Goal: Task Accomplishment & Management: Complete application form

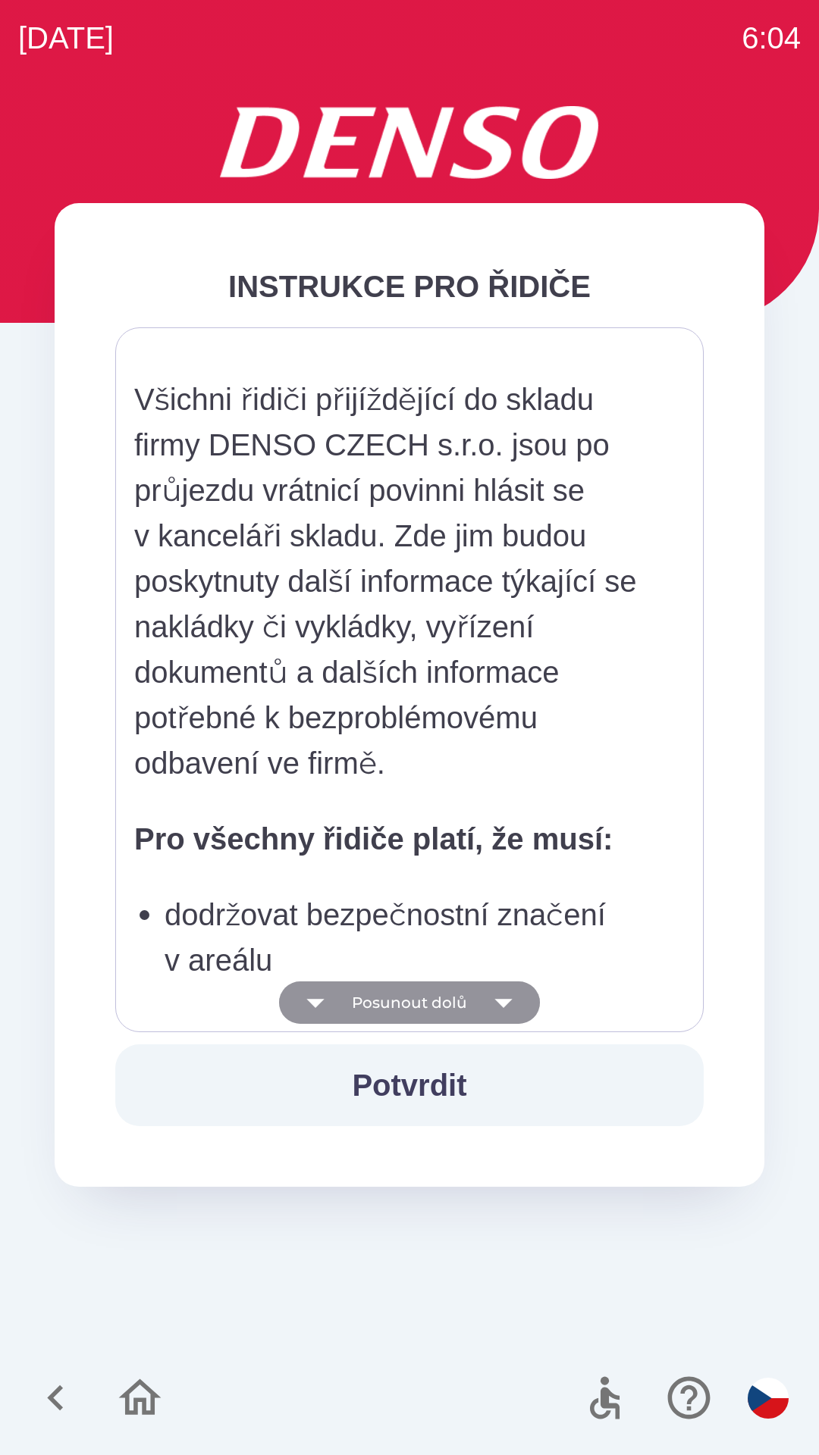
click at [412, 1006] on button "Posunout dolů" at bounding box center [409, 1003] width 261 height 42
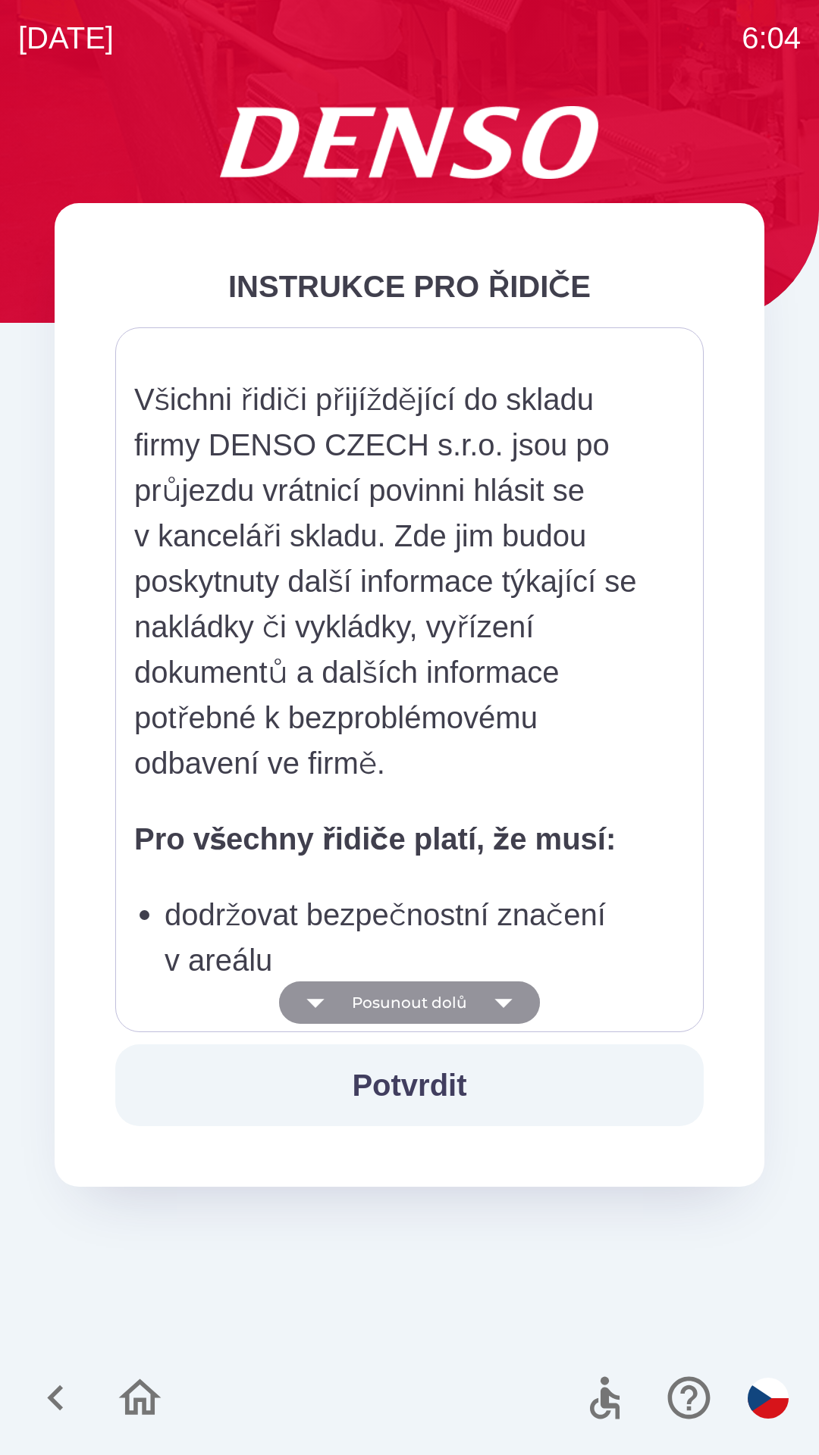
scroll to position [667, 0]
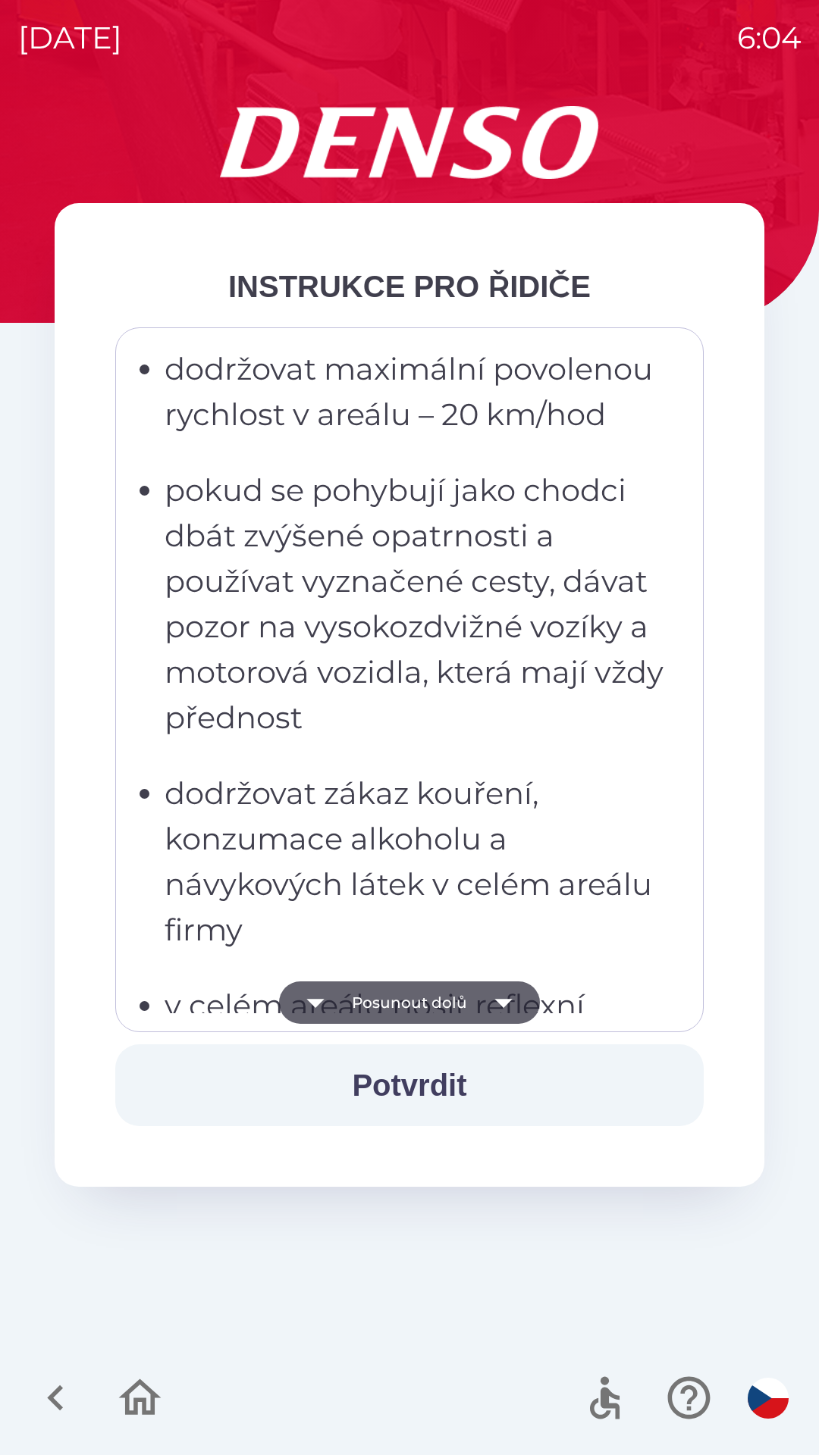
click at [400, 1001] on button "Posunout dolů" at bounding box center [409, 1003] width 261 height 42
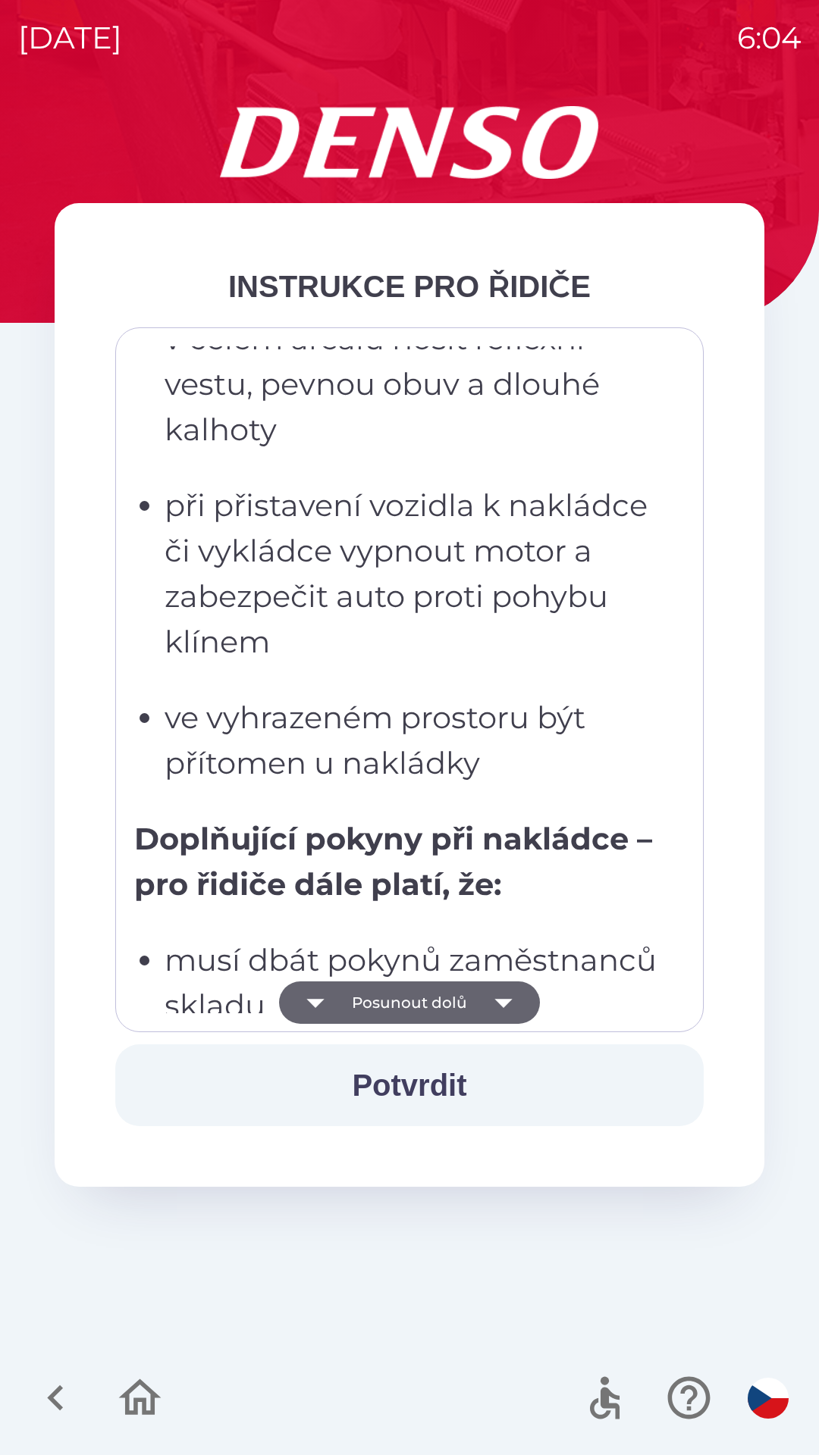
click at [389, 1004] on button "Posunout dolů" at bounding box center [409, 1003] width 261 height 42
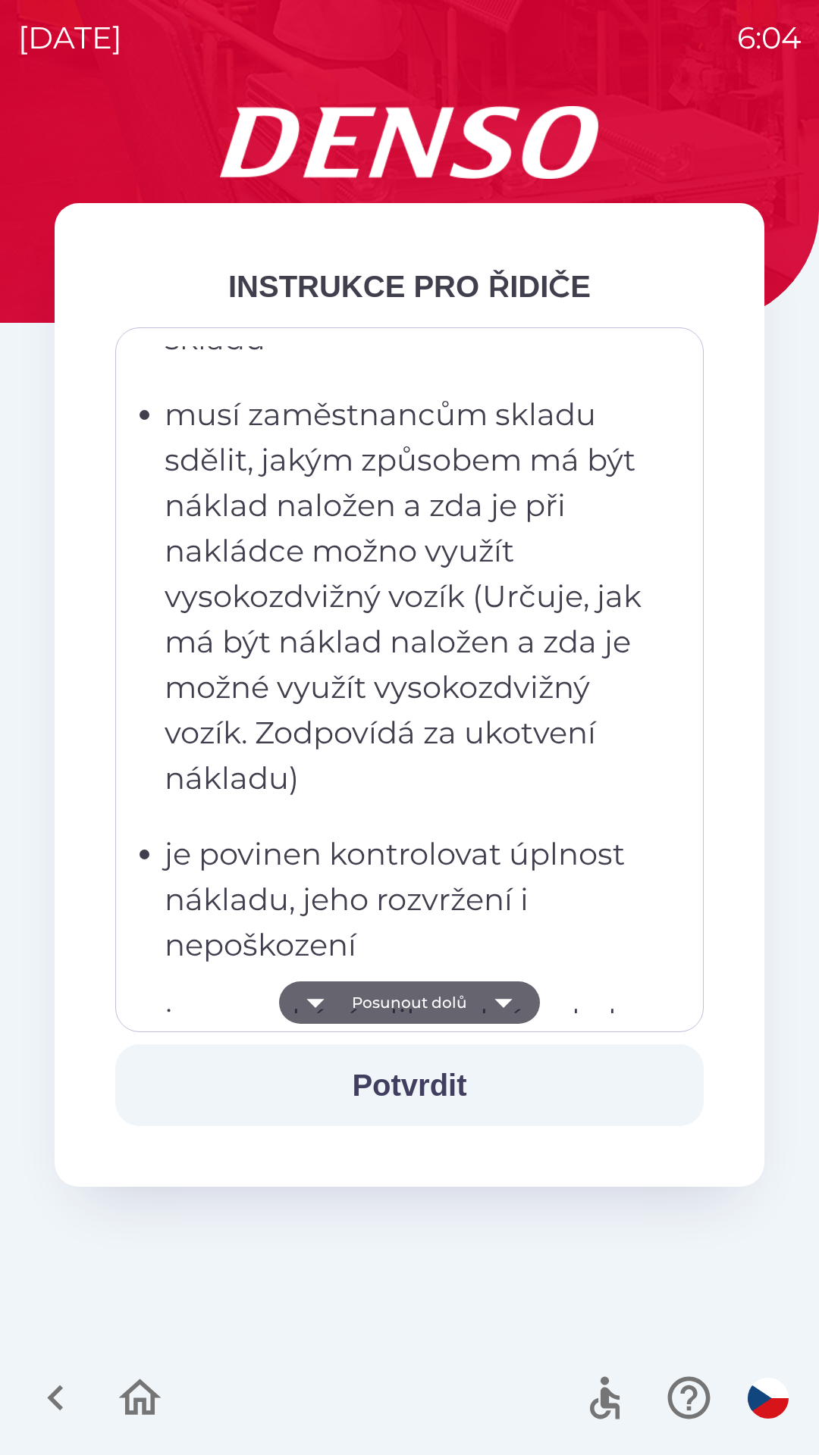
click at [396, 1007] on button "Posunout dolů" at bounding box center [409, 1003] width 261 height 42
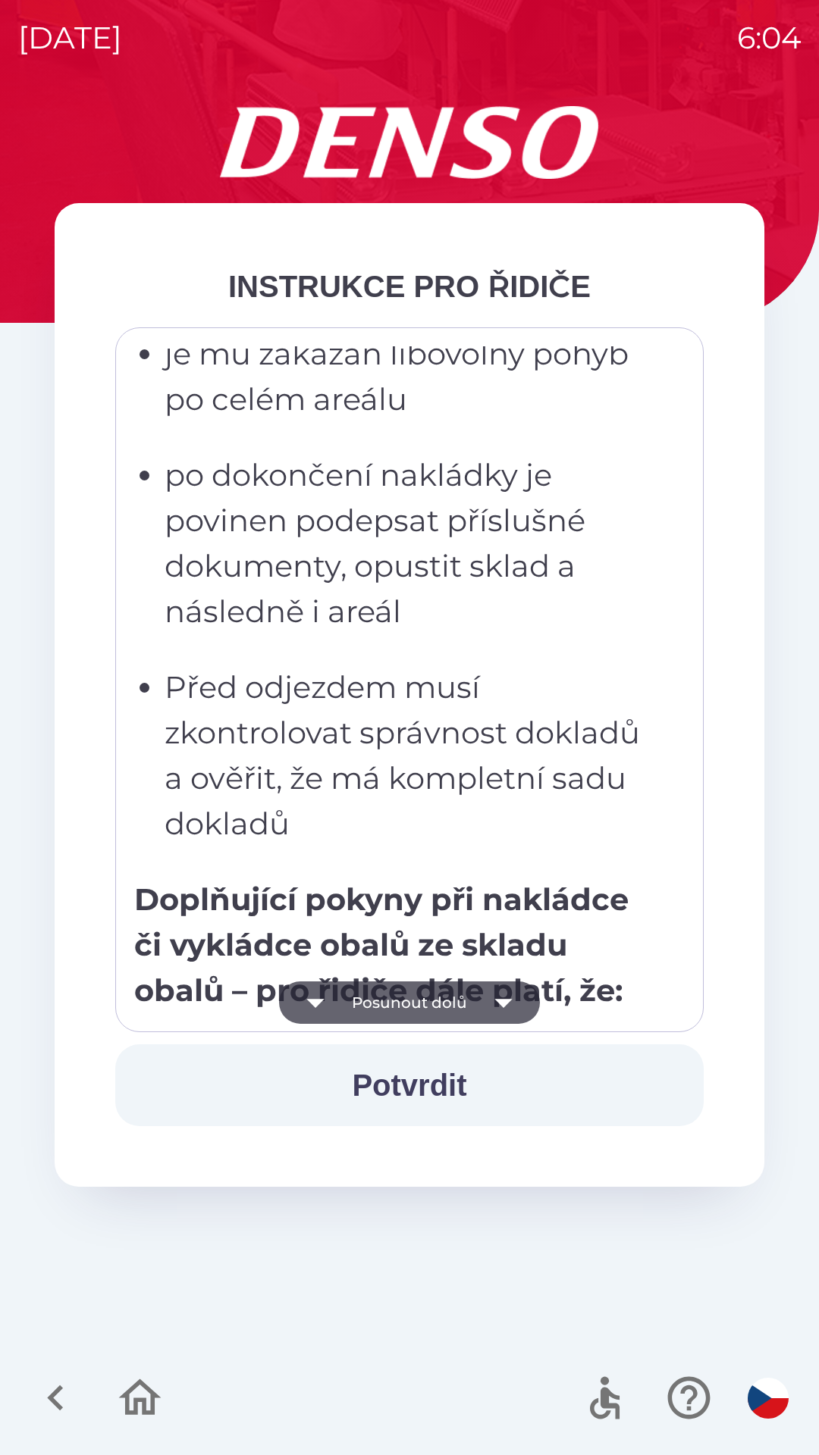
click at [400, 1004] on button "Posunout dolů" at bounding box center [409, 1003] width 261 height 42
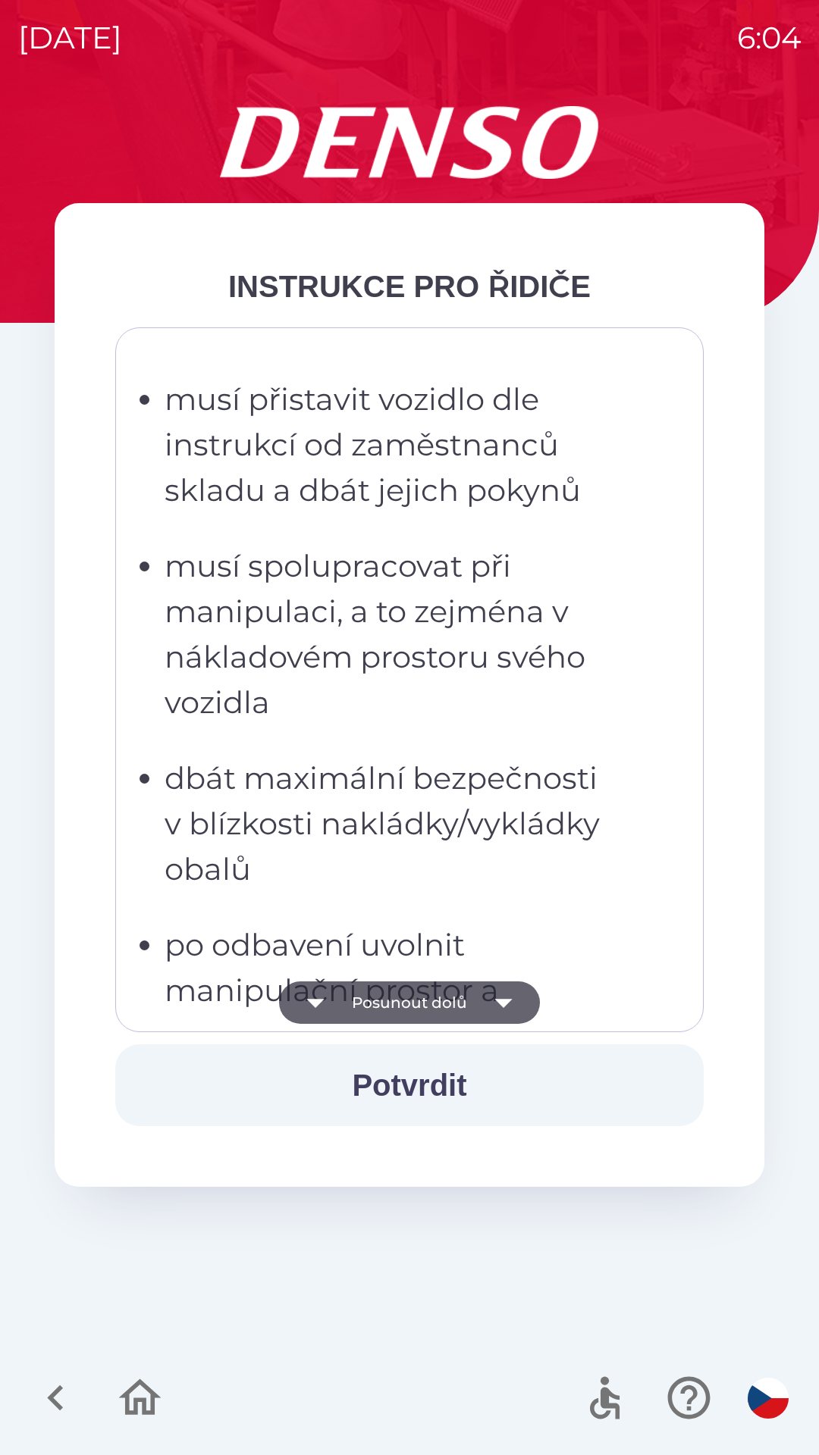
click at [407, 1005] on button "Posunout dolů" at bounding box center [409, 1003] width 261 height 42
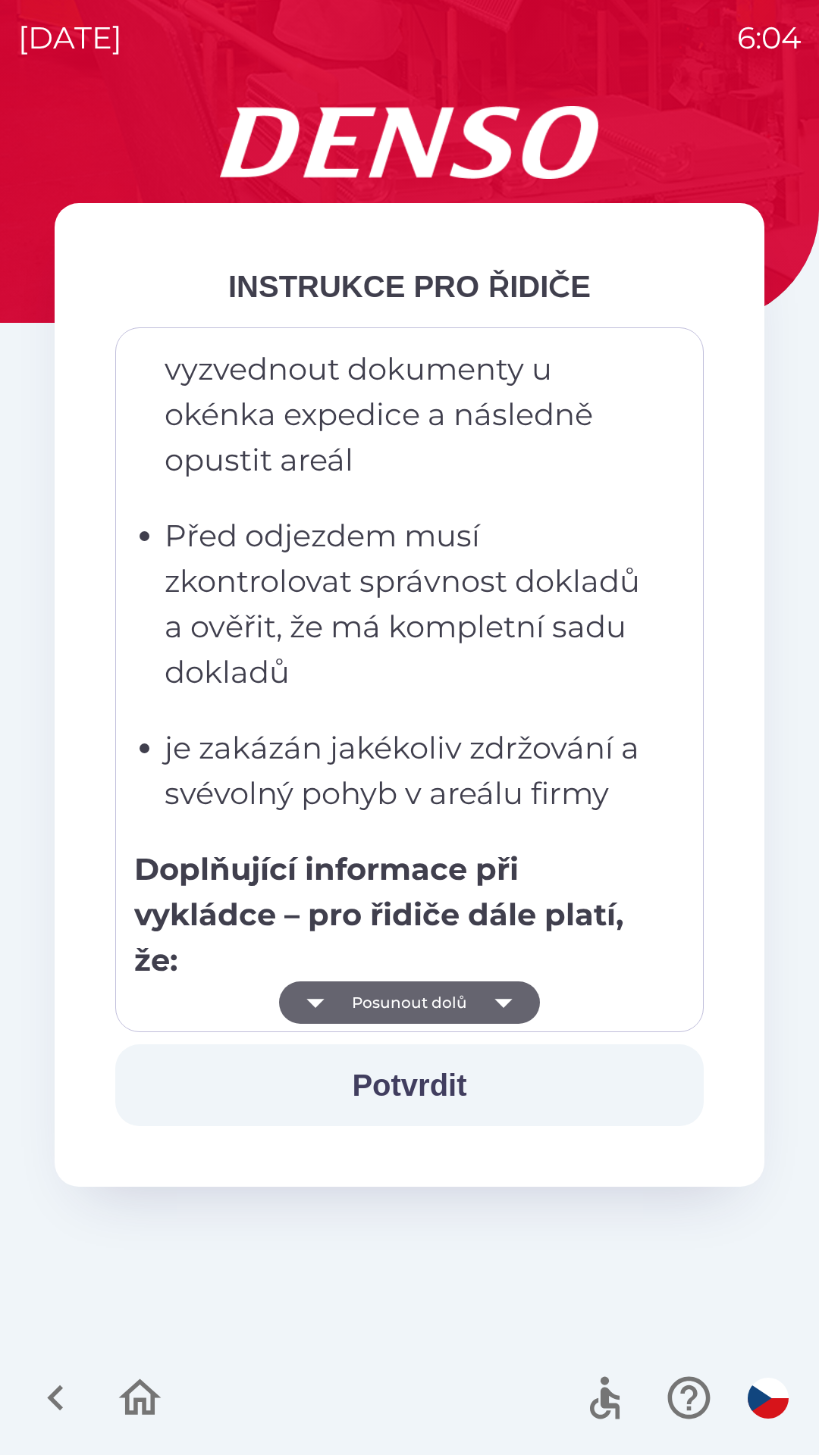
click at [399, 1001] on button "Posunout dolů" at bounding box center [409, 1003] width 261 height 42
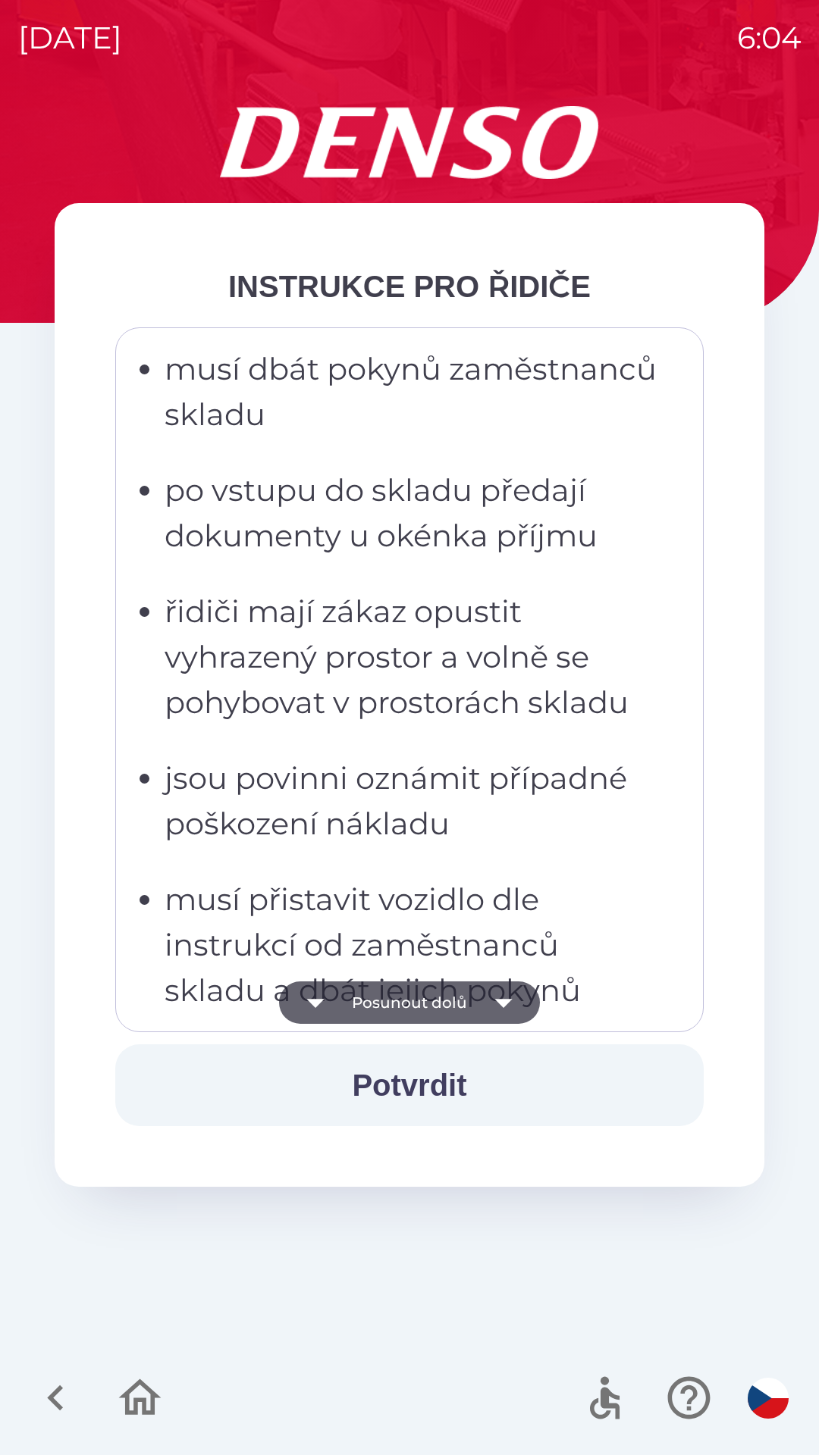
click at [399, 1005] on button "Posunout dolů" at bounding box center [409, 1003] width 261 height 42
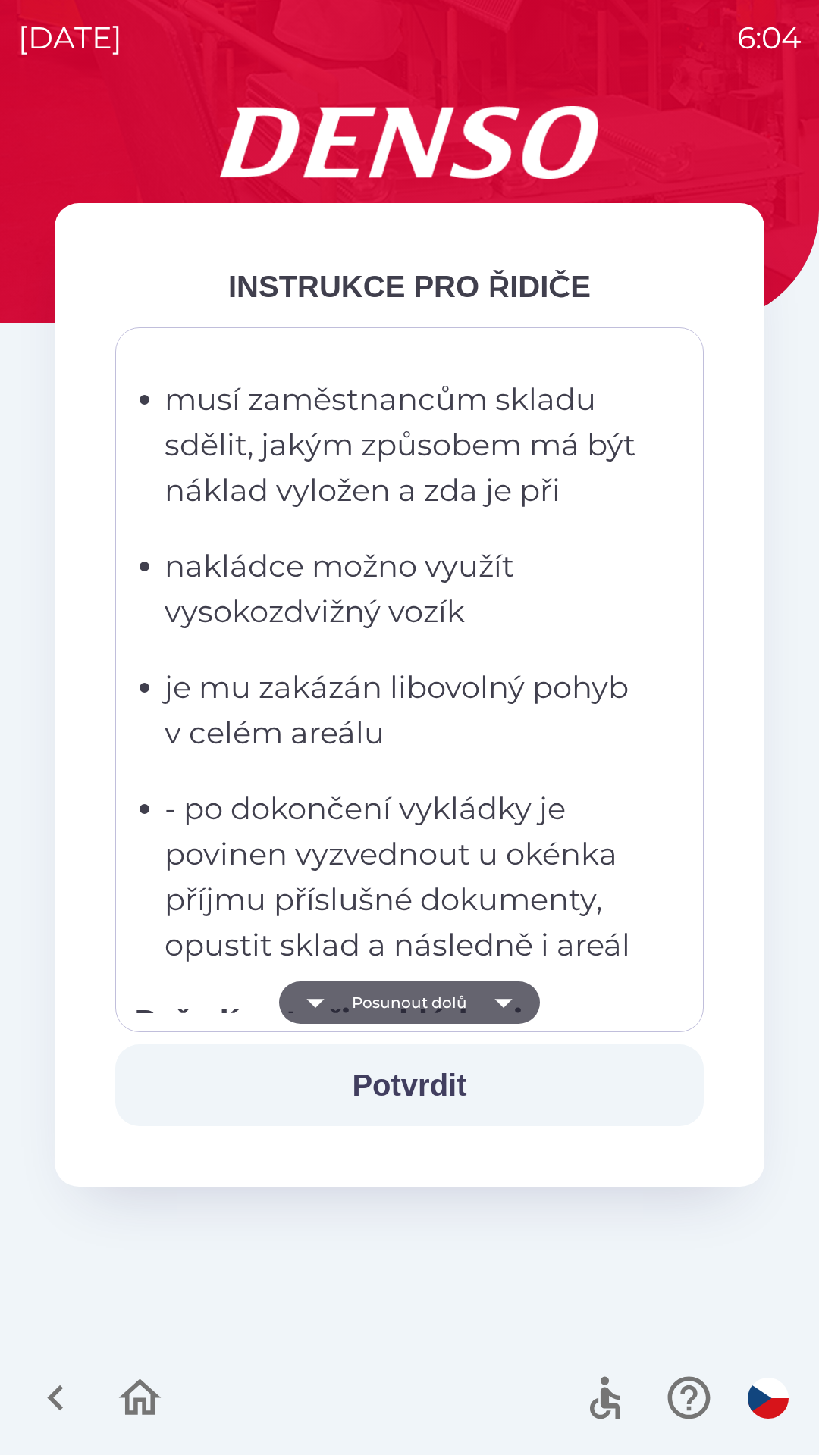
click at [410, 1004] on button "Posunout dolů" at bounding box center [409, 1003] width 261 height 42
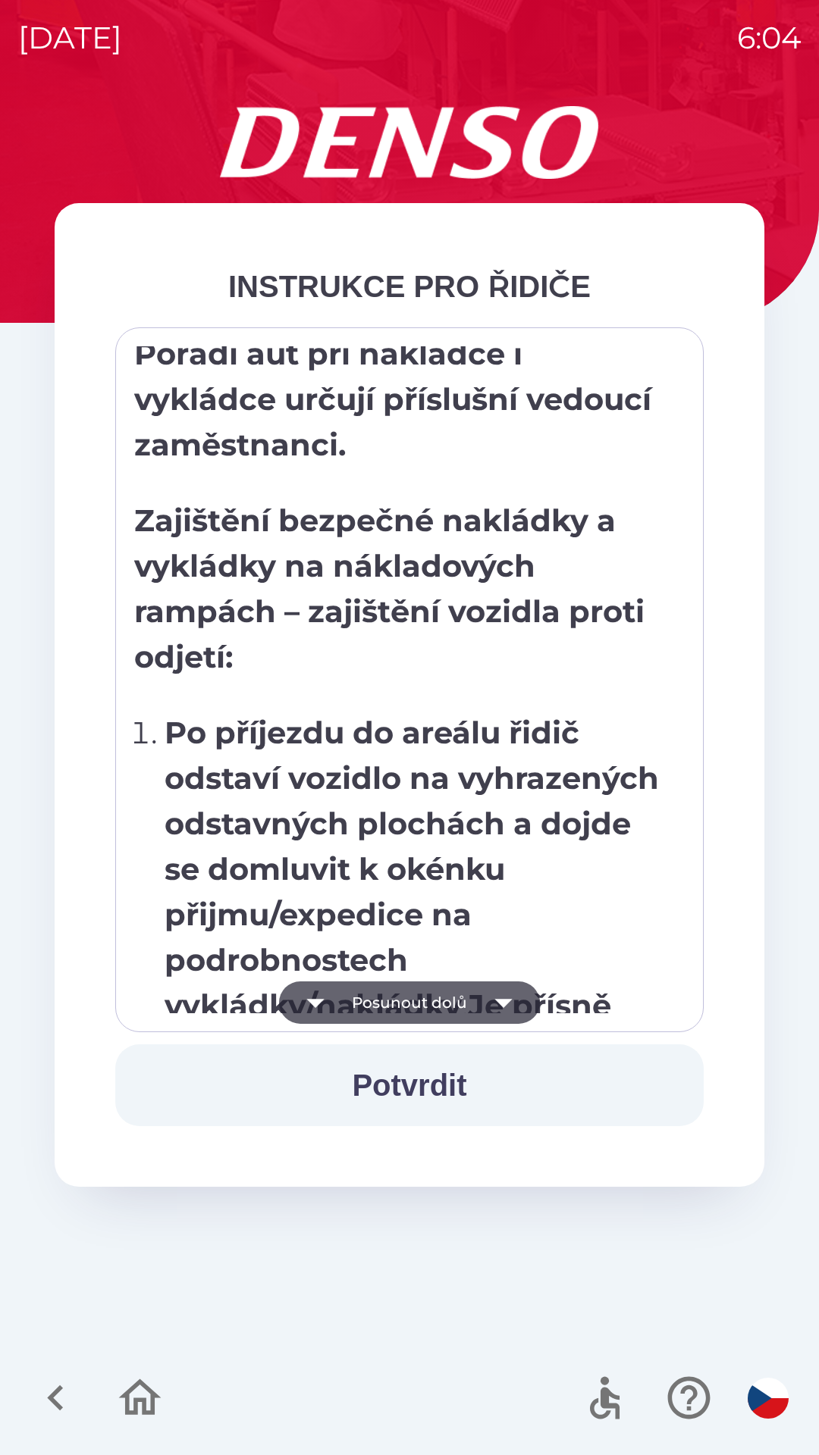
click at [408, 1002] on button "Posunout dolů" at bounding box center [409, 1003] width 261 height 42
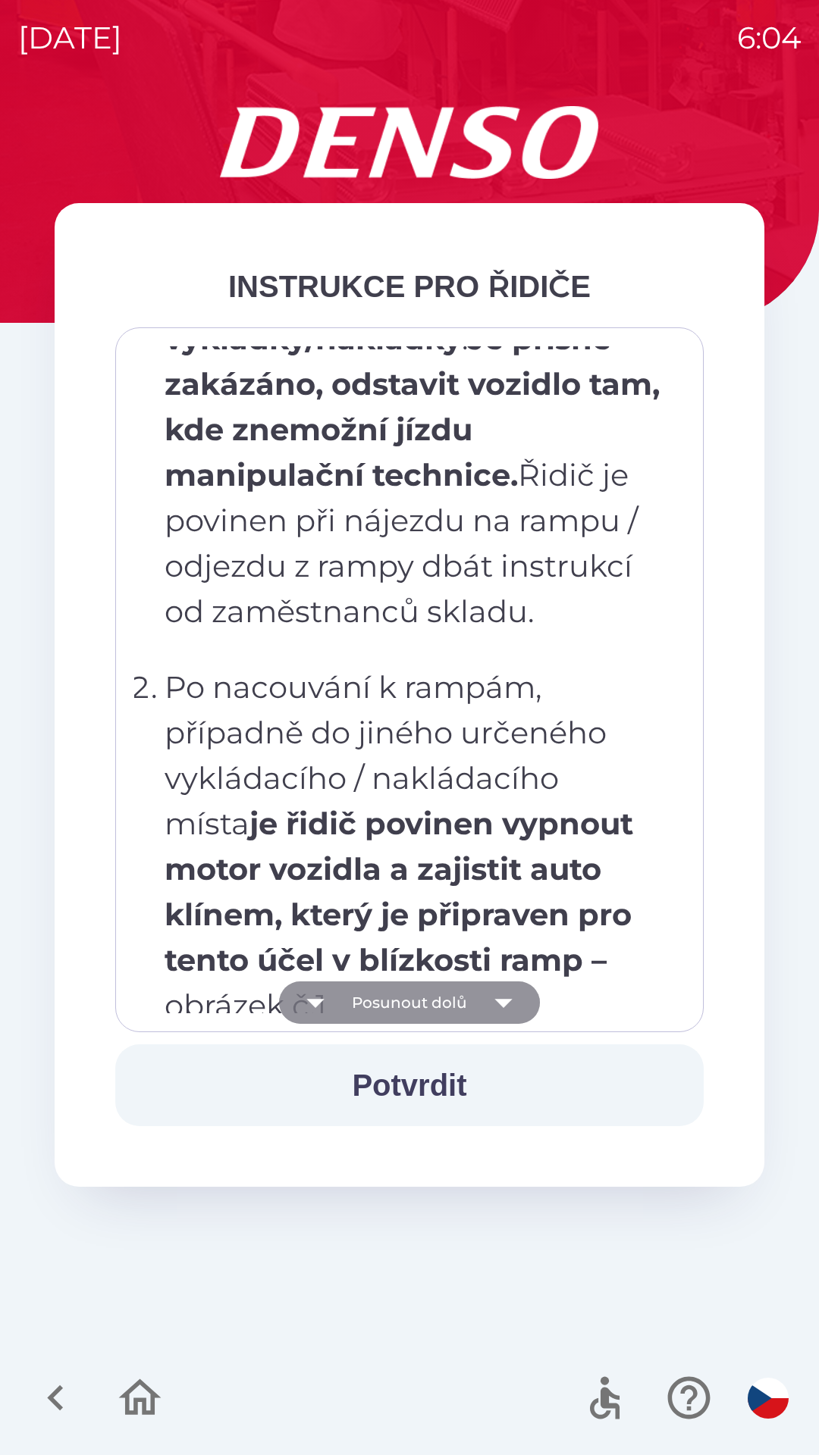
click at [410, 1002] on button "Posunout dolů" at bounding box center [409, 1003] width 261 height 42
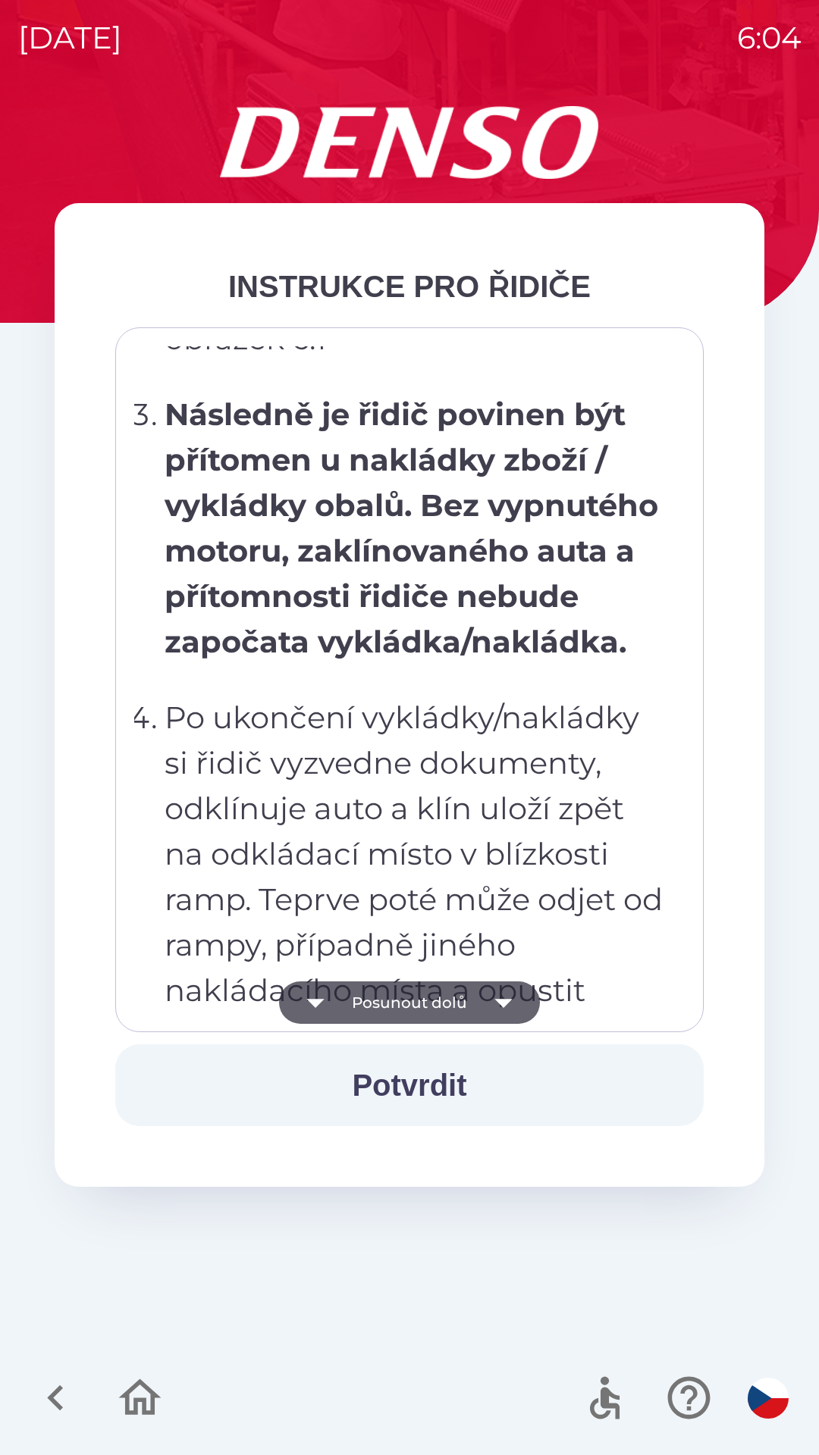
click at [410, 1005] on button "Posunout dolů" at bounding box center [409, 1003] width 261 height 42
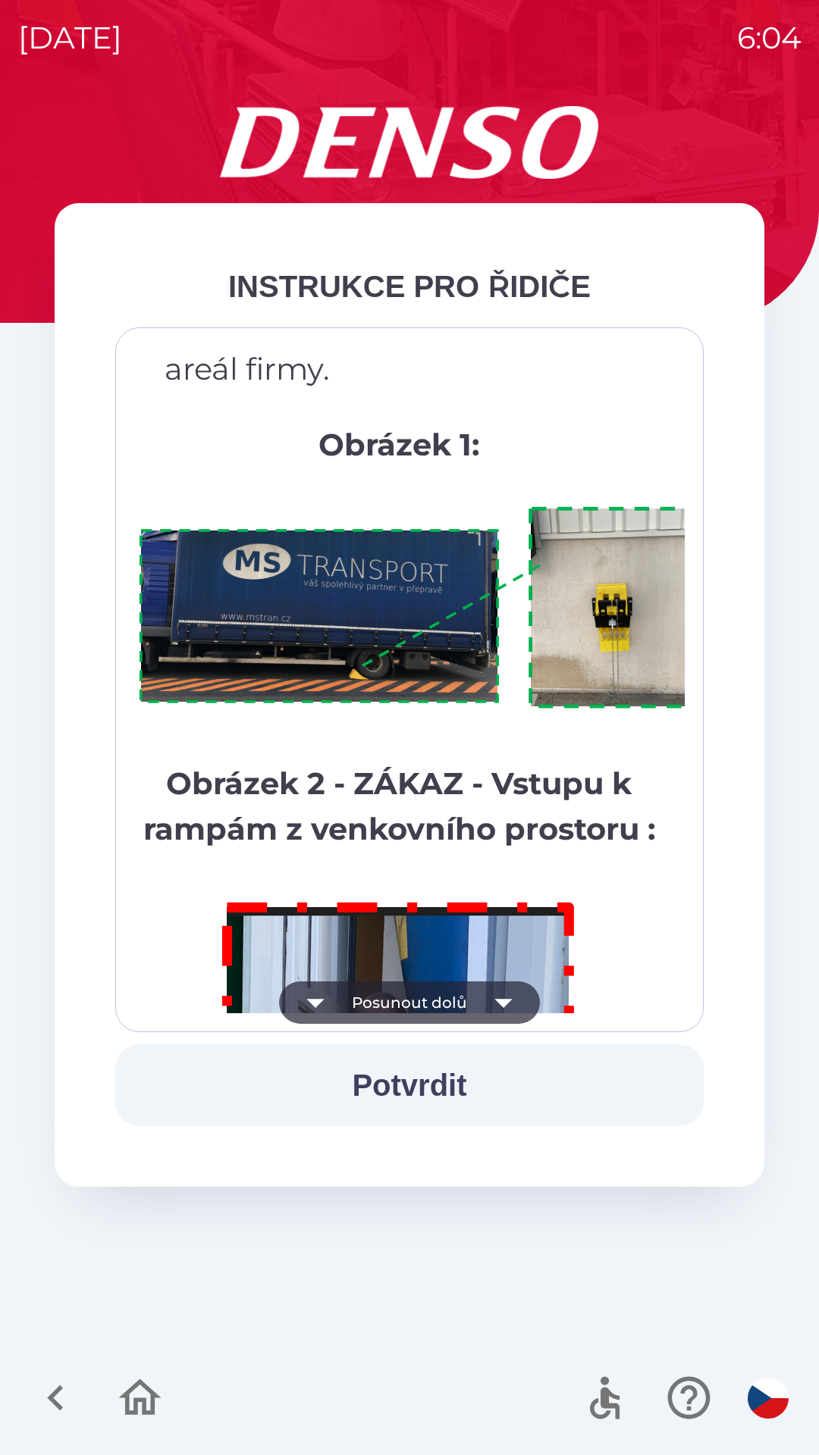
click at [412, 1089] on button "Potvrdit" at bounding box center [409, 1086] width 588 height 82
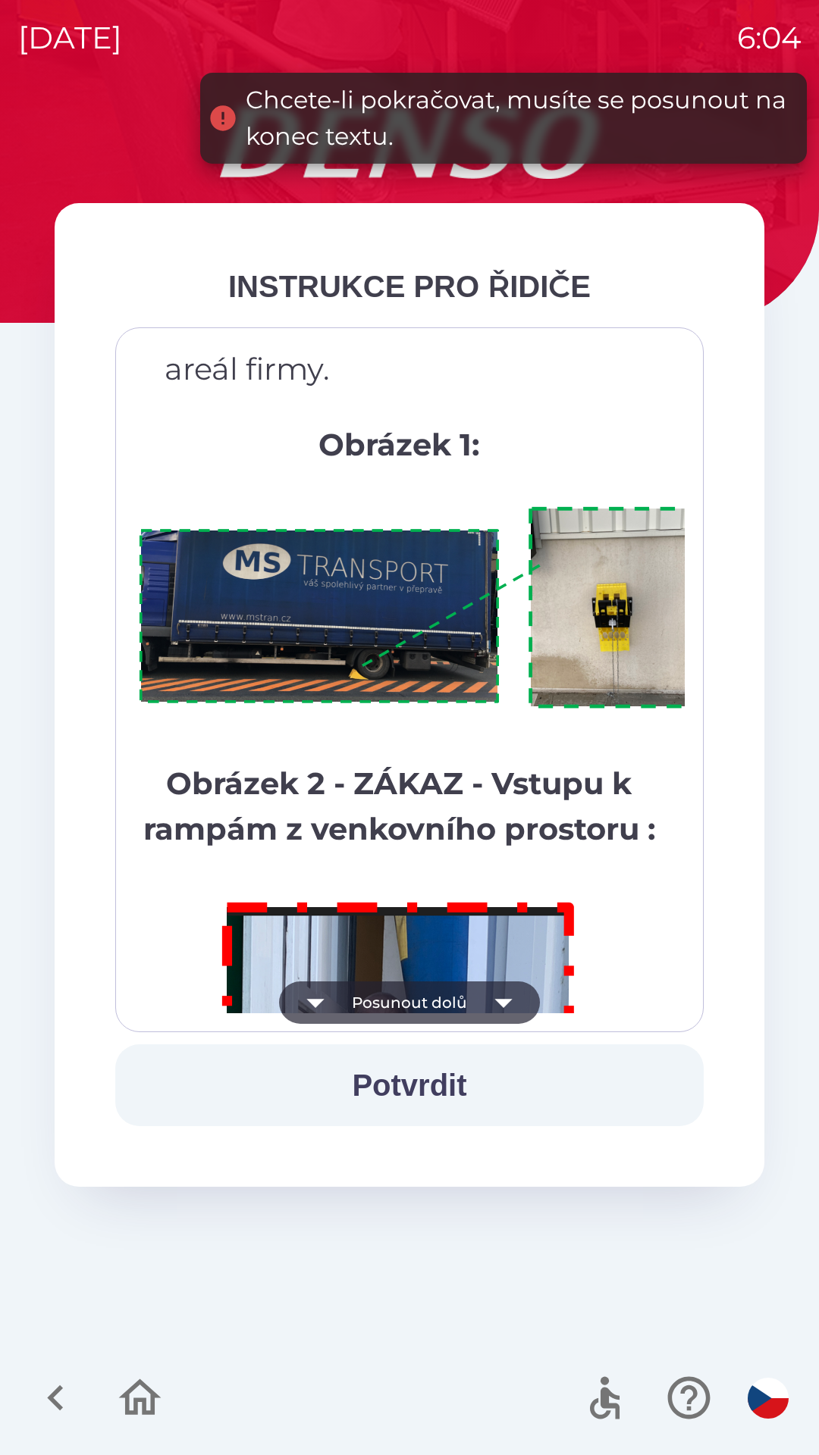
click at [419, 1003] on button "Posunout dolů" at bounding box center [409, 1003] width 261 height 42
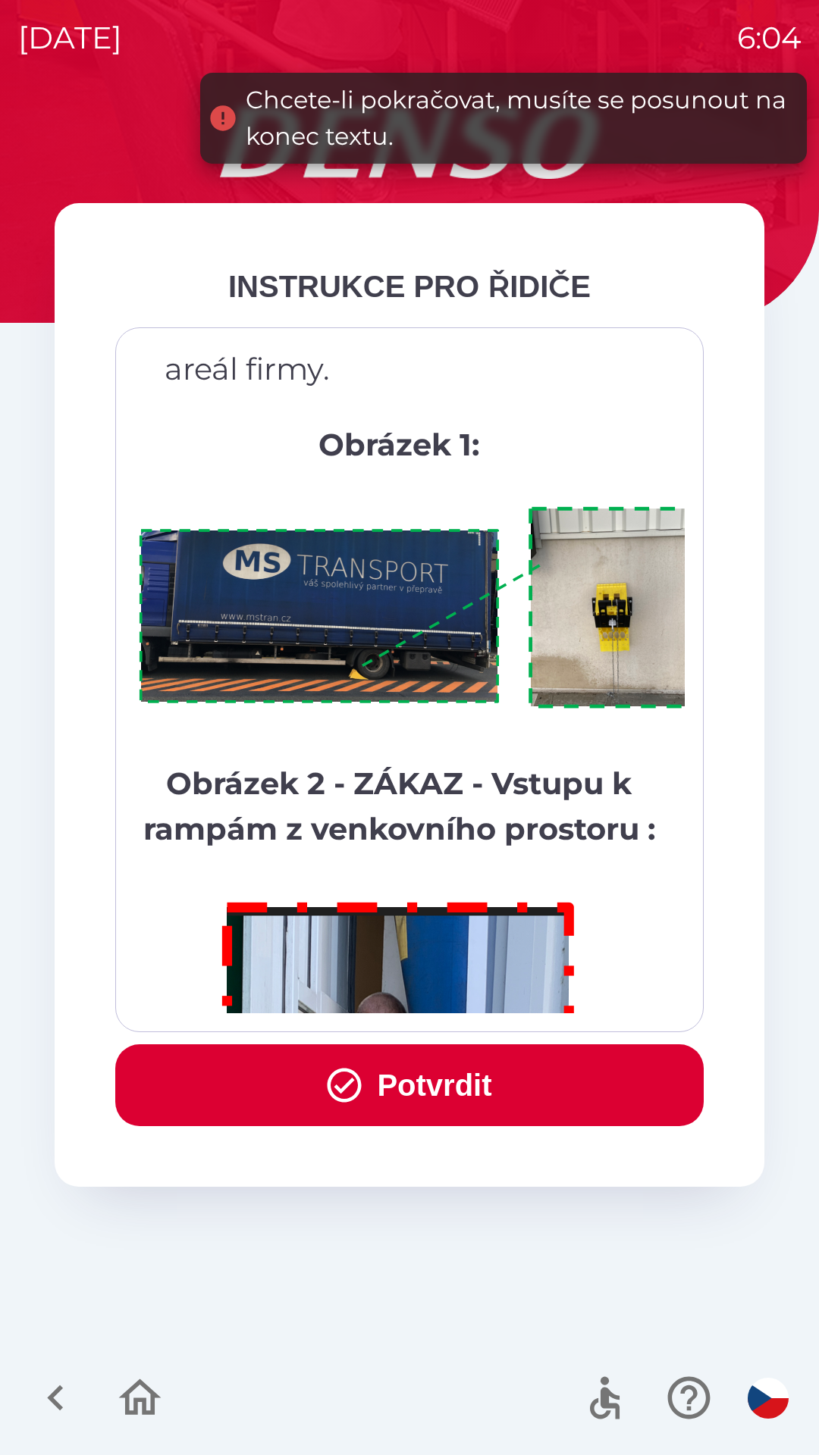
scroll to position [8519, 0]
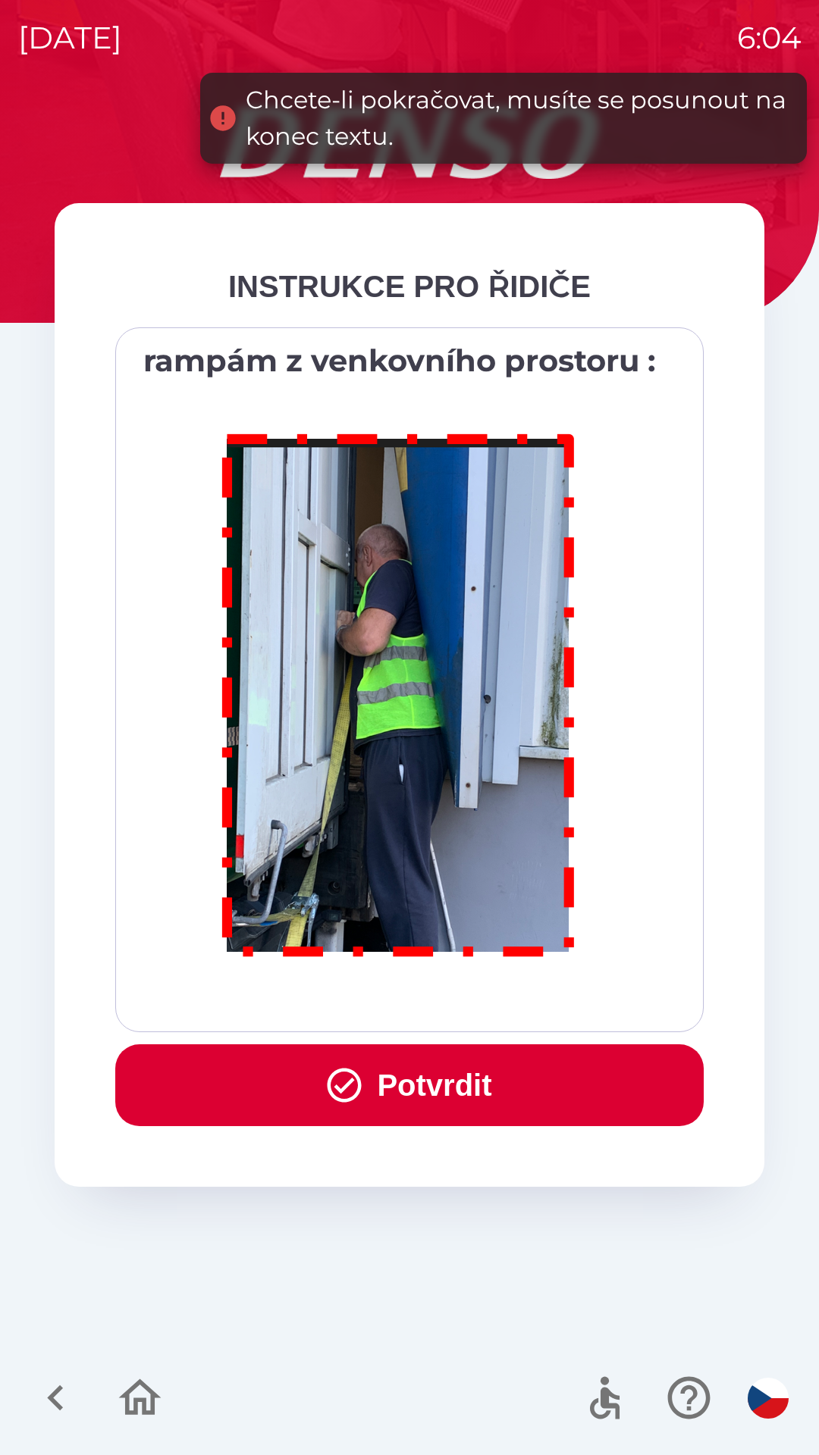
click at [419, 1084] on button "Potvrdit" at bounding box center [409, 1086] width 588 height 82
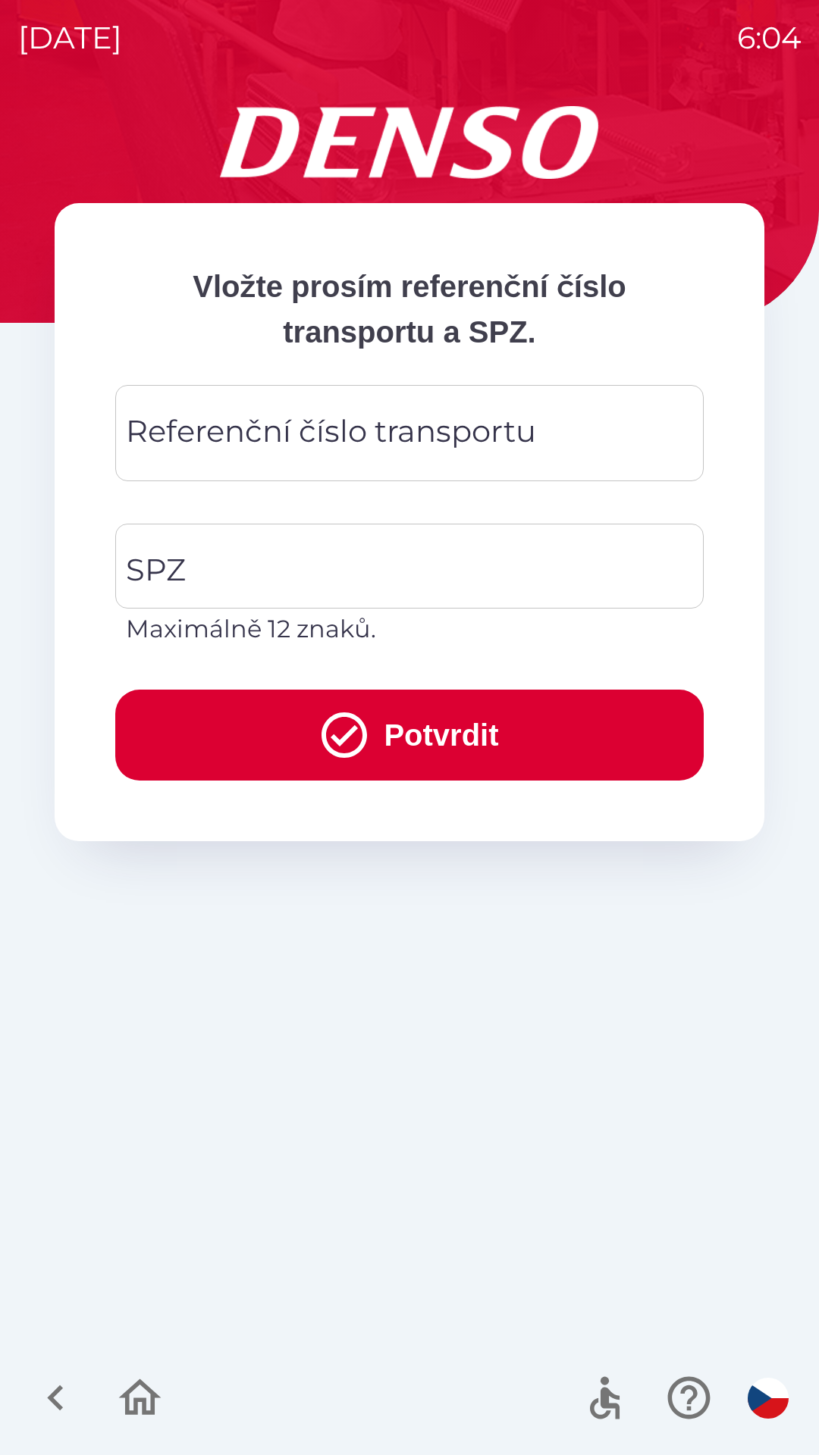
click at [409, 428] on div "Referenční číslo transportu Referenční číslo transportu" at bounding box center [409, 433] width 588 height 96
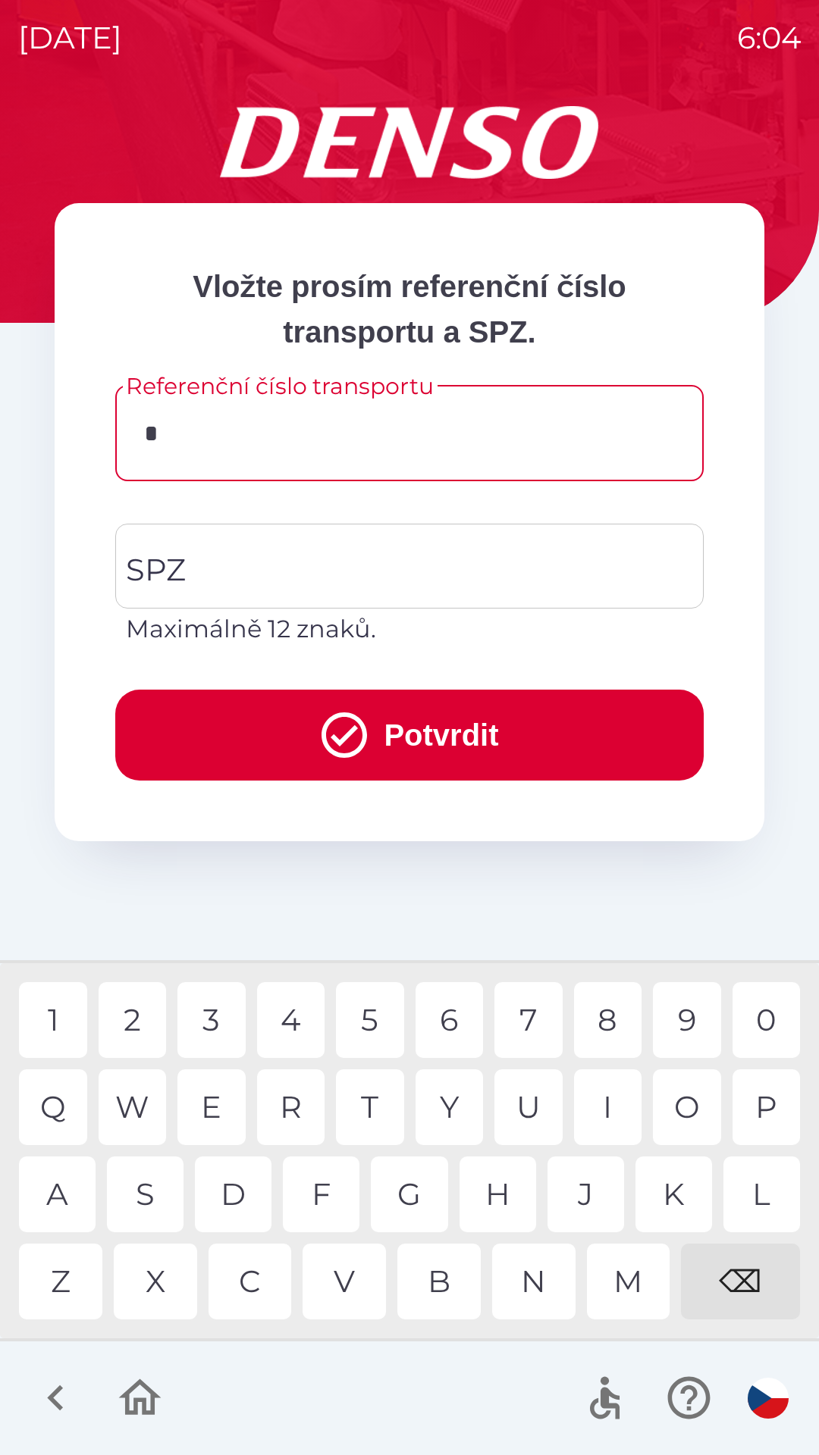
click at [215, 1111] on div "E" at bounding box center [211, 1108] width 68 height 76
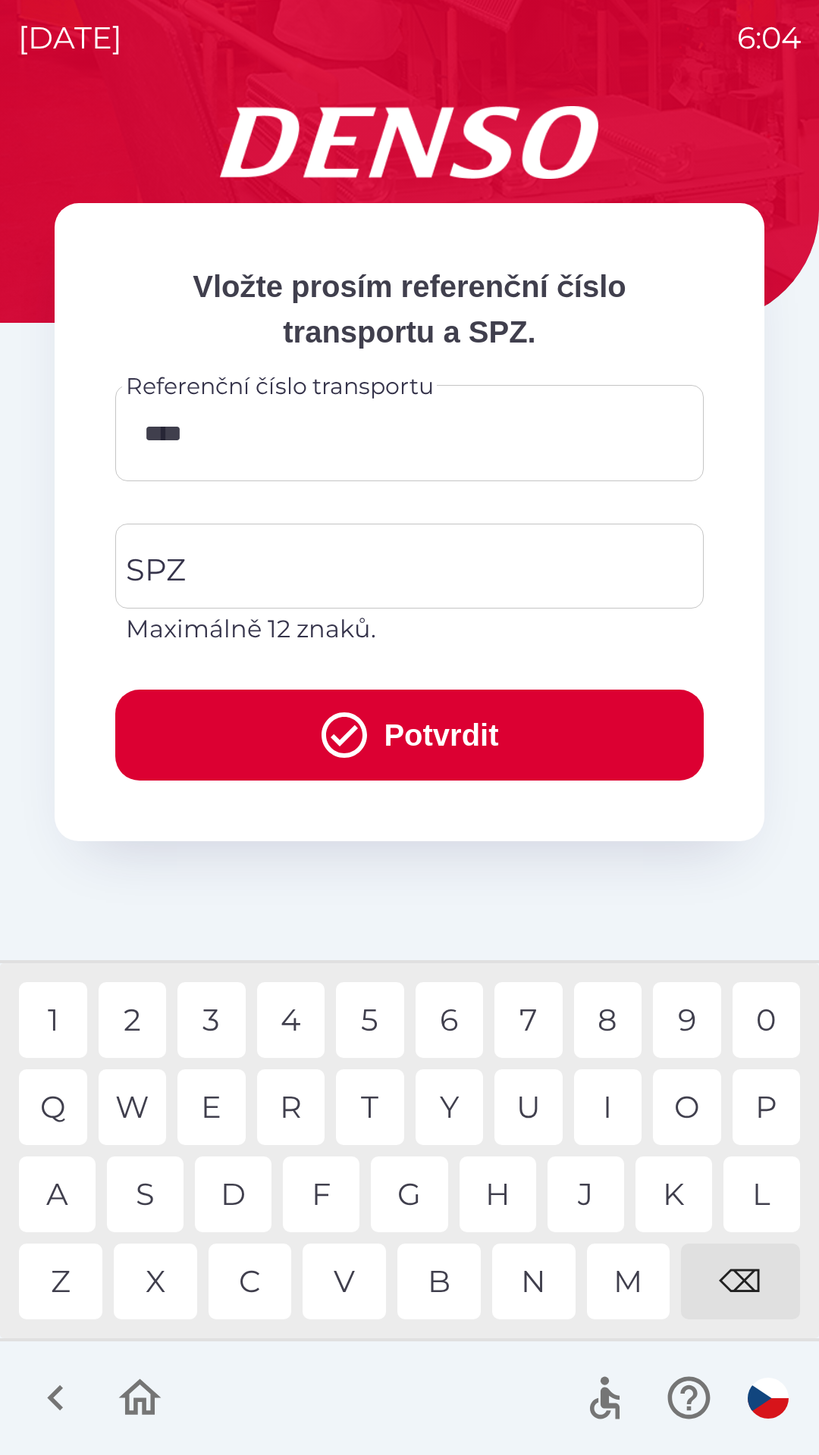
click at [769, 1016] on div "0" at bounding box center [766, 1020] width 68 height 76
click at [55, 1017] on div "1" at bounding box center [53, 1020] width 68 height 76
click at [41, 1027] on div "1" at bounding box center [53, 1020] width 68 height 76
click at [129, 1022] on div "2" at bounding box center [133, 1020] width 68 height 76
type input "**********"
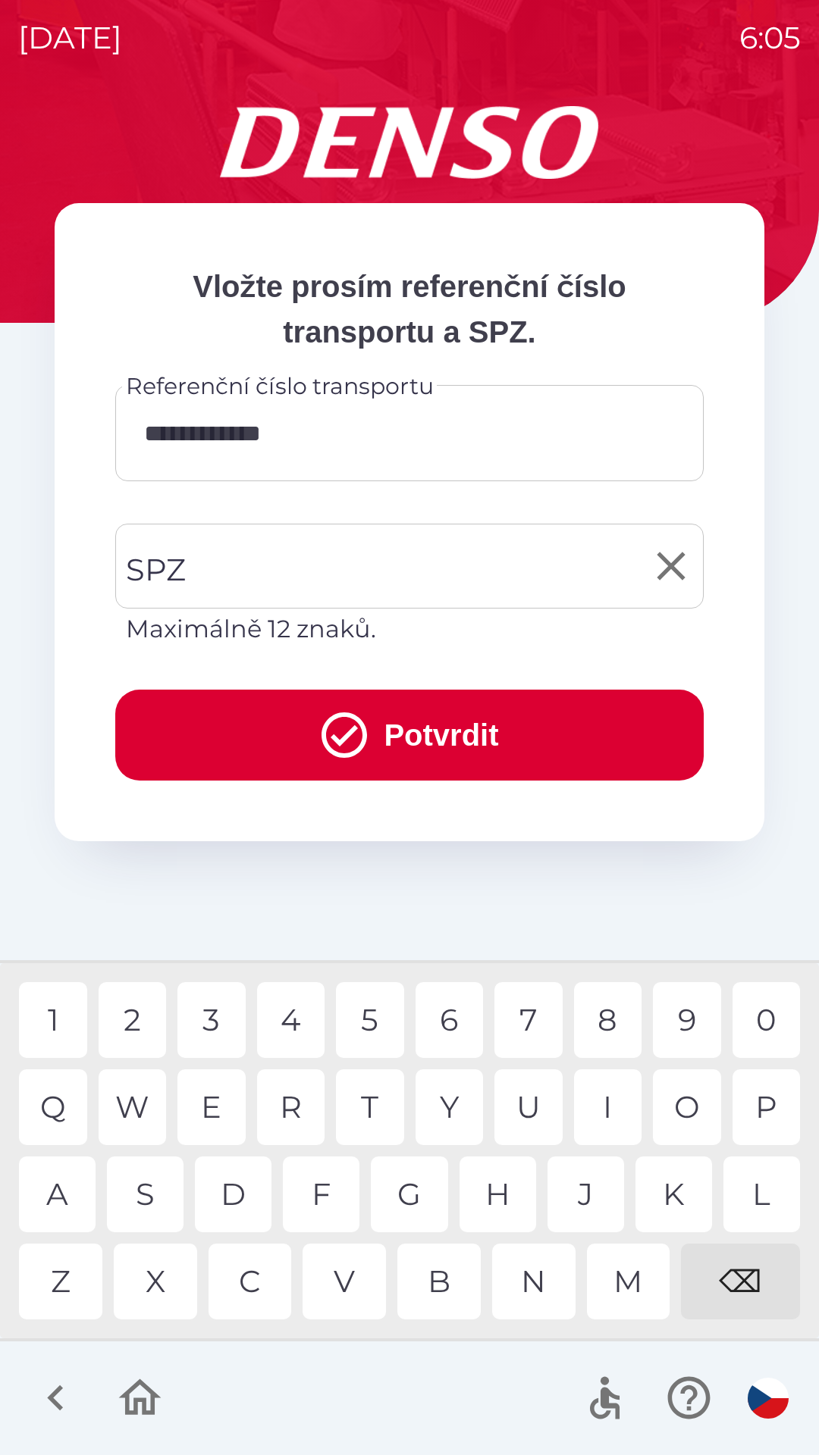
click at [328, 559] on input "SPZ" at bounding box center [398, 566] width 552 height 71
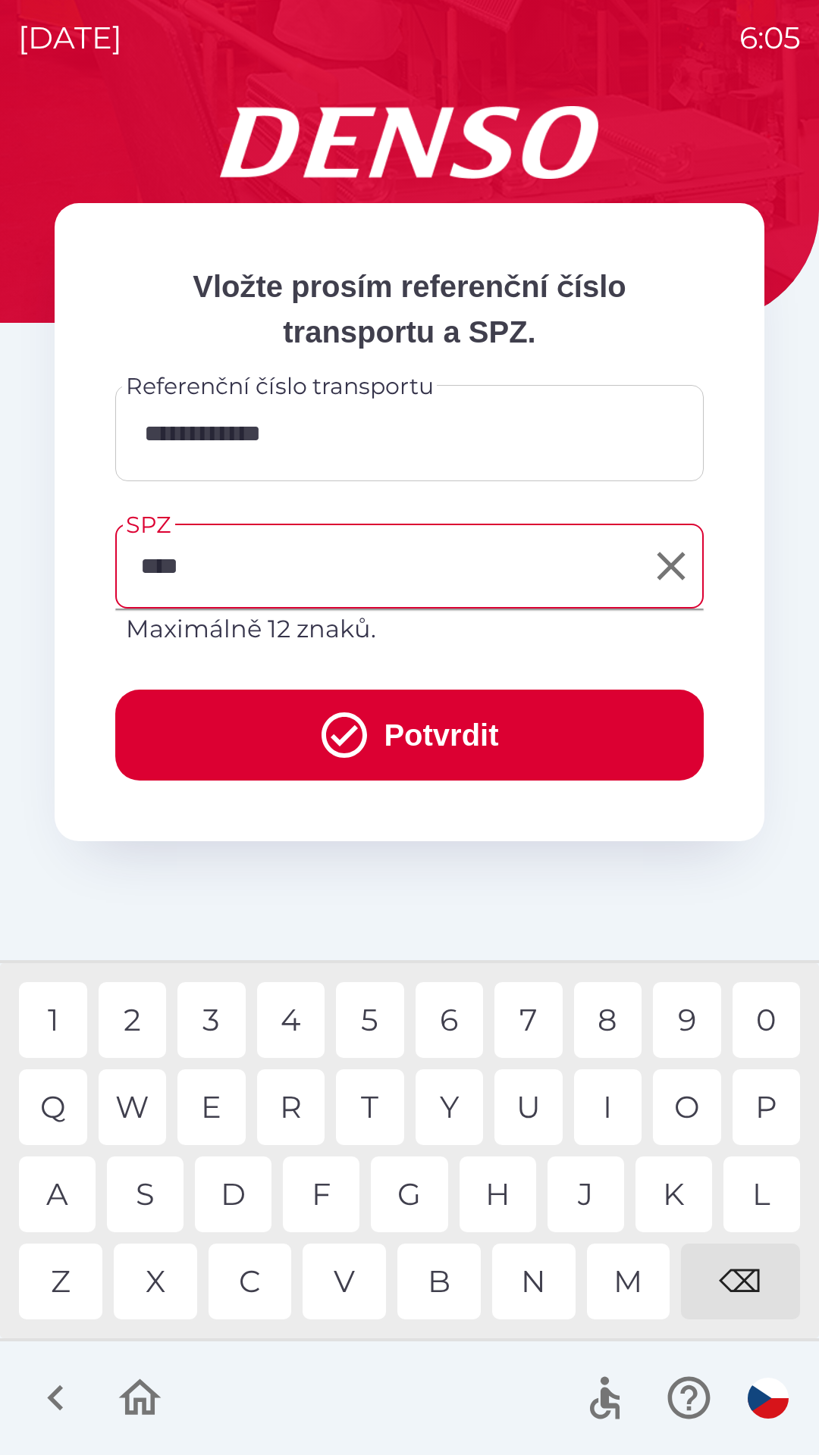
click at [133, 1019] on div "2" at bounding box center [133, 1020] width 68 height 76
type input "*******"
click at [432, 742] on button "Potvrdit" at bounding box center [409, 735] width 588 height 91
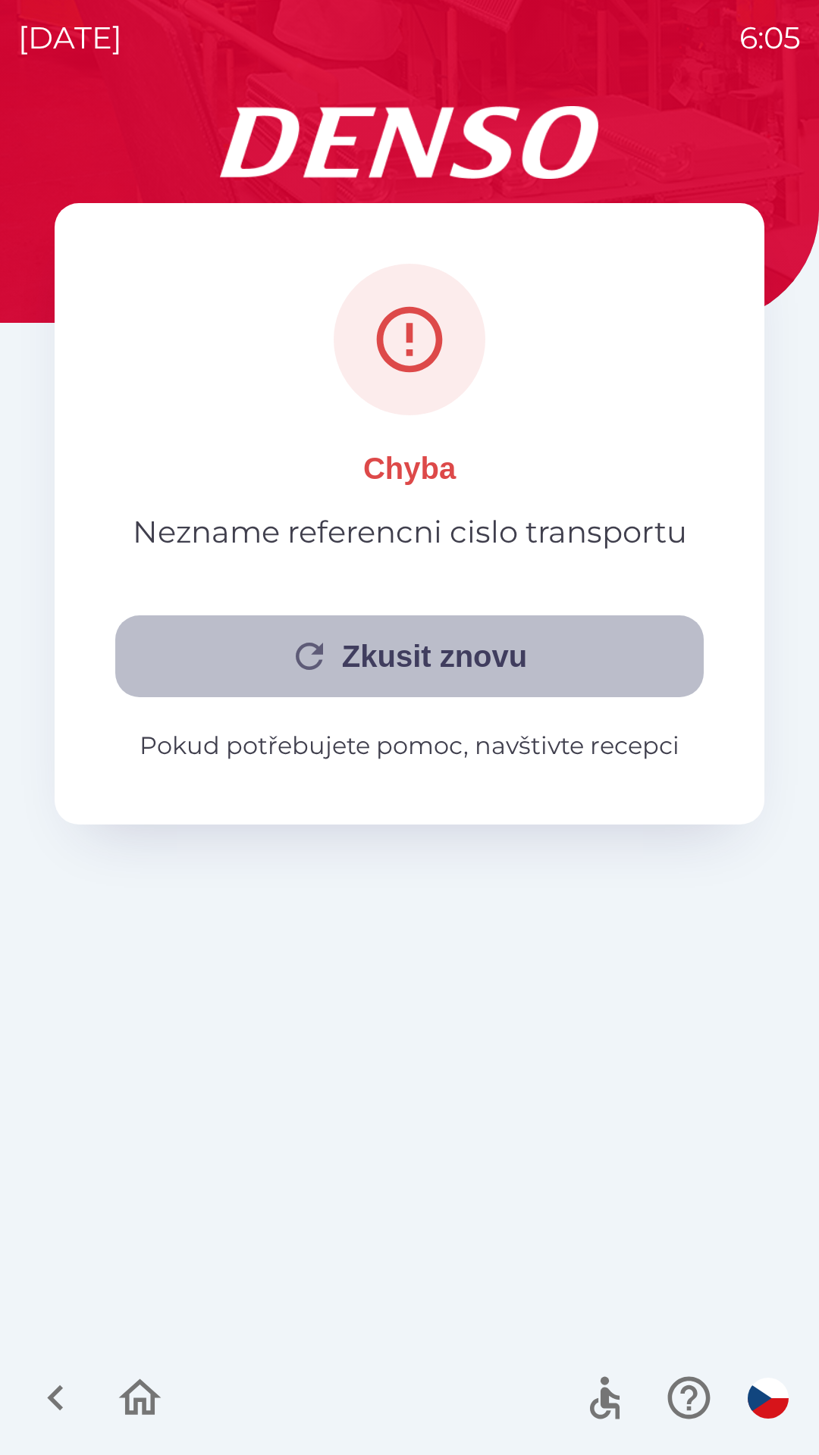
click at [418, 660] on button "Zkusit znovu" at bounding box center [409, 657] width 588 height 82
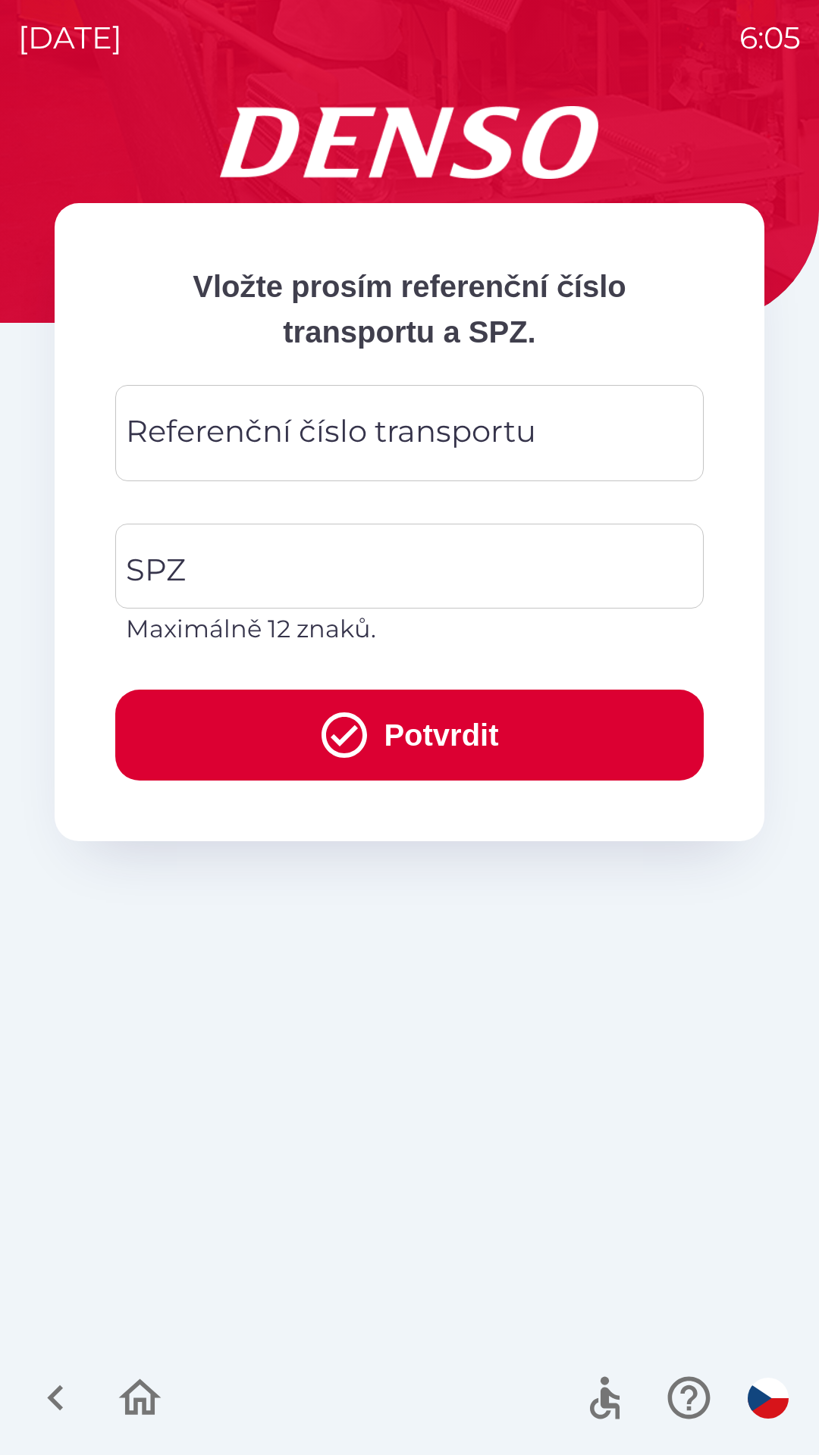
click at [349, 438] on div "Referenční číslo transportu Referenční číslo transportu" at bounding box center [409, 433] width 588 height 96
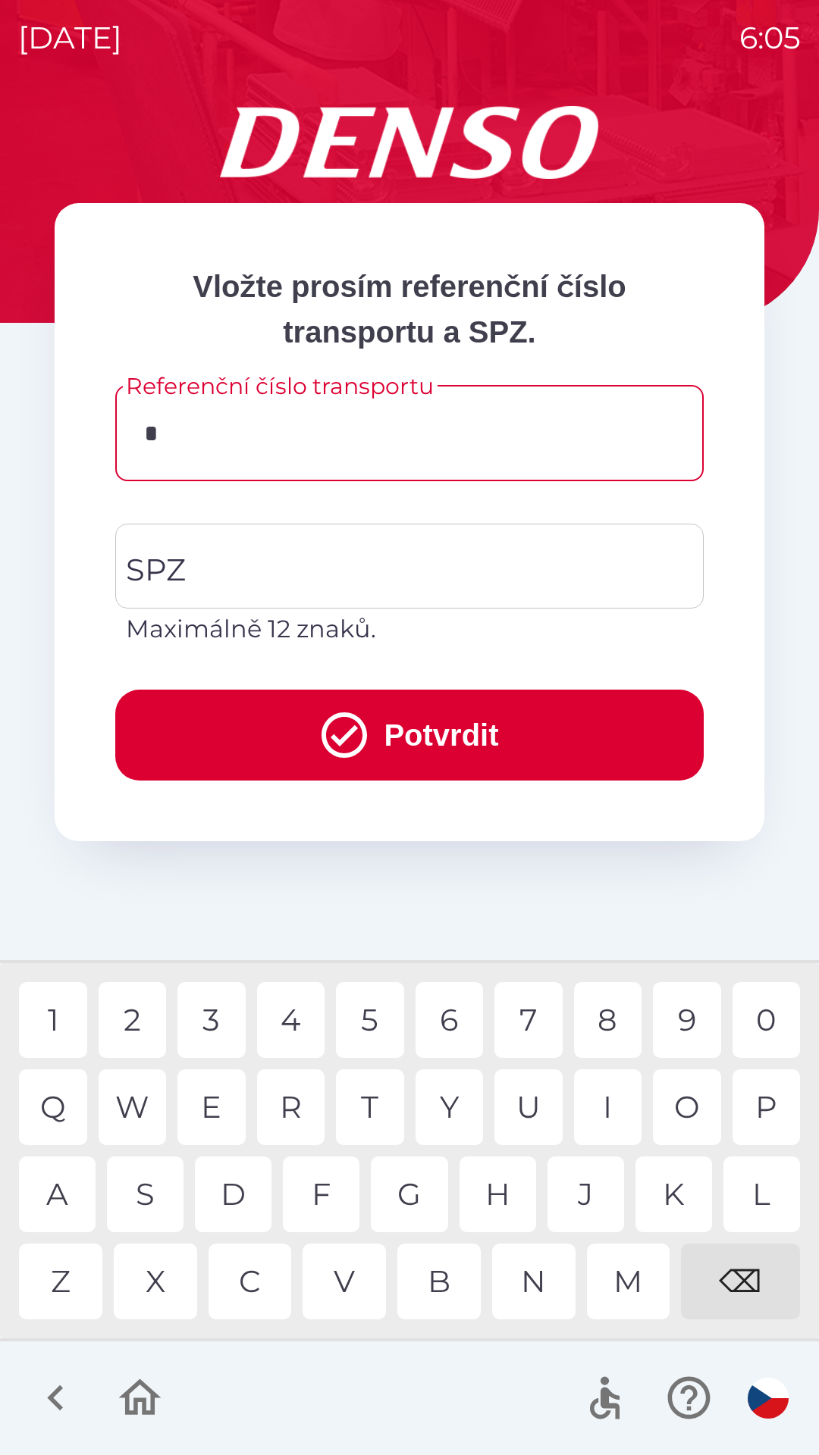
click at [605, 1016] on div "8" at bounding box center [608, 1020] width 68 height 76
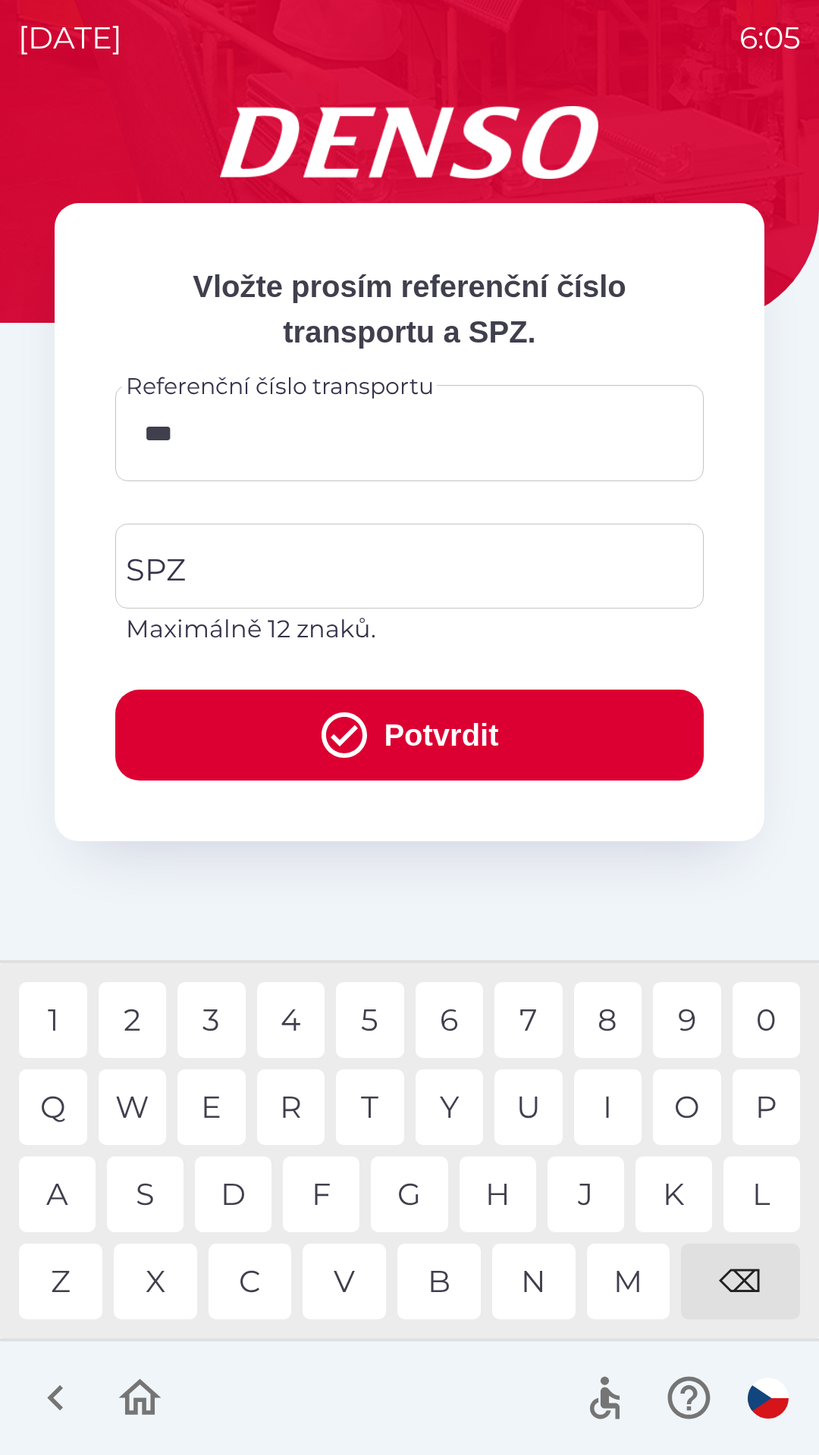
click at [54, 1022] on div "1" at bounding box center [53, 1020] width 68 height 76
click at [138, 1024] on div "2" at bounding box center [133, 1020] width 68 height 76
click at [530, 1025] on div "7" at bounding box center [528, 1020] width 68 height 76
type input "*******"
click at [359, 562] on input "SPZ" at bounding box center [398, 566] width 552 height 71
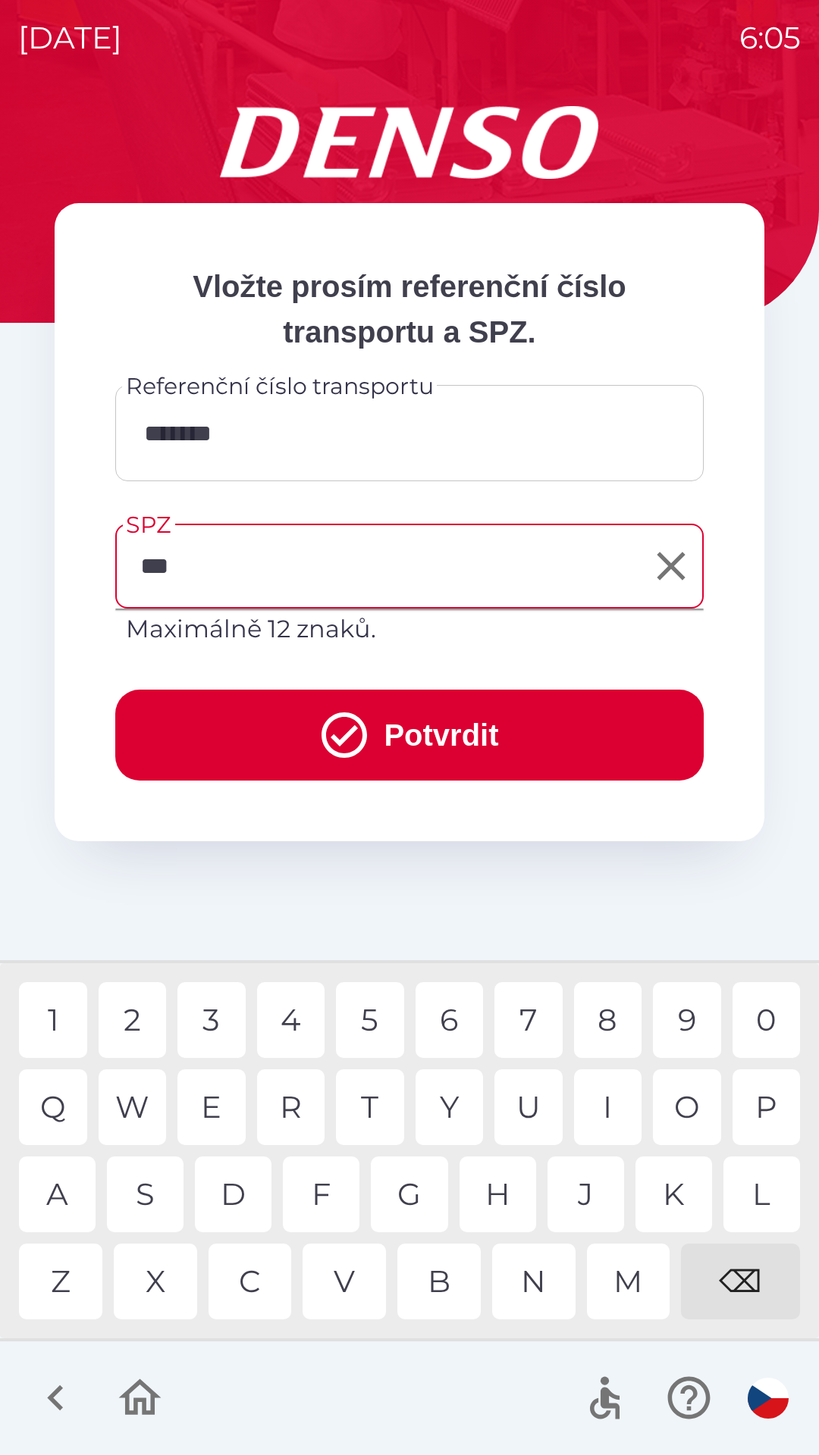
click at [52, 1026] on div "1" at bounding box center [53, 1020] width 68 height 76
type input "*******"
click at [137, 1026] on div "2" at bounding box center [133, 1020] width 68 height 76
click at [430, 735] on button "Potvrdit" at bounding box center [409, 735] width 588 height 91
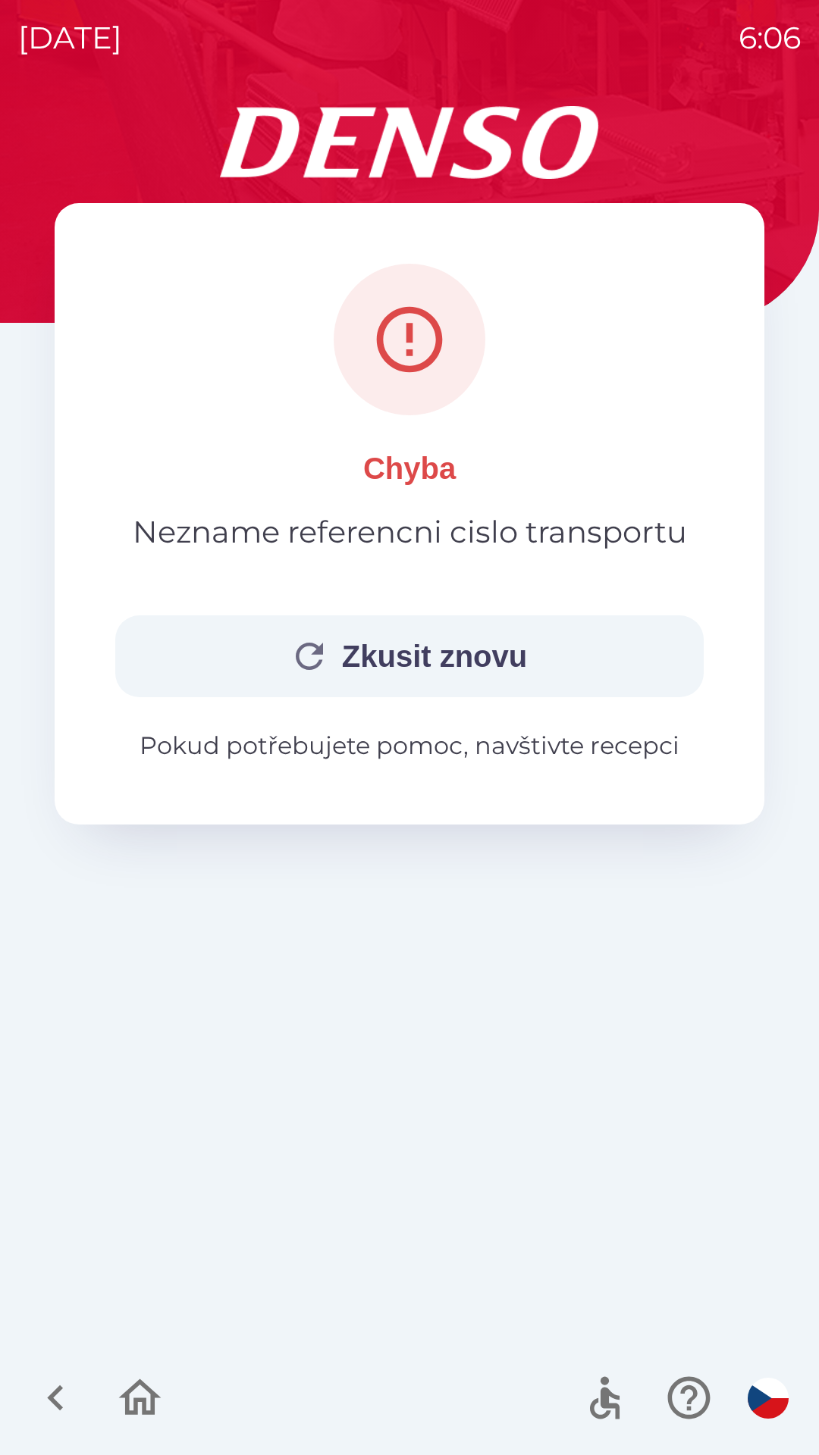
click at [439, 648] on button "Zkusit znovu" at bounding box center [409, 657] width 588 height 82
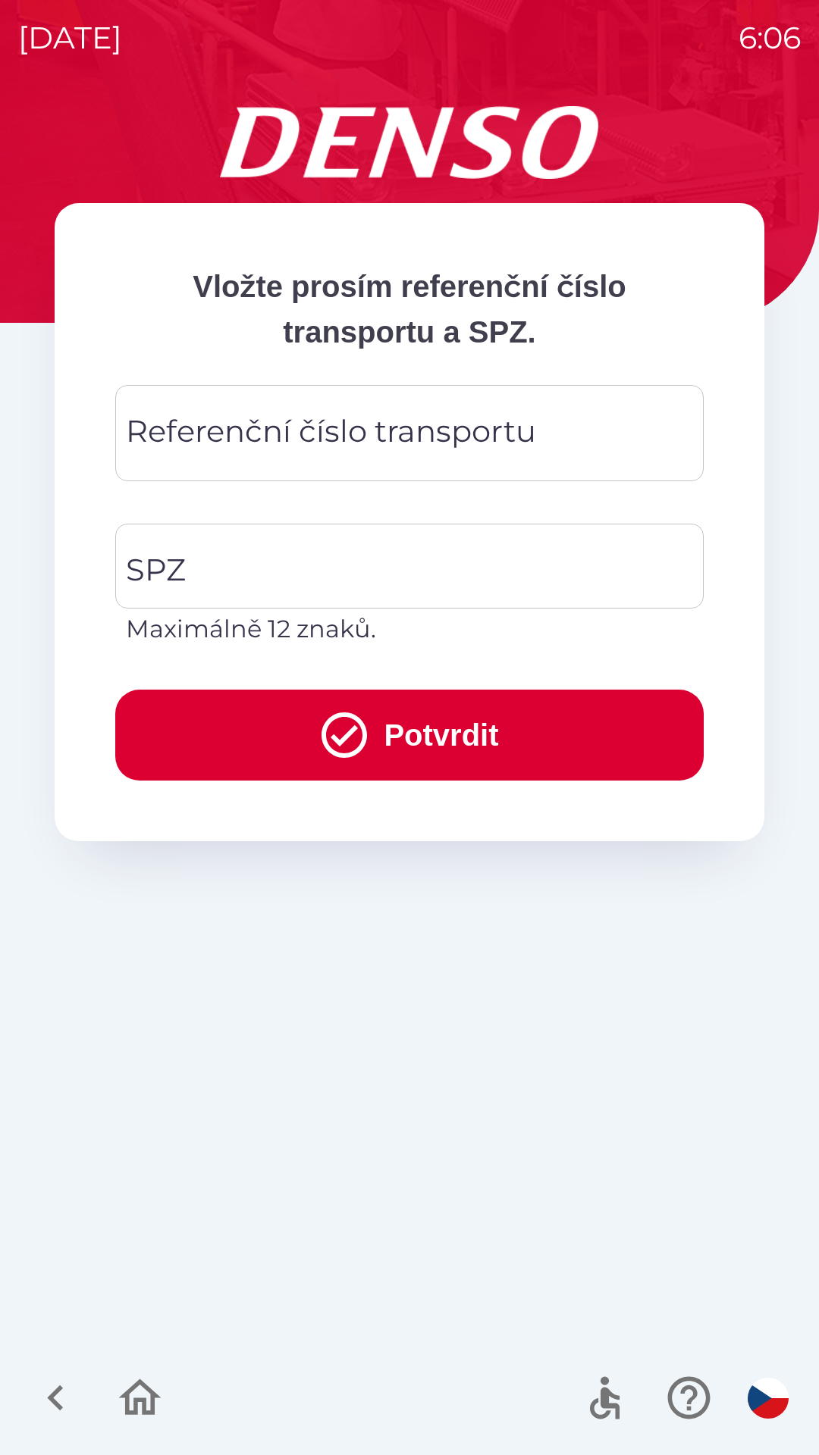
click at [387, 437] on div "Referenční číslo transportu Referenční číslo transportu" at bounding box center [409, 433] width 588 height 96
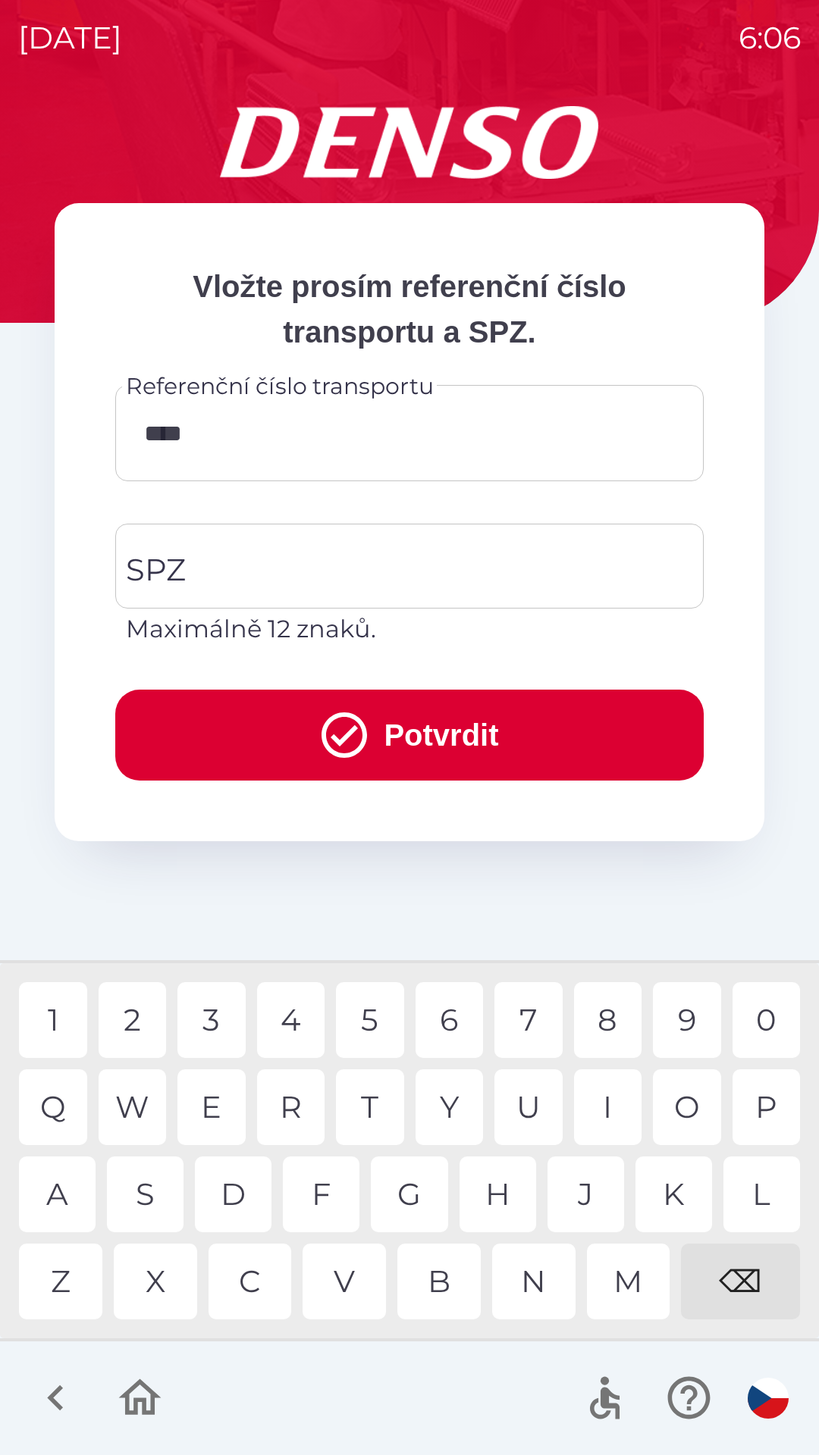
click at [691, 1103] on div "O" at bounding box center [687, 1108] width 68 height 76
type input "**********"
click at [370, 569] on input "SPZ" at bounding box center [398, 566] width 552 height 71
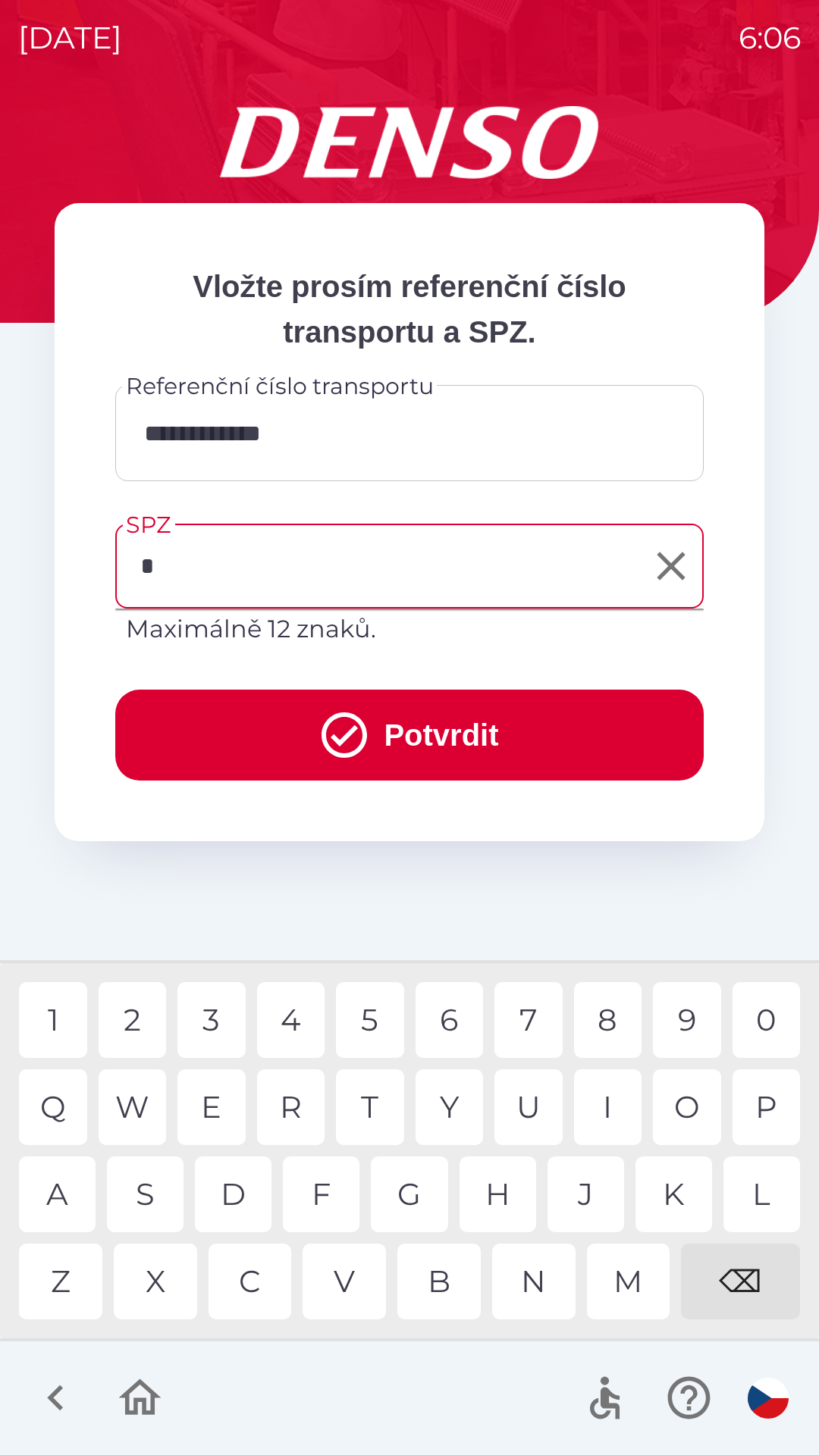
click at [606, 1019] on div "8" at bounding box center [608, 1020] width 68 height 76
click at [127, 1024] on div "2" at bounding box center [133, 1020] width 68 height 76
click at [526, 1020] on div "7" at bounding box center [528, 1020] width 68 height 76
type input "*******"
click at [438, 731] on button "Potvrdit" at bounding box center [409, 735] width 588 height 91
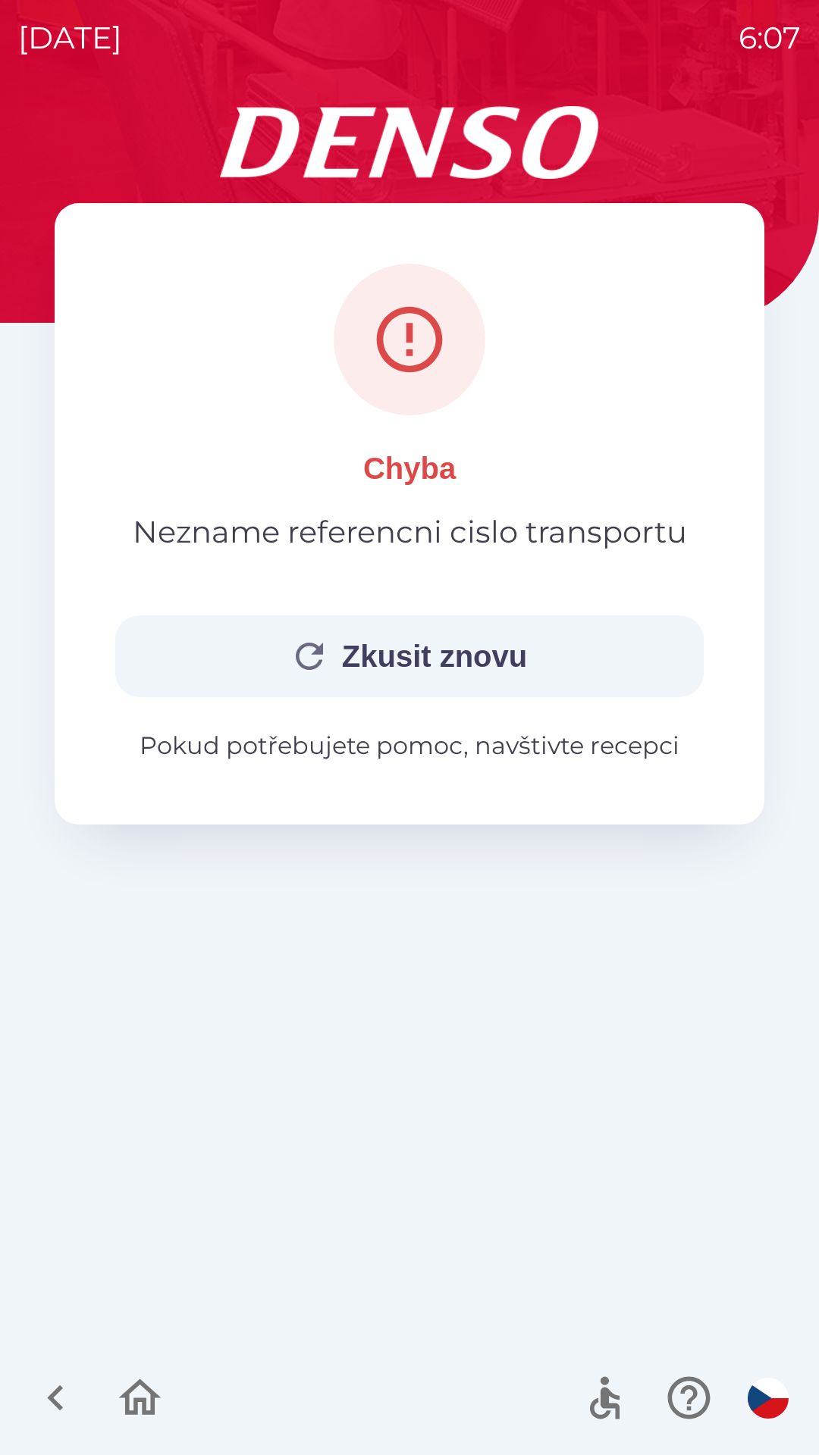
click at [418, 657] on button "Zkusit znovu" at bounding box center [409, 657] width 588 height 82
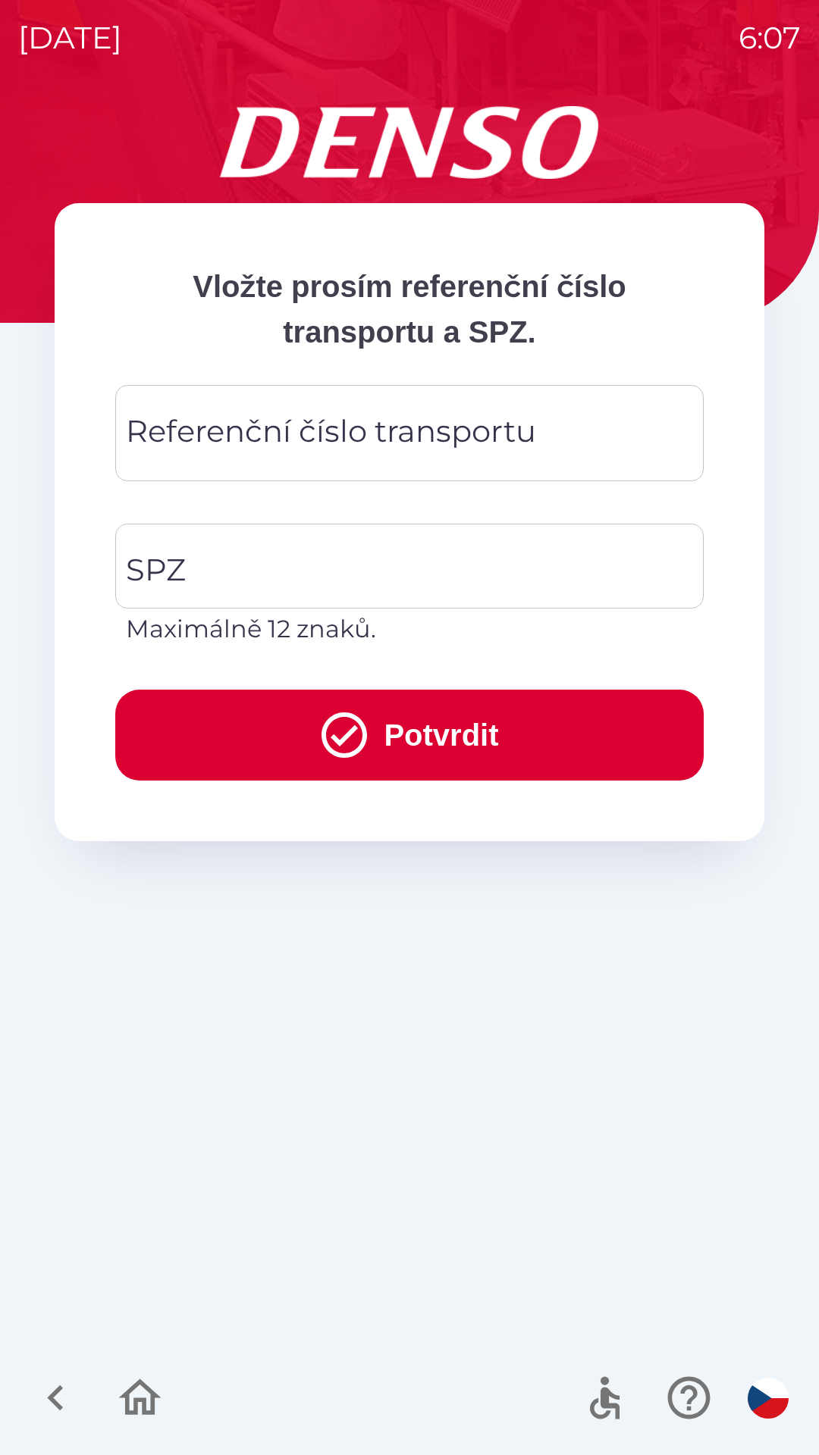
click at [381, 439] on div "Referenční číslo transportu Referenční číslo transportu" at bounding box center [409, 433] width 588 height 96
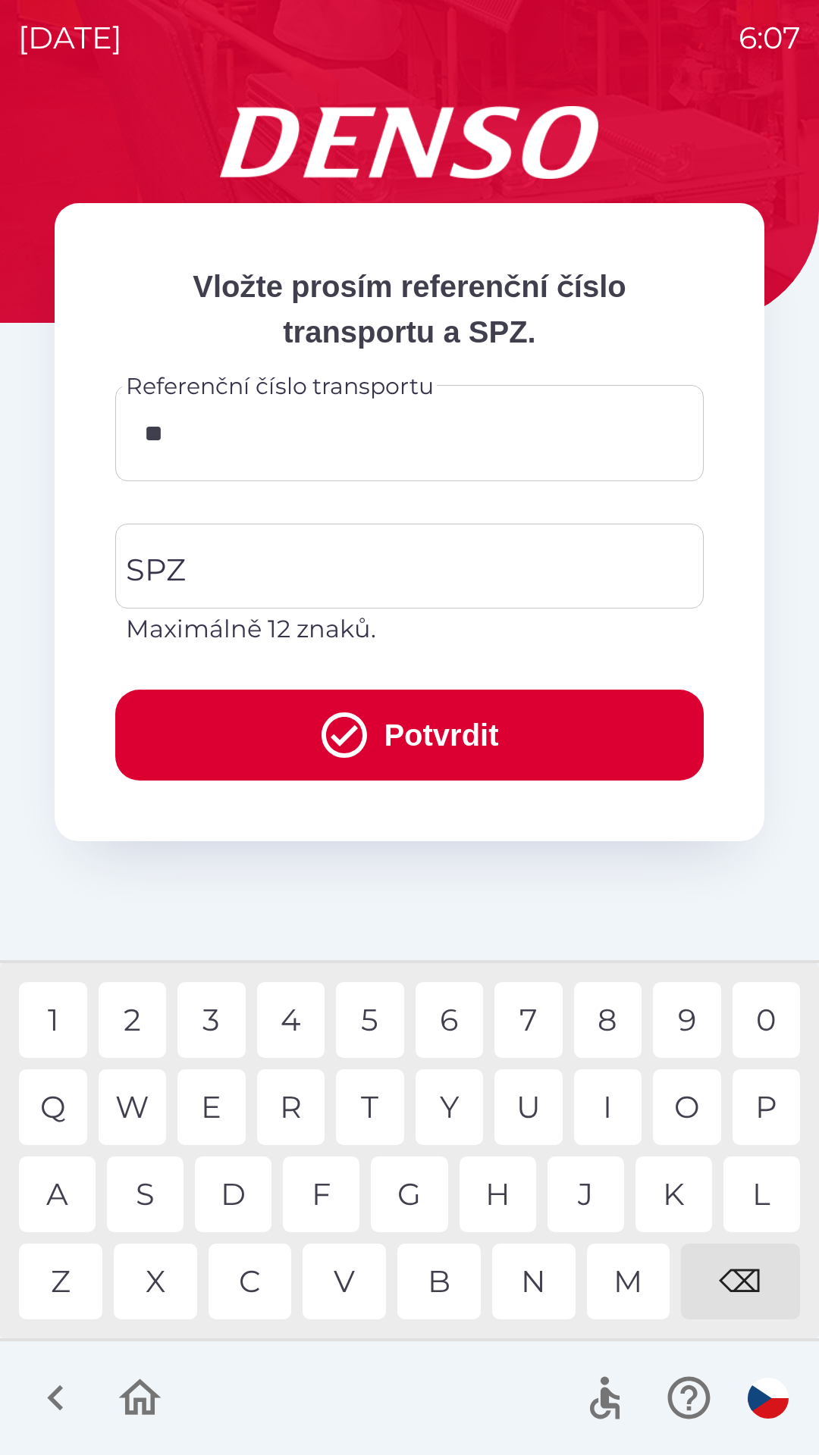
click at [67, 1201] on div "A" at bounding box center [57, 1195] width 77 height 76
click at [446, 1023] on div "6" at bounding box center [449, 1020] width 68 height 76
click at [136, 1026] on div "2" at bounding box center [133, 1020] width 68 height 76
click at [133, 1024] on div "2" at bounding box center [133, 1020] width 68 height 76
click at [376, 1021] on div "5" at bounding box center [370, 1020] width 68 height 76
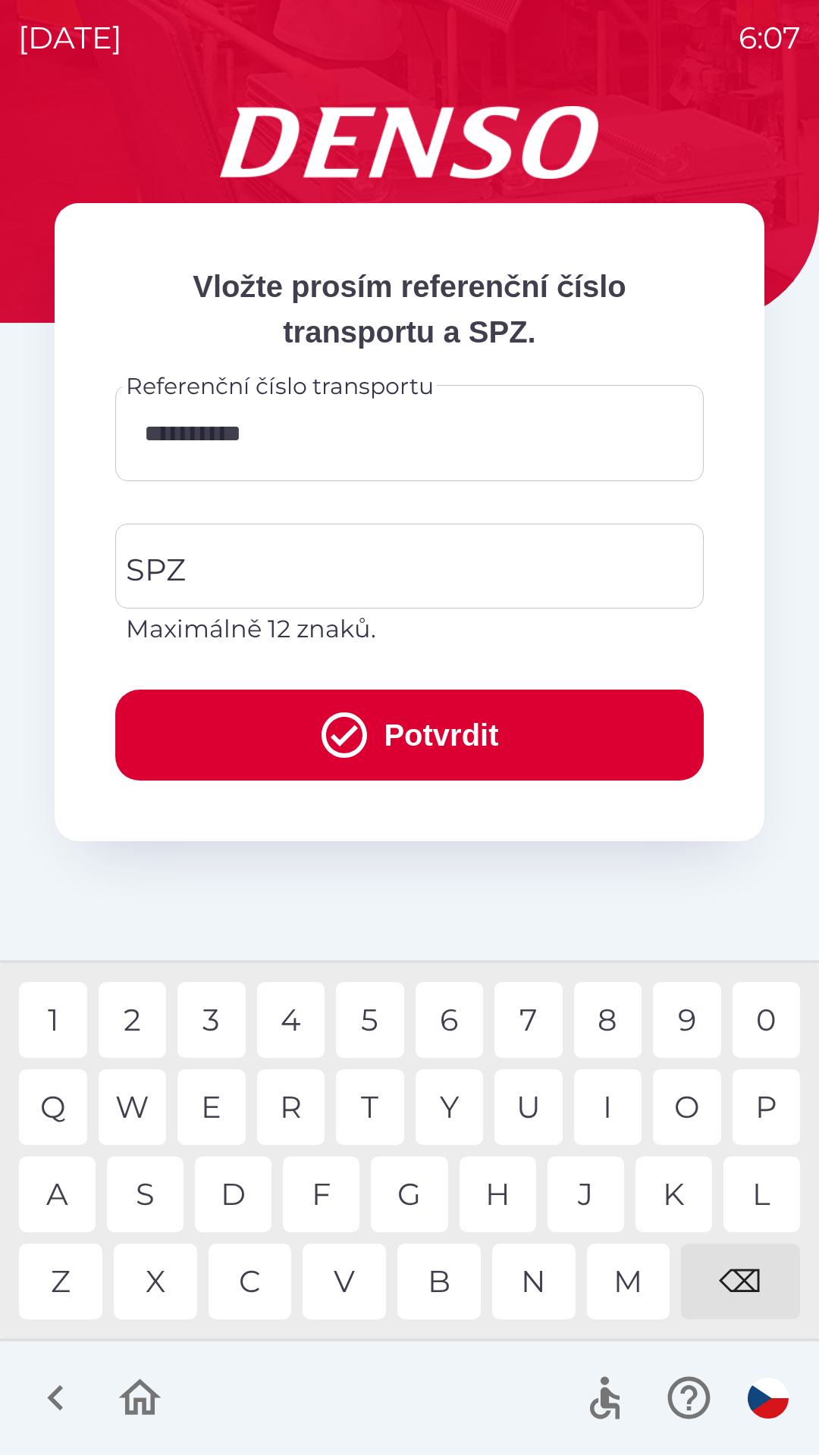
type input "**********"
click at [367, 573] on input "SPZ" at bounding box center [398, 566] width 552 height 71
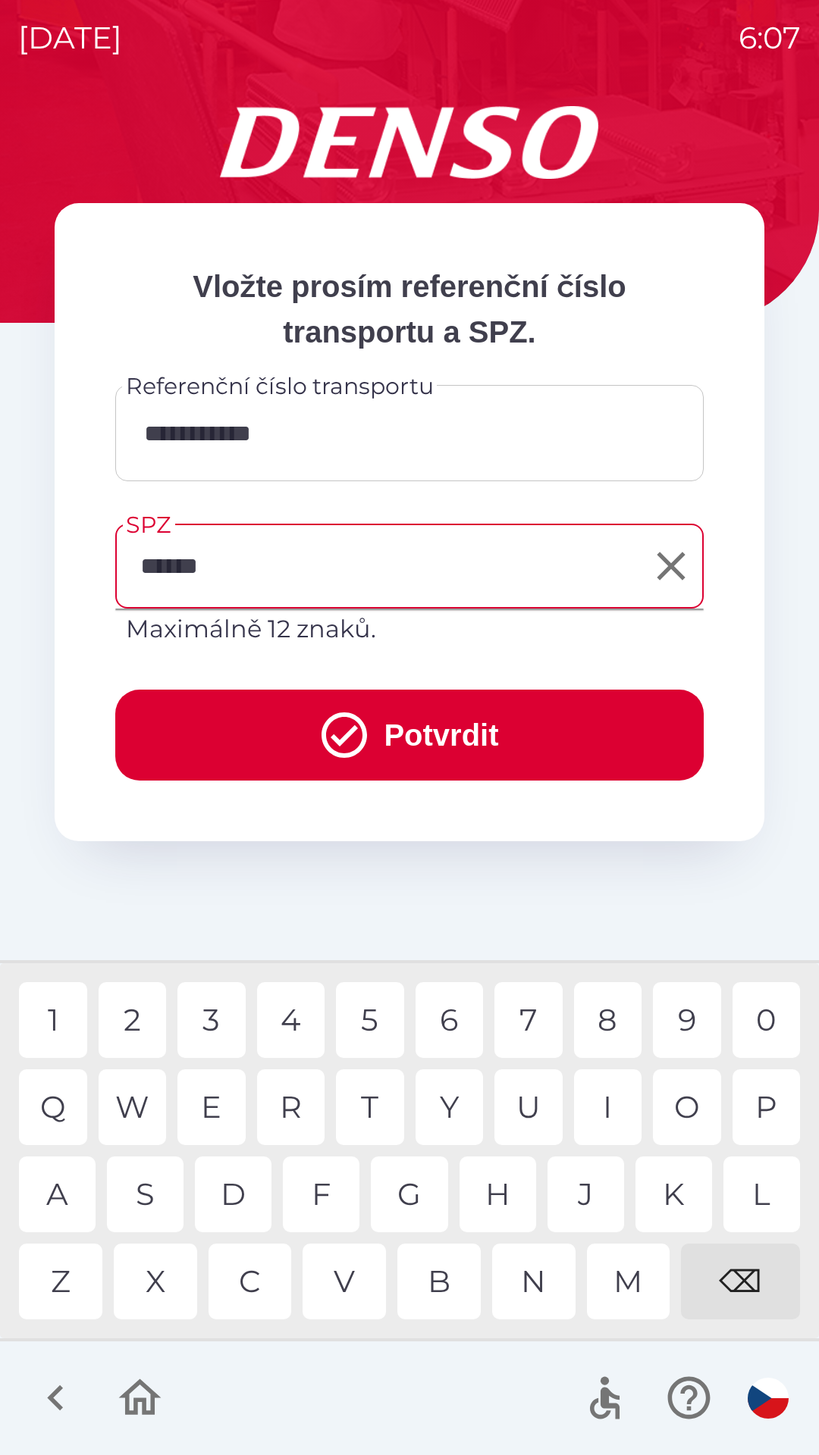
type input "*******"
click at [440, 735] on button "Potvrdit" at bounding box center [409, 735] width 588 height 91
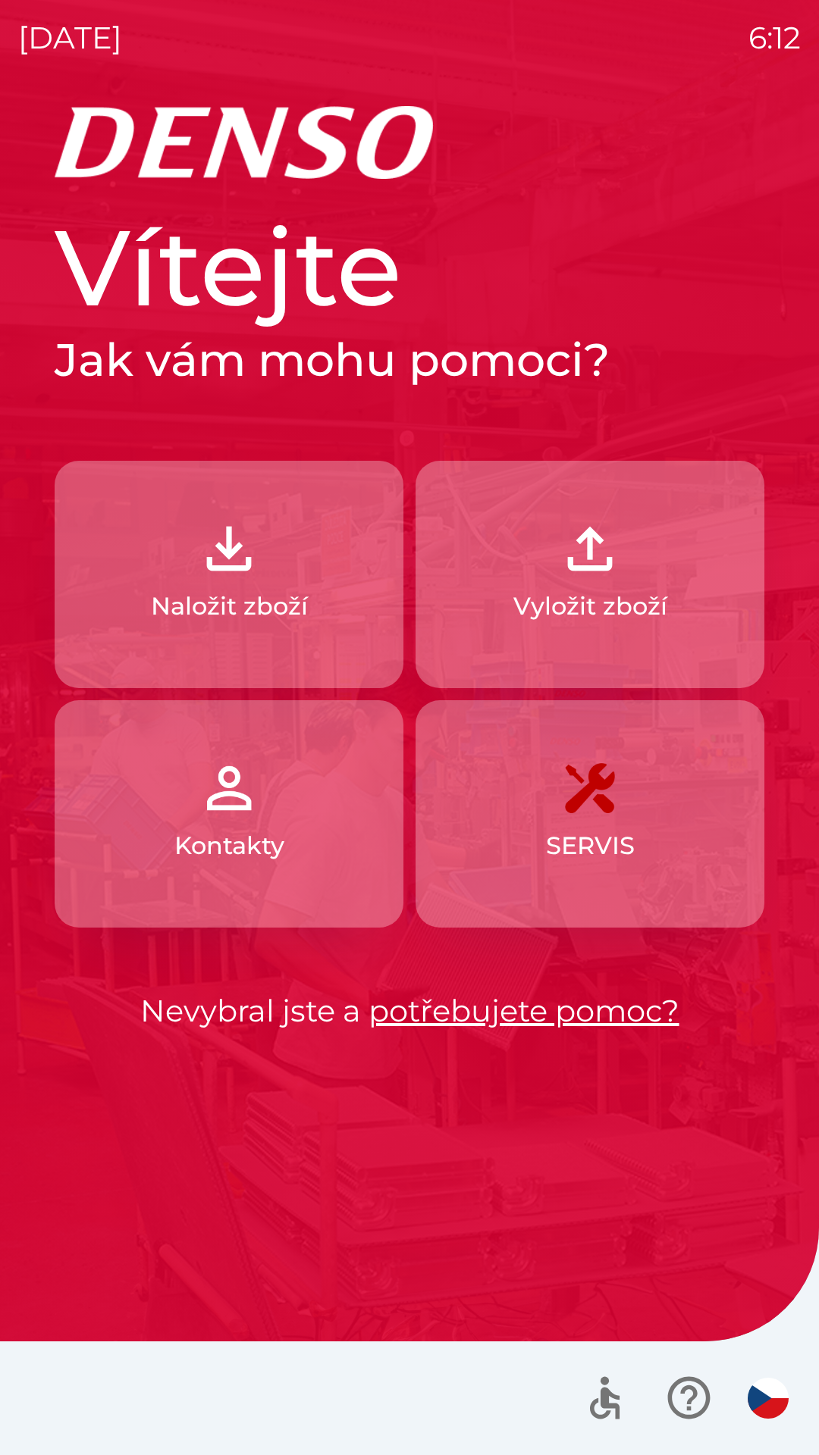
click at [208, 596] on p "Naložit zboží" at bounding box center [229, 606] width 157 height 36
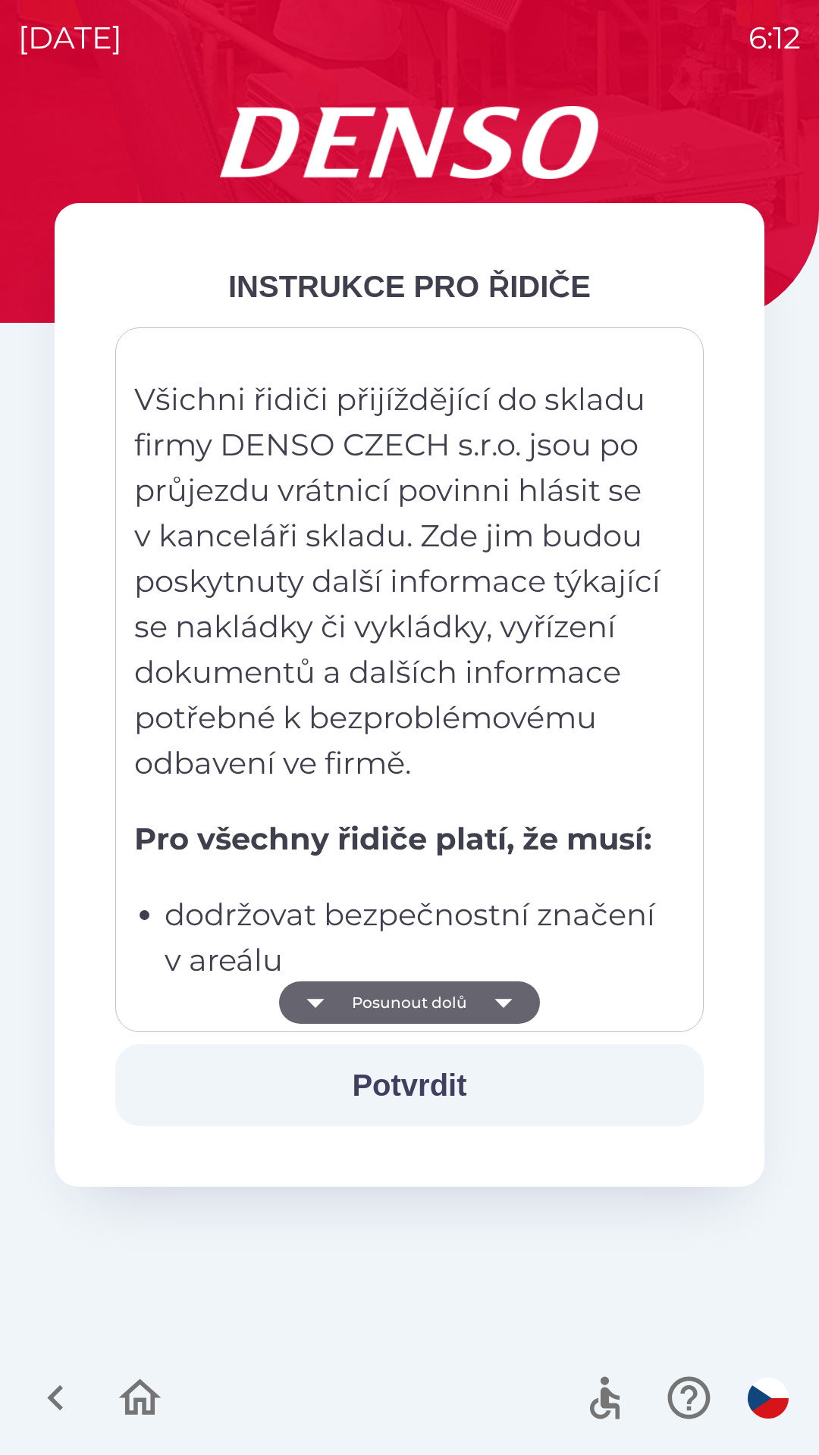
click at [431, 1003] on button "Posunout dolů" at bounding box center [409, 1003] width 261 height 42
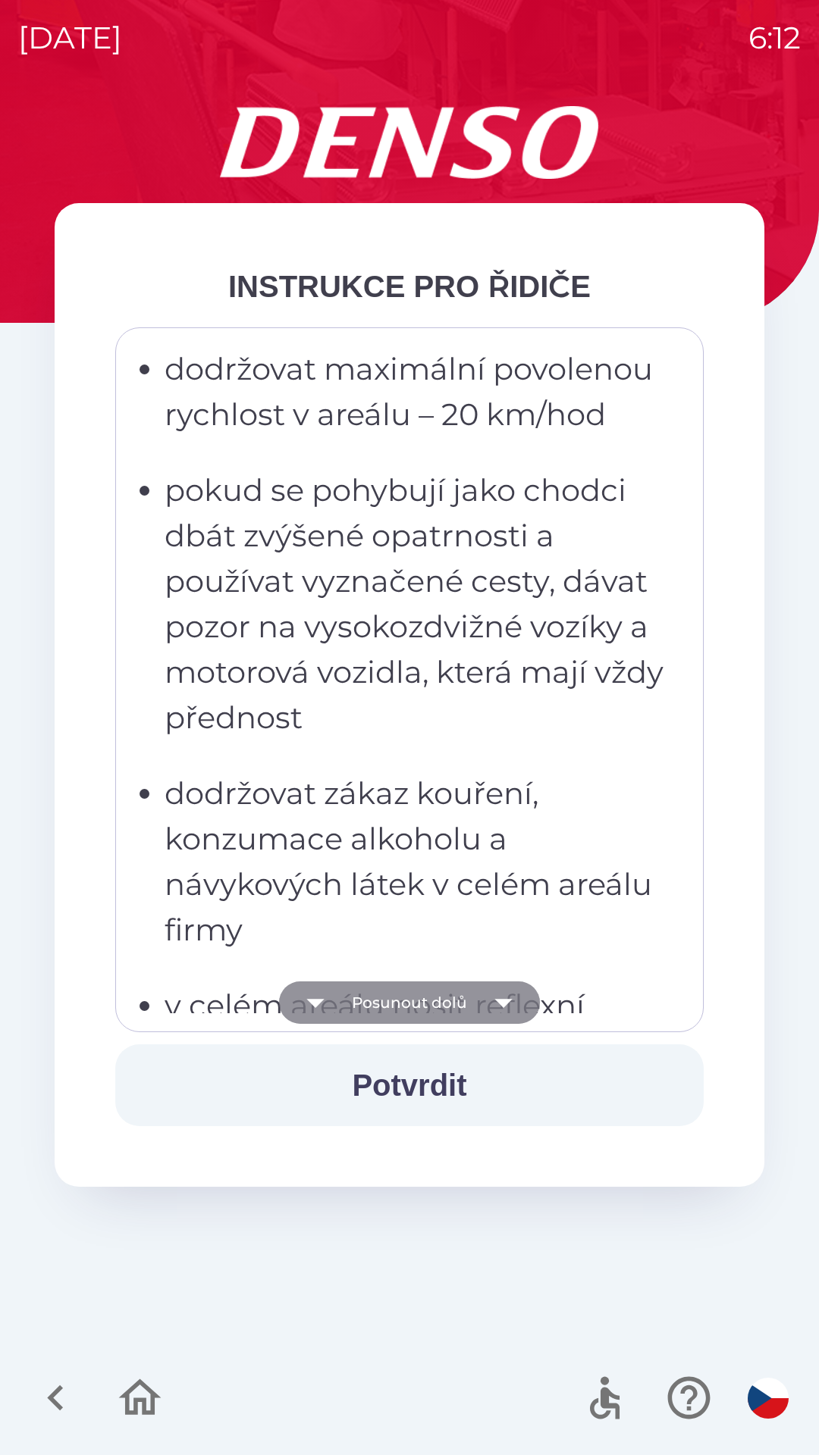
click at [415, 1014] on button "Posunout dolů" at bounding box center [409, 1003] width 261 height 42
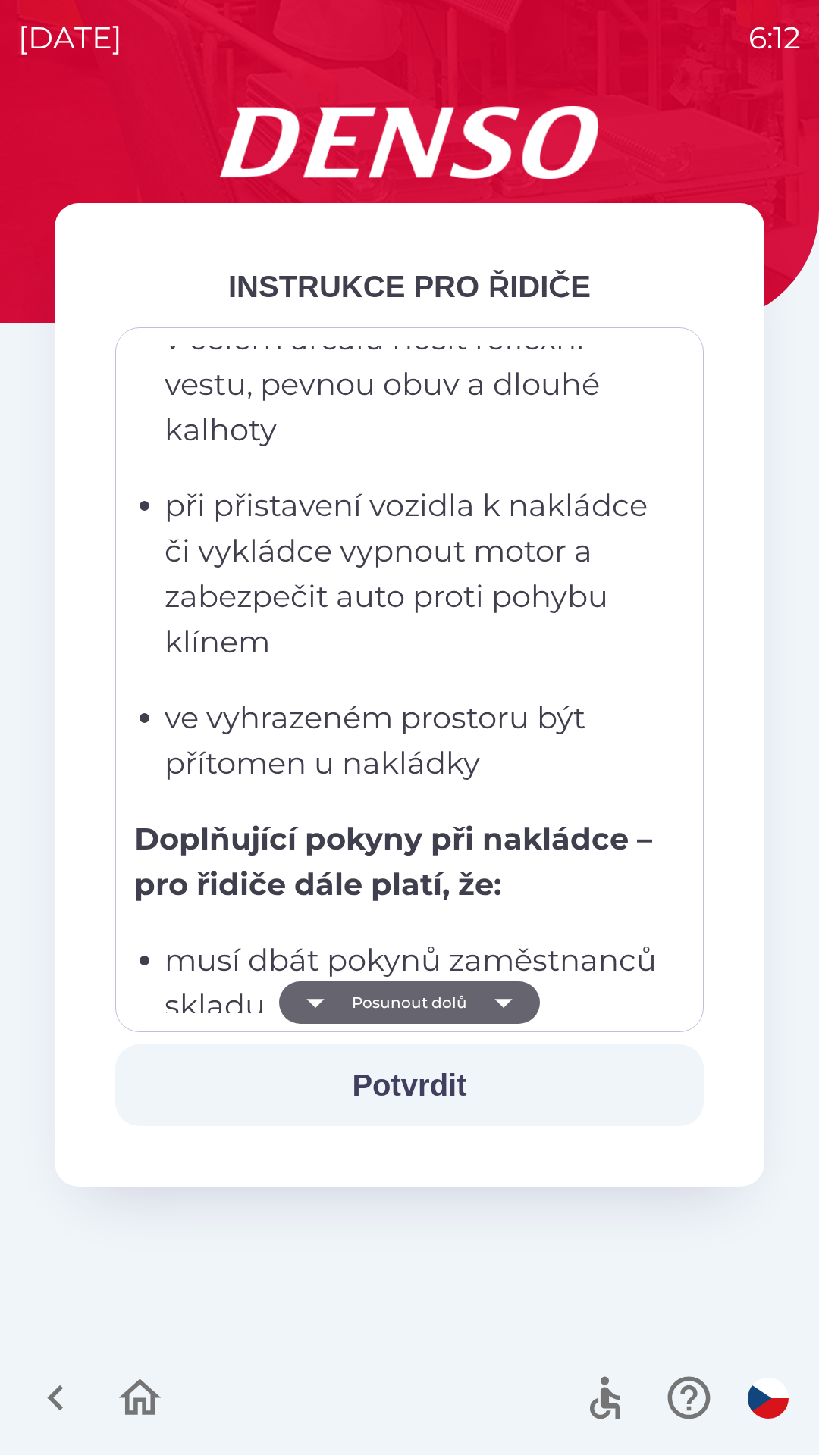
click at [414, 1011] on button "Posunout dolů" at bounding box center [409, 1003] width 261 height 42
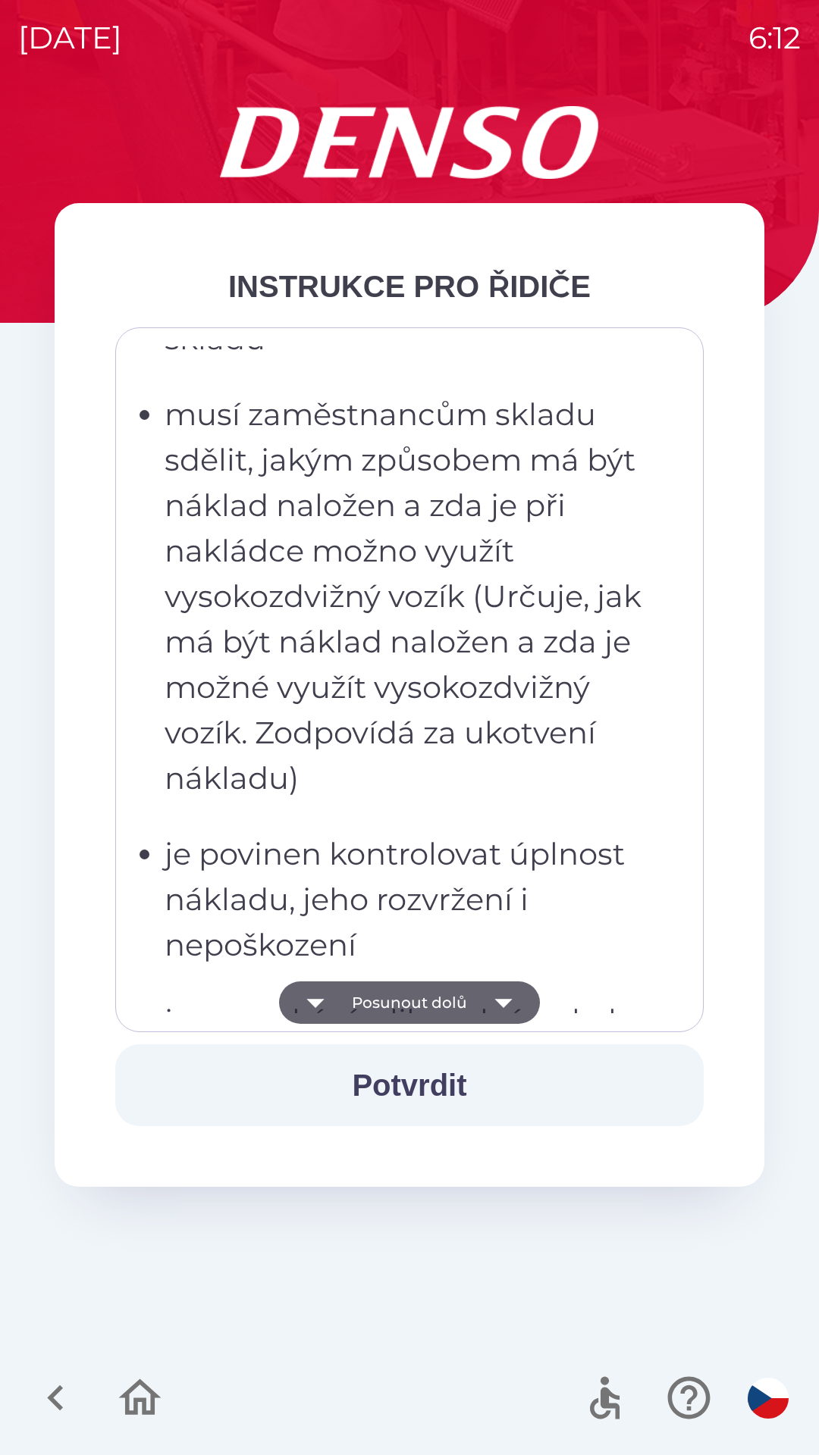
click at [412, 1010] on button "Posunout dolů" at bounding box center [409, 1003] width 261 height 42
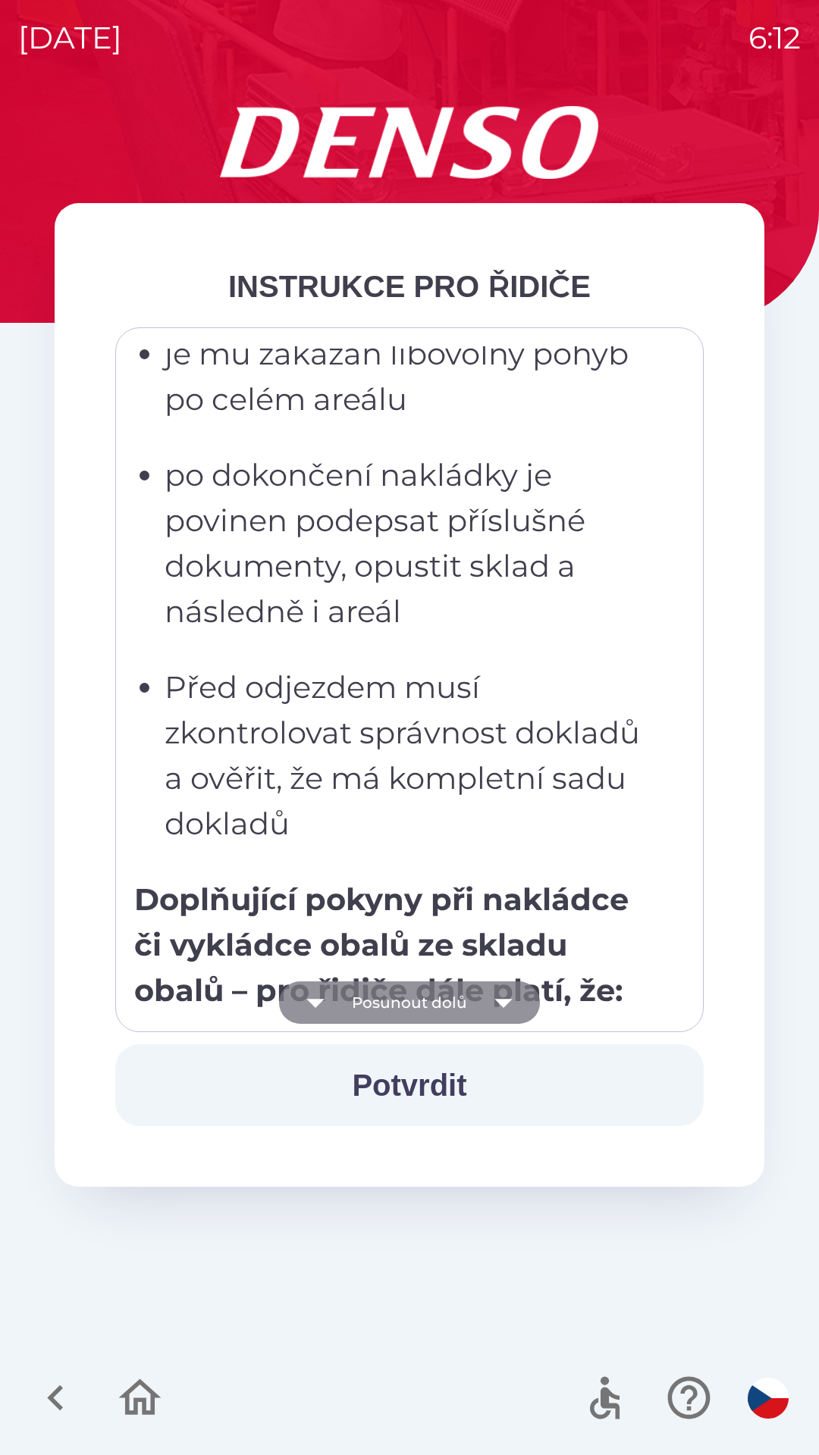
click at [396, 1005] on button "Posunout dolů" at bounding box center [409, 1003] width 261 height 42
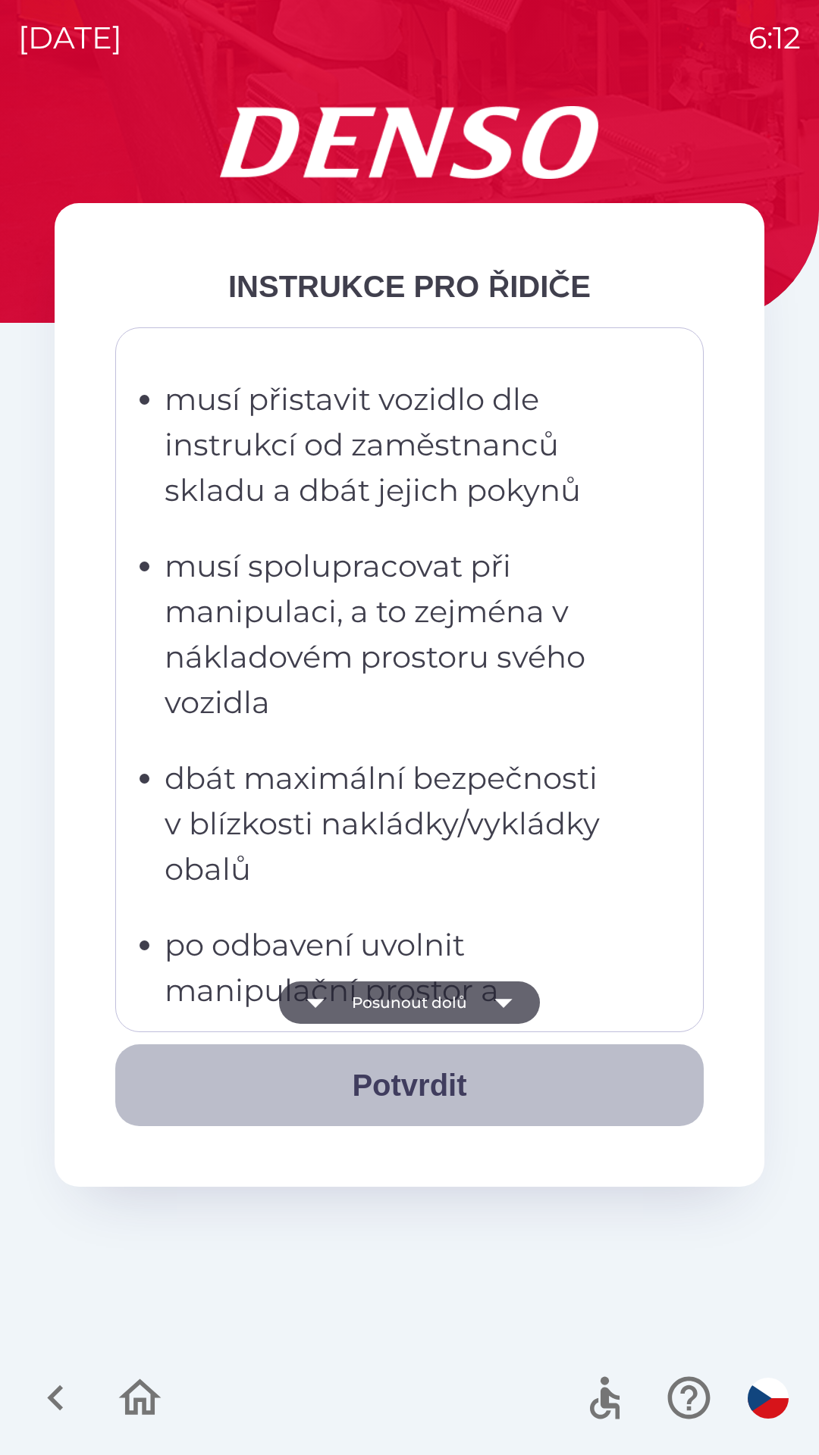
click at [406, 1096] on button "Potvrdit" at bounding box center [409, 1086] width 588 height 82
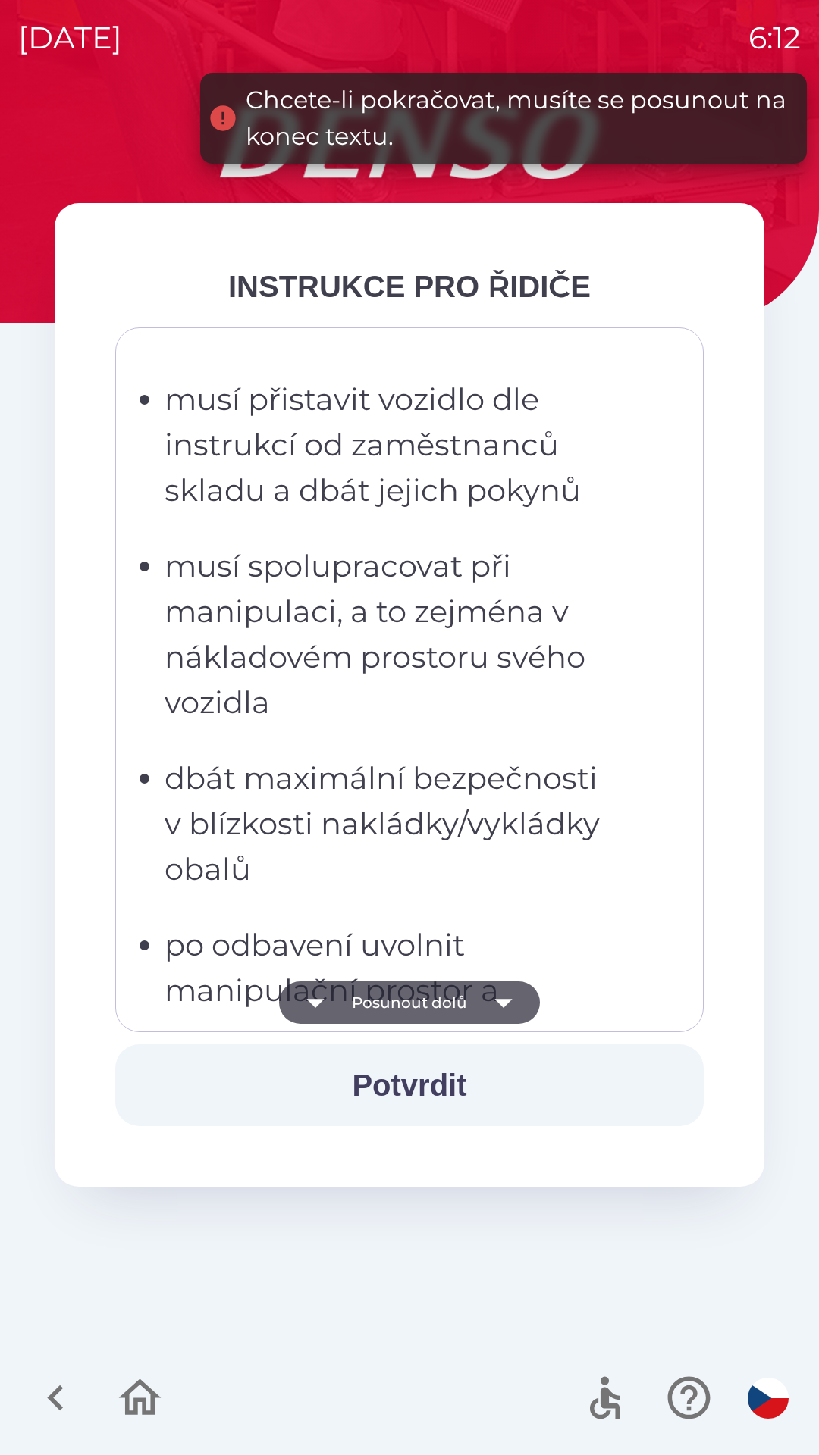
click at [399, 997] on button "Posunout dolů" at bounding box center [409, 1003] width 261 height 42
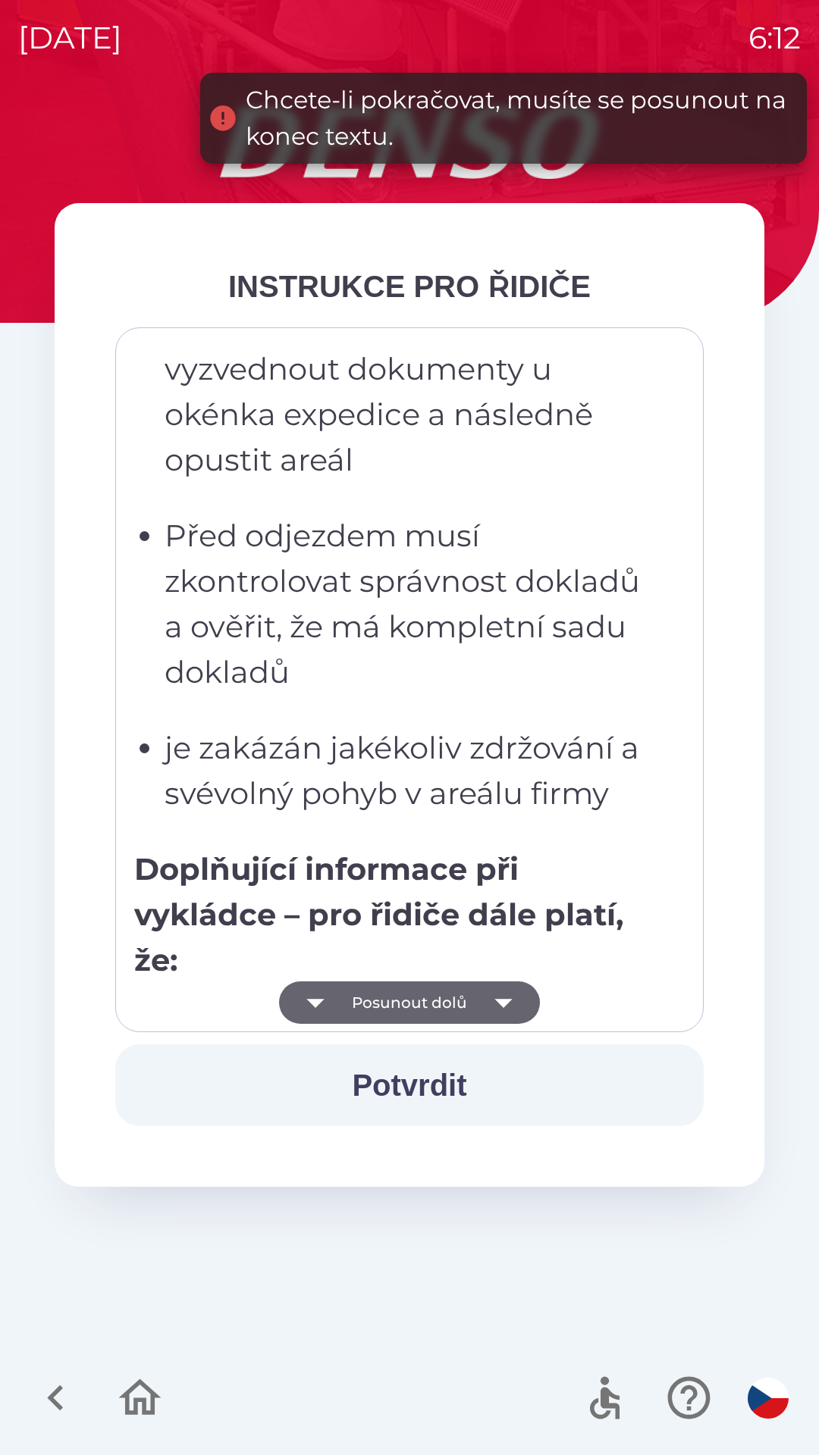
click at [393, 1004] on button "Posunout dolů" at bounding box center [409, 1003] width 261 height 42
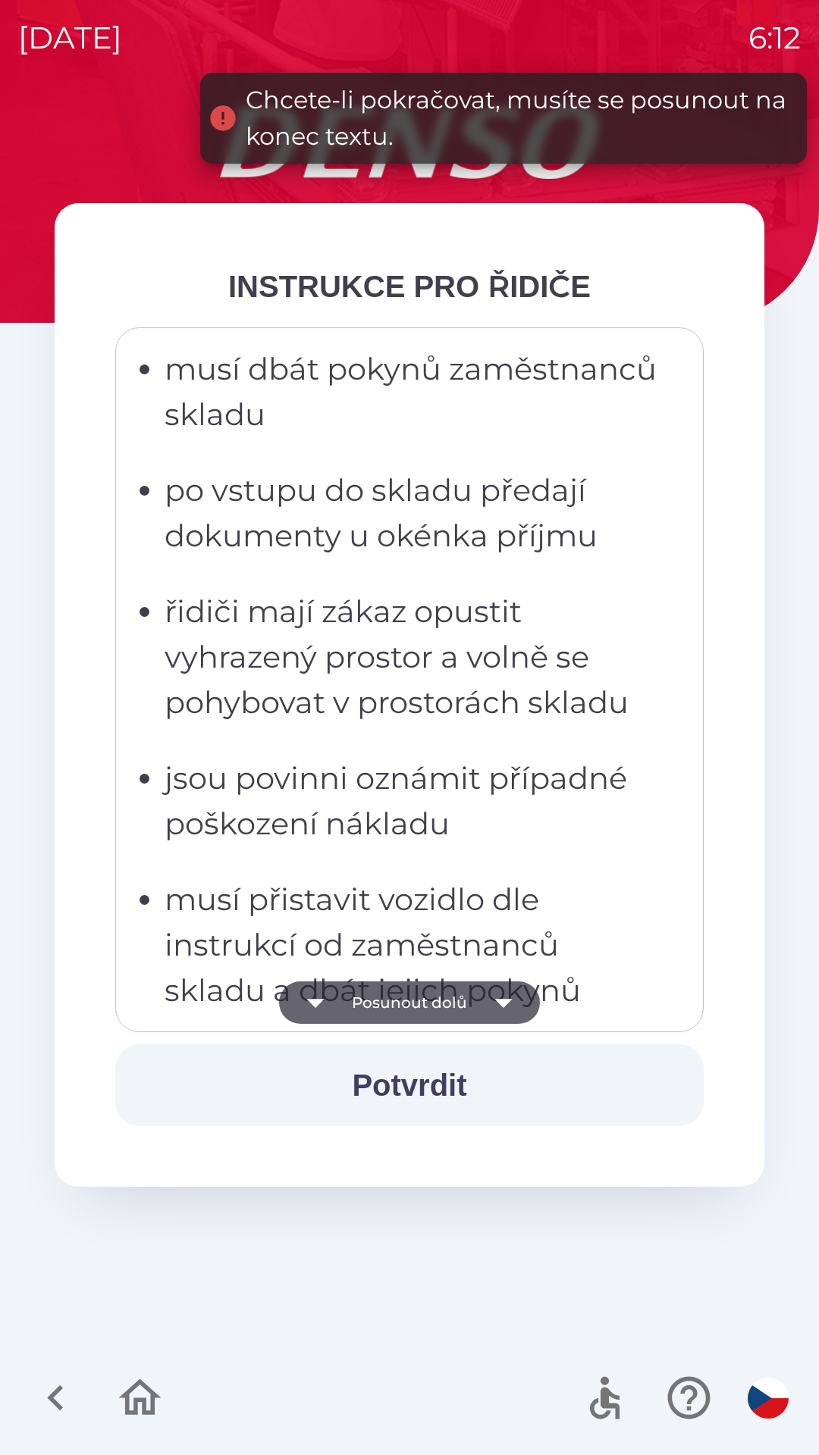
click at [396, 1007] on button "Posunout dolů" at bounding box center [409, 1003] width 261 height 42
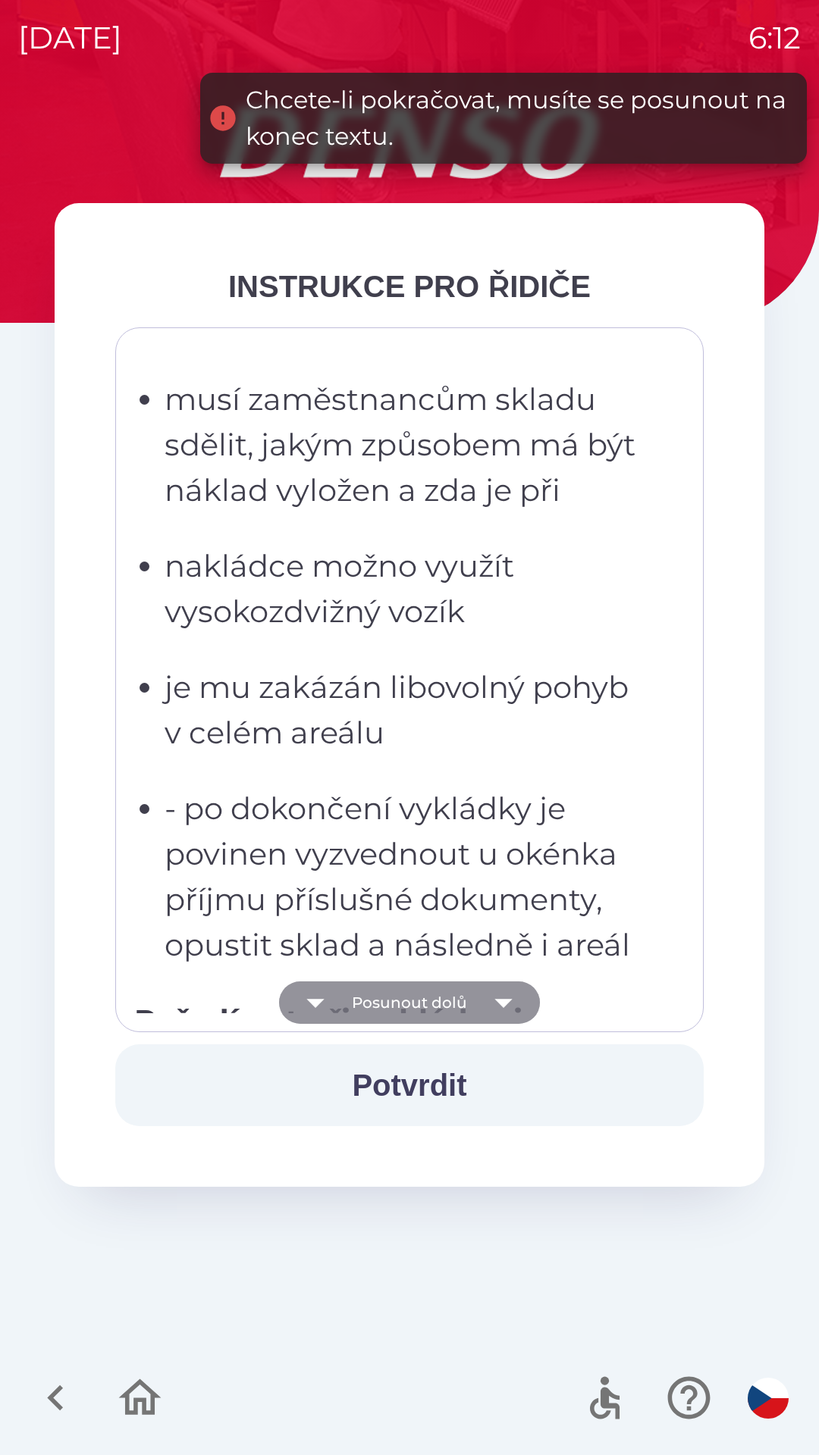
click at [399, 1008] on button "Posunout dolů" at bounding box center [409, 1003] width 261 height 42
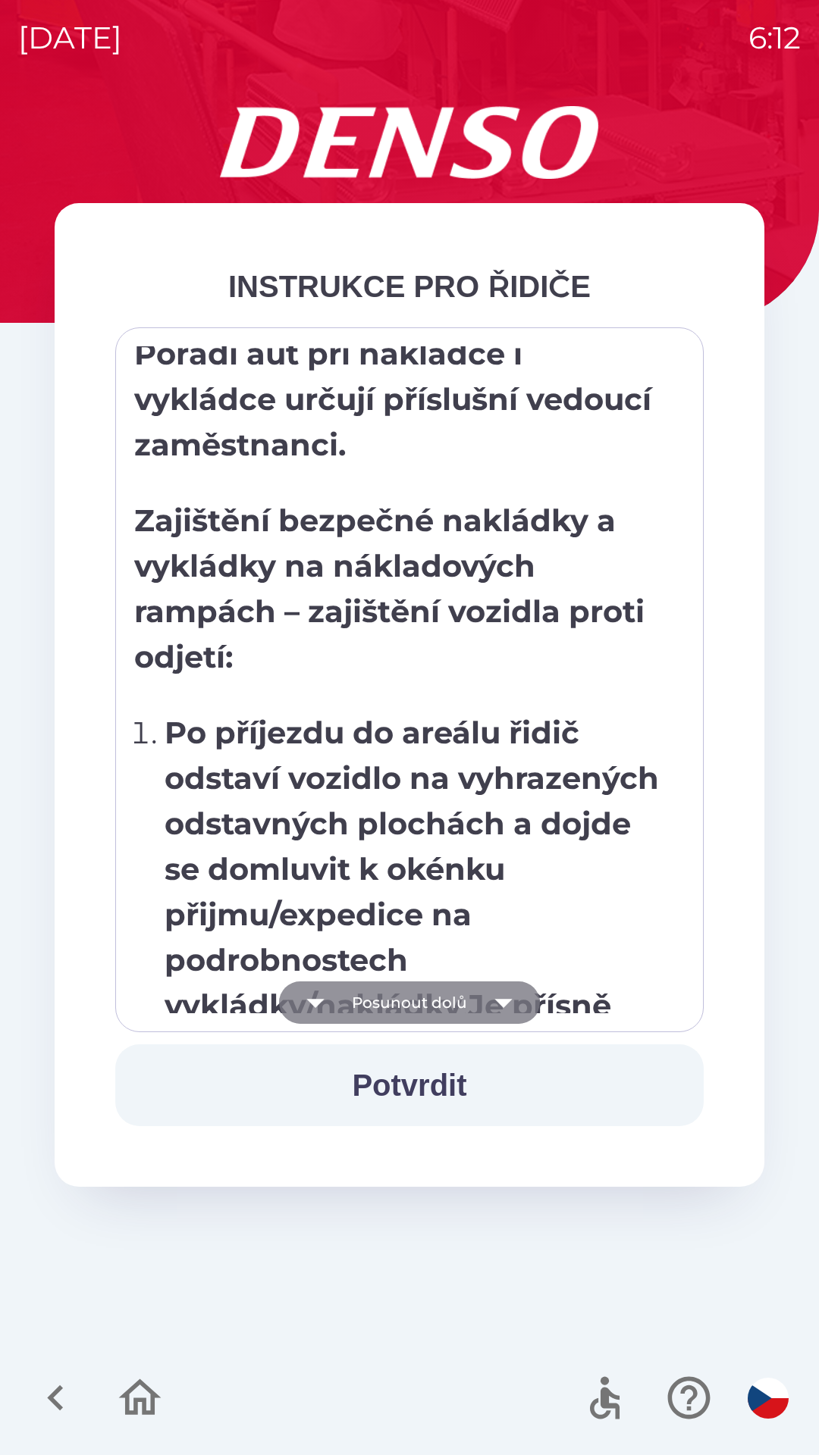
click at [398, 1017] on button "Posunout dolů" at bounding box center [409, 1003] width 261 height 42
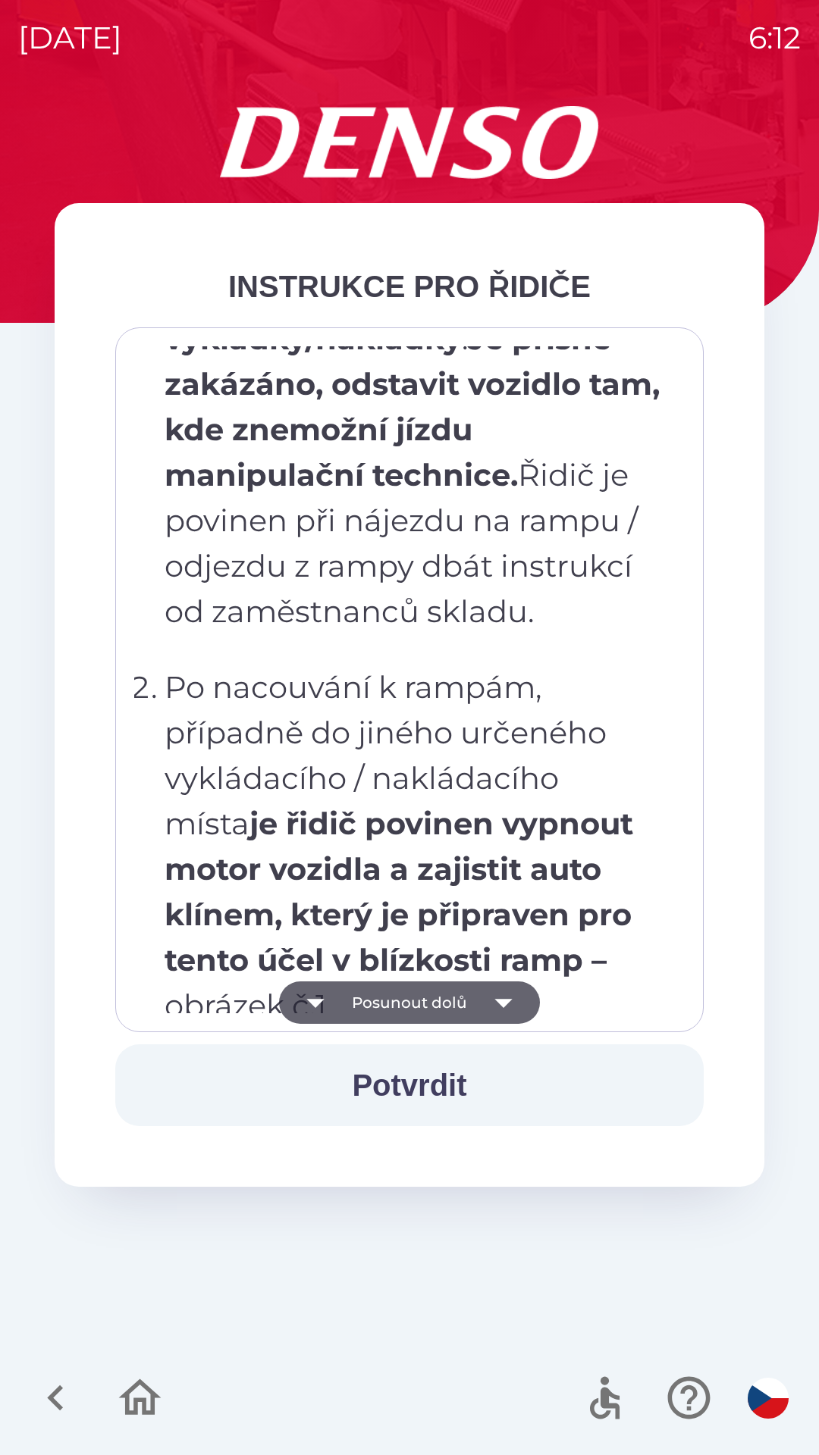
click at [400, 1012] on button "Posunout dolů" at bounding box center [409, 1003] width 261 height 42
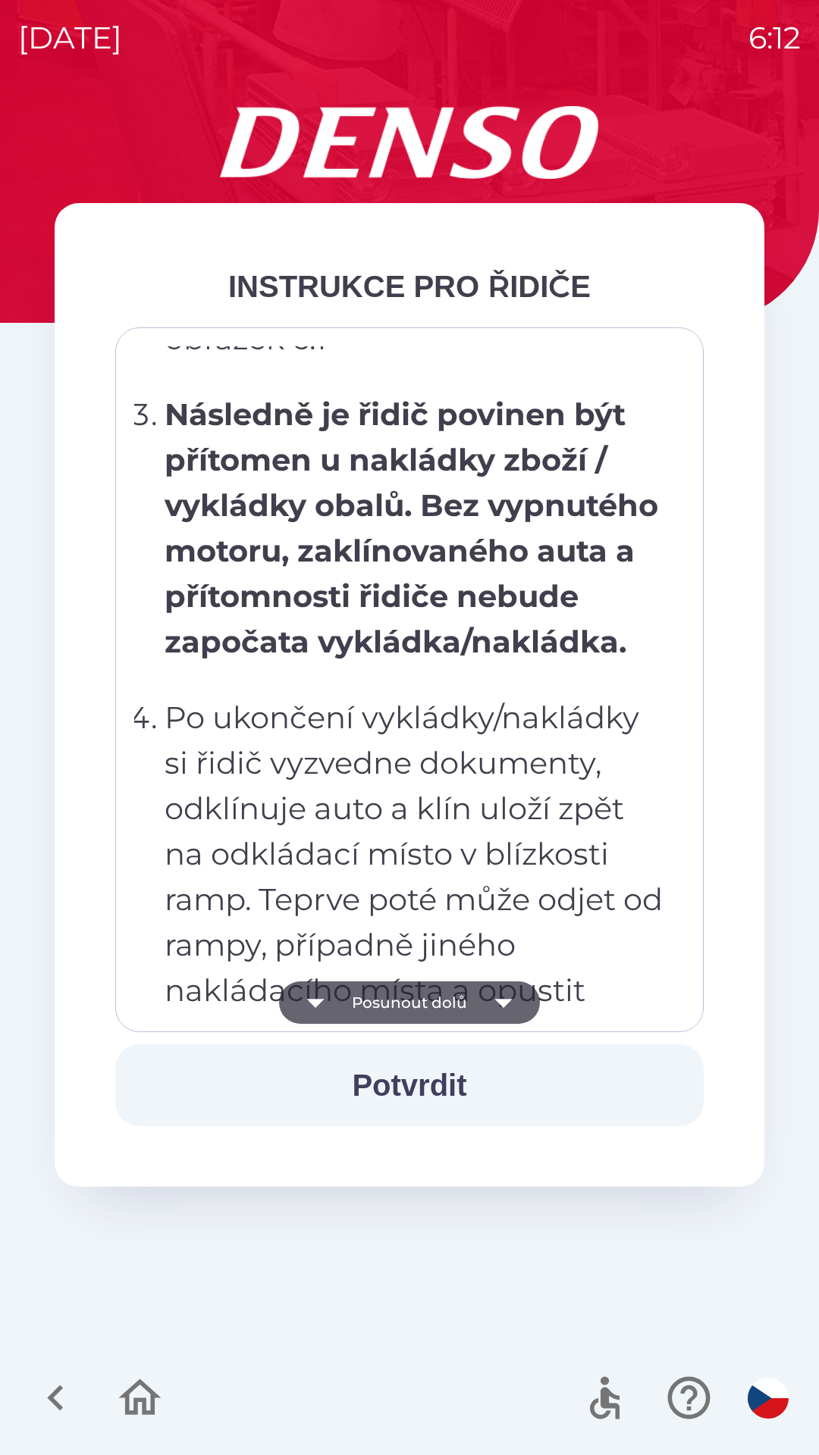
click at [418, 1000] on button "Posunout dolů" at bounding box center [409, 1003] width 261 height 42
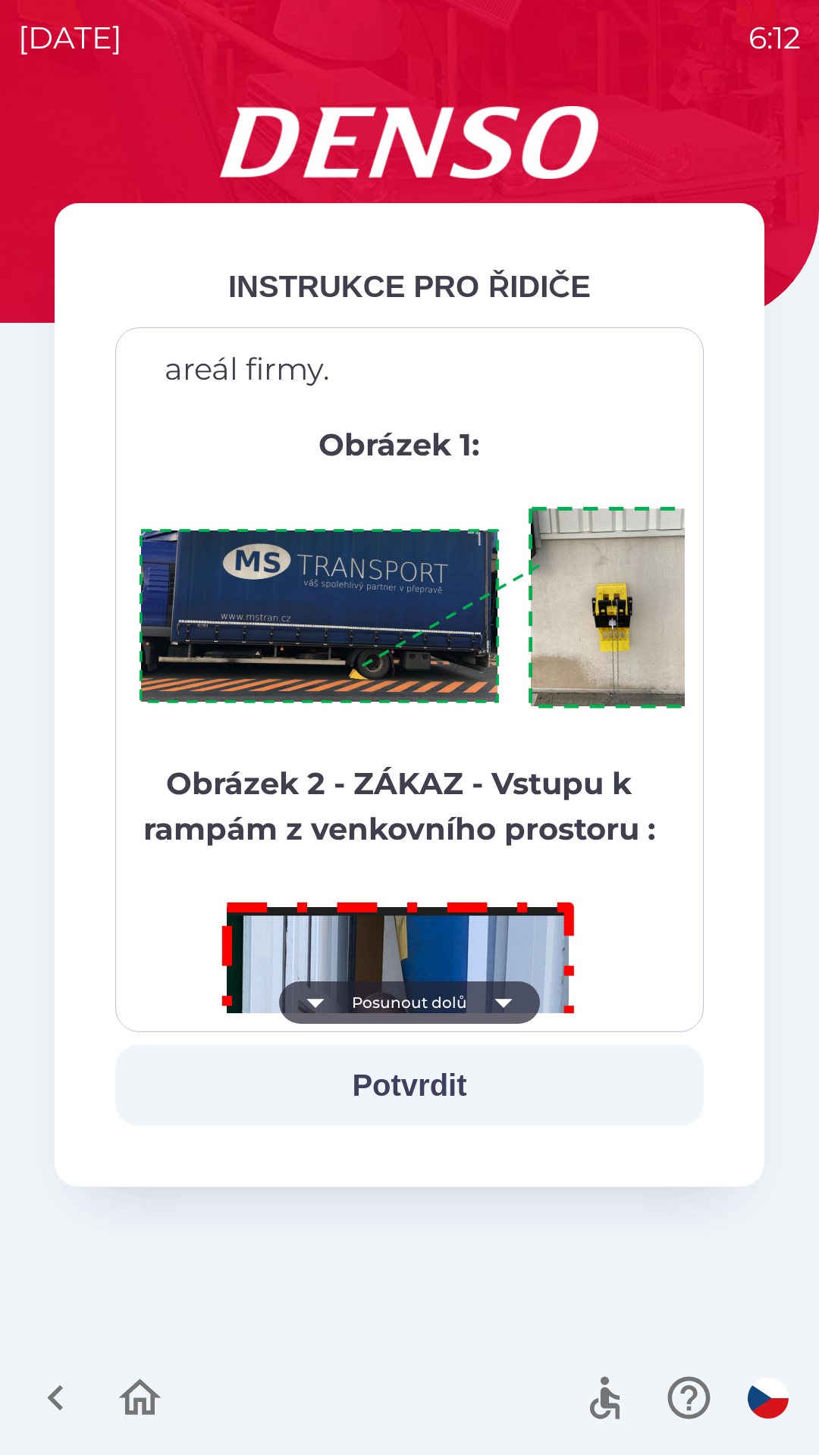
click at [397, 1004] on button "Posunout dolů" at bounding box center [409, 1003] width 261 height 42
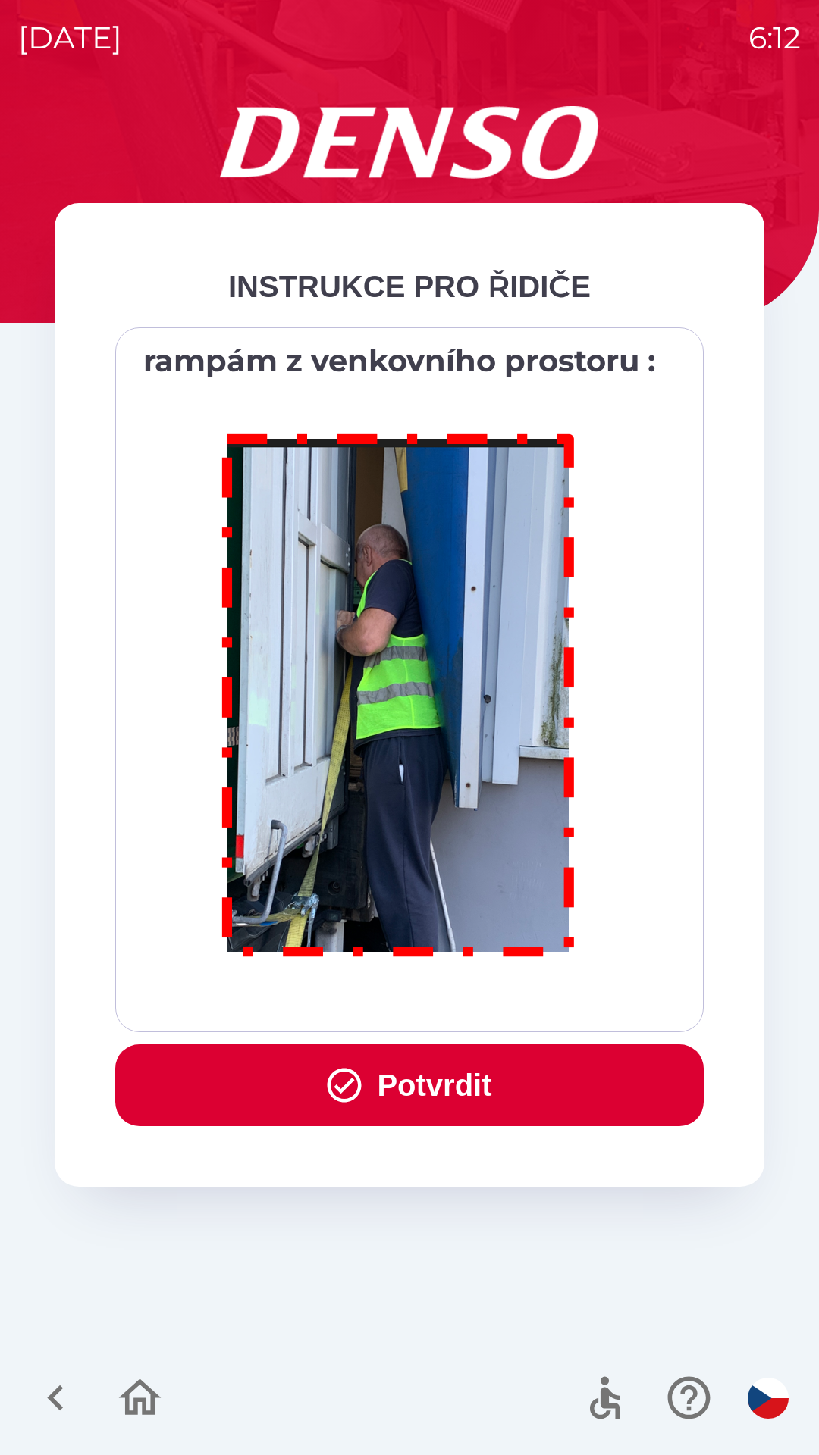
click at [409, 1072] on button "Potvrdit" at bounding box center [409, 1086] width 588 height 82
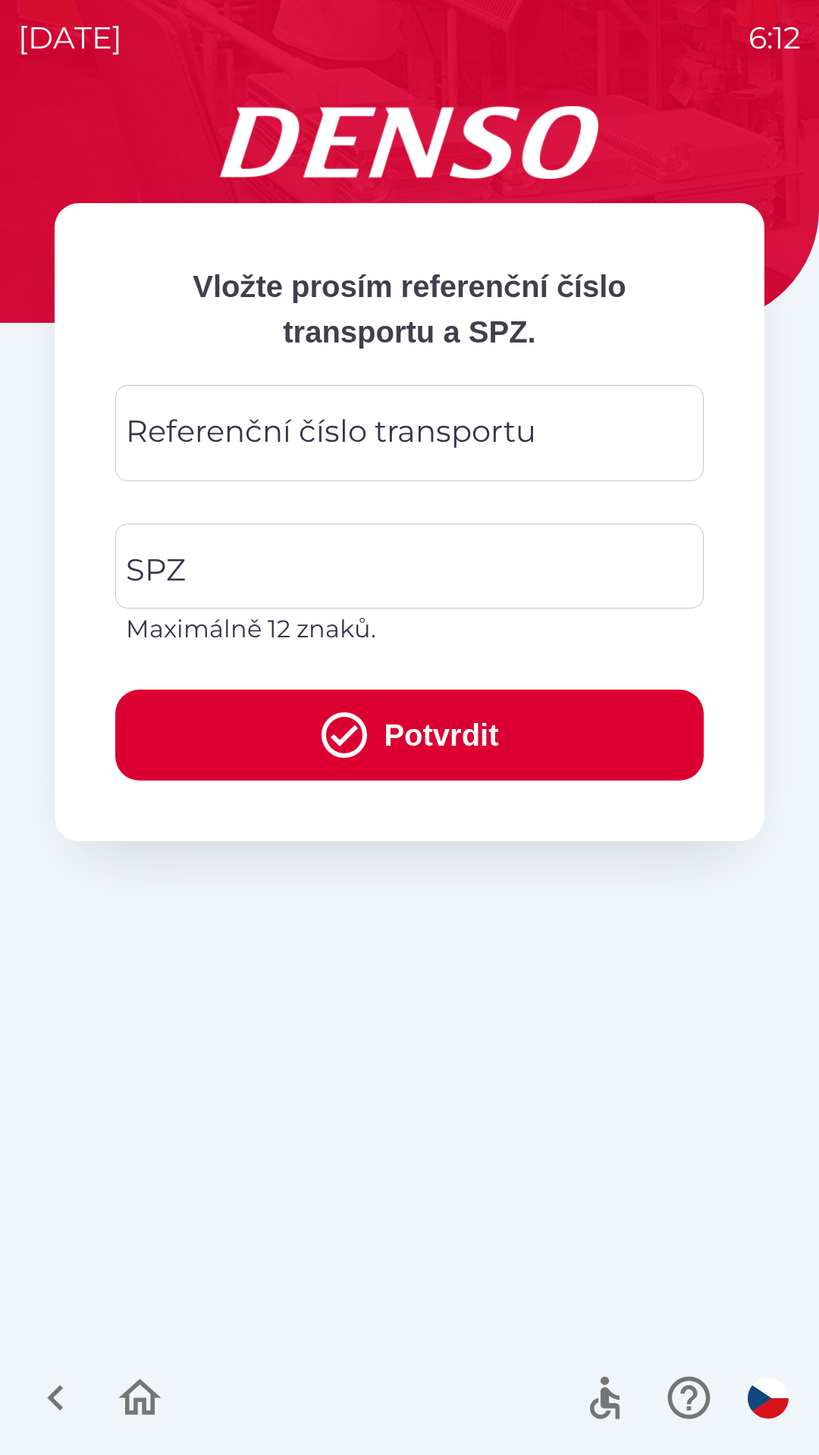
click at [327, 437] on div "Referenční číslo transportu Referenční číslo transportu" at bounding box center [409, 433] width 588 height 96
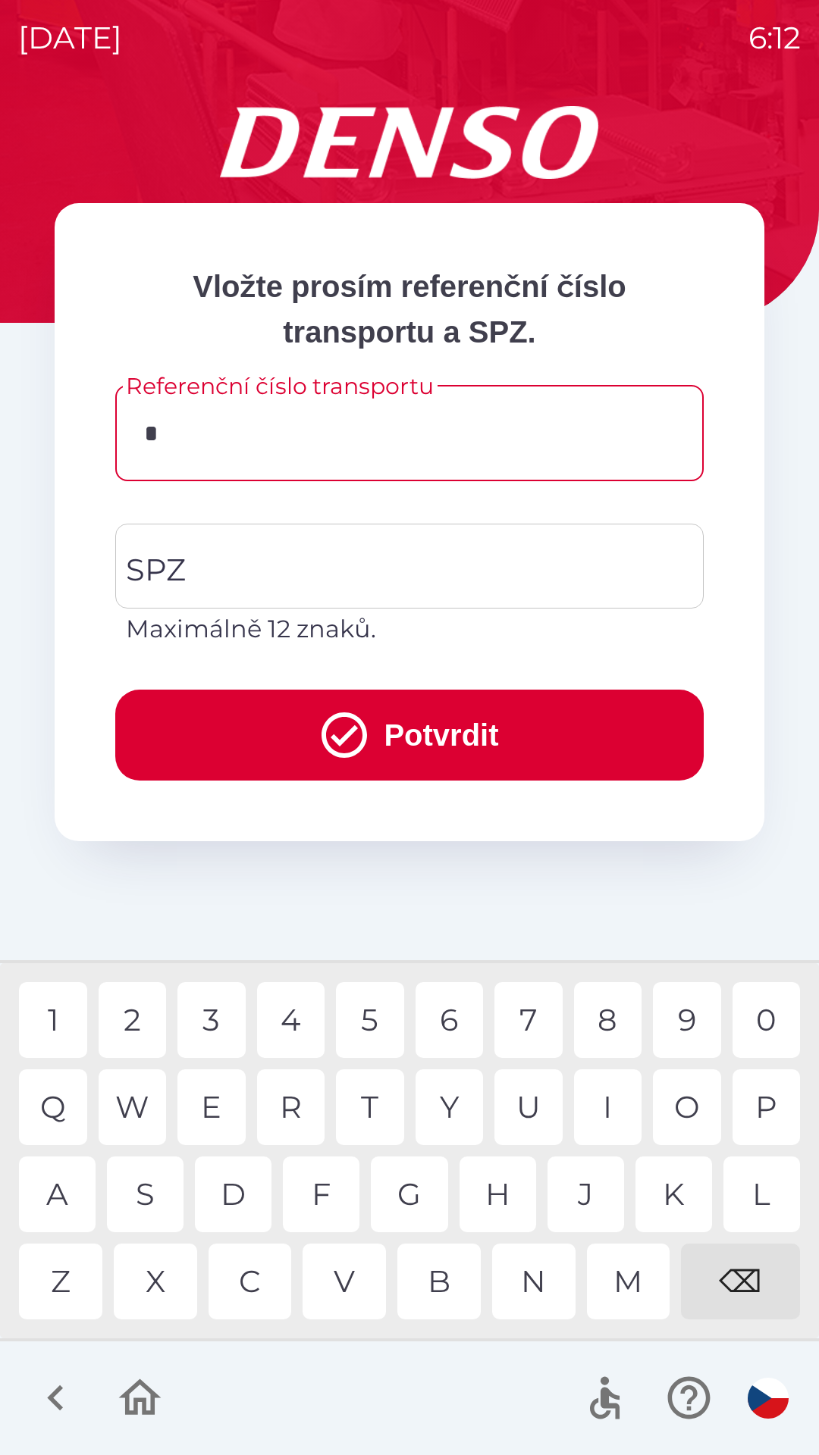
click at [682, 1192] on div "K" at bounding box center [673, 1195] width 77 height 76
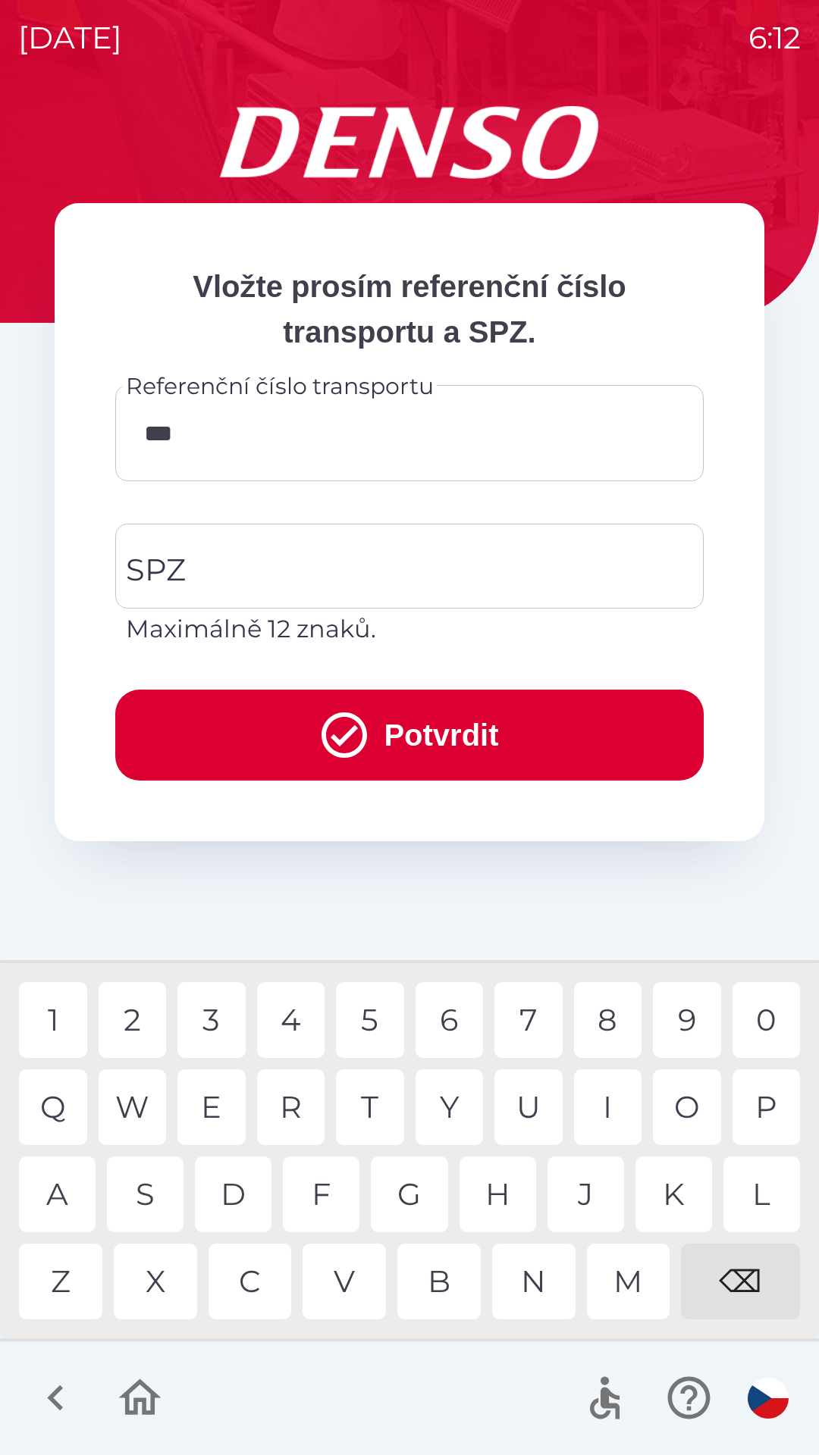
click at [56, 1016] on div "1" at bounding box center [53, 1020] width 68 height 76
click at [296, 1027] on div "4" at bounding box center [291, 1020] width 68 height 76
click at [767, 1023] on div "0" at bounding box center [766, 1020] width 68 height 76
type input "******"
click at [52, 1006] on div "1" at bounding box center [53, 1020] width 68 height 76
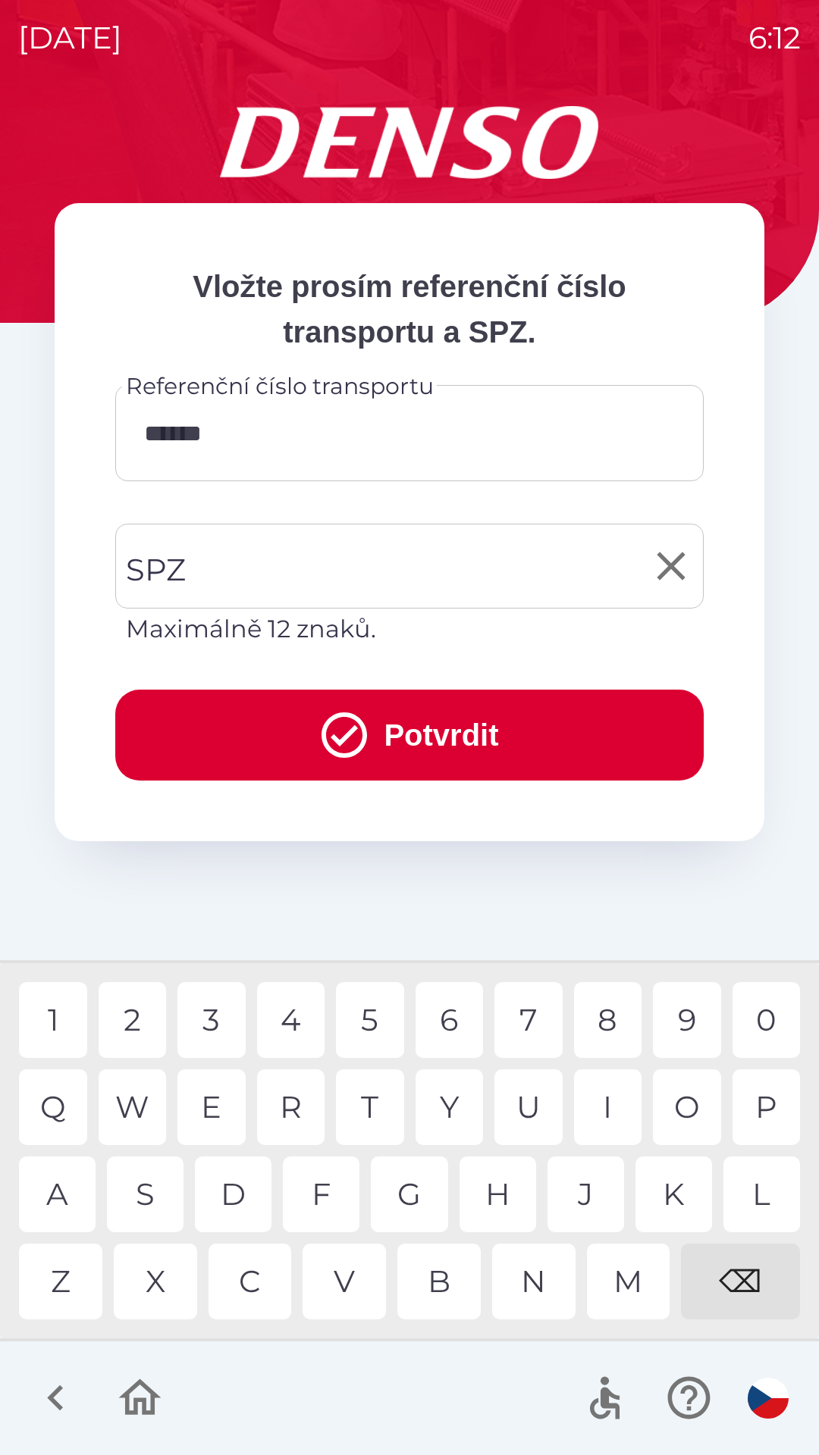
click at [293, 573] on input "SPZ" at bounding box center [398, 566] width 552 height 71
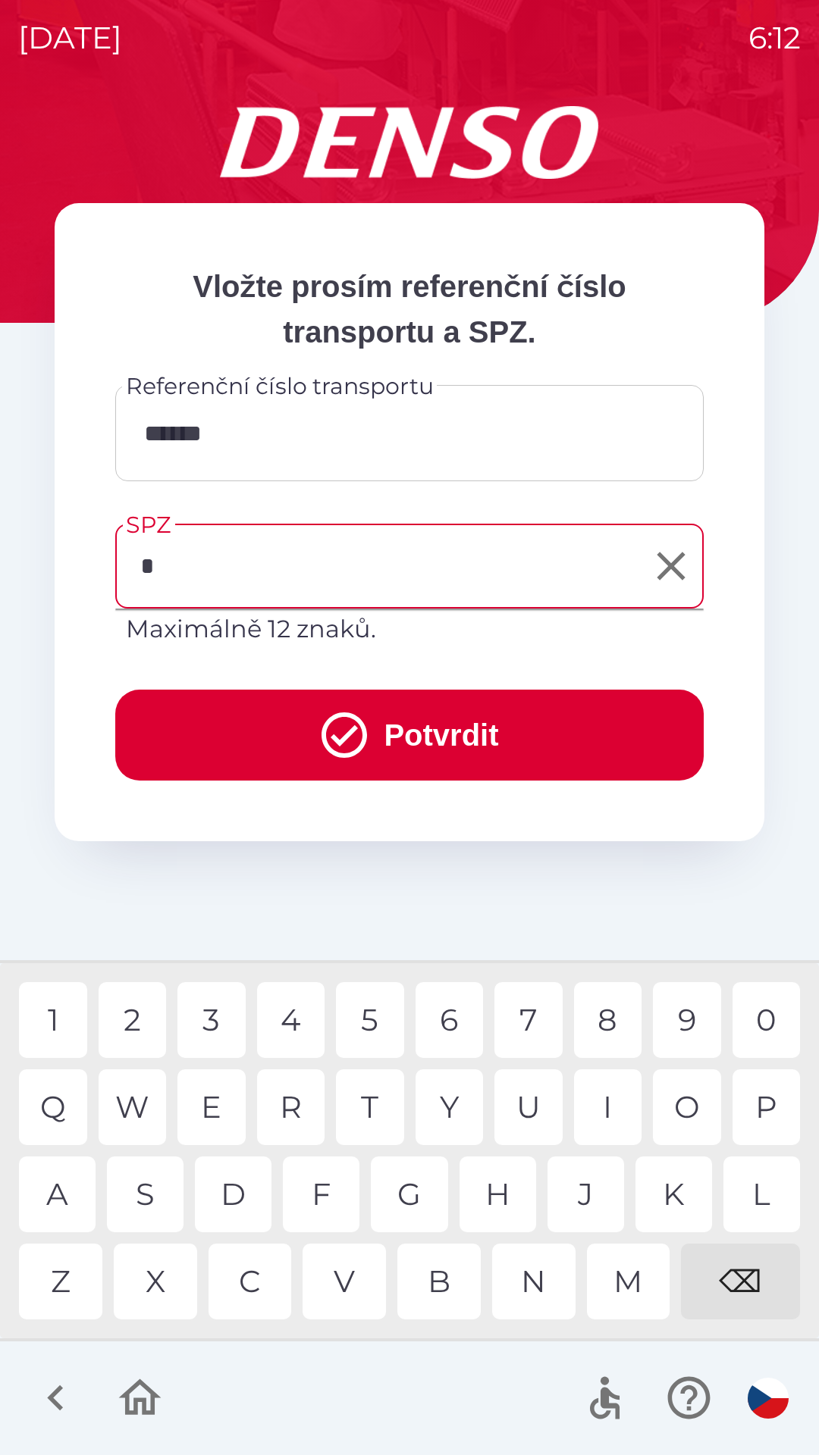
click at [274, 1018] on div "4" at bounding box center [291, 1020] width 68 height 76
click at [148, 1203] on div "S" at bounding box center [145, 1195] width 77 height 76
click at [616, 1291] on div "M" at bounding box center [628, 1282] width 83 height 76
click at [363, 1025] on div "5" at bounding box center [370, 1020] width 68 height 76
type input "*******"
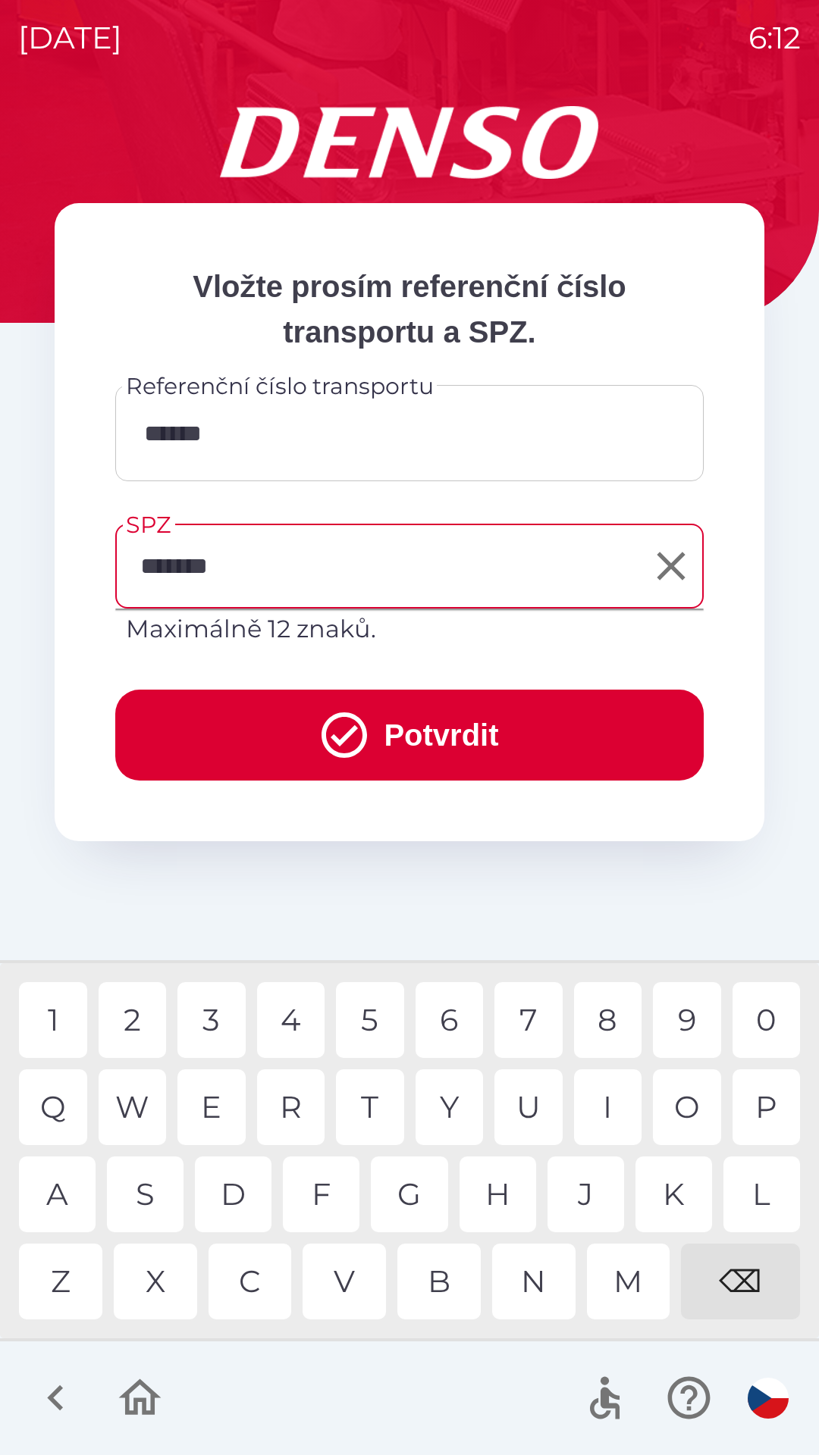
click at [392, 727] on button "Potvrdit" at bounding box center [409, 735] width 588 height 91
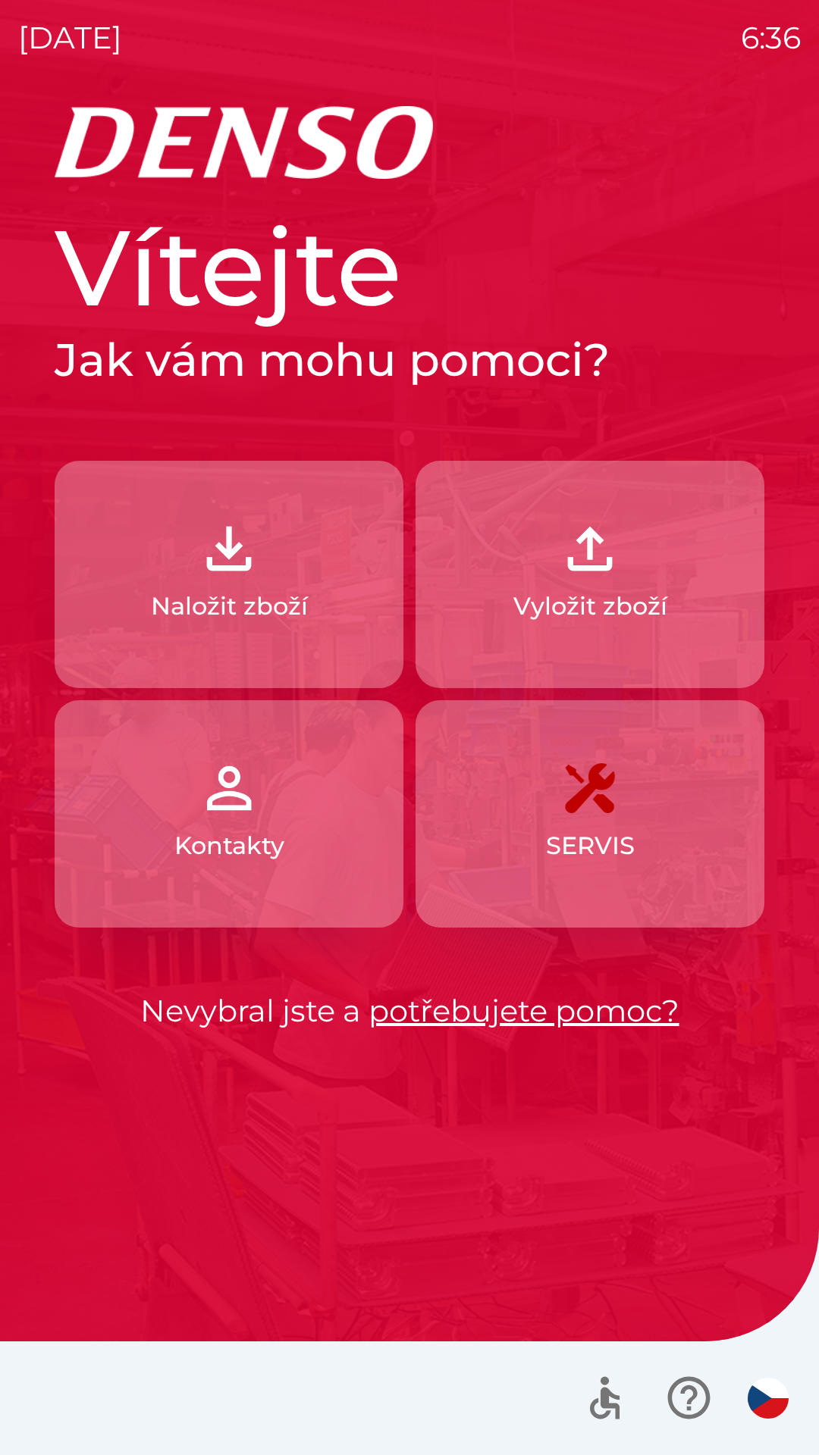
click at [78, 512] on button "Naložit zboží" at bounding box center [229, 574] width 349 height 227
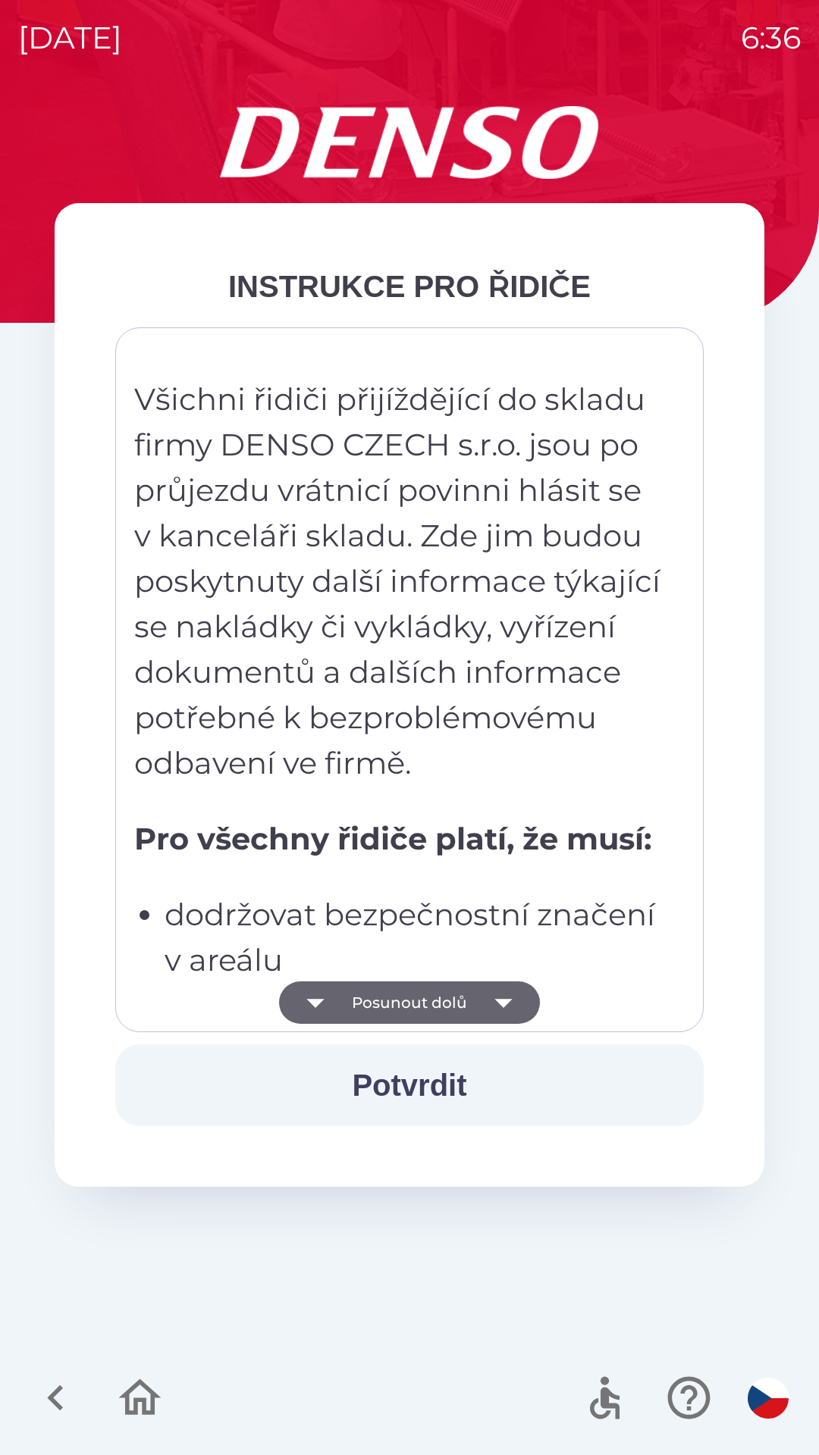
click at [469, 1006] on button "Posunout dolů" at bounding box center [409, 1003] width 261 height 42
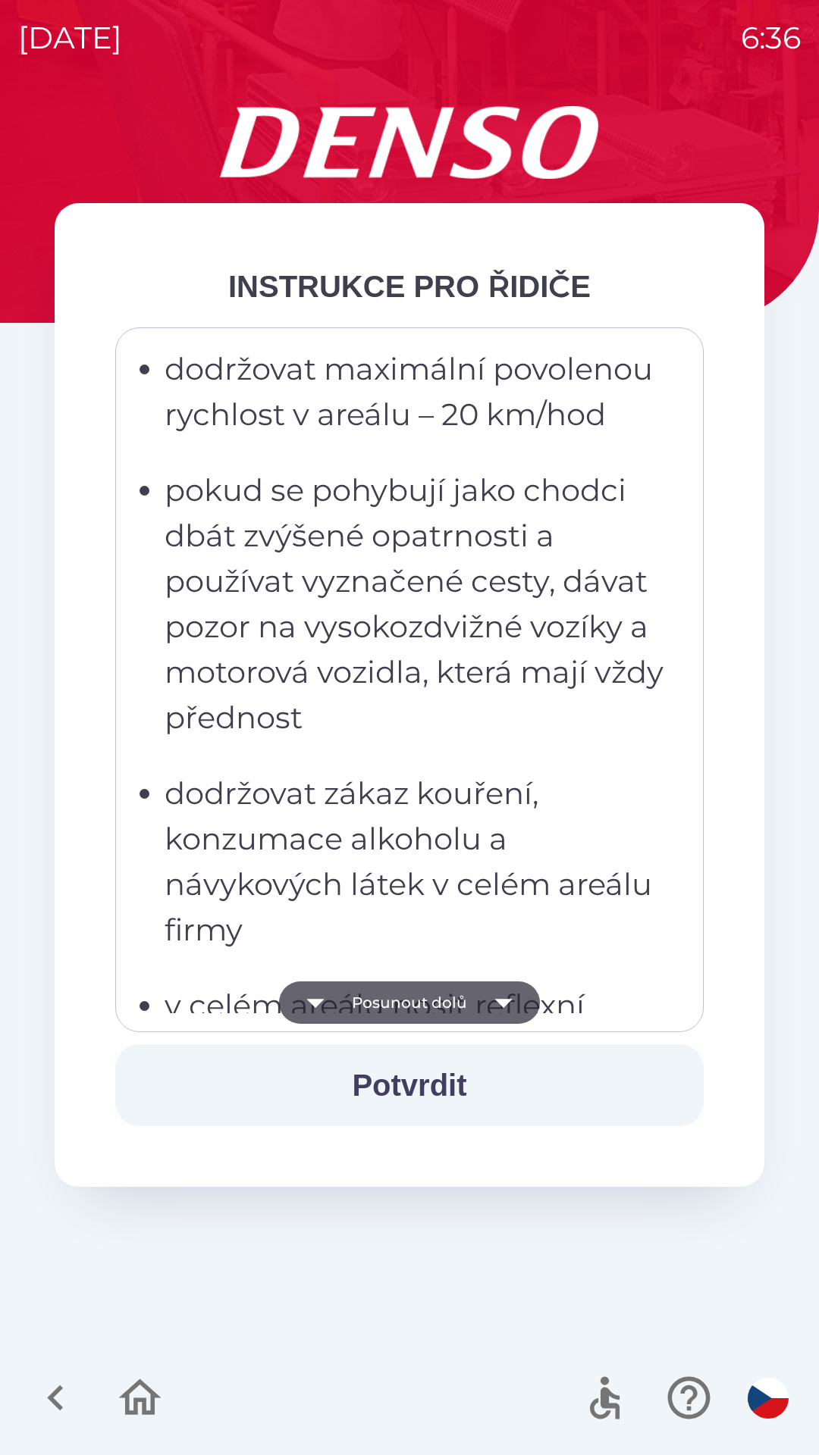
click at [465, 989] on button "Posunout dolů" at bounding box center [409, 1003] width 261 height 42
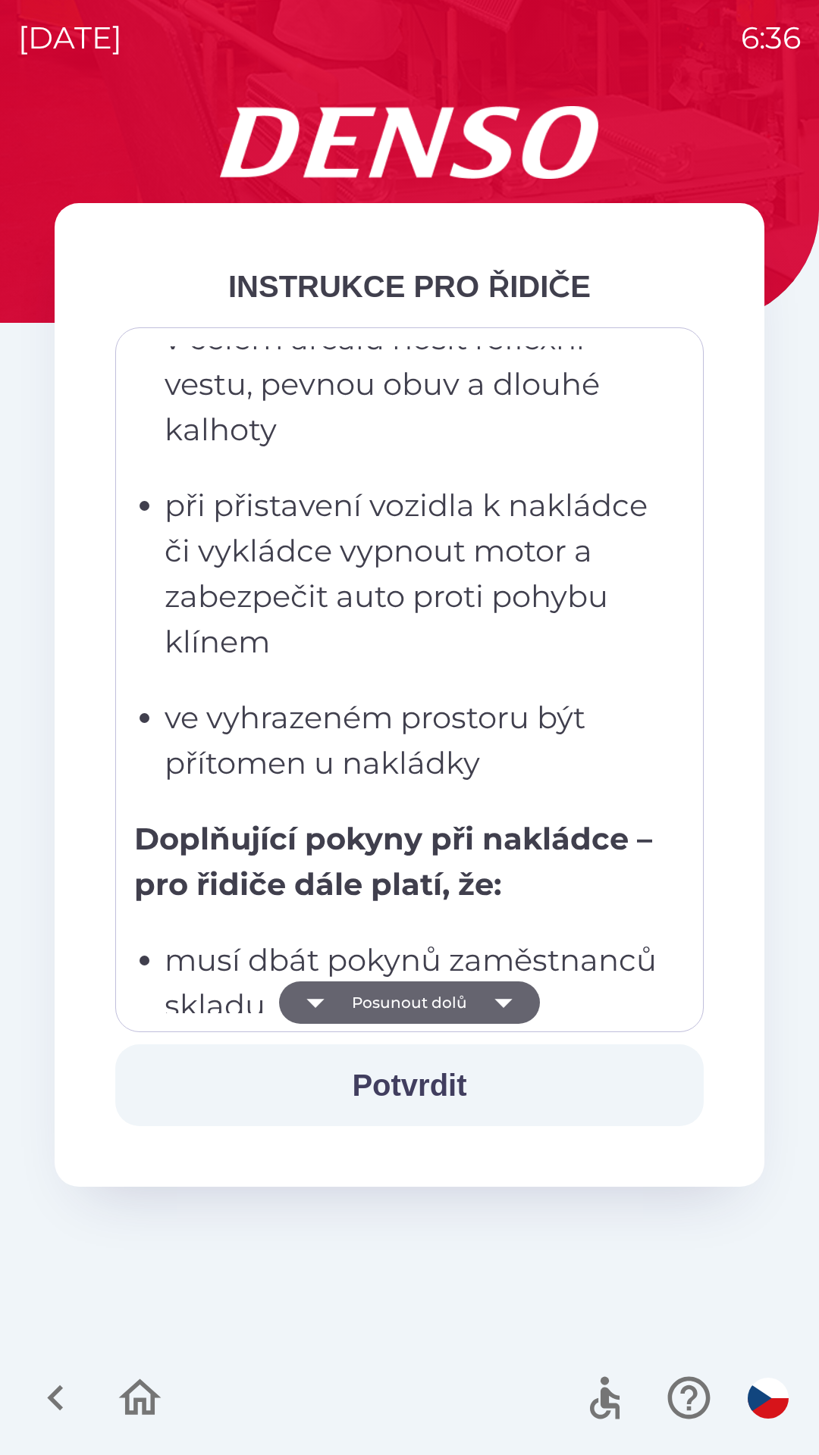
click at [469, 989] on button "Posunout dolů" at bounding box center [409, 1003] width 261 height 42
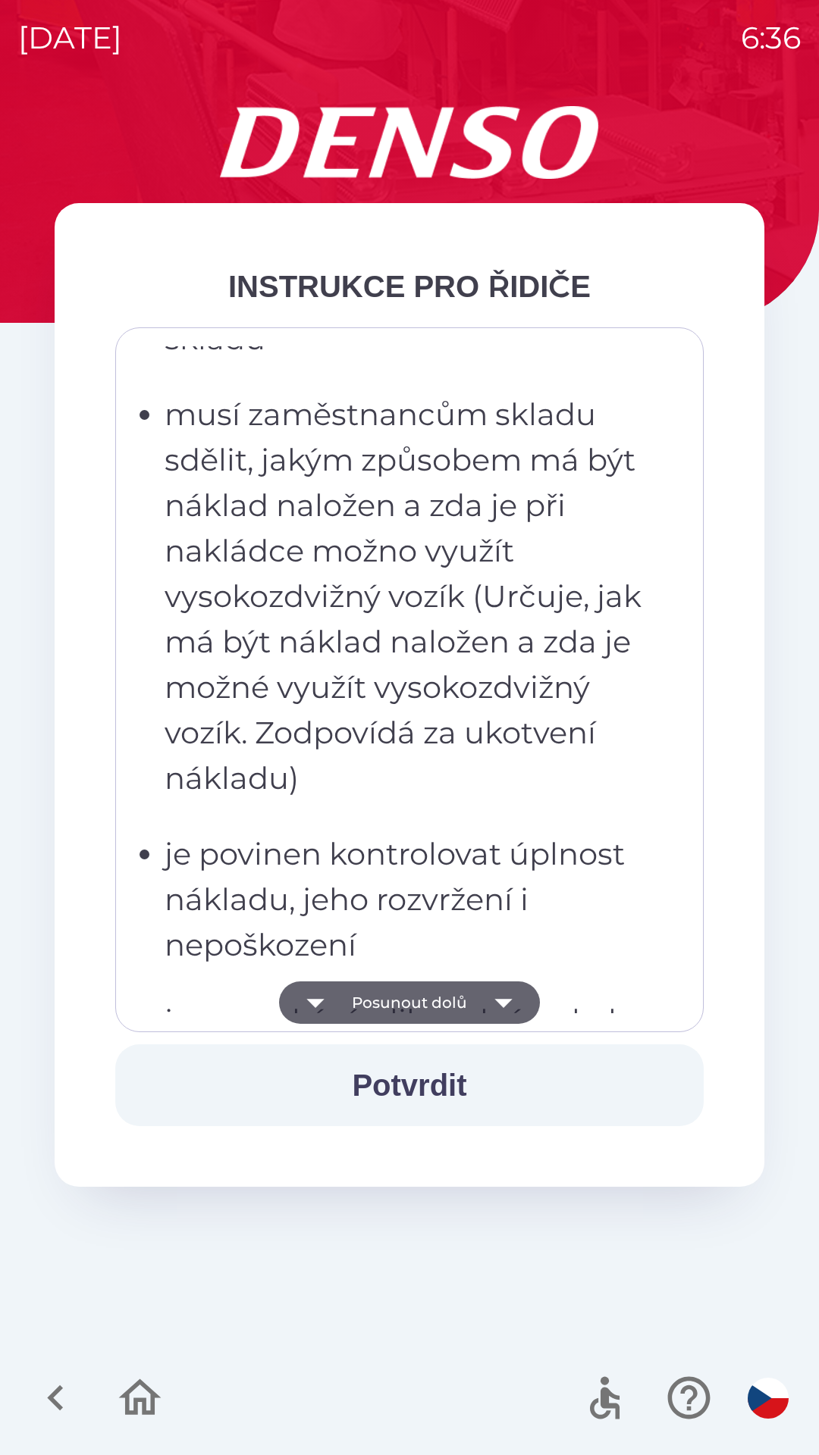
click at [468, 993] on button "Posunout dolů" at bounding box center [409, 1003] width 261 height 42
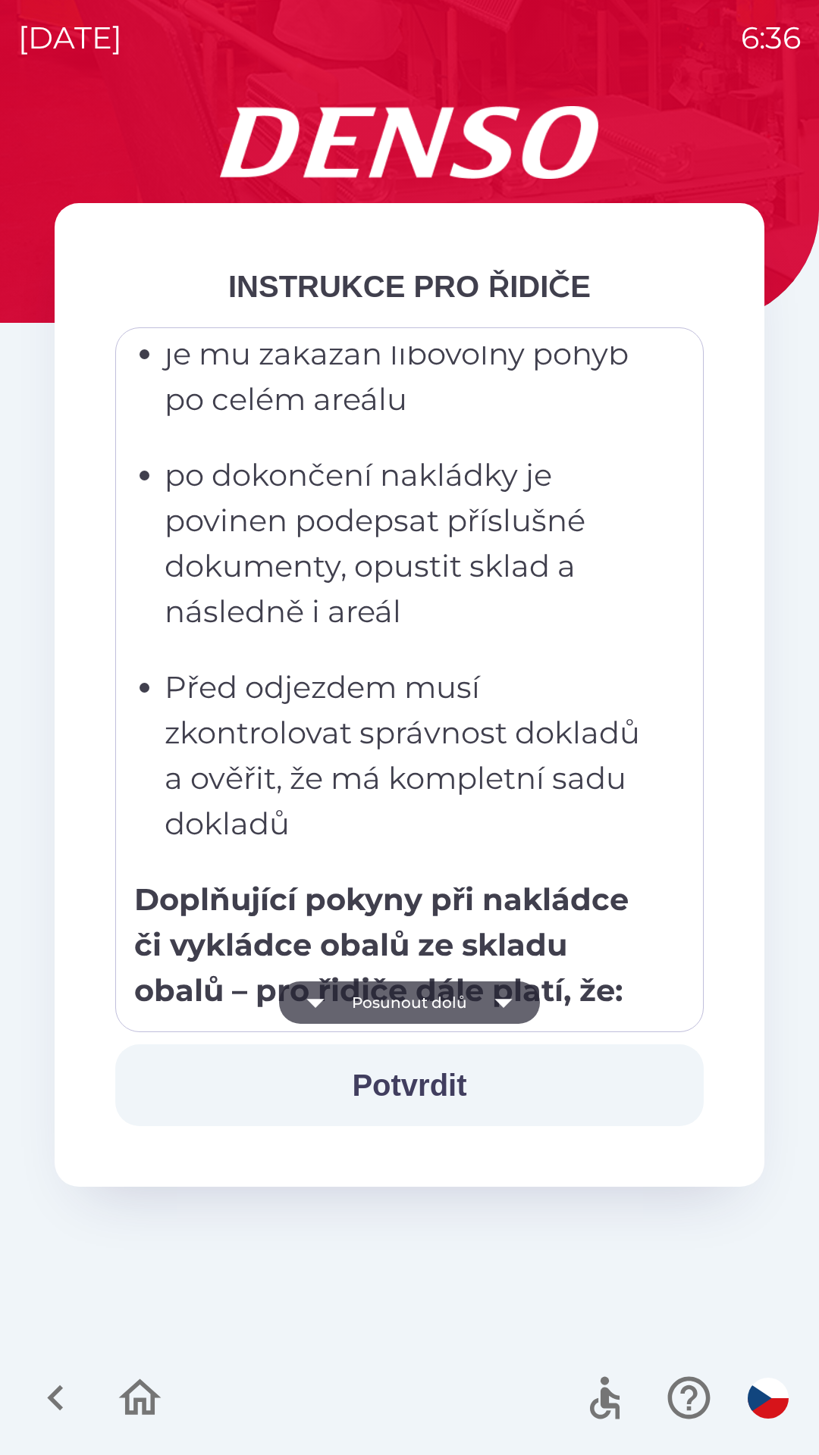
click at [468, 998] on button "Posunout dolů" at bounding box center [409, 1003] width 261 height 42
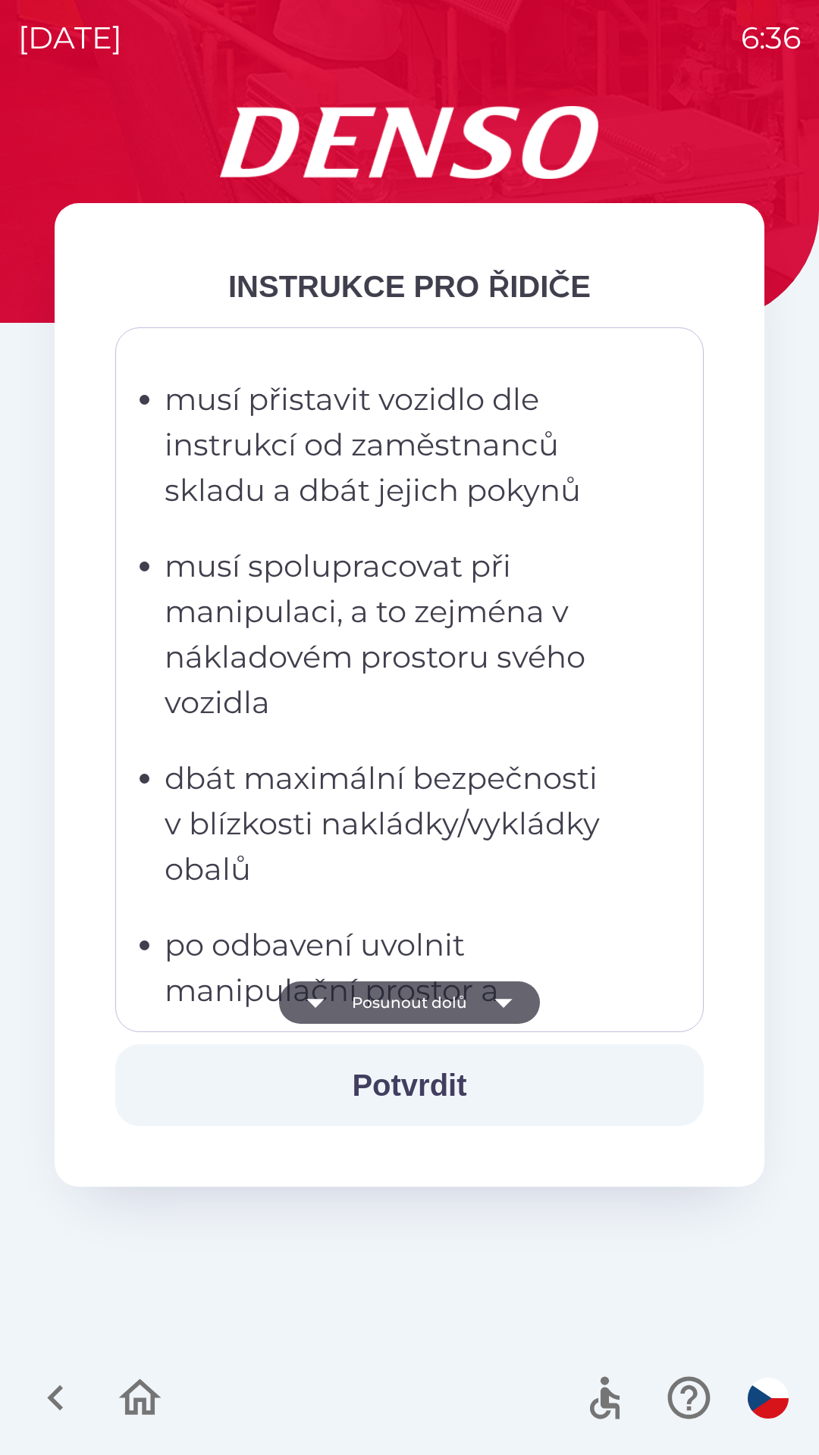
click at [465, 1002] on button "Posunout dolů" at bounding box center [409, 1003] width 261 height 42
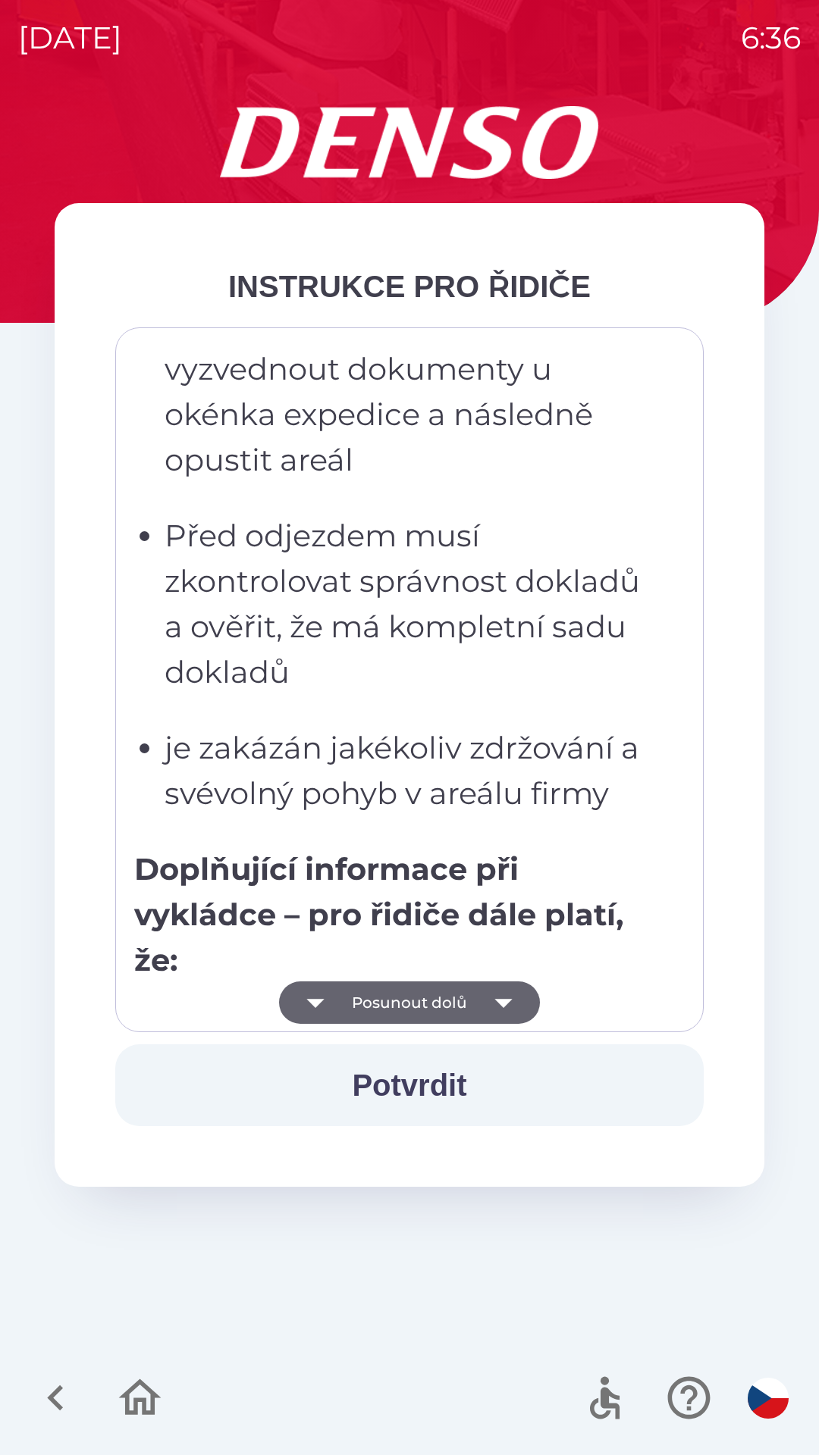
click at [462, 1001] on button "Posunout dolů" at bounding box center [409, 1003] width 261 height 42
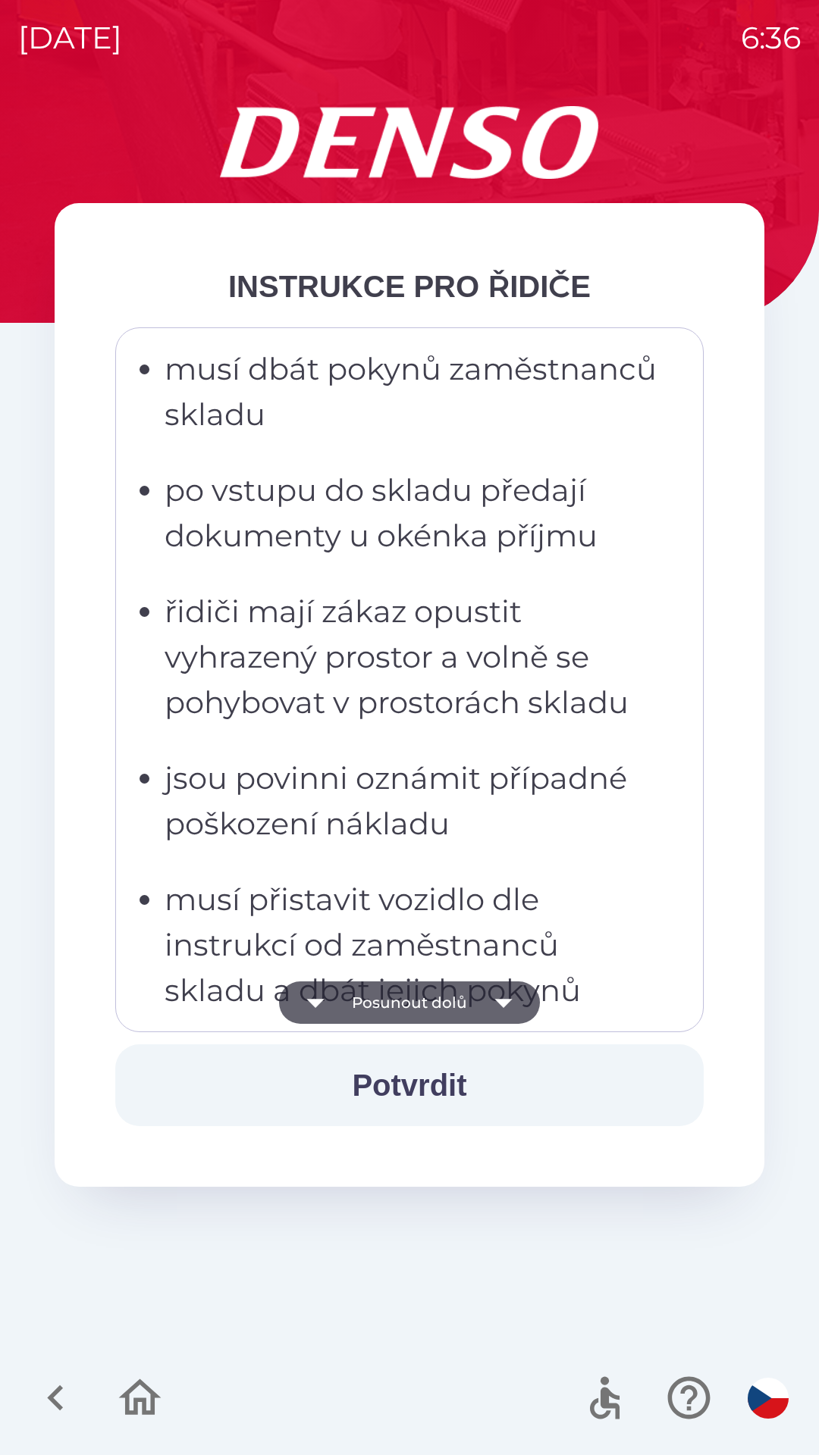
click at [461, 1002] on button "Posunout dolů" at bounding box center [409, 1003] width 261 height 42
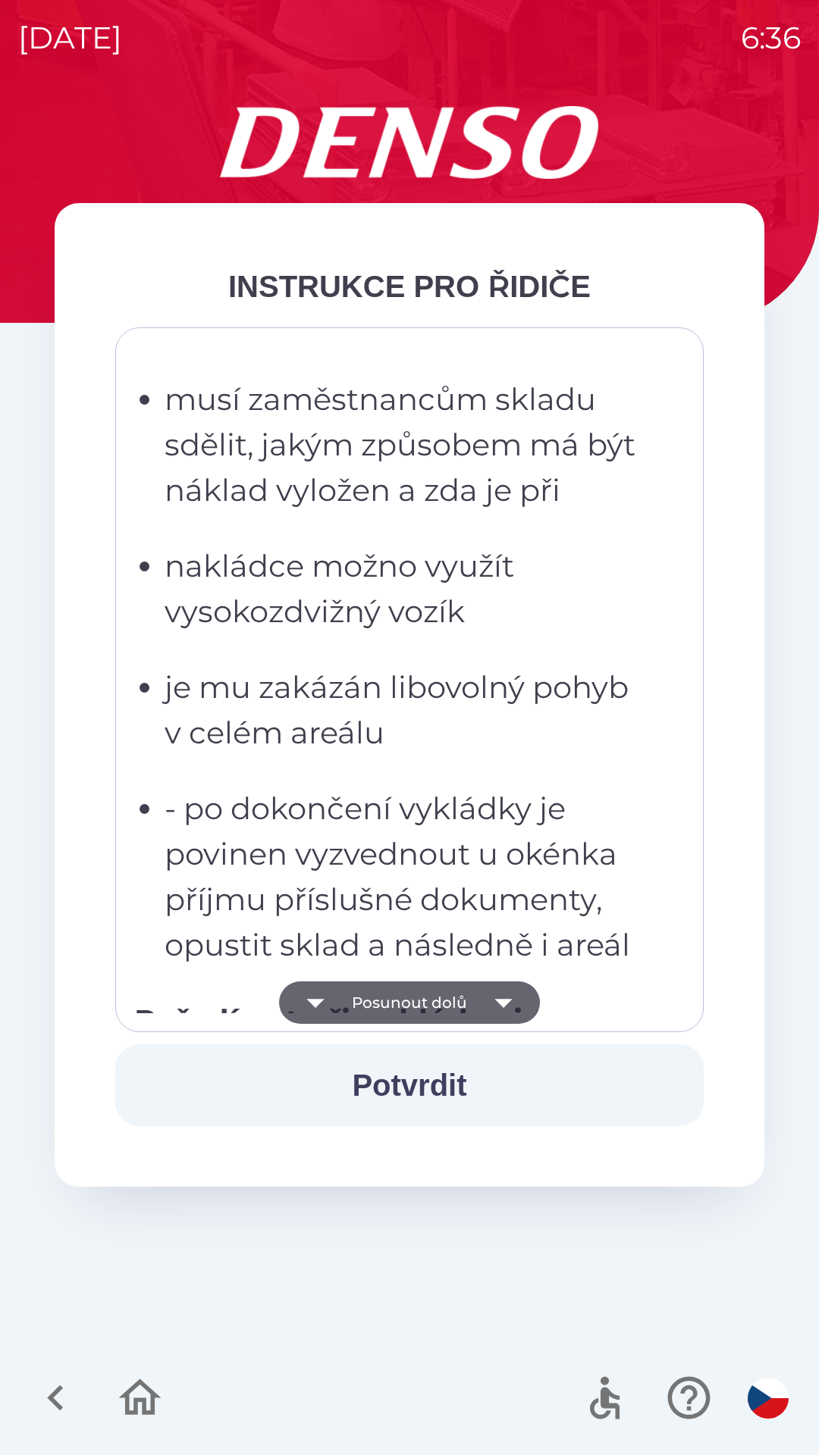
click at [459, 1007] on button "Posunout dolů" at bounding box center [409, 1003] width 261 height 42
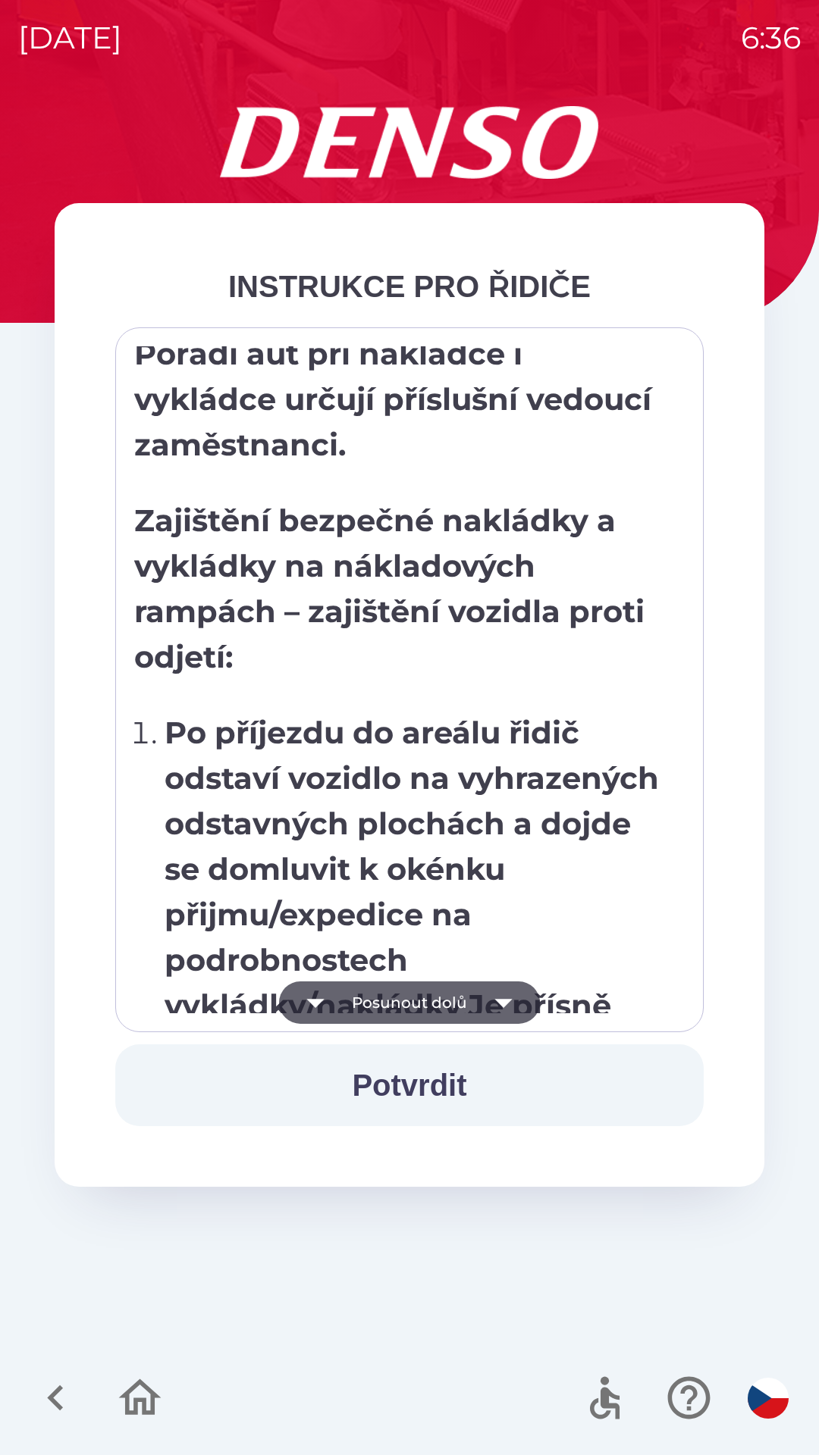
click at [462, 1009] on button "Posunout dolů" at bounding box center [409, 1003] width 261 height 42
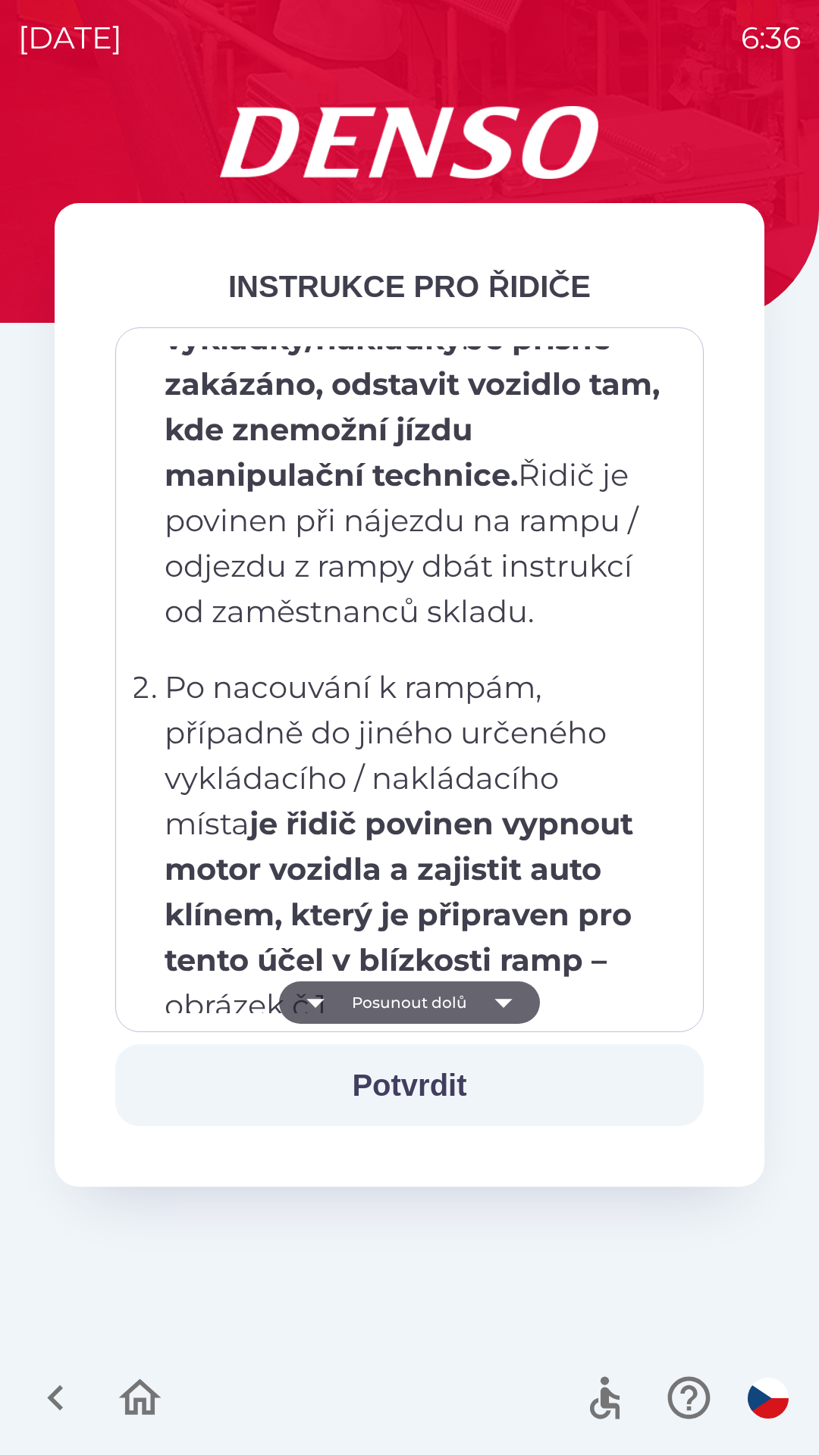
click at [459, 1009] on button "Posunout dolů" at bounding box center [409, 1003] width 261 height 42
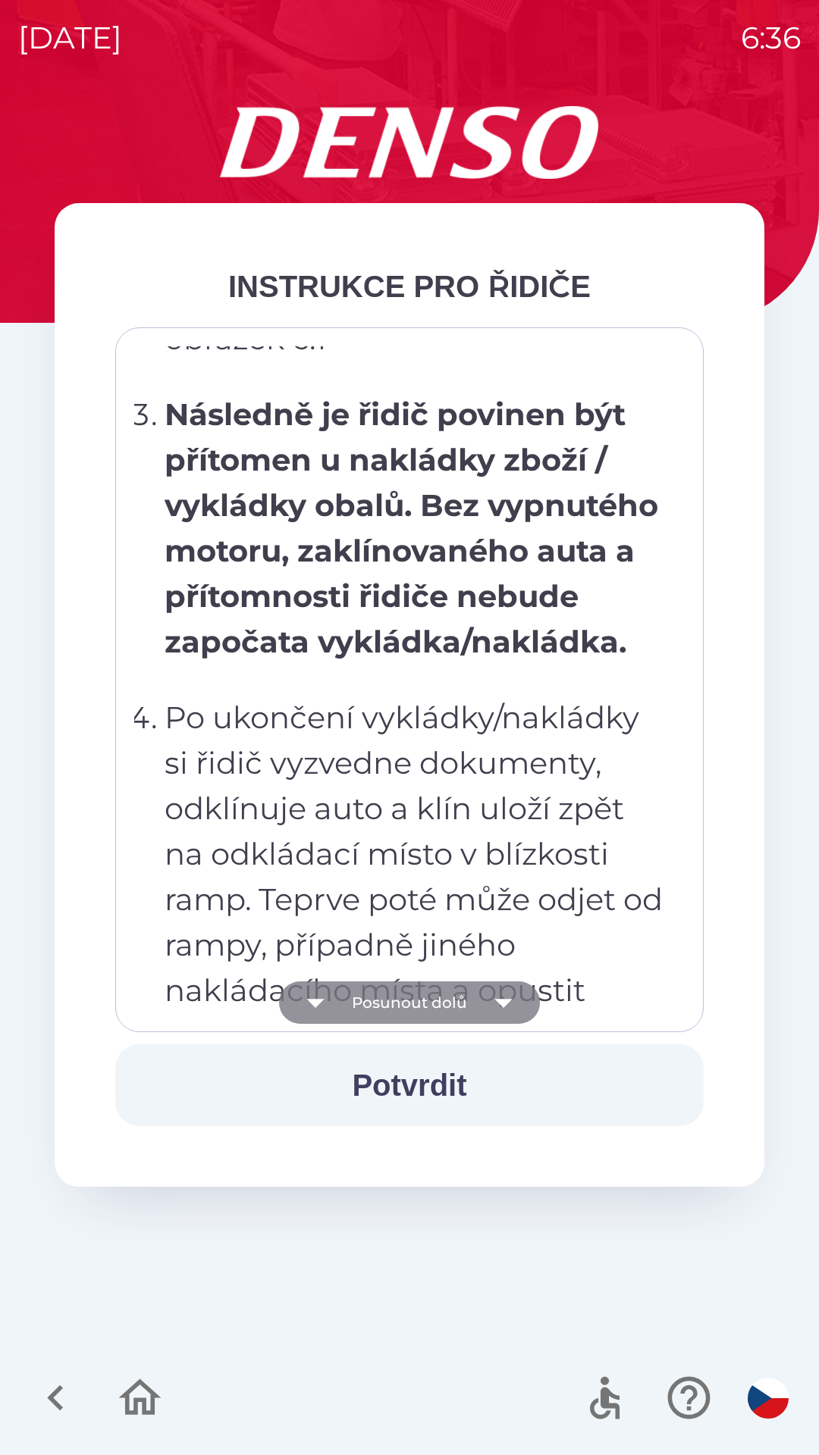
click at [462, 1002] on button "Posunout dolů" at bounding box center [409, 1003] width 261 height 42
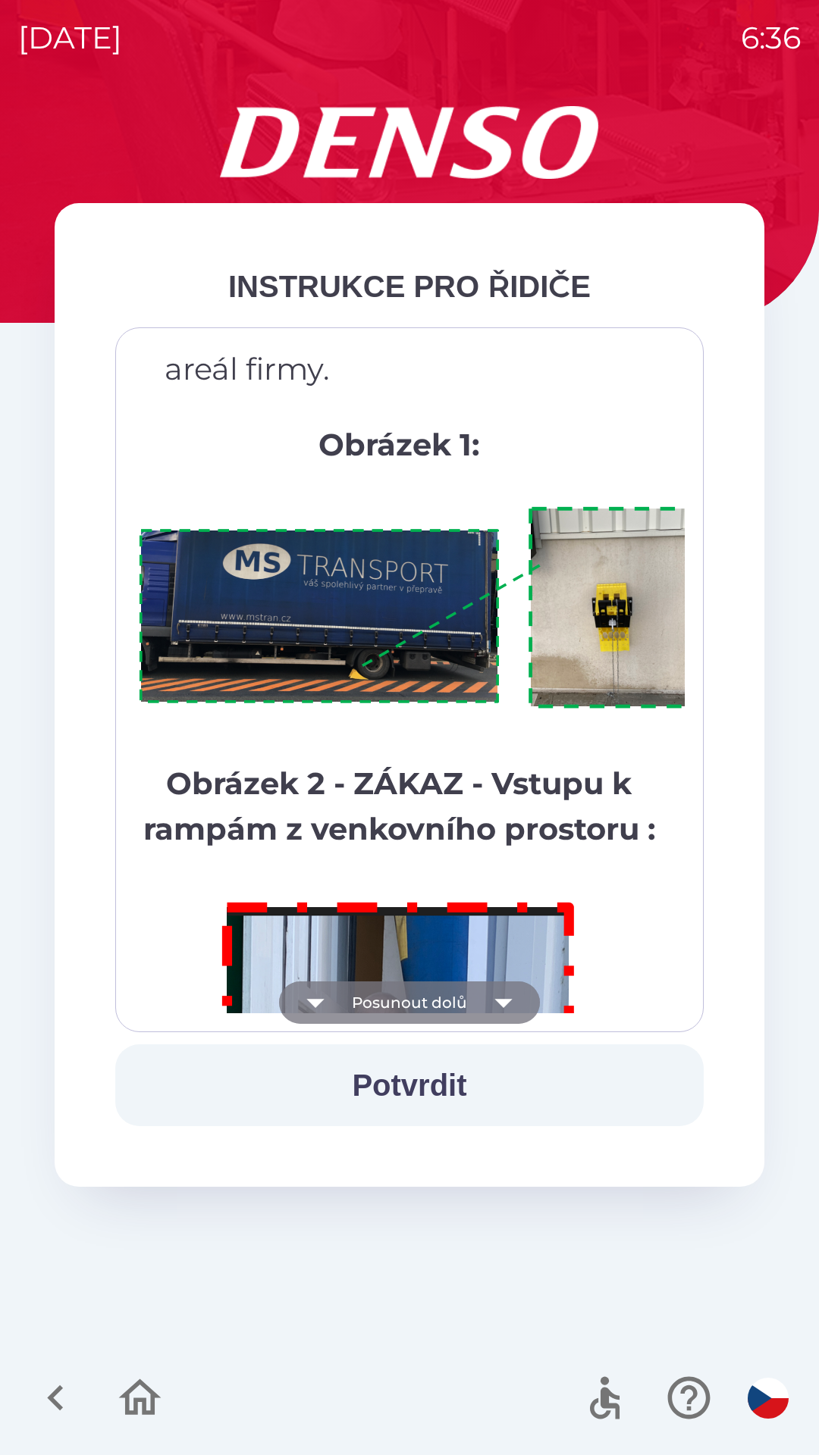
click at [465, 1001] on button "Posunout dolů" at bounding box center [409, 1003] width 261 height 42
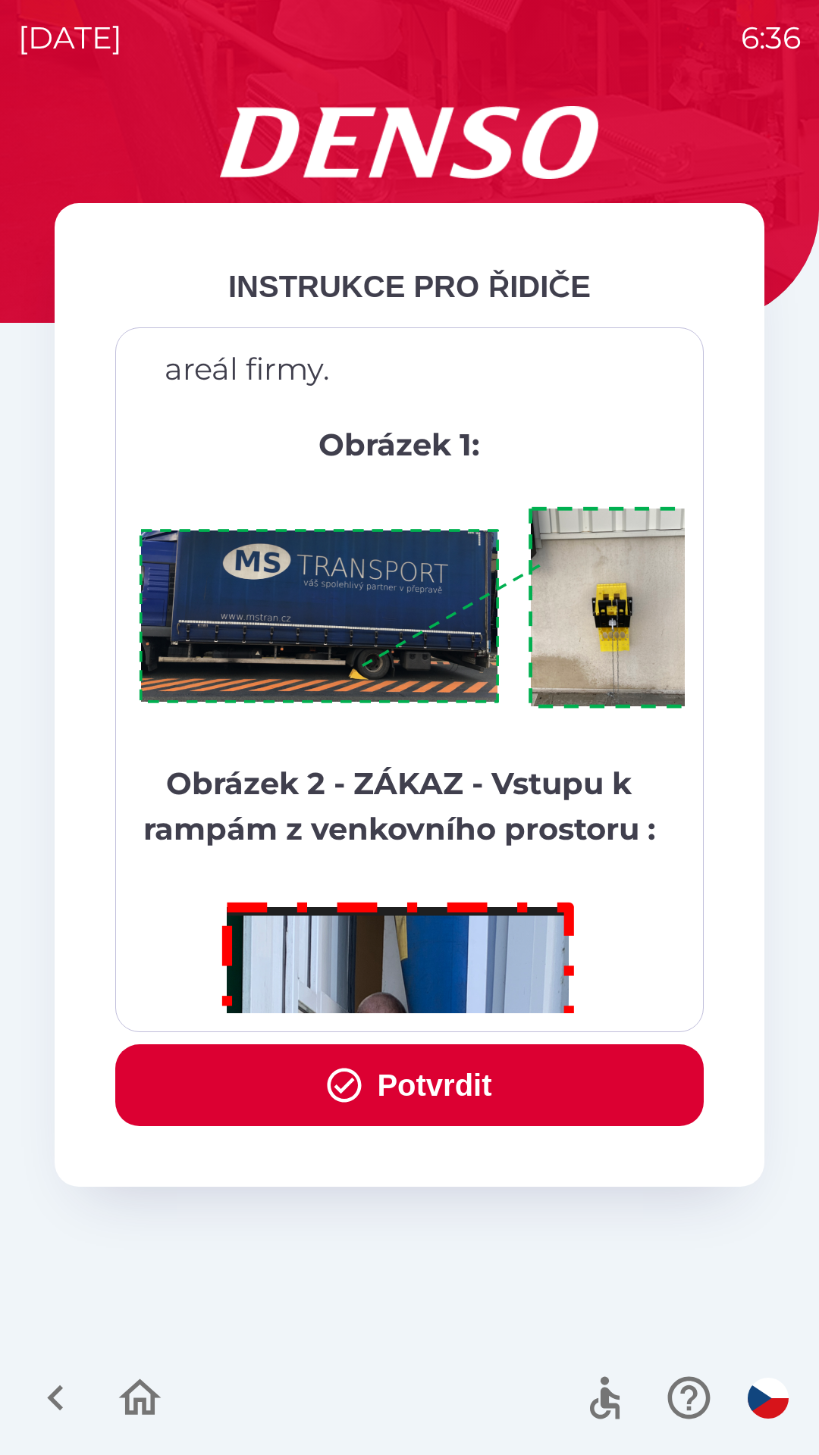
scroll to position [8519, 0]
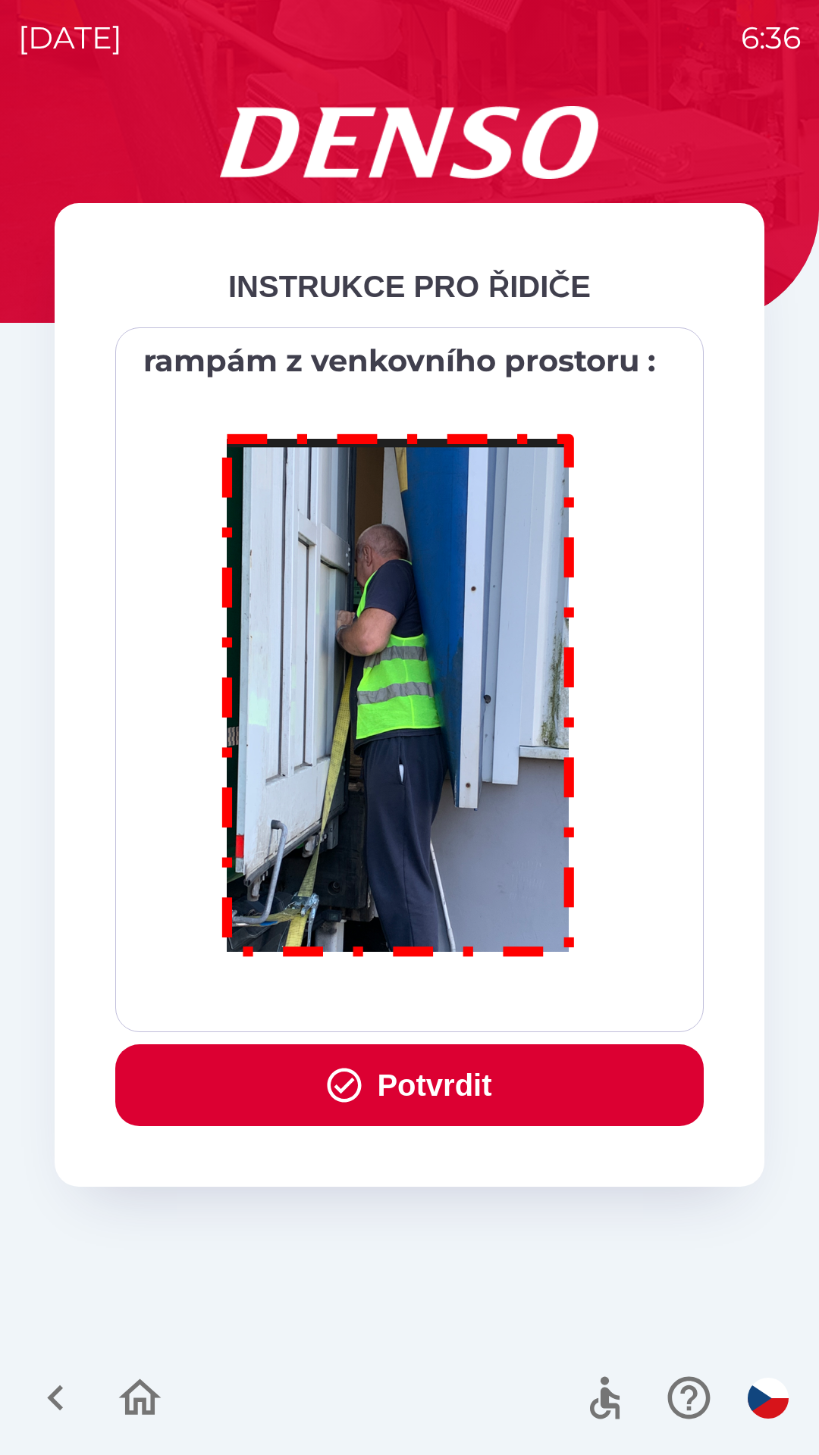
click at [465, 1004] on div "Všichni řidiči přijíždějící do skladu firmy DENSO CZECH s.r.o. jsou po průjezdu…" at bounding box center [409, 679] width 550 height 667
click at [479, 1090] on button "Potvrdit" at bounding box center [409, 1086] width 588 height 82
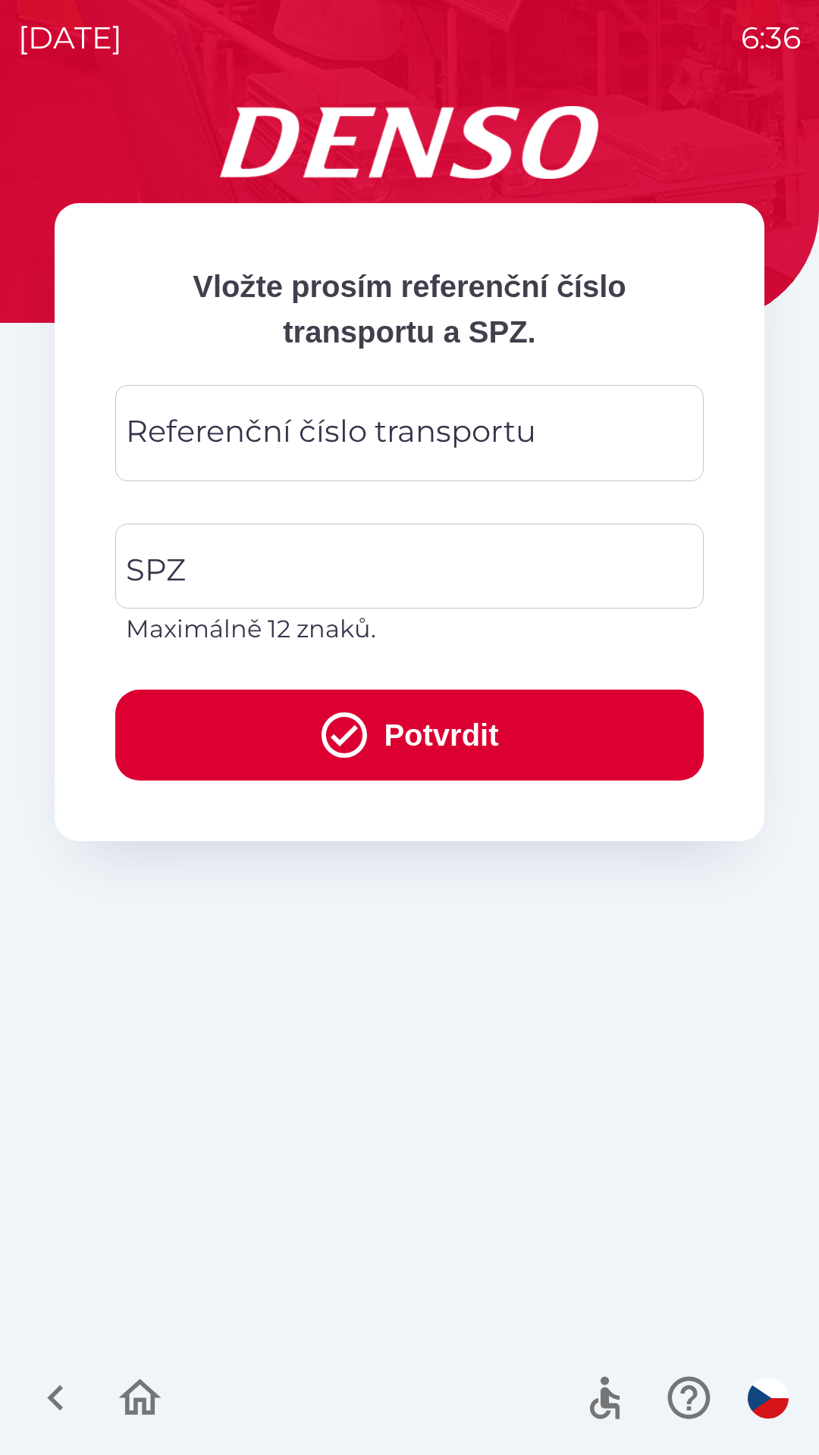
click at [355, 443] on div "Referenční číslo transportu Referenční číslo transportu" at bounding box center [409, 433] width 588 height 96
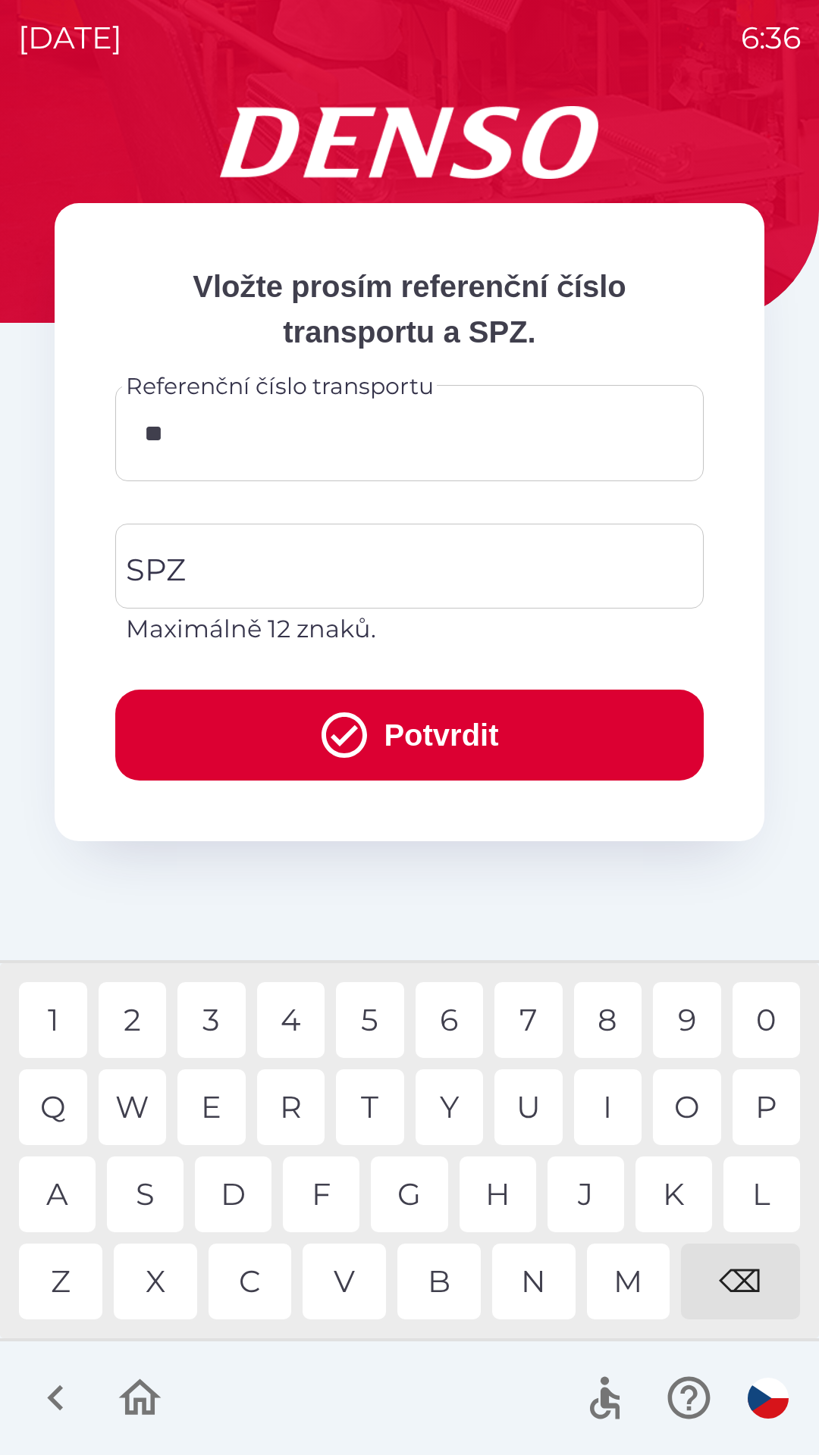
click at [669, 1017] on div "9" at bounding box center [687, 1020] width 68 height 76
click at [214, 1026] on div "3" at bounding box center [211, 1020] width 68 height 76
click at [356, 1020] on div "5" at bounding box center [370, 1020] width 68 height 76
type input "********"
click at [531, 1010] on div "7" at bounding box center [528, 1020] width 68 height 76
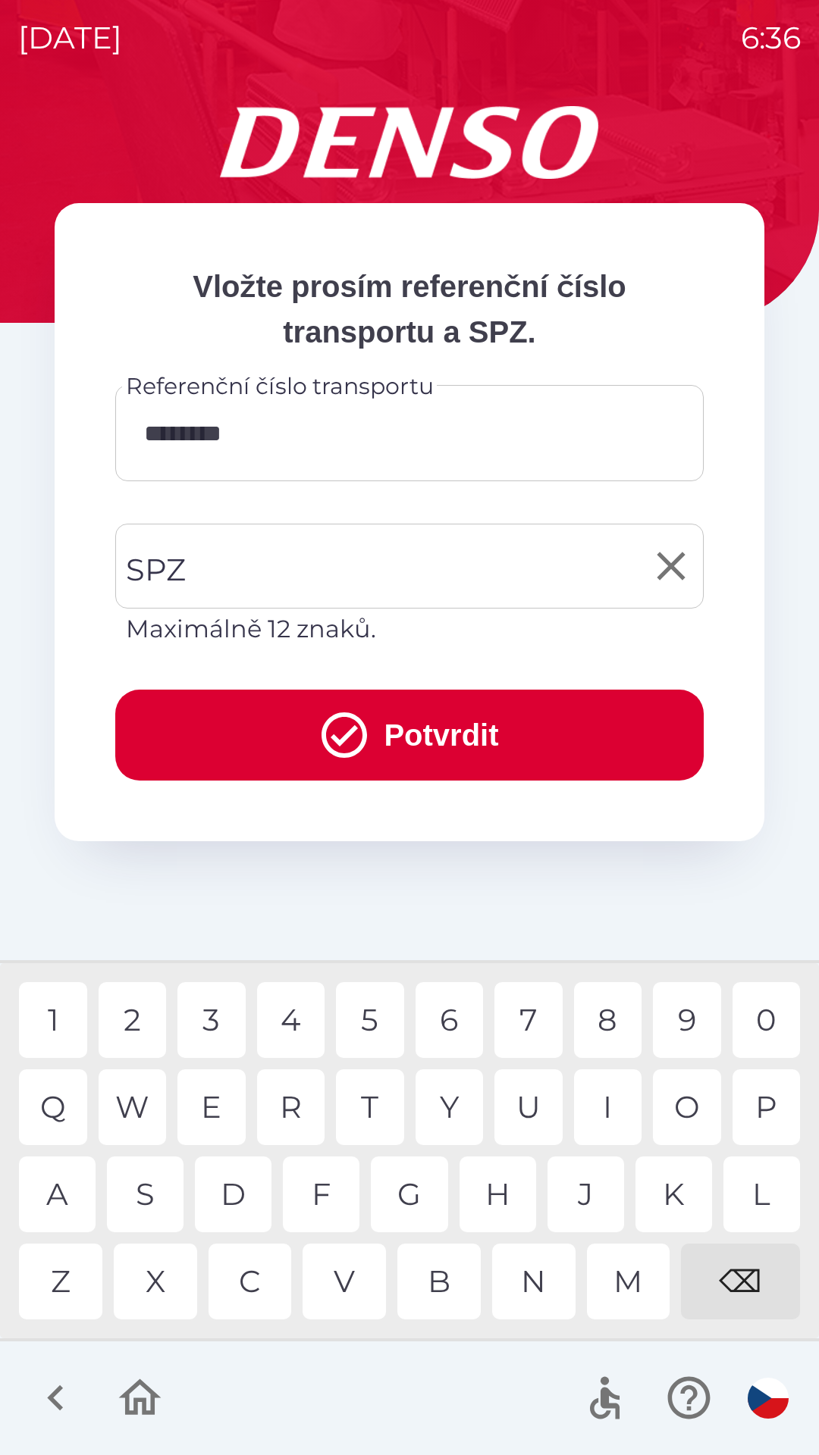
click at [334, 553] on input "SPZ" at bounding box center [398, 566] width 552 height 71
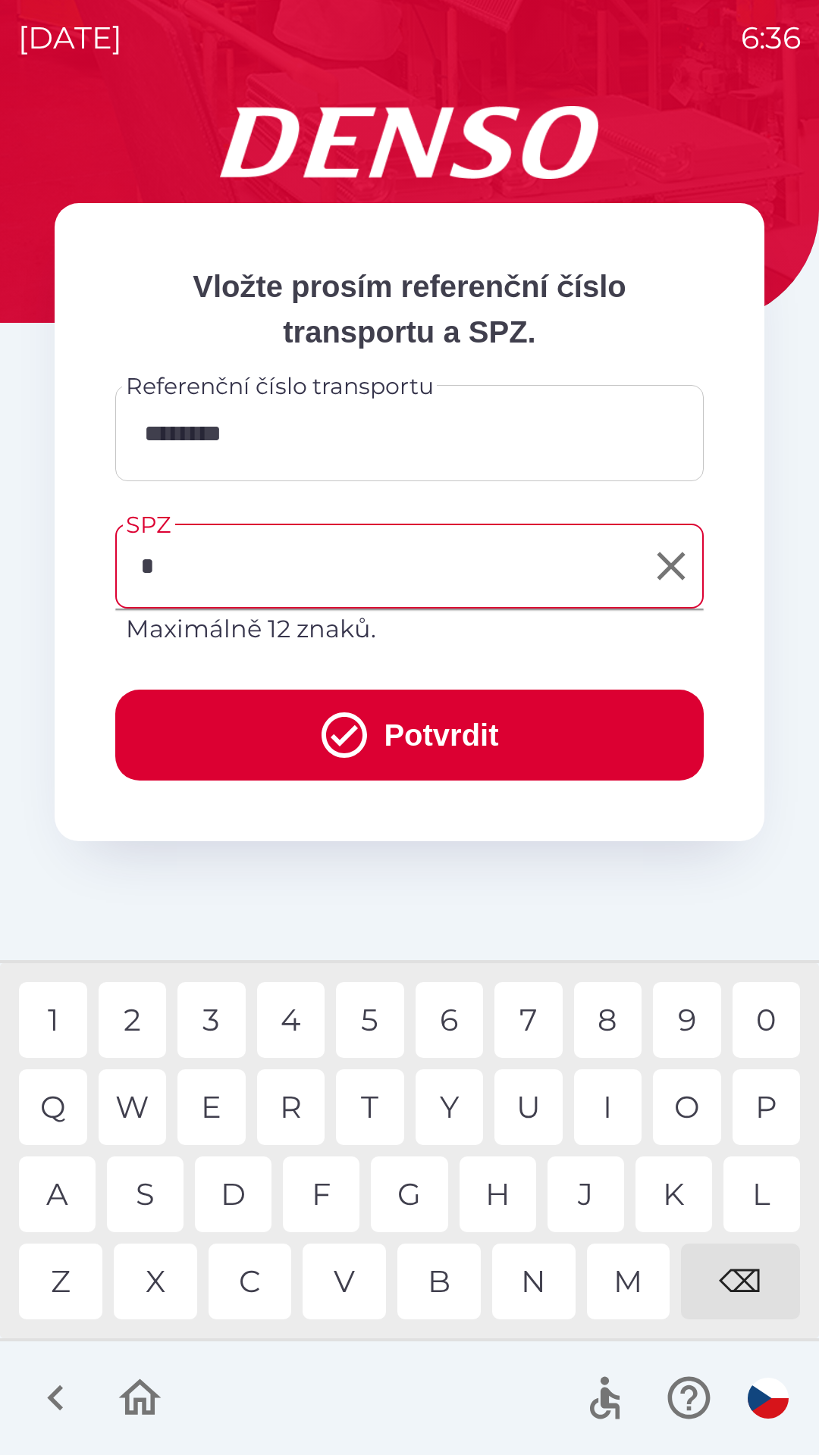
click at [220, 1025] on div "3" at bounding box center [211, 1020] width 68 height 76
click at [679, 1180] on div "K" at bounding box center [673, 1195] width 77 height 76
click at [378, 1017] on div "5" at bounding box center [370, 1020] width 68 height 76
type input "*******"
click at [762, 1018] on div "0" at bounding box center [766, 1020] width 68 height 76
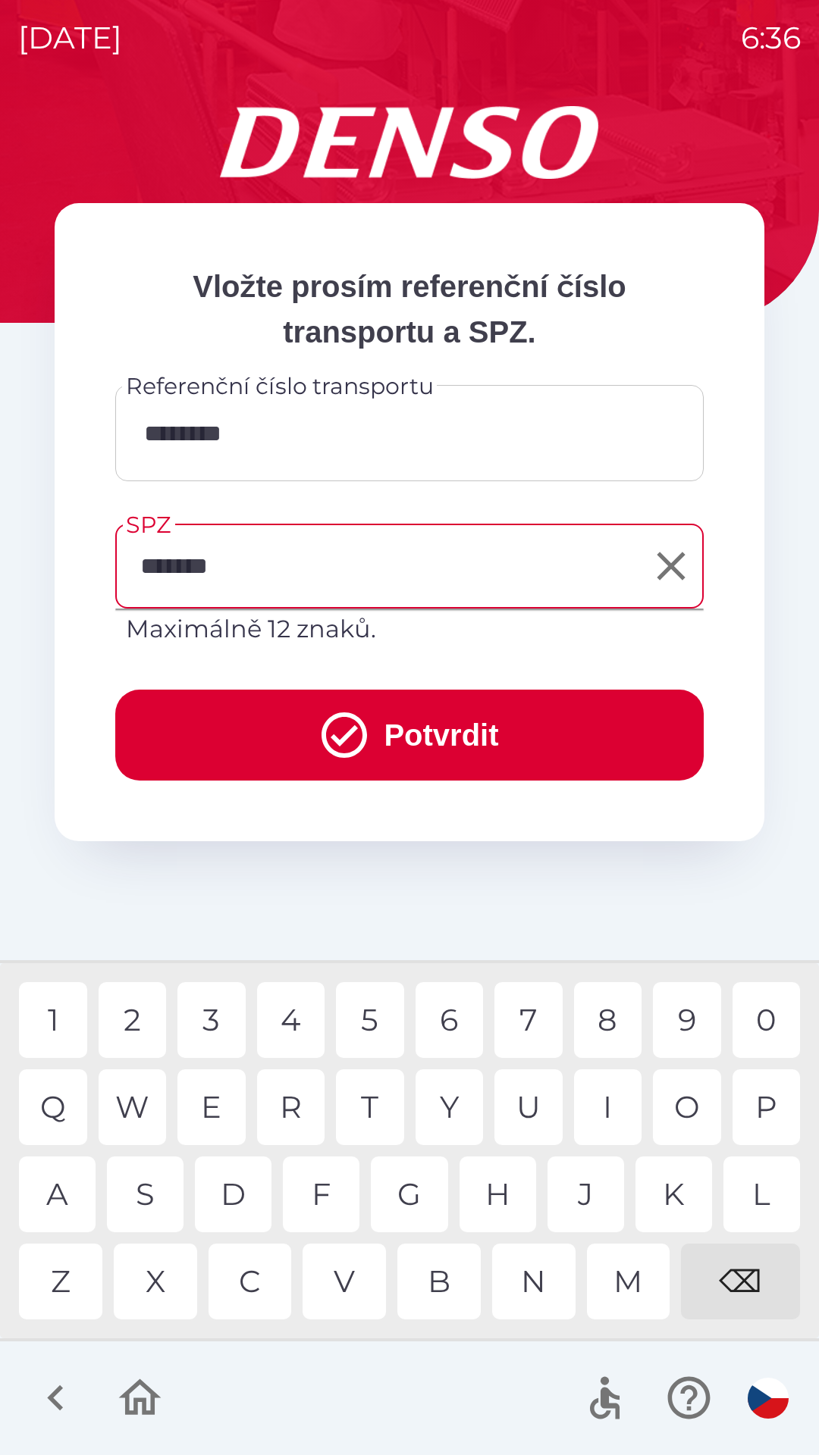
click at [525, 738] on button "Potvrdit" at bounding box center [409, 735] width 588 height 91
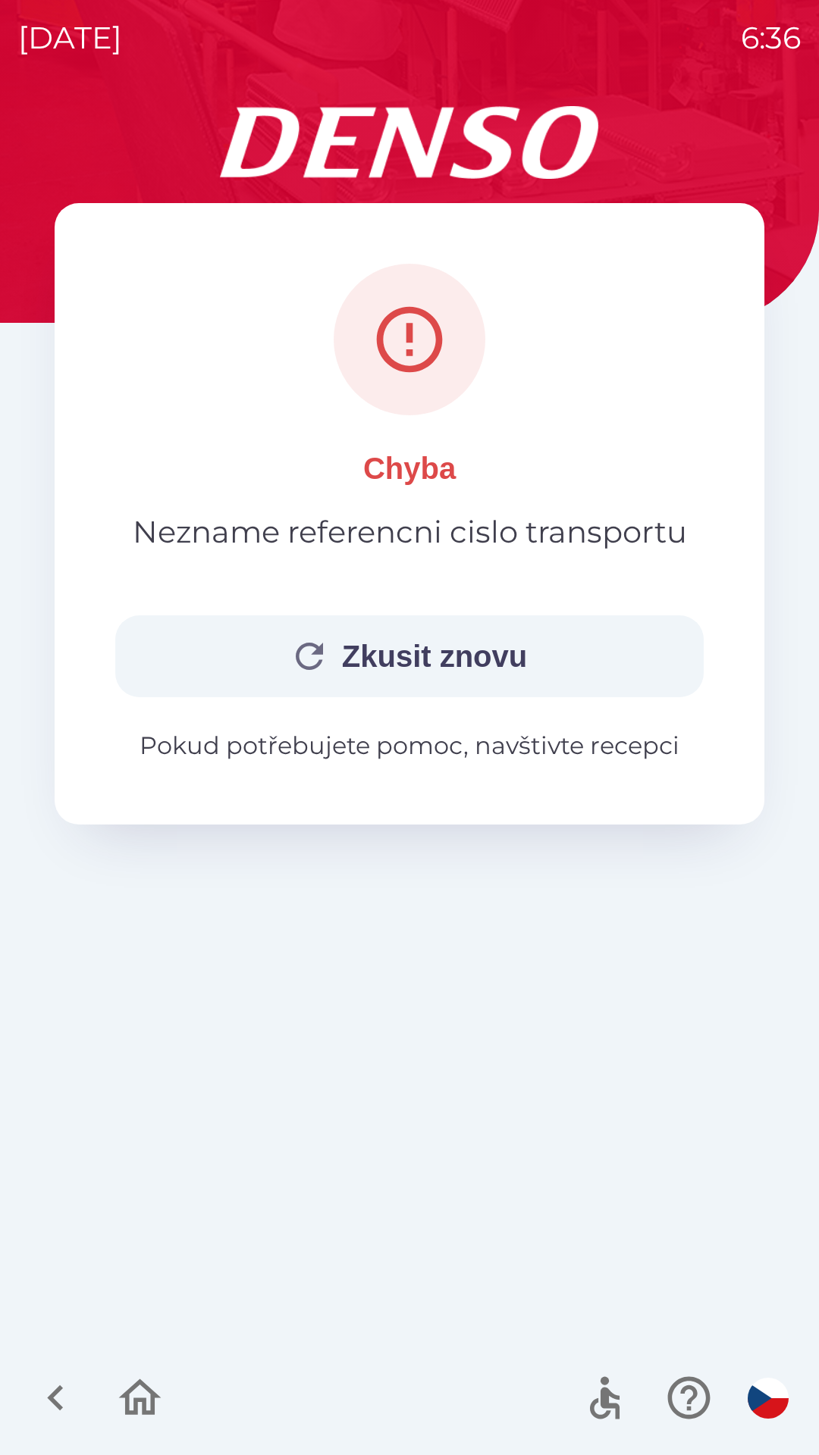
click at [456, 666] on button "Zkusit znovu" at bounding box center [409, 657] width 588 height 82
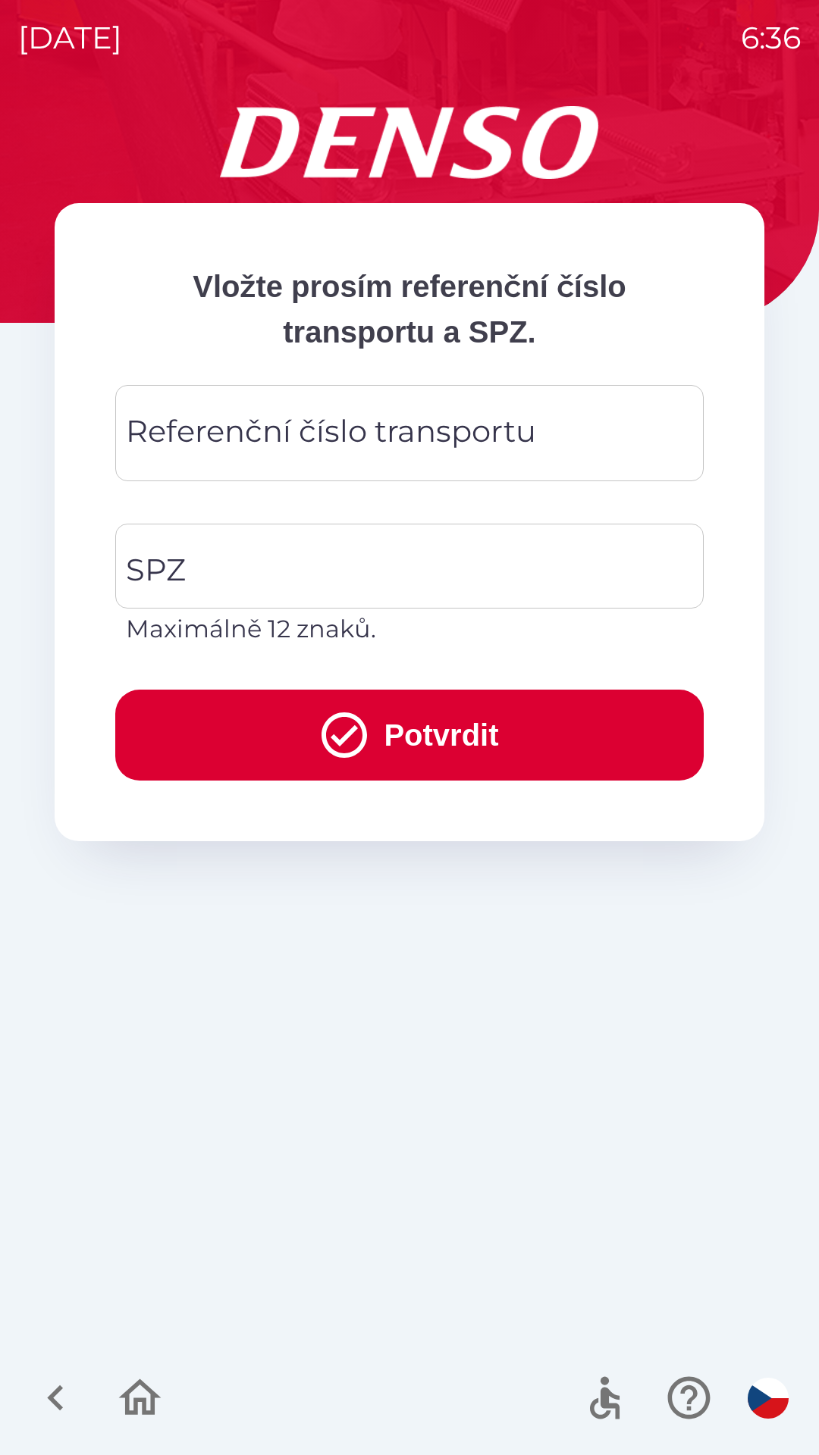
click at [347, 444] on div "Referenční číslo transportu Referenční číslo transportu" at bounding box center [409, 433] width 588 height 96
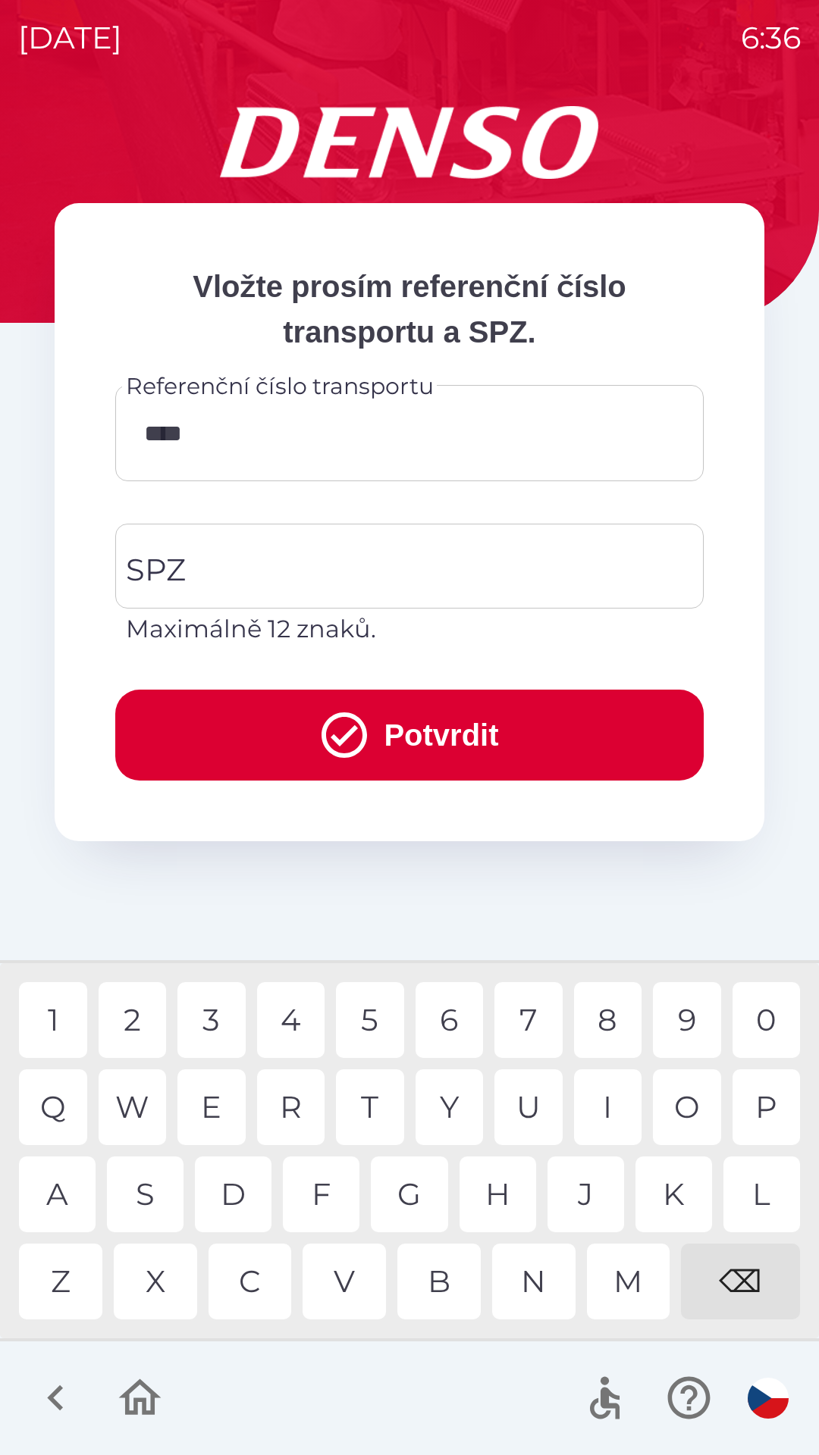
type input "*****"
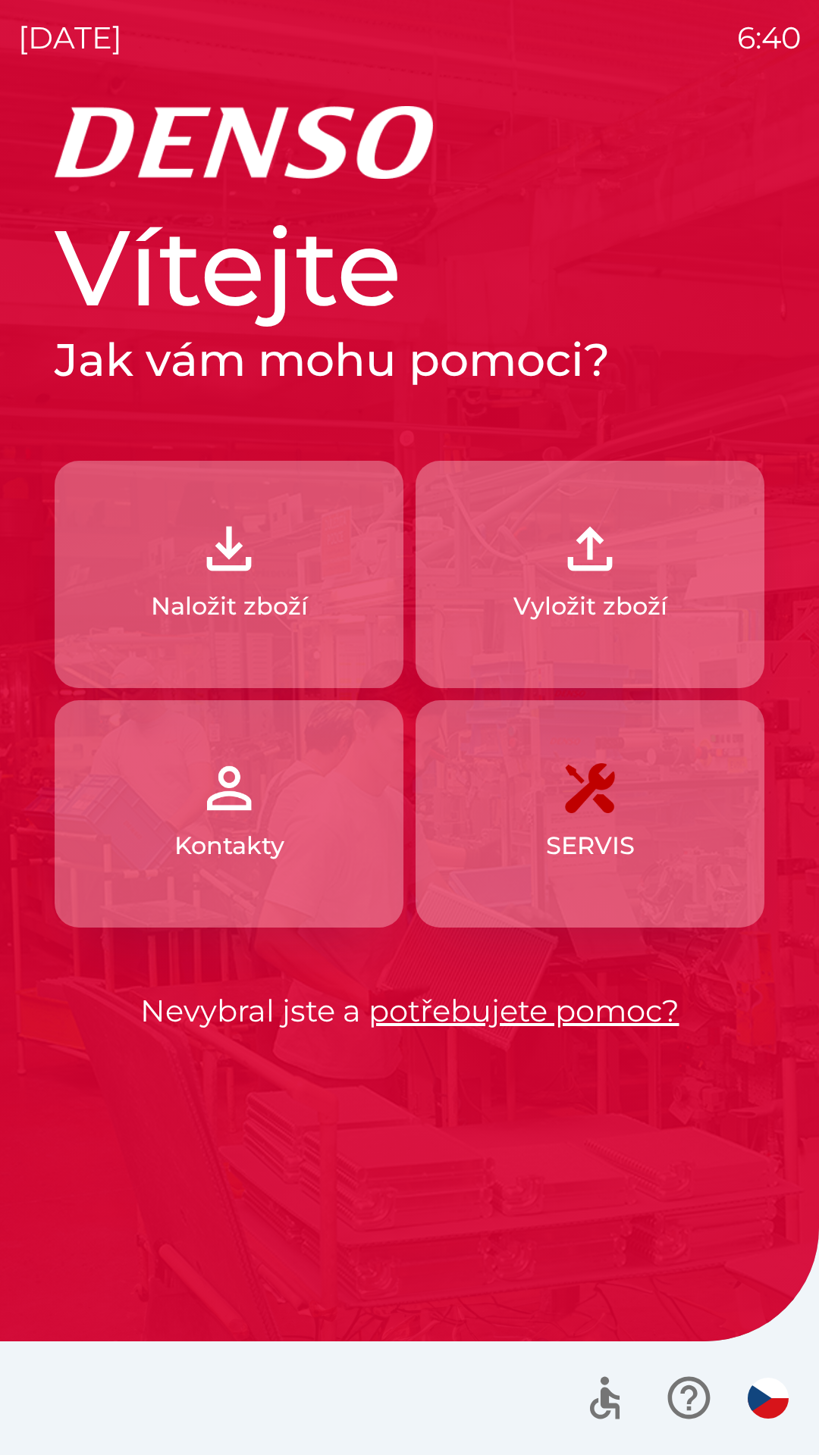
click at [114, 505] on button "Naložit zboží" at bounding box center [229, 574] width 349 height 227
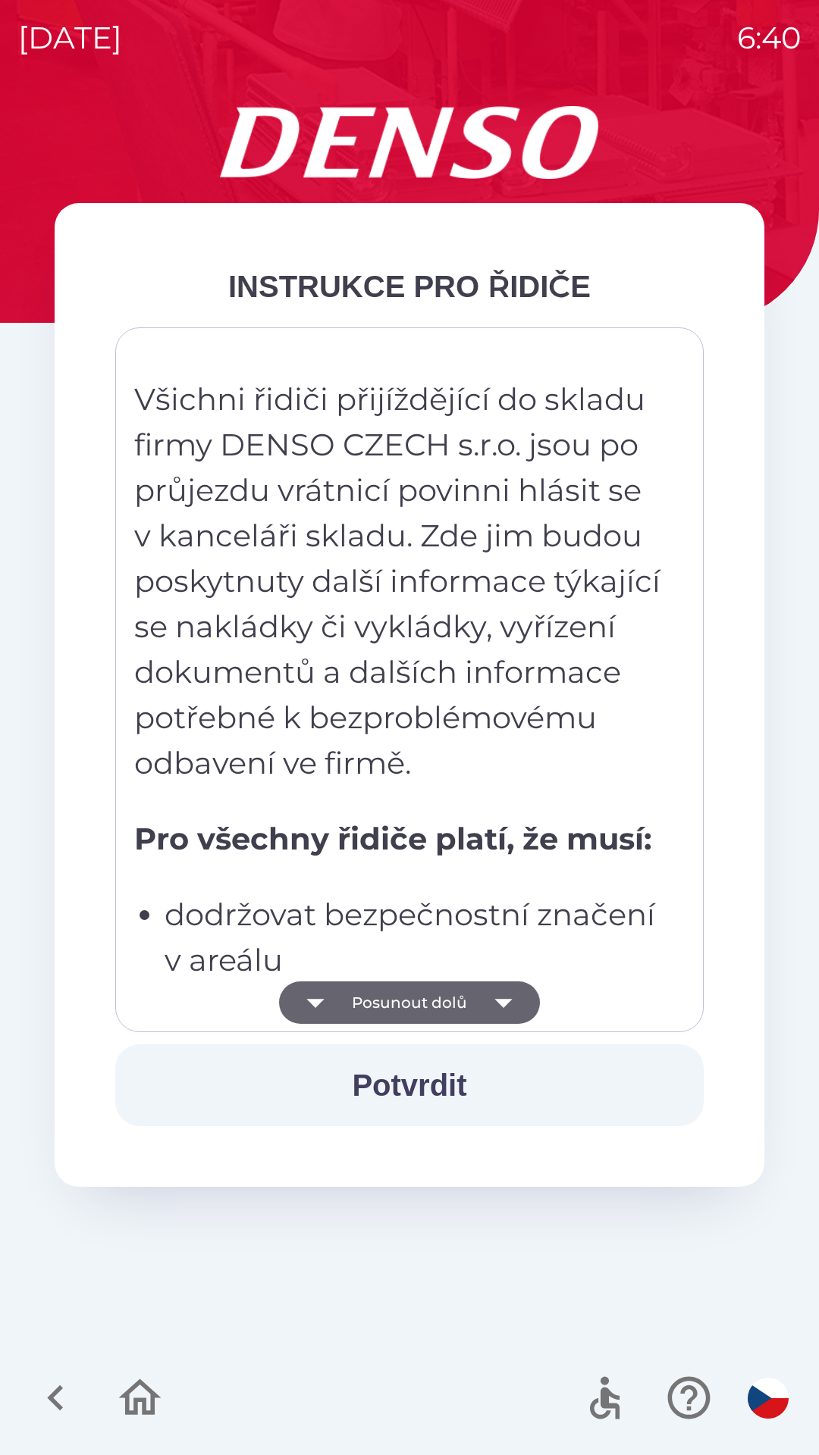
click at [482, 1004] on icon "button" at bounding box center [503, 1003] width 42 height 42
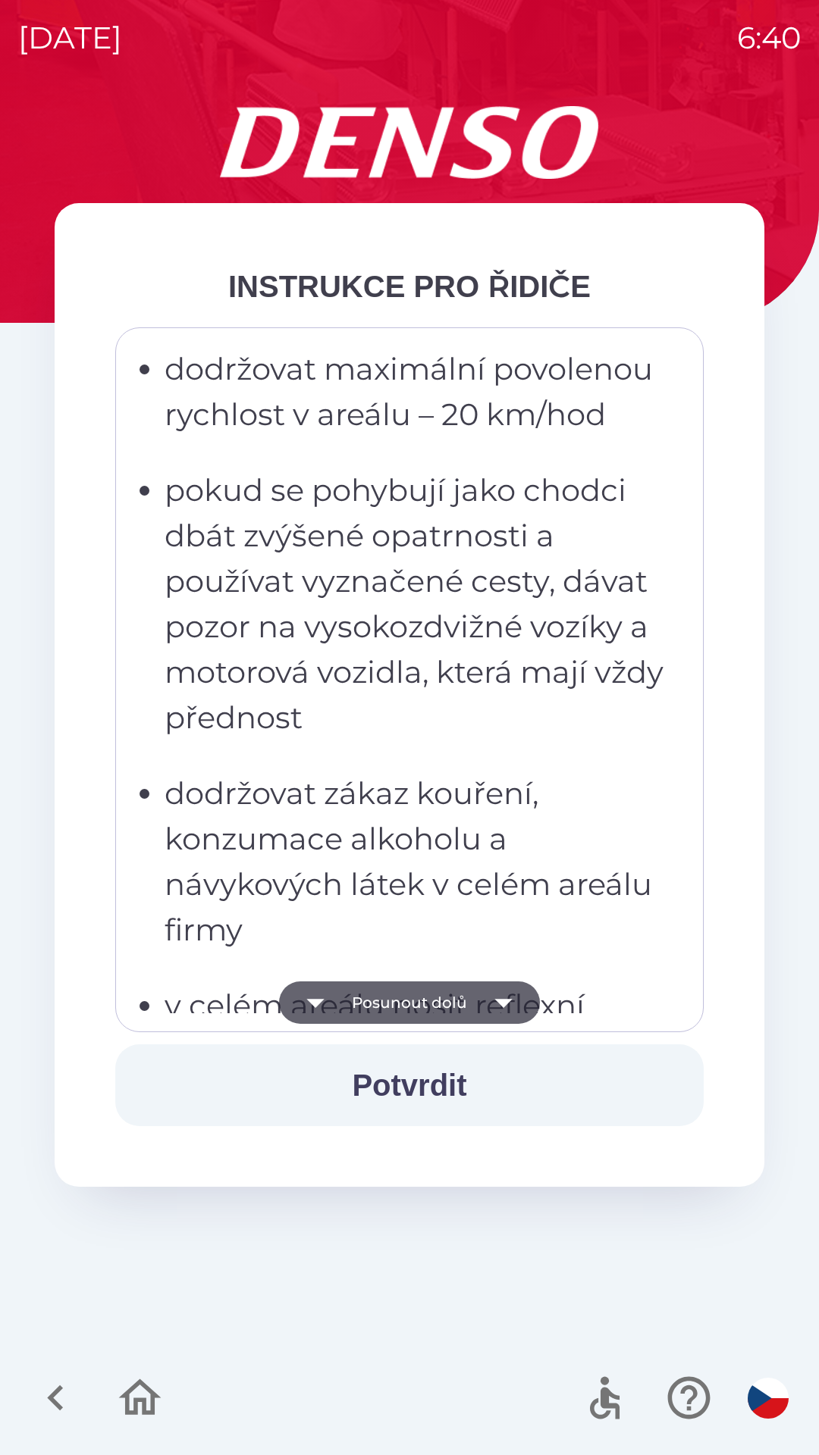
click at [477, 1007] on button "Posunout dolů" at bounding box center [409, 1003] width 261 height 42
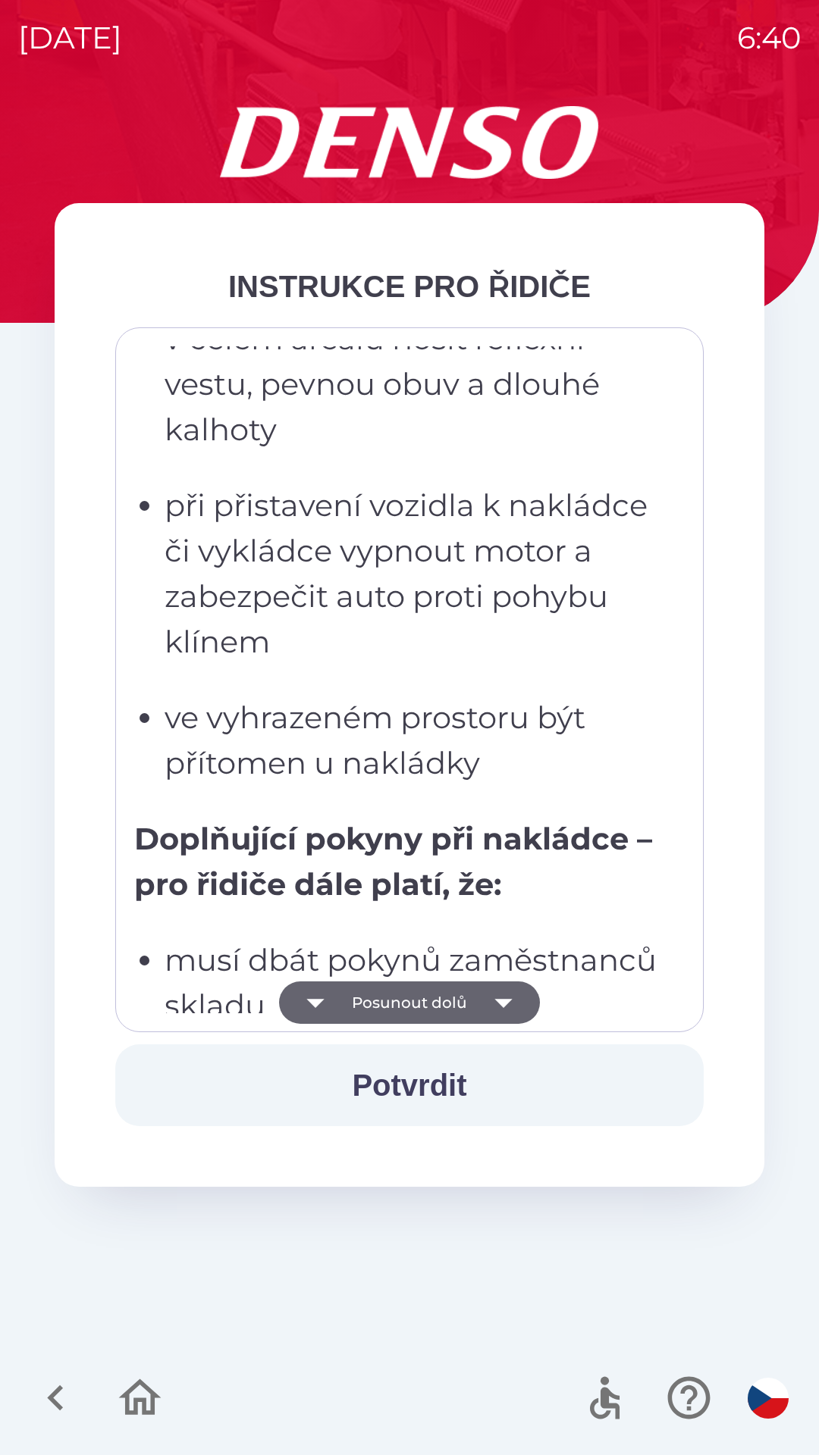
click at [475, 996] on button "Posunout dolů" at bounding box center [409, 1003] width 261 height 42
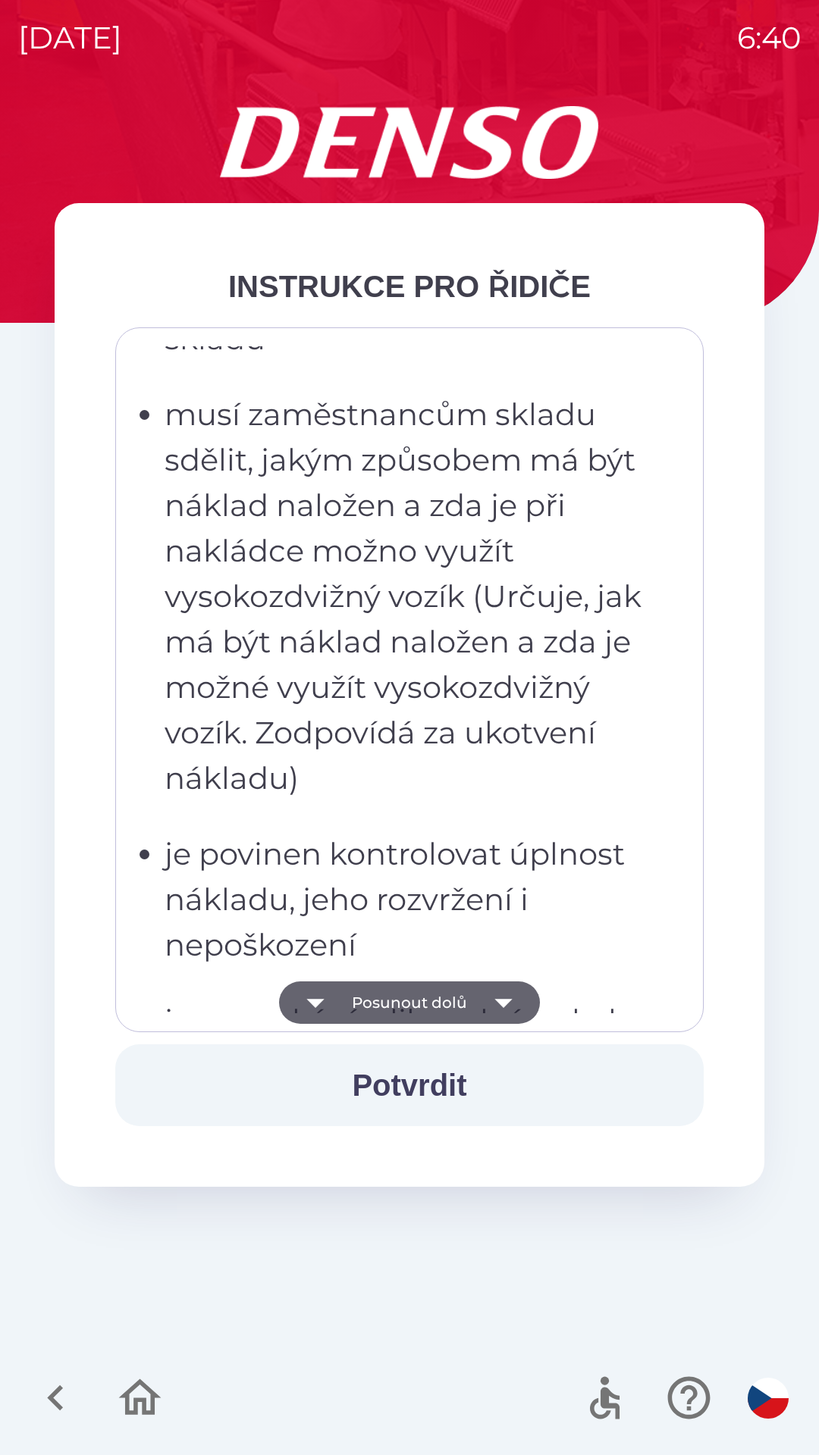
click at [485, 1004] on icon "button" at bounding box center [503, 1003] width 42 height 42
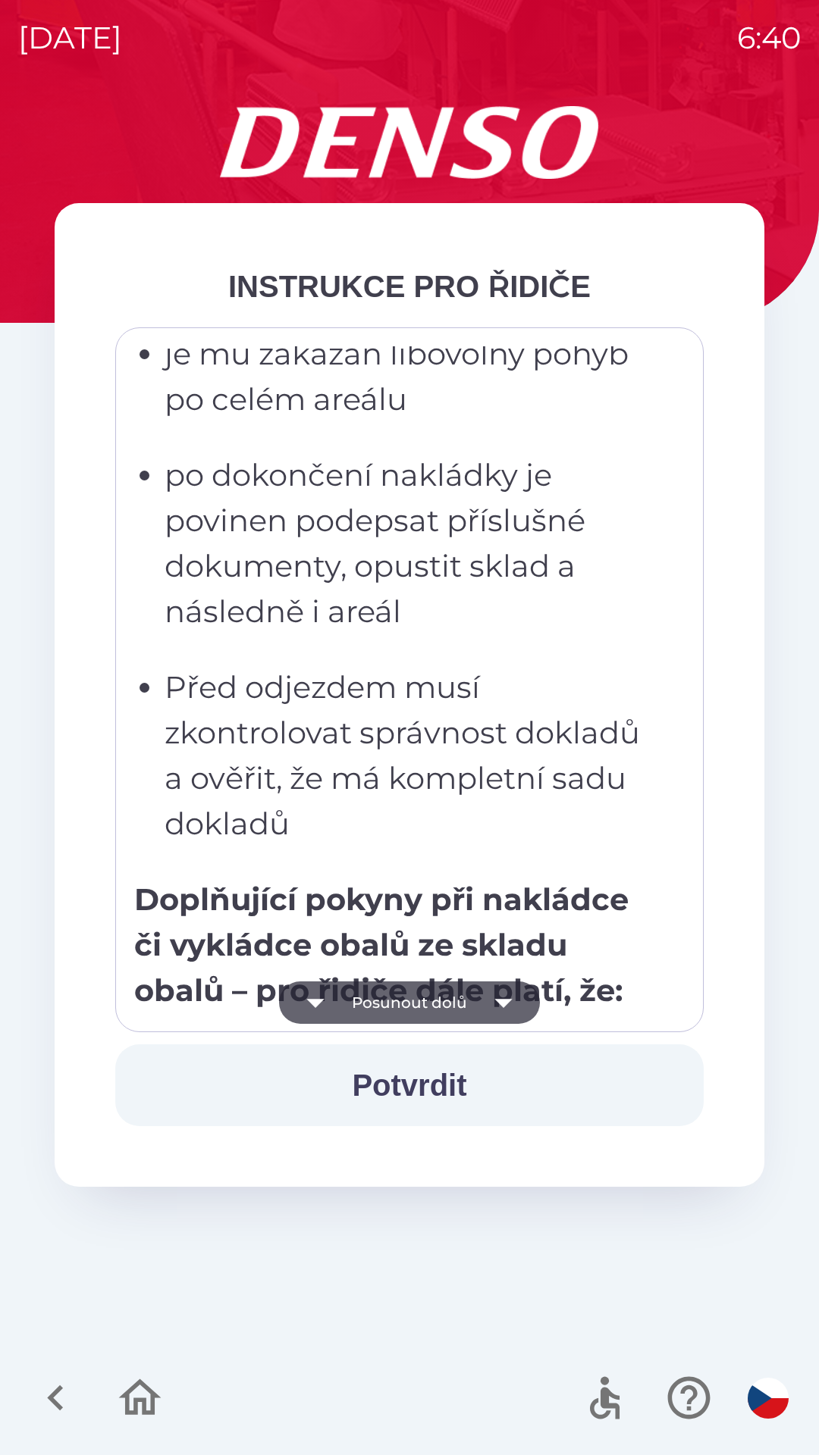
click at [483, 1008] on icon "button" at bounding box center [503, 1003] width 42 height 42
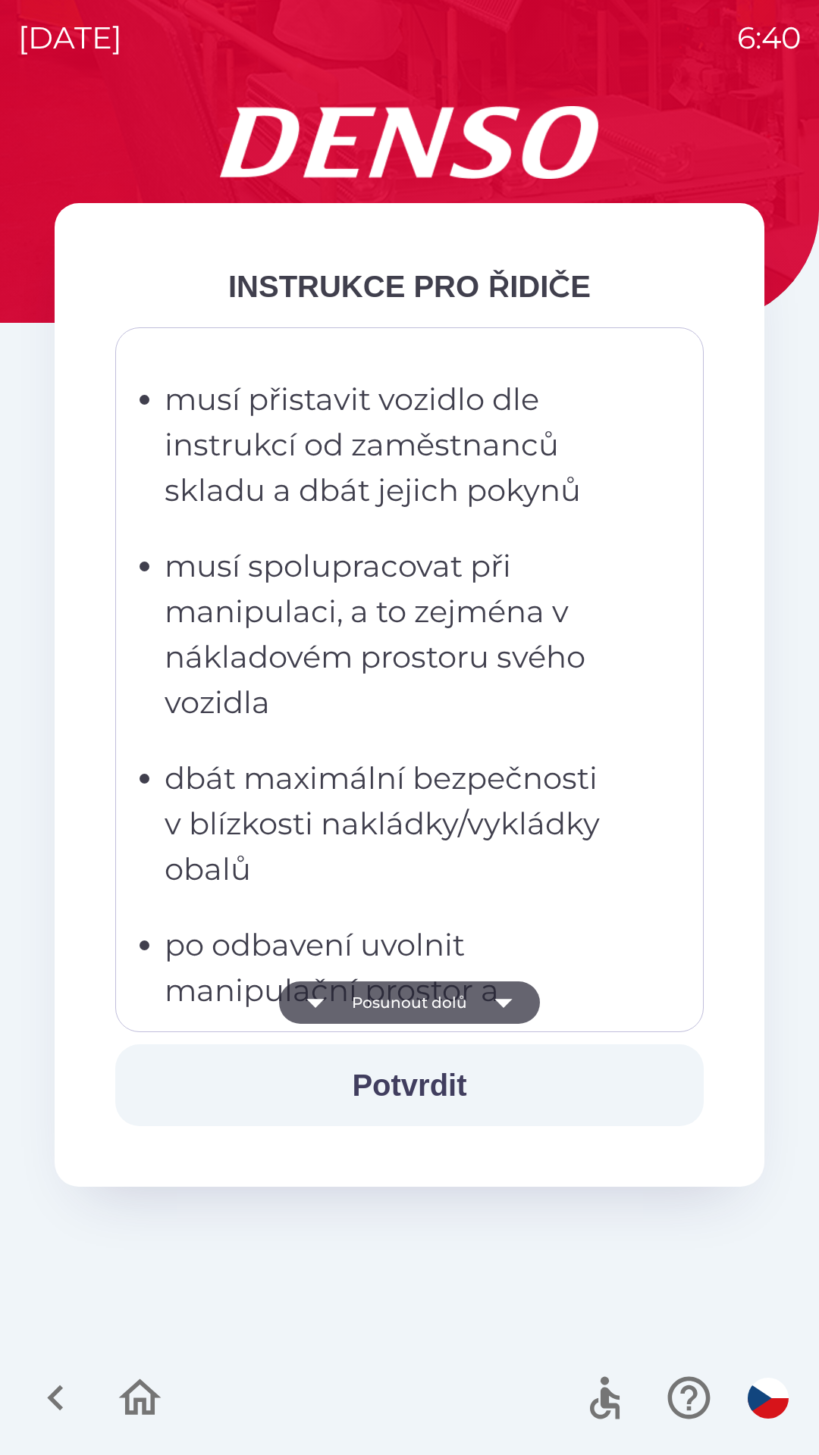
click at [484, 1006] on icon "button" at bounding box center [503, 1003] width 42 height 42
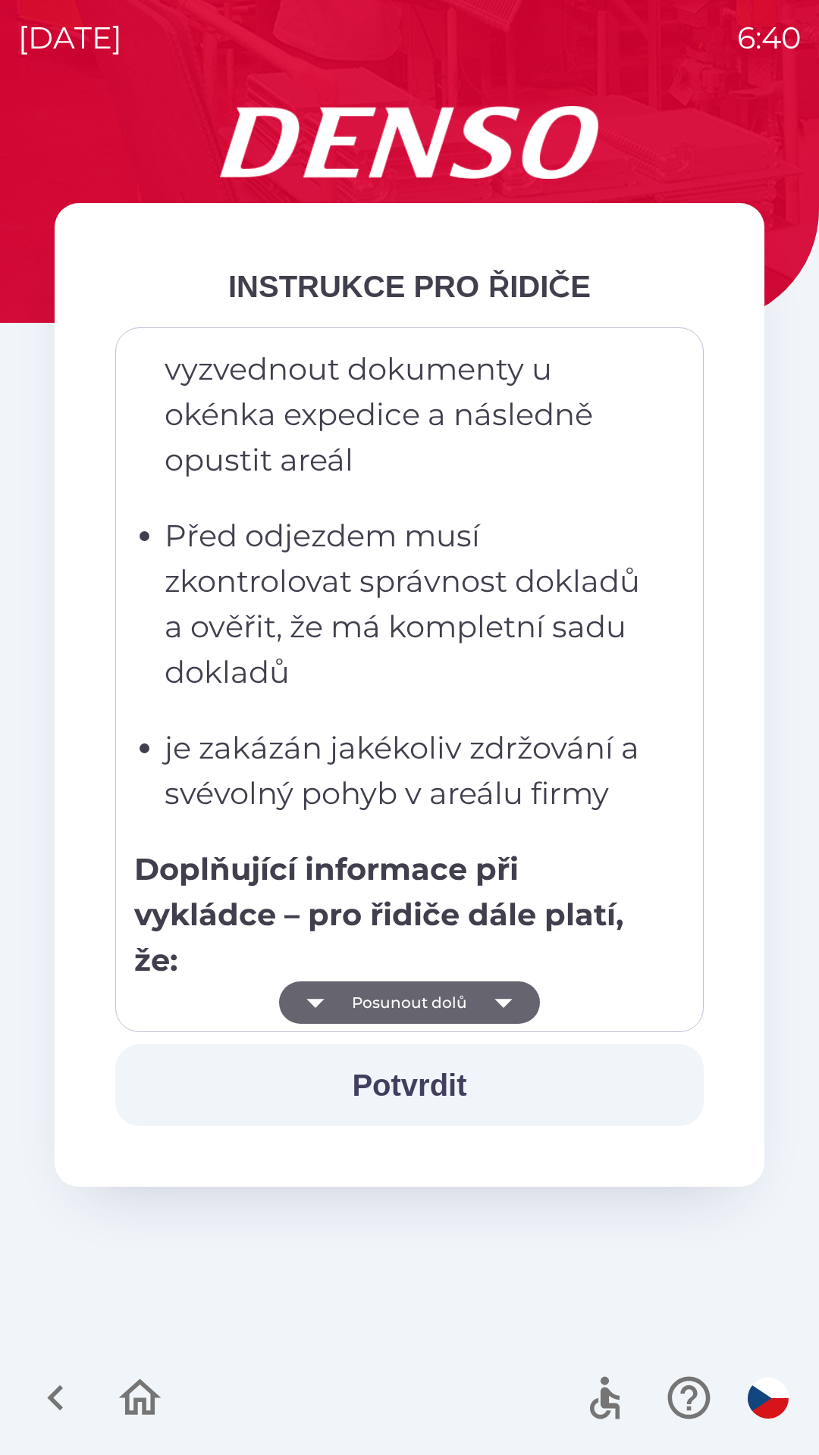
click at [472, 1017] on button "Posunout dolů" at bounding box center [409, 1003] width 261 height 42
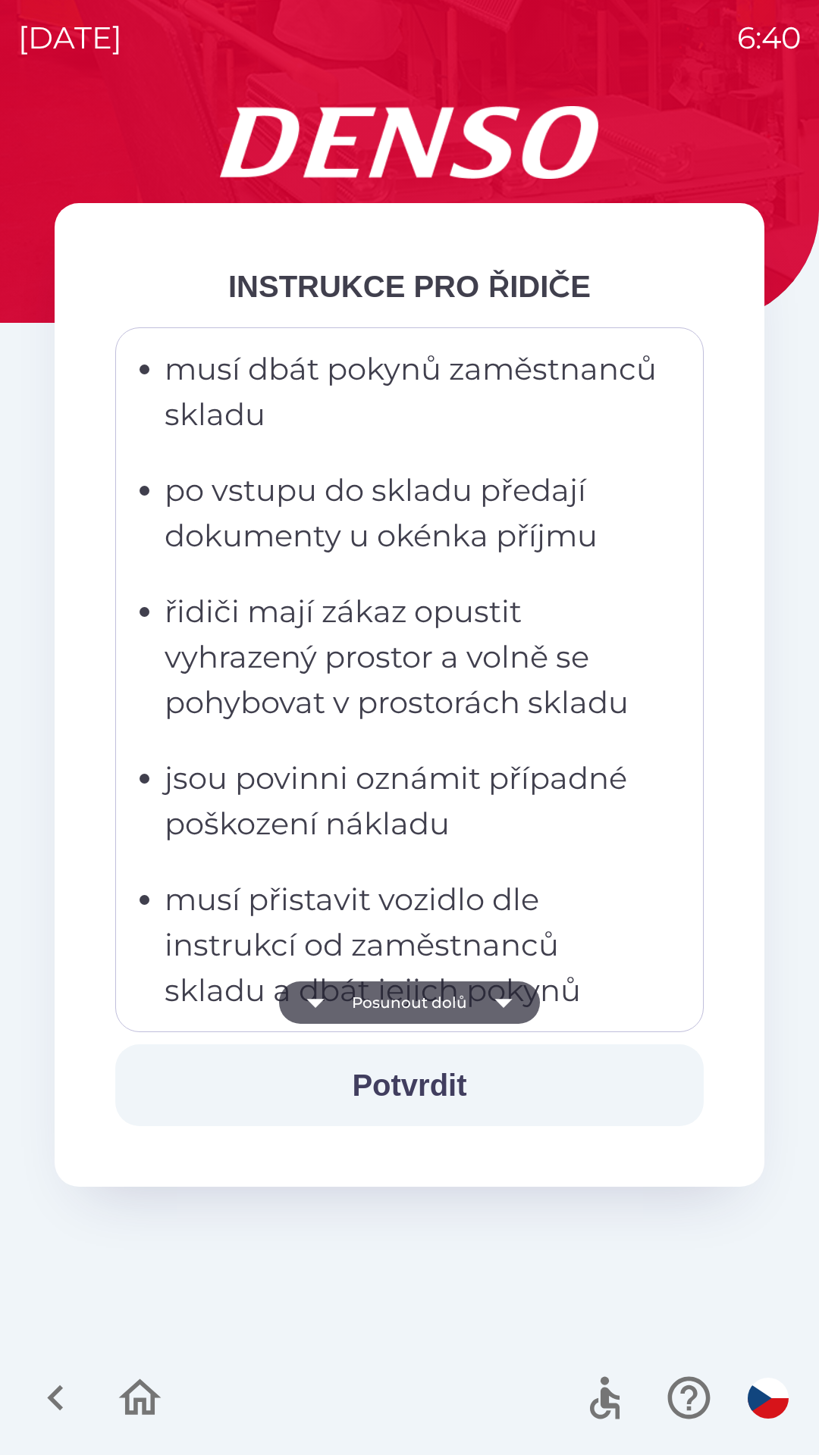
click at [459, 1004] on button "Posunout dolů" at bounding box center [409, 1003] width 261 height 42
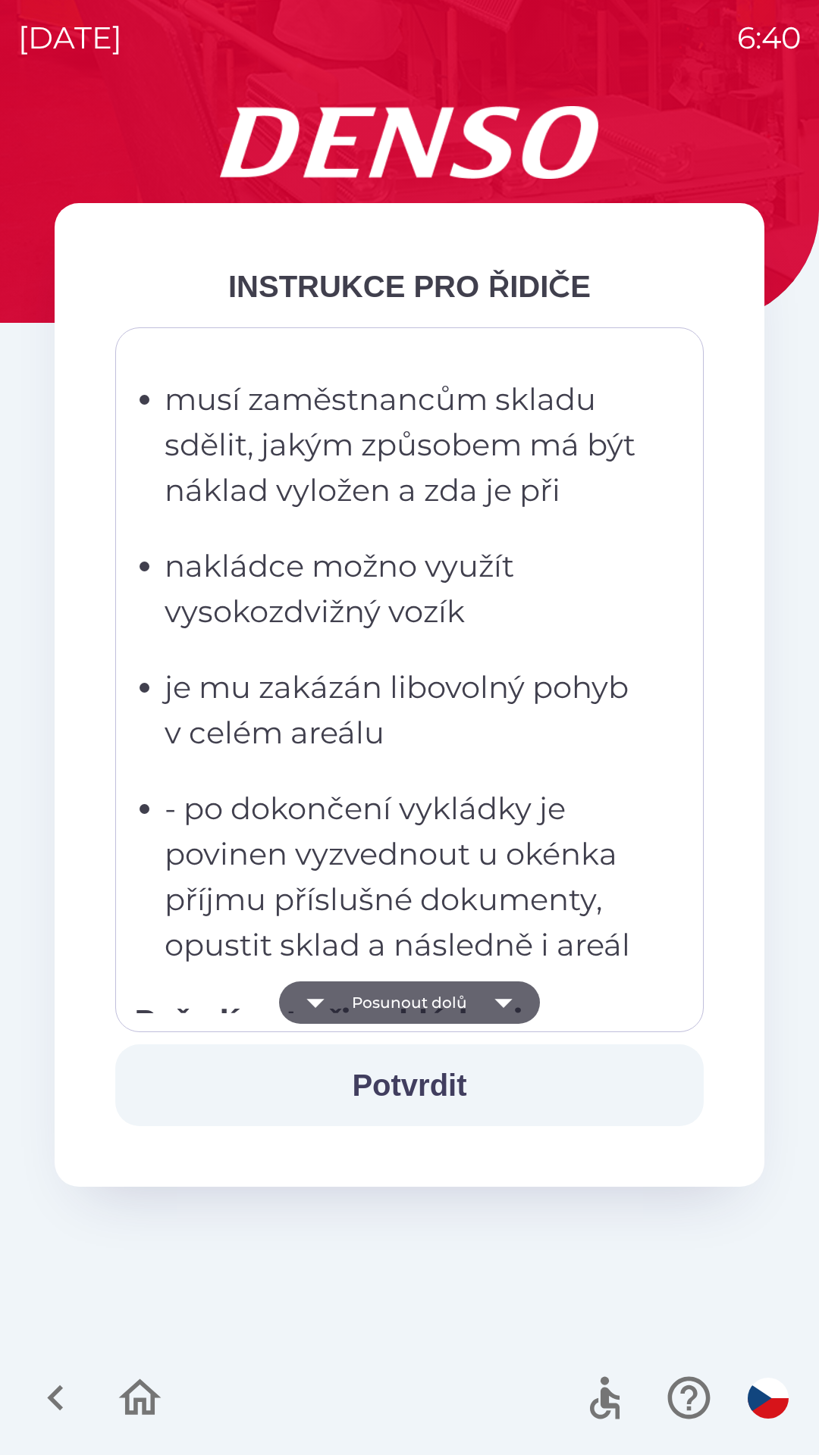
click at [455, 1004] on button "Posunout dolů" at bounding box center [409, 1003] width 261 height 42
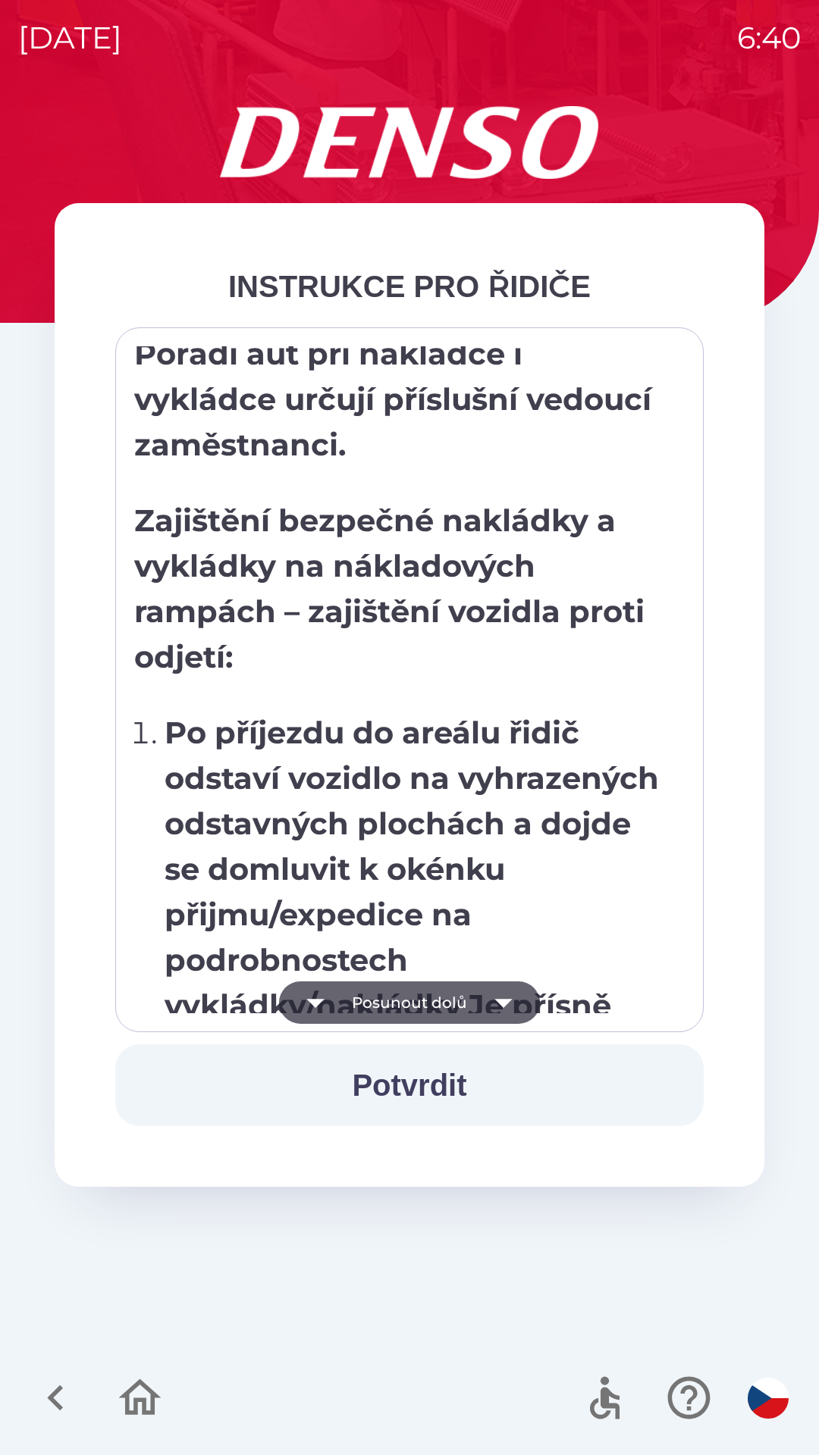
click at [449, 1015] on button "Posunout dolů" at bounding box center [409, 1003] width 261 height 42
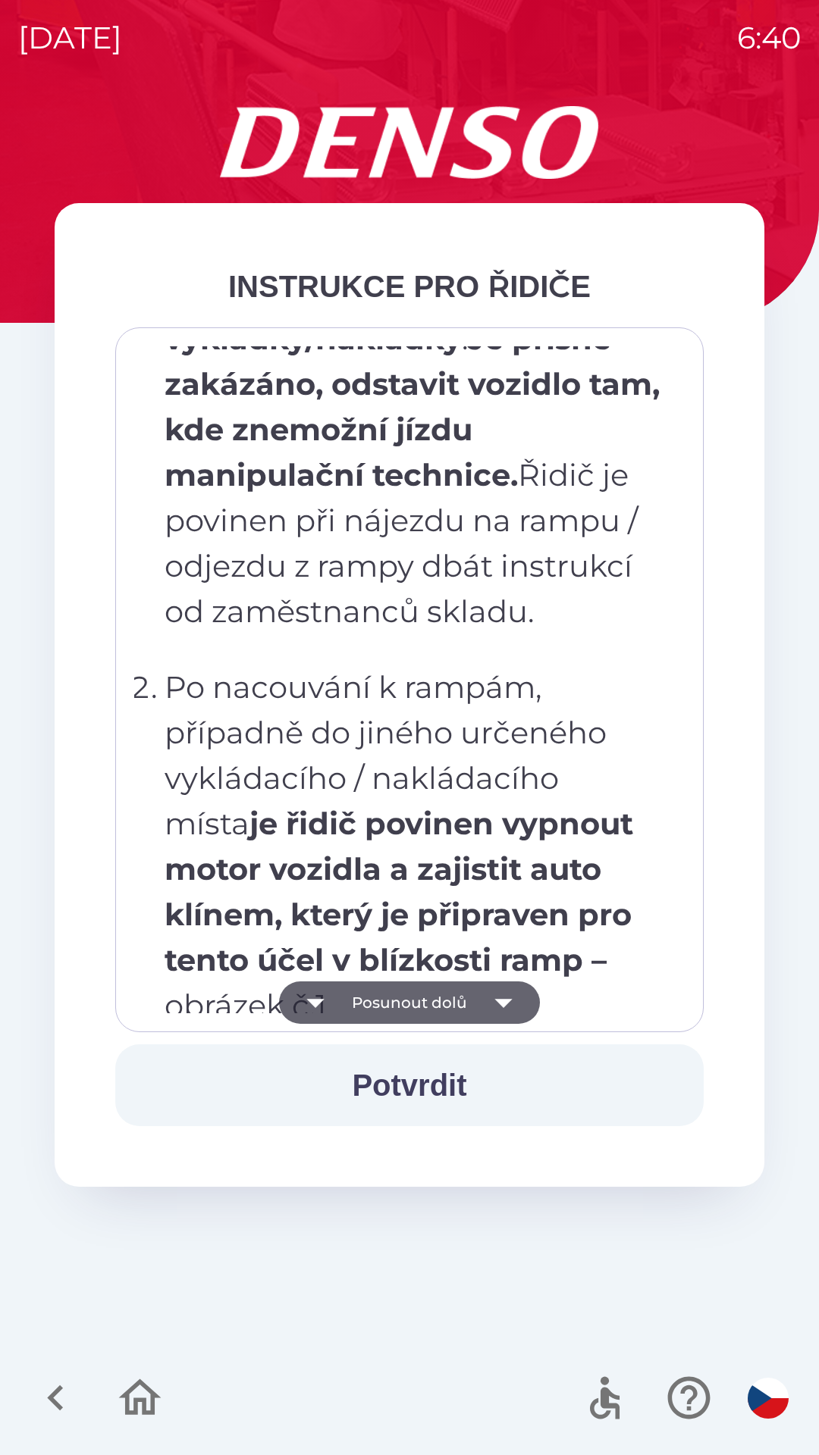
click at [456, 1012] on button "Posunout dolů" at bounding box center [409, 1003] width 261 height 42
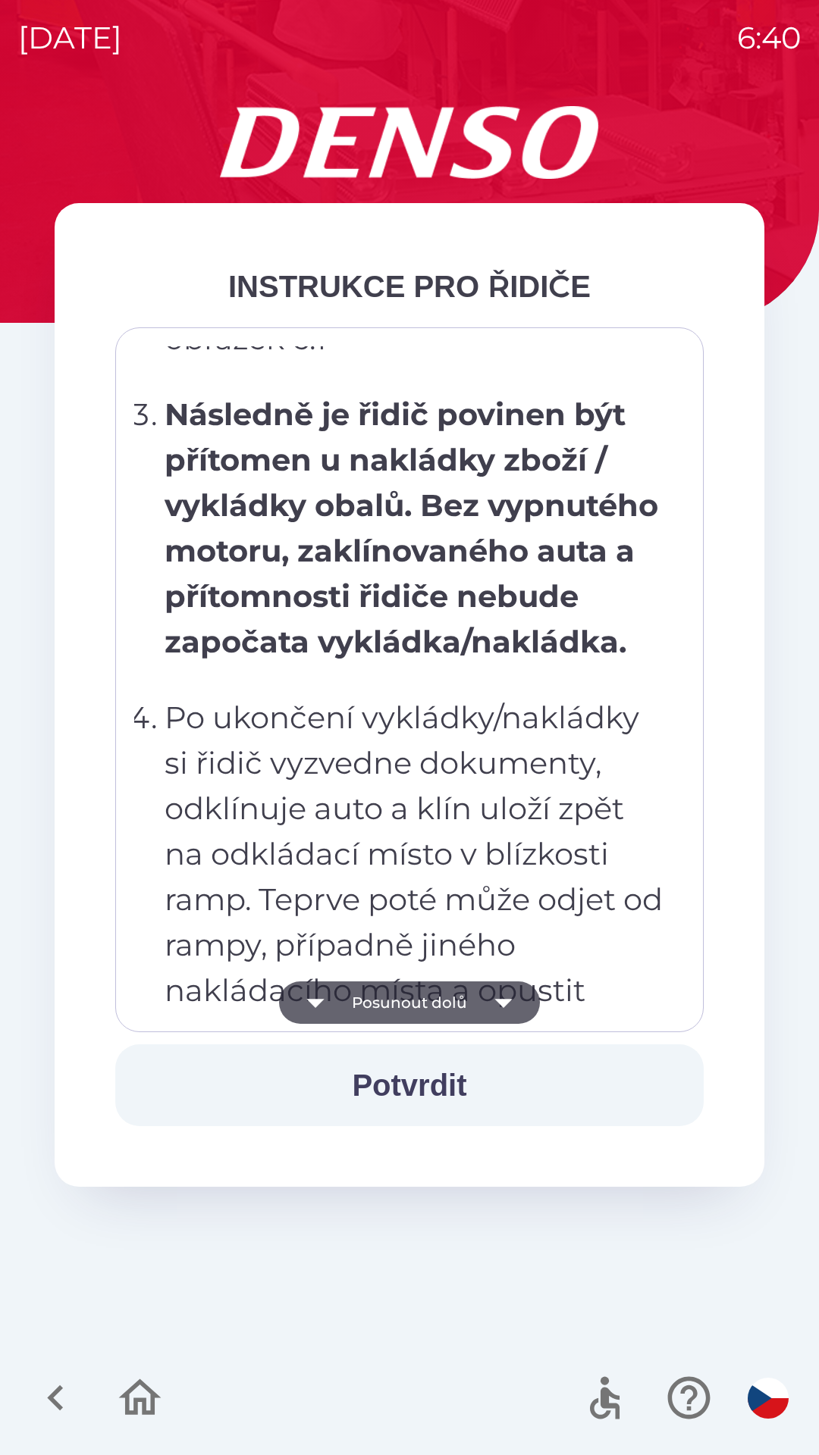
click at [459, 1010] on button "Posunout dolů" at bounding box center [409, 1003] width 261 height 42
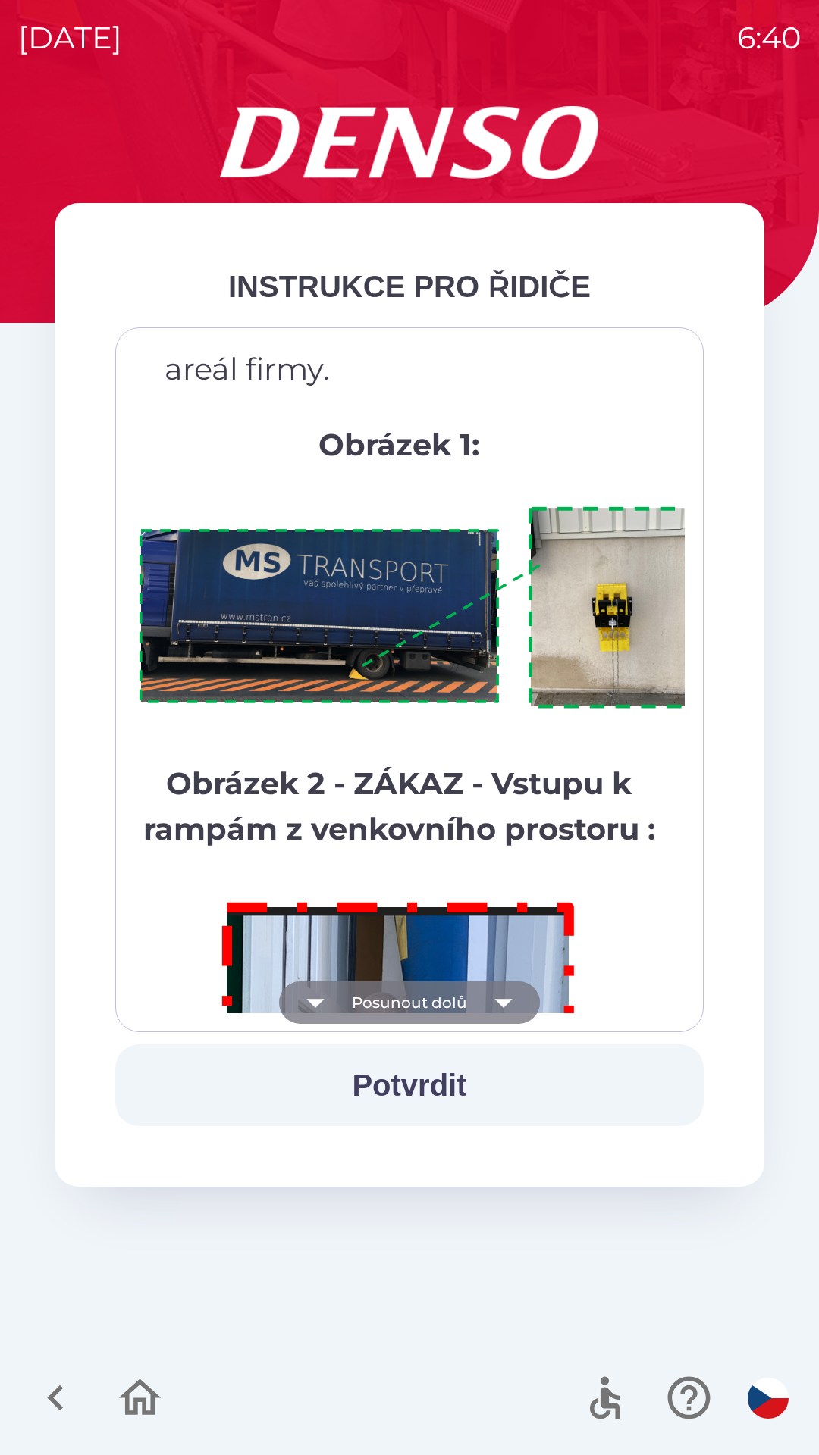
click at [452, 1001] on button "Posunout dolů" at bounding box center [409, 1003] width 261 height 42
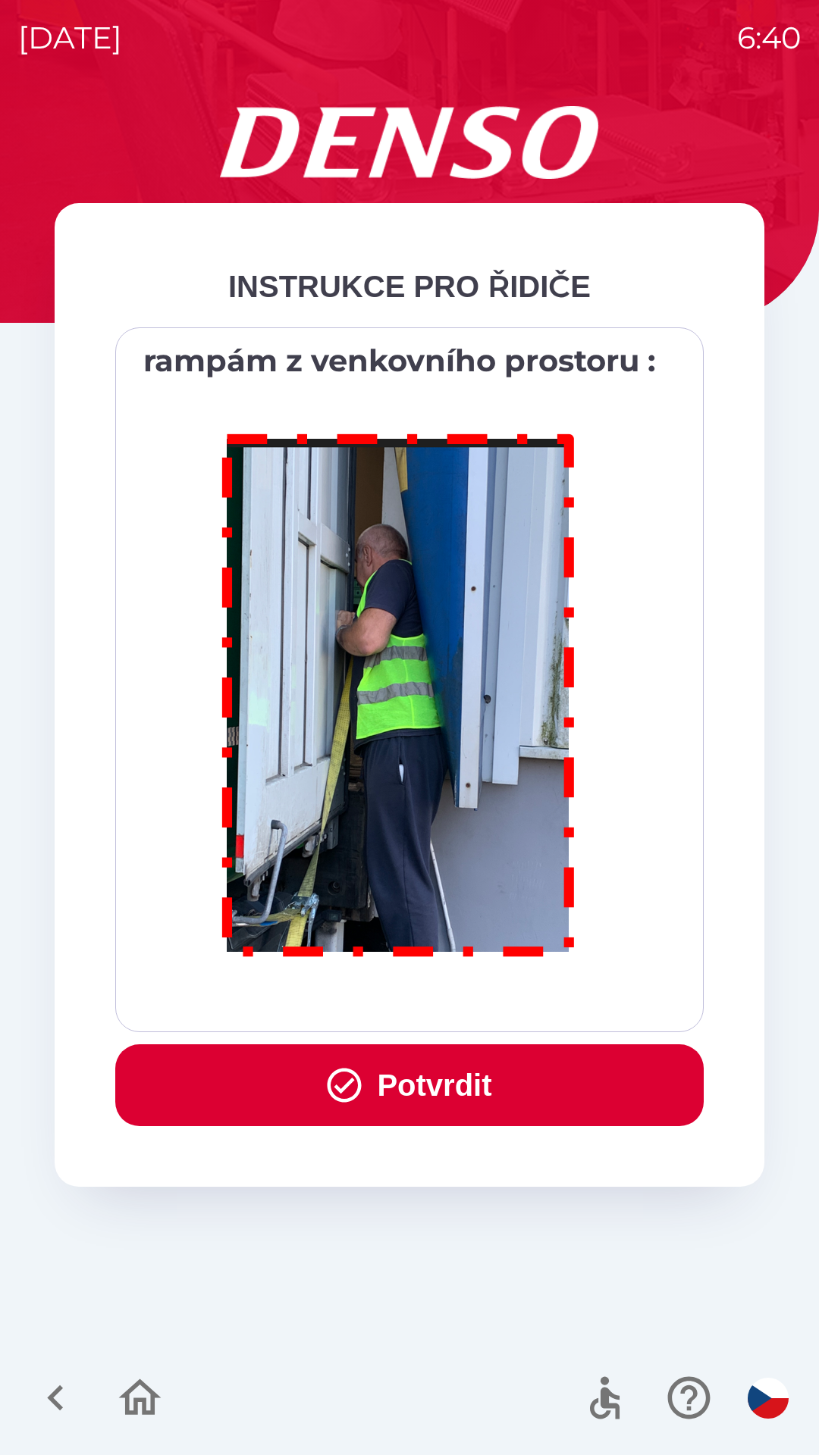
click at [443, 1007] on div "Všichni řidiči přijíždějící do skladu firmy DENSO CZECH s.r.o. jsou po průjezdu…" at bounding box center [409, 679] width 550 height 667
click at [478, 1080] on button "Potvrdit" at bounding box center [409, 1086] width 588 height 82
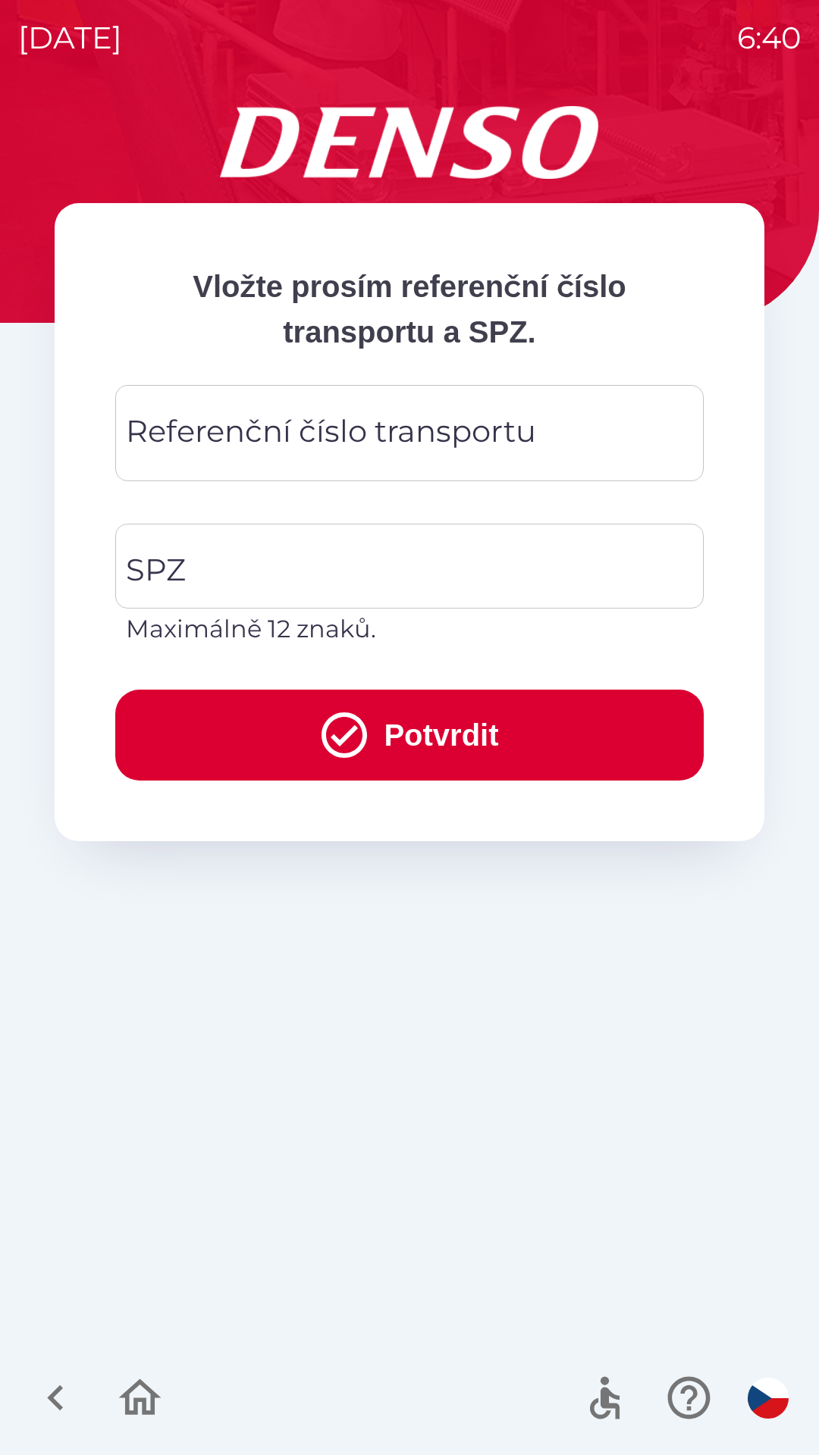
click at [277, 422] on div "Referenční číslo transportu Referenční číslo transportu" at bounding box center [409, 433] width 588 height 96
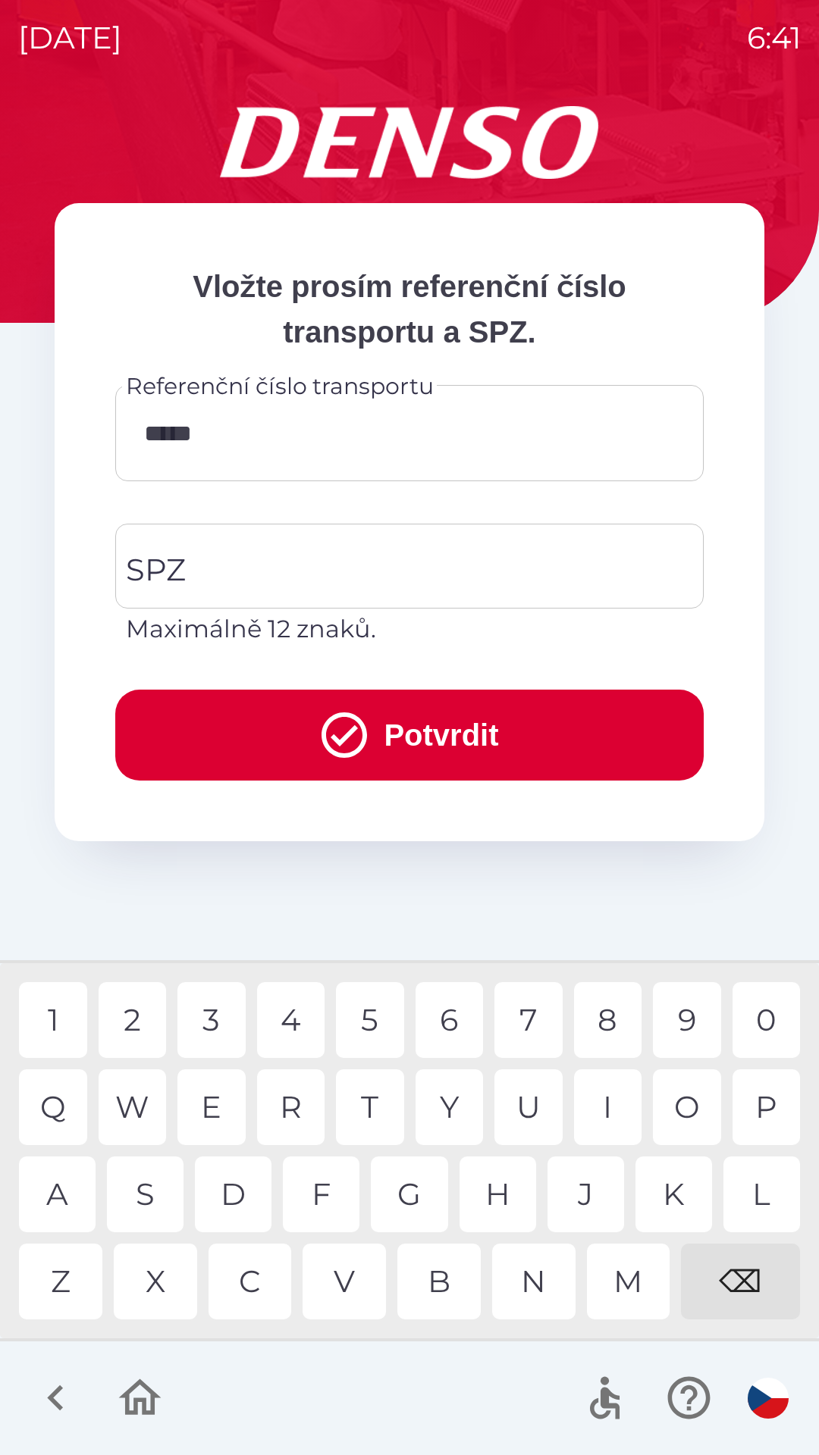
click at [383, 1020] on div "5" at bounding box center [370, 1020] width 68 height 76
click at [219, 1023] on div "3" at bounding box center [211, 1020] width 68 height 76
type input "********"
click at [362, 564] on input "SPZ" at bounding box center [398, 566] width 552 height 71
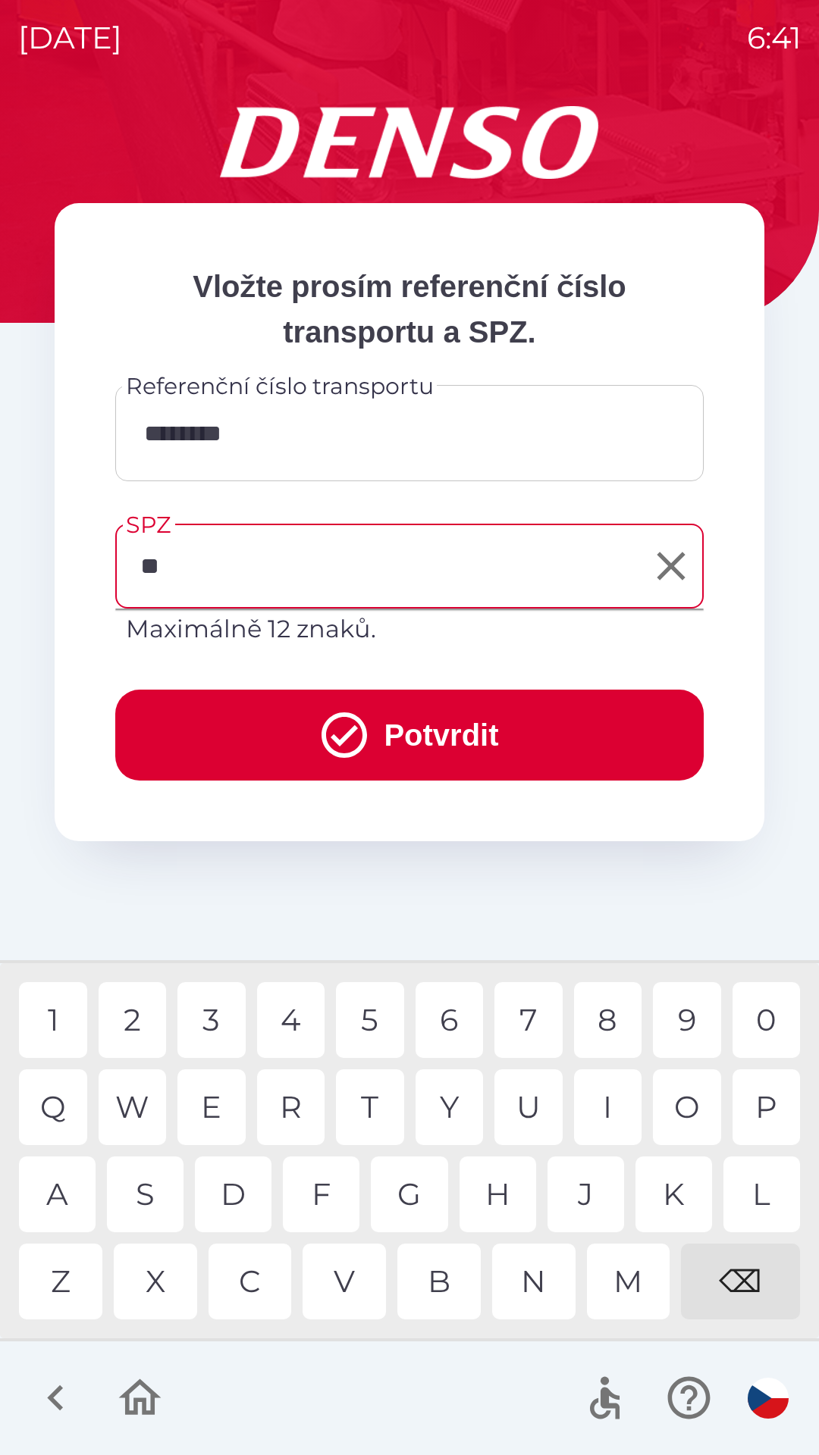
click at [677, 1197] on div "K" at bounding box center [673, 1195] width 77 height 76
type input "*******"
click at [451, 734] on button "Potvrdit" at bounding box center [409, 735] width 588 height 91
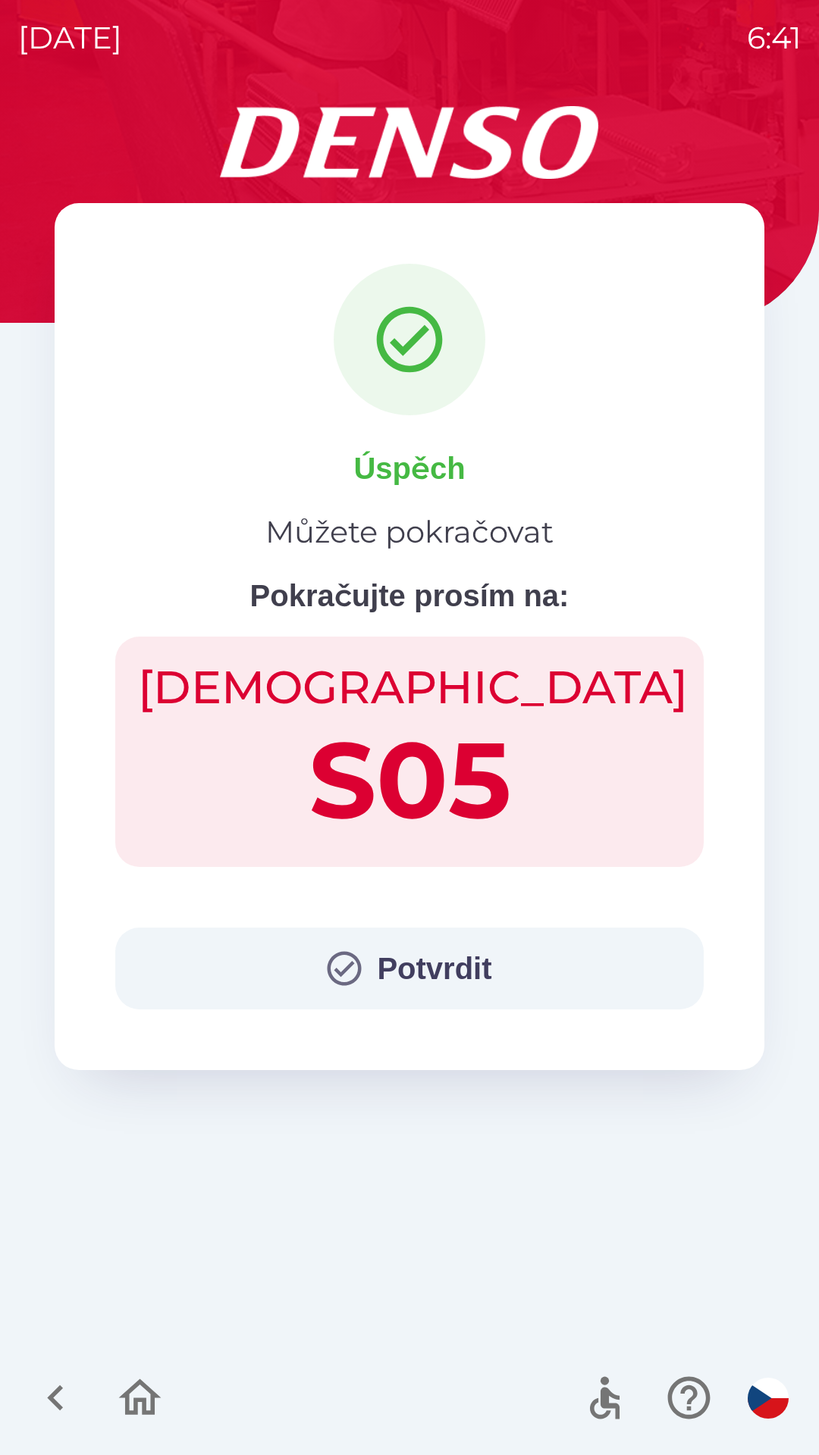
click at [426, 973] on button "Potvrdit" at bounding box center [409, 969] width 588 height 82
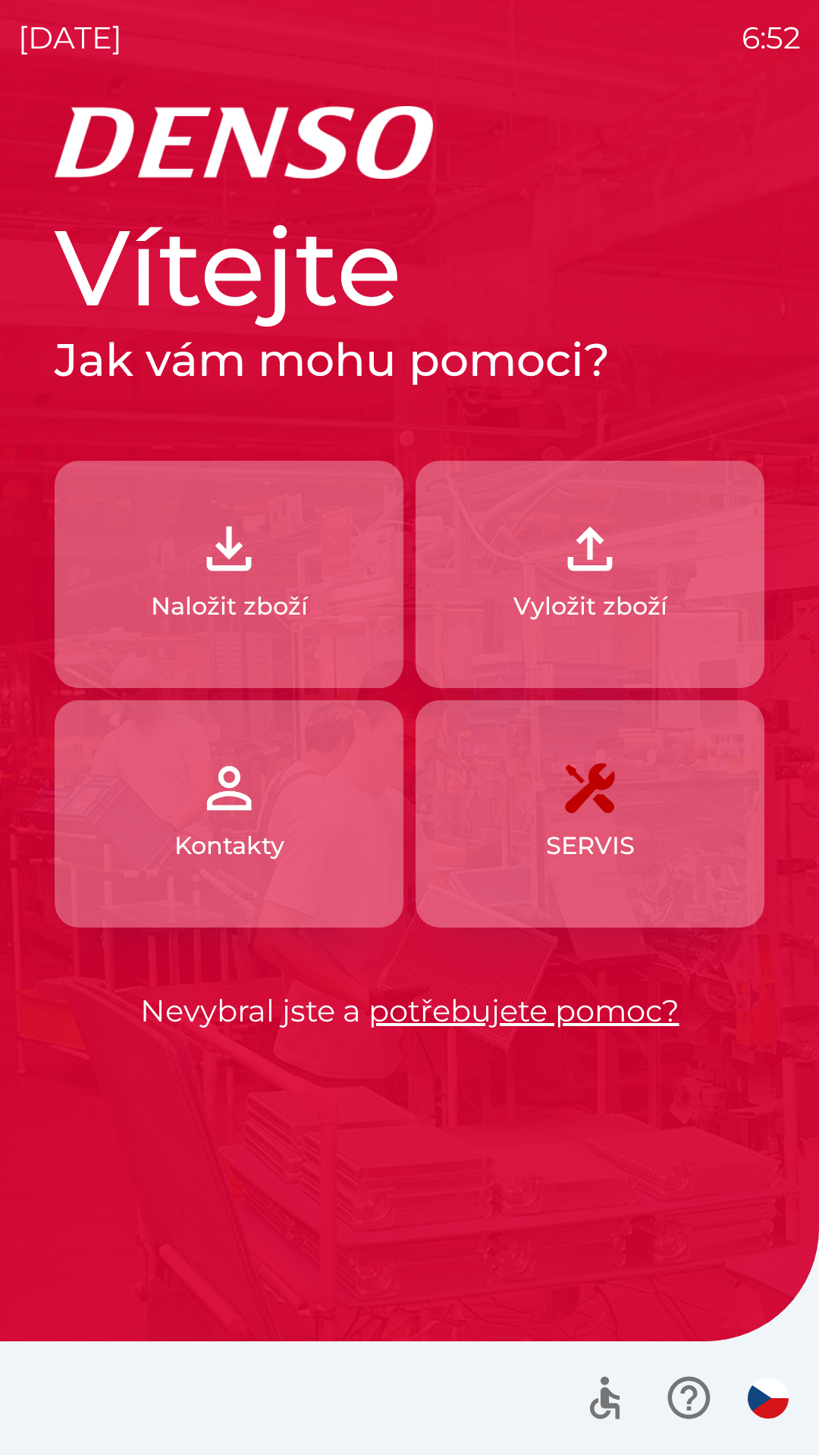
click at [611, 602] on p "Vyložit zboží" at bounding box center [590, 606] width 154 height 36
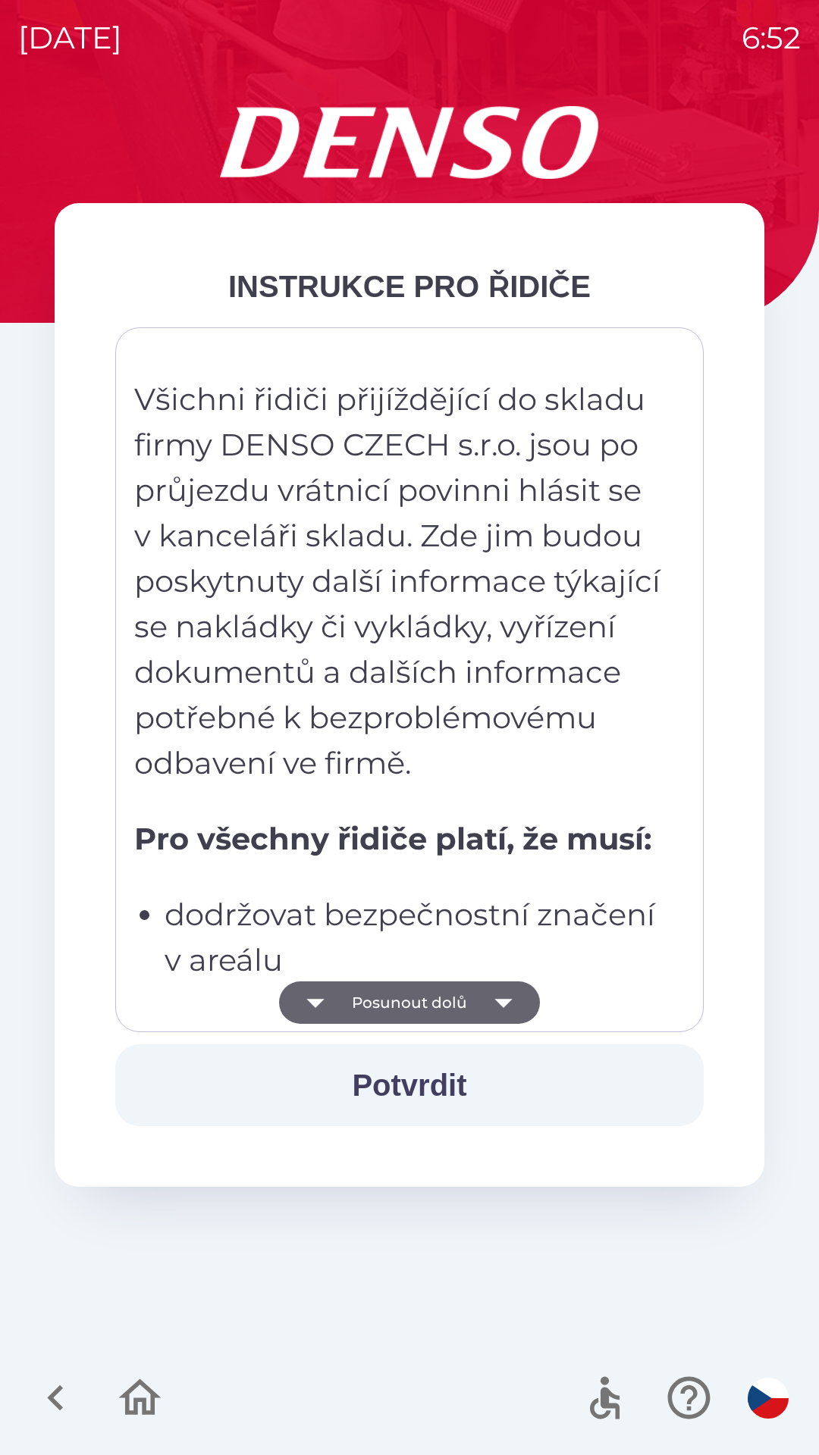
click at [403, 1076] on button "Potvrdit" at bounding box center [409, 1086] width 588 height 82
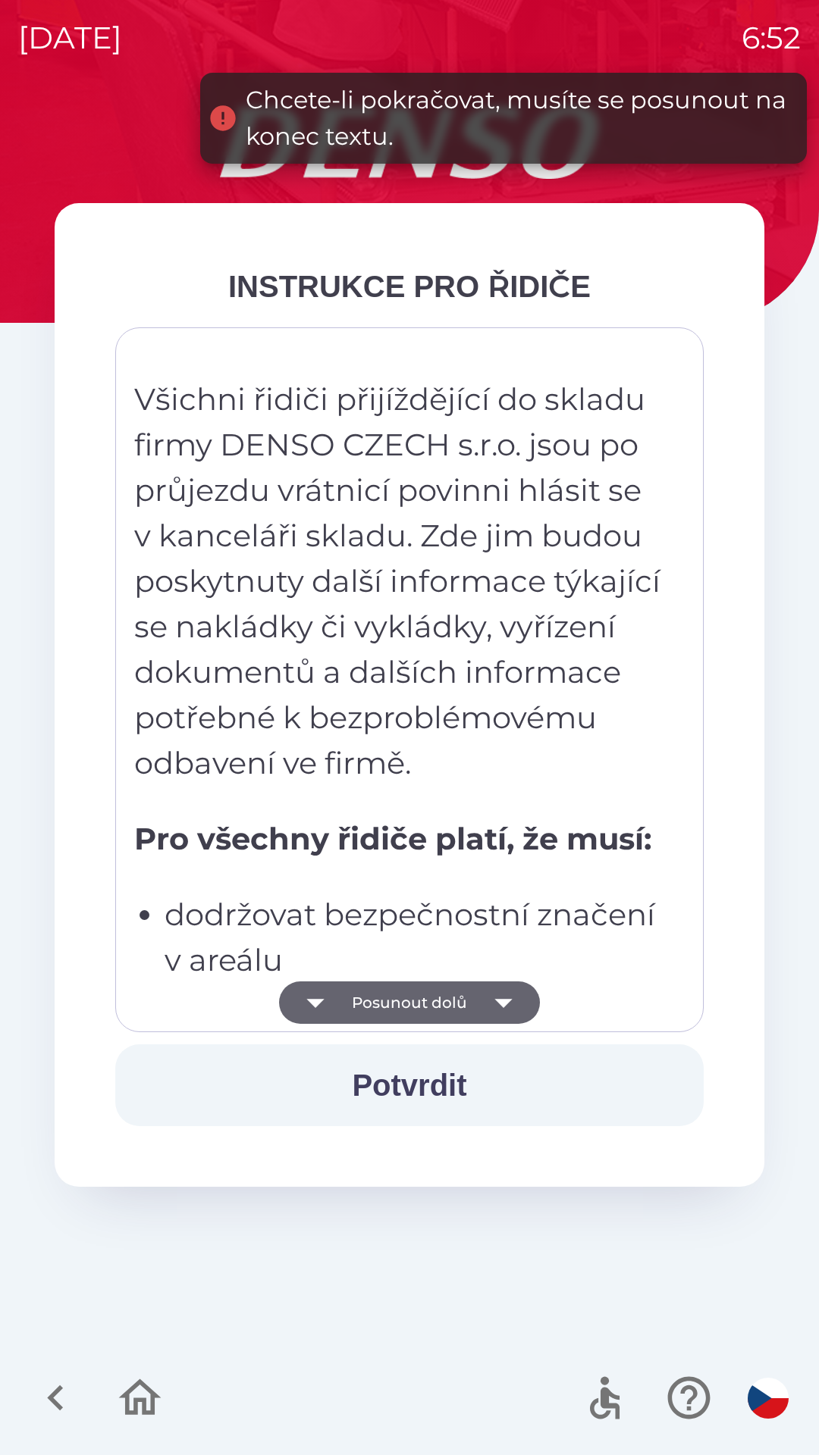
click at [402, 1005] on button "Posunout dolů" at bounding box center [409, 1003] width 261 height 42
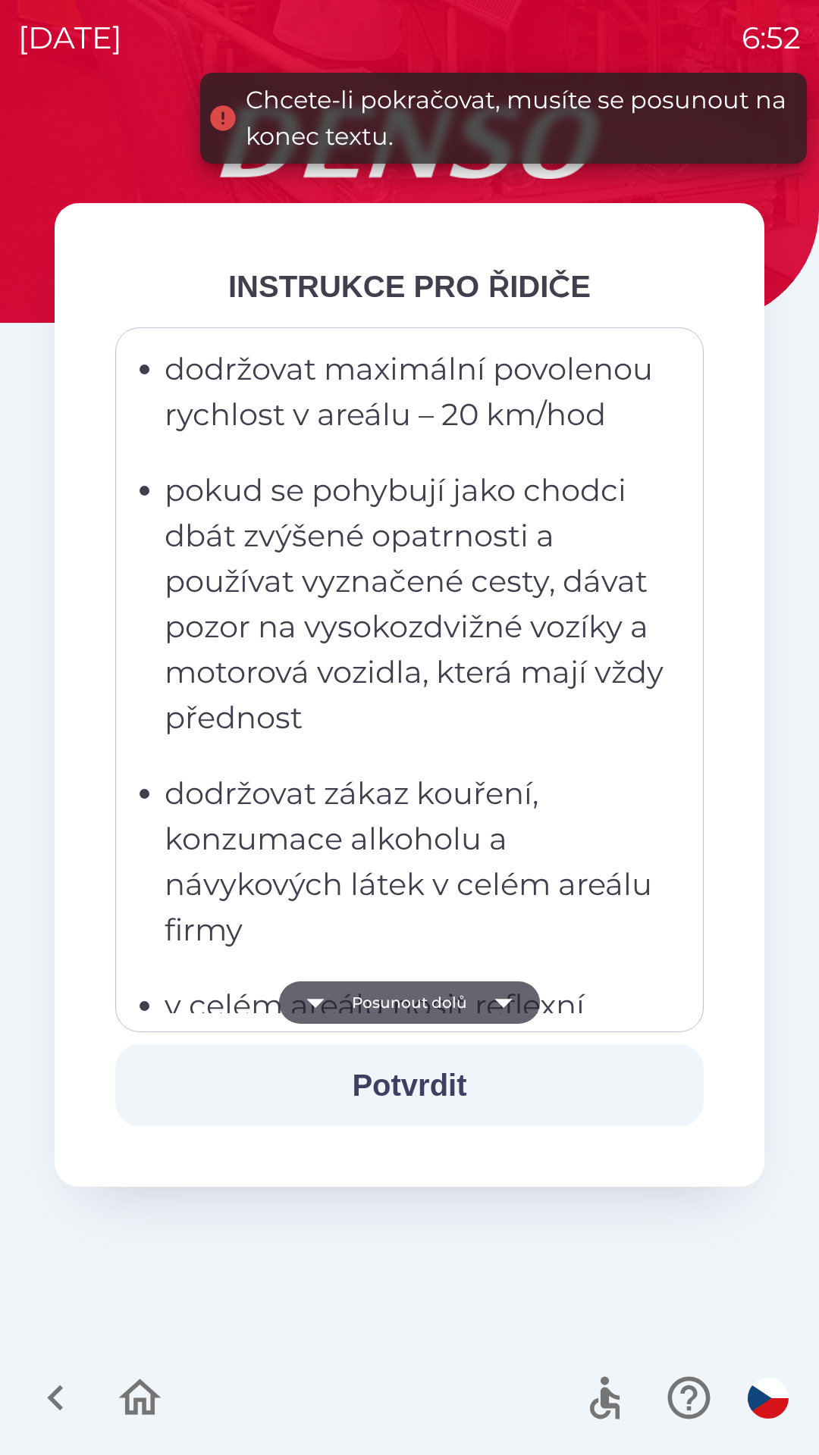
click at [403, 997] on button "Posunout dolů" at bounding box center [409, 1003] width 261 height 42
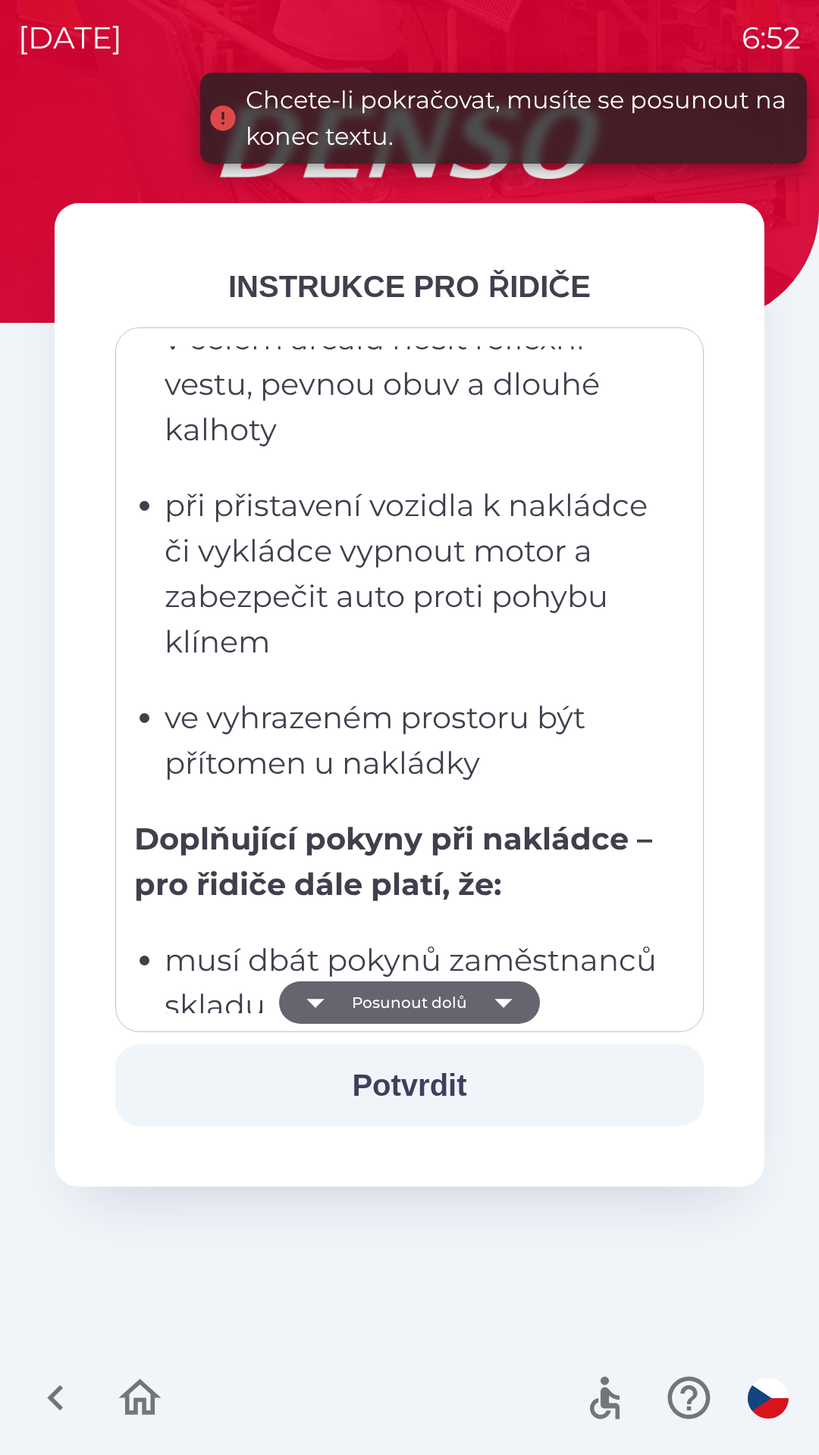
click at [406, 1076] on button "Potvrdit" at bounding box center [409, 1086] width 588 height 82
click at [408, 998] on button "Posunout dolů" at bounding box center [409, 1003] width 261 height 42
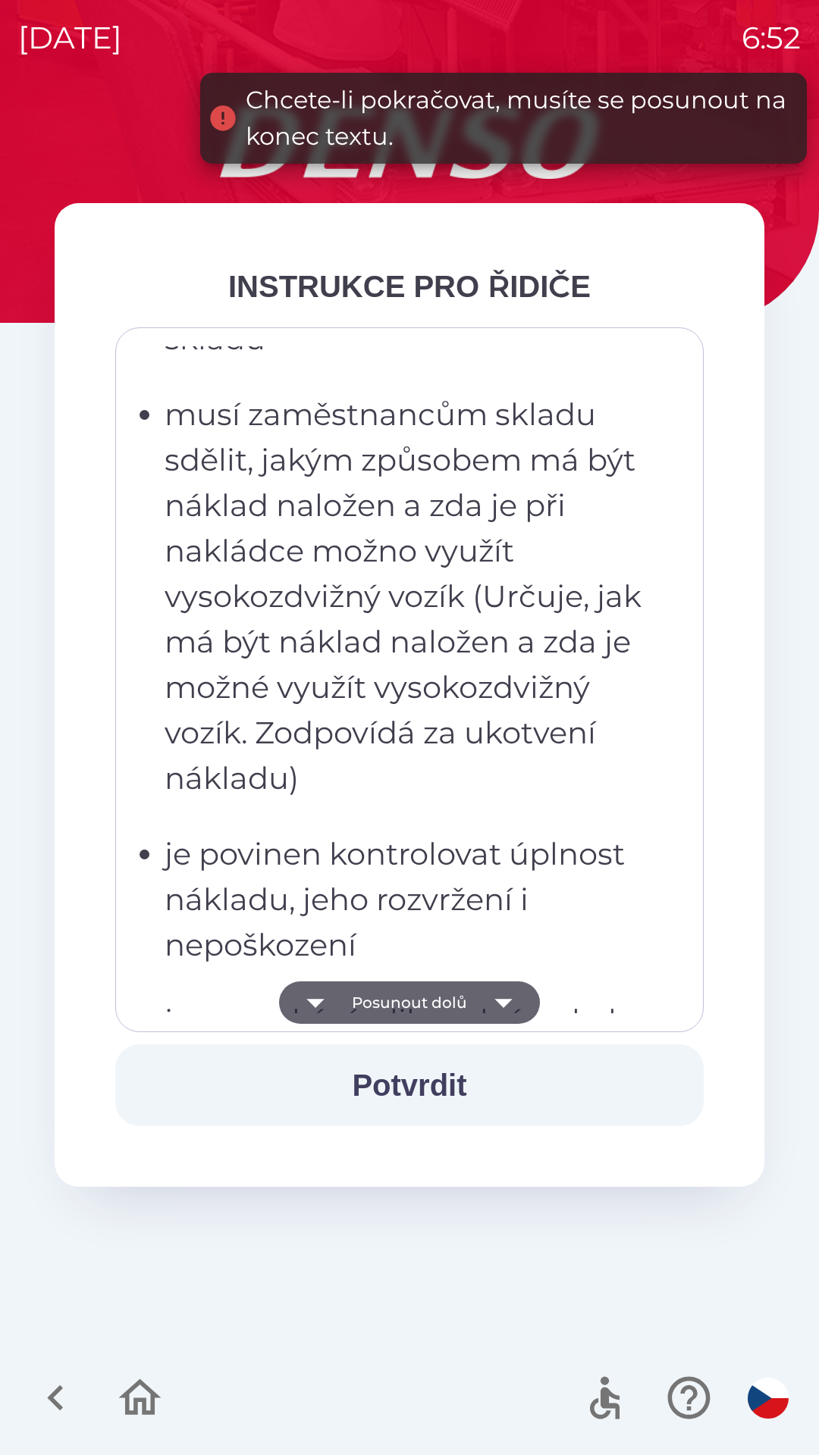
click at [417, 1006] on button "Posunout dolů" at bounding box center [409, 1003] width 261 height 42
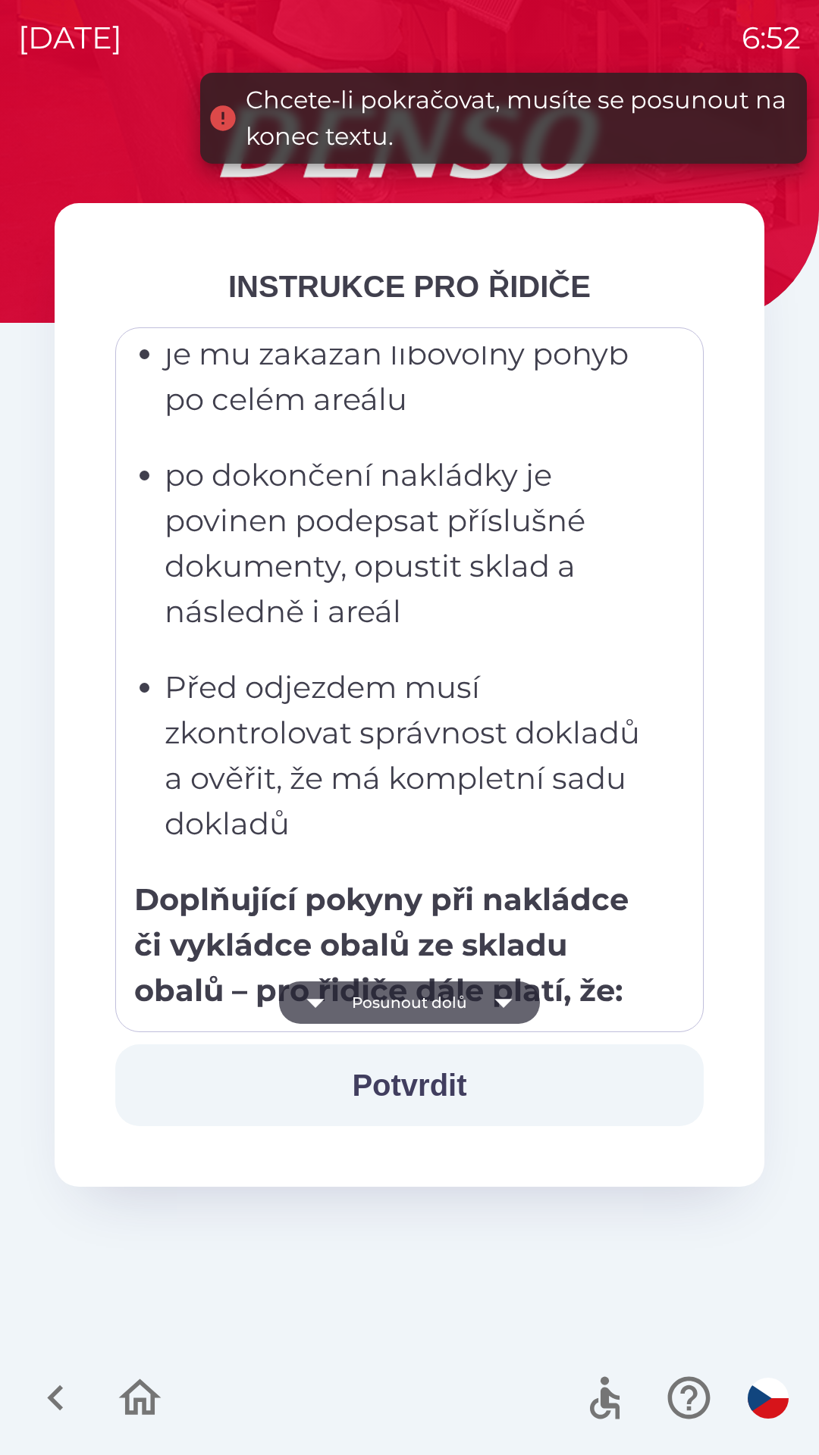
click at [409, 998] on button "Posunout dolů" at bounding box center [409, 1003] width 261 height 42
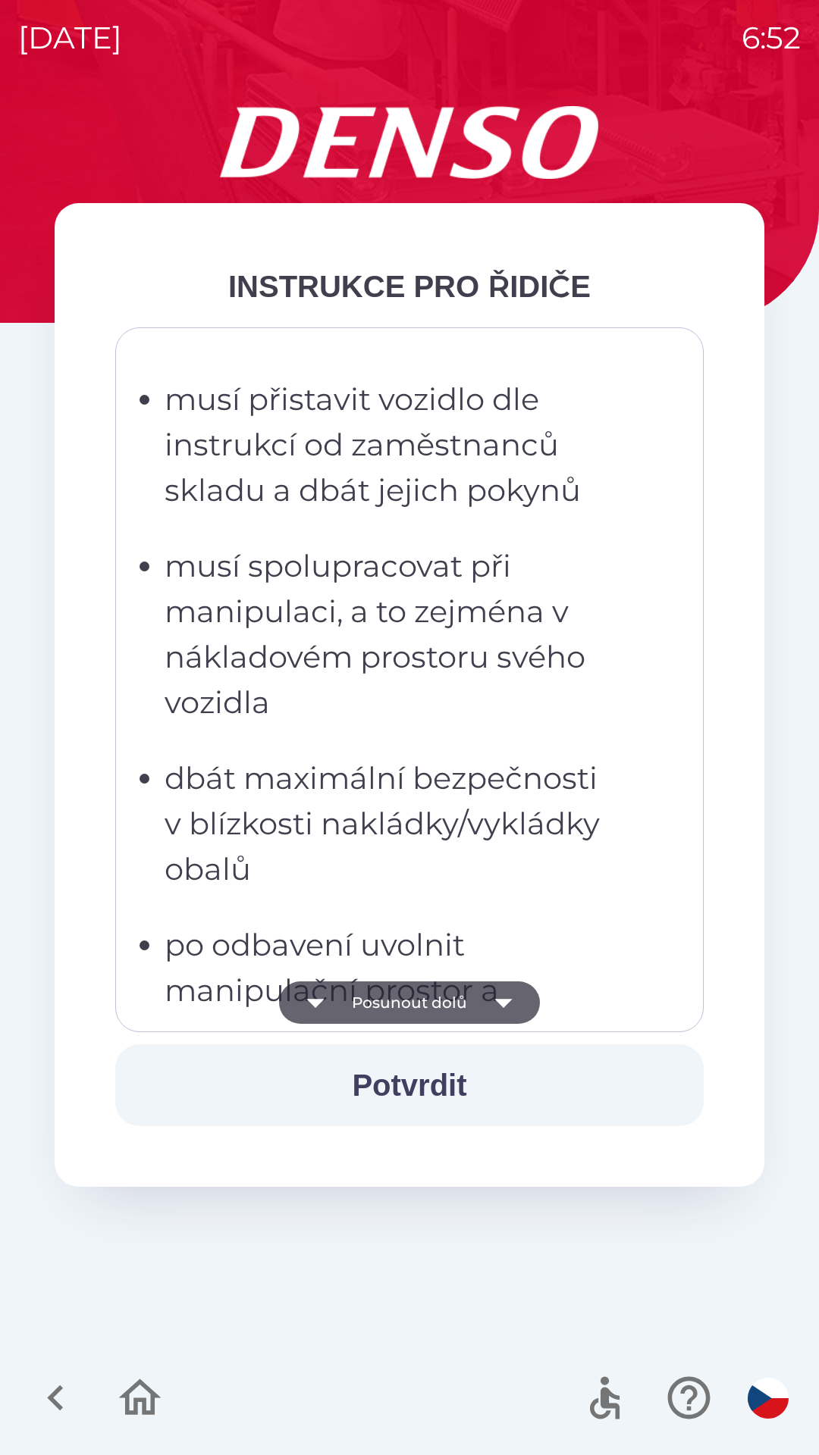
click at [395, 1000] on button "Posunout dolů" at bounding box center [409, 1003] width 261 height 42
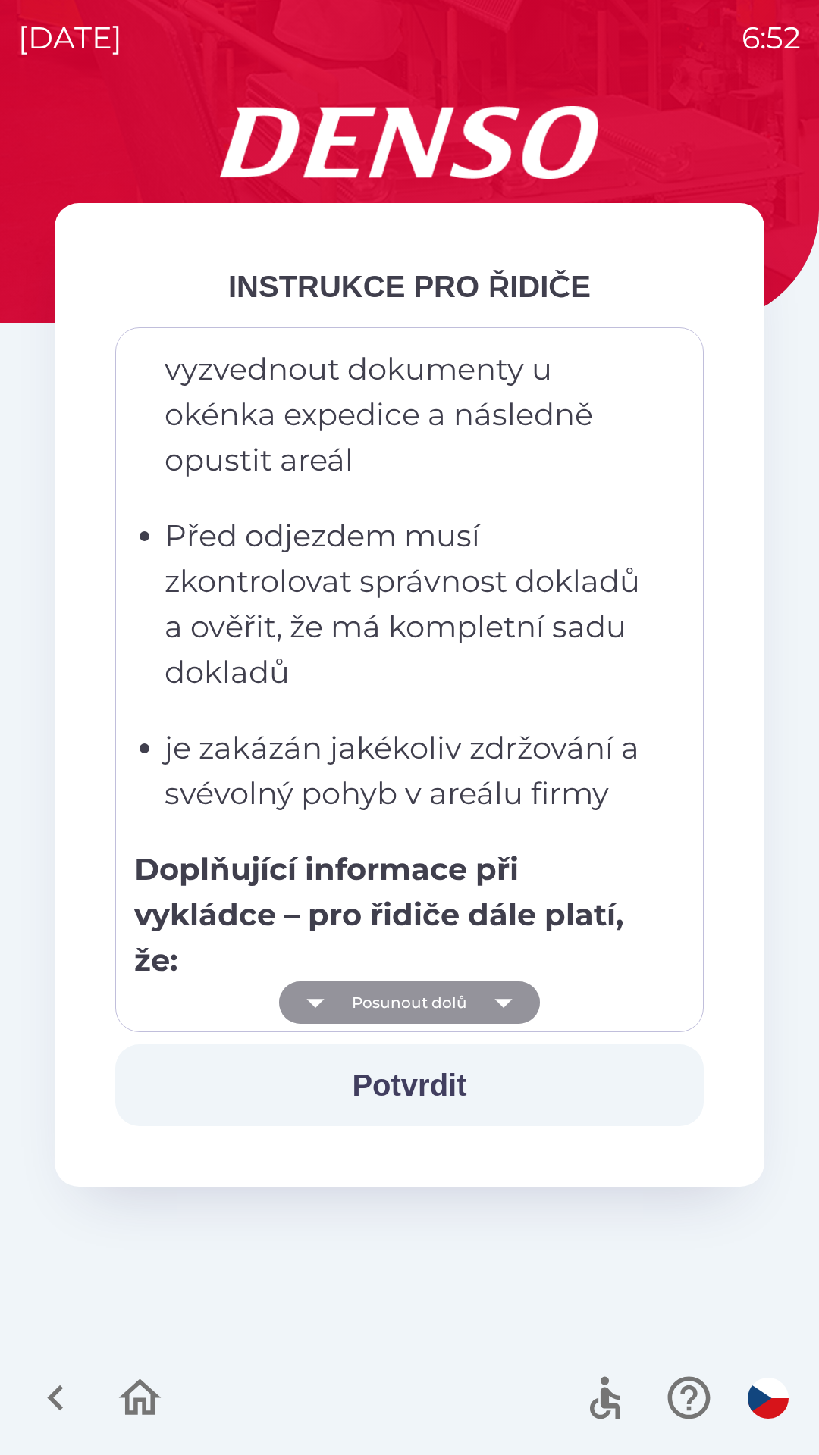
click at [407, 1000] on button "Posunout dolů" at bounding box center [409, 1003] width 261 height 42
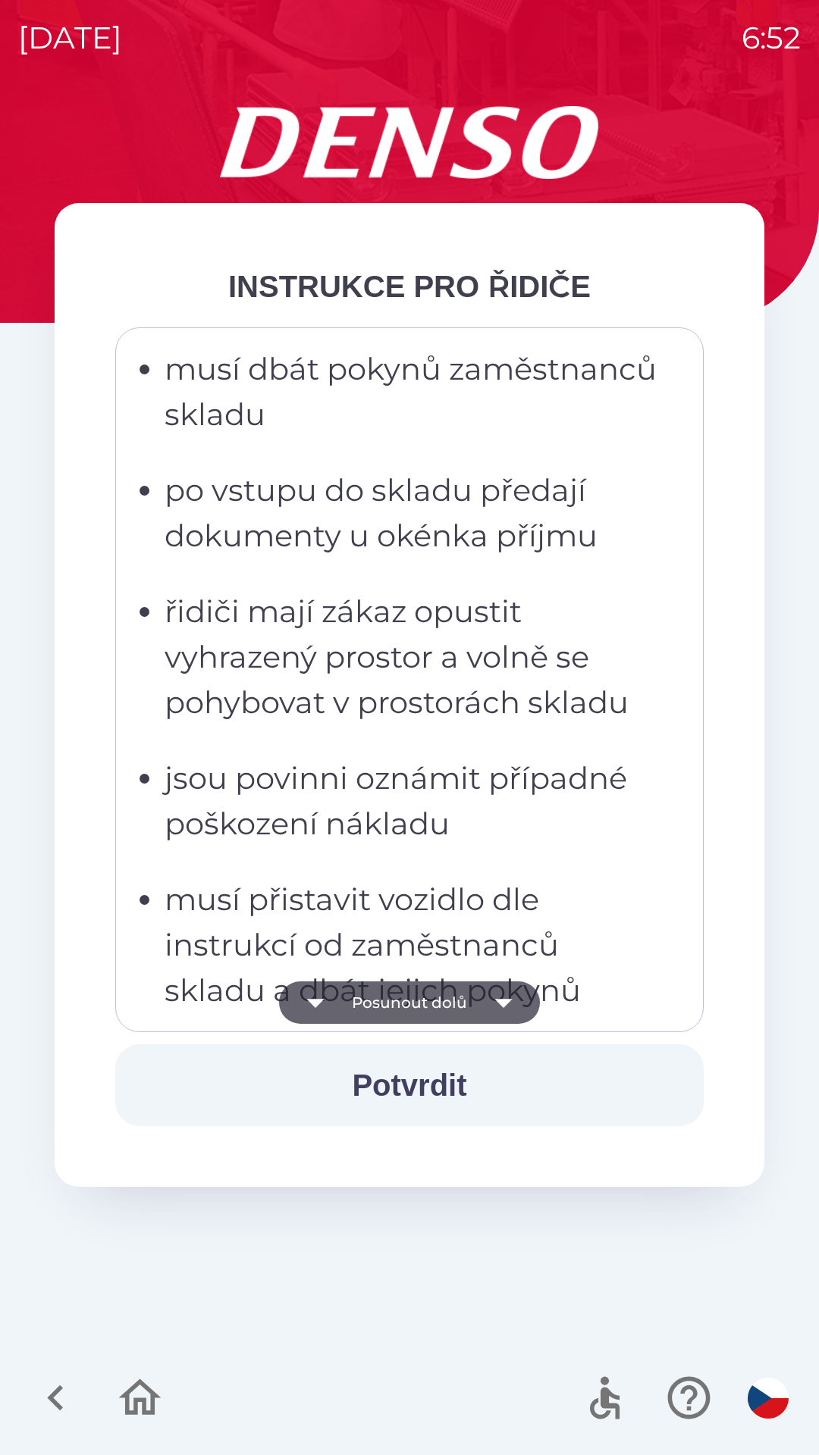
click at [398, 1001] on button "Posunout dolů" at bounding box center [409, 1003] width 261 height 42
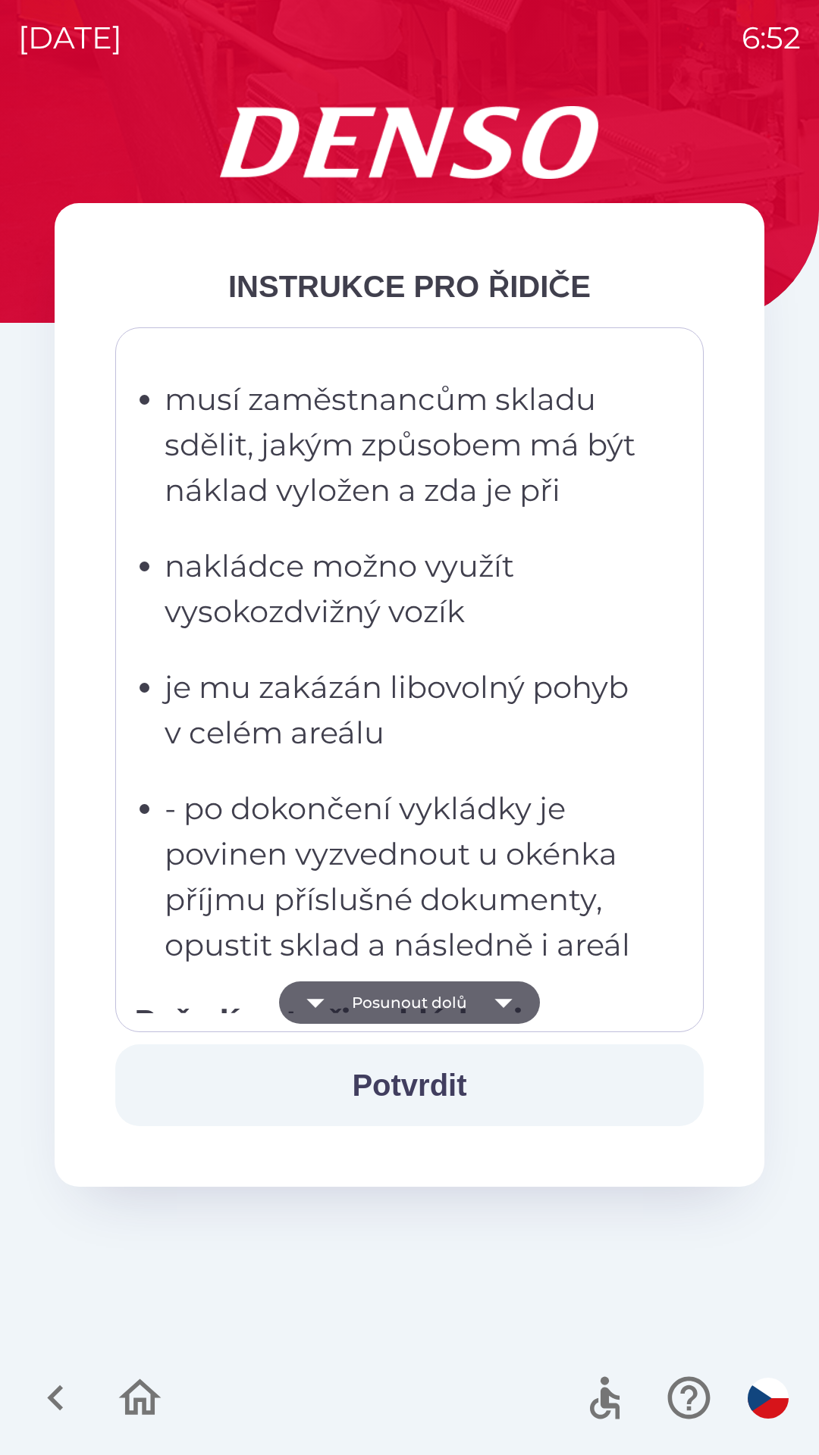
click at [402, 1001] on button "Posunout dolů" at bounding box center [409, 1003] width 261 height 42
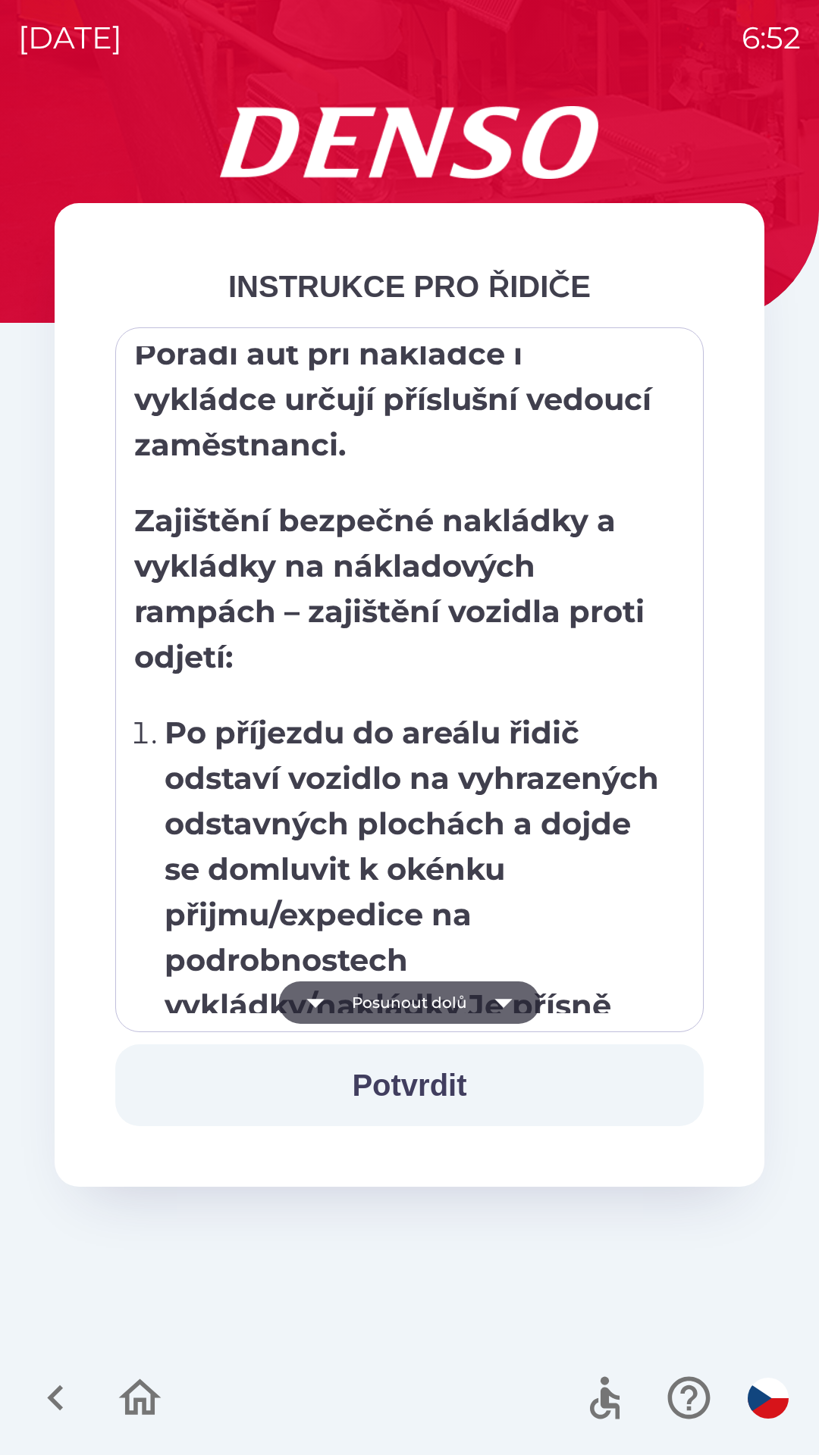
click at [399, 993] on button "Posunout dolů" at bounding box center [409, 1003] width 261 height 42
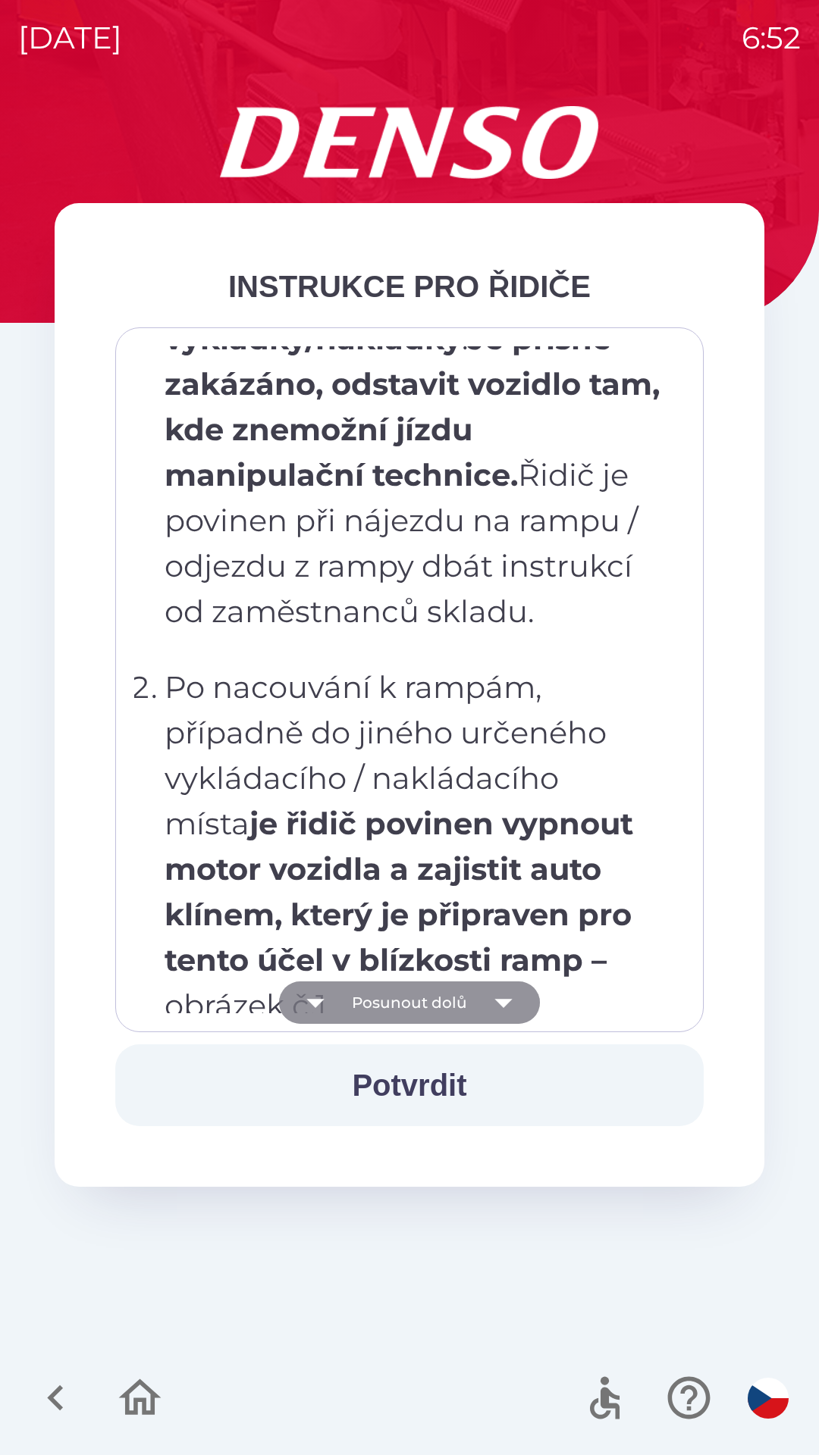
click at [420, 1000] on button "Posunout dolů" at bounding box center [409, 1003] width 261 height 42
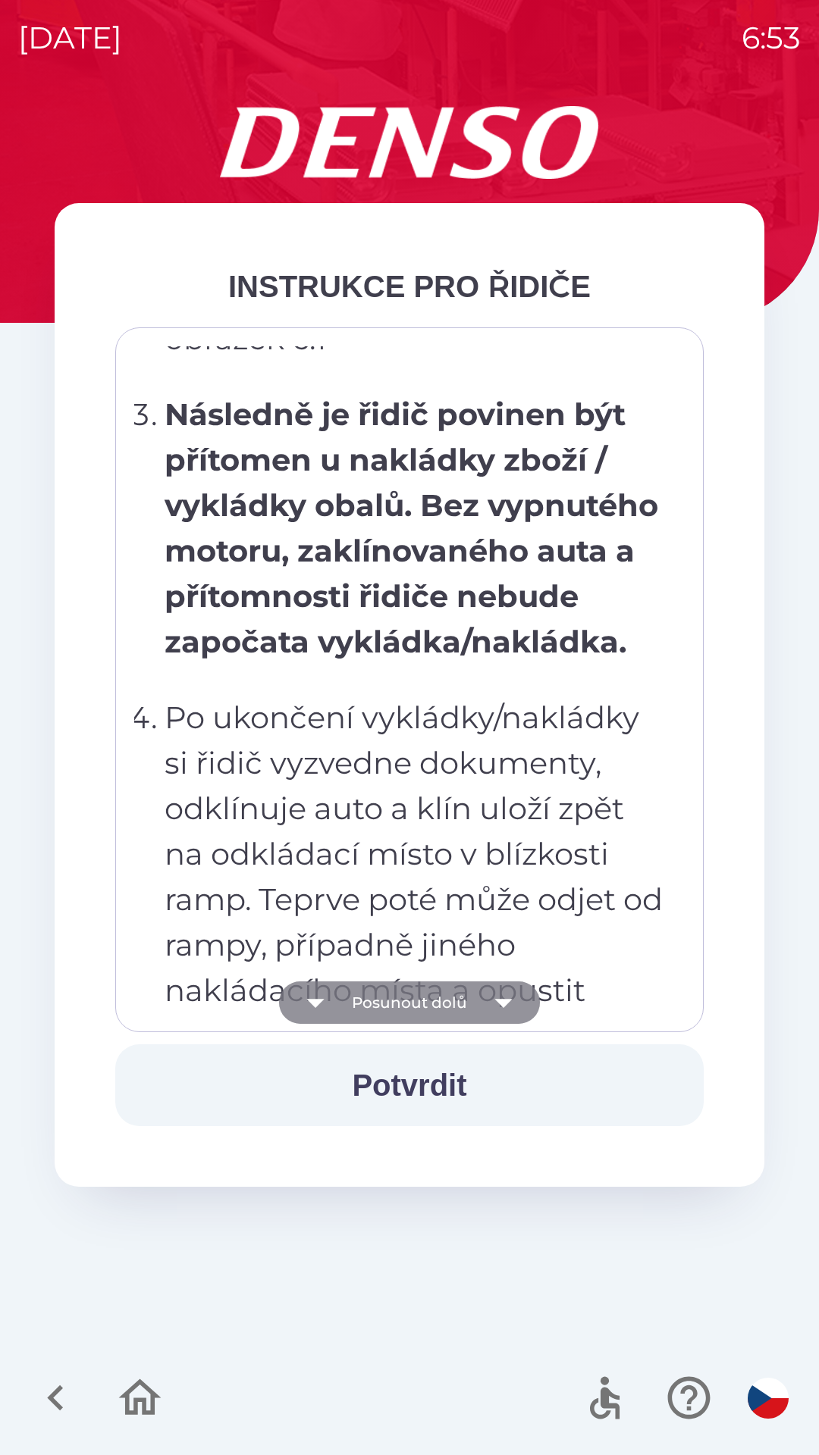
click at [411, 1001] on button "Posunout dolů" at bounding box center [409, 1003] width 261 height 42
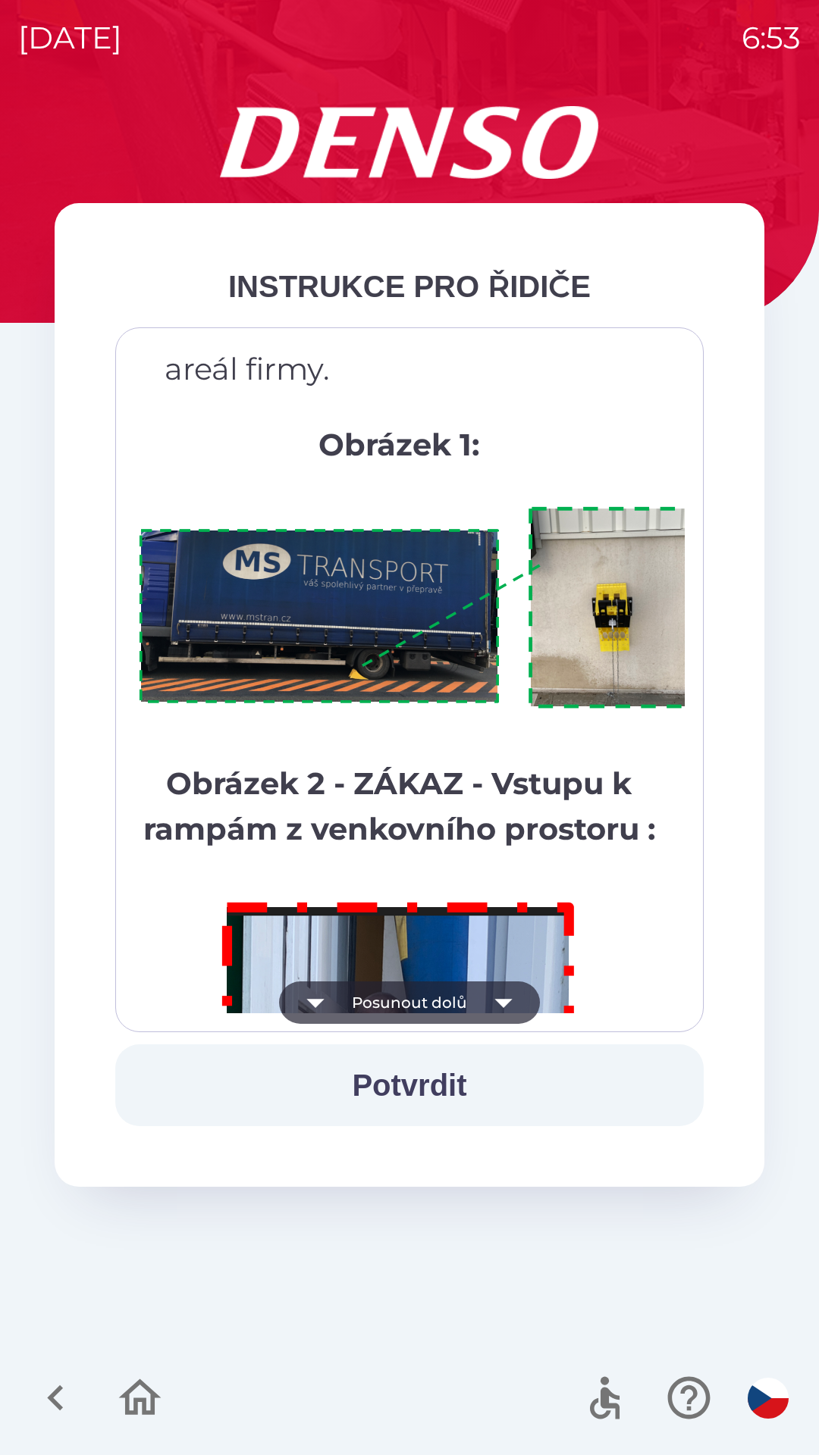
click at [410, 1001] on button "Posunout dolů" at bounding box center [409, 1003] width 261 height 42
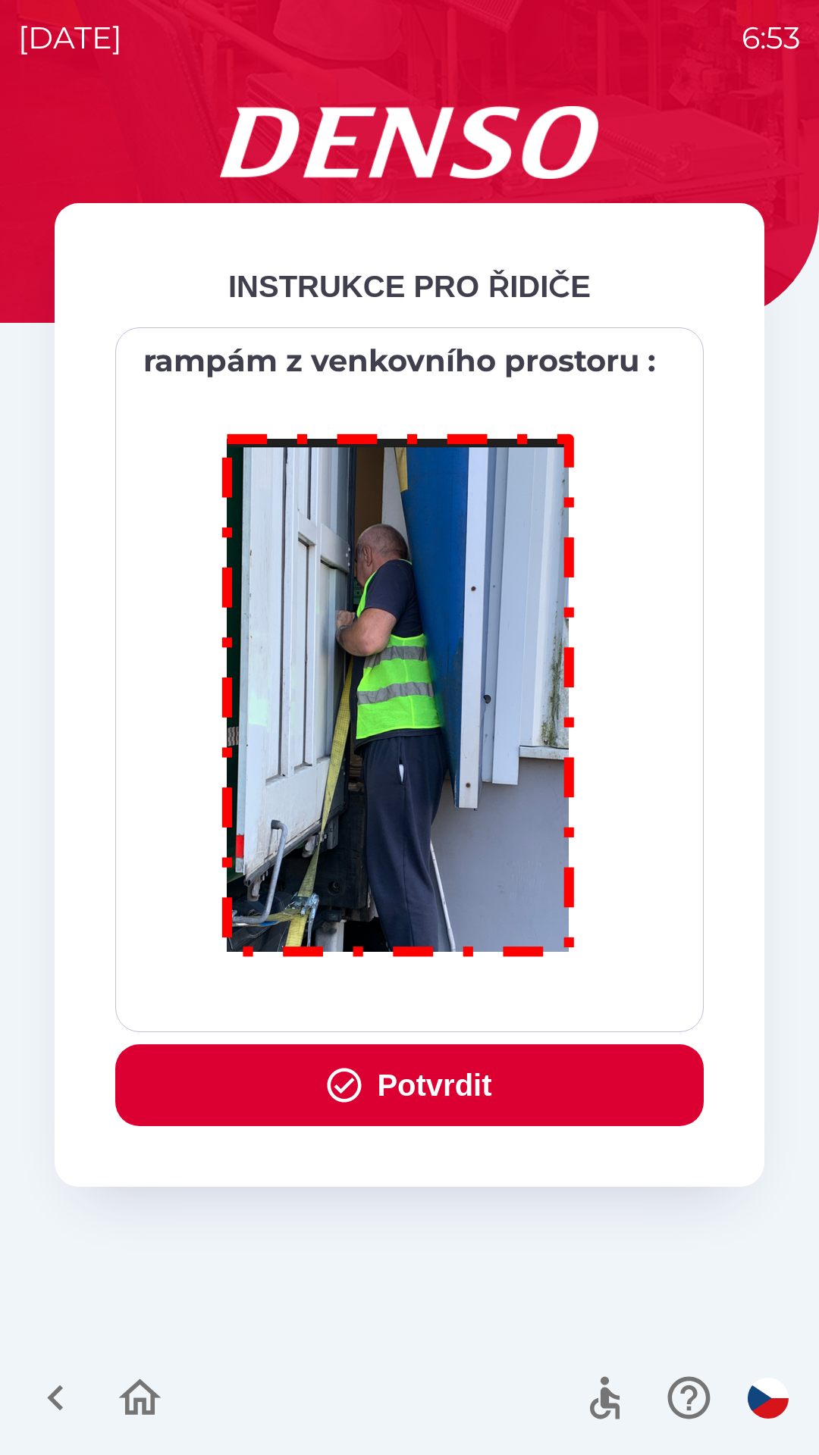
click at [357, 1079] on icon "button" at bounding box center [344, 1085] width 41 height 41
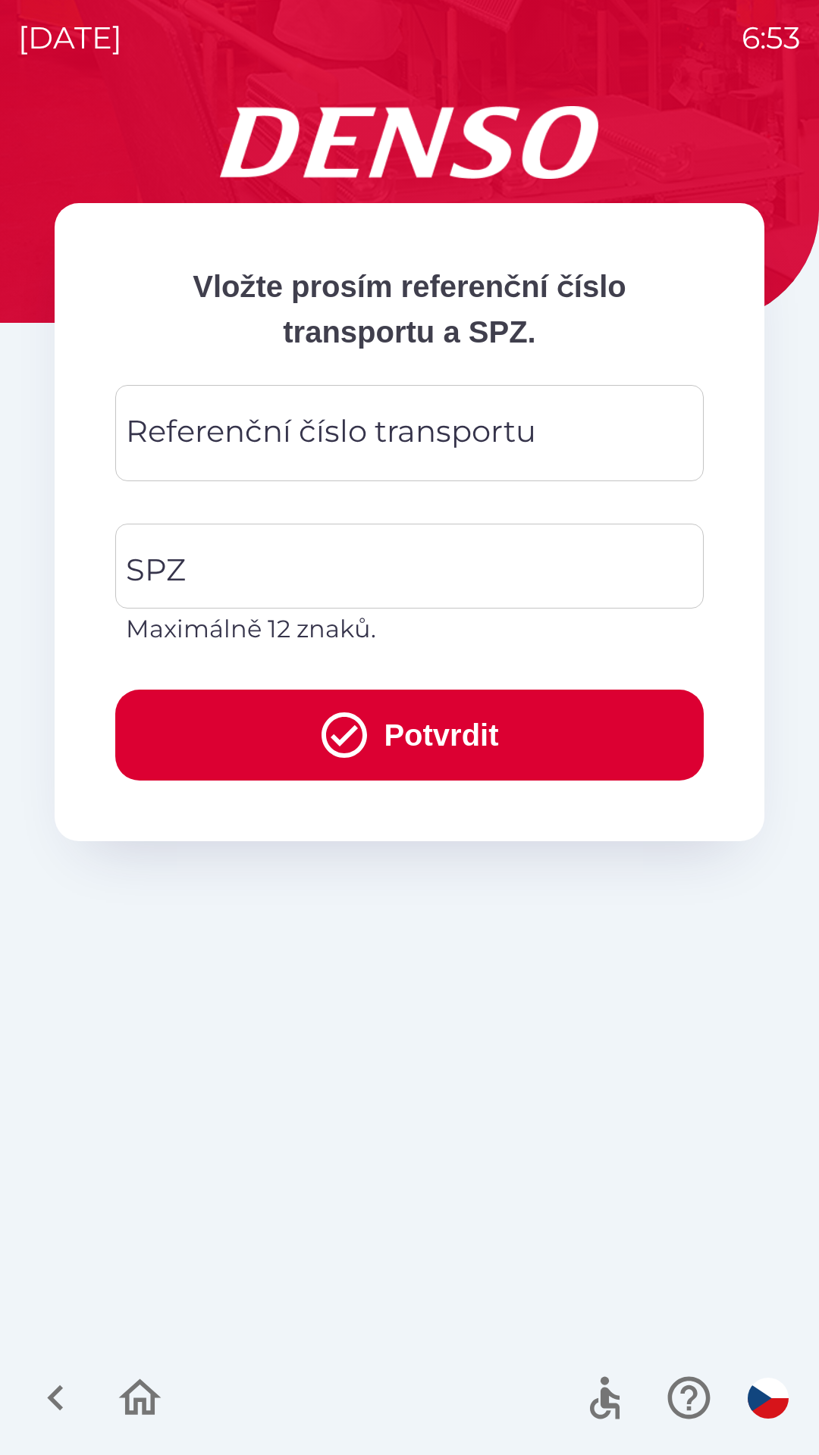
click at [232, 442] on div "Referenční číslo transportu Referenční číslo transportu" at bounding box center [409, 433] width 588 height 96
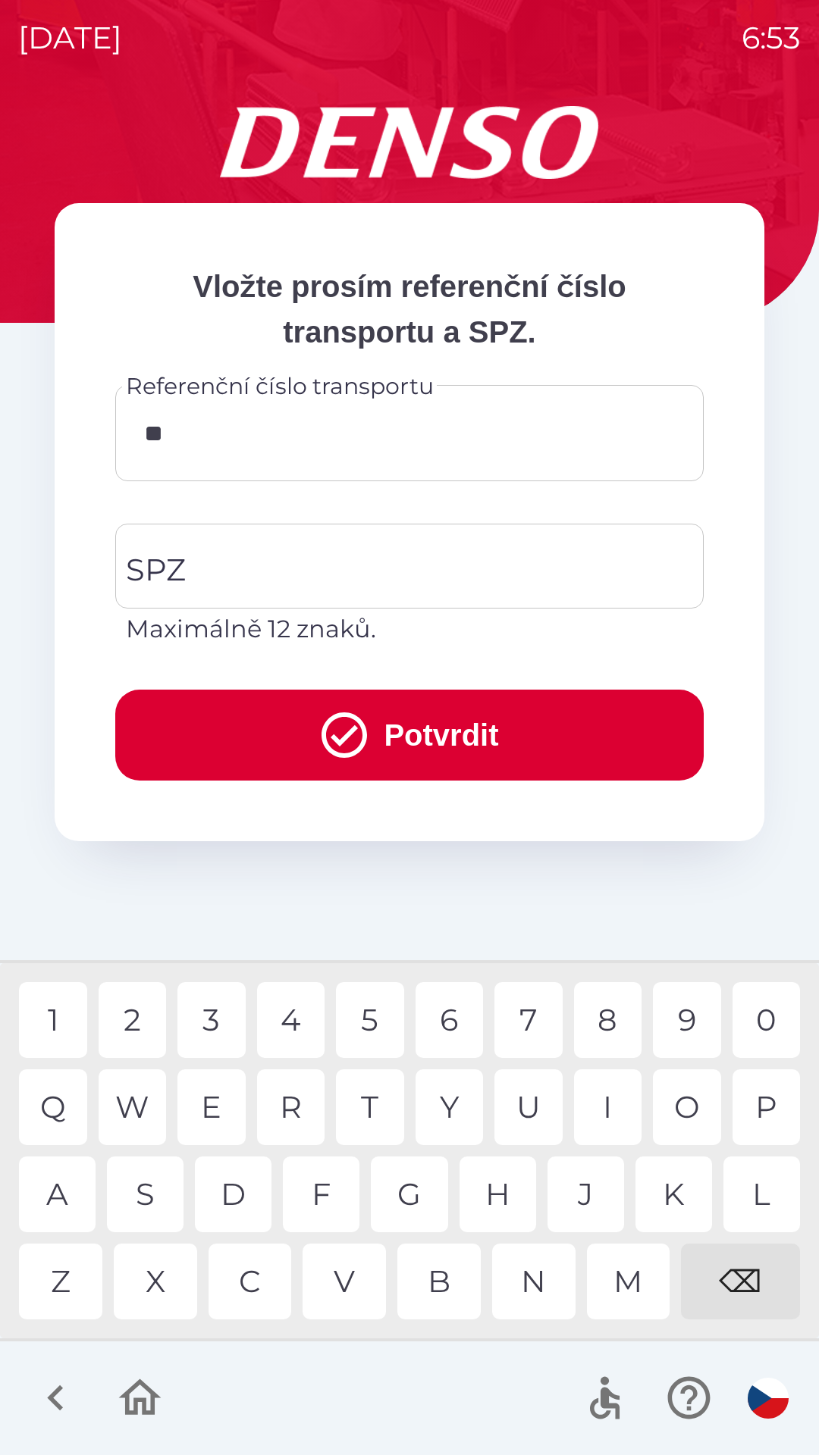
click at [700, 1114] on div "O" at bounding box center [687, 1108] width 68 height 76
click at [525, 1092] on div "U" at bounding box center [528, 1108] width 68 height 76
click at [363, 1014] on div "5" at bounding box center [370, 1020] width 68 height 76
click at [760, 1014] on div "0" at bounding box center [766, 1020] width 68 height 76
click at [301, 1018] on div "4" at bounding box center [291, 1020] width 68 height 76
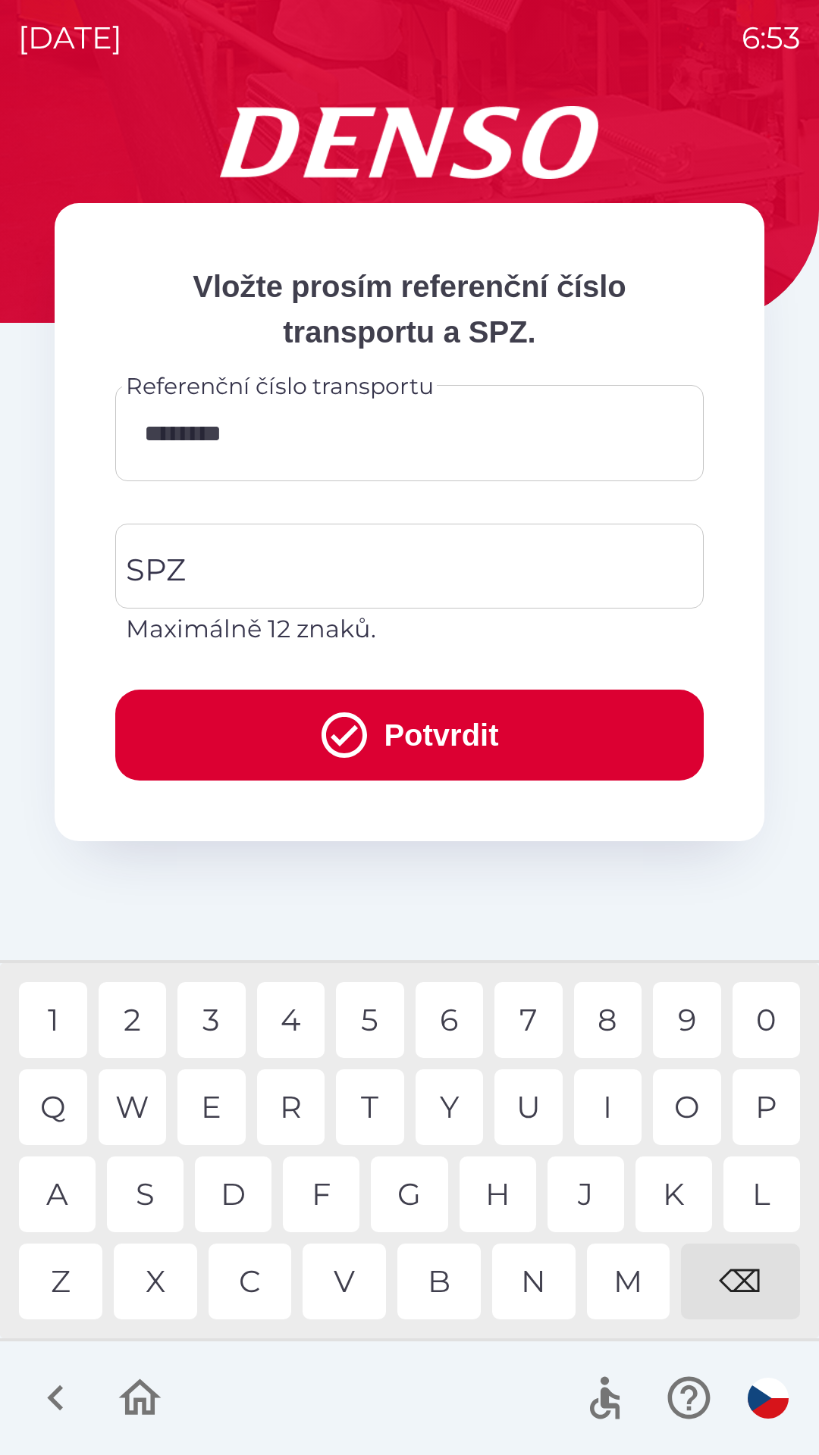
click at [757, 1006] on div "0" at bounding box center [766, 1020] width 68 height 76
click at [138, 1018] on div "2" at bounding box center [133, 1020] width 68 height 76
click at [689, 1010] on div "9" at bounding box center [687, 1020] width 68 height 76
type input "**********"
click at [208, 565] on input "SPZ" at bounding box center [398, 566] width 552 height 71
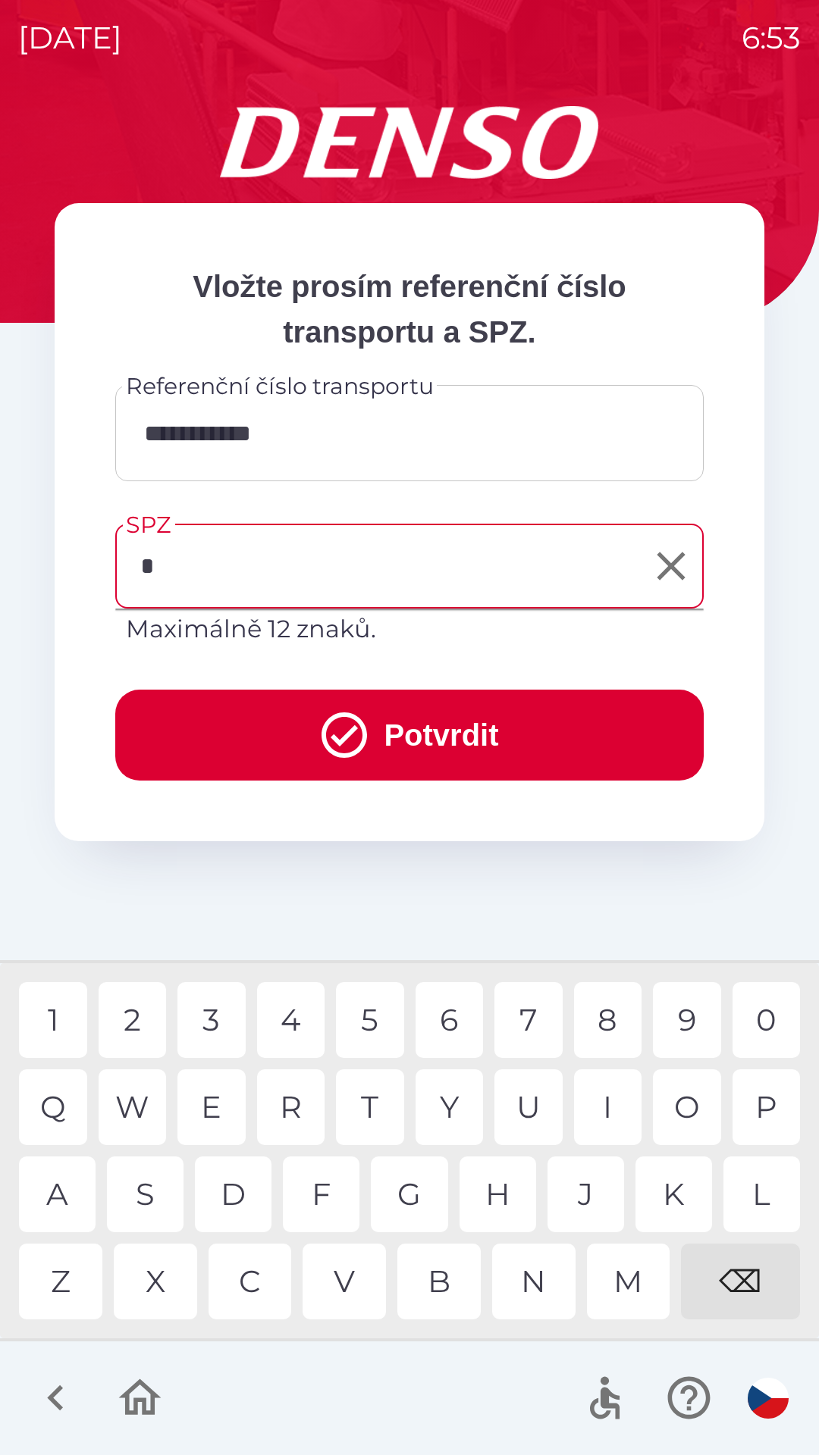
click at [213, 1017] on div "3" at bounding box center [211, 1020] width 68 height 76
click at [142, 1191] on div "S" at bounding box center [145, 1195] width 77 height 76
click at [761, 1103] on div "P" at bounding box center [766, 1108] width 68 height 76
click at [762, 1006] on div "0" at bounding box center [766, 1020] width 68 height 76
click at [609, 1012] on div "8" at bounding box center [608, 1020] width 68 height 76
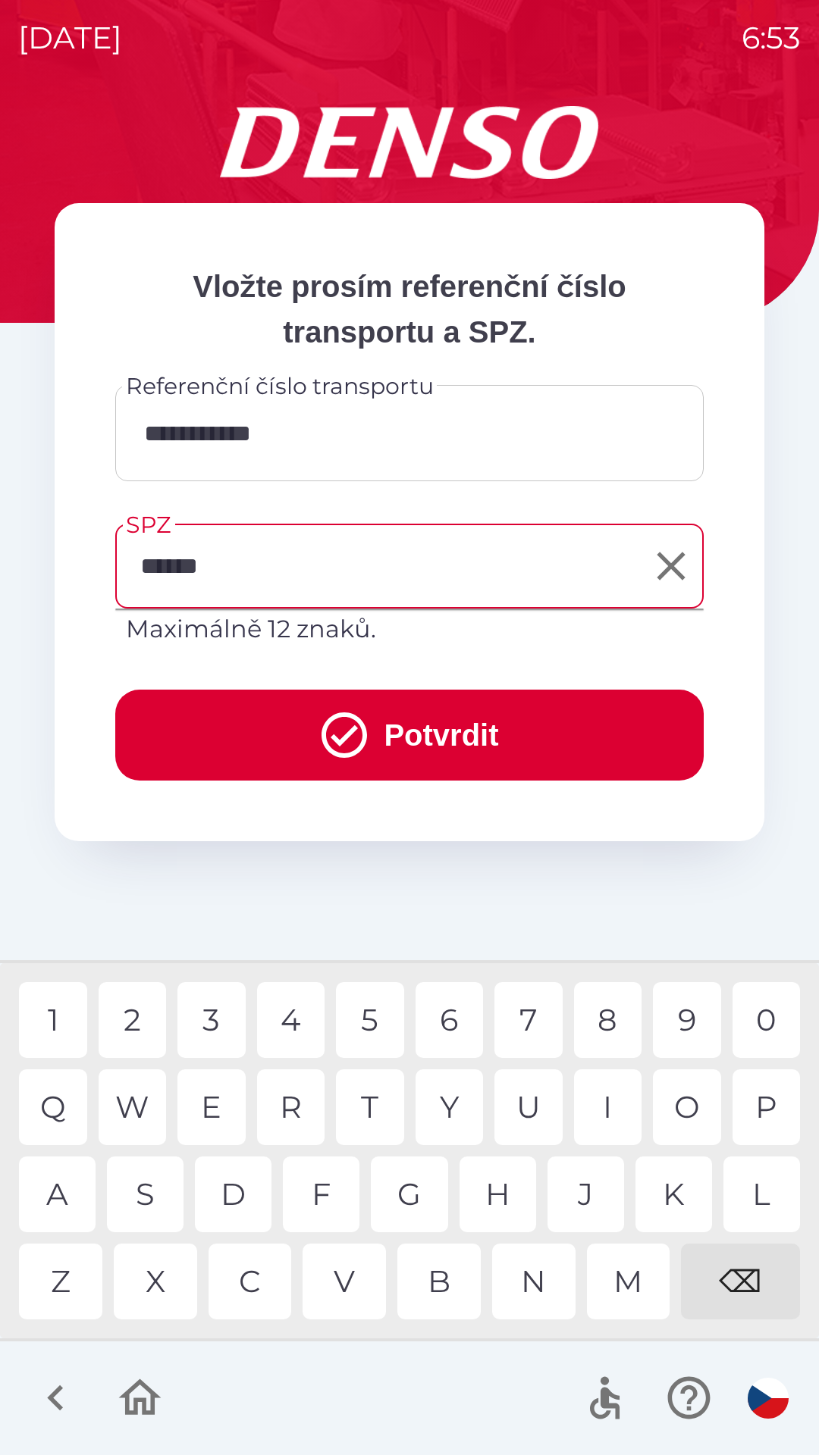
click at [596, 1007] on div "8" at bounding box center [608, 1020] width 68 height 76
type input "*******"
click at [614, 1017] on div "8" at bounding box center [608, 1020] width 68 height 76
click at [349, 735] on icon "submit" at bounding box center [344, 735] width 55 height 55
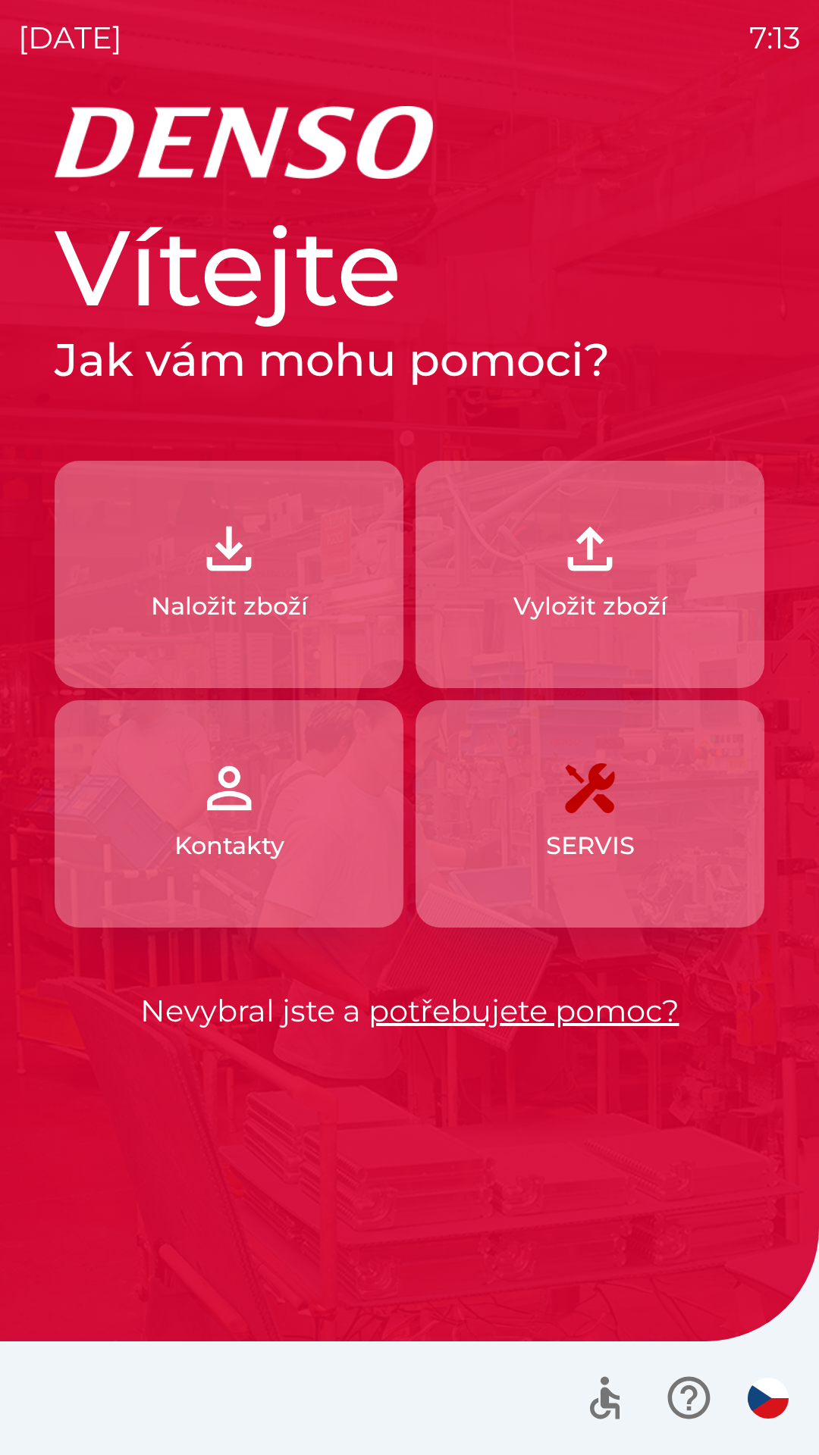
click at [288, 571] on button "Naložit zboží" at bounding box center [229, 574] width 349 height 227
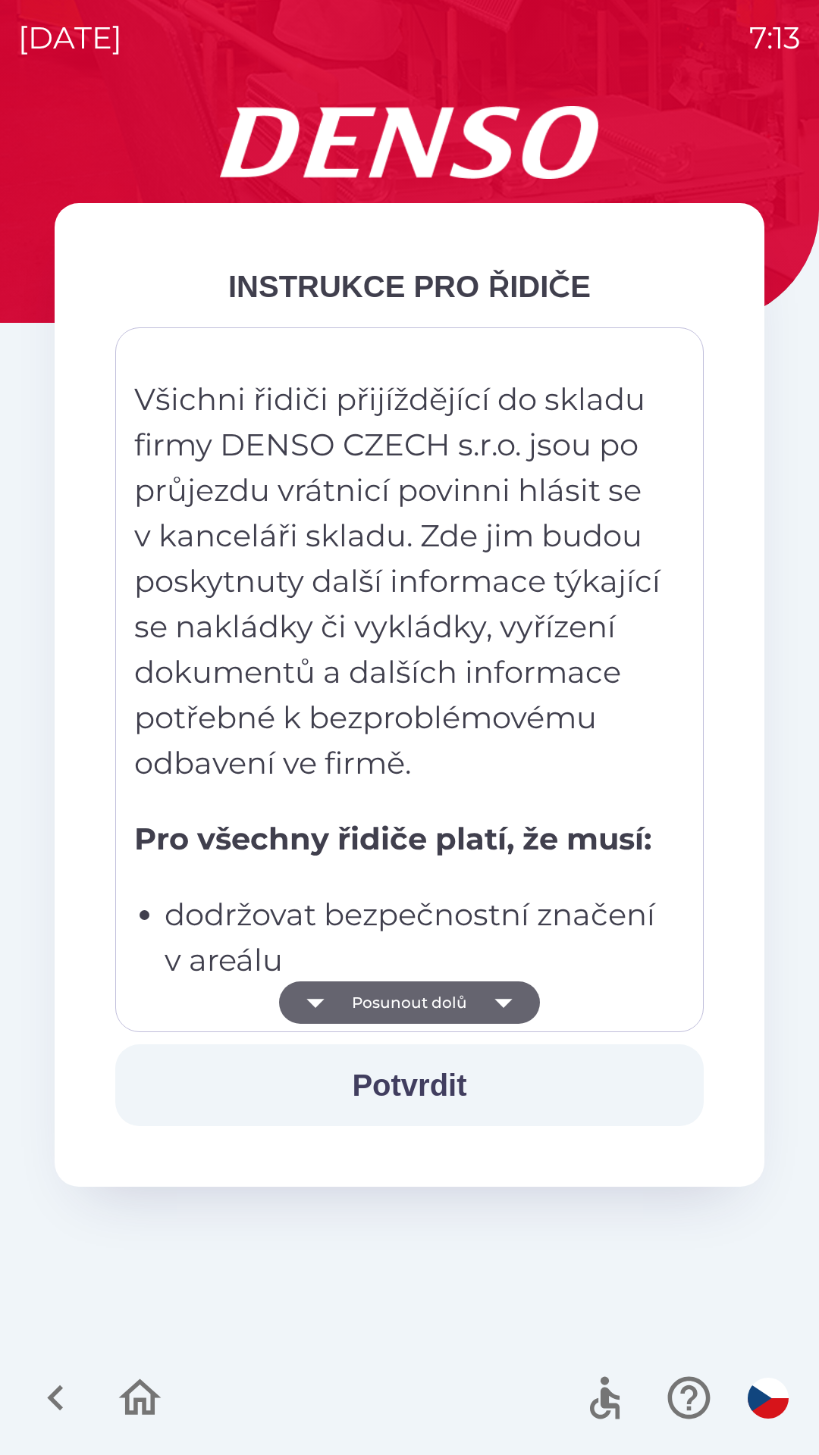
click at [460, 999] on button "Posunout dolů" at bounding box center [409, 1003] width 261 height 42
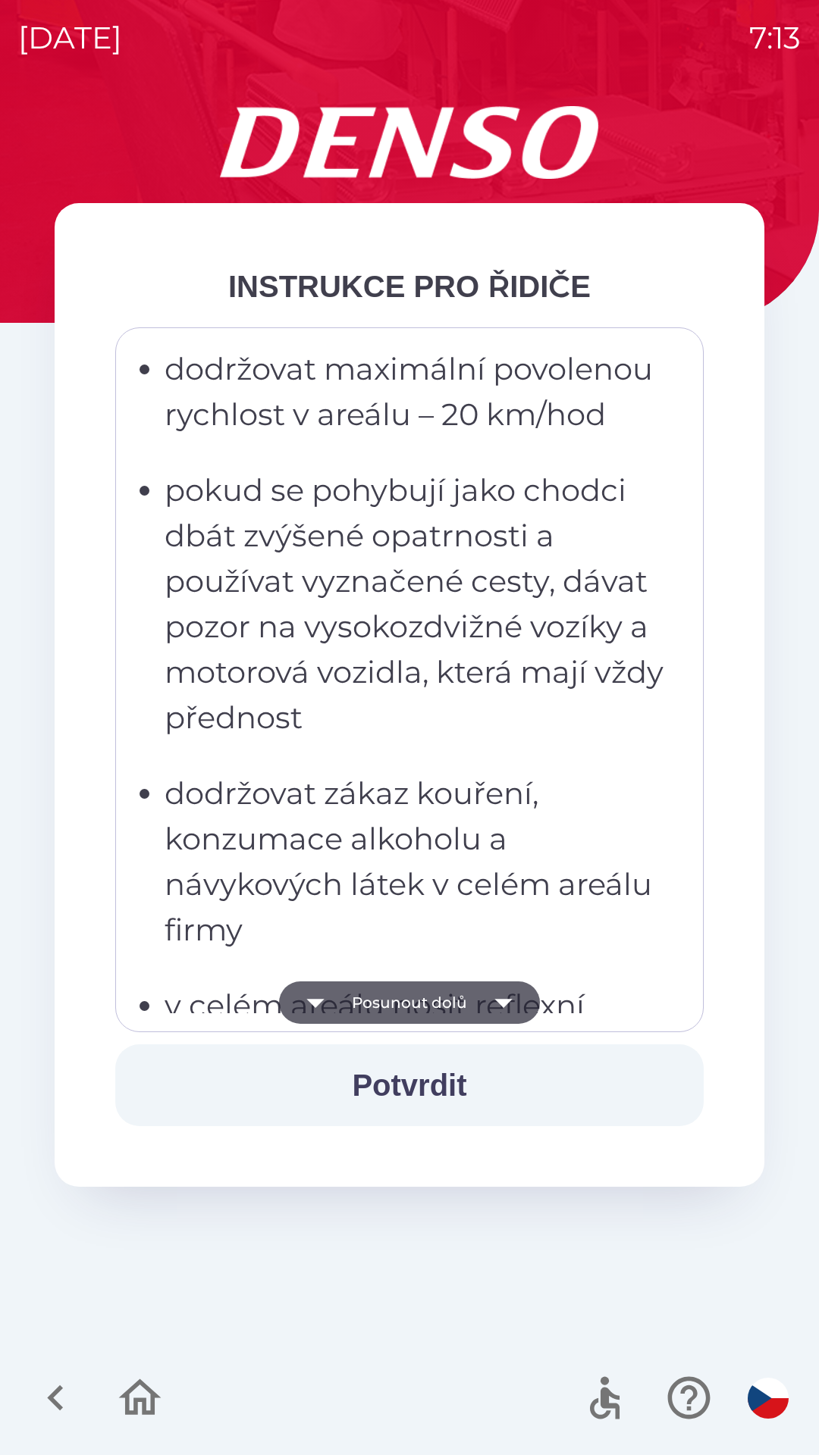
click at [472, 1001] on button "Posunout dolů" at bounding box center [409, 1003] width 261 height 42
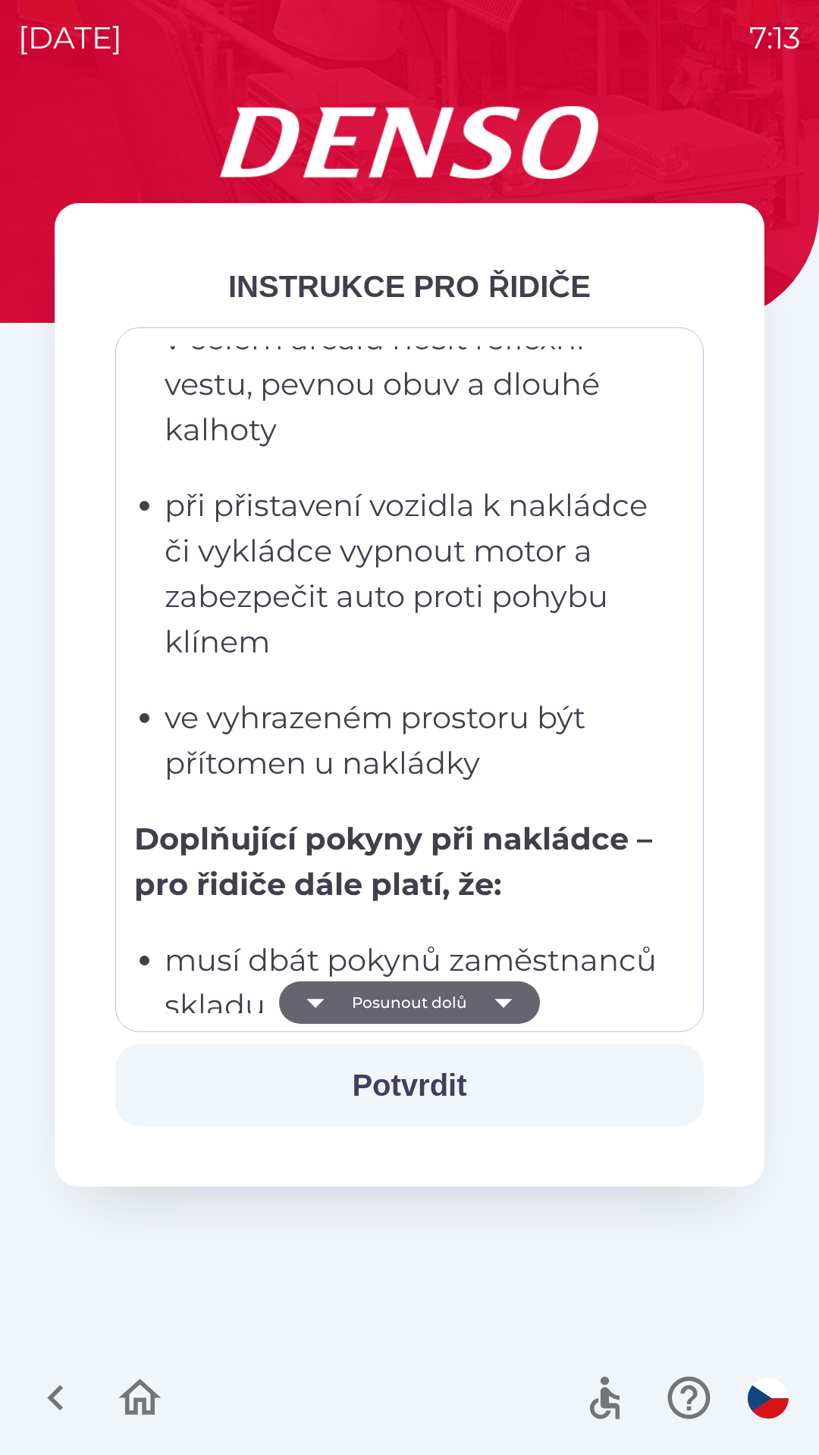
click at [472, 1000] on button "Posunout dolů" at bounding box center [409, 1003] width 261 height 42
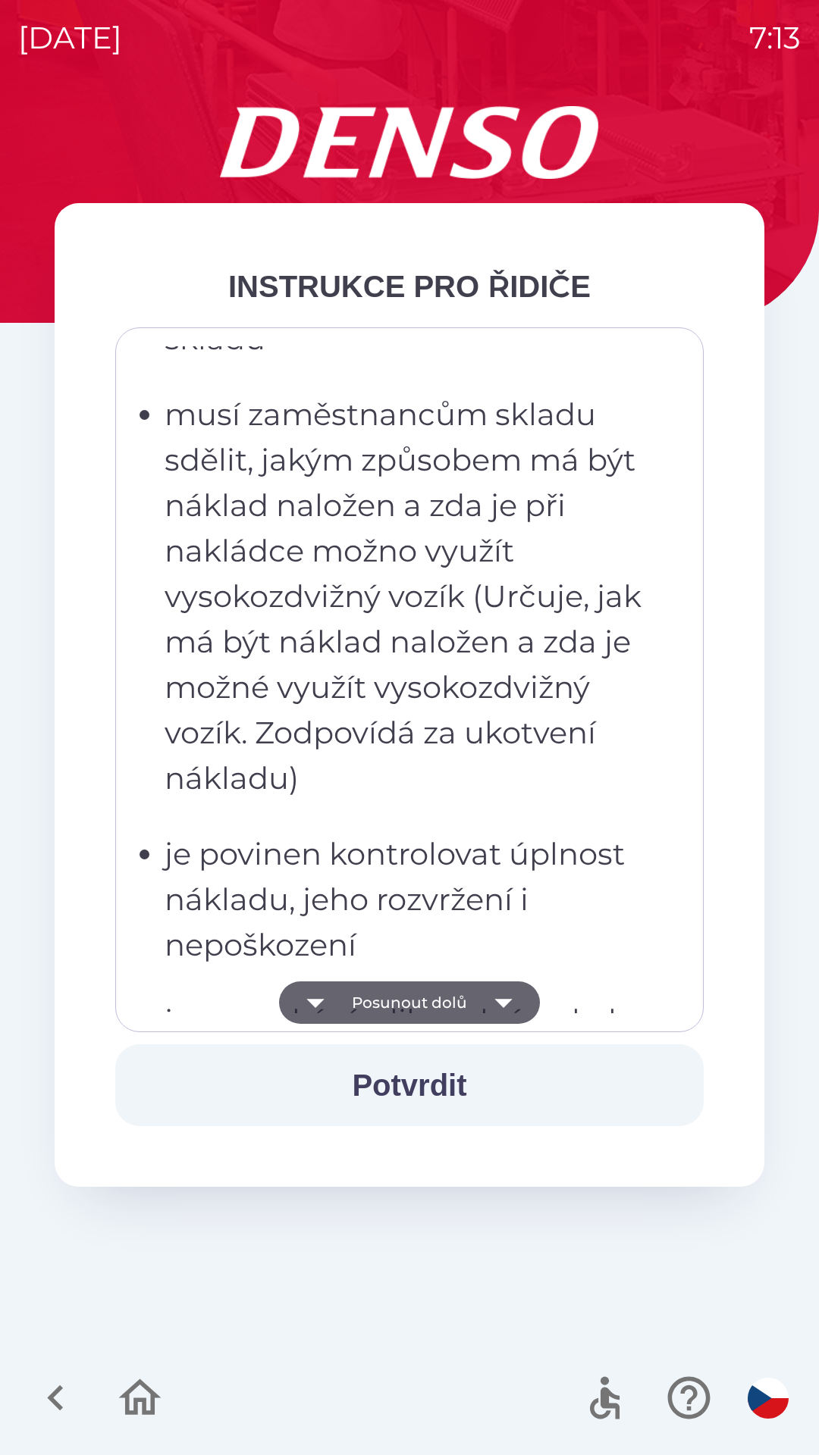
click at [478, 996] on button "Posunout dolů" at bounding box center [409, 1003] width 261 height 42
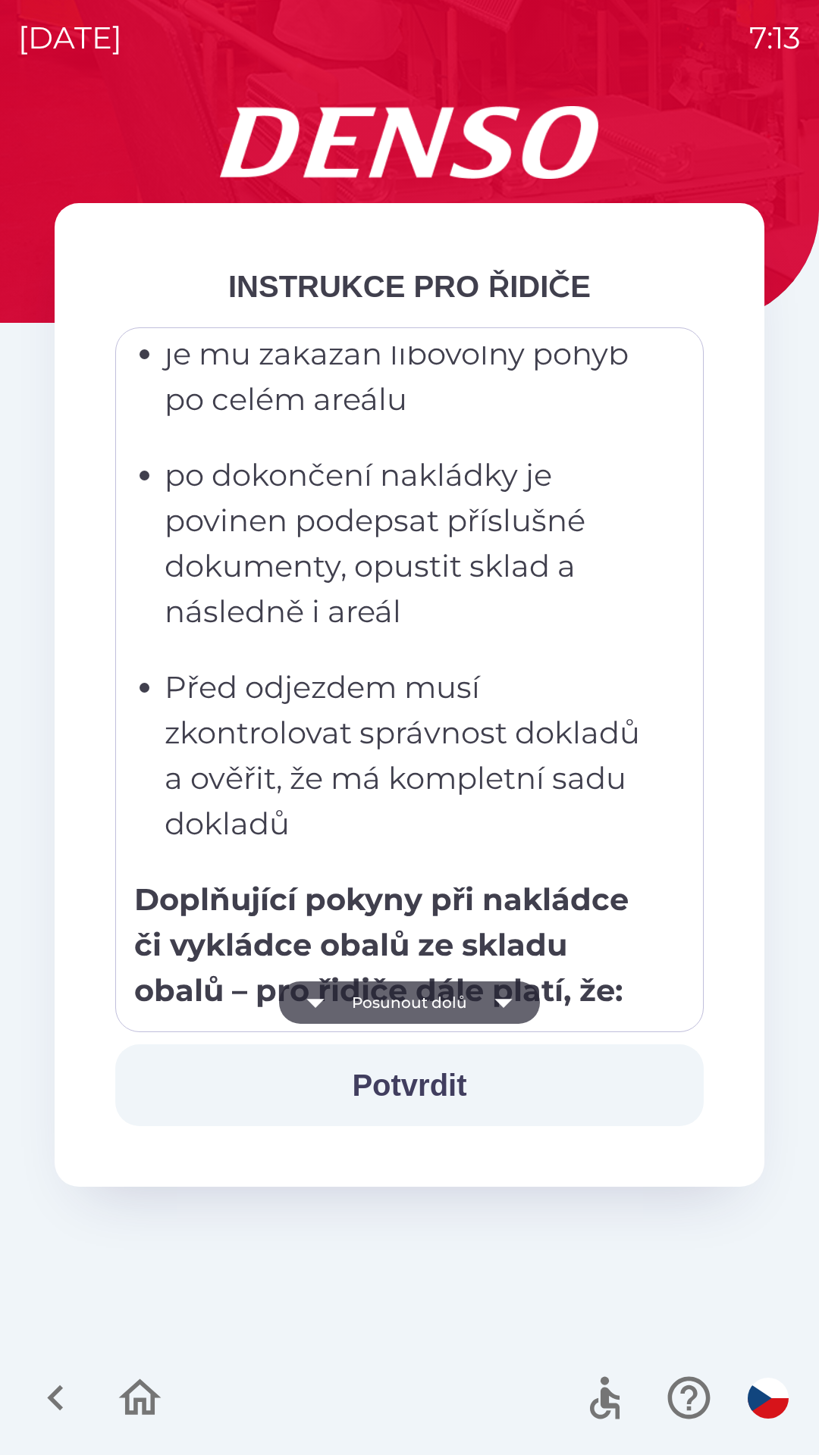
click at [486, 1000] on icon "button" at bounding box center [503, 1003] width 42 height 42
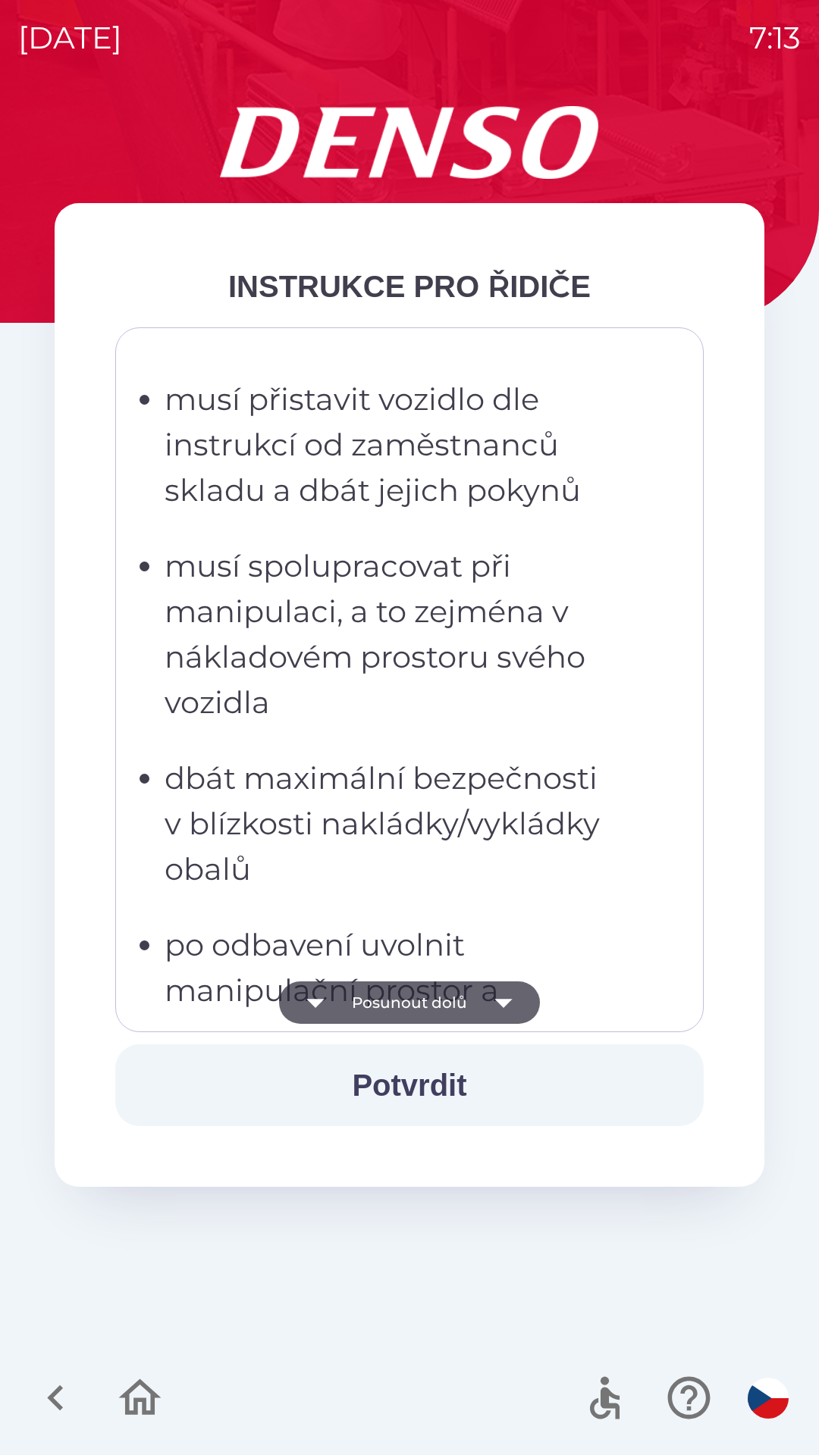
click at [488, 1000] on icon "button" at bounding box center [503, 1003] width 42 height 42
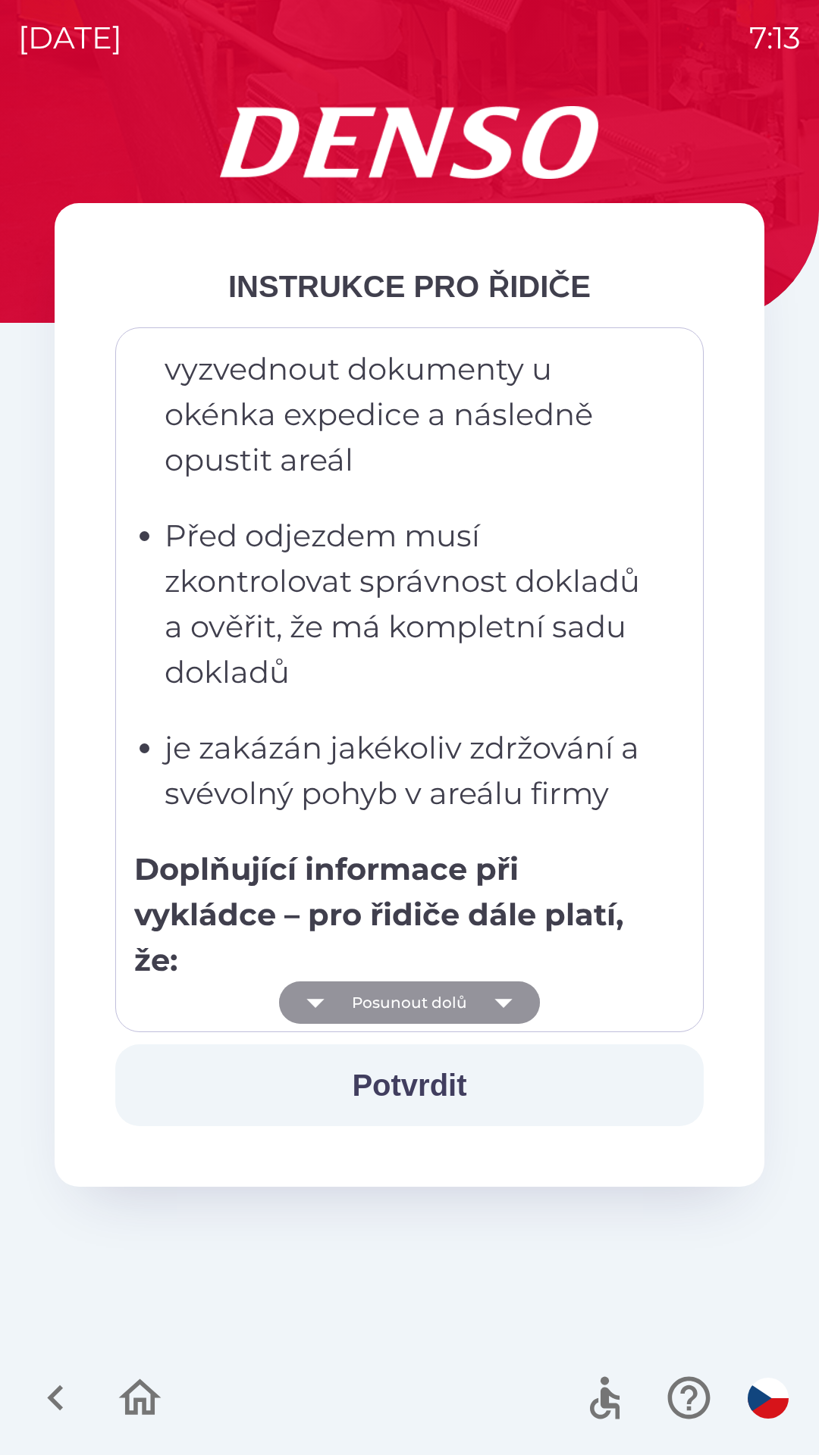
click at [497, 995] on icon "button" at bounding box center [503, 1003] width 42 height 42
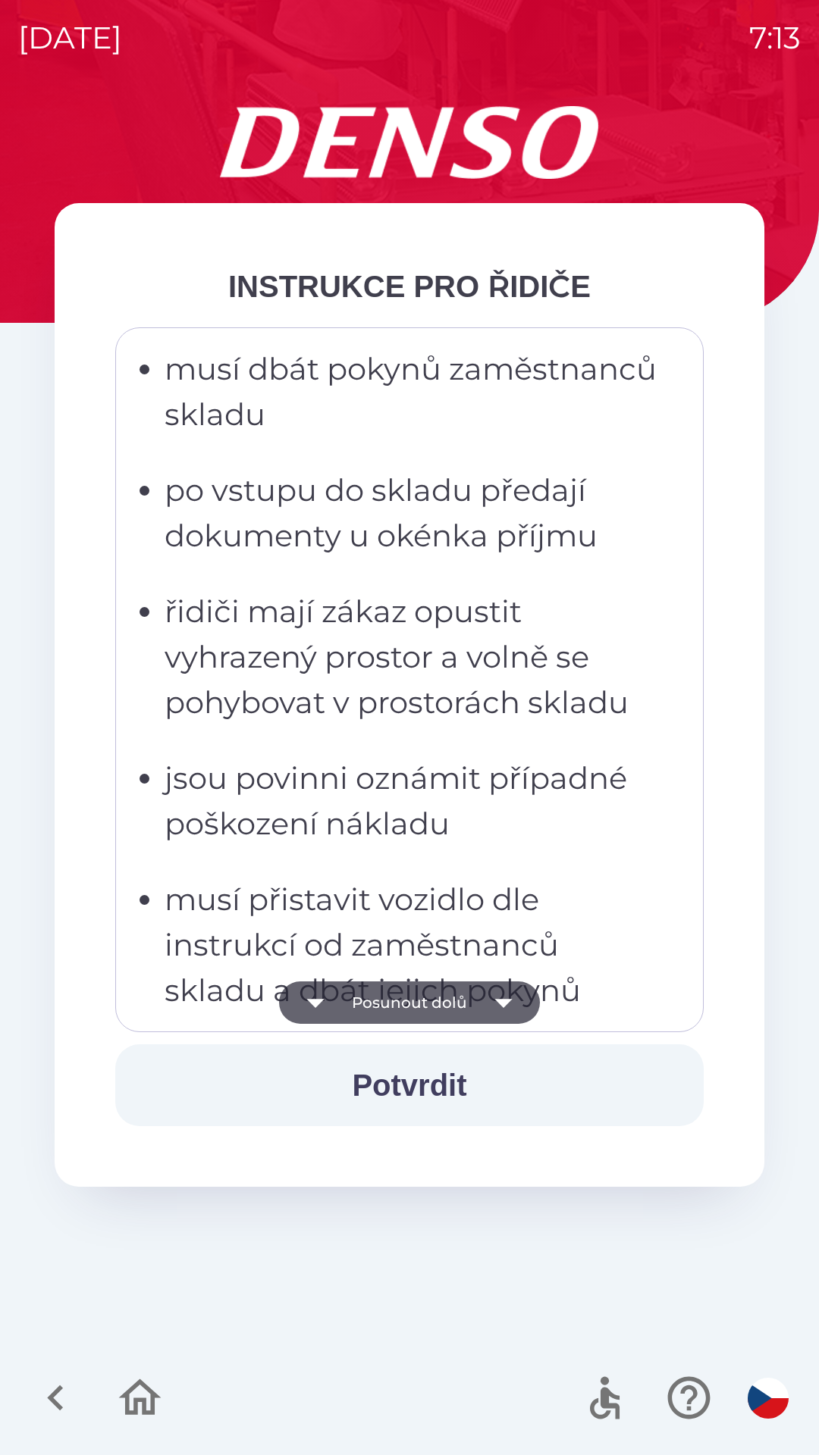
click at [493, 1000] on icon "button" at bounding box center [503, 1003] width 42 height 42
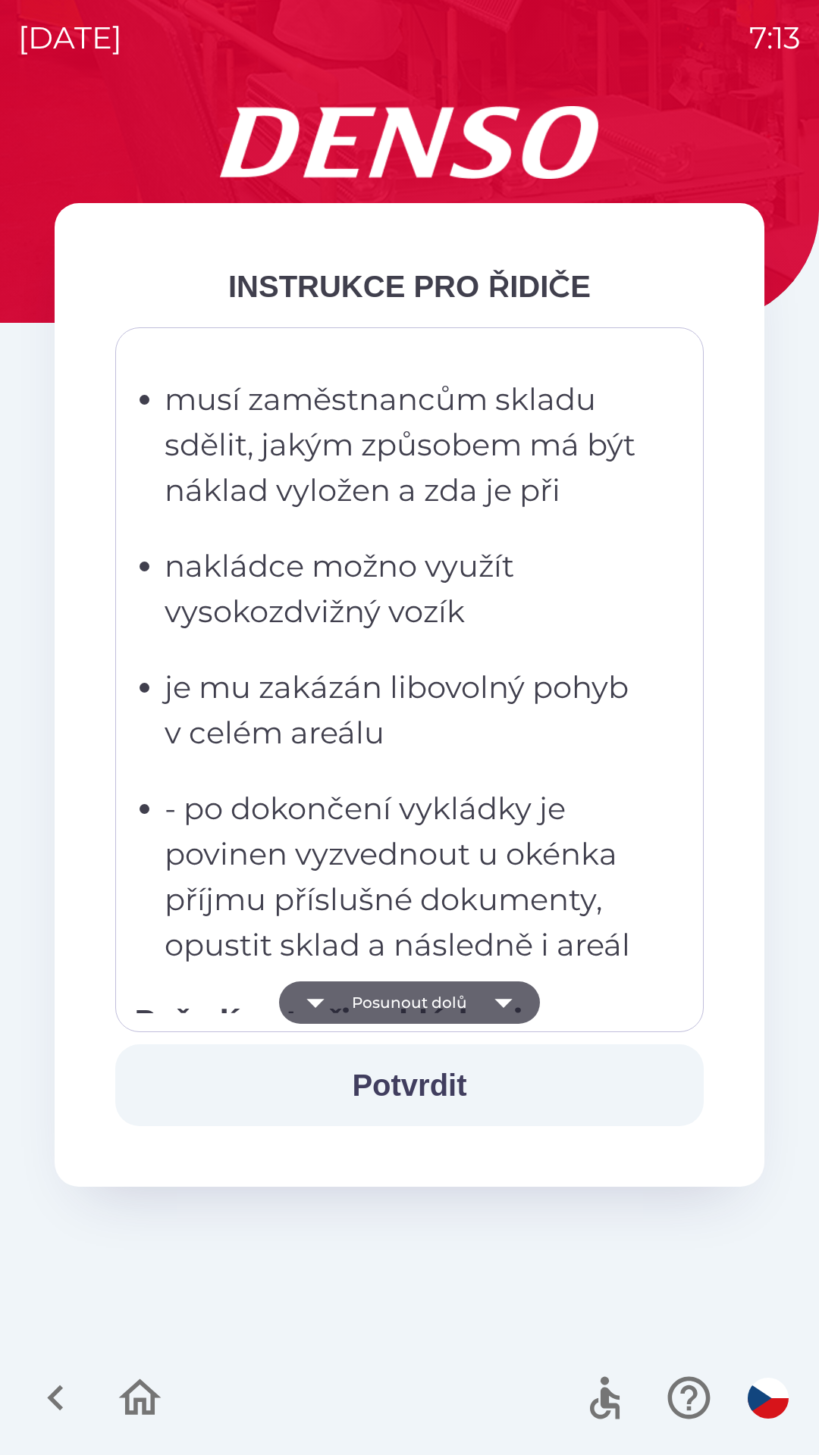
click at [494, 998] on icon "button" at bounding box center [503, 1003] width 42 height 42
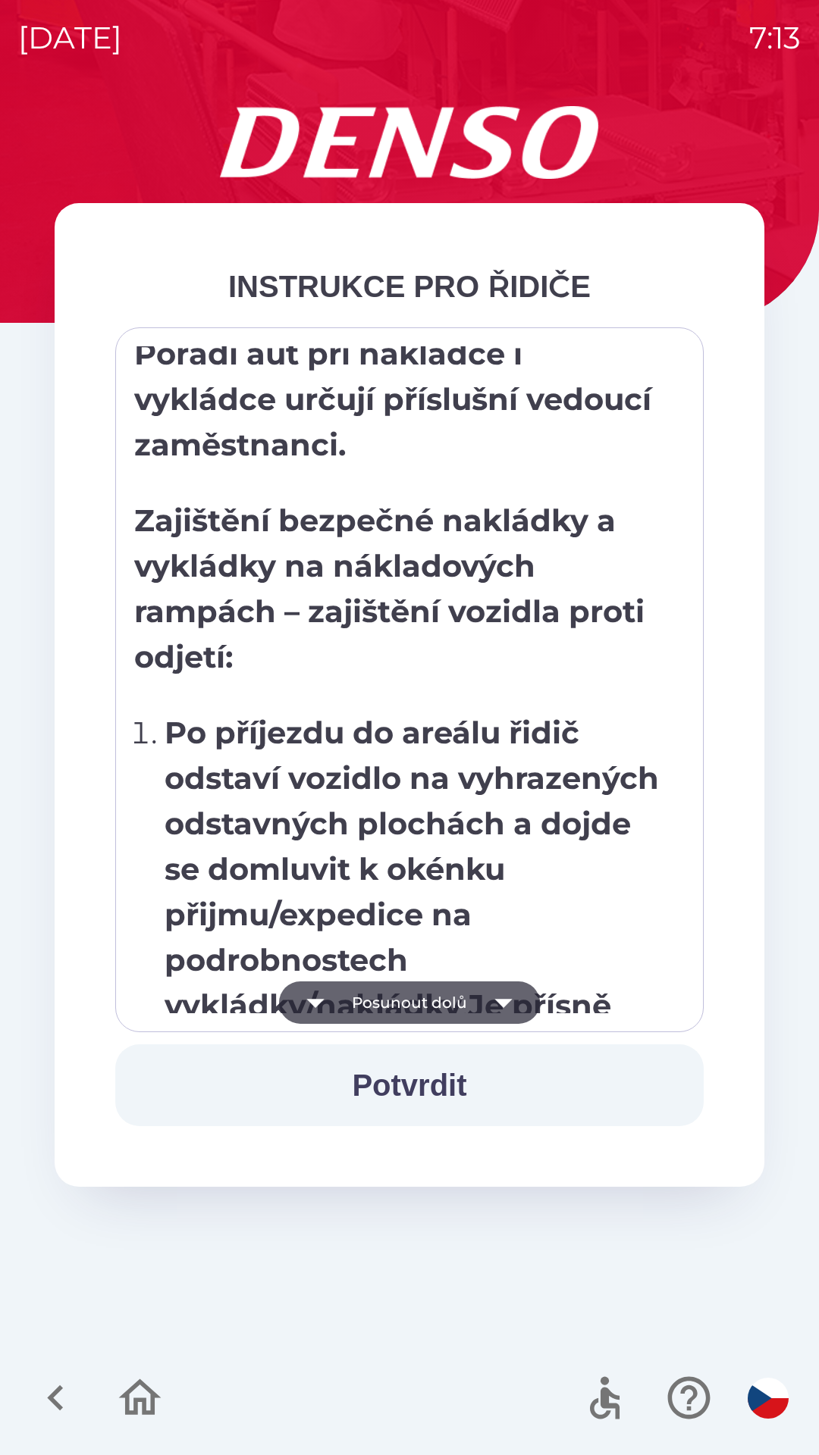
click at [491, 1001] on icon "button" at bounding box center [503, 1003] width 42 height 42
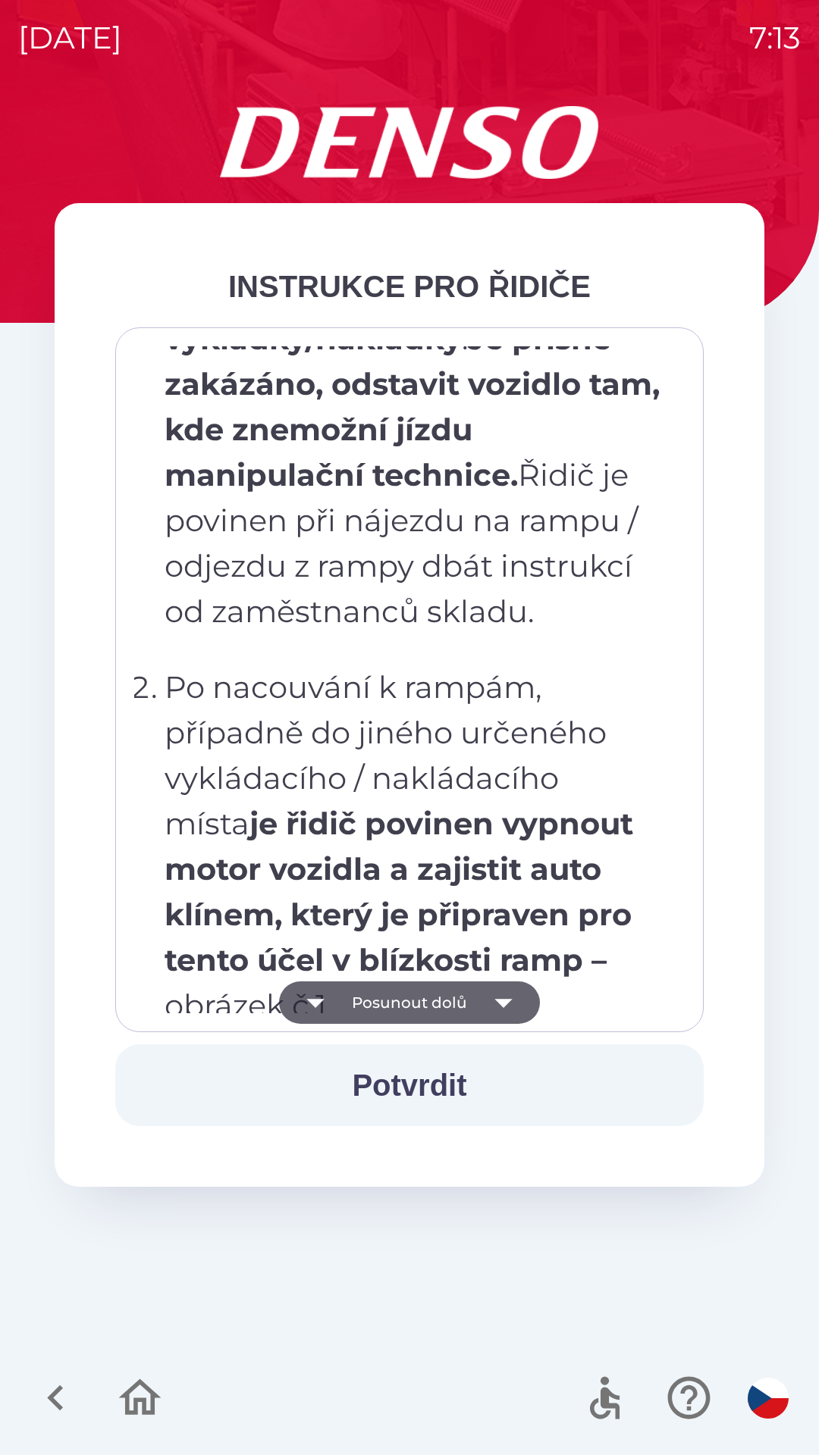
click at [497, 992] on icon "button" at bounding box center [503, 1003] width 42 height 42
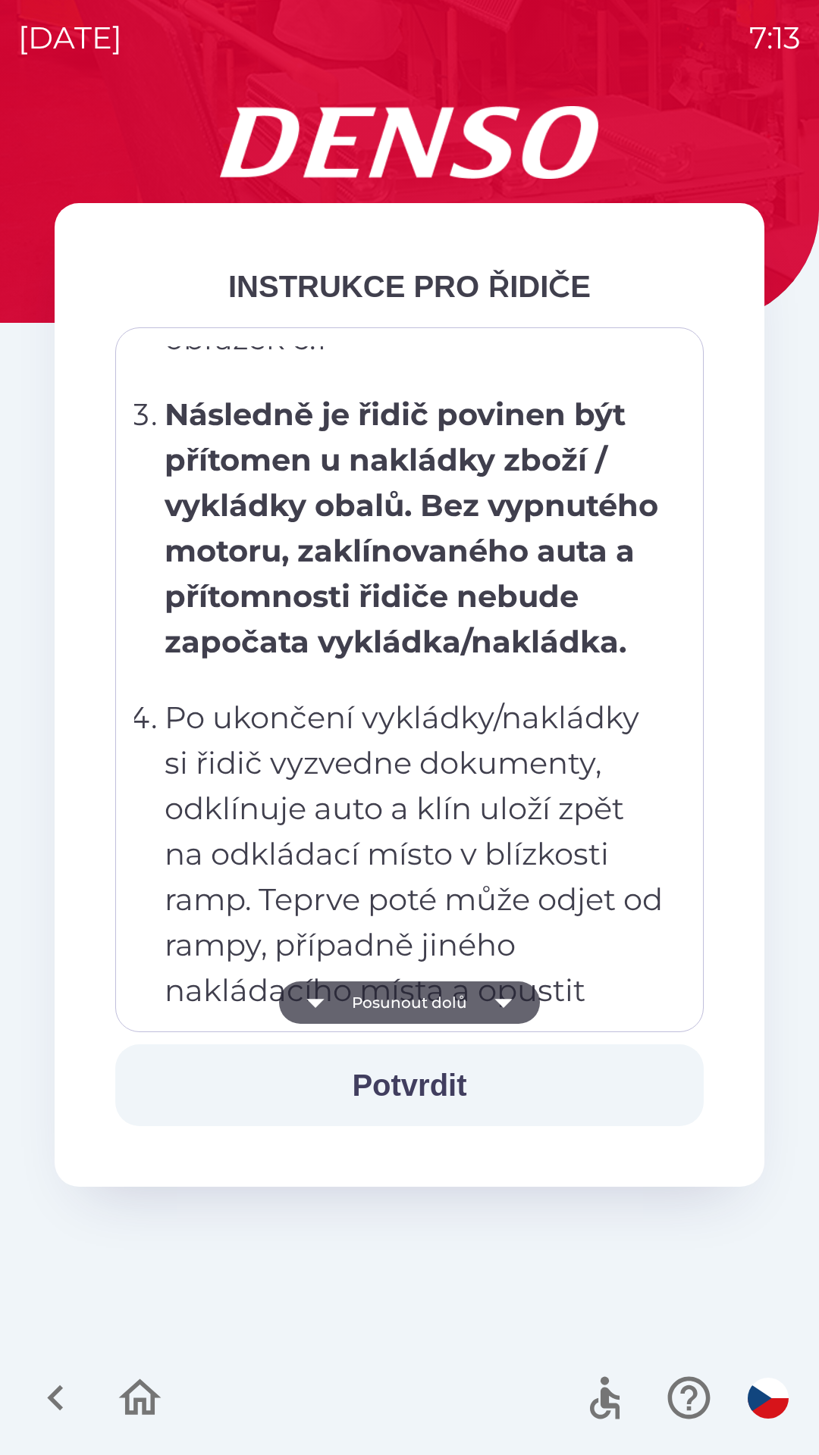
click at [494, 994] on icon "button" at bounding box center [503, 1003] width 42 height 42
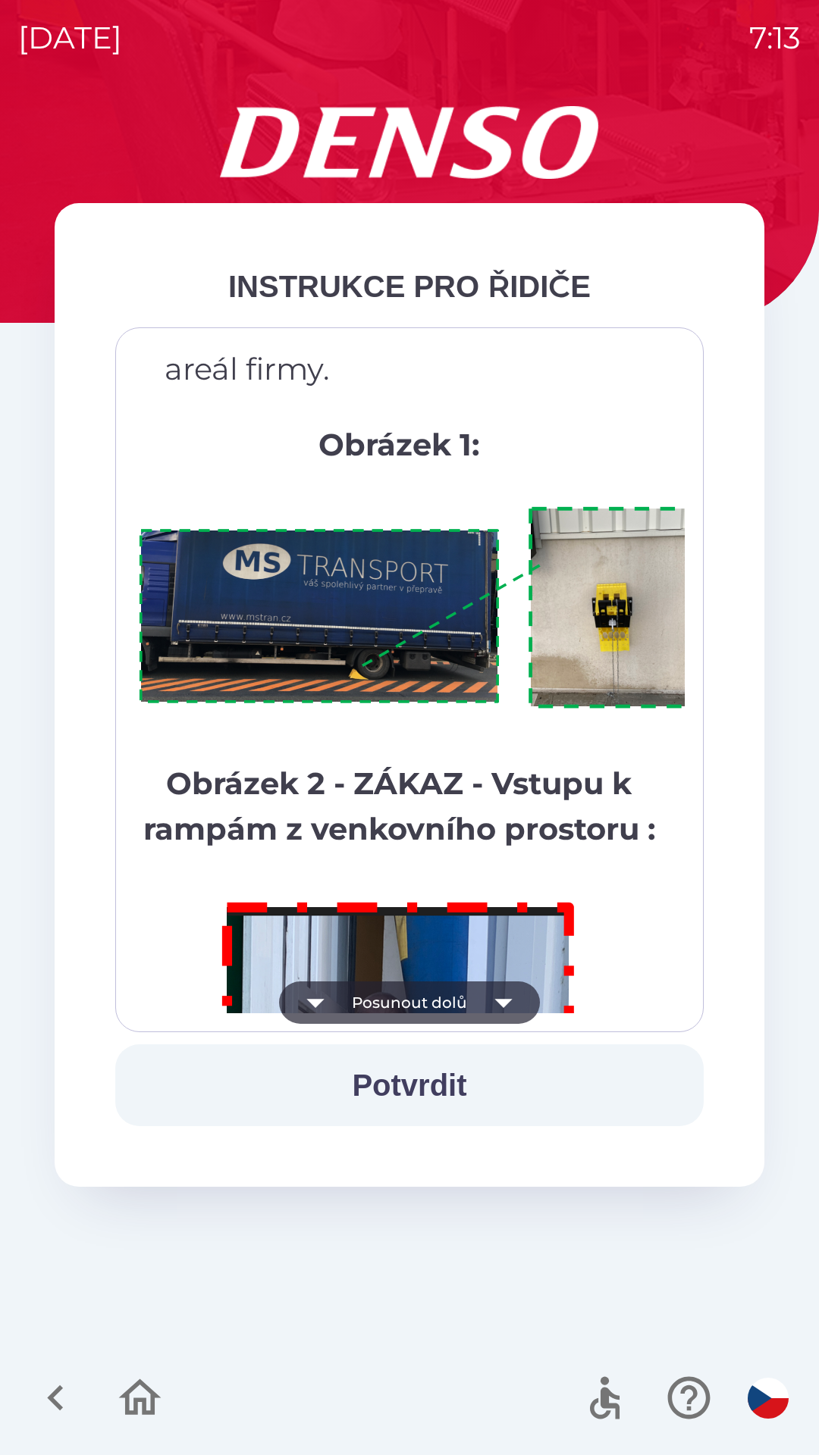
click at [484, 994] on icon "button" at bounding box center [503, 1003] width 42 height 42
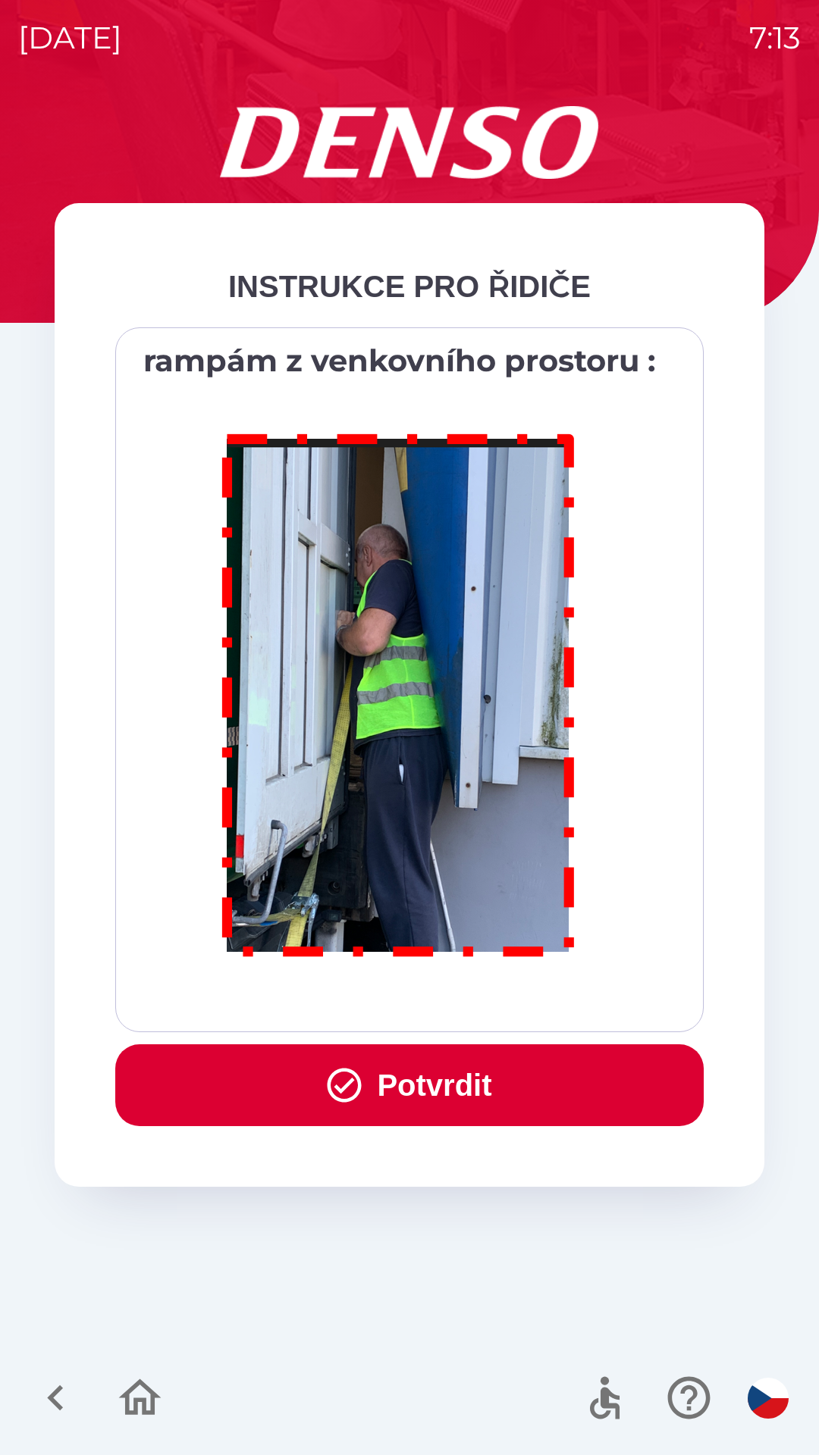
click at [487, 996] on div "Všichni řidiči přijíždějící do skladu firmy DENSO CZECH s.r.o. jsou po průjezdu…" at bounding box center [409, 679] width 550 height 667
click at [474, 1095] on button "Potvrdit" at bounding box center [409, 1086] width 588 height 82
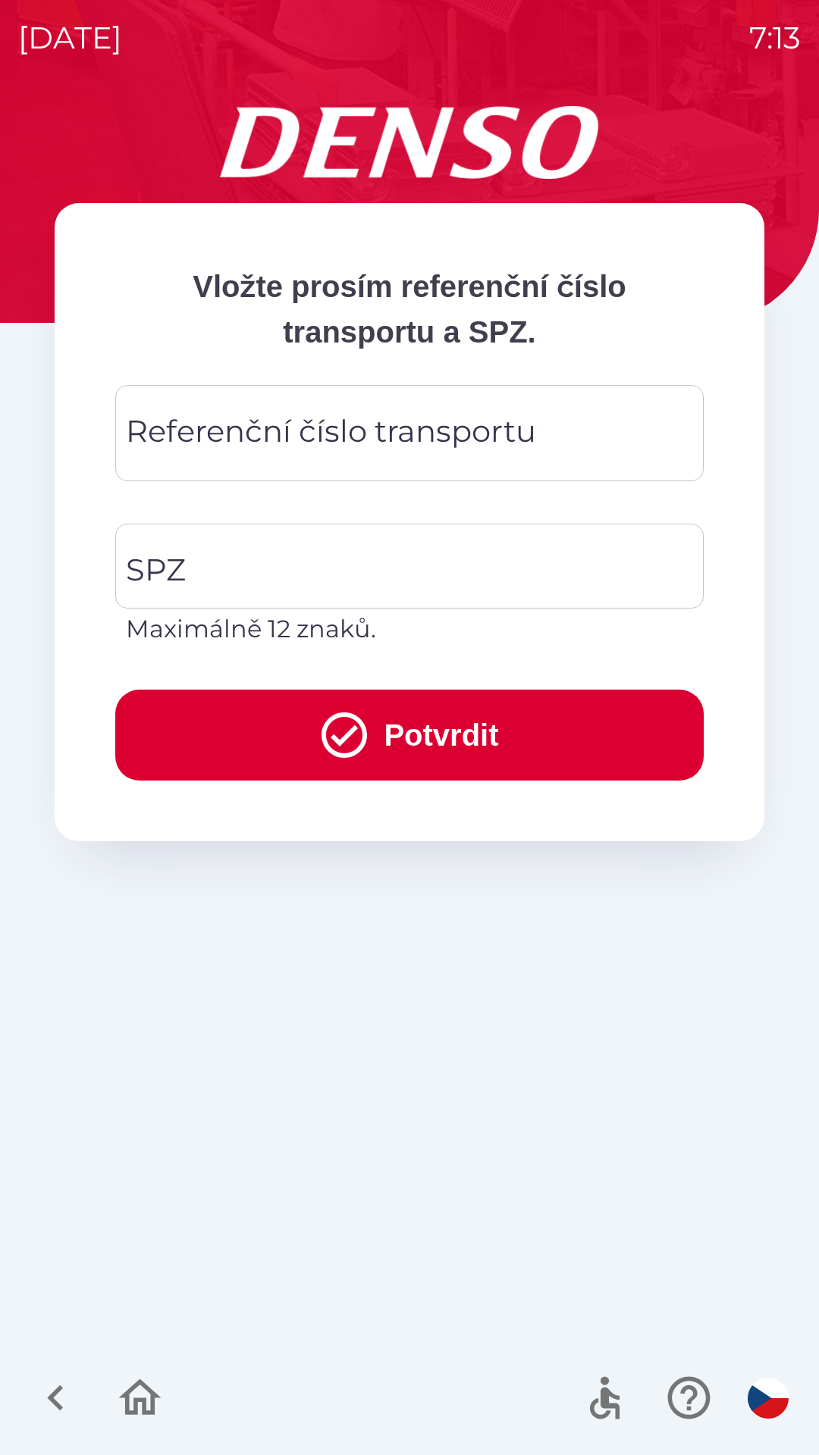
click at [368, 418] on div "Referenční číslo transportu Referenční číslo transportu" at bounding box center [409, 433] width 588 height 96
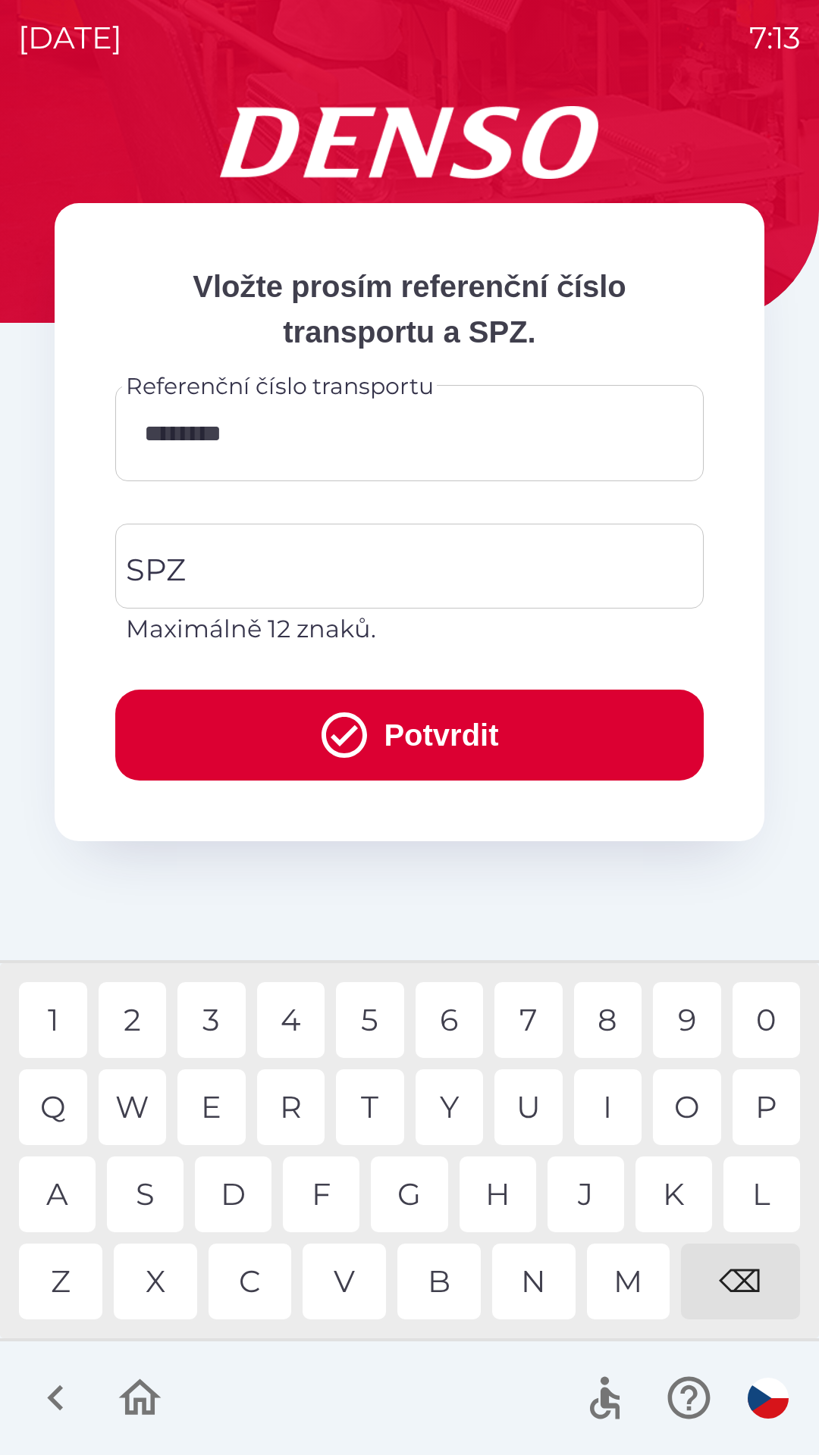
type input "*********"
click at [443, 1028] on div "6" at bounding box center [449, 1020] width 68 height 76
click at [364, 559] on input "SPZ" at bounding box center [398, 566] width 552 height 71
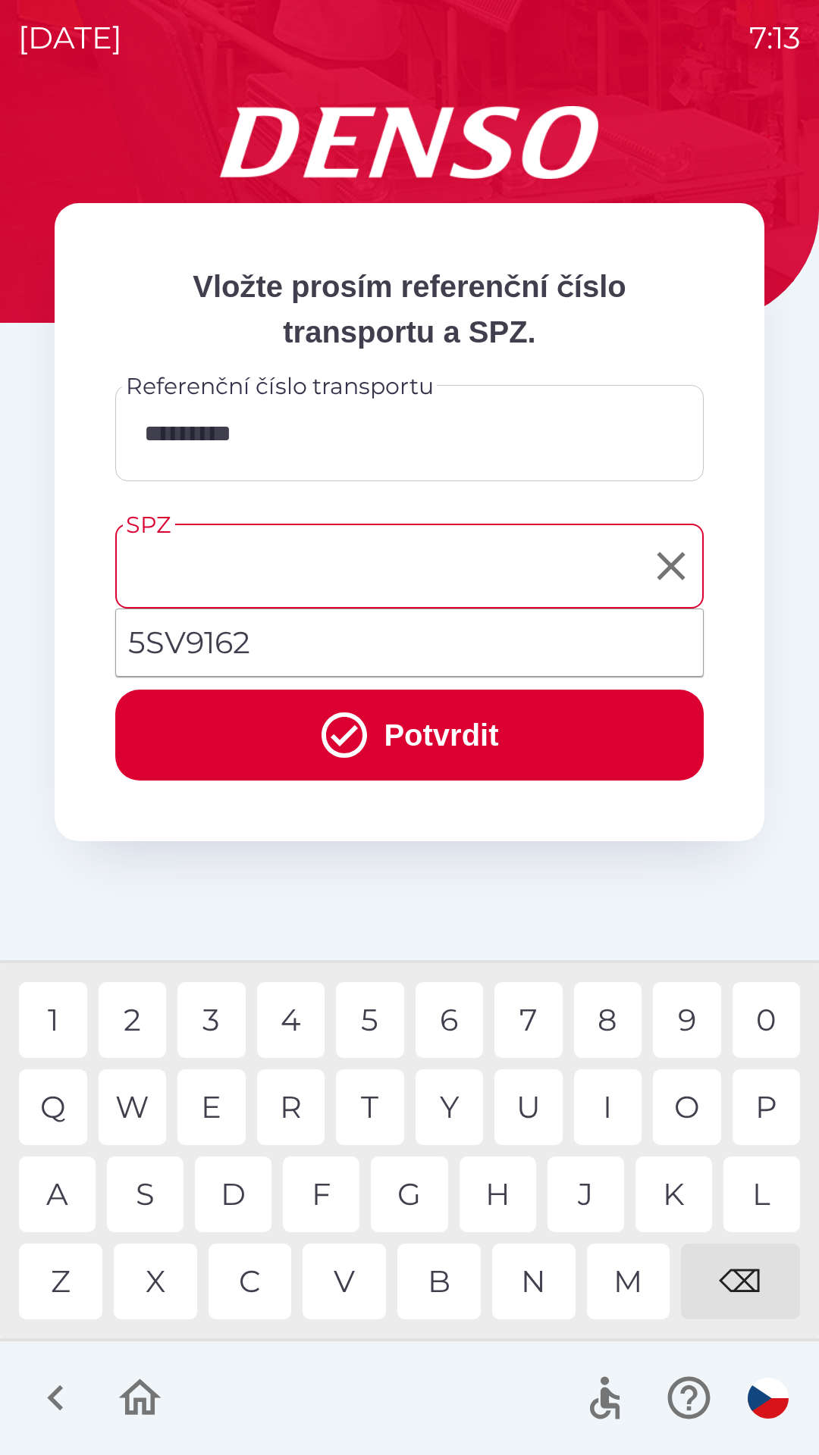
click at [287, 638] on li "5SV9162" at bounding box center [409, 643] width 587 height 55
type input "*******"
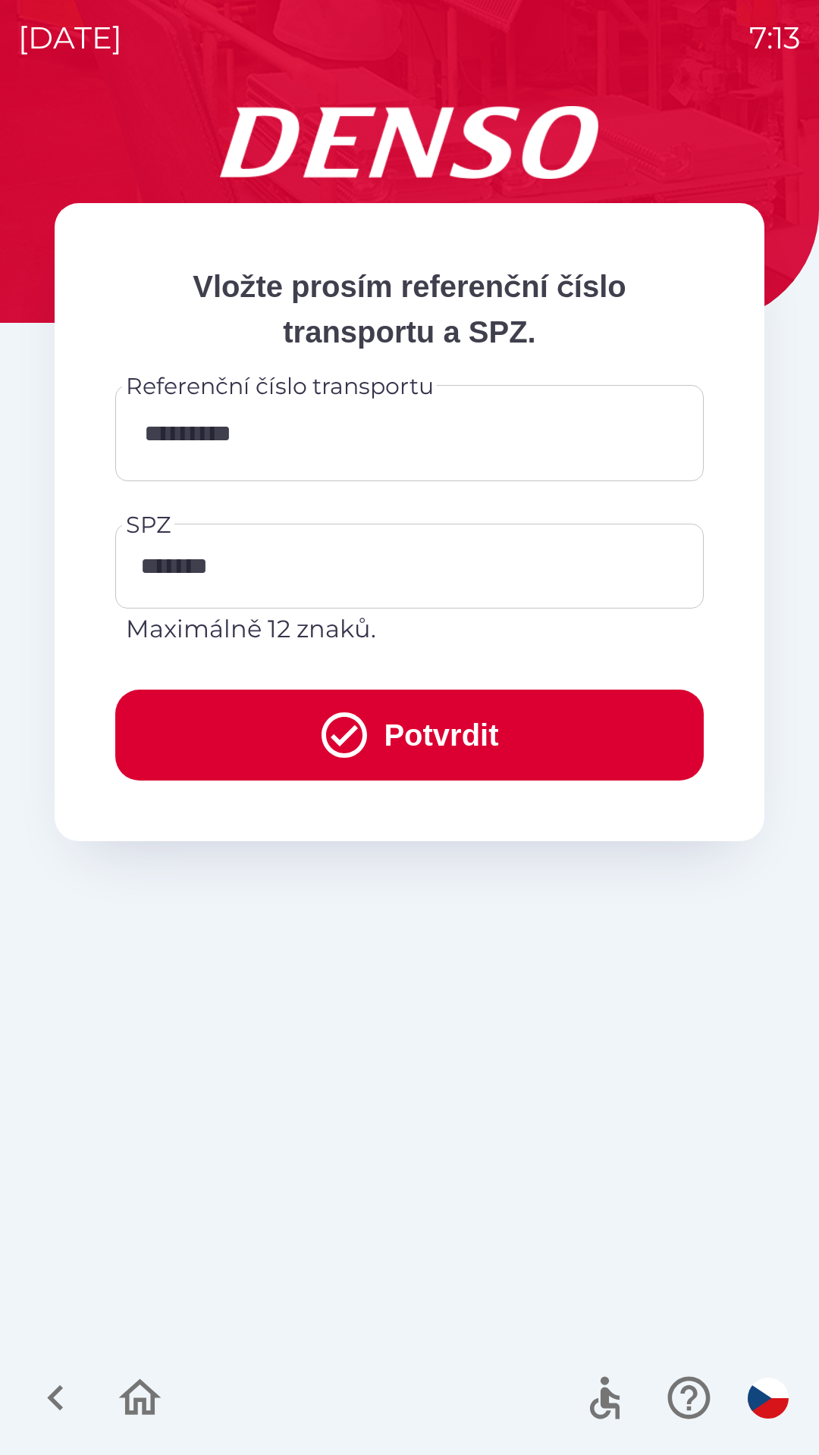
click at [416, 734] on button "Potvrdit" at bounding box center [409, 735] width 588 height 91
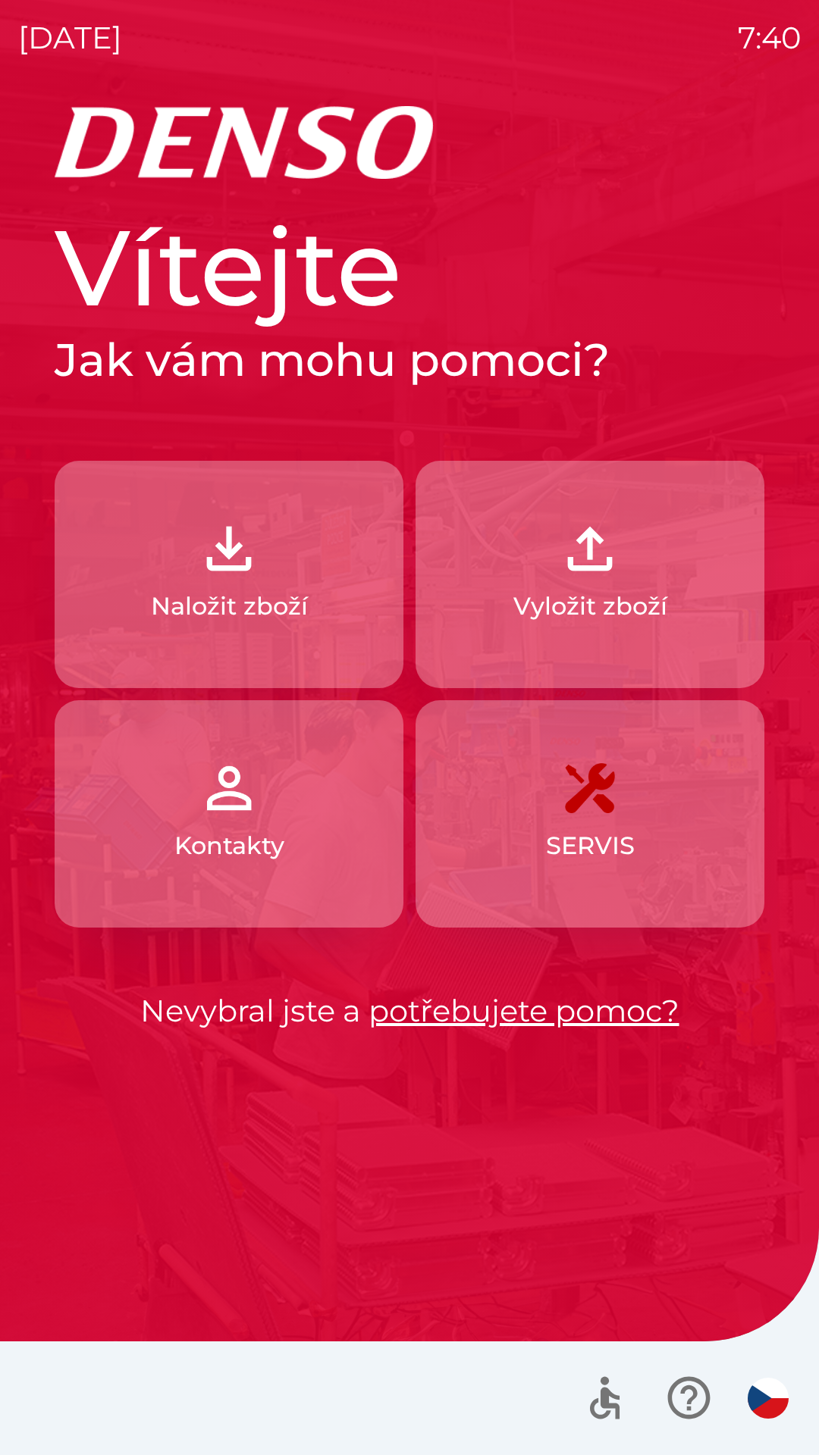
click at [523, 589] on p "Vyložit zboží" at bounding box center [590, 606] width 154 height 36
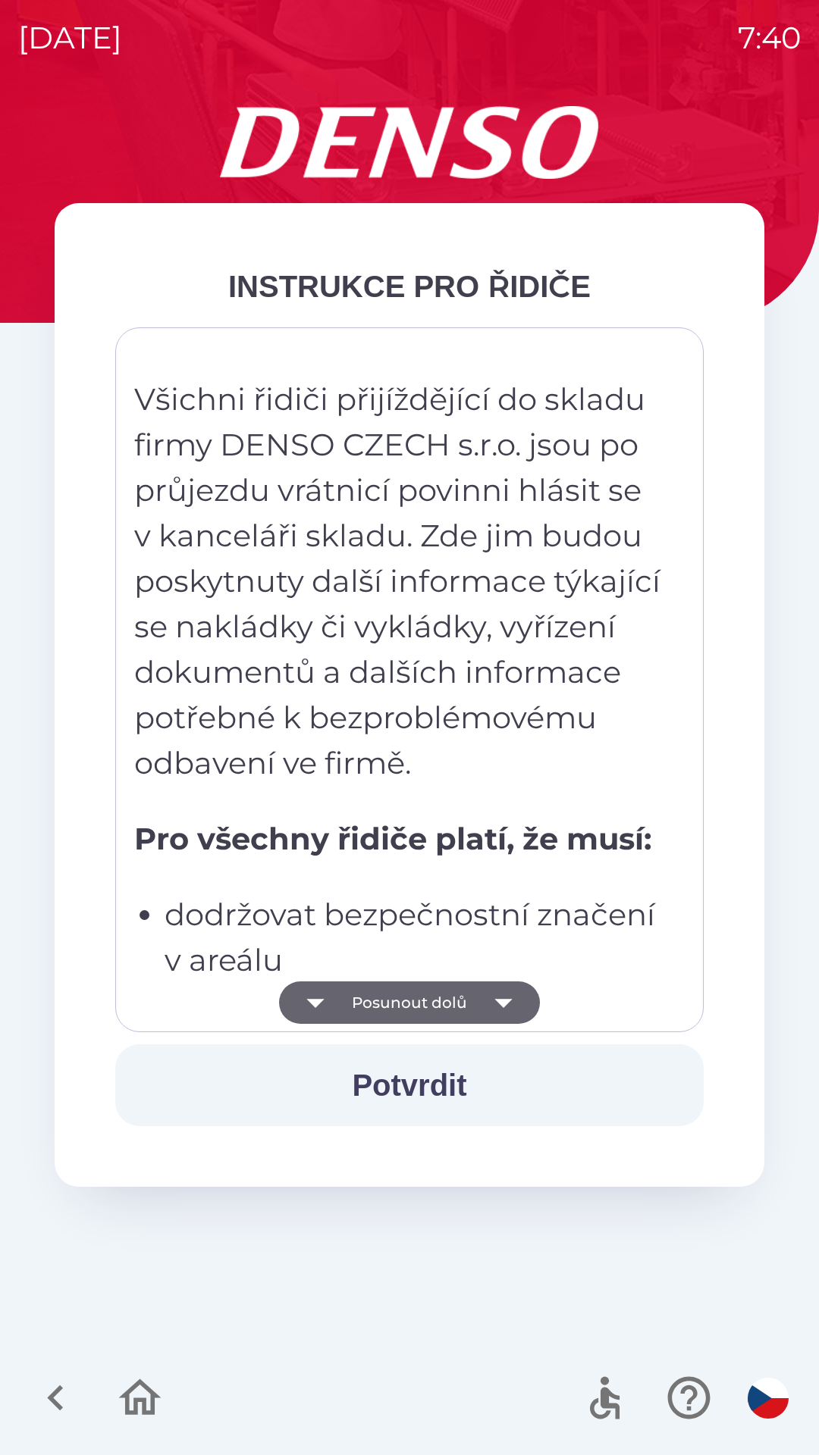
click at [384, 997] on button "Posunout dolů" at bounding box center [409, 1003] width 261 height 42
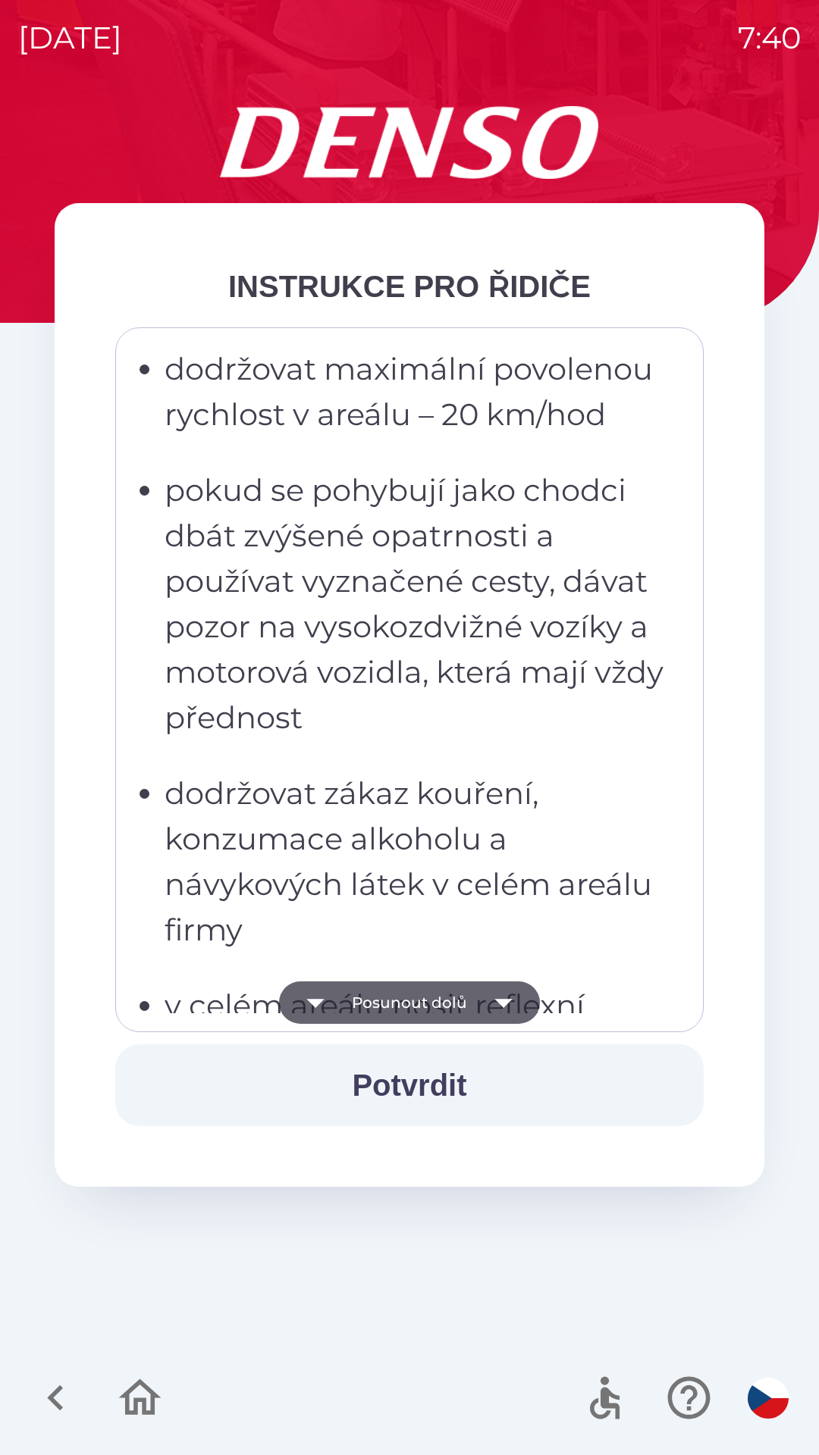
click at [368, 990] on button "Posunout dolů" at bounding box center [409, 1003] width 261 height 42
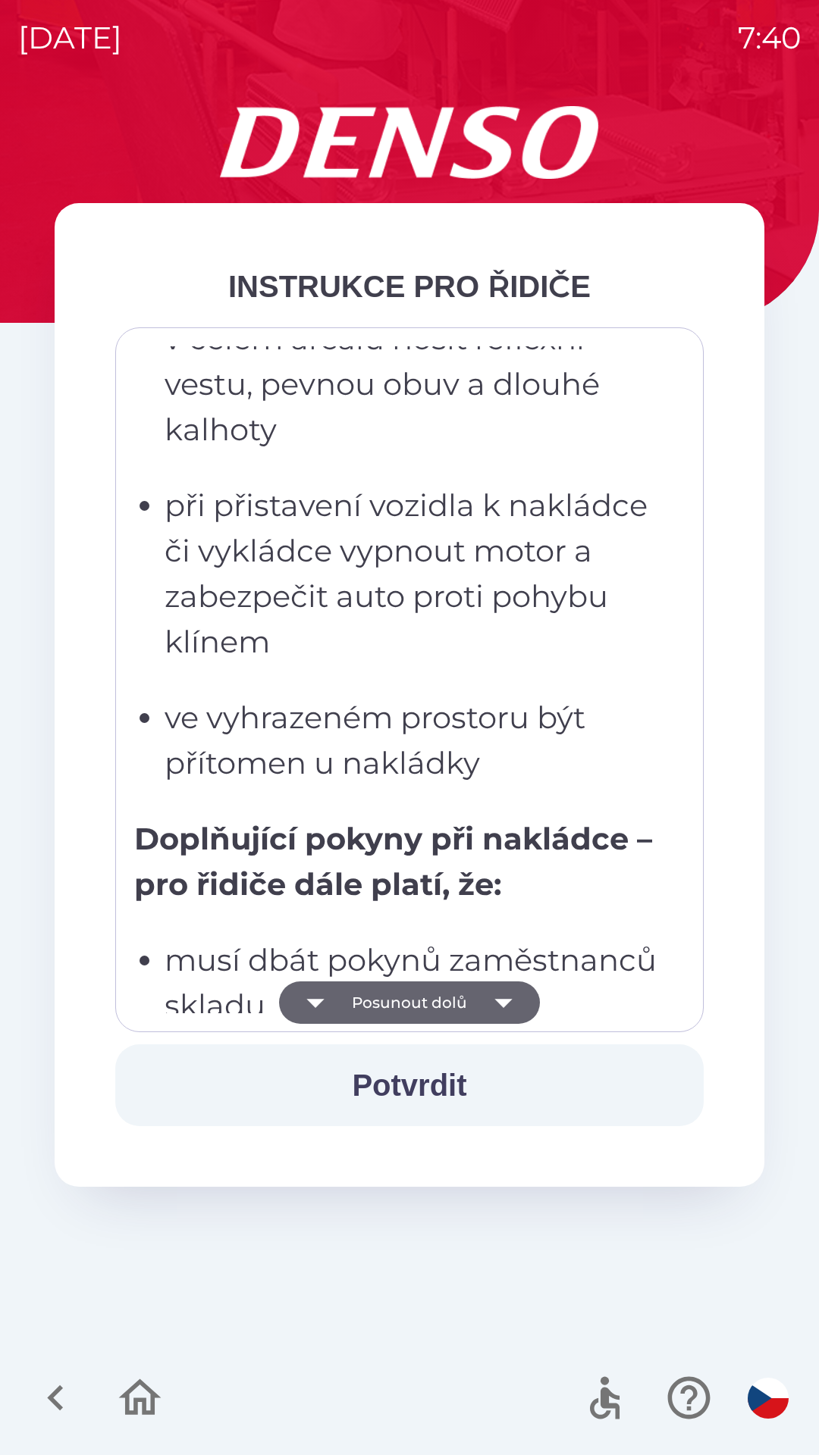
click at [365, 998] on button "Posunout dolů" at bounding box center [409, 1003] width 261 height 42
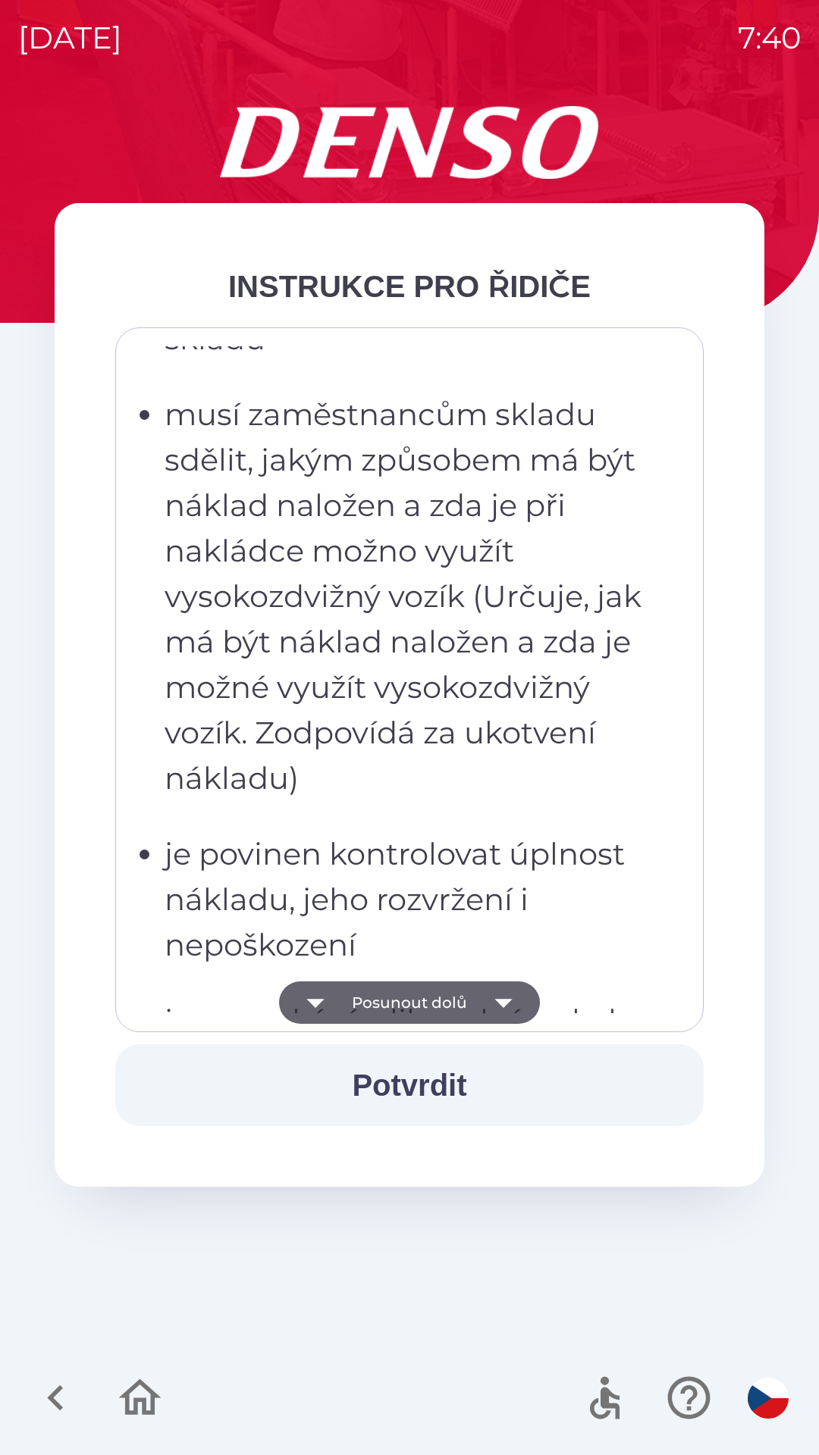
click at [362, 996] on button "Posunout dolů" at bounding box center [409, 1003] width 261 height 42
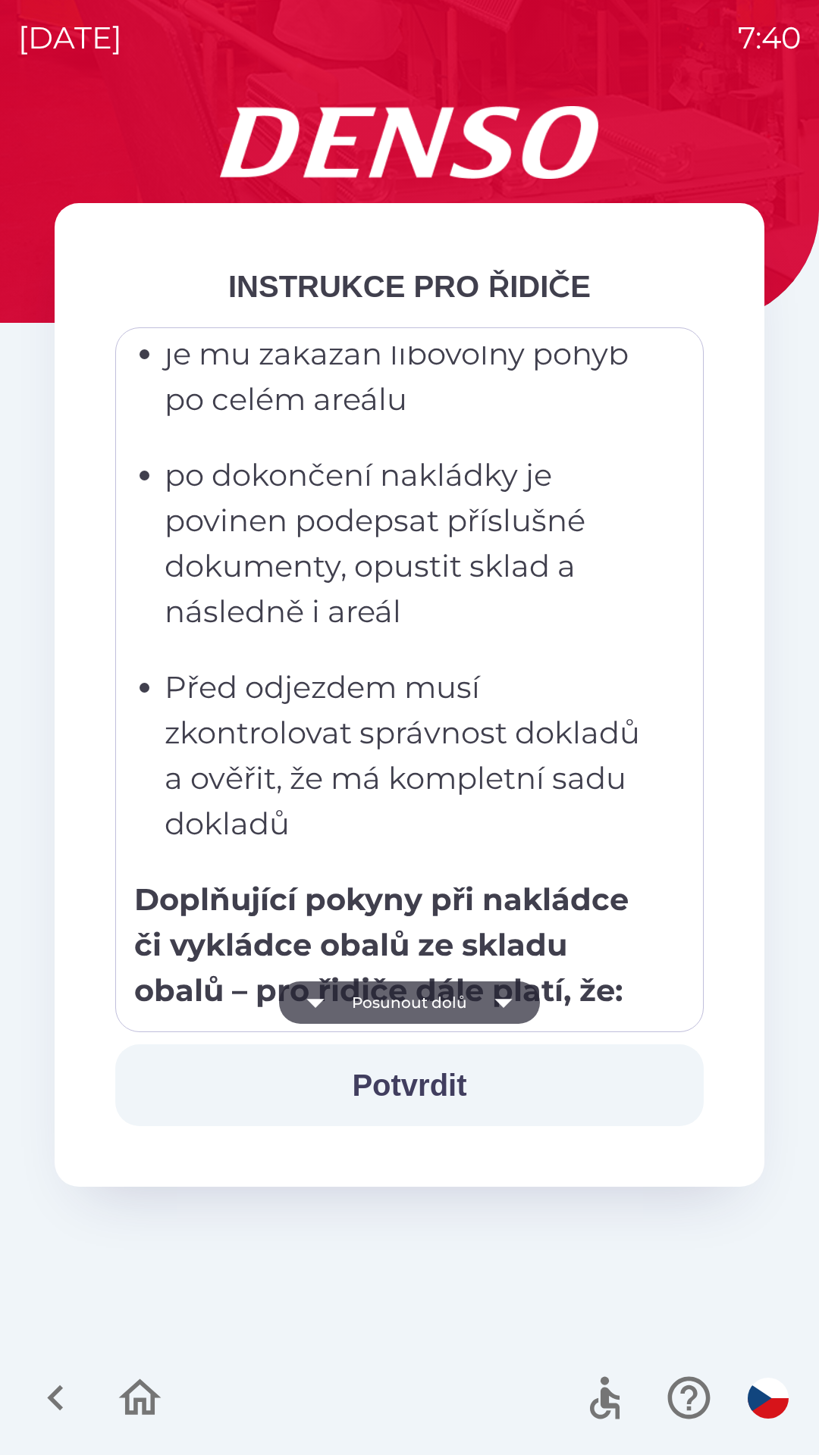
click at [357, 1001] on button "Posunout dolů" at bounding box center [409, 1003] width 261 height 42
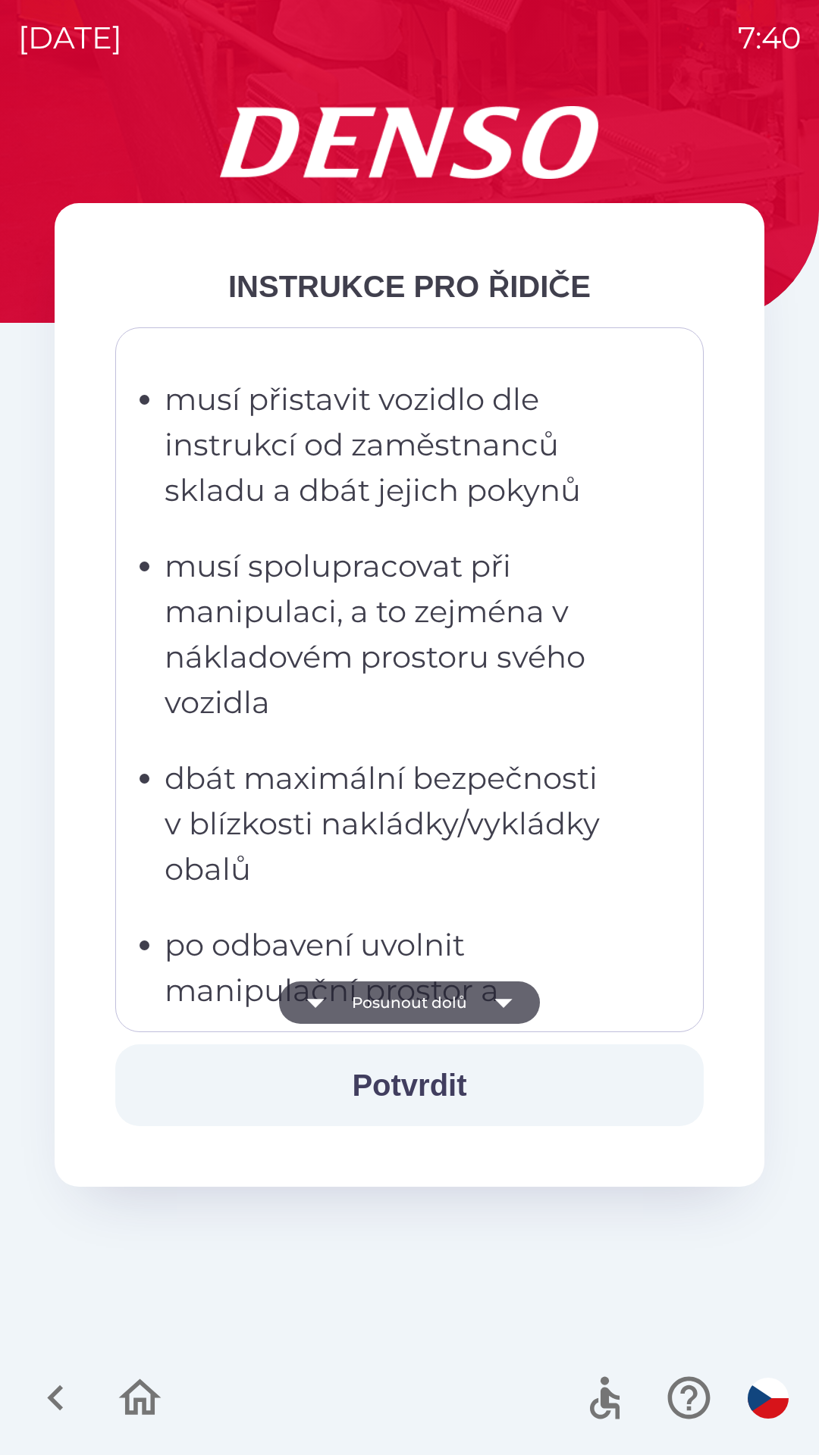
click at [342, 1007] on button "Posunout dolů" at bounding box center [409, 1003] width 261 height 42
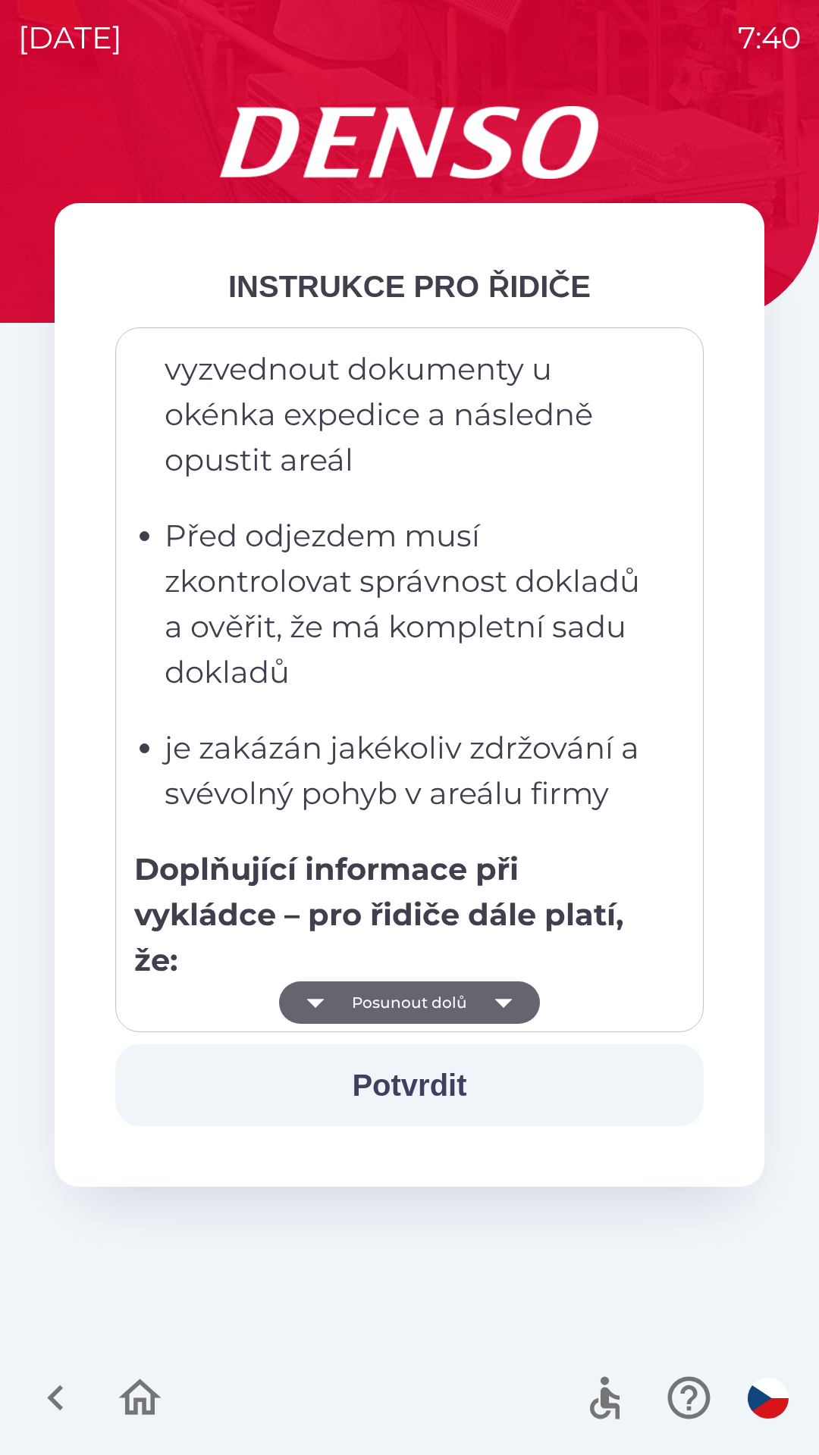
click at [343, 1003] on button "Posunout dolů" at bounding box center [409, 1003] width 261 height 42
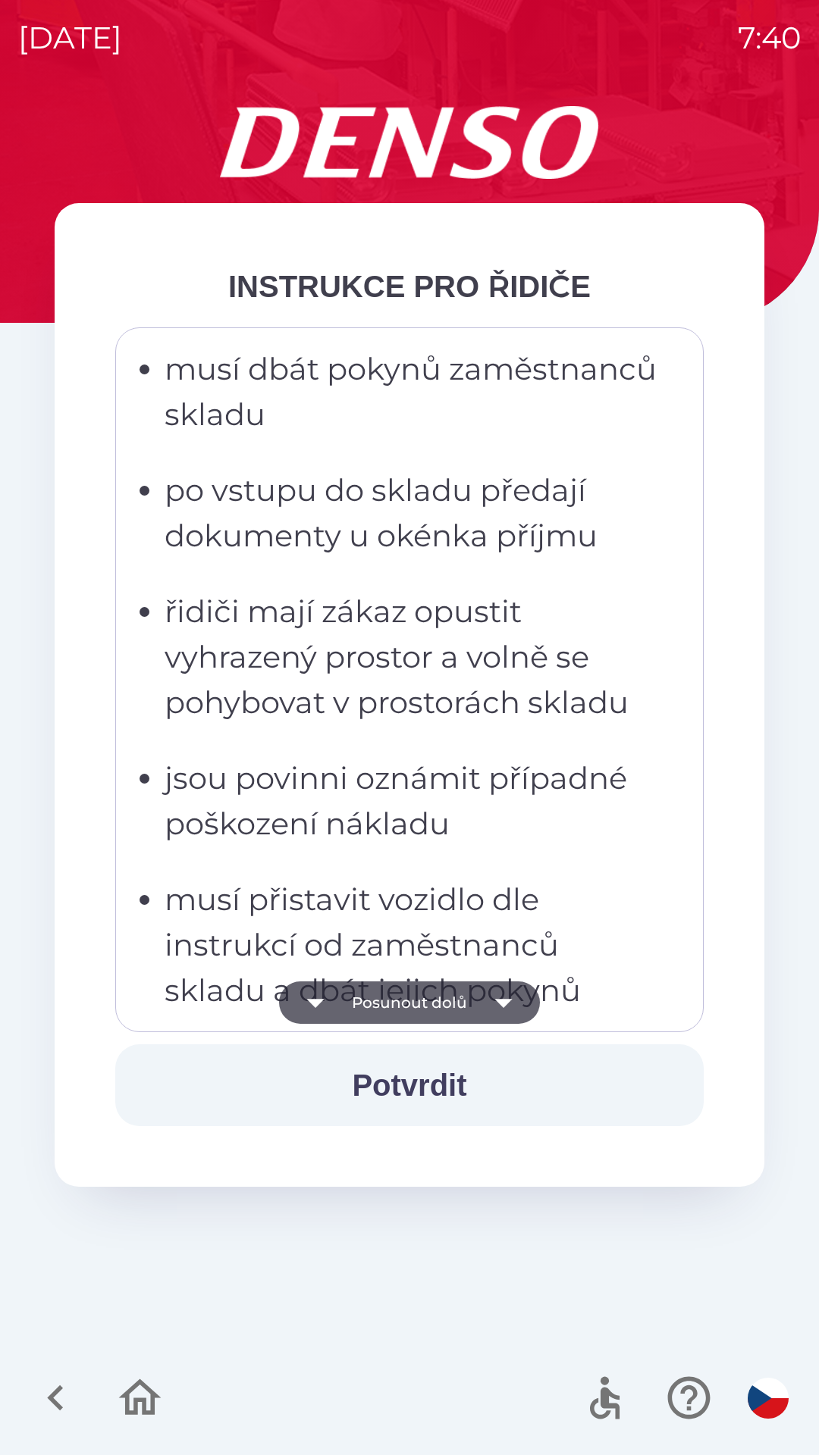
click at [349, 1007] on button "Posunout dolů" at bounding box center [409, 1003] width 261 height 42
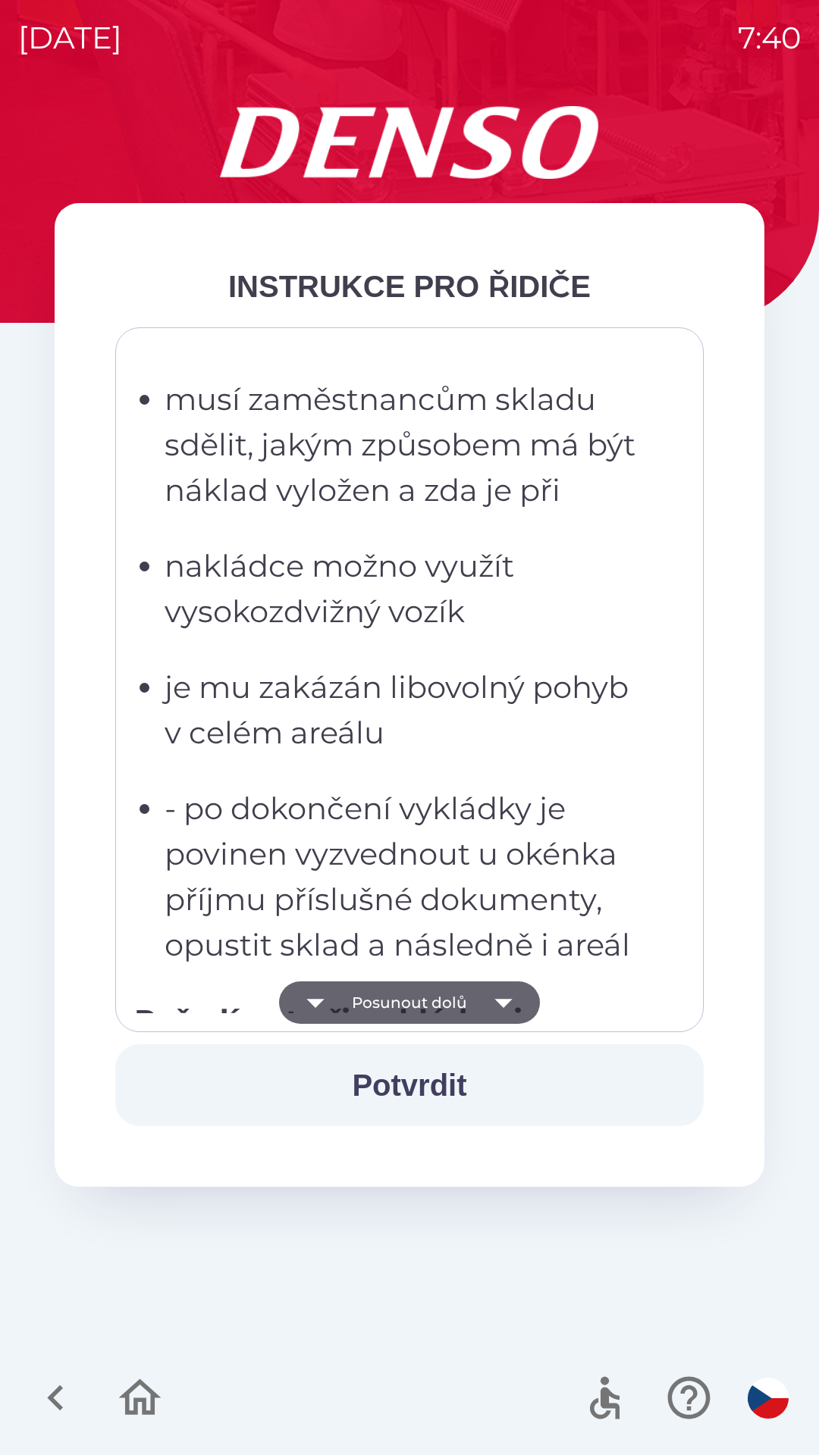
click at [345, 1005] on button "Posunout dolů" at bounding box center [409, 1003] width 261 height 42
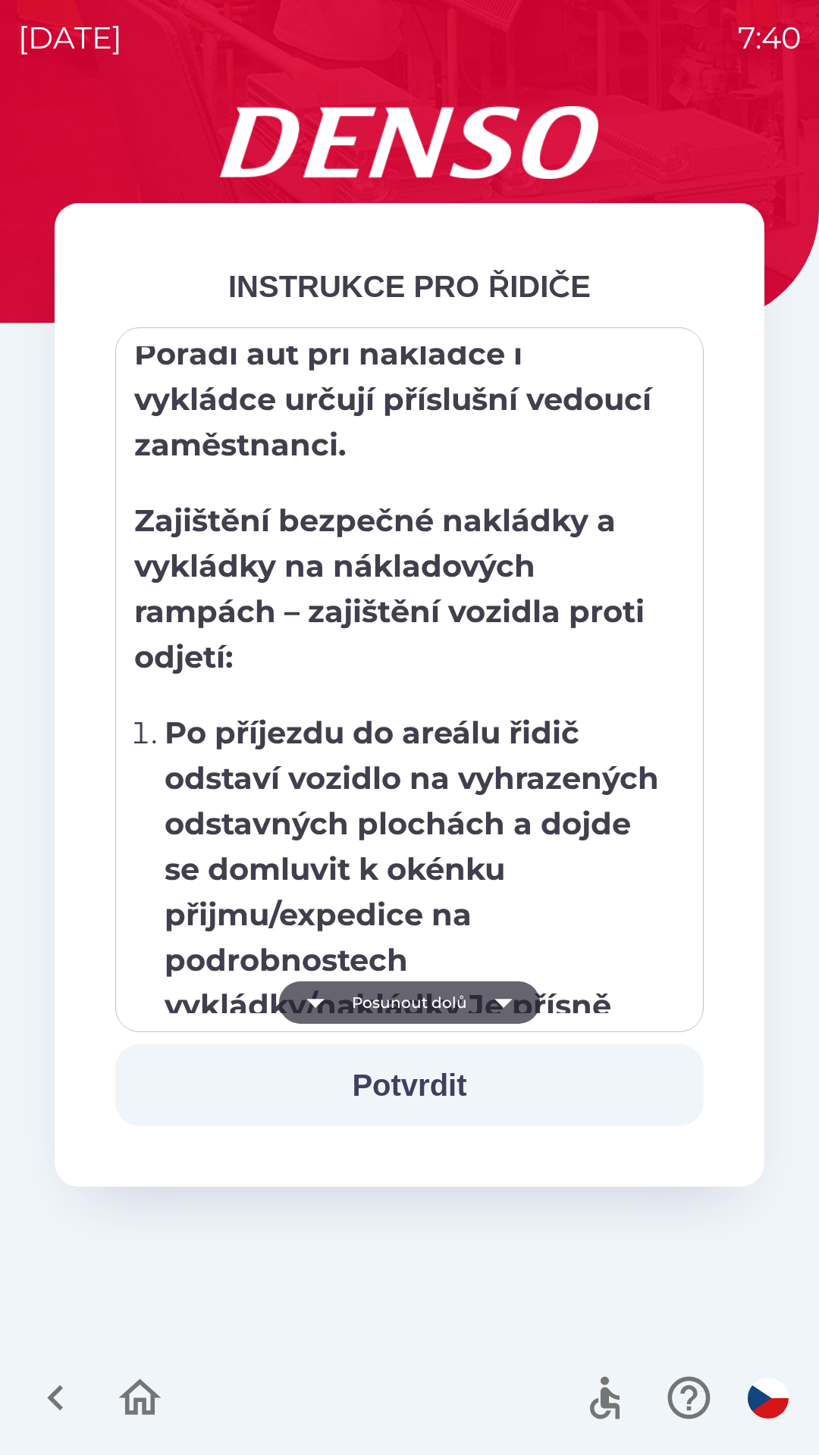
click at [340, 1003] on button "Posunout dolů" at bounding box center [409, 1003] width 261 height 42
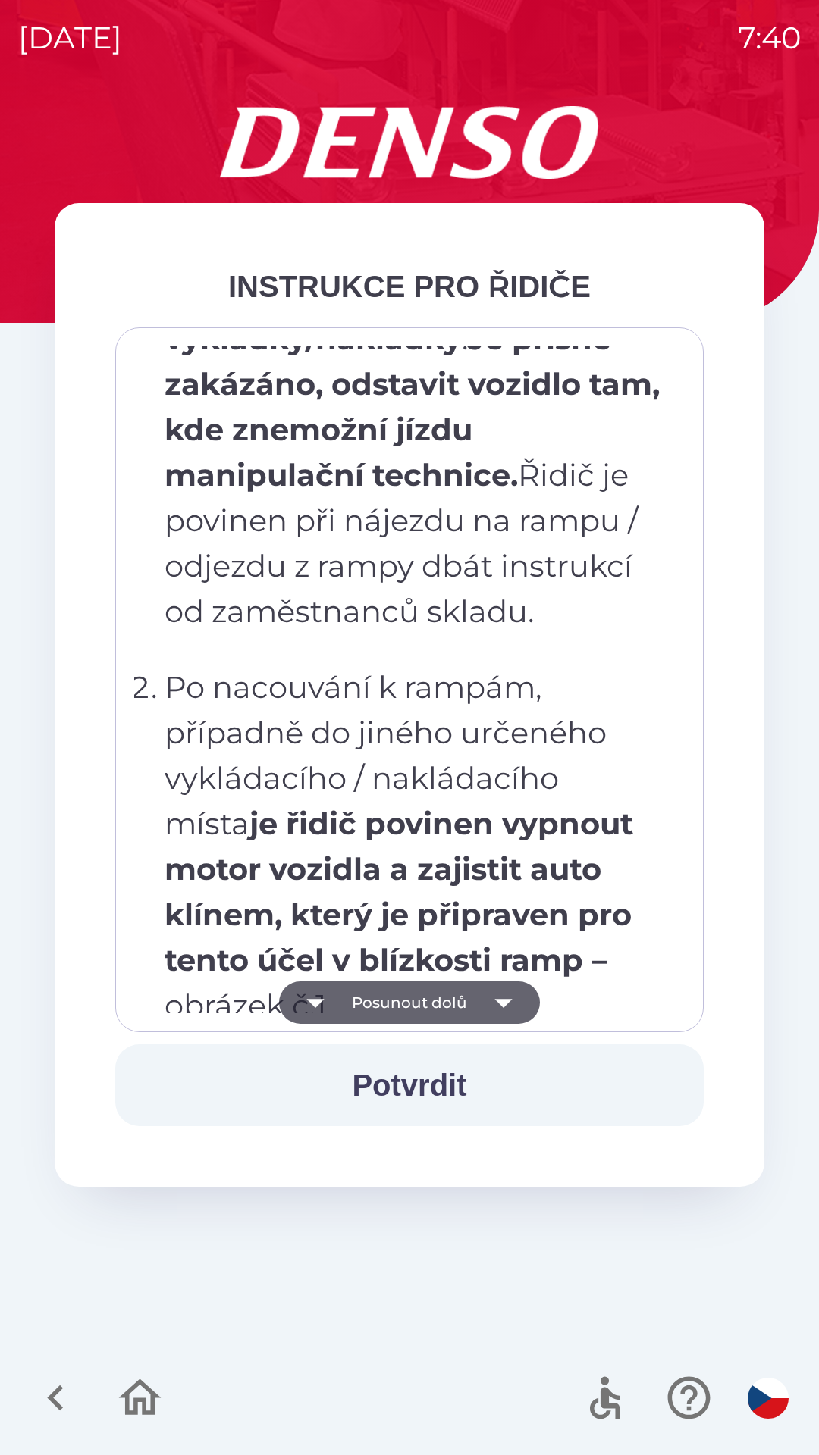
click at [339, 1010] on button "Posunout dolů" at bounding box center [409, 1003] width 261 height 42
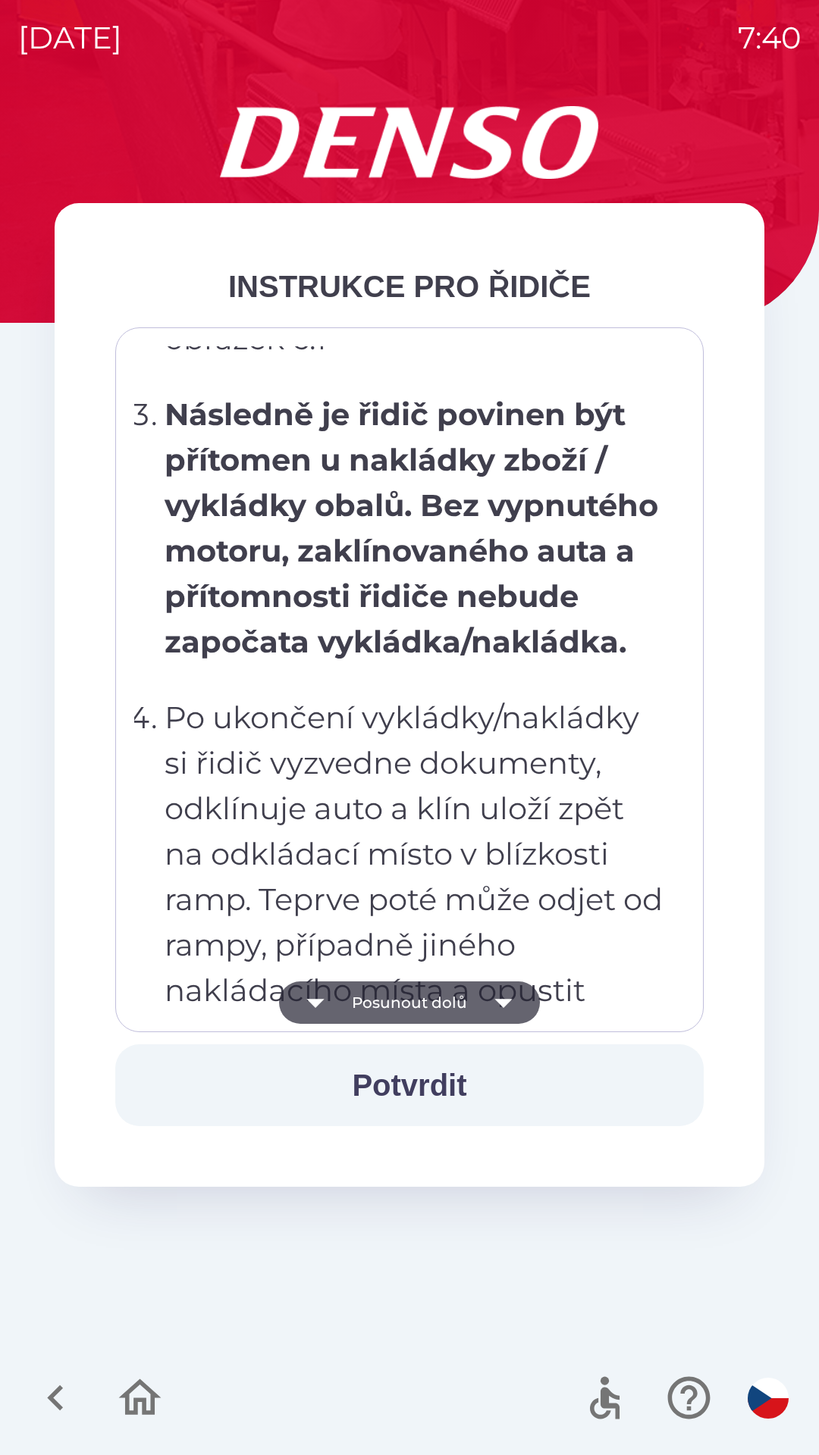
click at [344, 1008] on button "Posunout dolů" at bounding box center [409, 1003] width 261 height 42
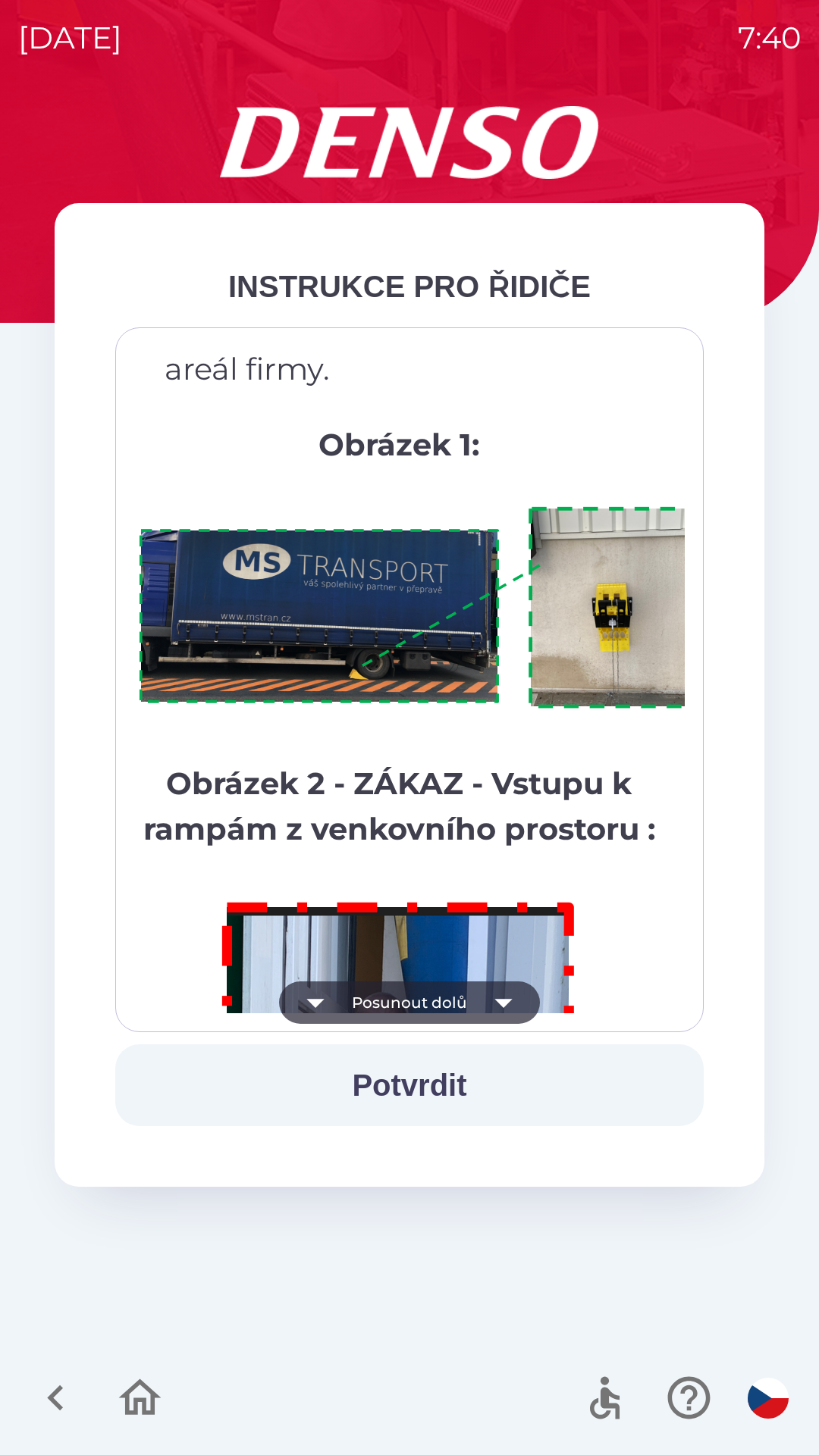
click at [345, 1007] on button "Posunout dolů" at bounding box center [409, 1003] width 261 height 42
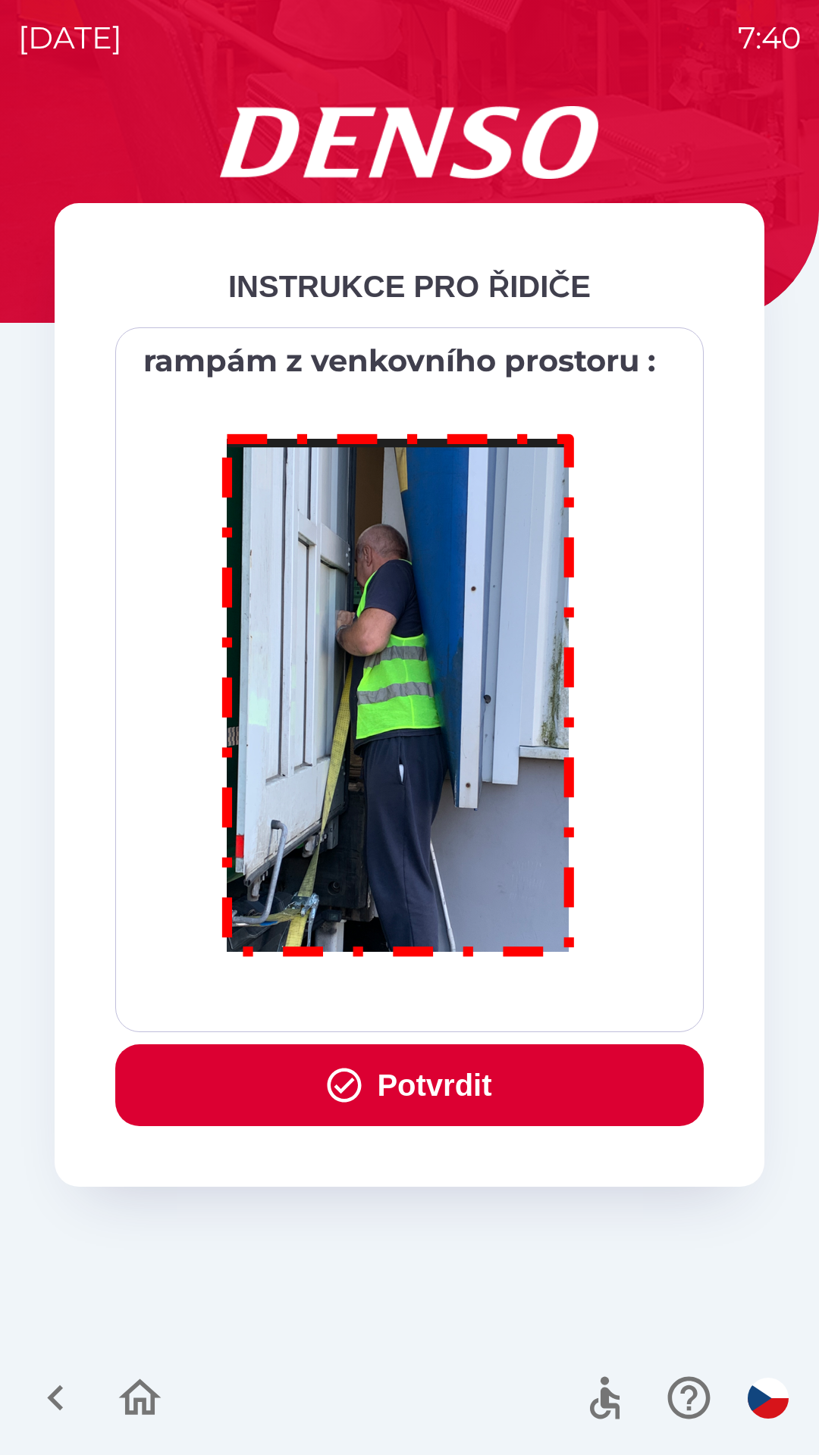
click at [343, 1009] on div "Všichni řidiči přijíždějící do skladu firmy DENSO CZECH s.r.o. jsou po průjezdu…" at bounding box center [409, 679] width 550 height 667
click at [361, 1102] on button "Potvrdit" at bounding box center [409, 1086] width 588 height 82
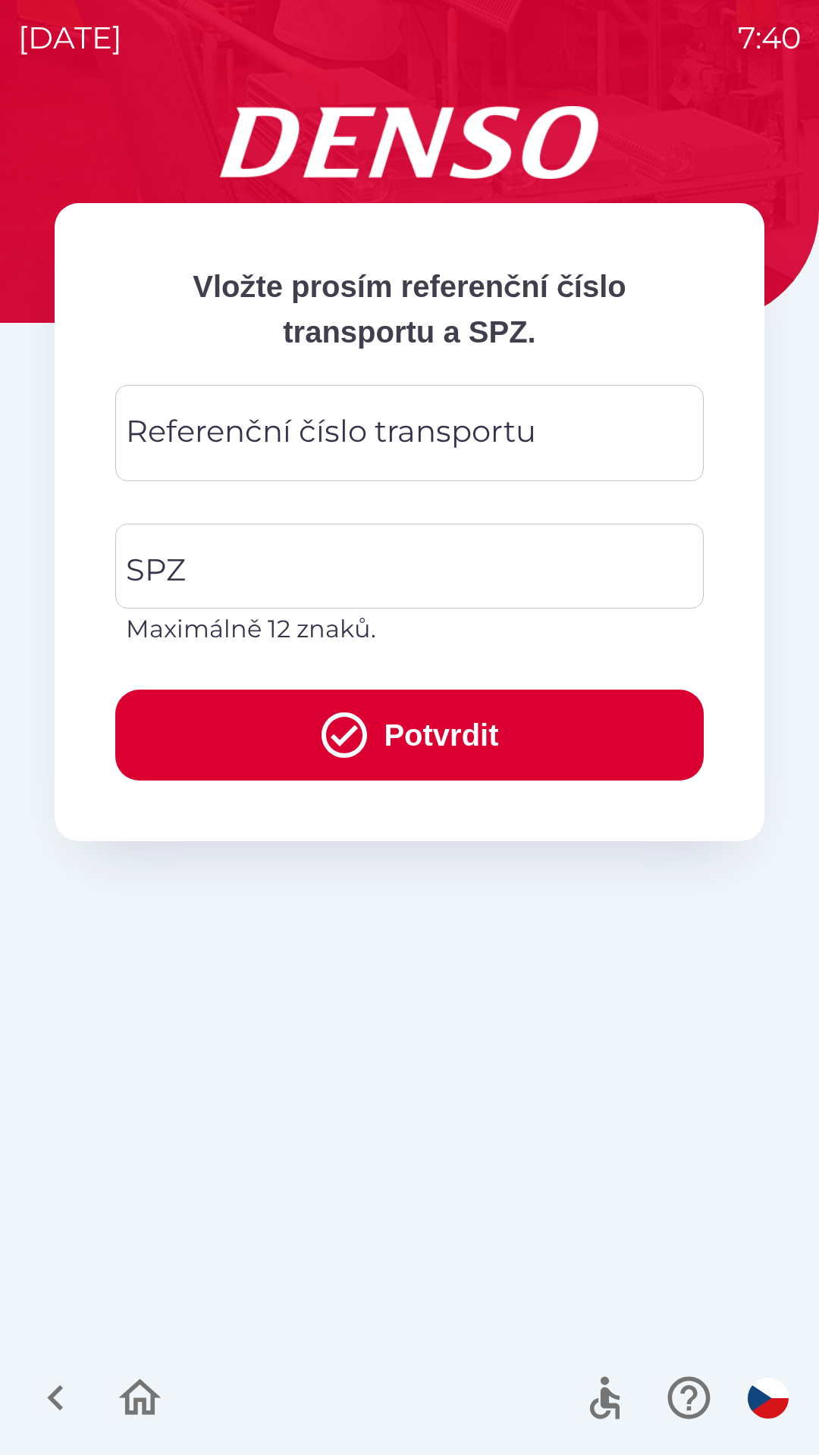
click at [224, 437] on div "Referenční číslo transportu Referenční číslo transportu" at bounding box center [409, 433] width 588 height 96
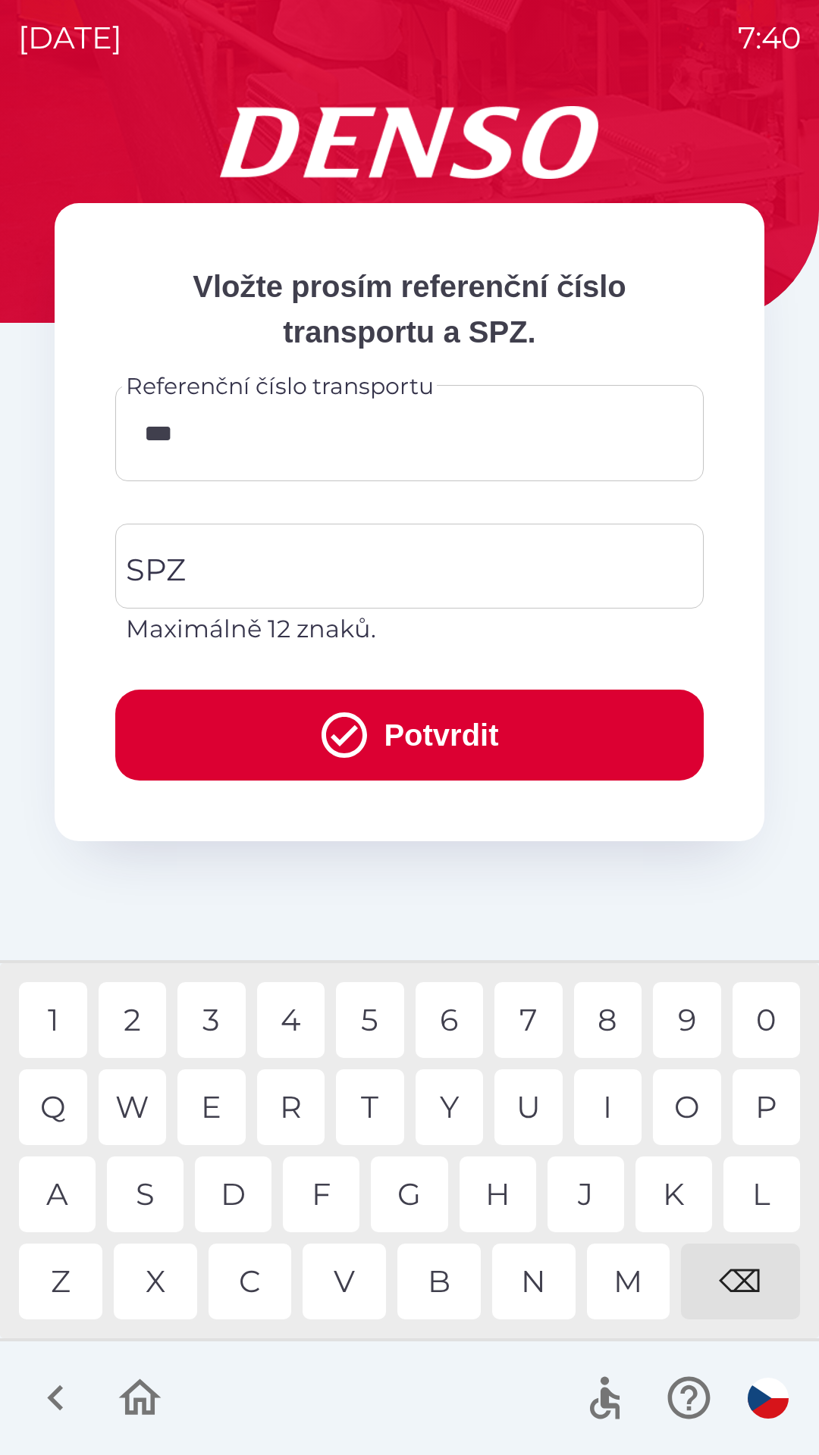
click at [531, 1275] on div "N" at bounding box center [533, 1282] width 83 height 76
click at [534, 1111] on div "U" at bounding box center [528, 1108] width 68 height 76
click at [524, 1021] on div "7" at bounding box center [528, 1020] width 68 height 76
click at [673, 1034] on div "9" at bounding box center [687, 1020] width 68 height 76
click at [284, 1038] on div "4" at bounding box center [291, 1020] width 68 height 76
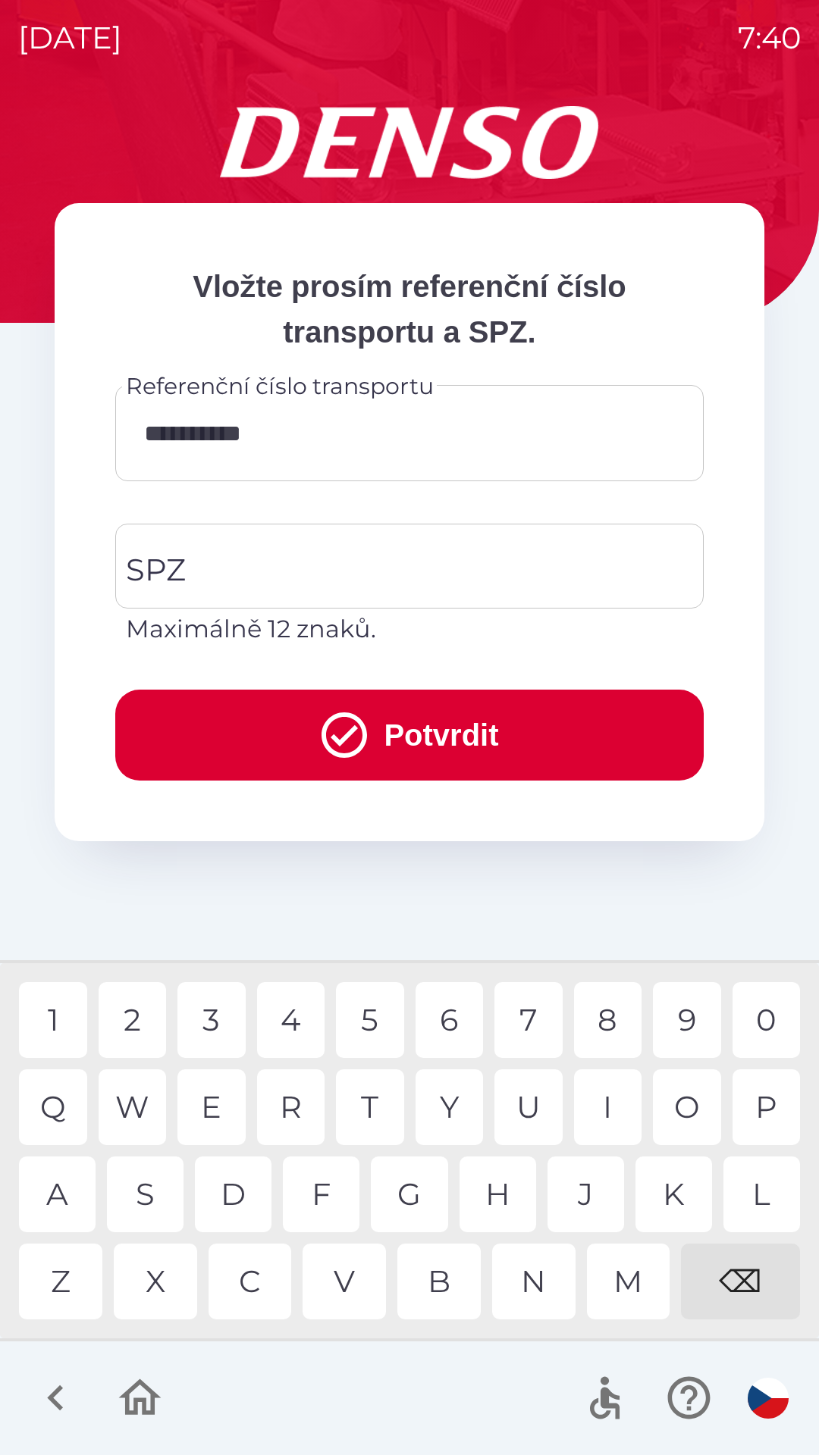
type input "**********"
click at [192, 569] on input "SPZ" at bounding box center [398, 566] width 552 height 71
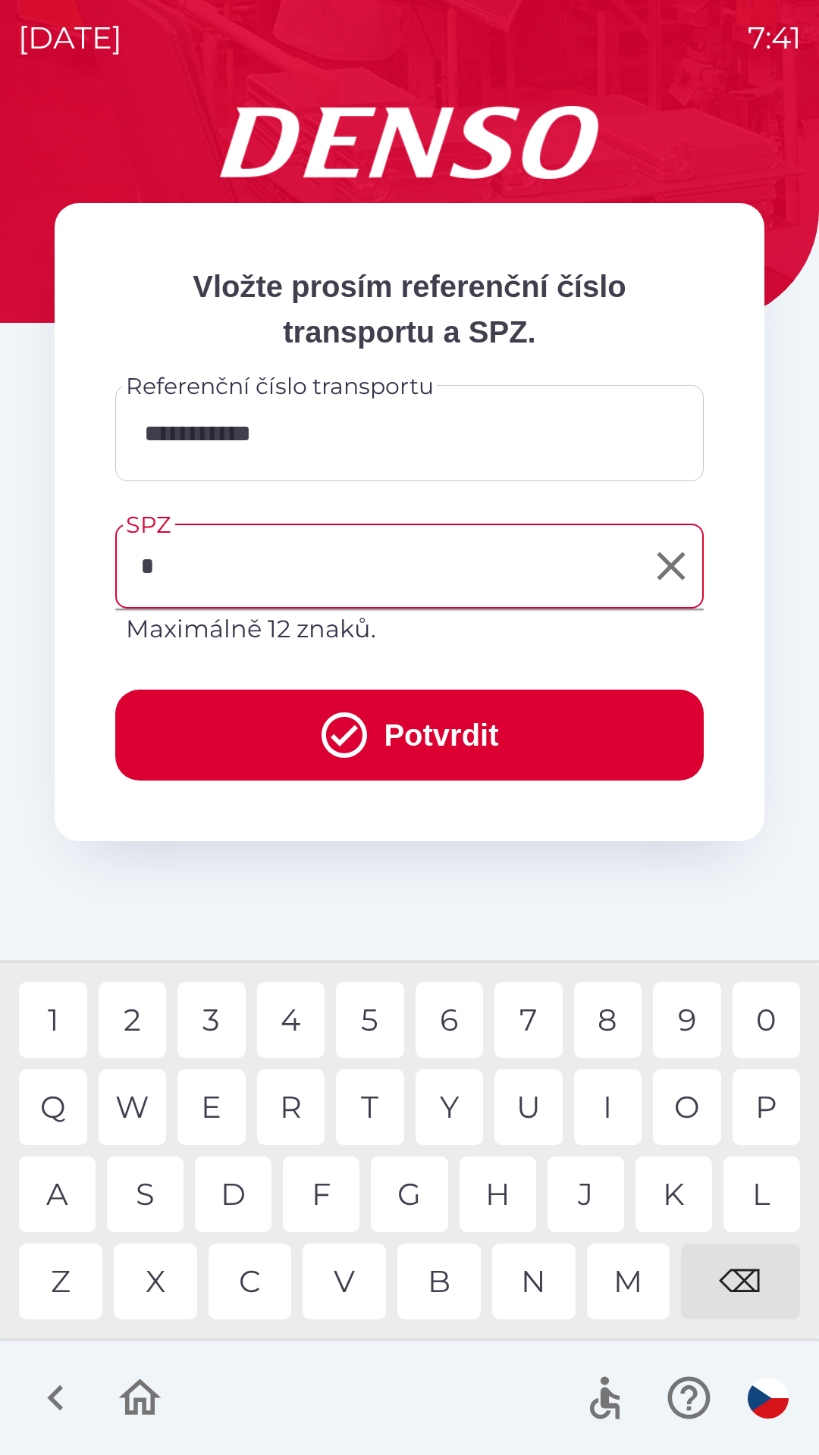
click at [443, 1021] on div "6" at bounding box center [449, 1020] width 68 height 76
click at [687, 1004] on div "9" at bounding box center [687, 1020] width 68 height 76
click at [127, 1018] on div "2" at bounding box center [133, 1020] width 68 height 76
type input "*******"
click at [444, 1003] on div "6" at bounding box center [449, 1020] width 68 height 76
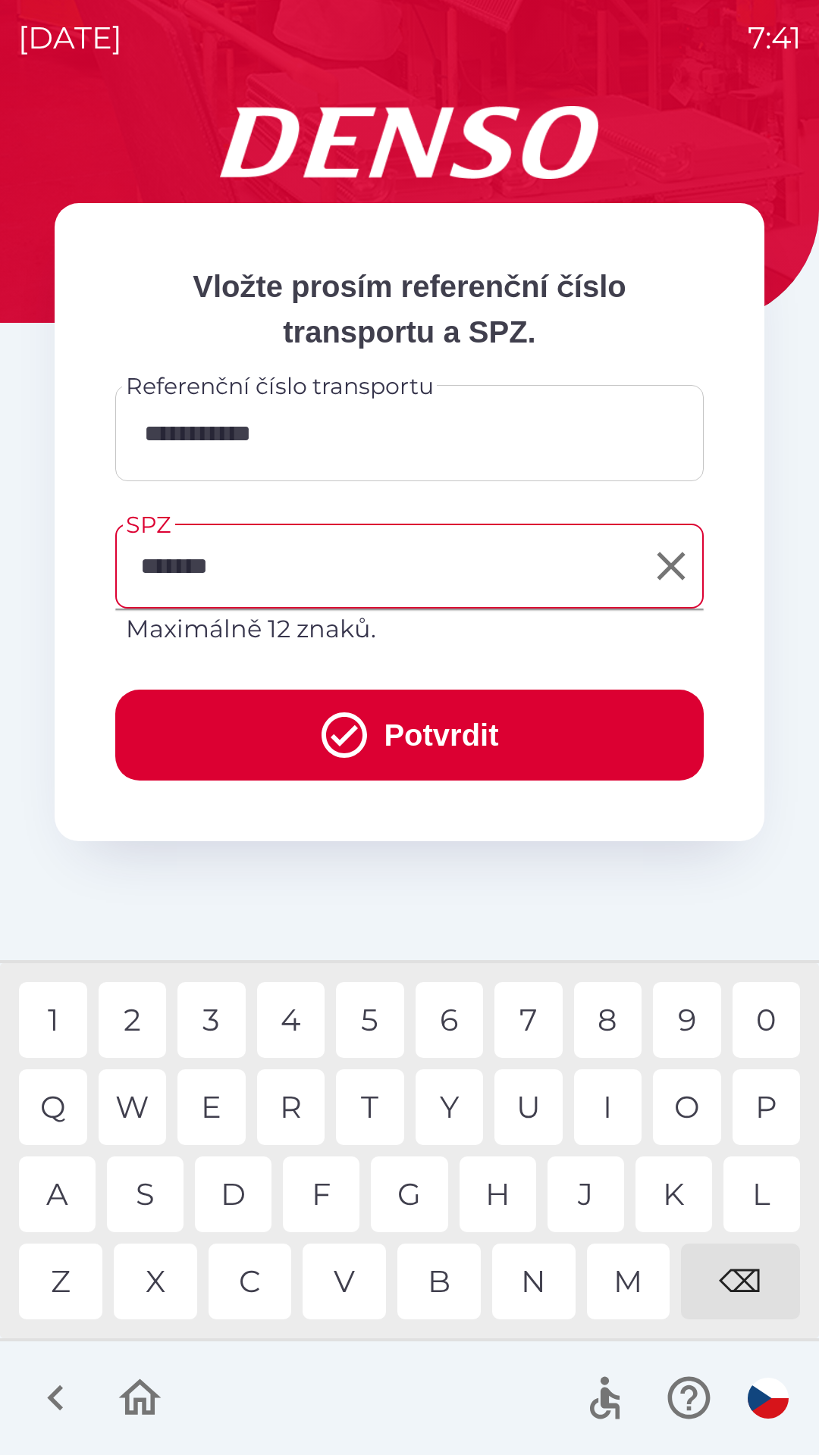
click at [285, 713] on button "Potvrdit" at bounding box center [409, 735] width 588 height 91
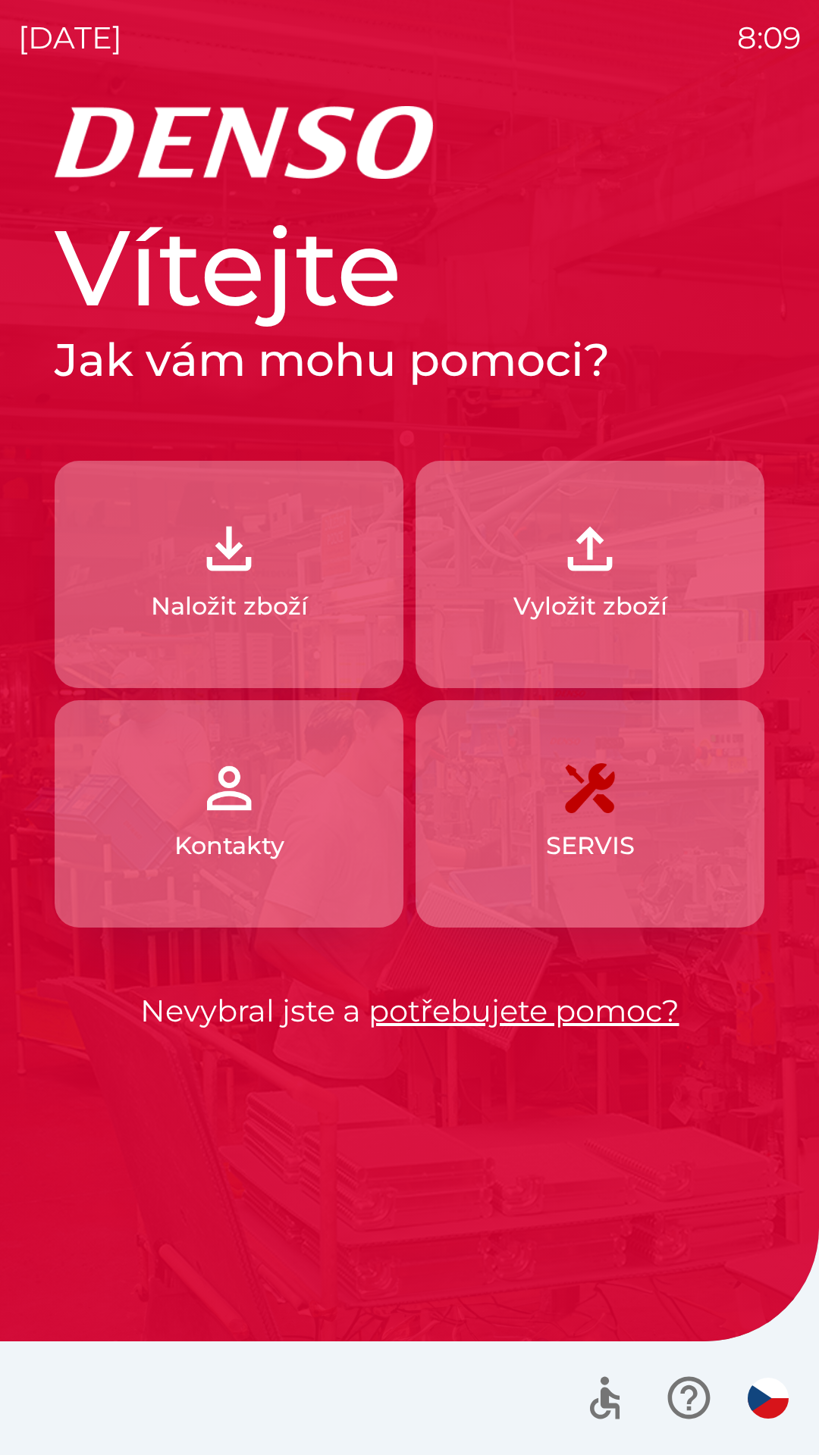
click at [236, 591] on p "Naložit zboží" at bounding box center [229, 606] width 157 height 36
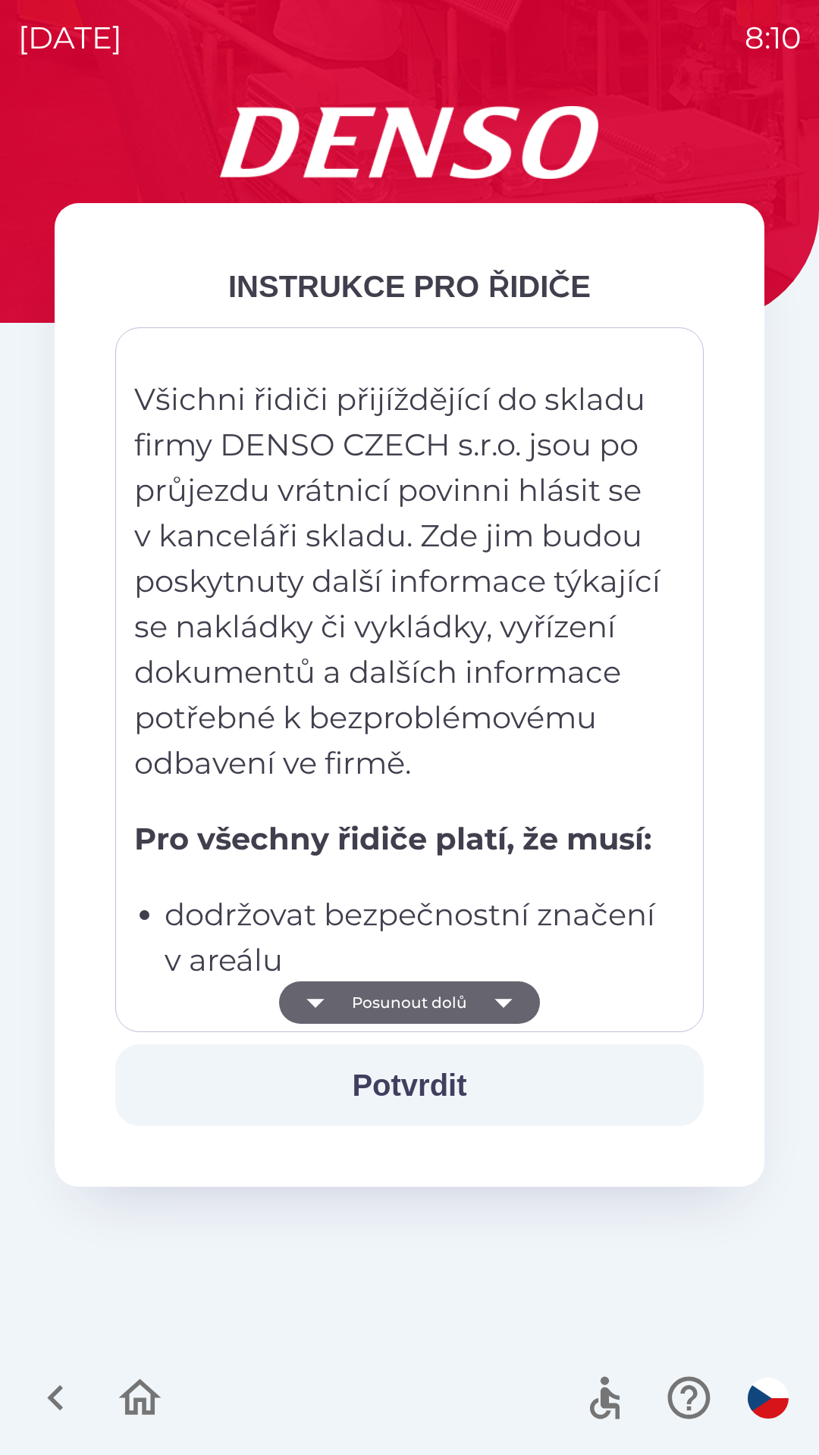
click at [431, 989] on button "Posunout dolů" at bounding box center [409, 1003] width 261 height 42
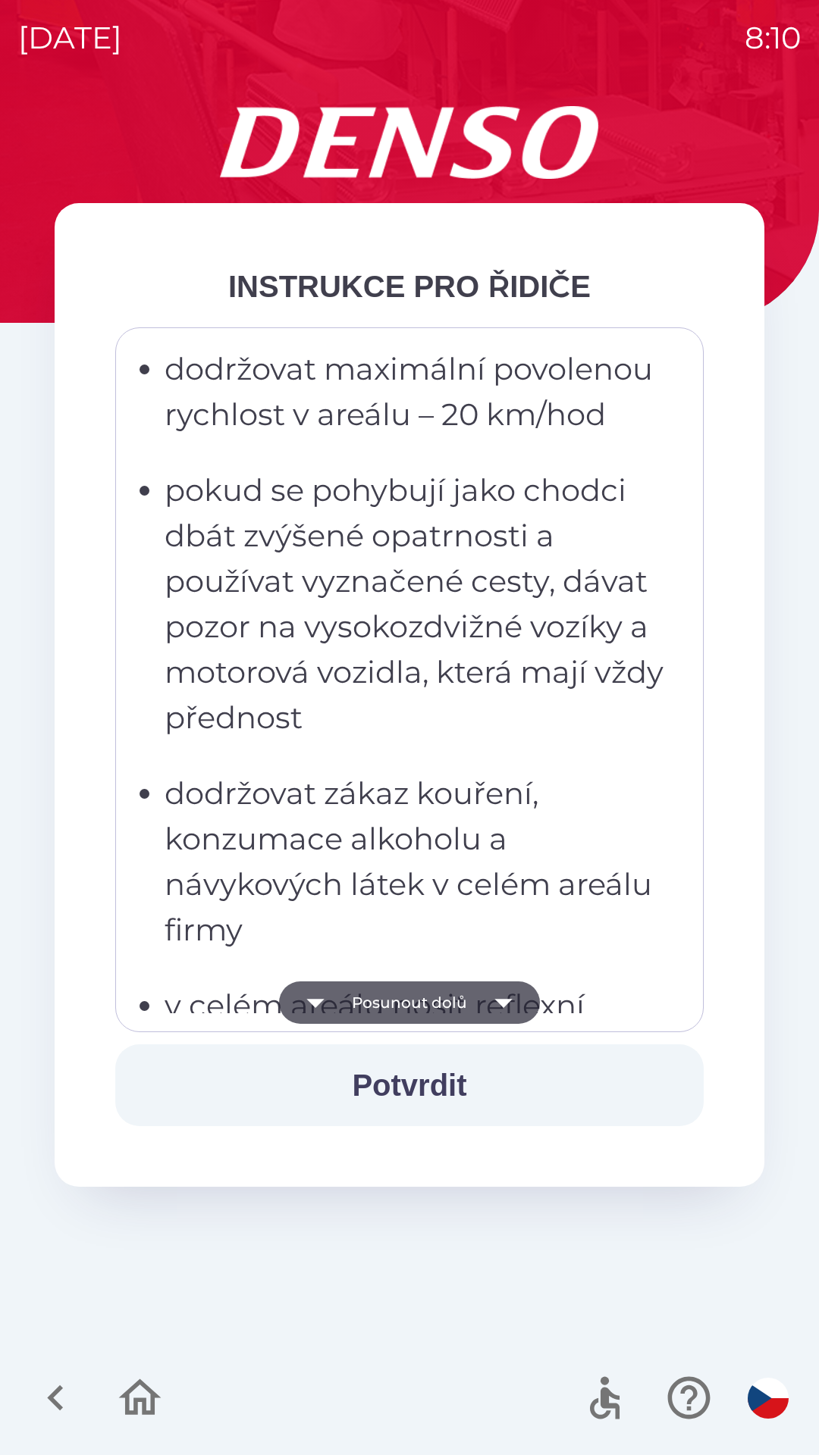
click at [408, 1081] on button "Potvrdit" at bounding box center [409, 1086] width 588 height 82
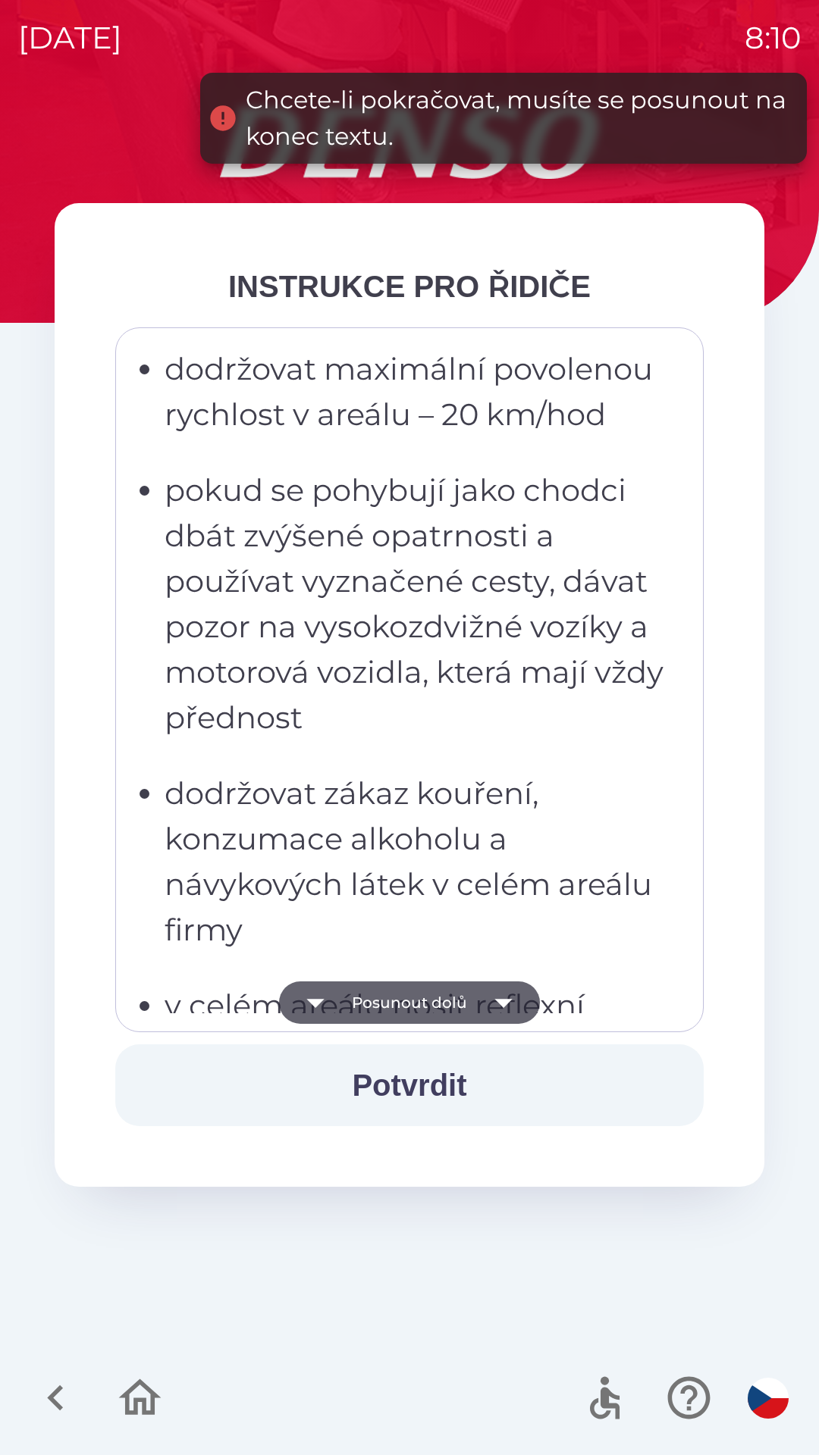
click at [502, 996] on icon "button" at bounding box center [503, 1003] width 42 height 42
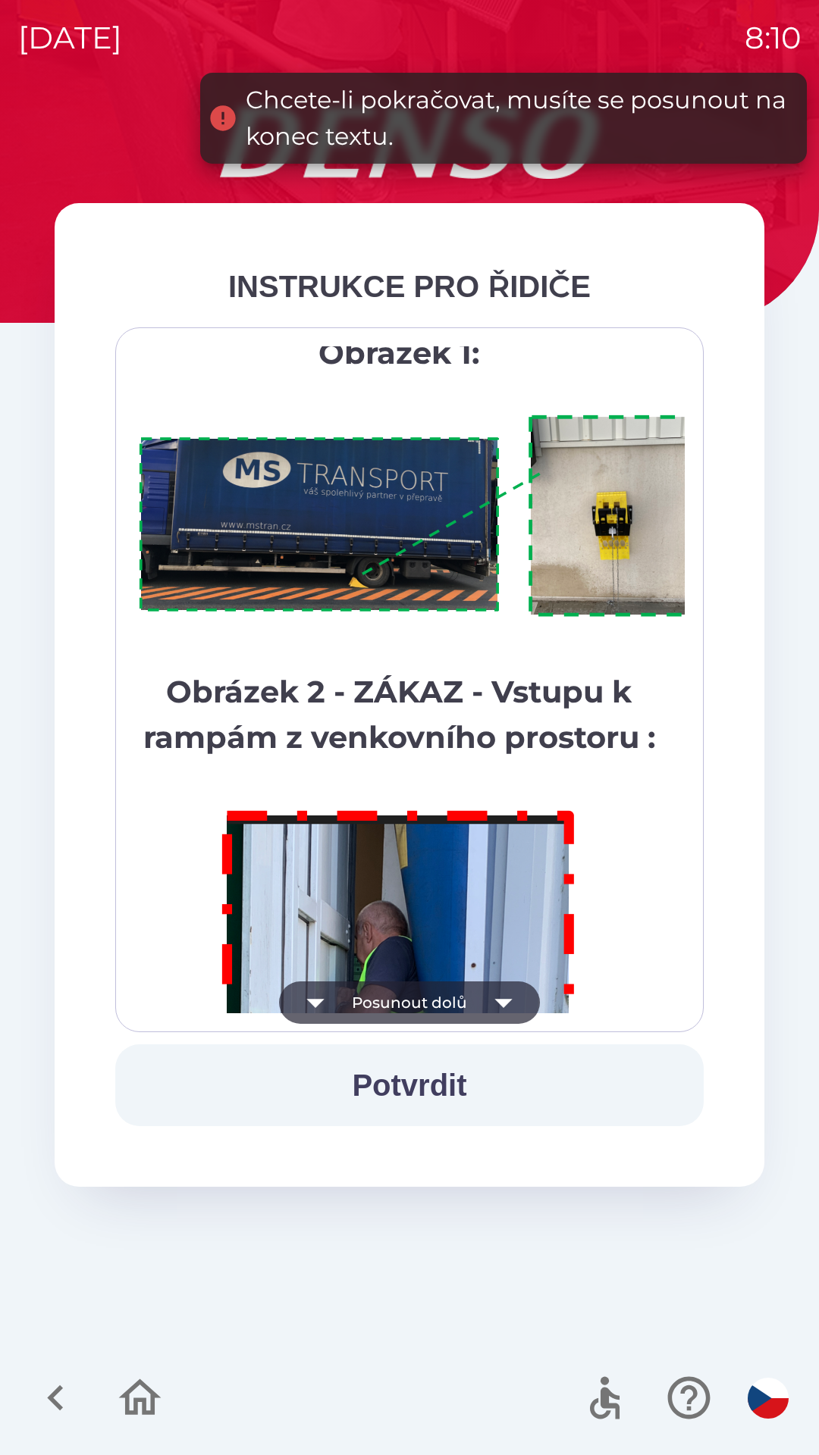
scroll to position [8519, 0]
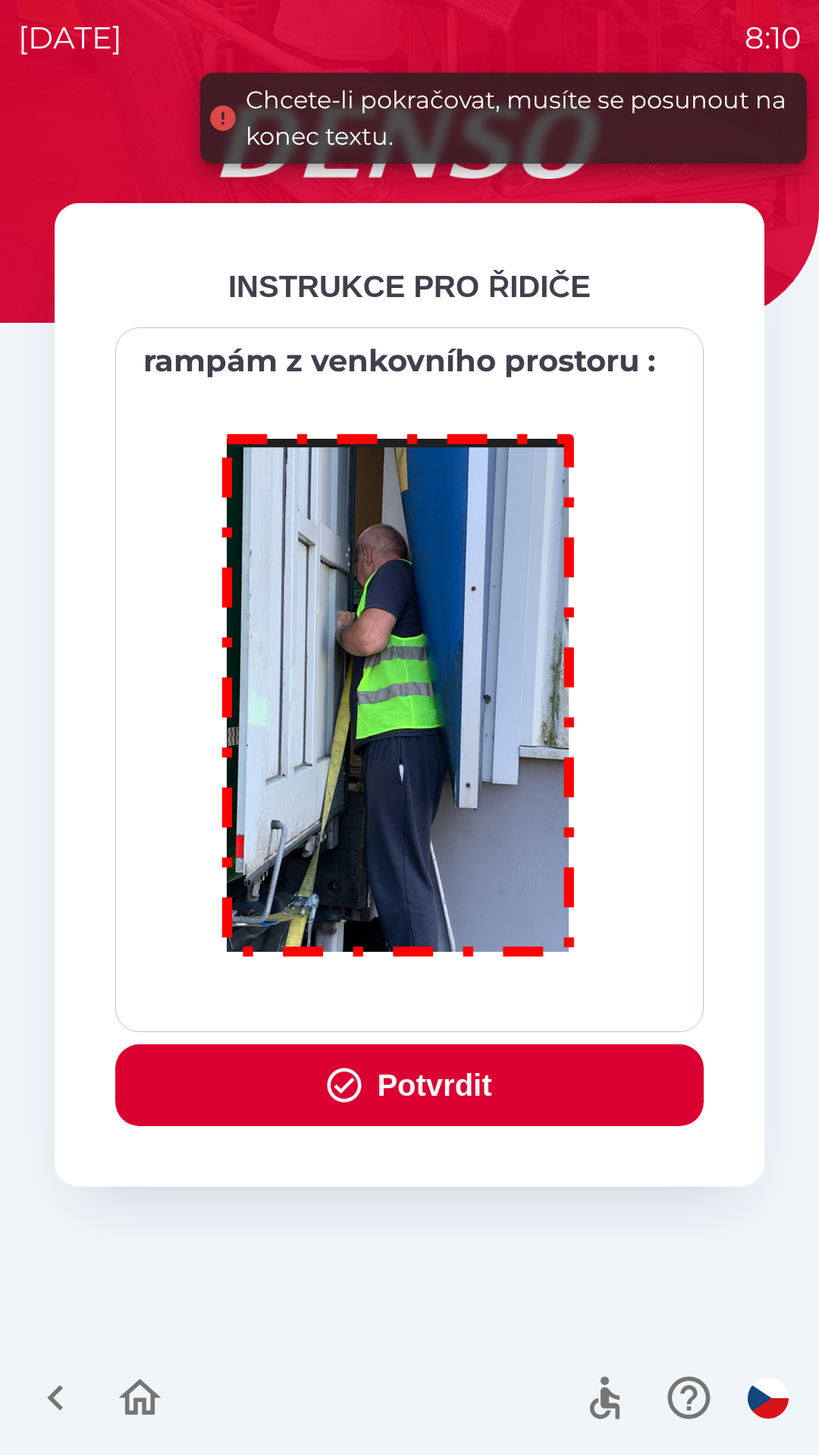
click at [391, 1076] on button "Potvrdit" at bounding box center [409, 1086] width 588 height 82
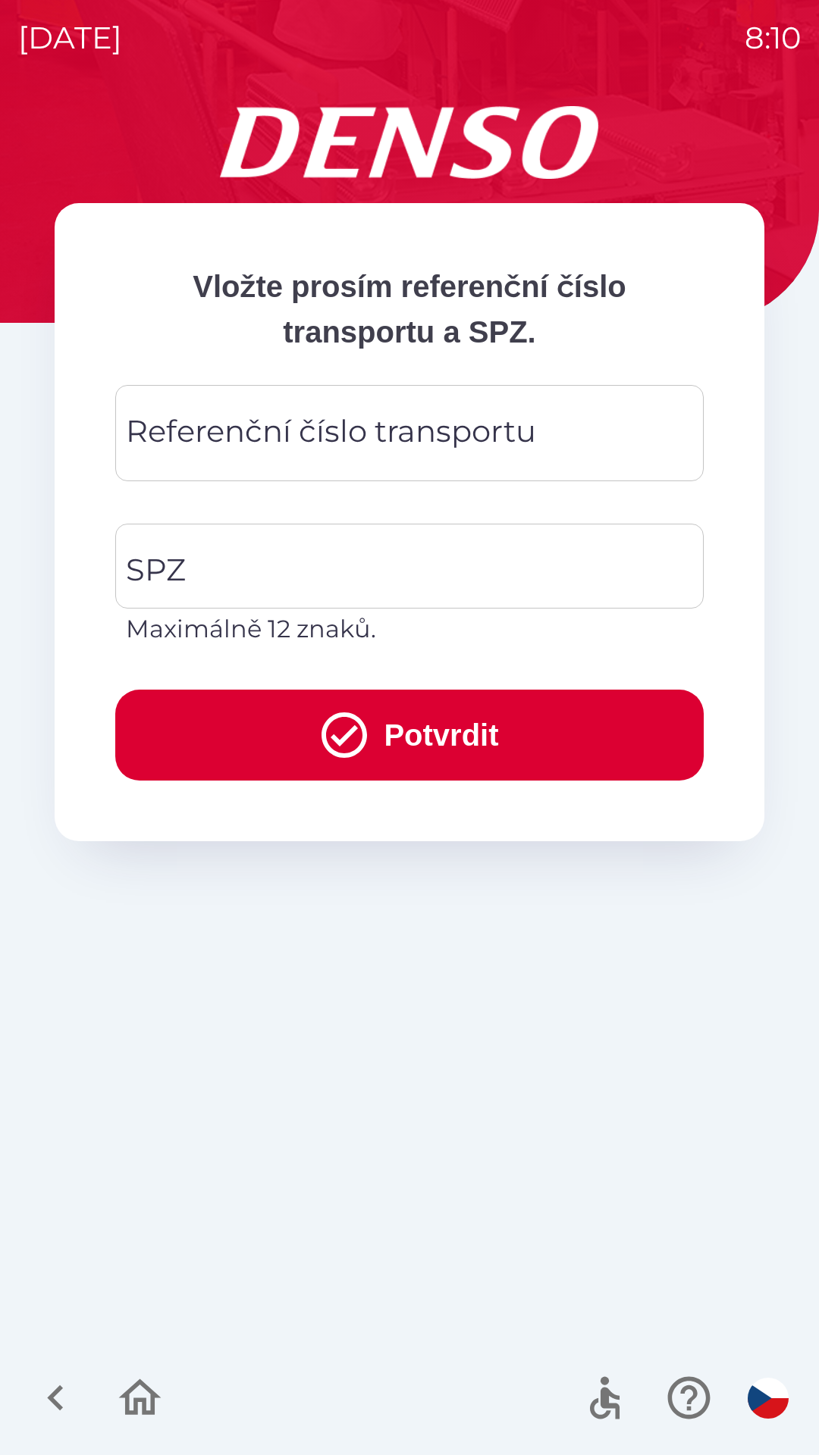
click at [566, 439] on input "Referenční číslo transportu" at bounding box center [409, 433] width 552 height 60
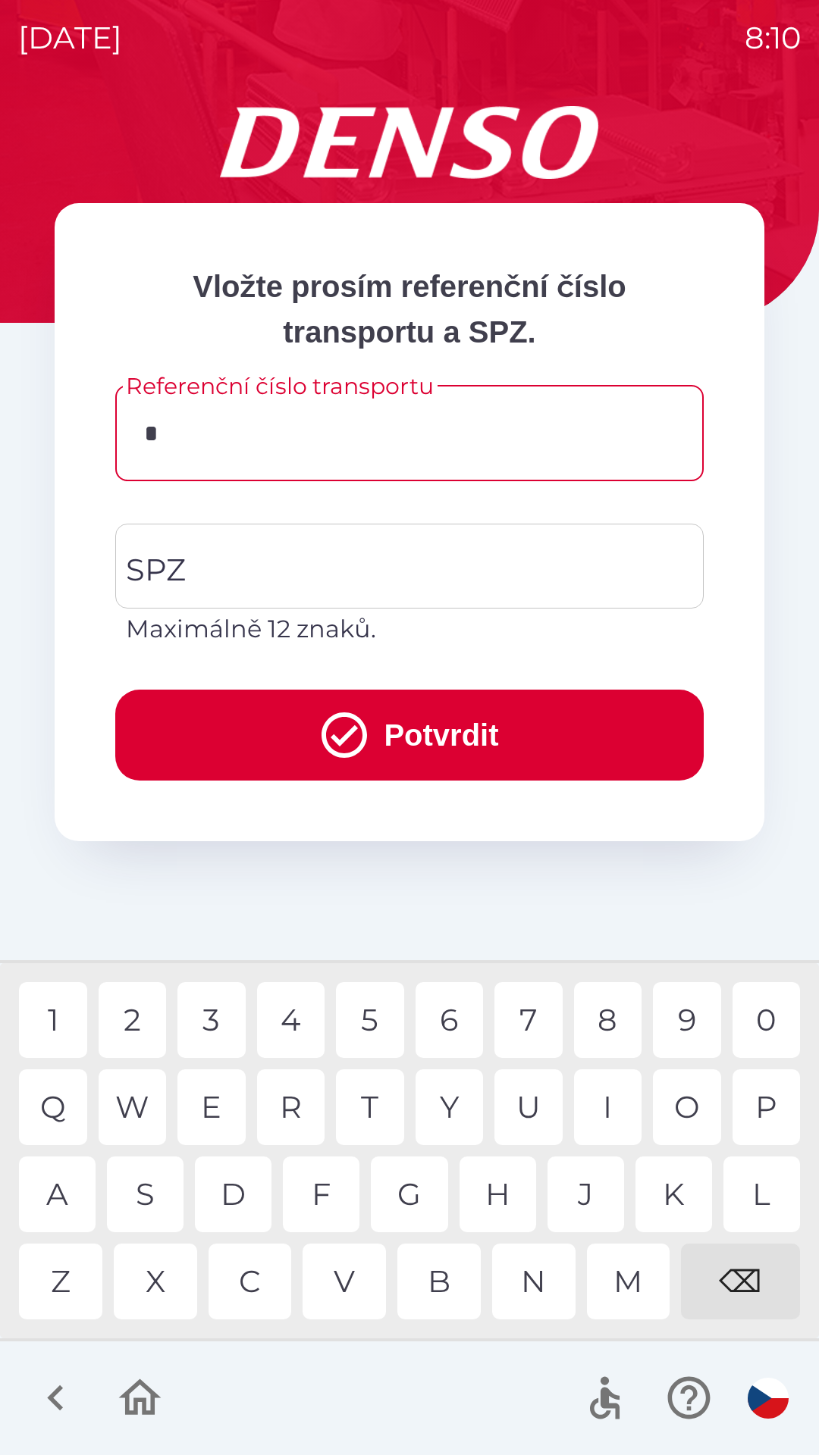
click at [66, 1023] on div "1" at bounding box center [53, 1020] width 68 height 76
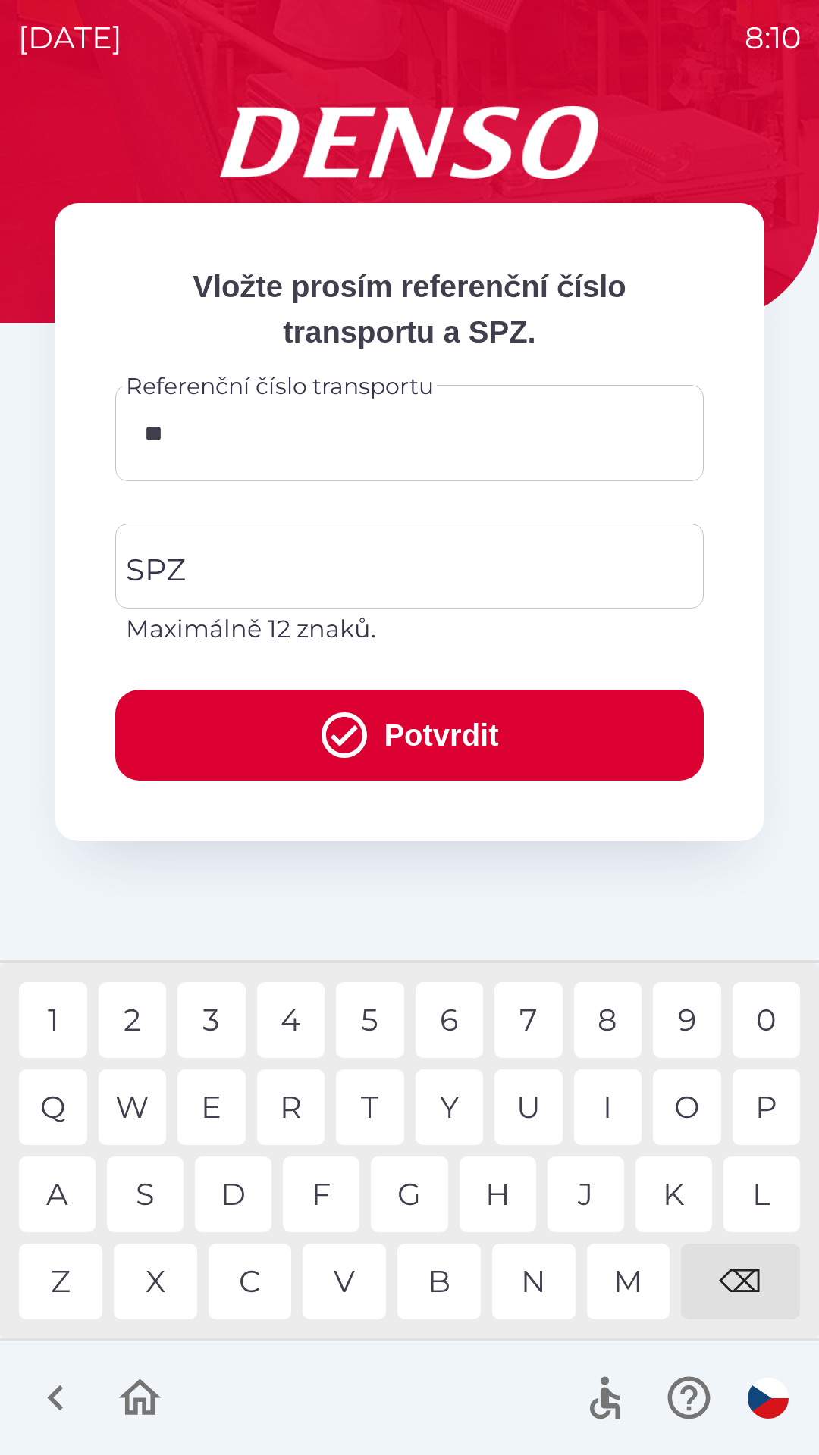
click at [679, 1023] on div "9" at bounding box center [687, 1020] width 68 height 76
click at [748, 1014] on div "0" at bounding box center [766, 1020] width 68 height 76
click at [142, 1098] on div "W" at bounding box center [133, 1108] width 68 height 76
click at [223, 1017] on div "3" at bounding box center [211, 1020] width 68 height 76
type input "********"
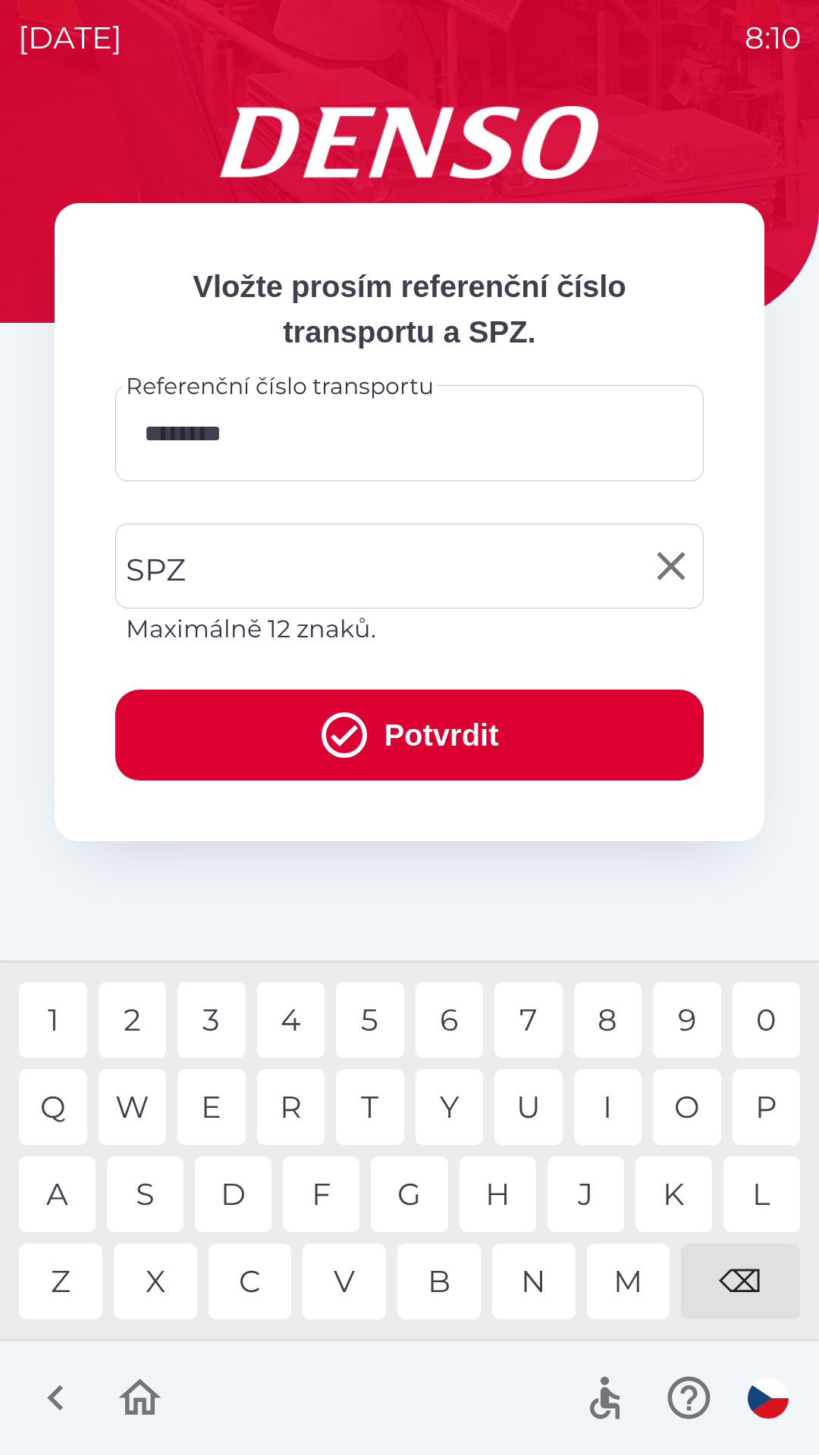
click at [230, 558] on input "SPZ" at bounding box center [398, 566] width 552 height 71
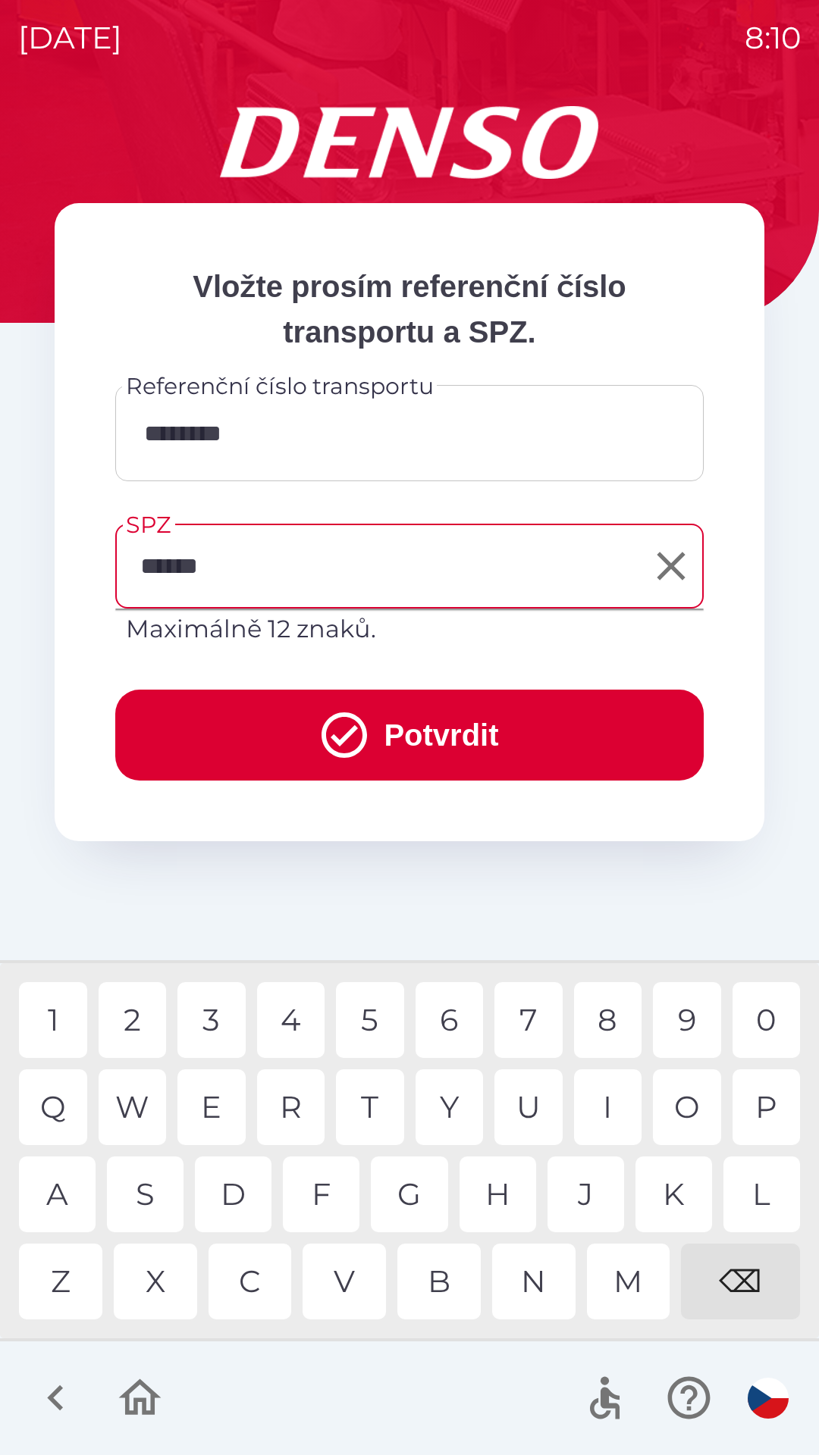
click at [457, 1013] on div "6" at bounding box center [449, 1020] width 68 height 76
type input "*******"
click at [371, 725] on button "Potvrdit" at bounding box center [409, 735] width 588 height 91
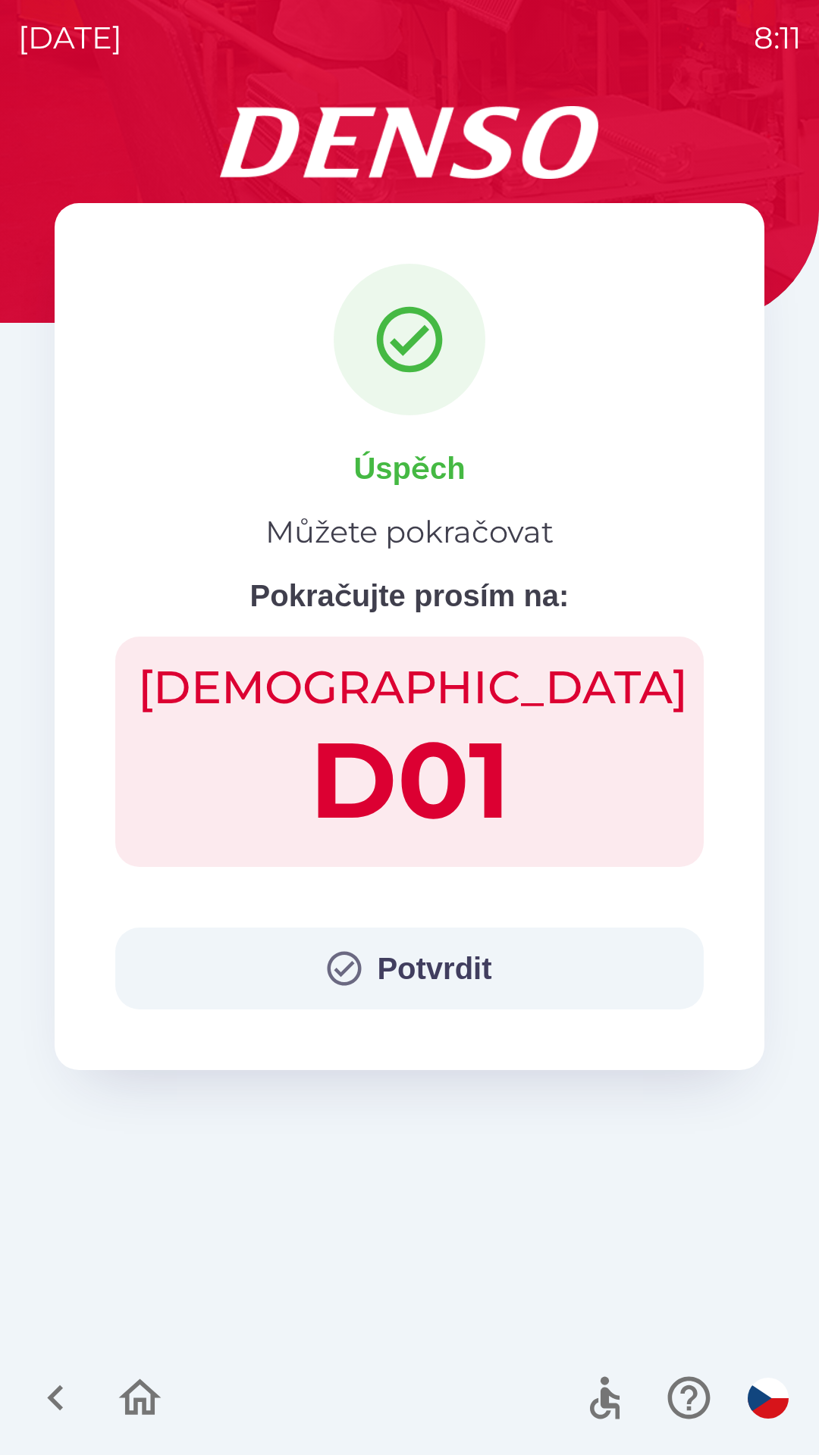
click at [384, 963] on button "Potvrdit" at bounding box center [409, 969] width 588 height 82
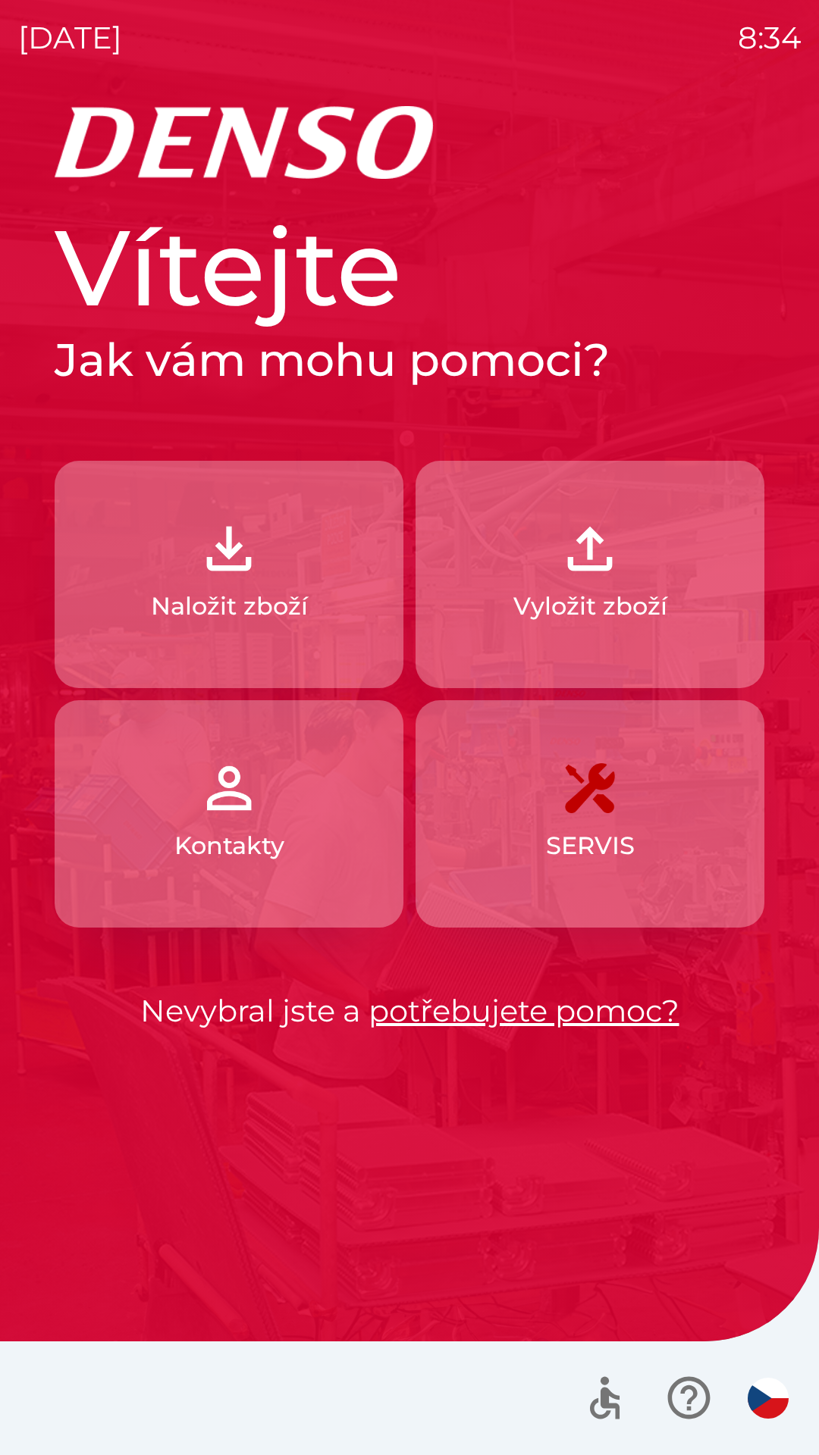
click at [581, 587] on button "Vyložit zboží" at bounding box center [589, 574] width 349 height 227
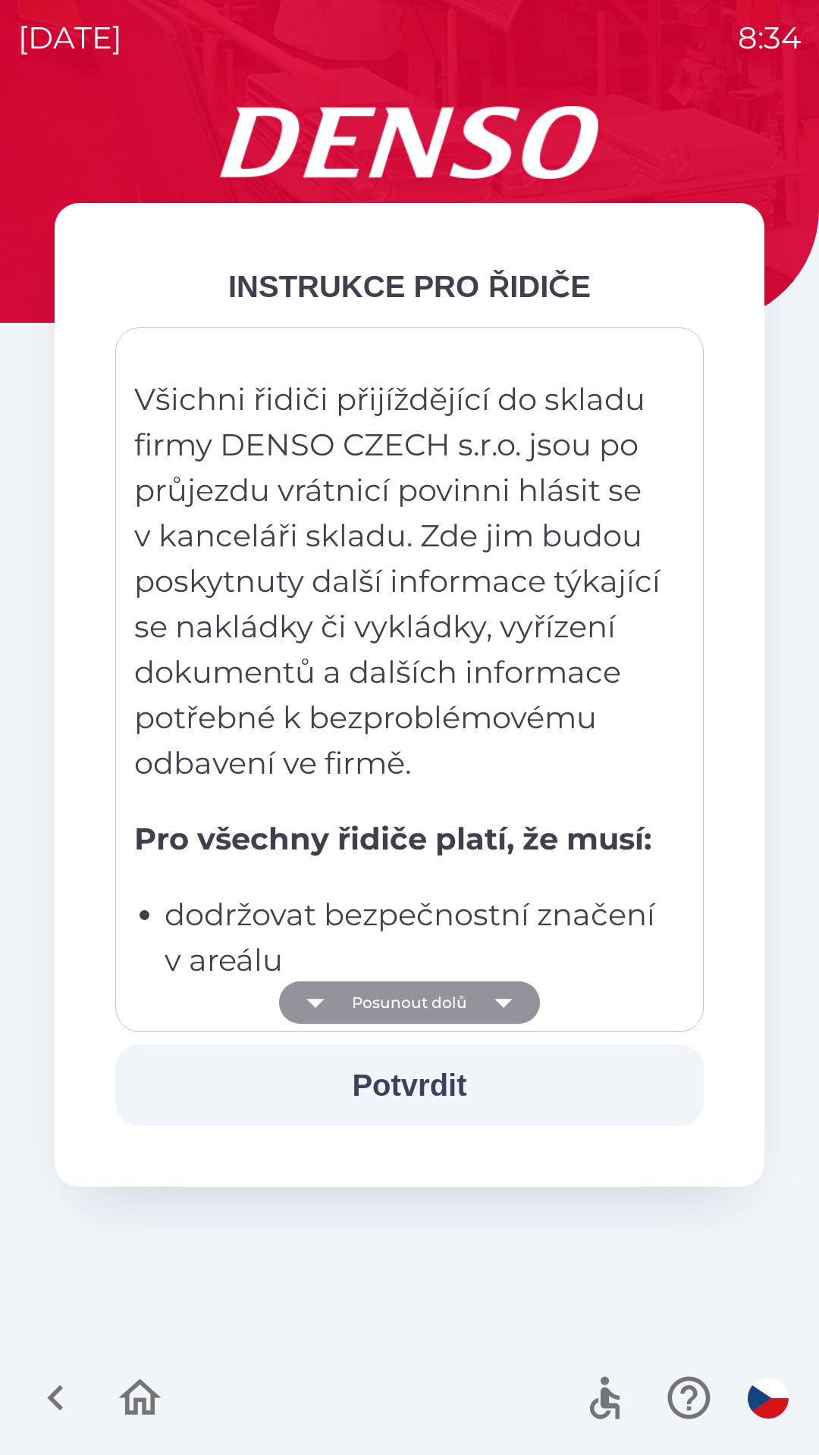
click at [493, 997] on icon "button" at bounding box center [503, 1003] width 42 height 42
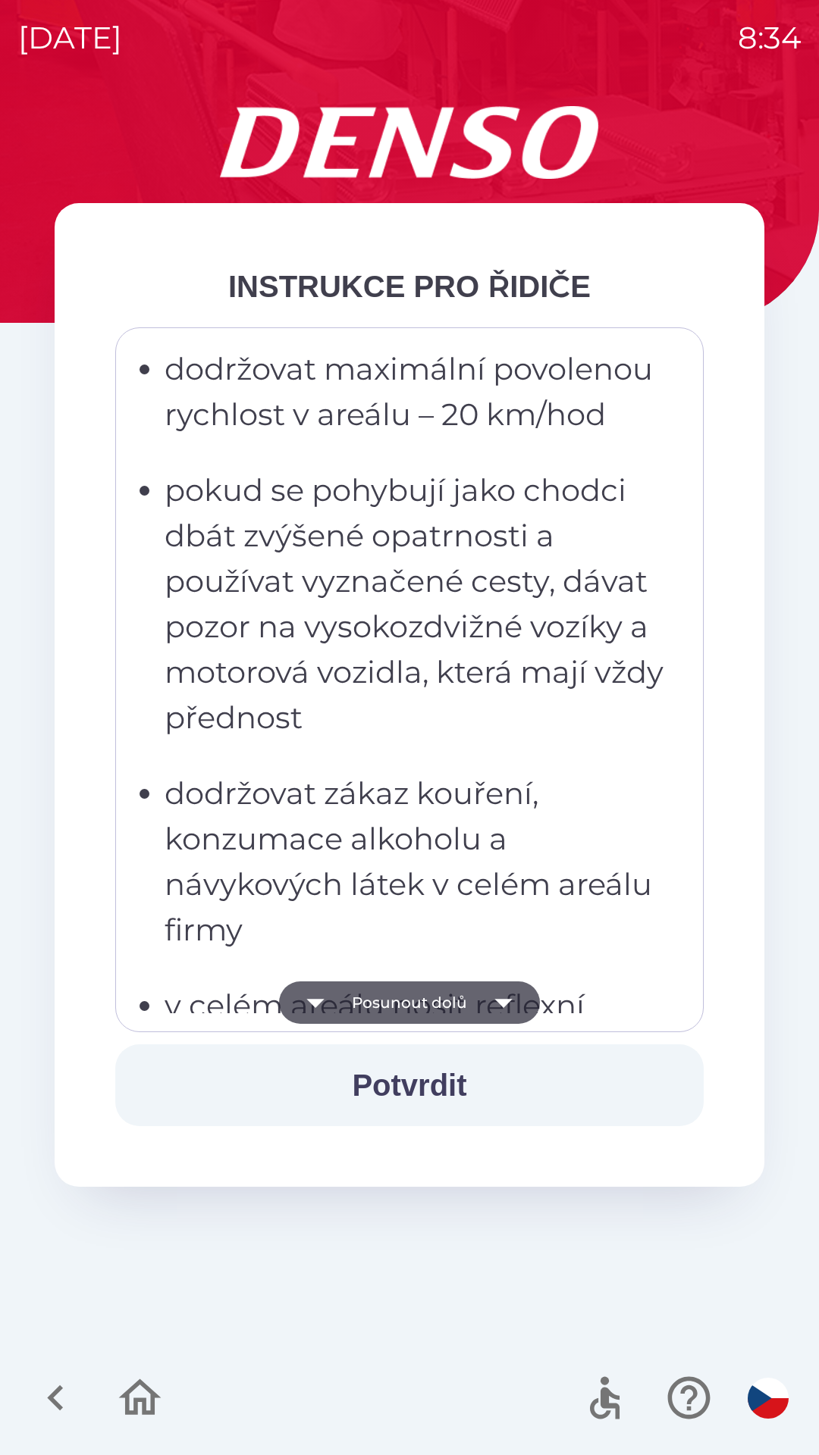
click at [500, 999] on icon "button" at bounding box center [503, 1003] width 42 height 42
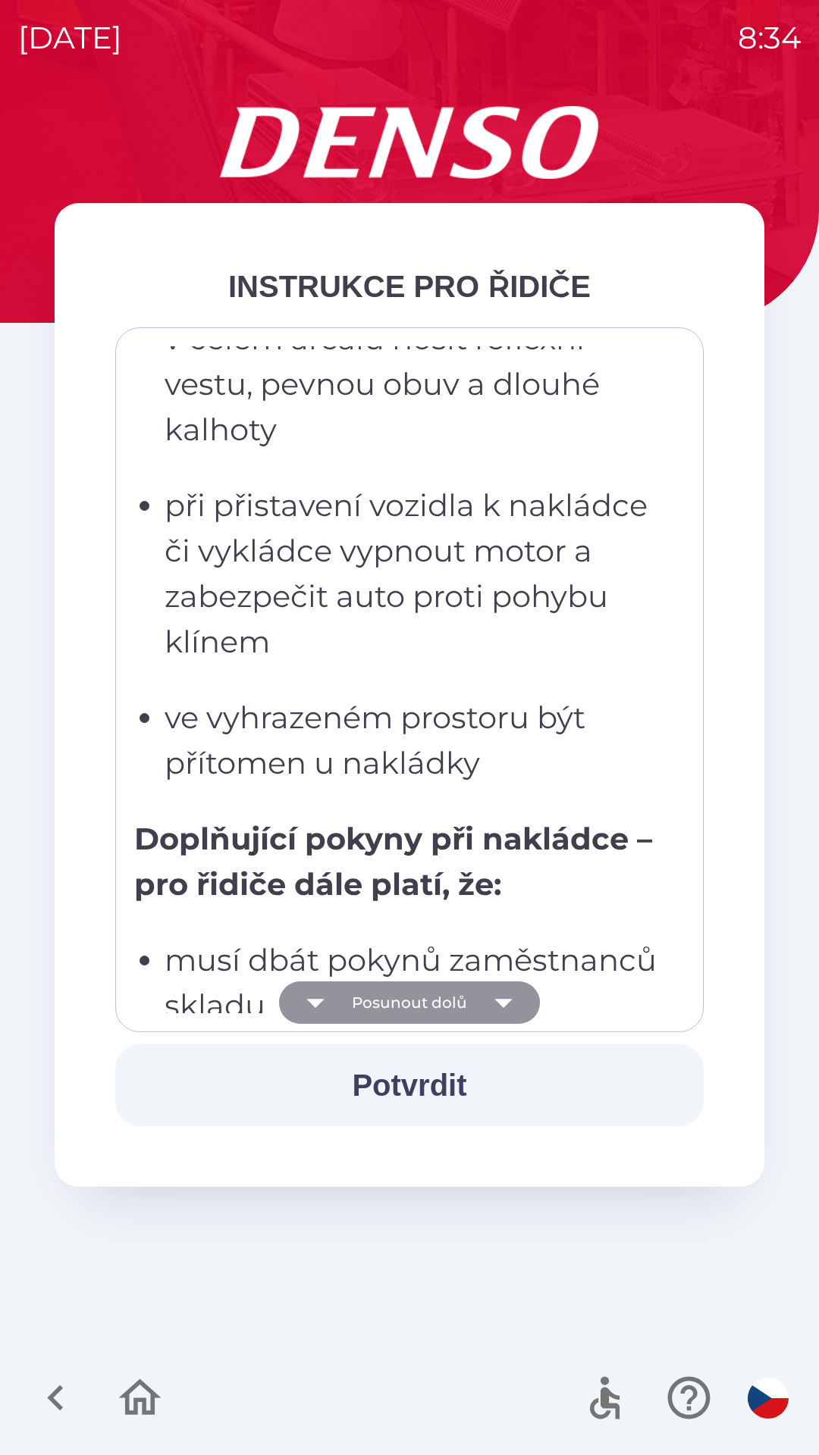
click at [502, 989] on icon "button" at bounding box center [503, 1003] width 42 height 42
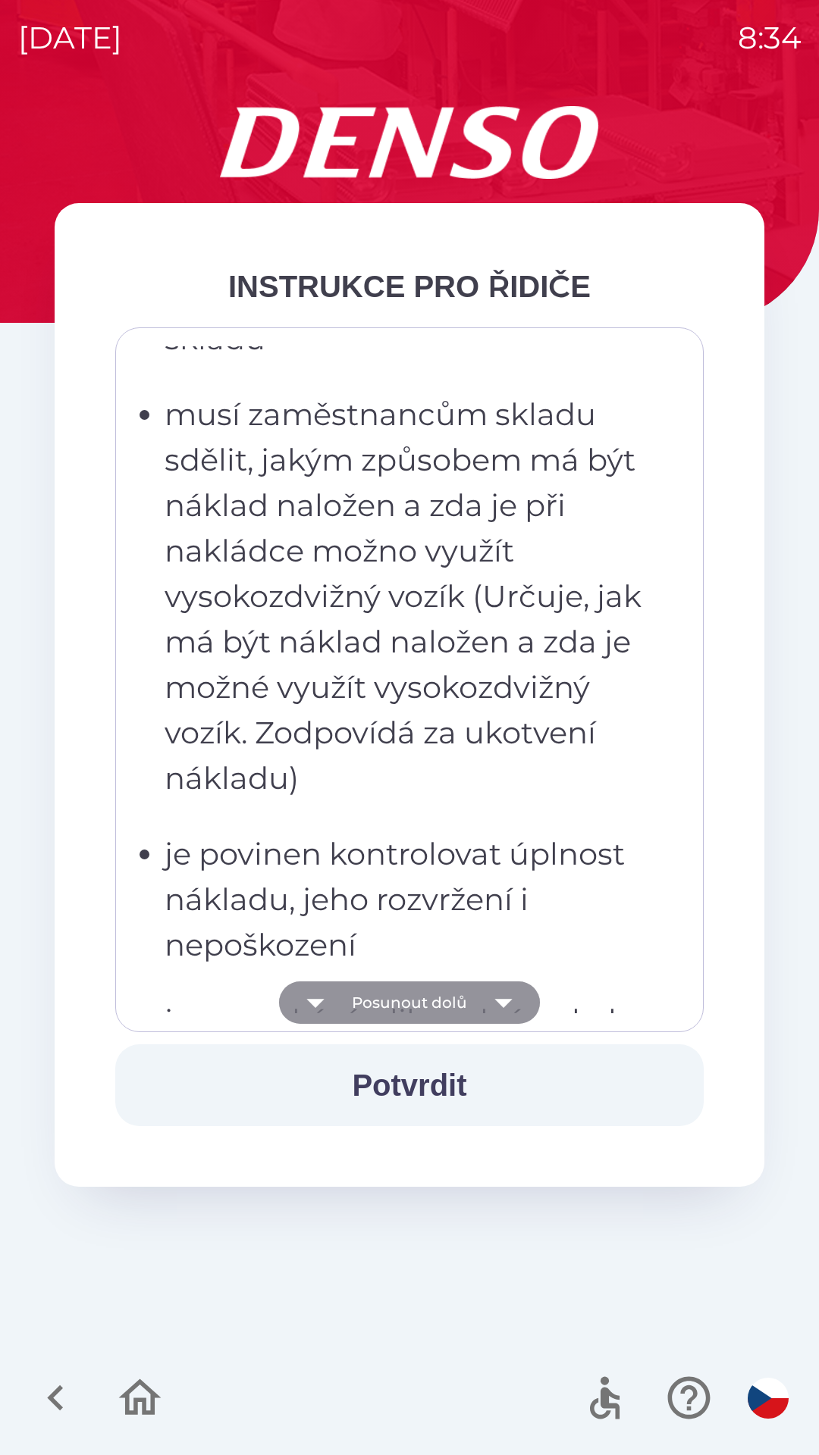
click at [501, 998] on icon "button" at bounding box center [503, 1003] width 42 height 42
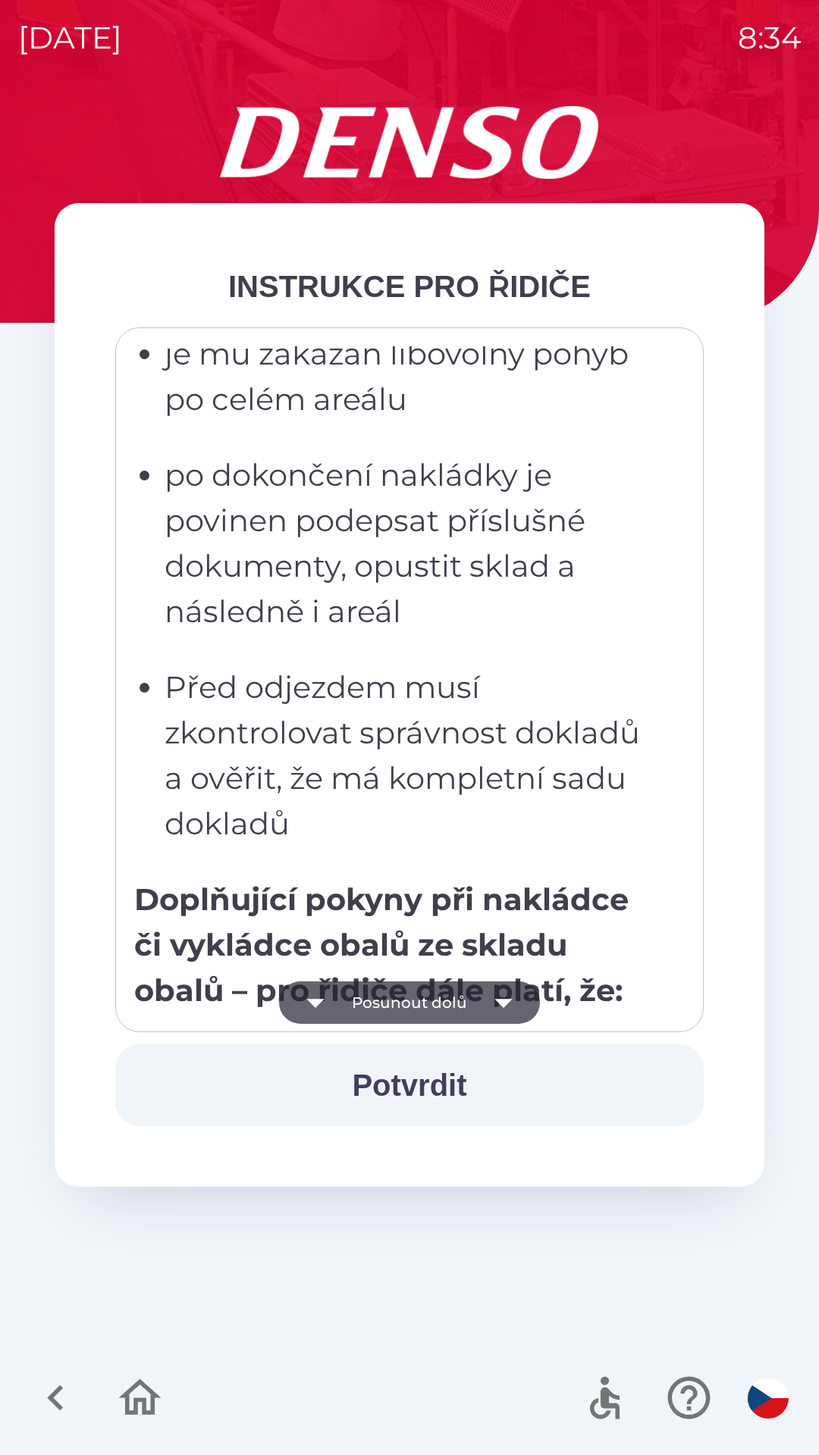
click at [502, 997] on icon "button" at bounding box center [503, 1003] width 42 height 42
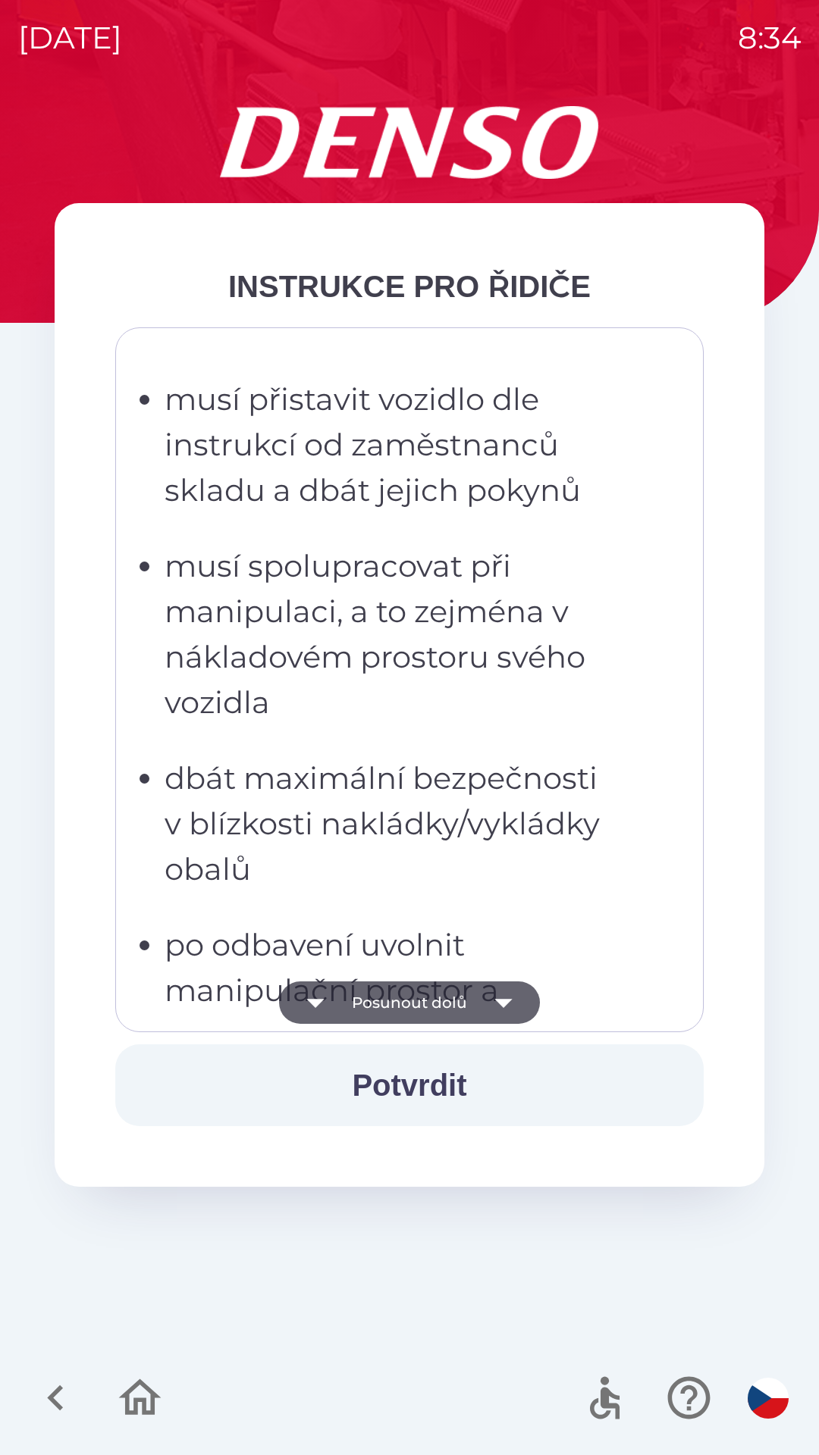
click at [500, 998] on icon "button" at bounding box center [503, 1003] width 42 height 42
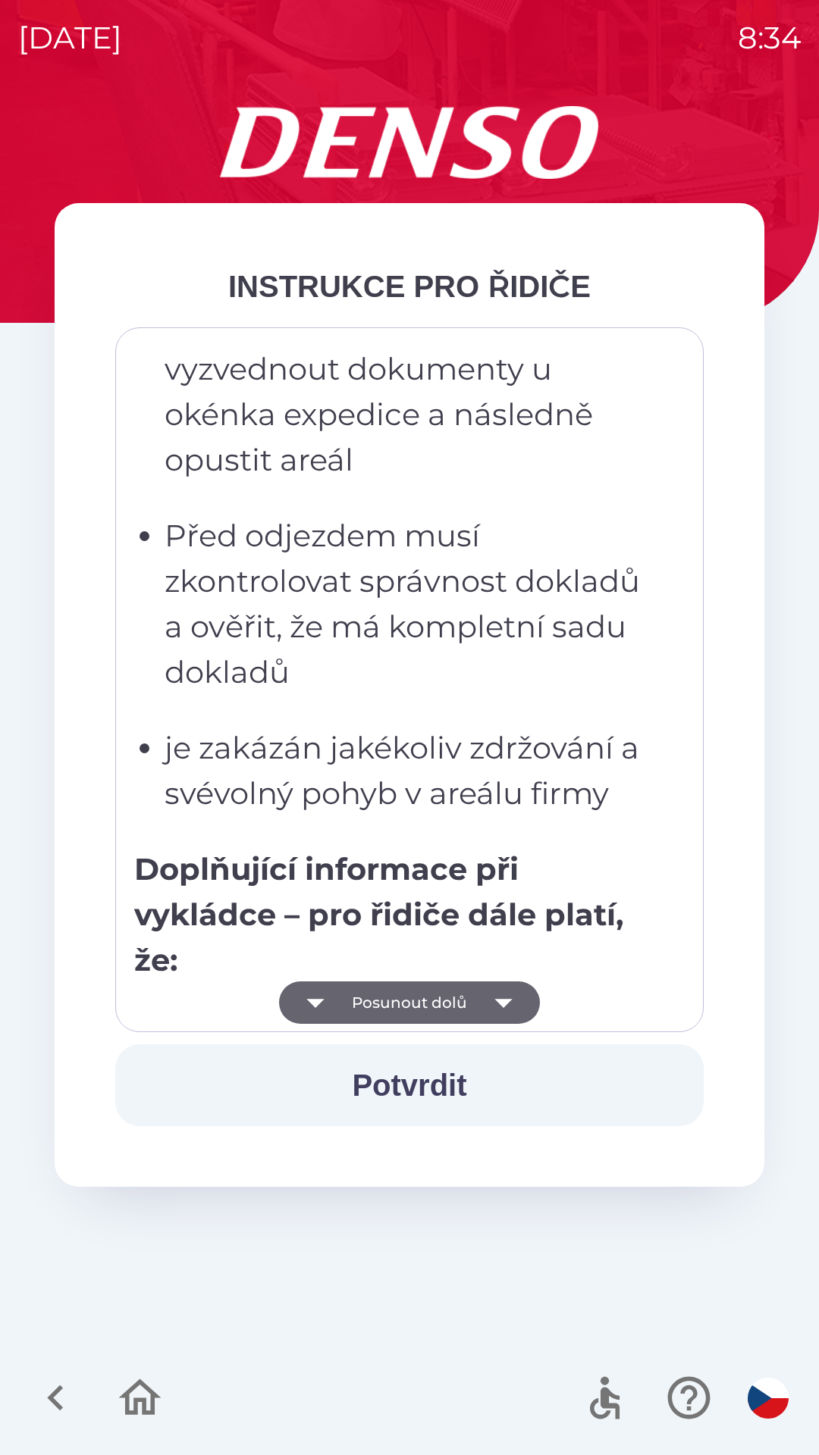
click at [502, 996] on icon "button" at bounding box center [503, 1003] width 42 height 42
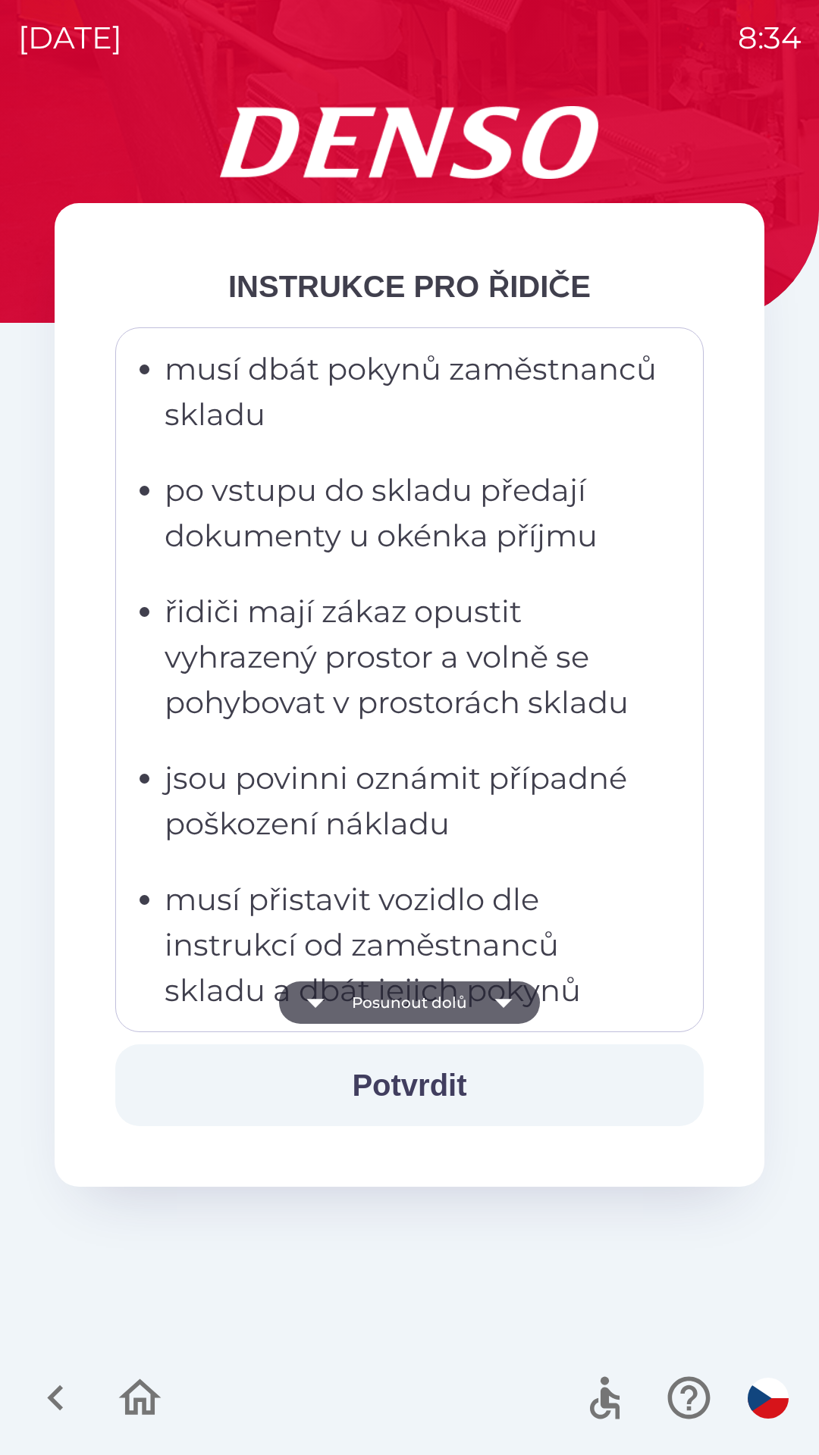
click at [500, 992] on icon "button" at bounding box center [503, 1003] width 42 height 42
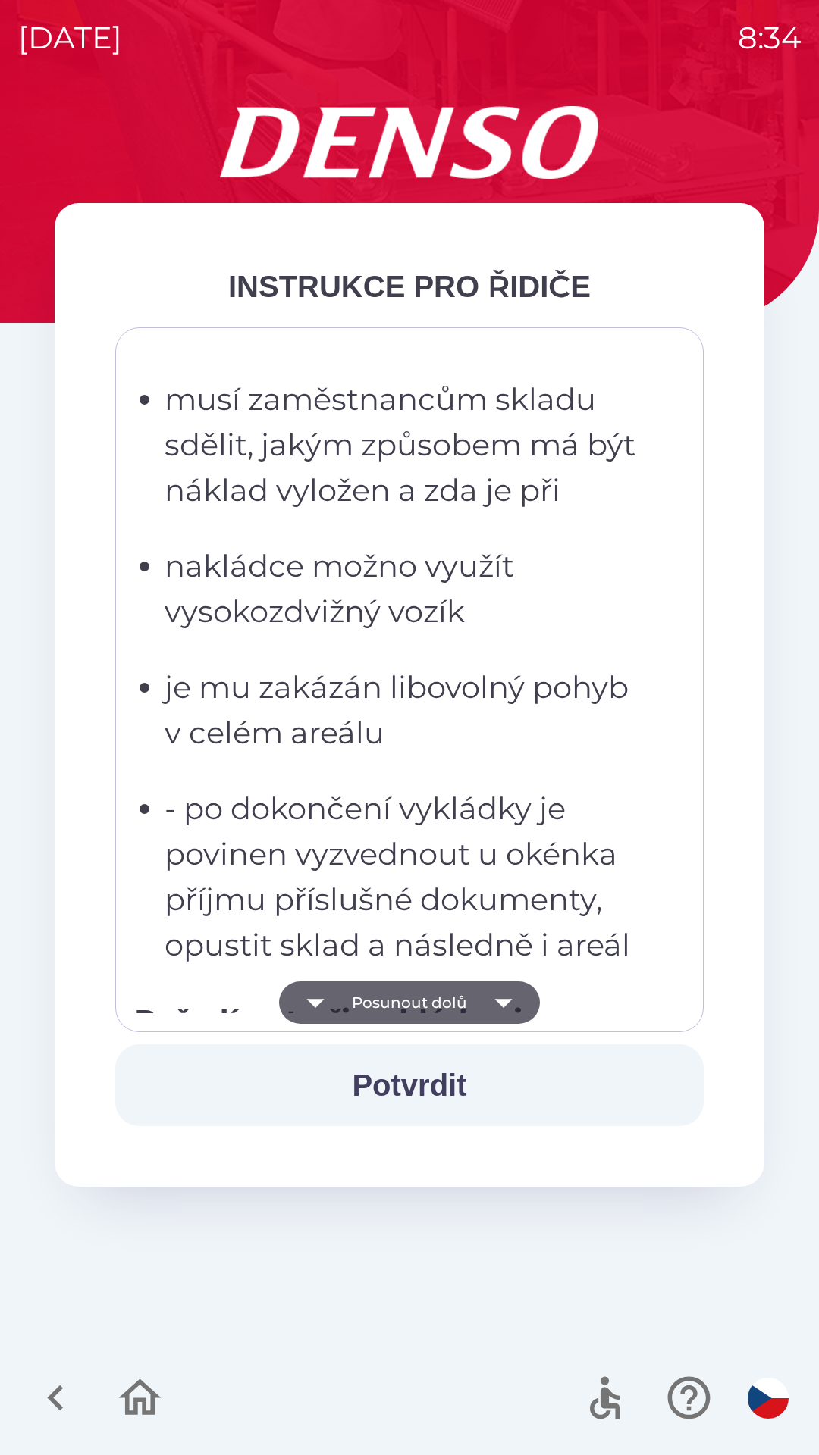
click at [500, 999] on icon "button" at bounding box center [503, 1003] width 42 height 42
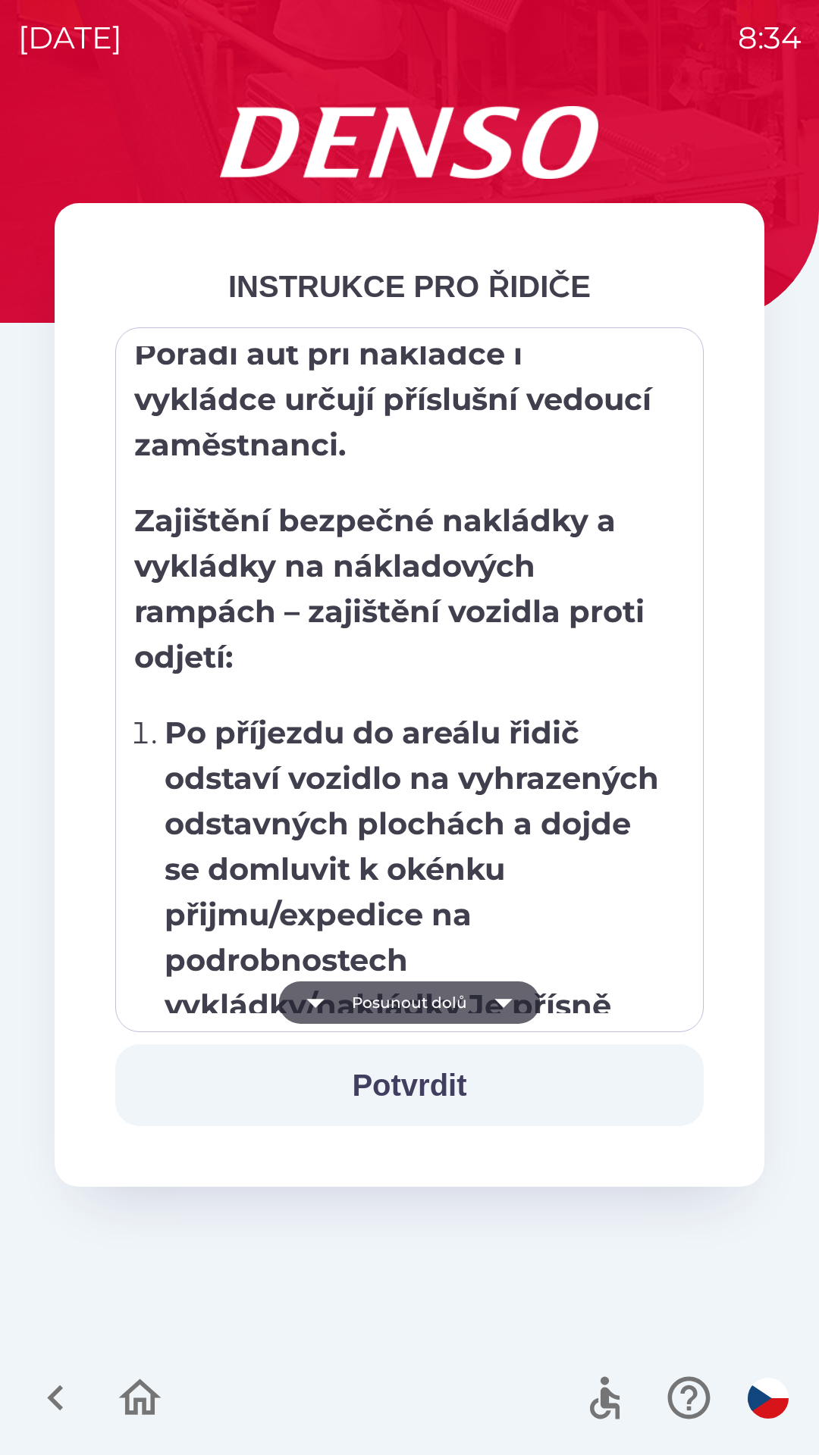
click at [500, 1001] on icon "button" at bounding box center [502, 1003] width 17 height 9
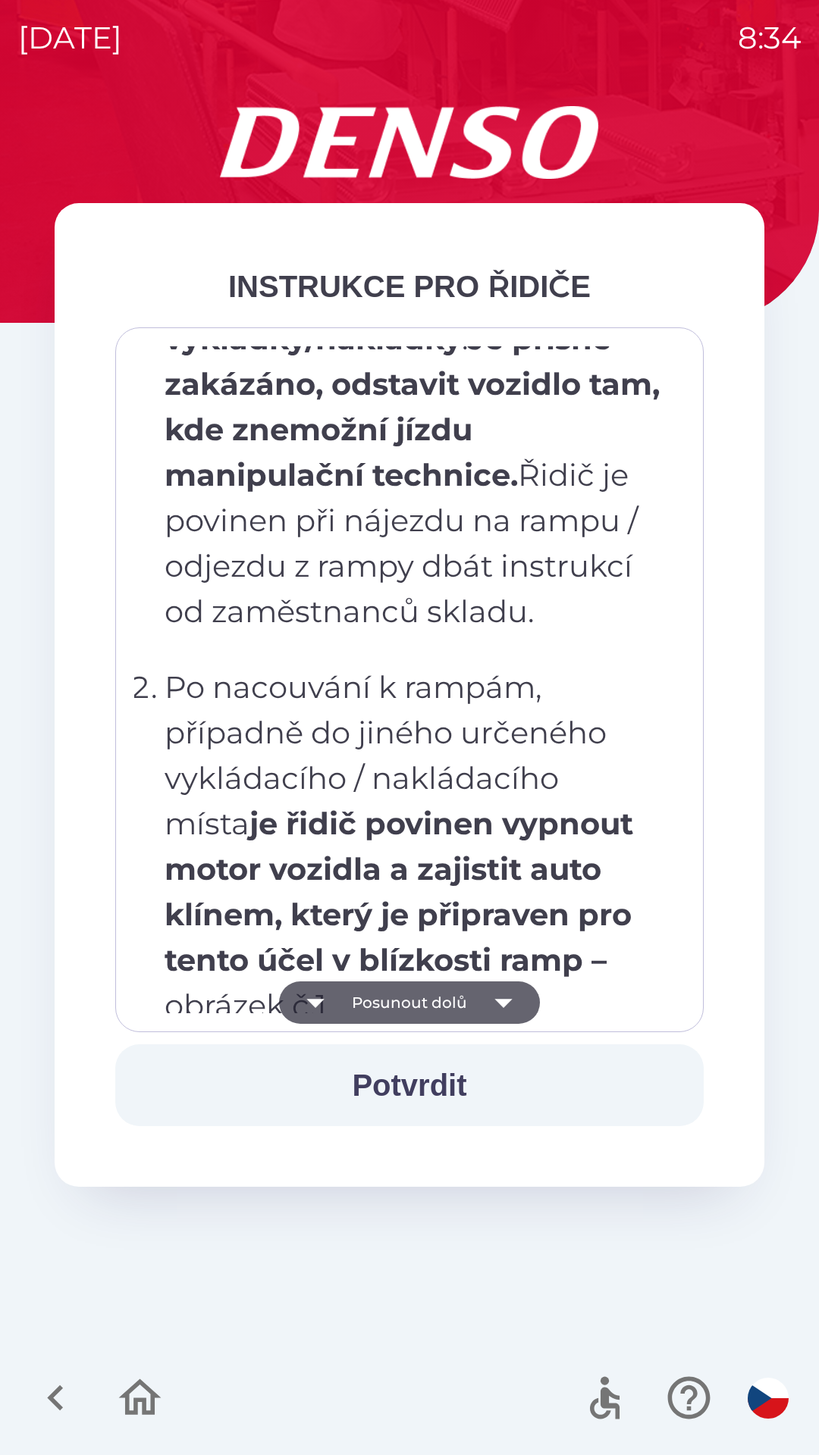
click at [503, 1000] on icon "button" at bounding box center [502, 1003] width 17 height 9
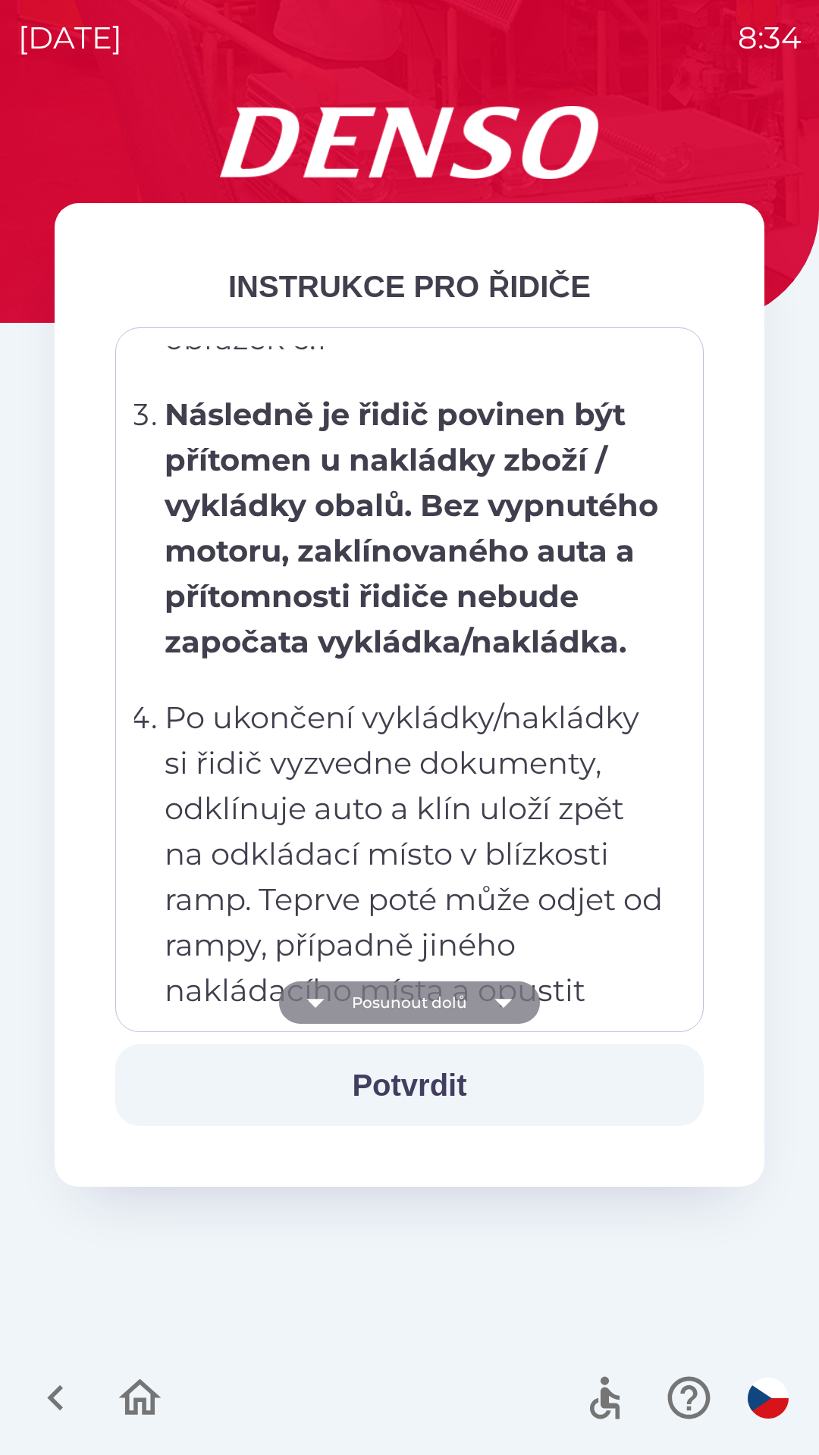
click at [505, 1001] on icon "button" at bounding box center [502, 1003] width 17 height 9
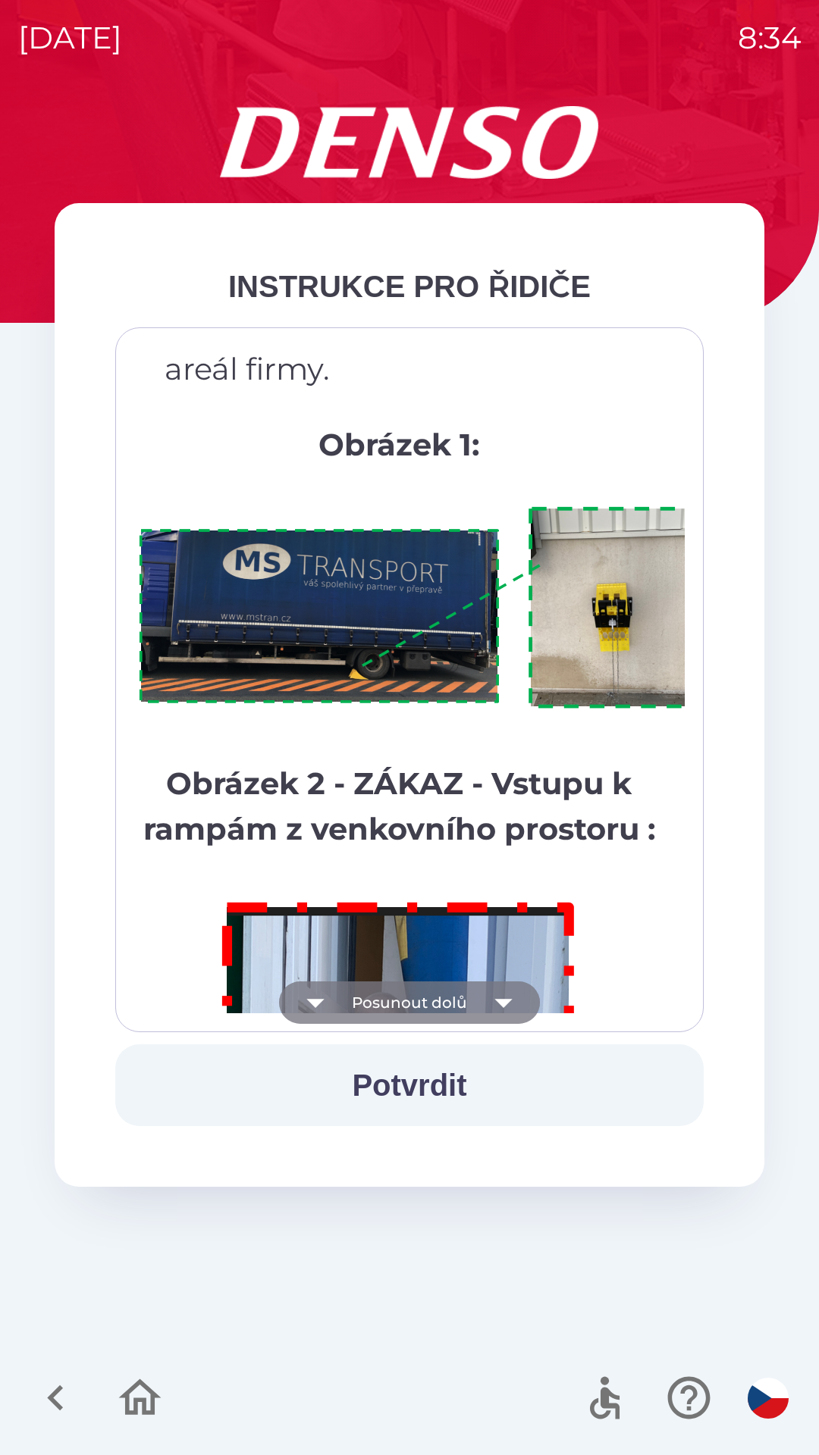
click at [507, 995] on icon "button" at bounding box center [503, 1003] width 42 height 42
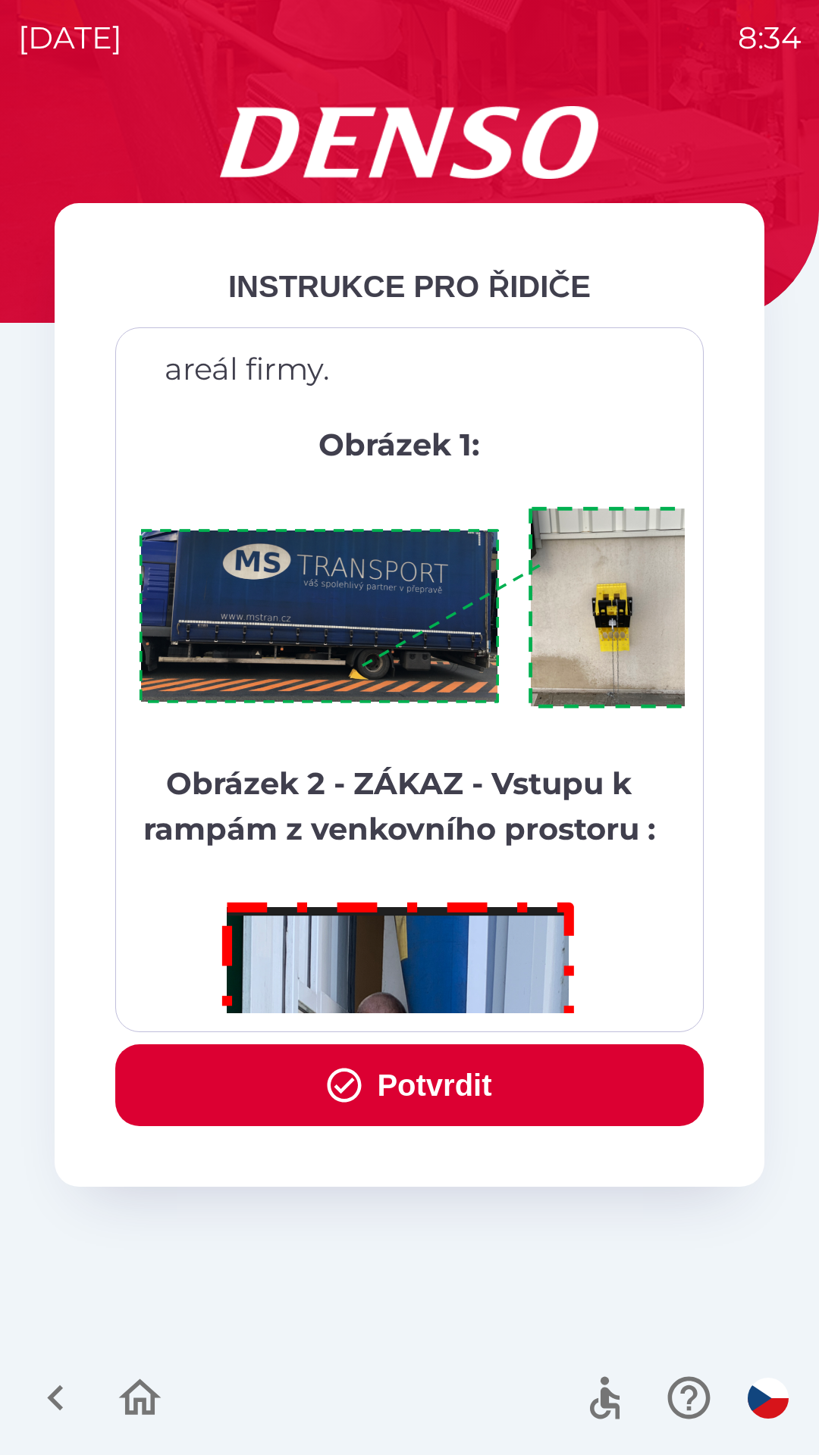
scroll to position [8519, 0]
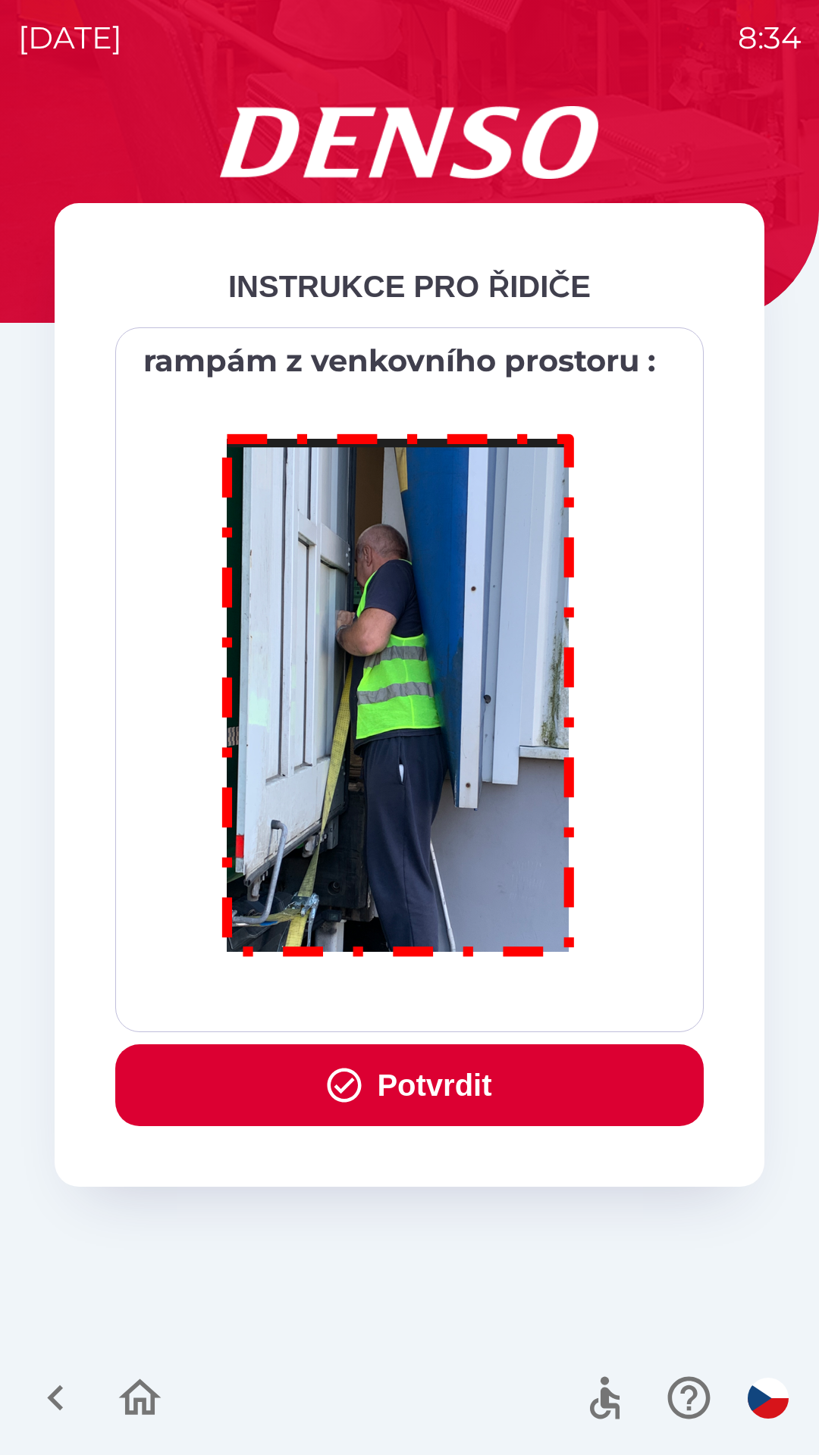
click at [503, 996] on div "Všichni řidiči přijíždějící do skladu firmy DENSO CZECH s.r.o. jsou po průjezdu…" at bounding box center [409, 679] width 550 height 667
click at [446, 1079] on button "Potvrdit" at bounding box center [409, 1086] width 588 height 82
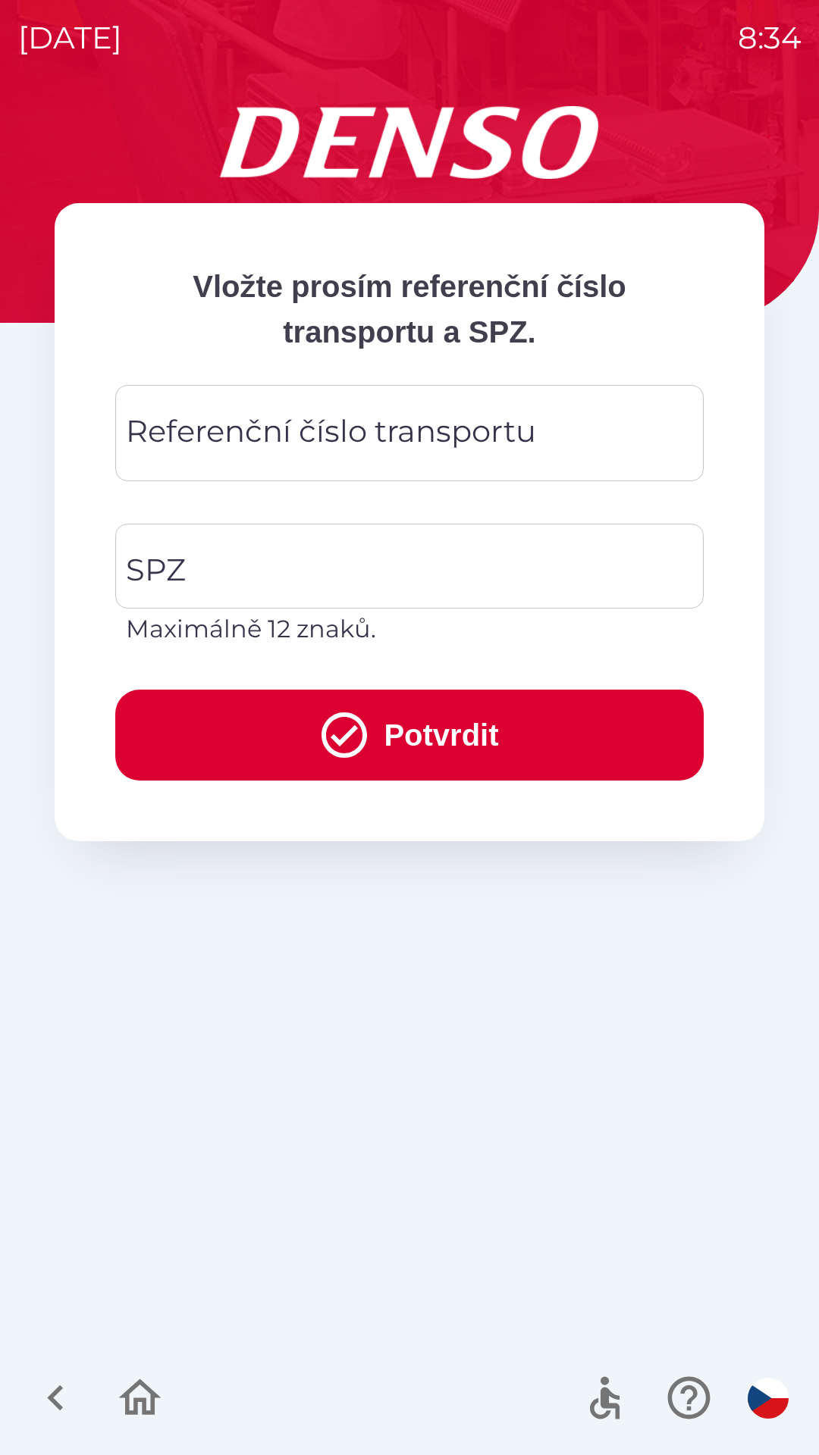
click at [262, 421] on div "Referenční číslo transportu Referenční číslo transportu" at bounding box center [409, 433] width 588 height 96
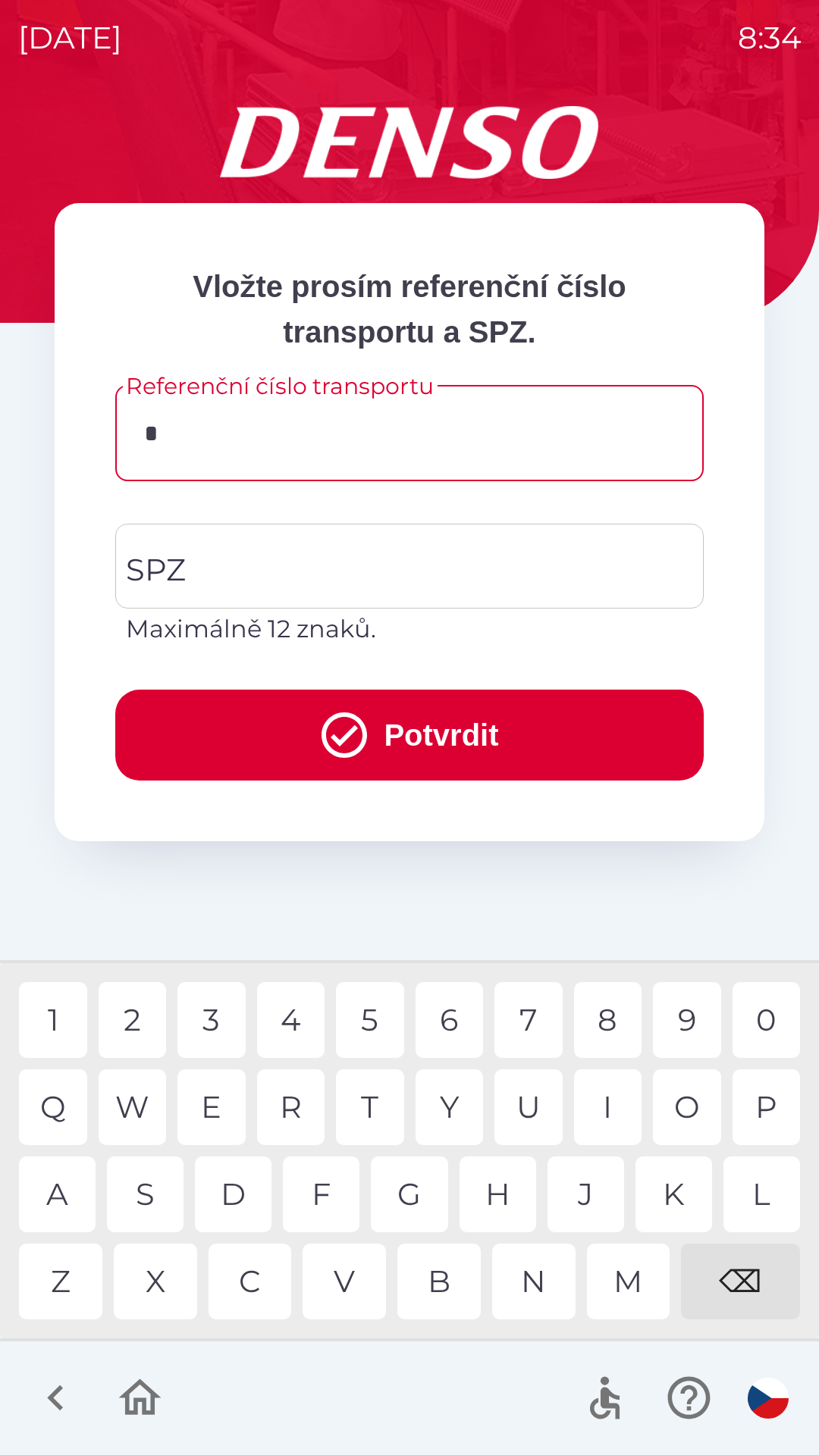
click at [523, 1280] on div "N" at bounding box center [533, 1282] width 83 height 76
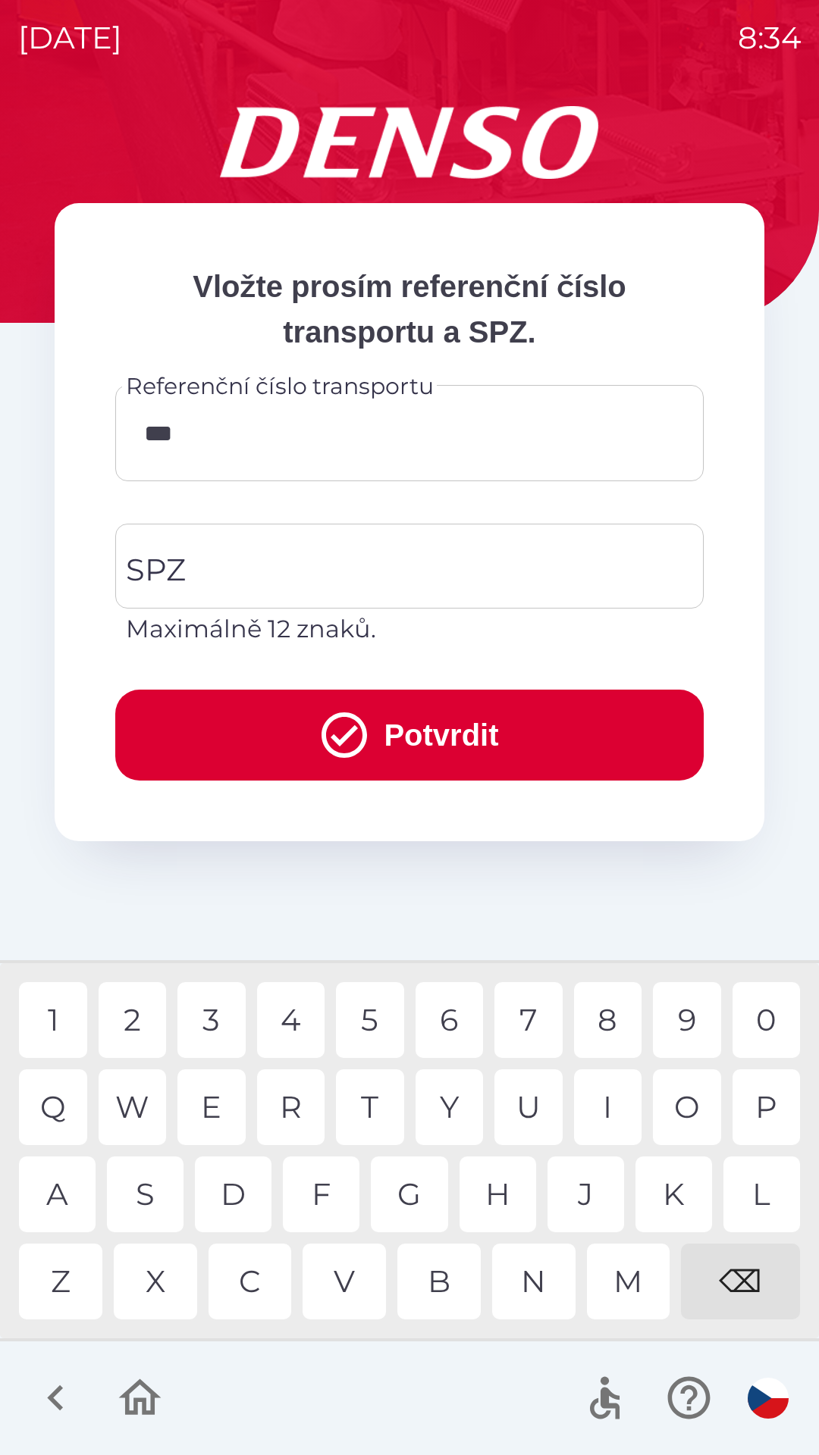
click at [744, 1280] on div "⌫" at bounding box center [740, 1282] width 119 height 76
click at [527, 1017] on div "7" at bounding box center [528, 1020] width 68 height 76
click at [765, 1014] on div "0" at bounding box center [766, 1020] width 68 height 76
click at [680, 1017] on div "9" at bounding box center [687, 1020] width 68 height 76
type input "**********"
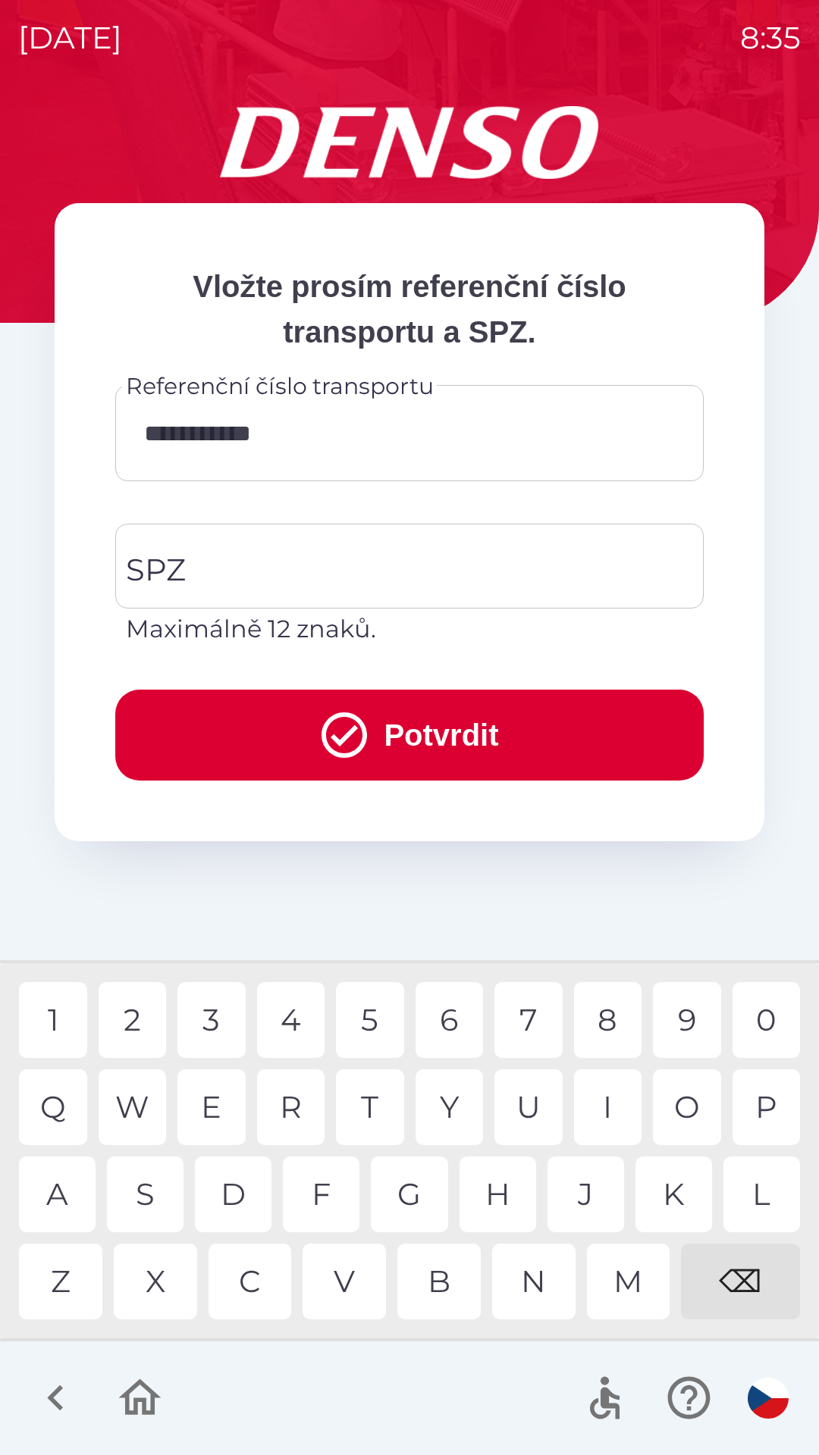
click at [212, 1019] on div "3" at bounding box center [211, 1020] width 68 height 76
click at [266, 559] on input "SPZ" at bounding box center [398, 566] width 552 height 71
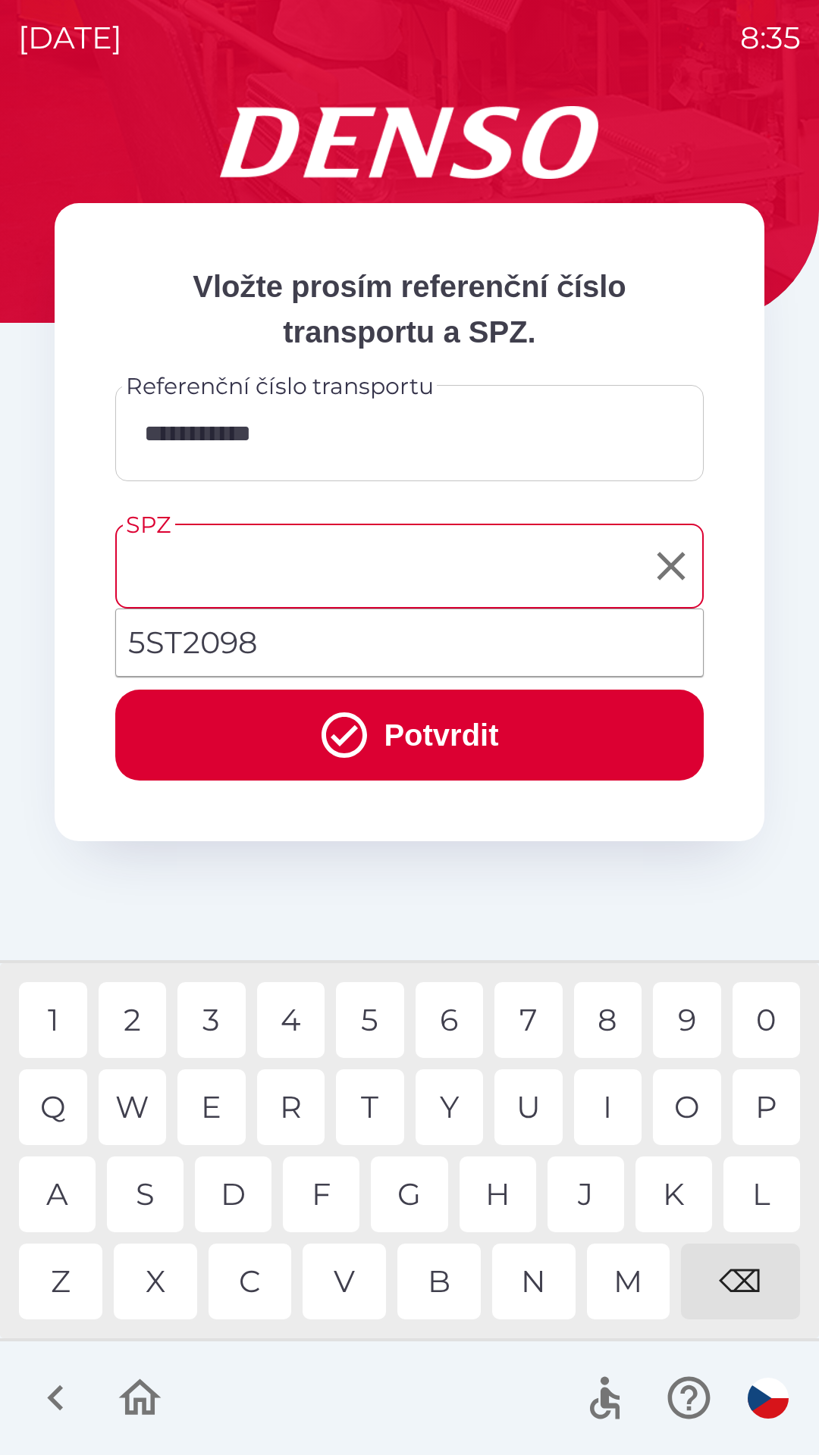
click at [246, 644] on li "5ST2098" at bounding box center [409, 643] width 587 height 55
type input "*******"
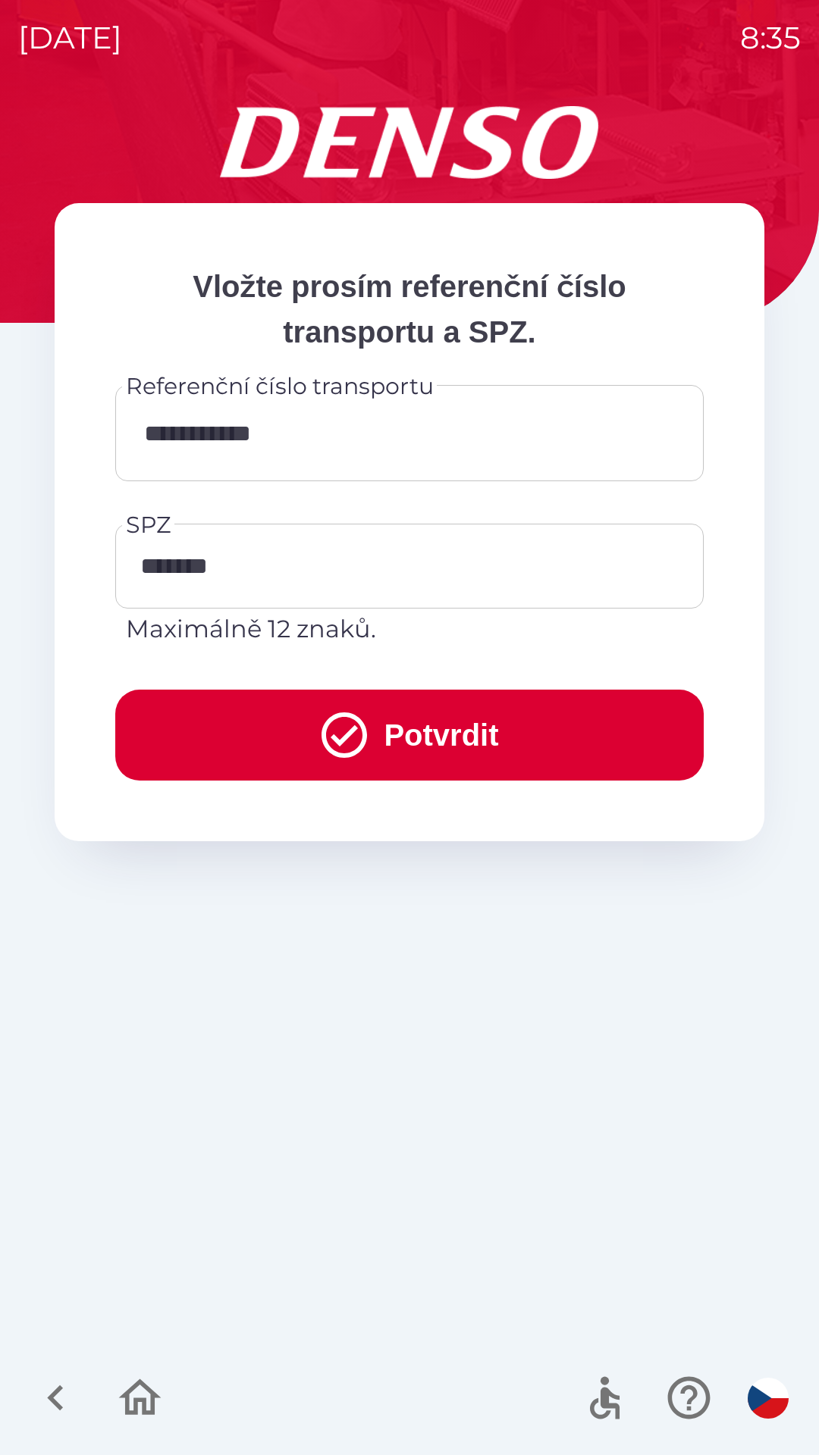
click at [426, 728] on button "Potvrdit" at bounding box center [409, 735] width 588 height 91
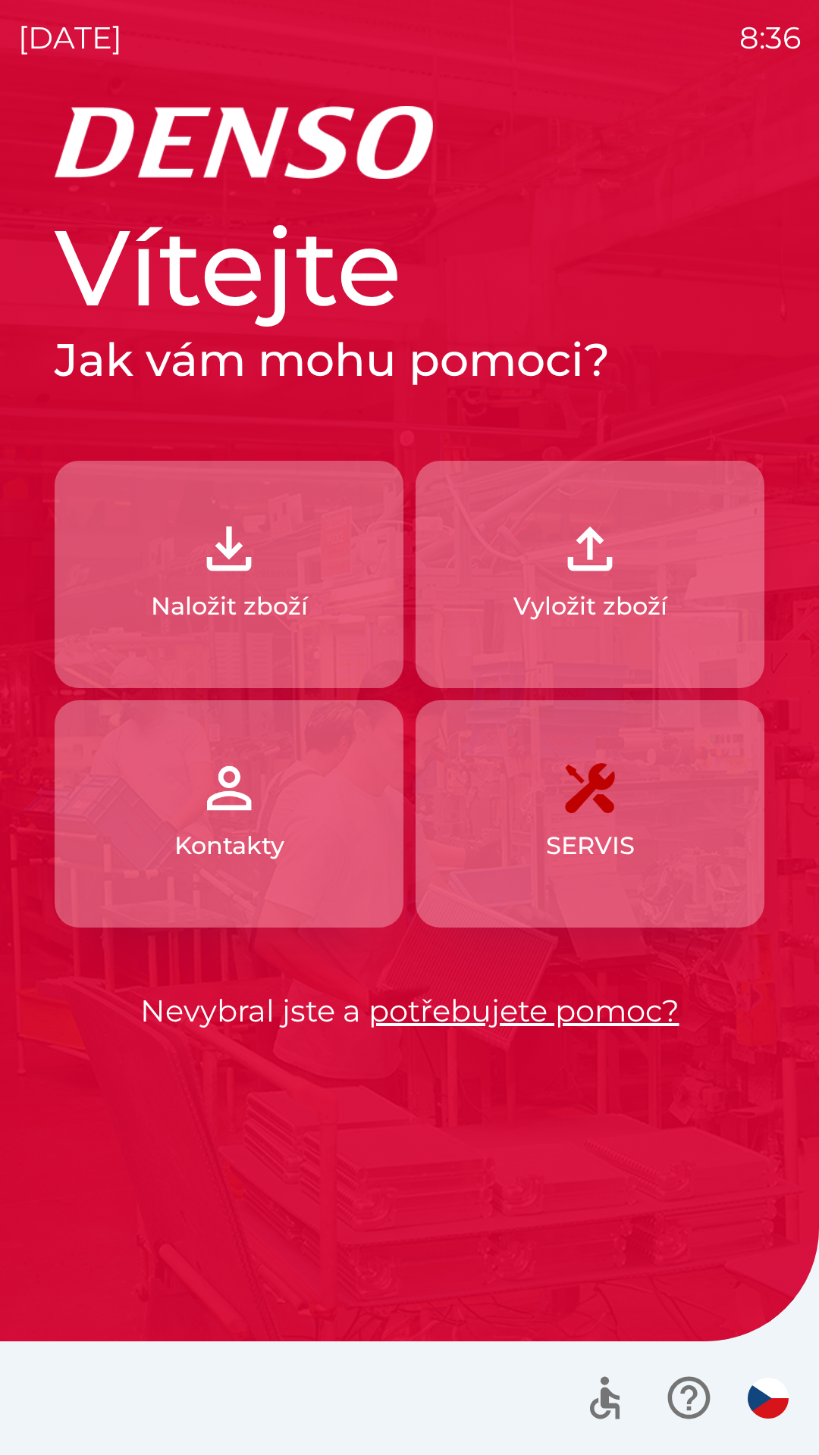
click at [164, 619] on p "Naložit zboží" at bounding box center [229, 606] width 157 height 36
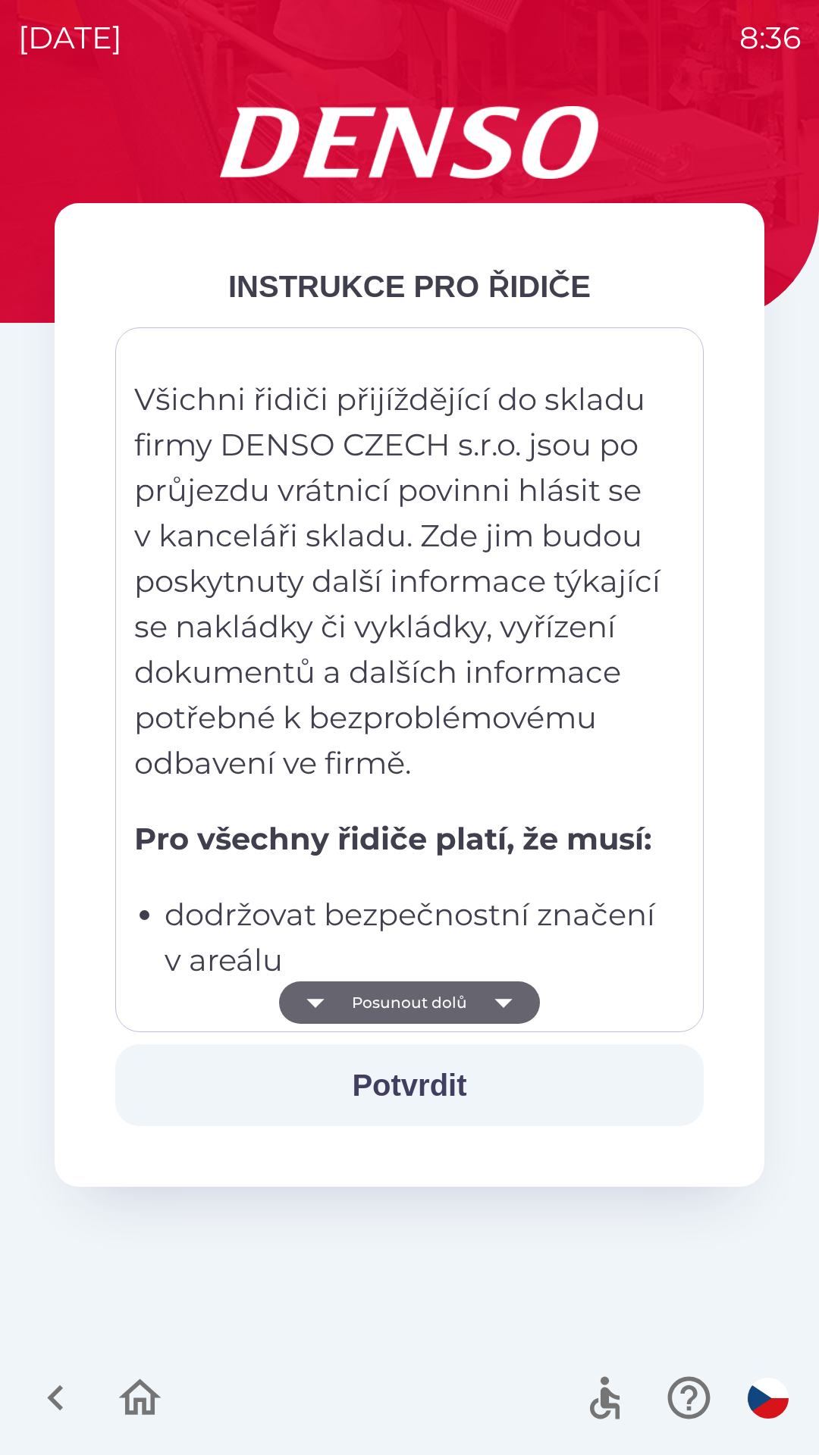
click at [360, 995] on button "Posunout dolů" at bounding box center [409, 1003] width 261 height 42
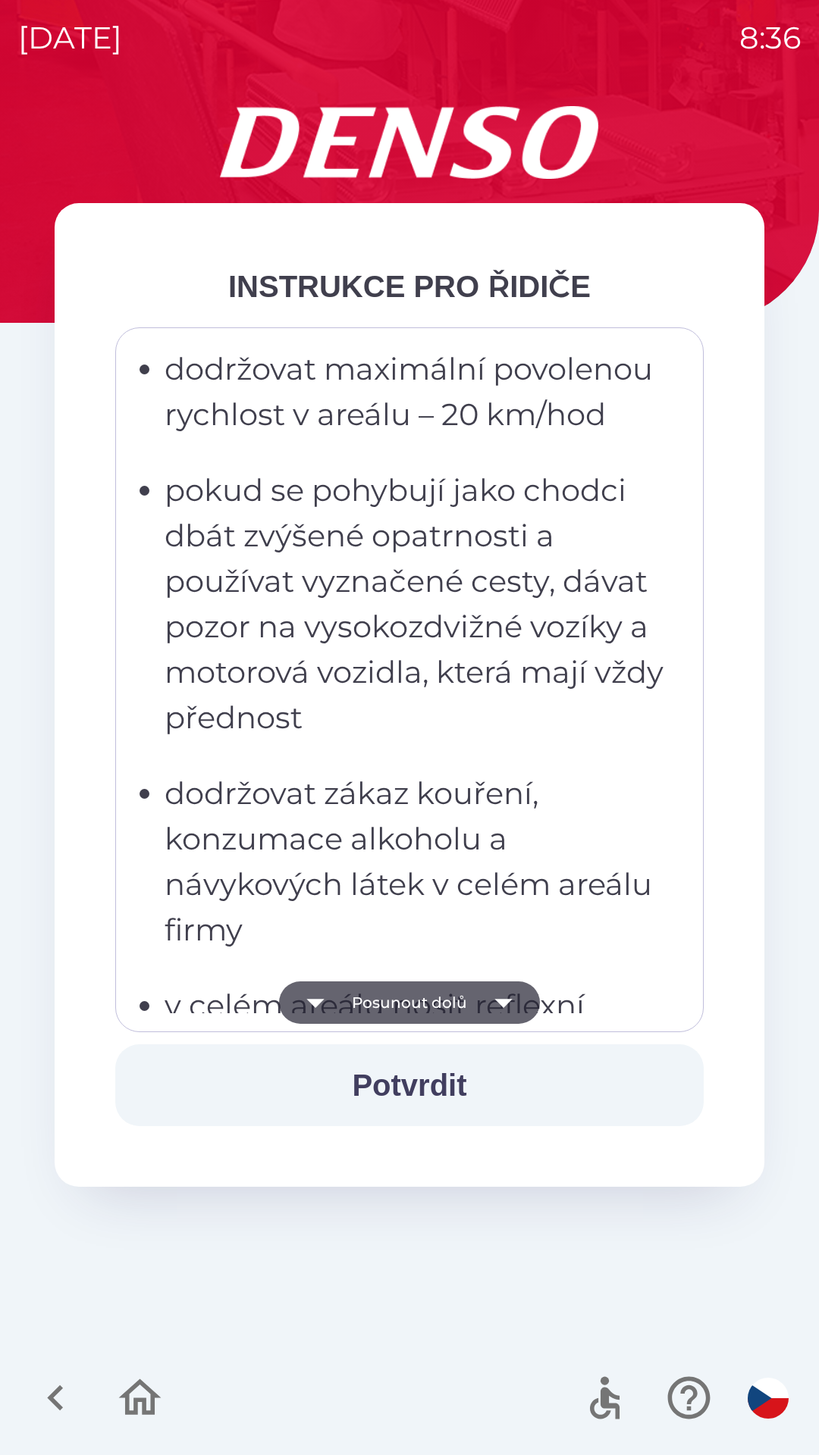
click at [372, 1015] on button "Posunout dolů" at bounding box center [409, 1003] width 261 height 42
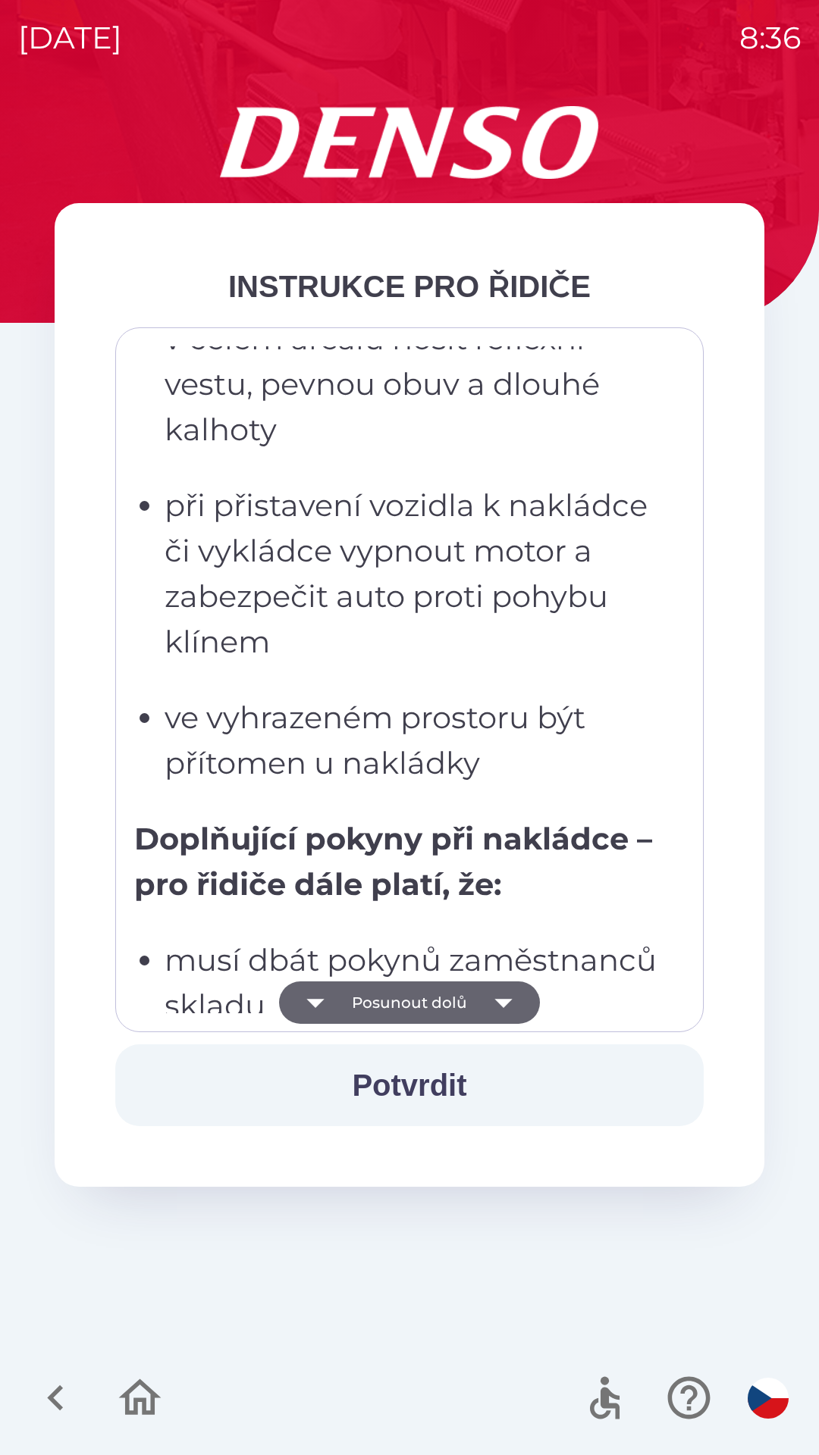
click at [373, 999] on button "Posunout dolů" at bounding box center [409, 1003] width 261 height 42
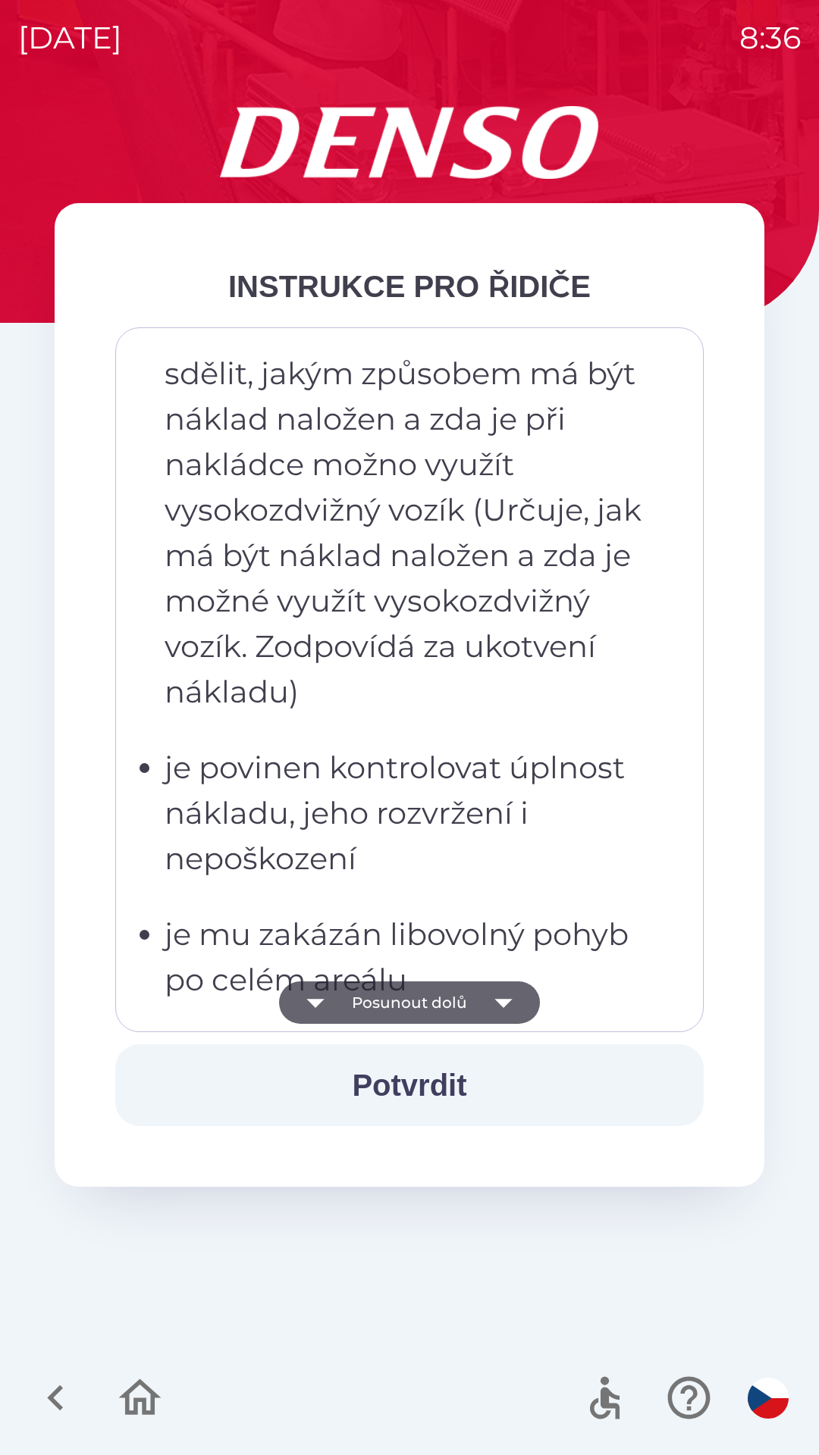
click at [371, 1001] on button "Posunout dolů" at bounding box center [409, 1003] width 261 height 42
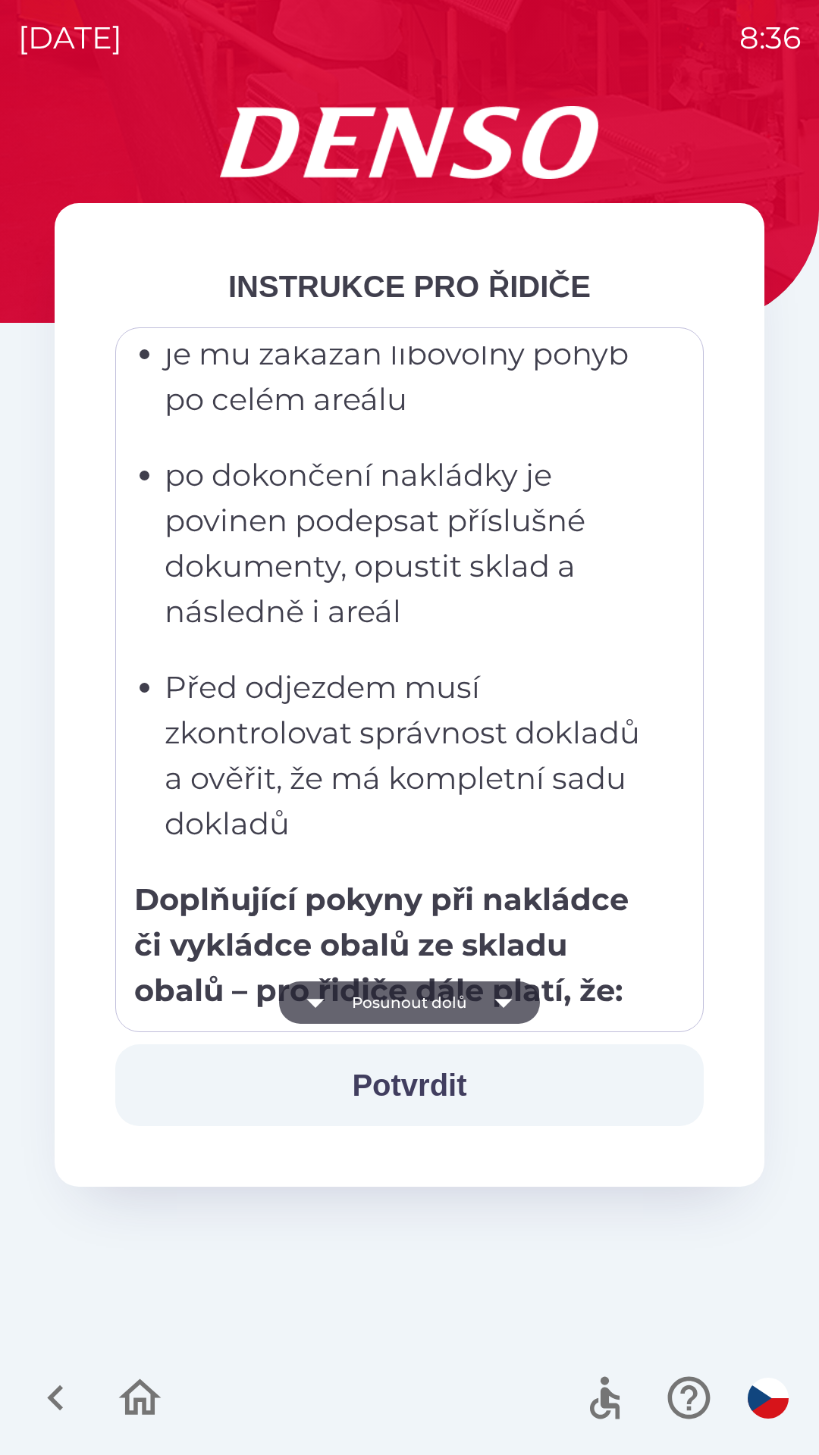
click at [380, 1007] on button "Posunout dolů" at bounding box center [409, 1003] width 261 height 42
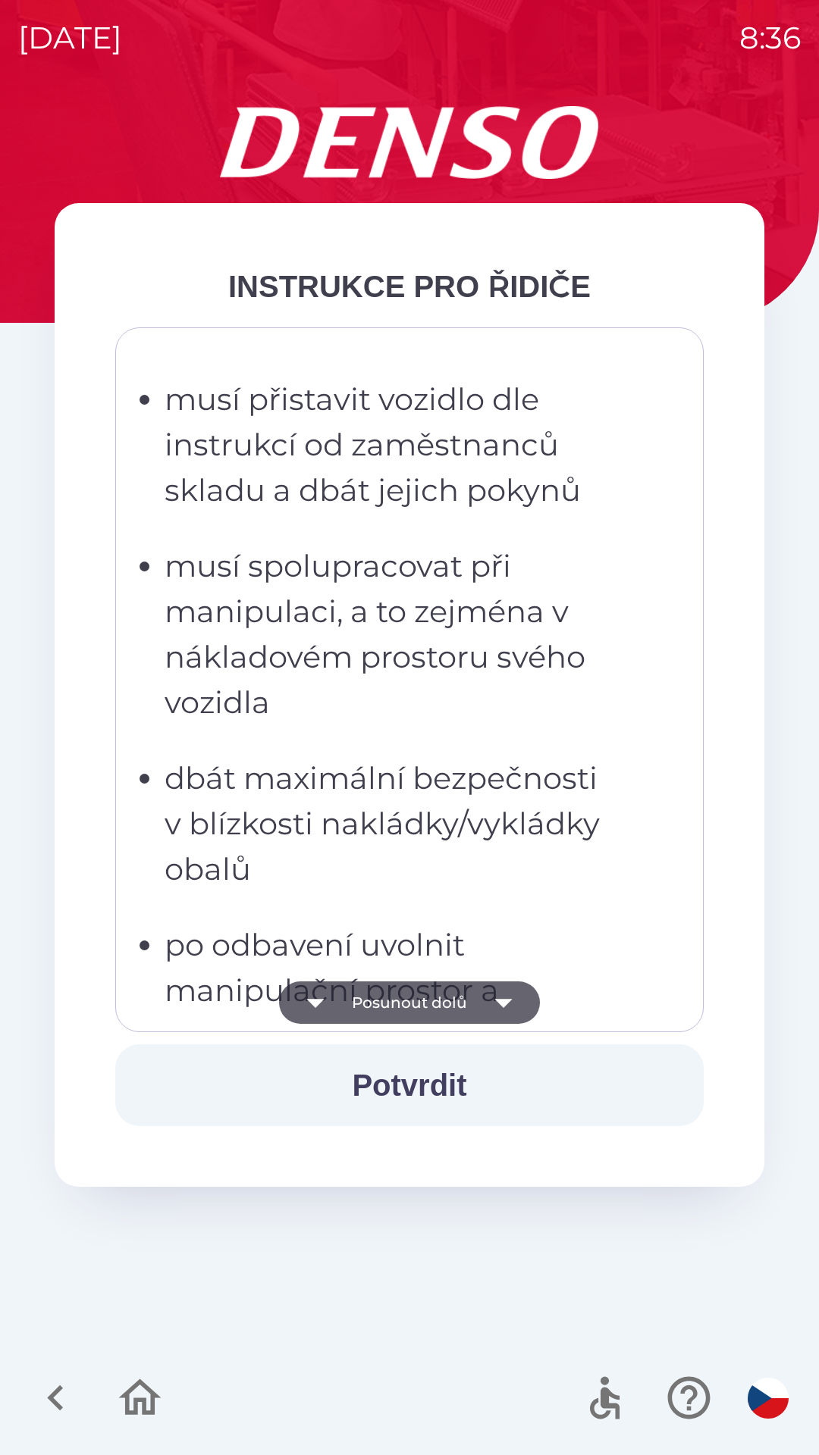
click at [372, 999] on button "Posunout dolů" at bounding box center [409, 1003] width 261 height 42
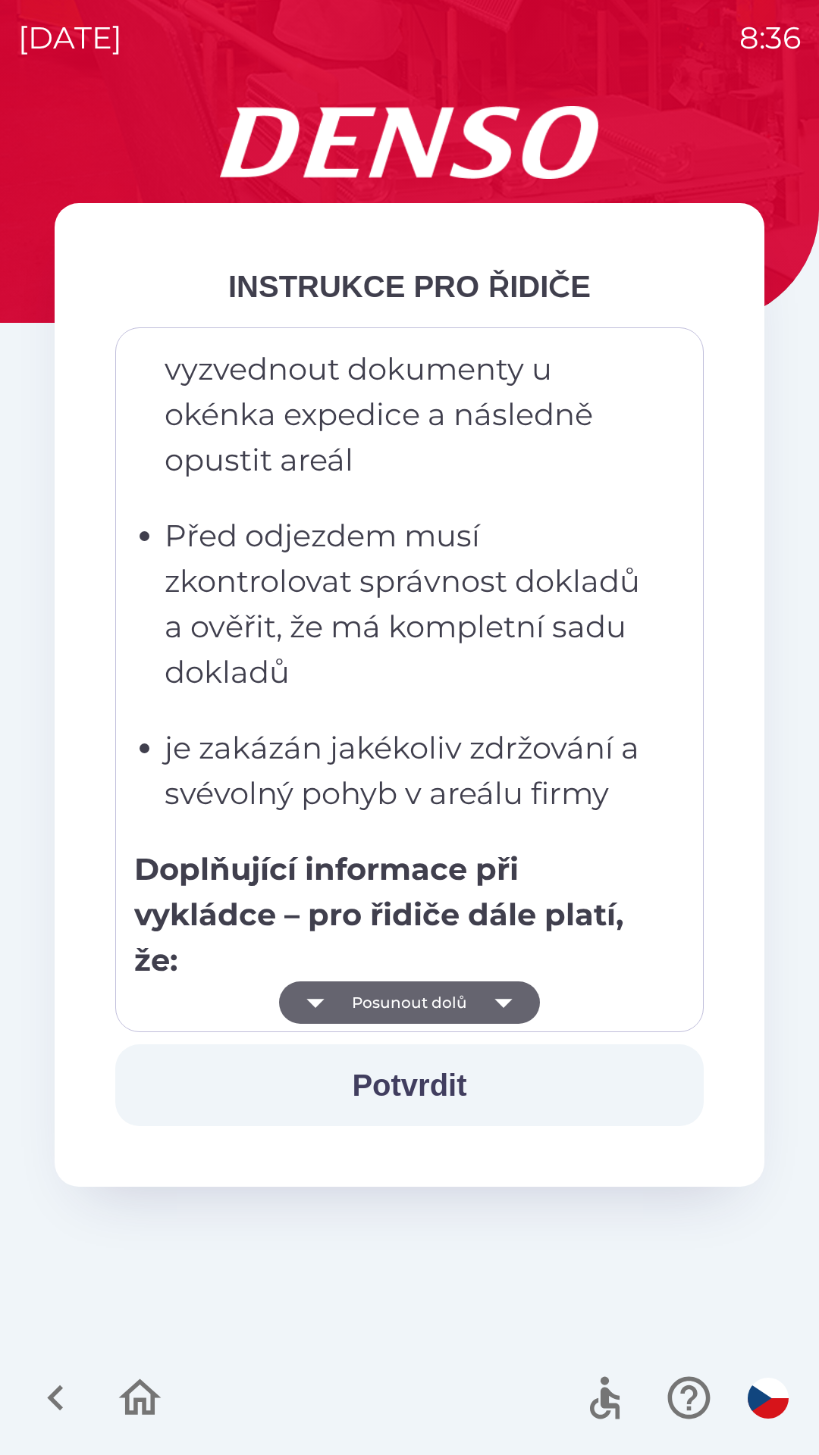
click at [368, 1004] on button "Posunout dolů" at bounding box center [409, 1003] width 261 height 42
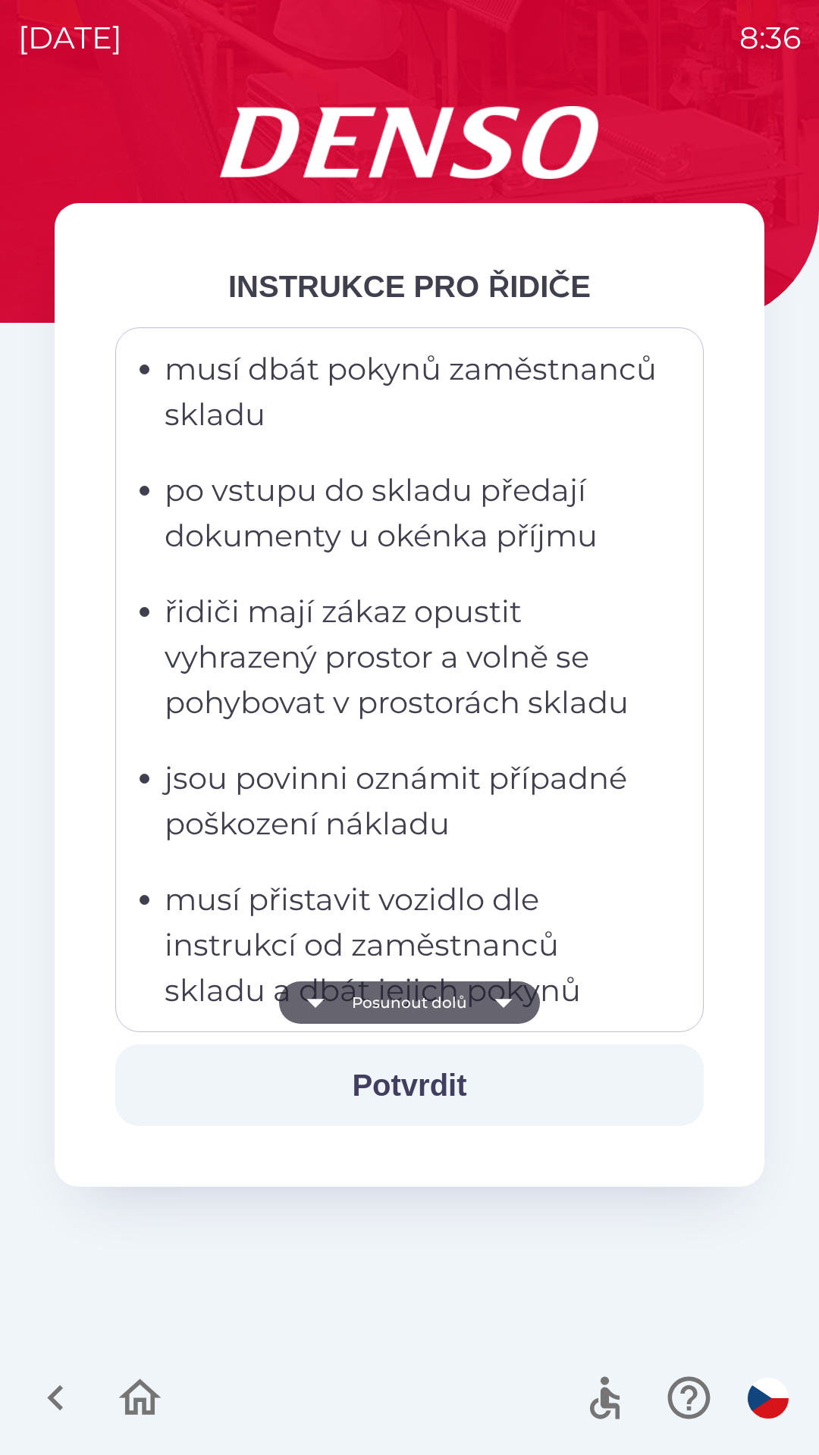
click at [372, 1001] on button "Posunout dolů" at bounding box center [409, 1003] width 261 height 42
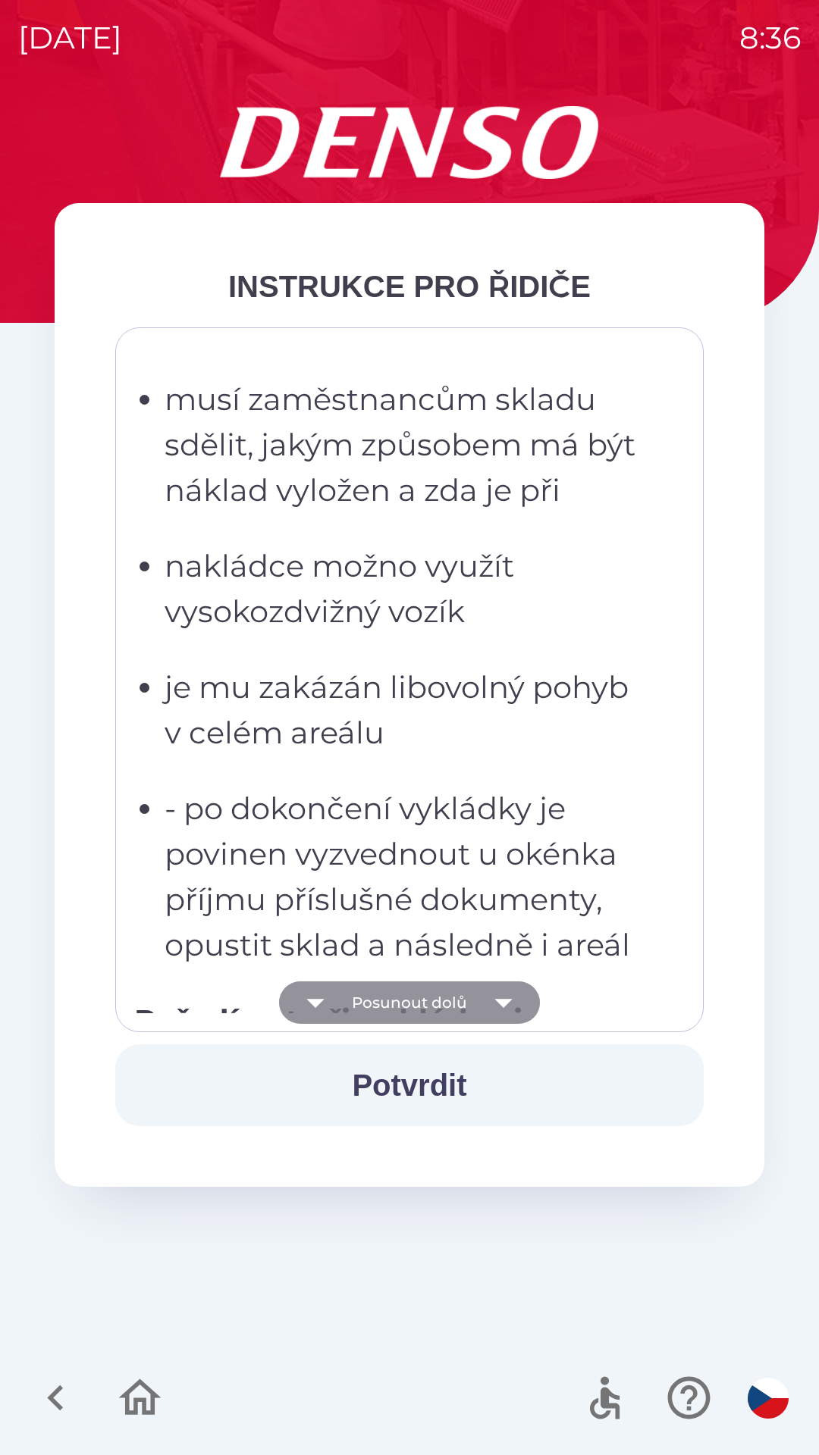
click at [379, 1009] on button "Posunout dolů" at bounding box center [409, 1003] width 261 height 42
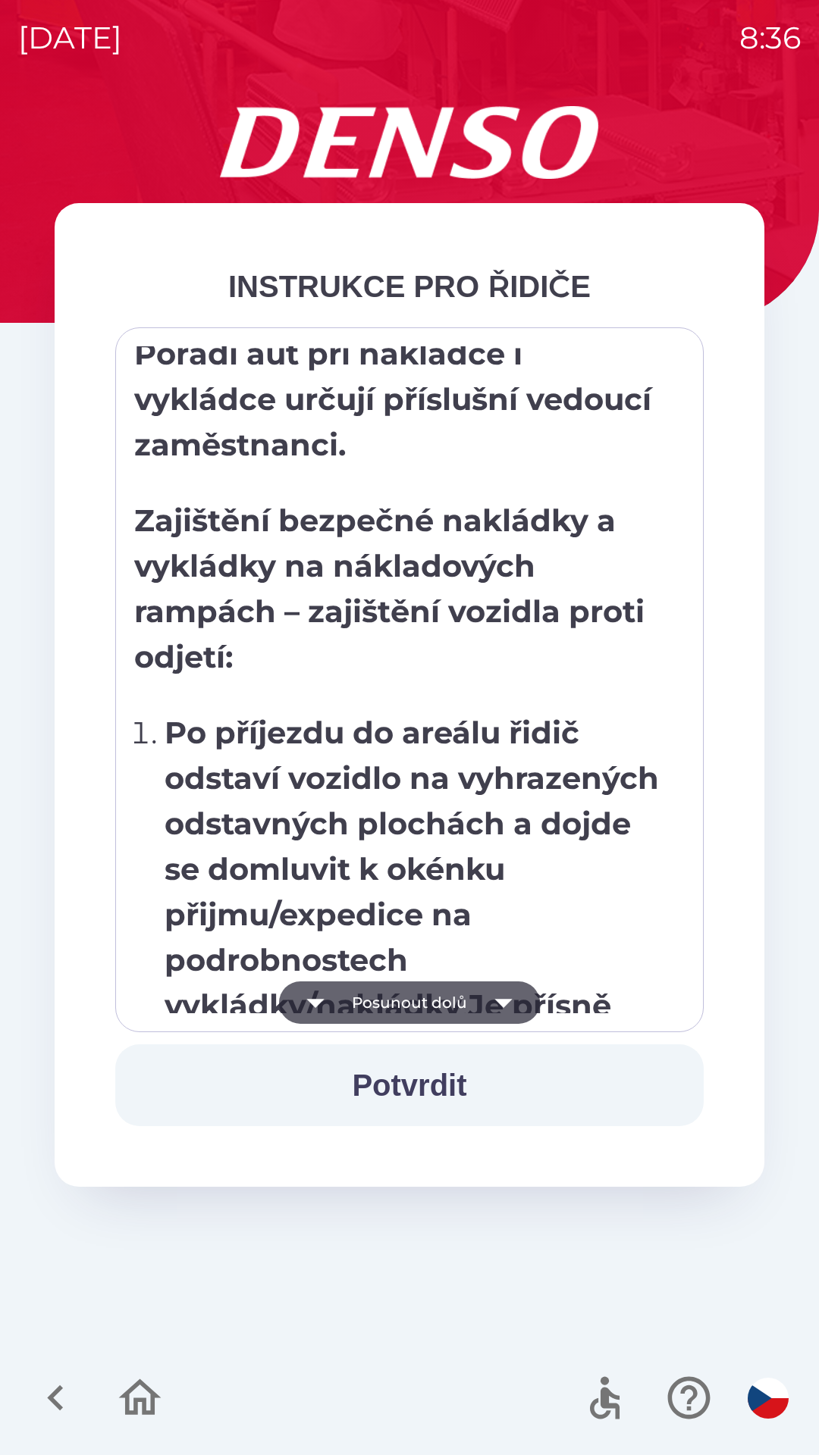
click at [377, 997] on button "Posunout dolů" at bounding box center [409, 1003] width 261 height 42
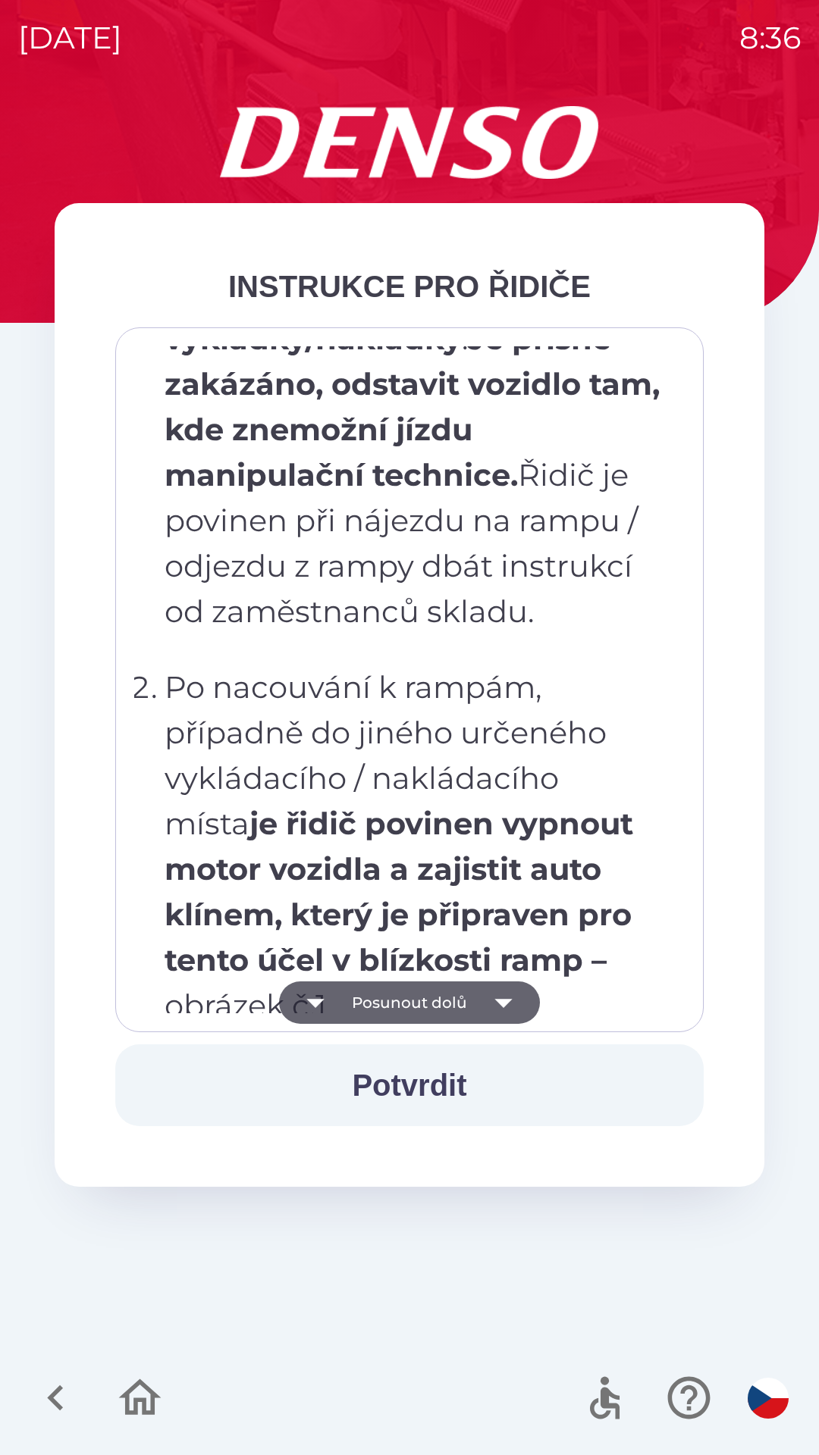
click at [384, 991] on button "Posunout dolů" at bounding box center [409, 1003] width 261 height 42
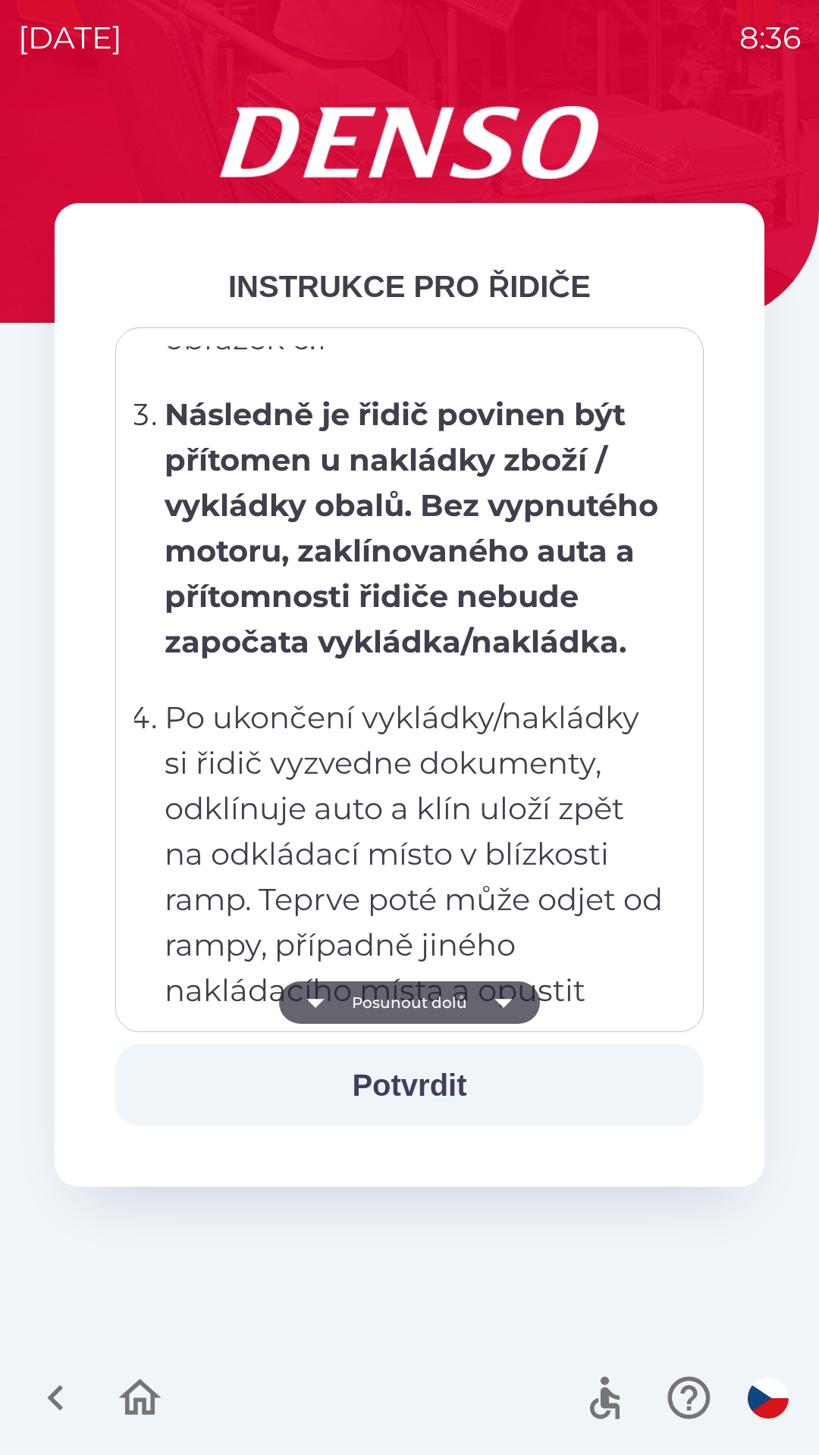
click at [382, 987] on button "Posunout dolů" at bounding box center [409, 1003] width 261 height 42
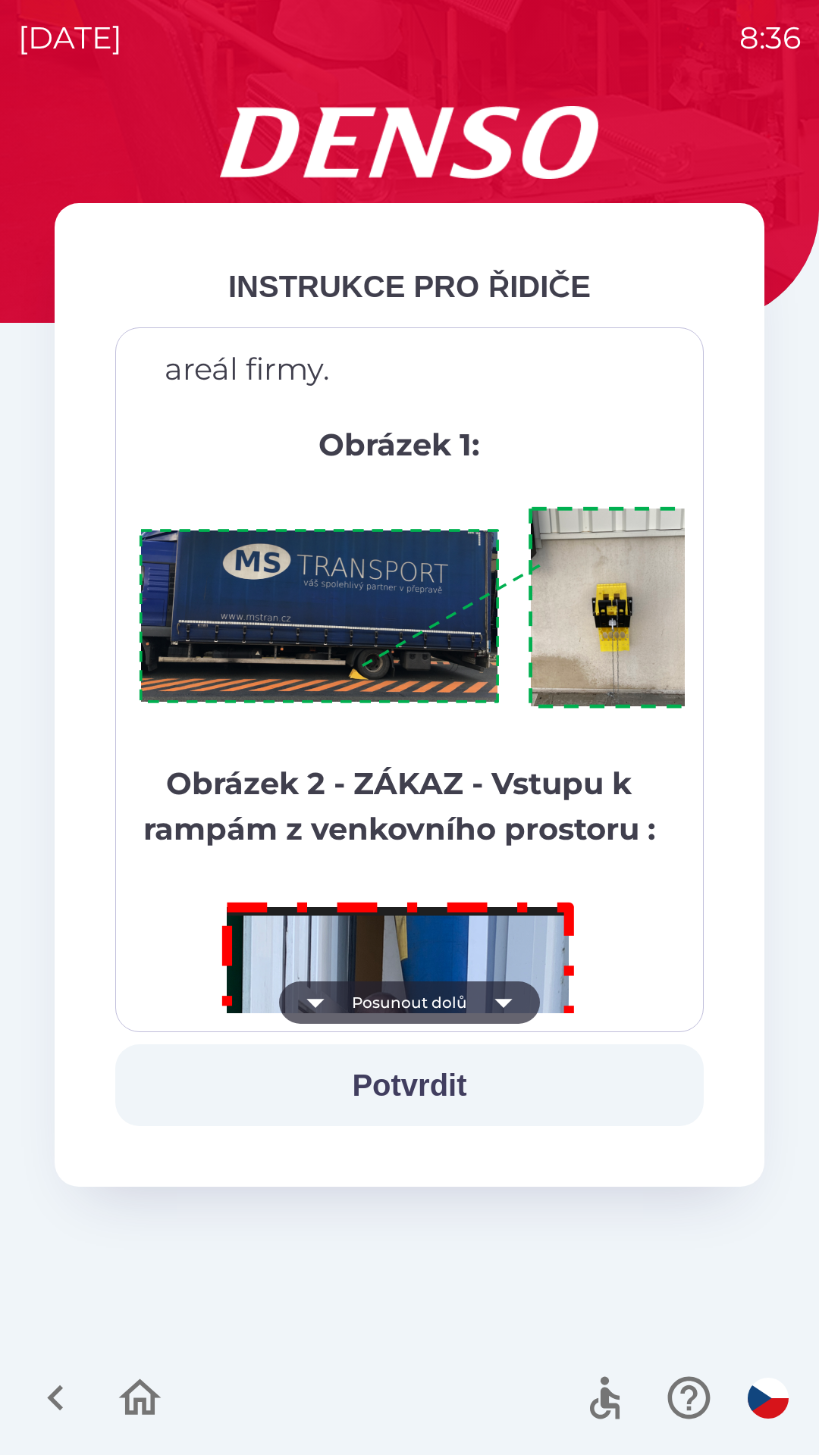
click at [406, 994] on button "Posunout dolů" at bounding box center [409, 1003] width 261 height 42
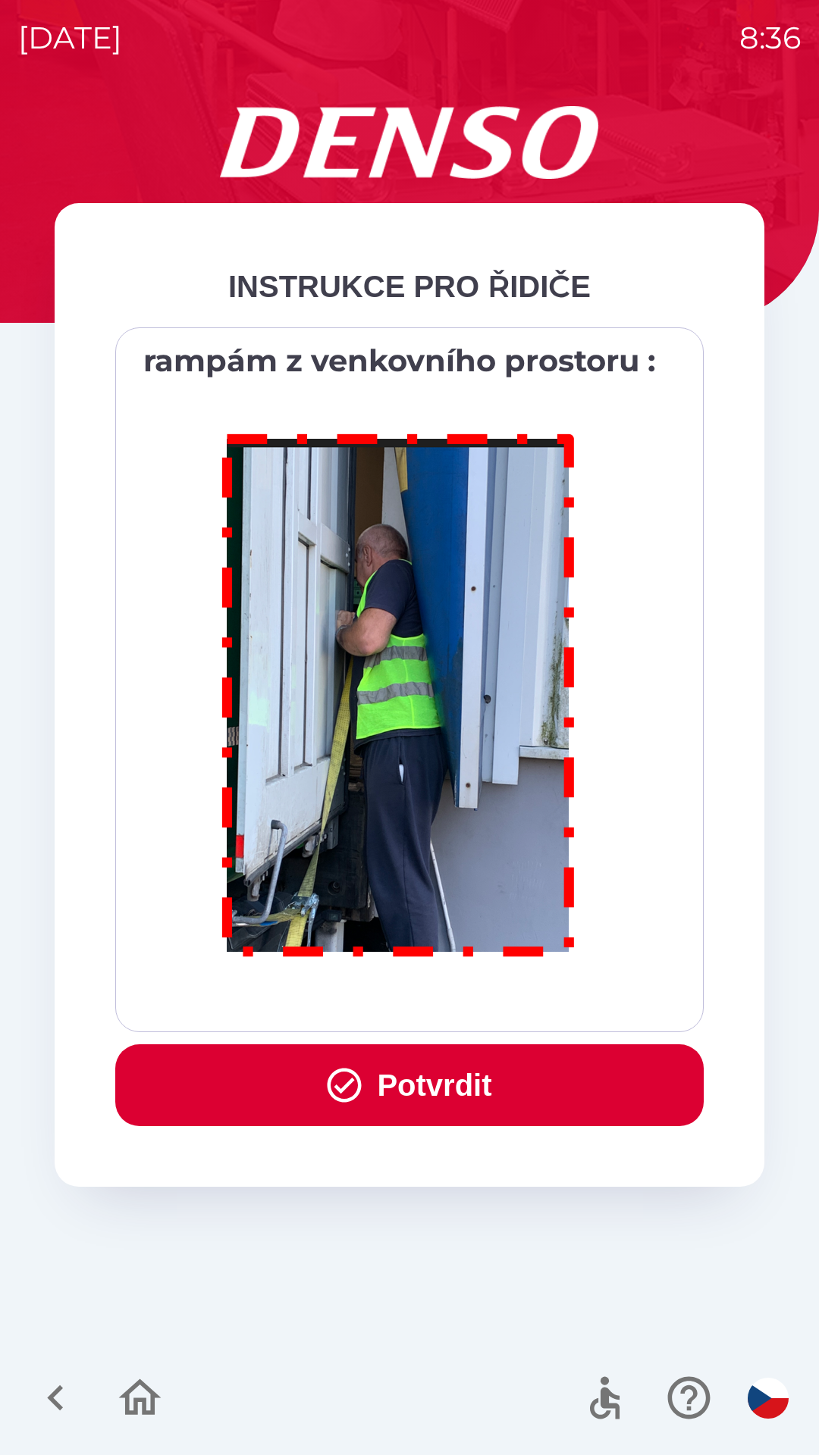
click at [384, 1075] on button "Potvrdit" at bounding box center [409, 1086] width 588 height 82
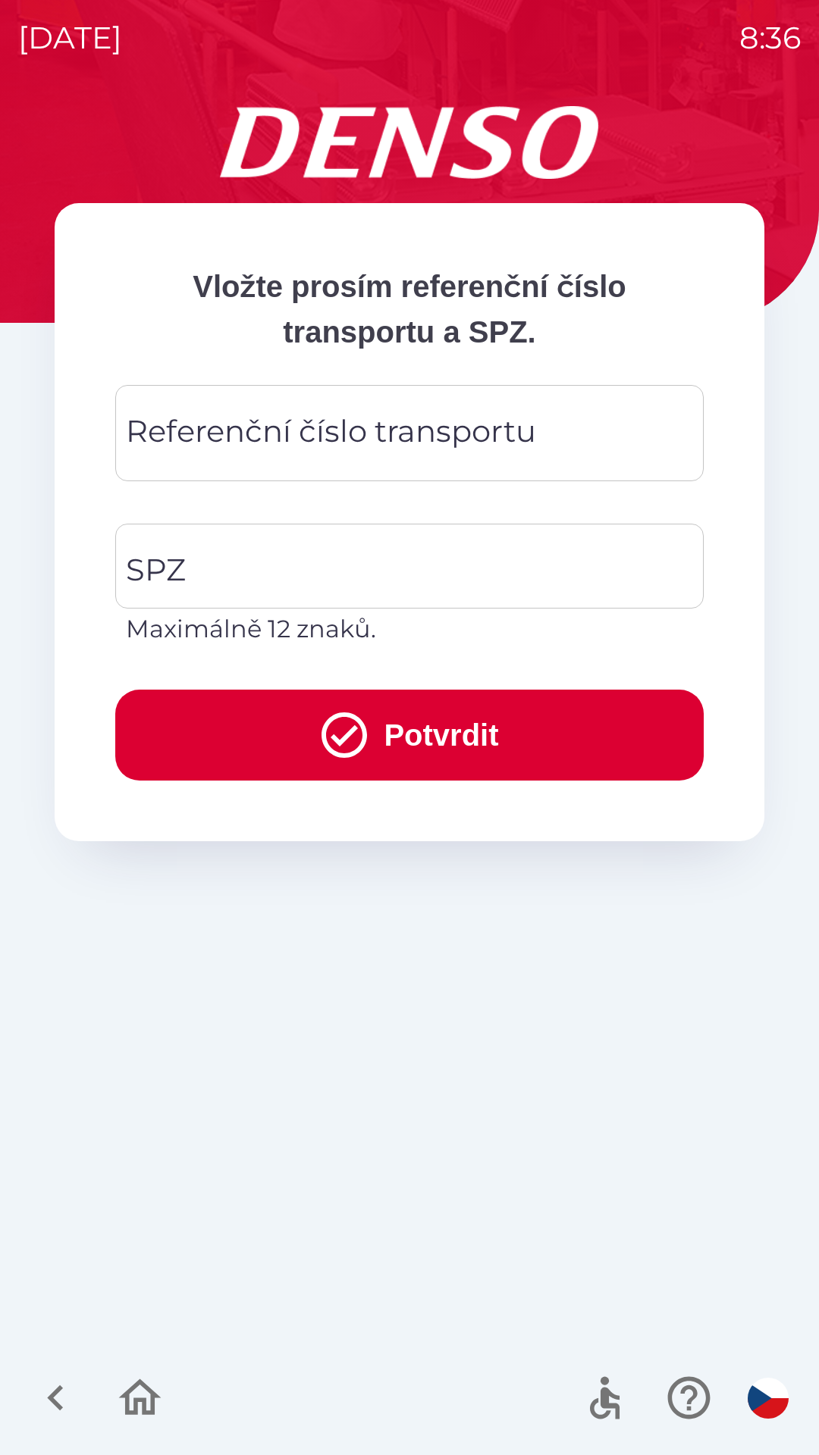
click at [197, 428] on div "Referenční číslo transportu Referenční číslo transportu" at bounding box center [409, 433] width 588 height 96
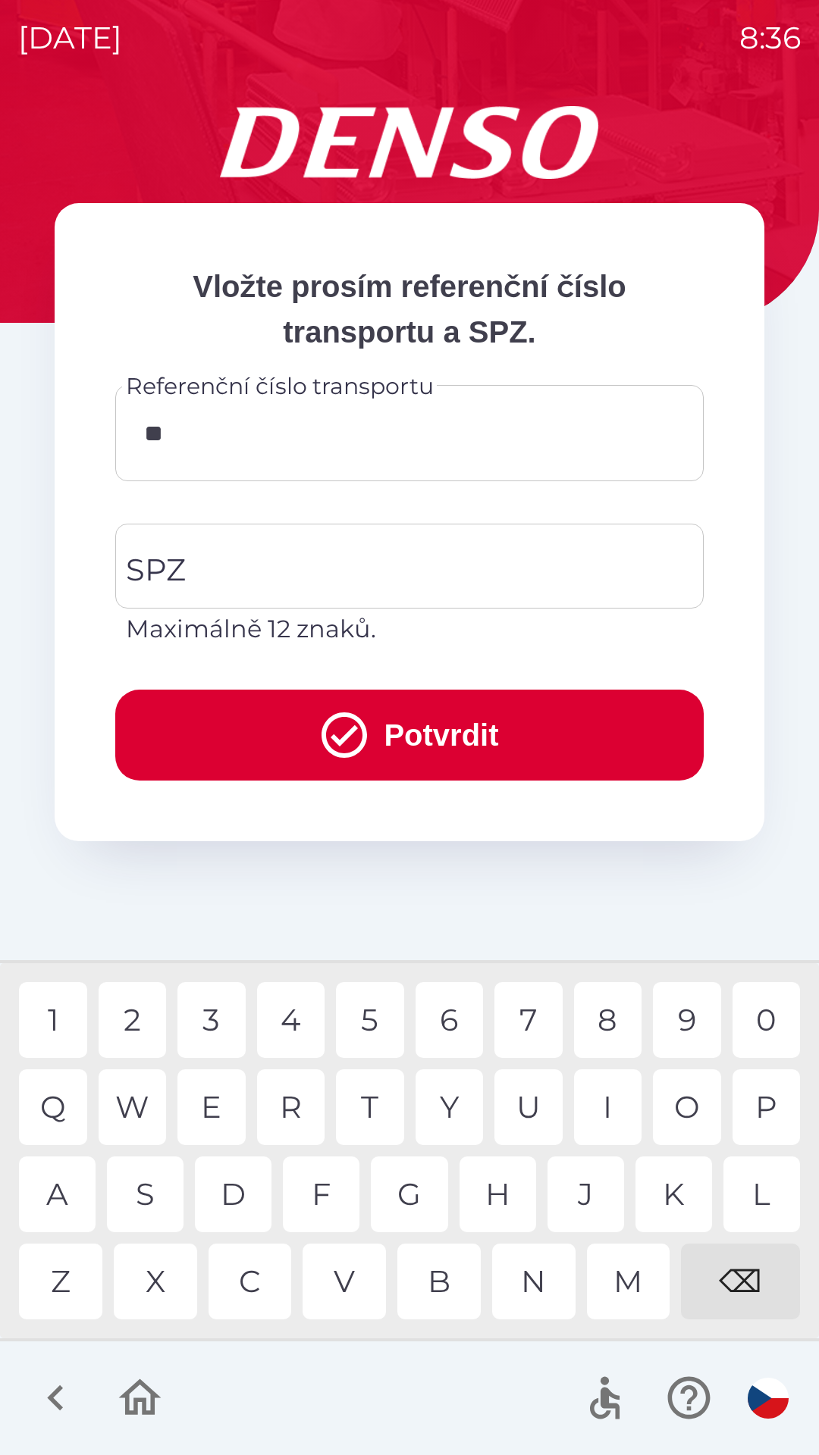
click at [293, 1033] on div "4" at bounding box center [291, 1020] width 68 height 76
click at [365, 1024] on div "5" at bounding box center [370, 1020] width 68 height 76
click at [284, 1032] on div "4" at bounding box center [291, 1020] width 68 height 76
type input "******"
click at [58, 1020] on div "1" at bounding box center [53, 1020] width 68 height 76
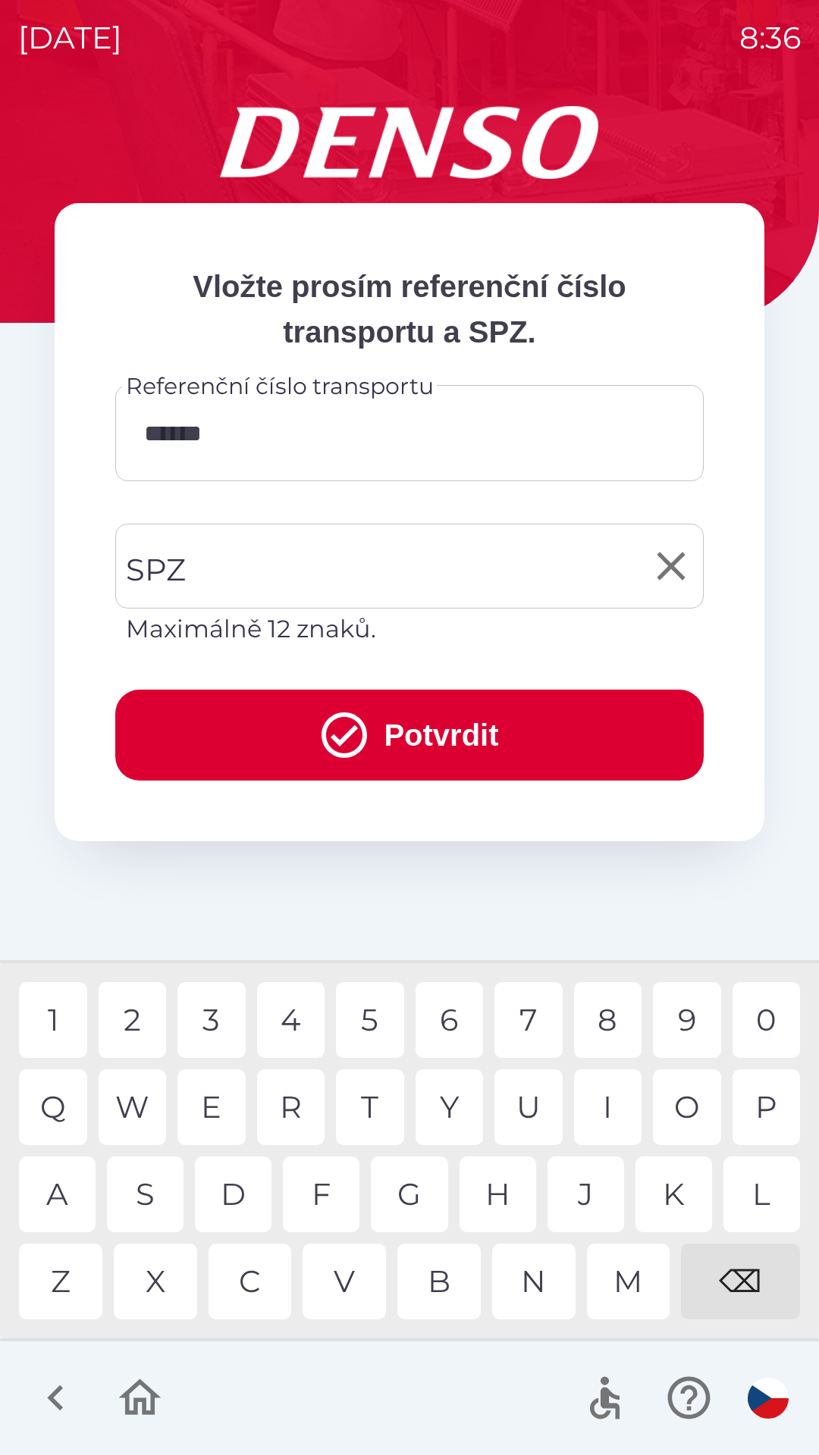
click at [183, 579] on div "SPZ SPZ Maximálně 12 znaků." at bounding box center [409, 586] width 588 height 124
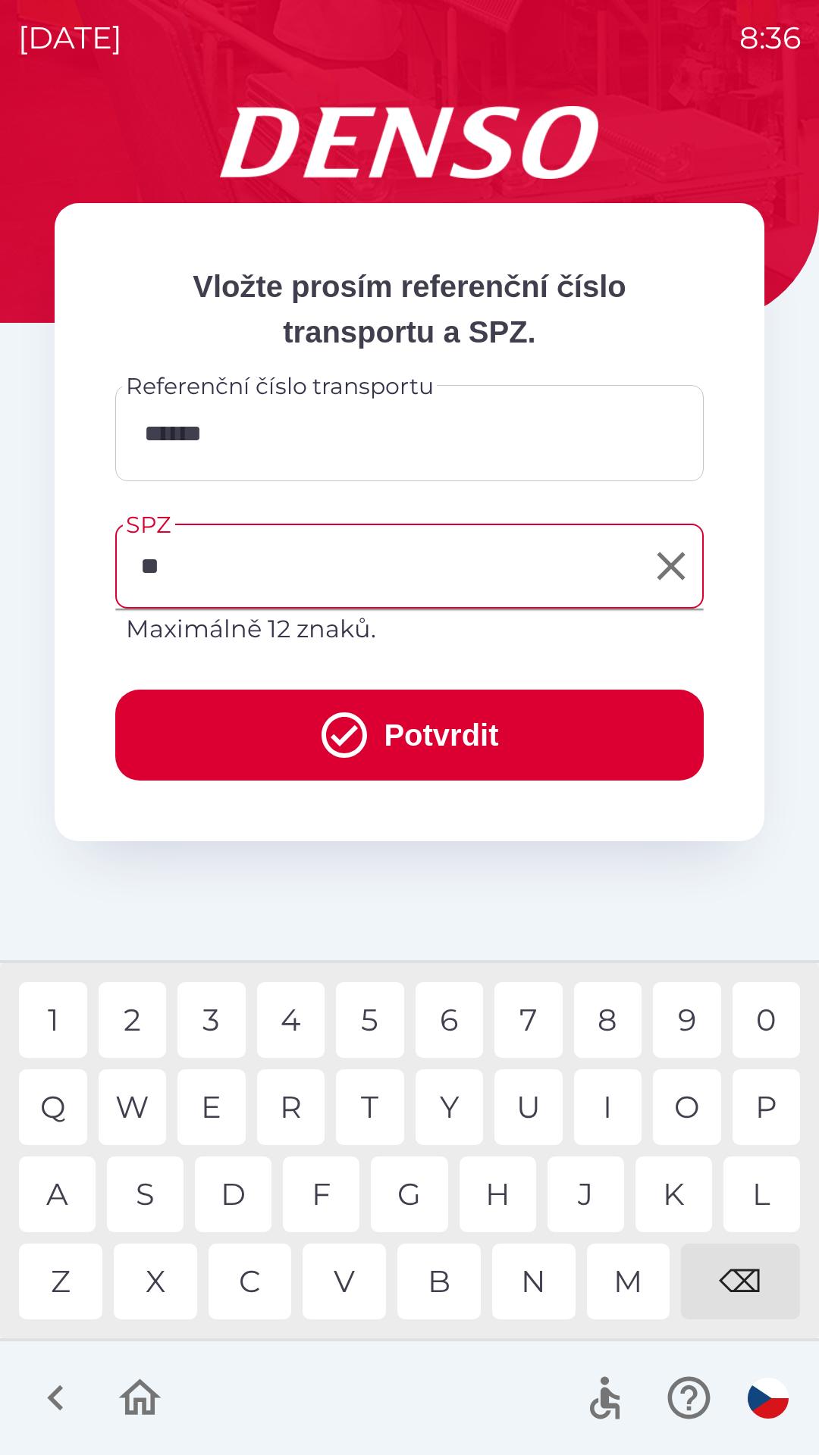
click at [244, 1273] on div "C" at bounding box center [249, 1282] width 83 height 76
click at [223, 1017] on div "3" at bounding box center [211, 1020] width 68 height 76
click at [133, 1016] on div "2" at bounding box center [133, 1020] width 68 height 76
click at [779, 1017] on div "0" at bounding box center [766, 1020] width 68 height 76
type input "*******"
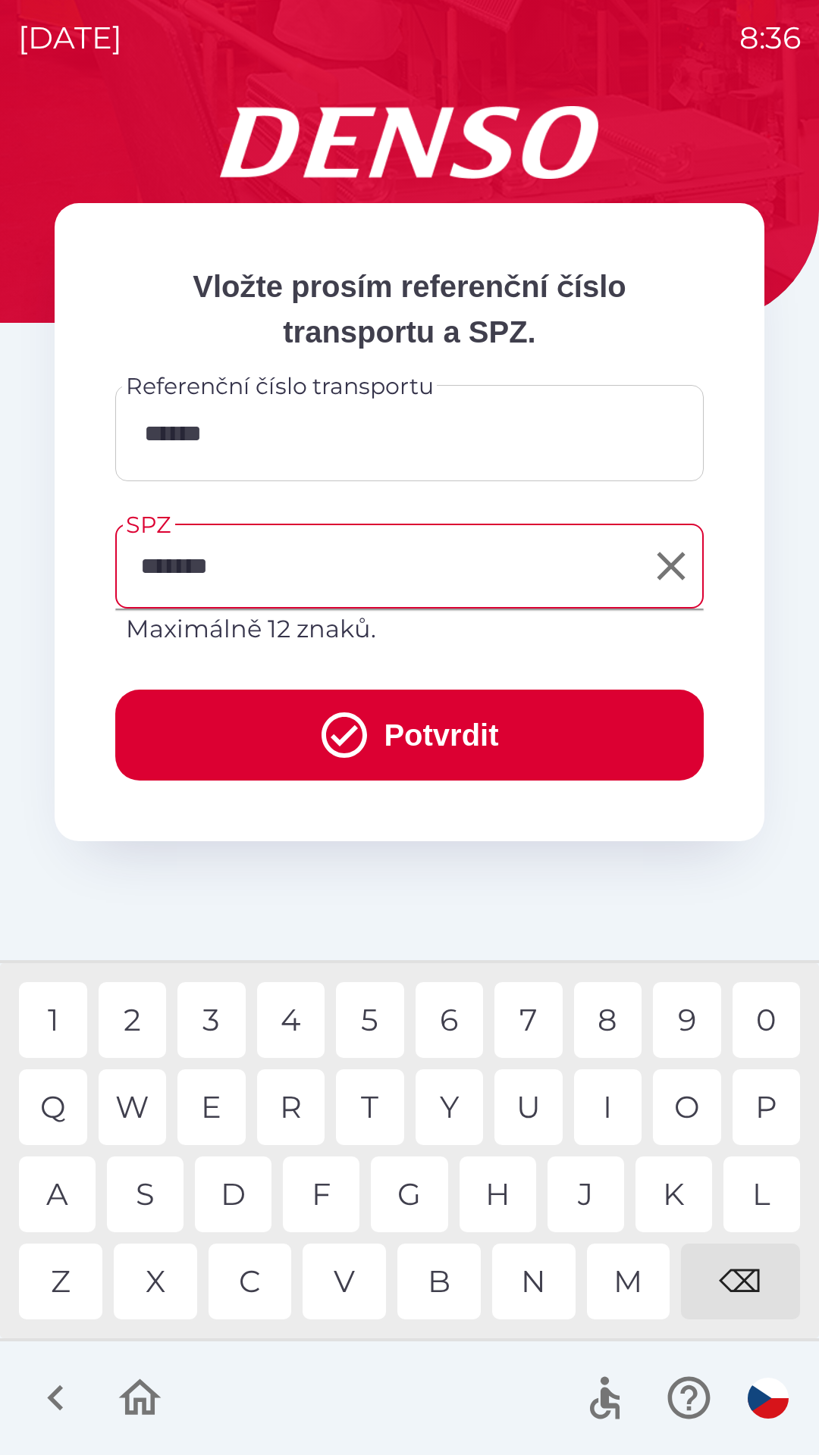
click at [606, 1010] on div "8" at bounding box center [608, 1020] width 68 height 76
click at [398, 757] on button "Potvrdit" at bounding box center [409, 735] width 588 height 91
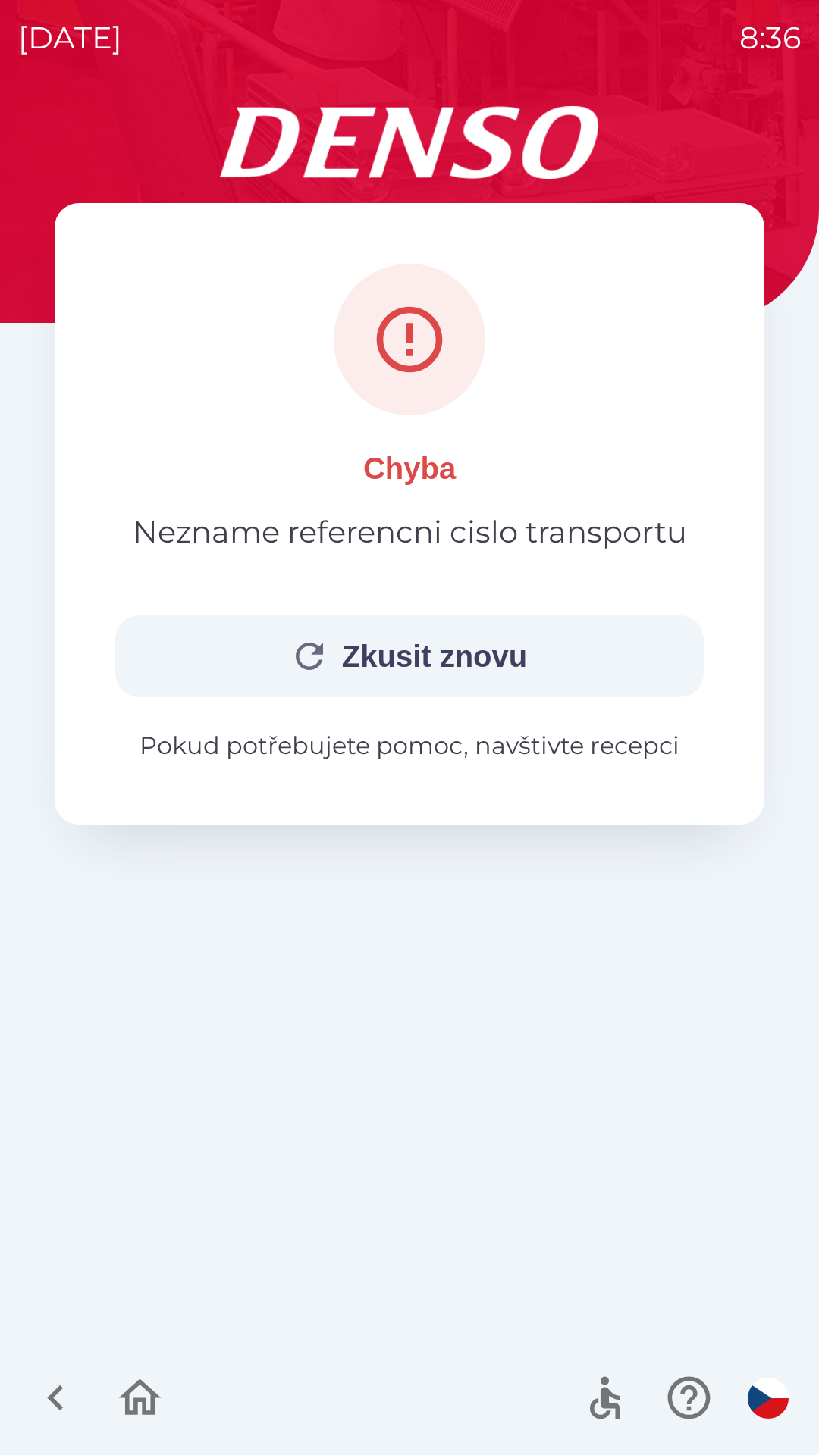
click at [345, 650] on button "Zkusit znovu" at bounding box center [409, 657] width 588 height 82
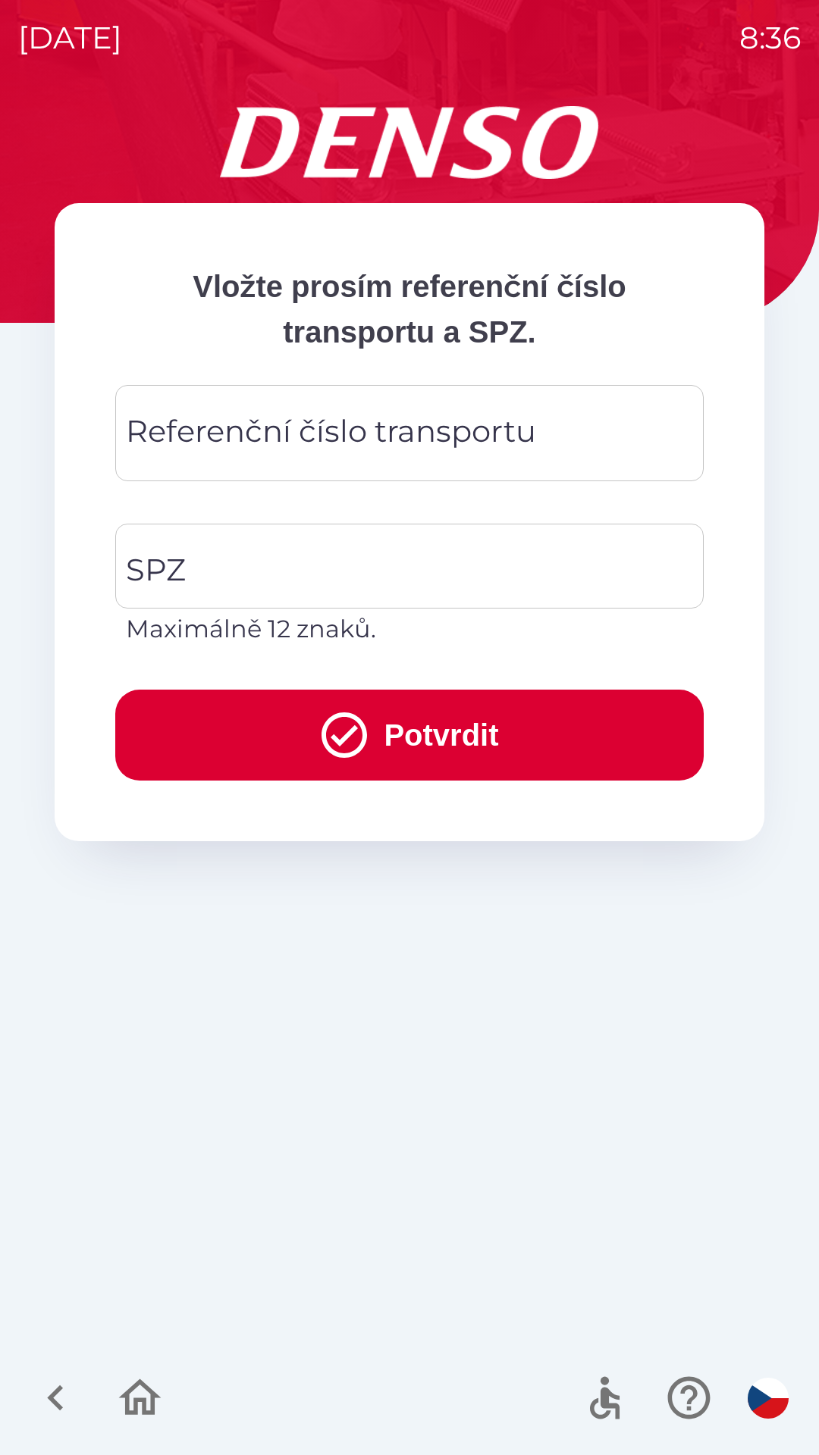
click at [190, 428] on div "Referenční číslo transportu Referenční číslo transportu" at bounding box center [409, 433] width 588 height 96
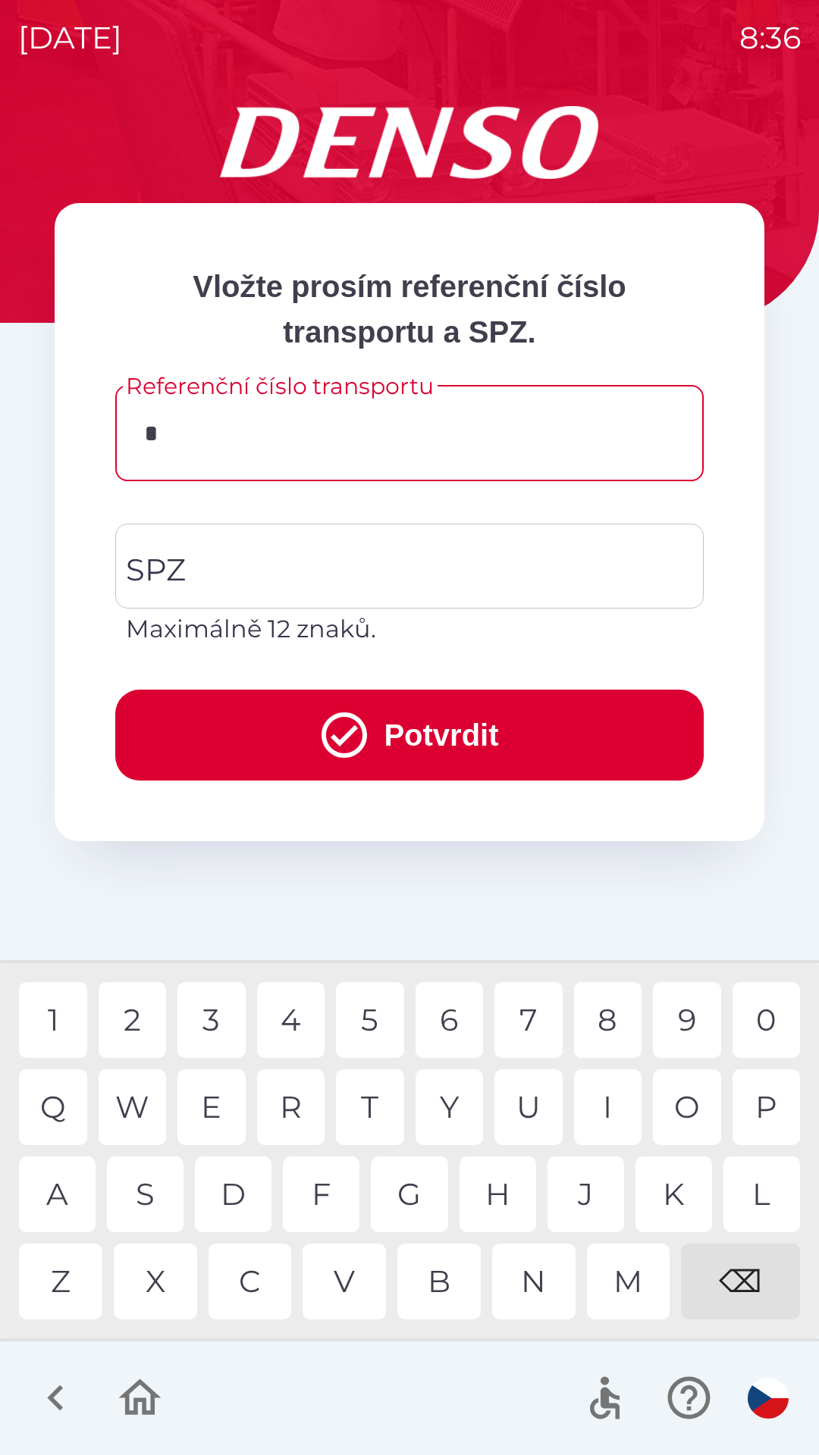
click at [211, 1020] on div "3" at bounding box center [211, 1020] width 68 height 76
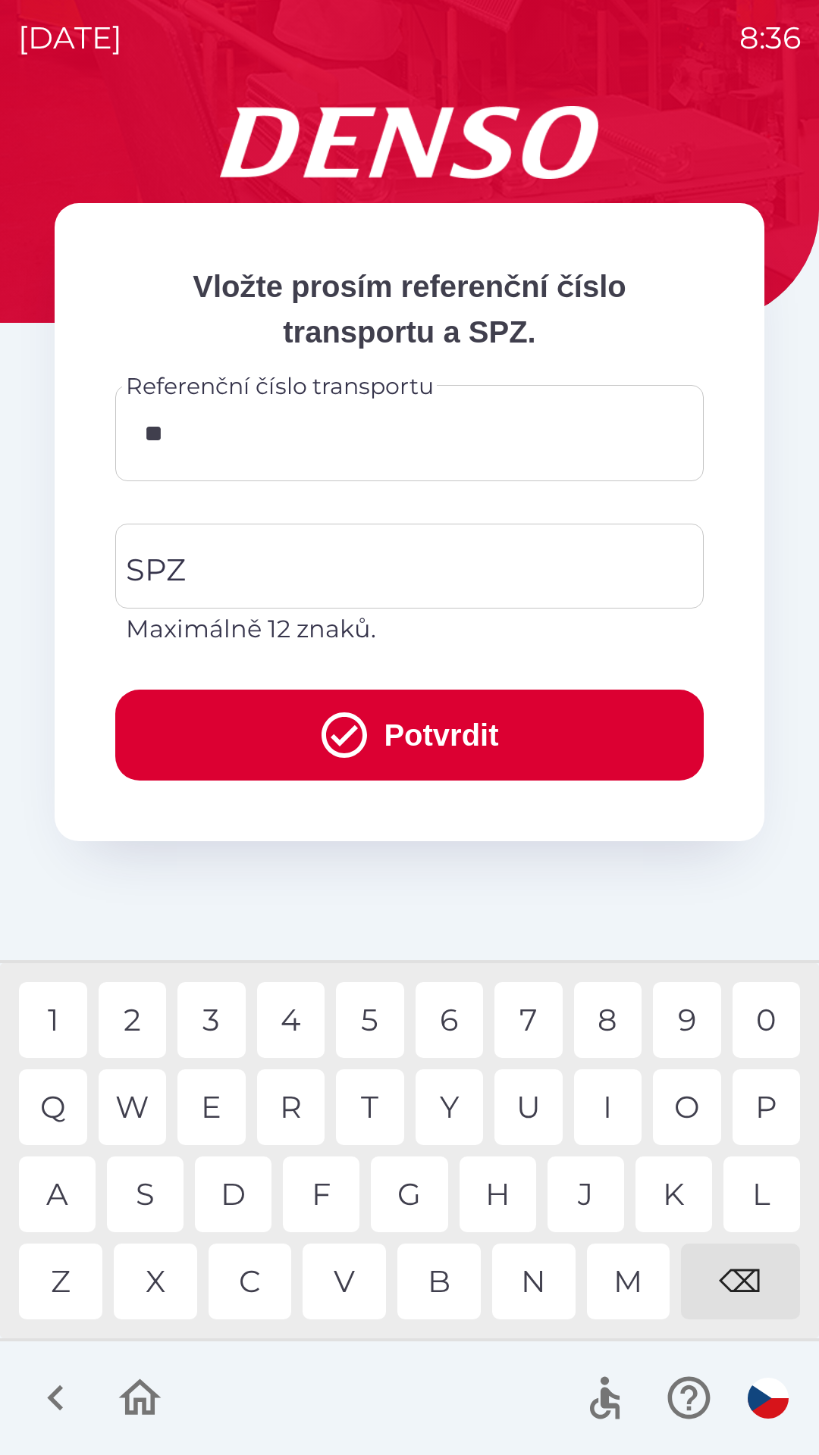
click at [302, 1017] on div "4" at bounding box center [291, 1020] width 68 height 76
click at [288, 1018] on div "4" at bounding box center [291, 1020] width 68 height 76
type input "******"
click at [215, 558] on input "SPZ" at bounding box center [398, 566] width 552 height 71
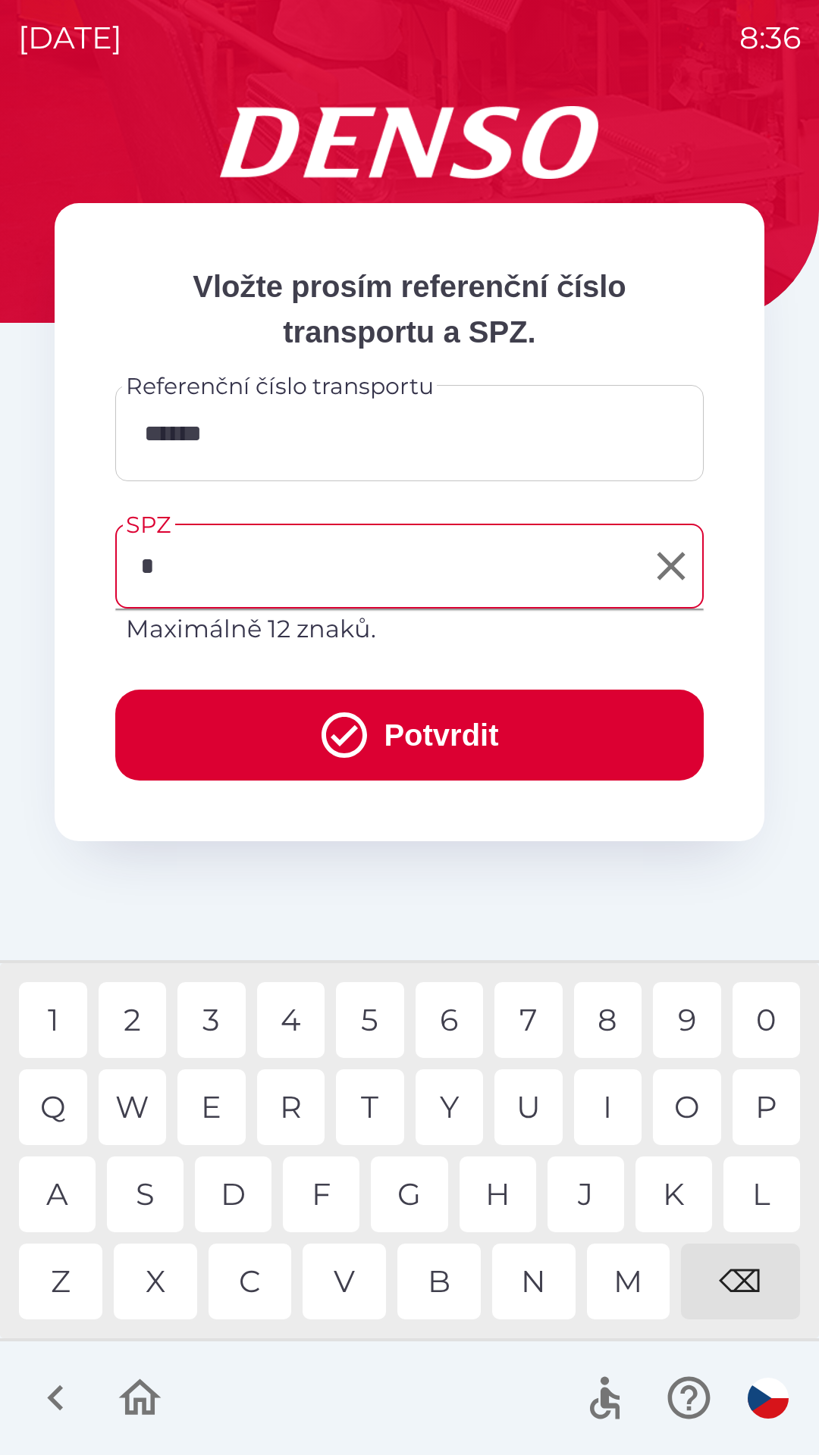
click at [524, 1017] on div "7" at bounding box center [528, 1020] width 68 height 76
click at [212, 1017] on div "3" at bounding box center [211, 1020] width 68 height 76
click at [293, 1017] on div "4" at bounding box center [291, 1020] width 68 height 76
click at [130, 1026] on div "2" at bounding box center [133, 1020] width 68 height 76
type input "*******"
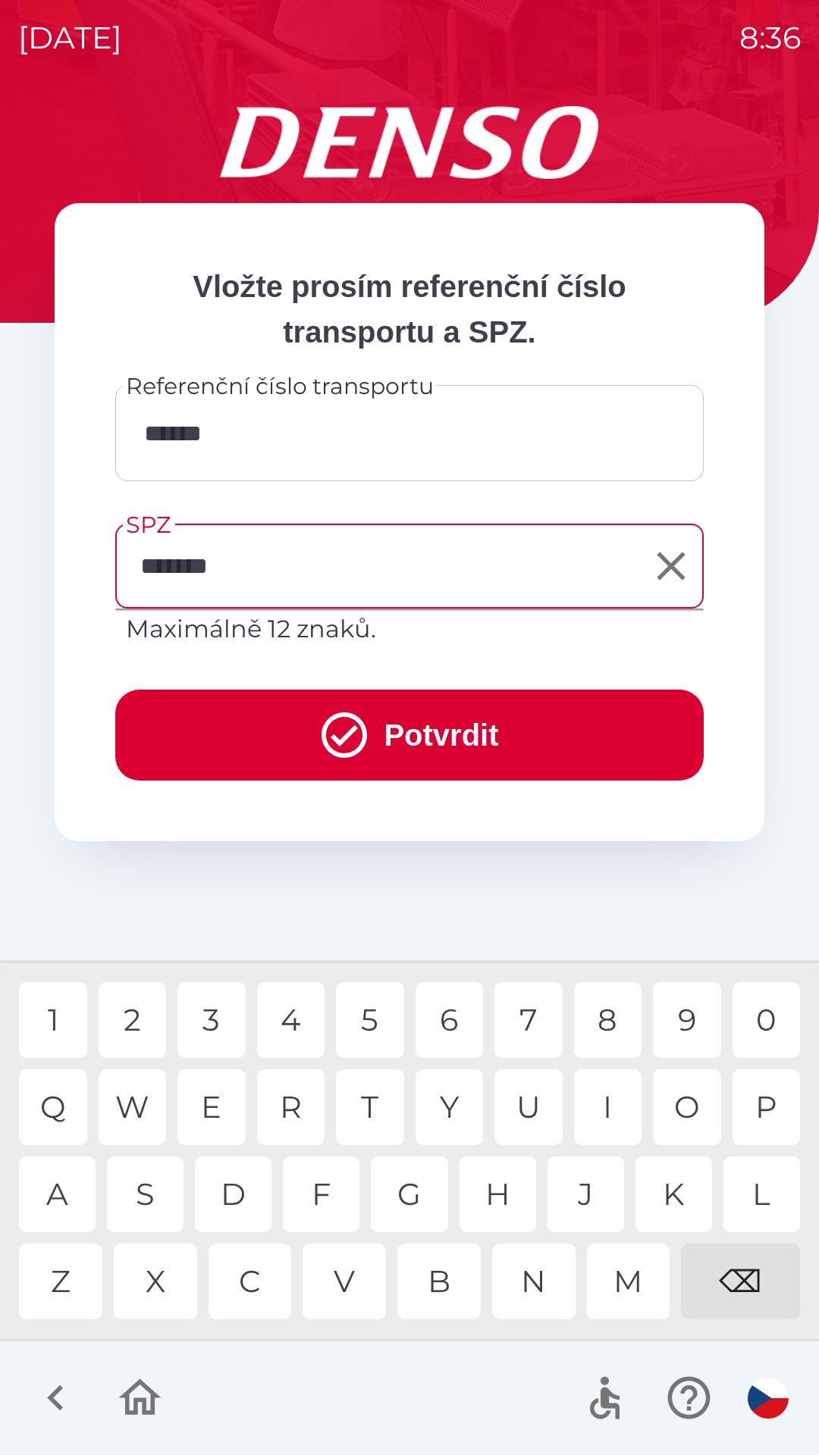
click at [601, 1020] on div "8" at bounding box center [608, 1020] width 68 height 76
click at [345, 755] on icon "submit" at bounding box center [343, 735] width 45 height 45
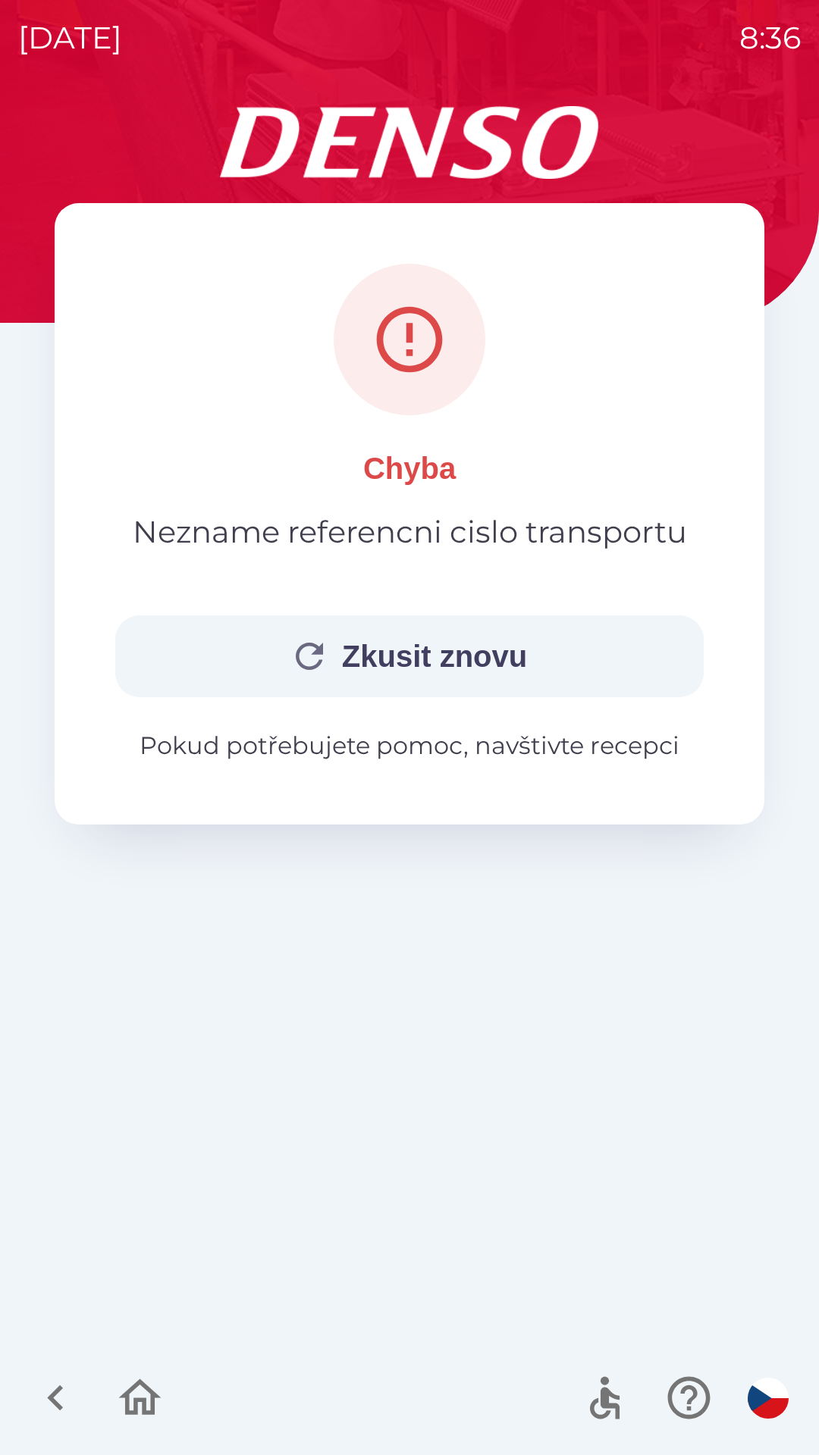
click at [376, 659] on button "Zkusit znovu" at bounding box center [409, 657] width 588 height 82
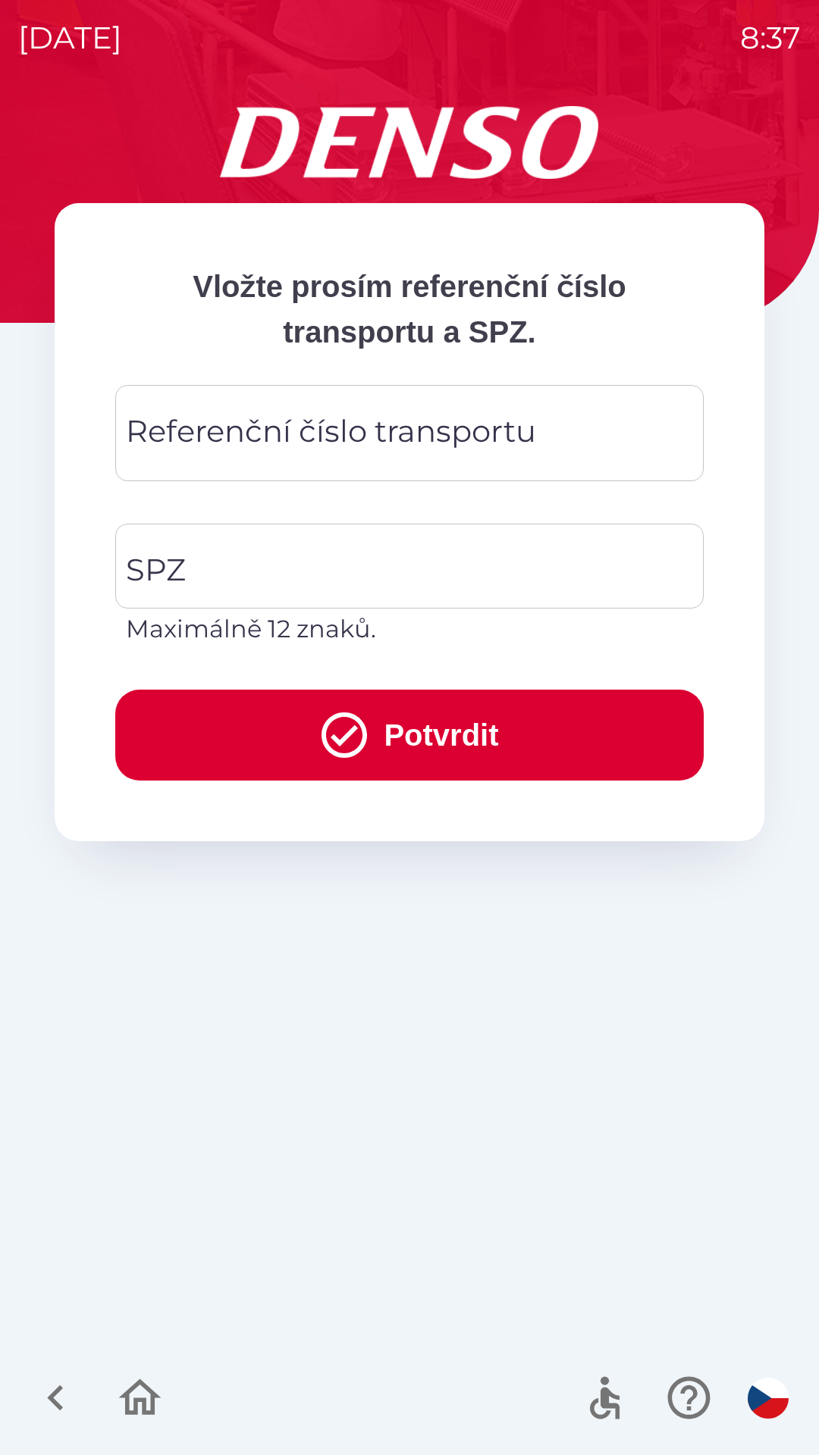
click at [184, 426] on div "Referenční číslo transportu Referenční číslo transportu" at bounding box center [409, 433] width 588 height 96
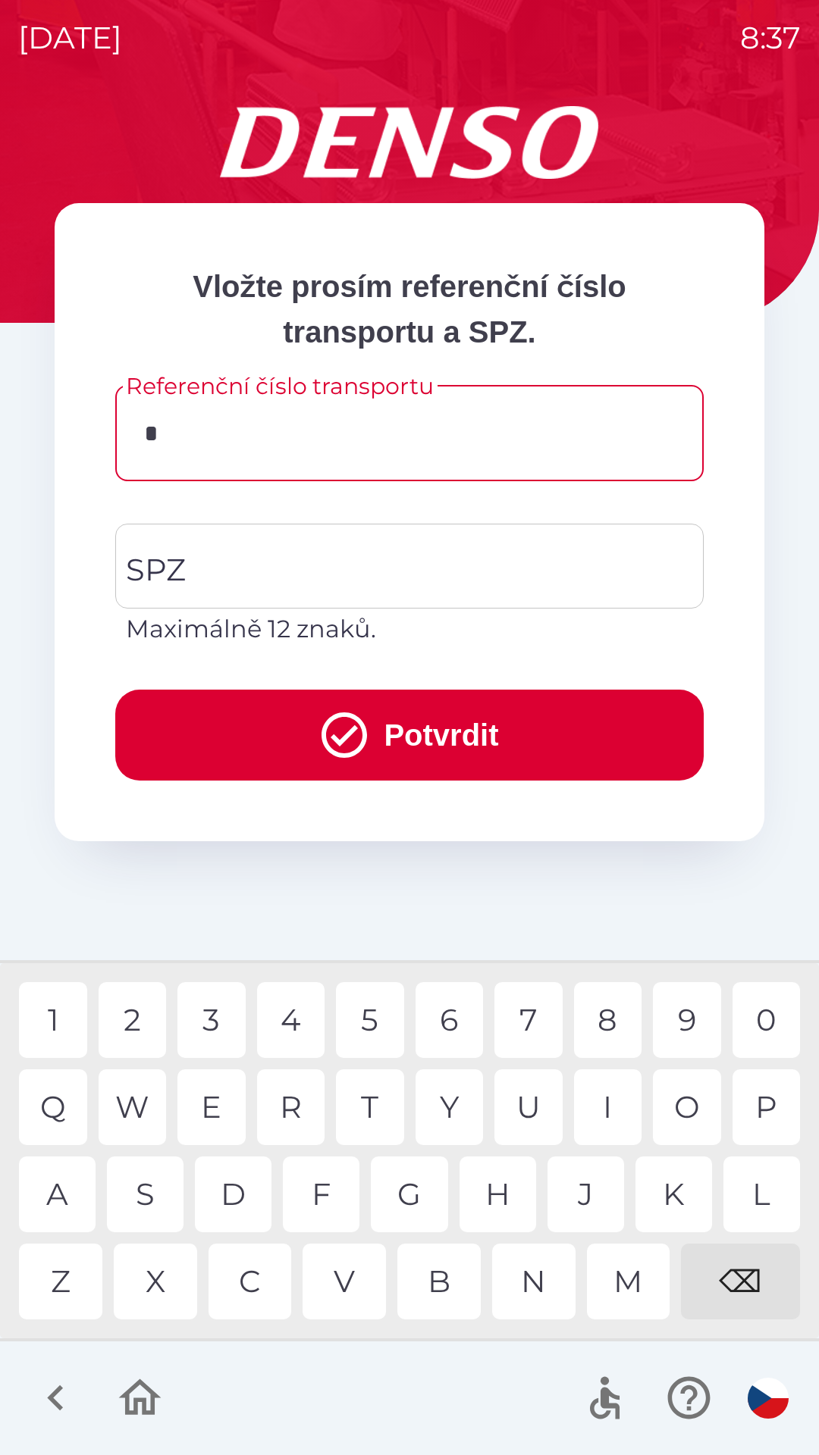
click at [215, 1023] on div "3" at bounding box center [211, 1020] width 68 height 76
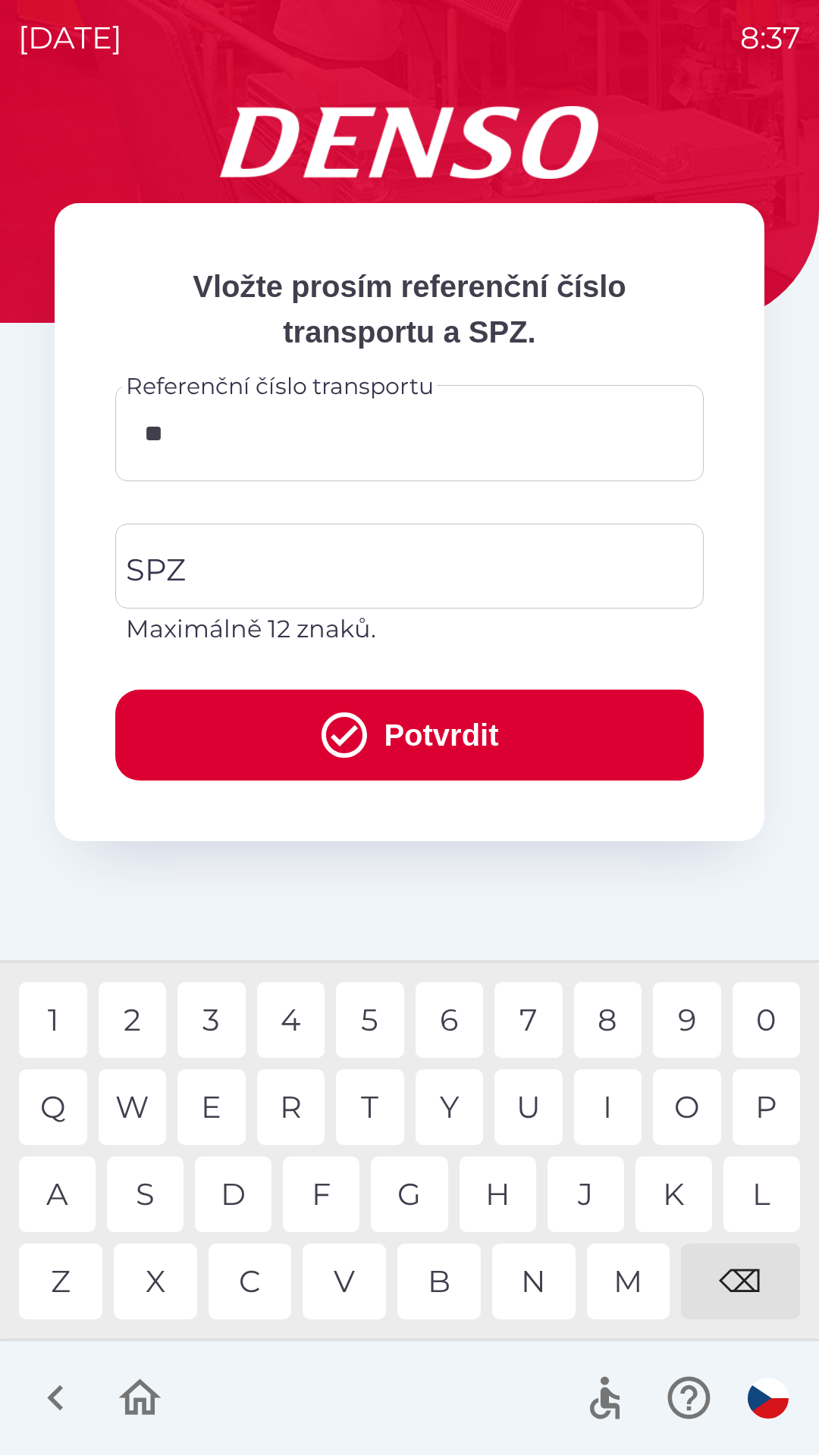
click at [282, 1026] on div "4" at bounding box center [291, 1020] width 68 height 76
click at [365, 1020] on div "5" at bounding box center [370, 1020] width 68 height 76
type input "******"
click at [206, 1020] on div "3" at bounding box center [211, 1020] width 68 height 76
click at [206, 556] on input "SPZ" at bounding box center [398, 566] width 552 height 71
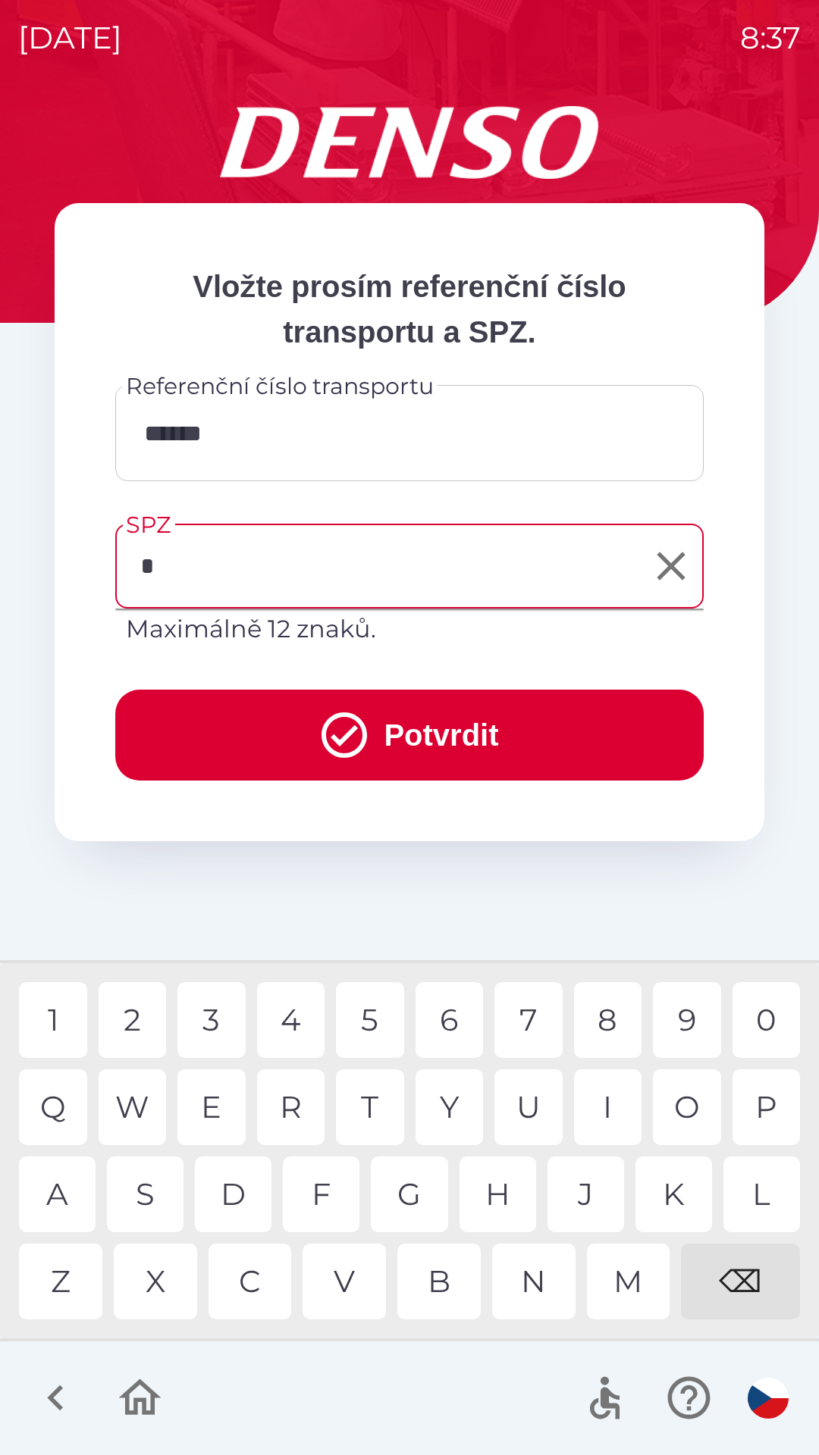
click at [537, 1014] on div "7" at bounding box center [528, 1020] width 68 height 76
click at [255, 1273] on div "C" at bounding box center [249, 1282] width 83 height 76
click at [295, 1022] on div "4" at bounding box center [291, 1020] width 68 height 76
click at [117, 1019] on div "2" at bounding box center [133, 1020] width 68 height 76
click at [768, 1024] on div "0" at bounding box center [766, 1020] width 68 height 76
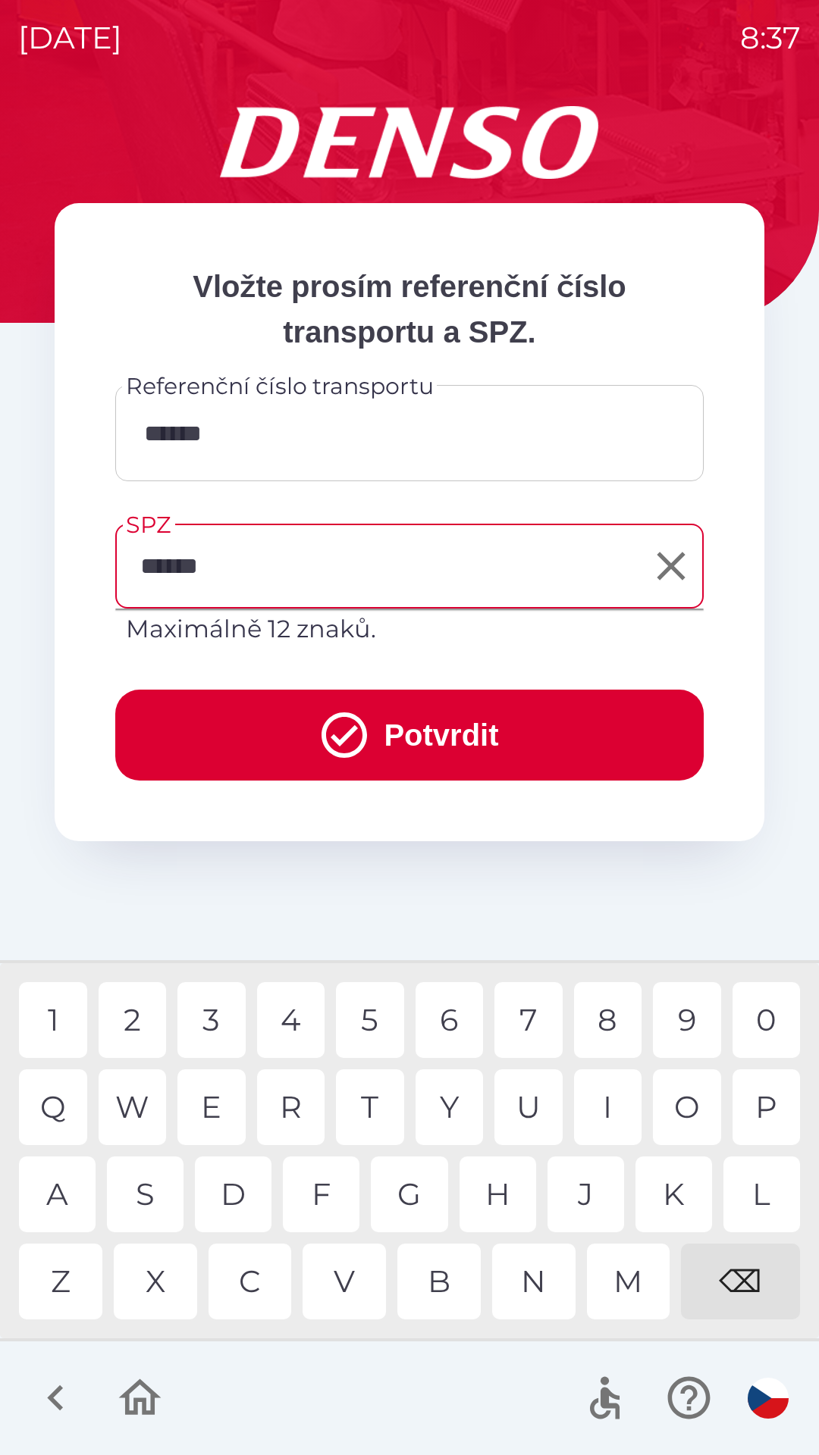
type input "*******"
click at [601, 1016] on div "8" at bounding box center [608, 1020] width 68 height 76
click at [325, 732] on icon "submit" at bounding box center [344, 735] width 55 height 55
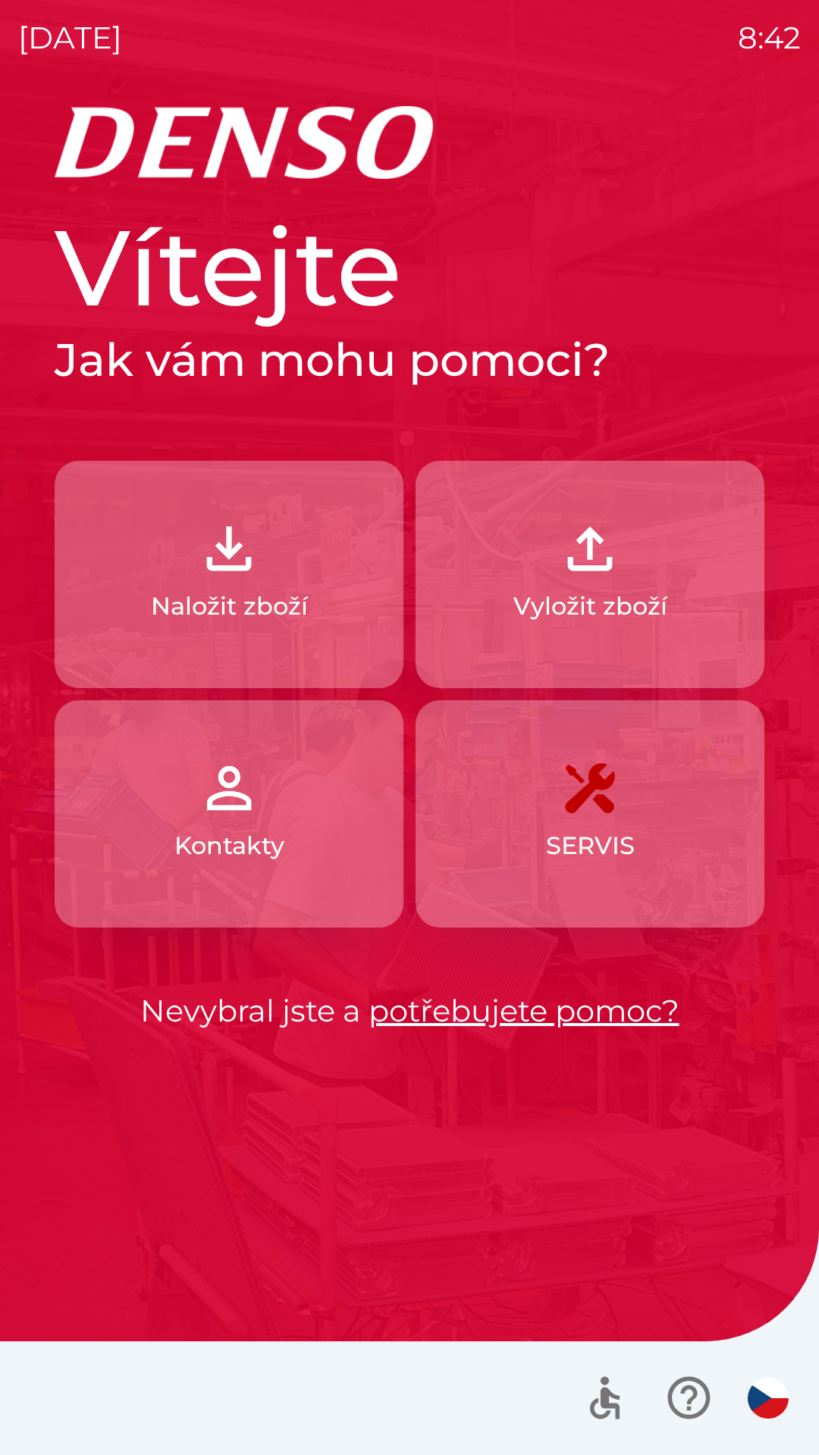
click at [237, 565] on img "button" at bounding box center [229, 548] width 67 height 67
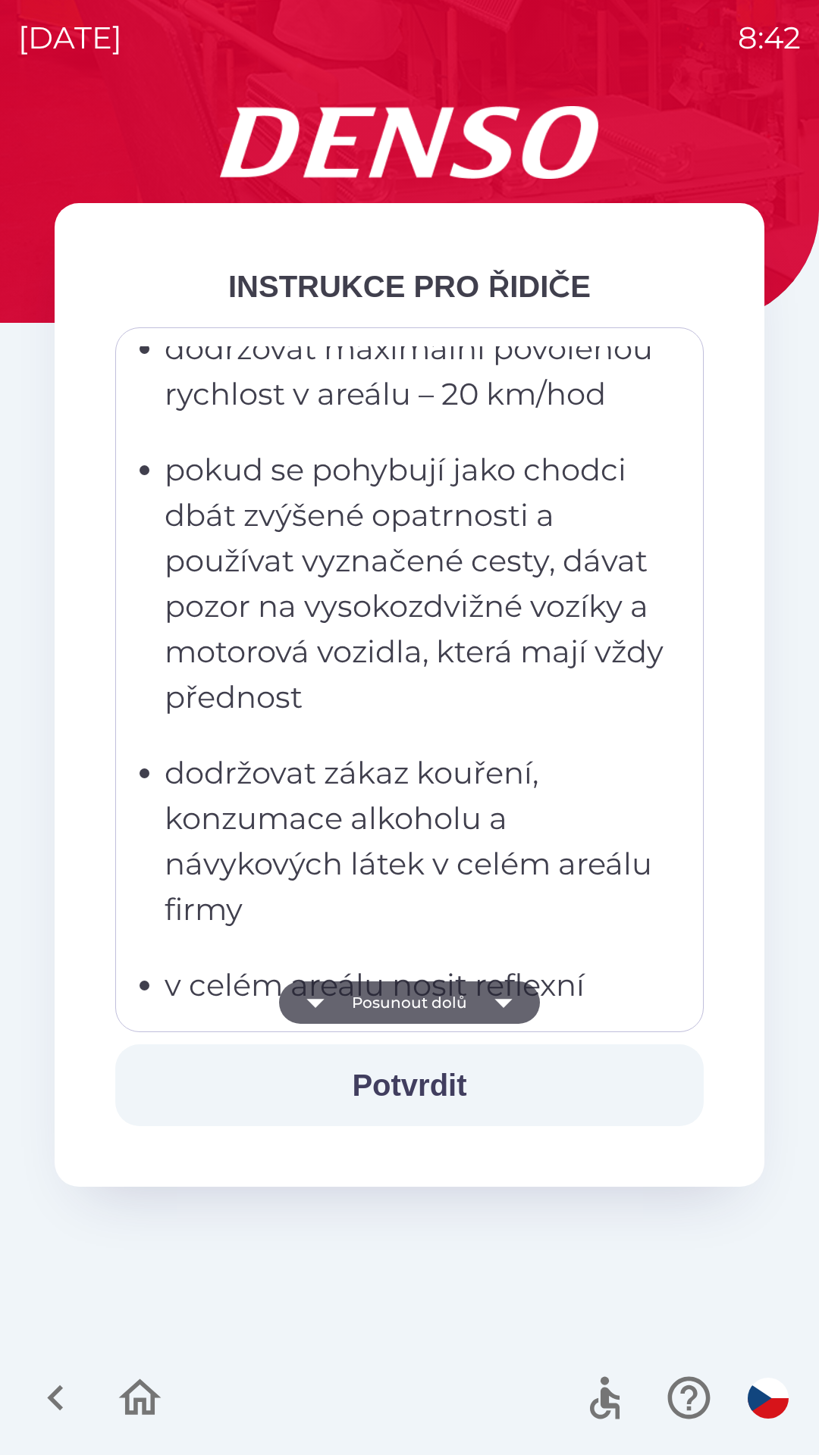
click at [348, 712] on ul "dodržovat bezpečnostní značení v areálu dodržovat maximální povolenou rychlost …" at bounding box center [398, 819] width 529 height 1228
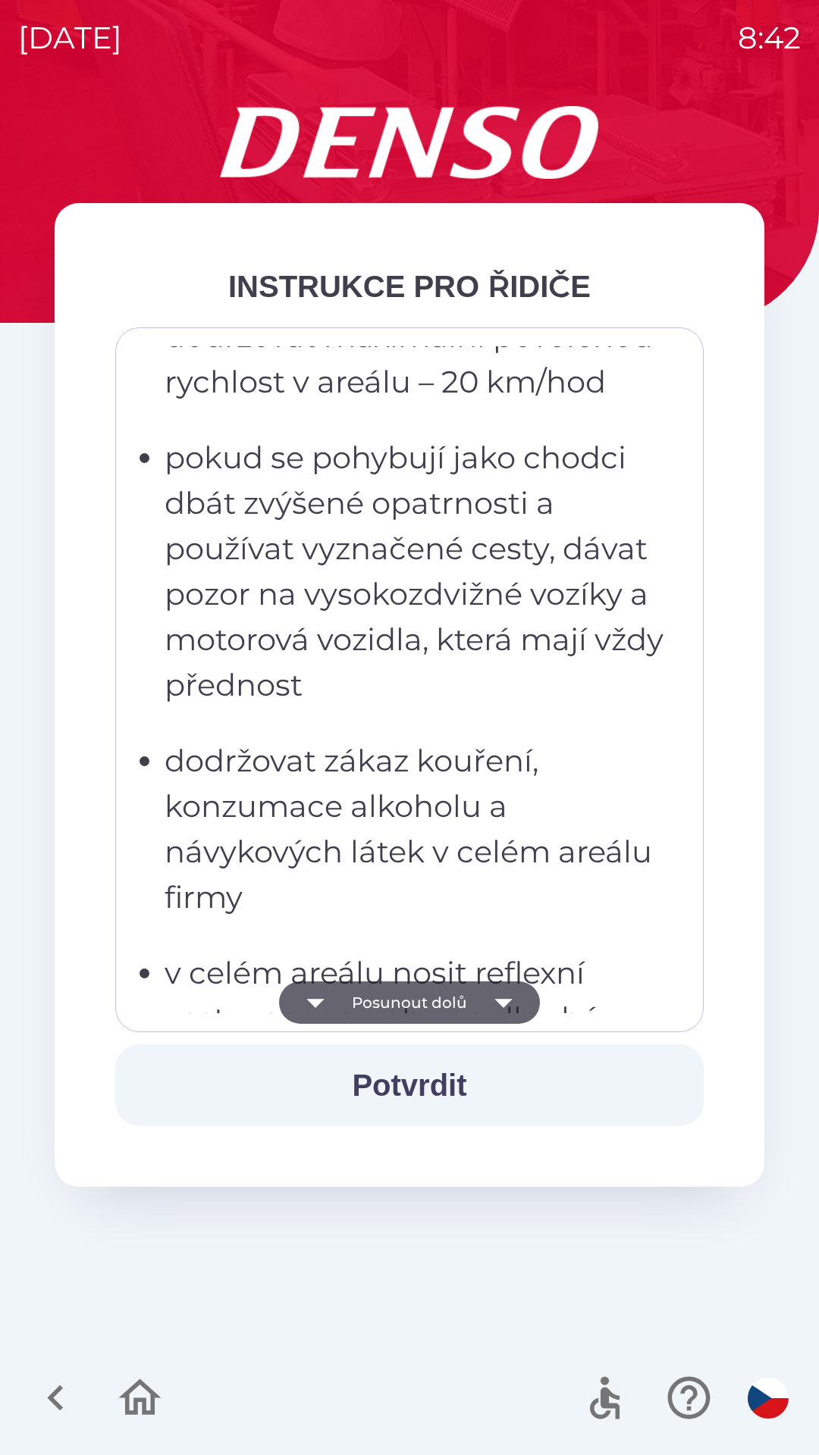
click at [396, 601] on p "pokud se pohybují jako chodci dbát zvýšené opatrnosti a používat vyznačené cest…" at bounding box center [413, 571] width 499 height 273
click at [354, 808] on p "dodržovat zákaz kouření, konzumace alkoholu a návykových látek v celém areálu f…" at bounding box center [413, 827] width 499 height 182
click at [397, 643] on p "pokud se pohybují jako chodci dbát zvýšené opatrnosti a používat vyznačené cest…" at bounding box center [413, 569] width 499 height 273
click at [458, 501] on p "pokud se pohybují jako chodci dbát zvýšené opatrnosti a používat vyznačené cest…" at bounding box center [413, 569] width 499 height 273
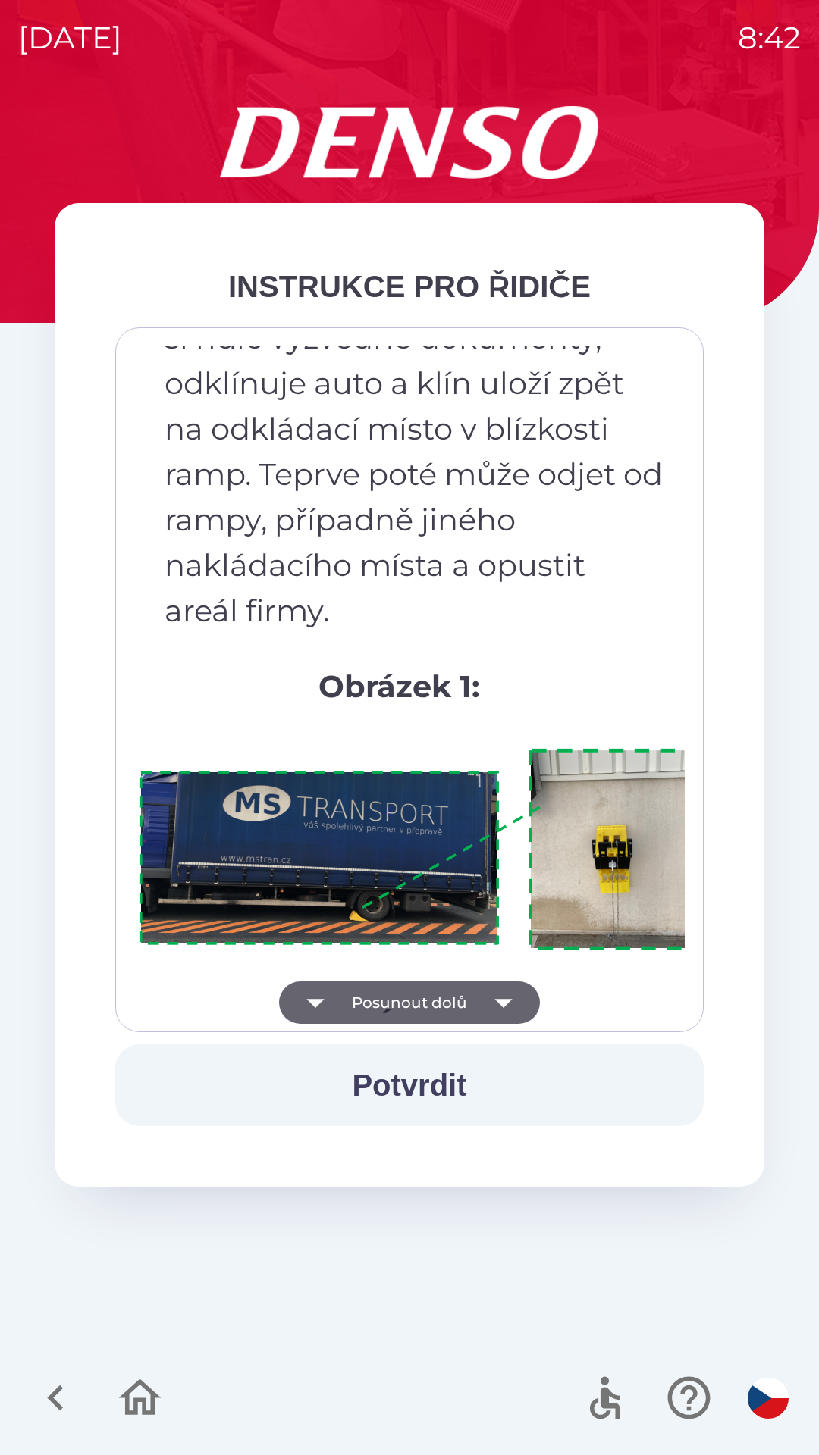
scroll to position [8519, 0]
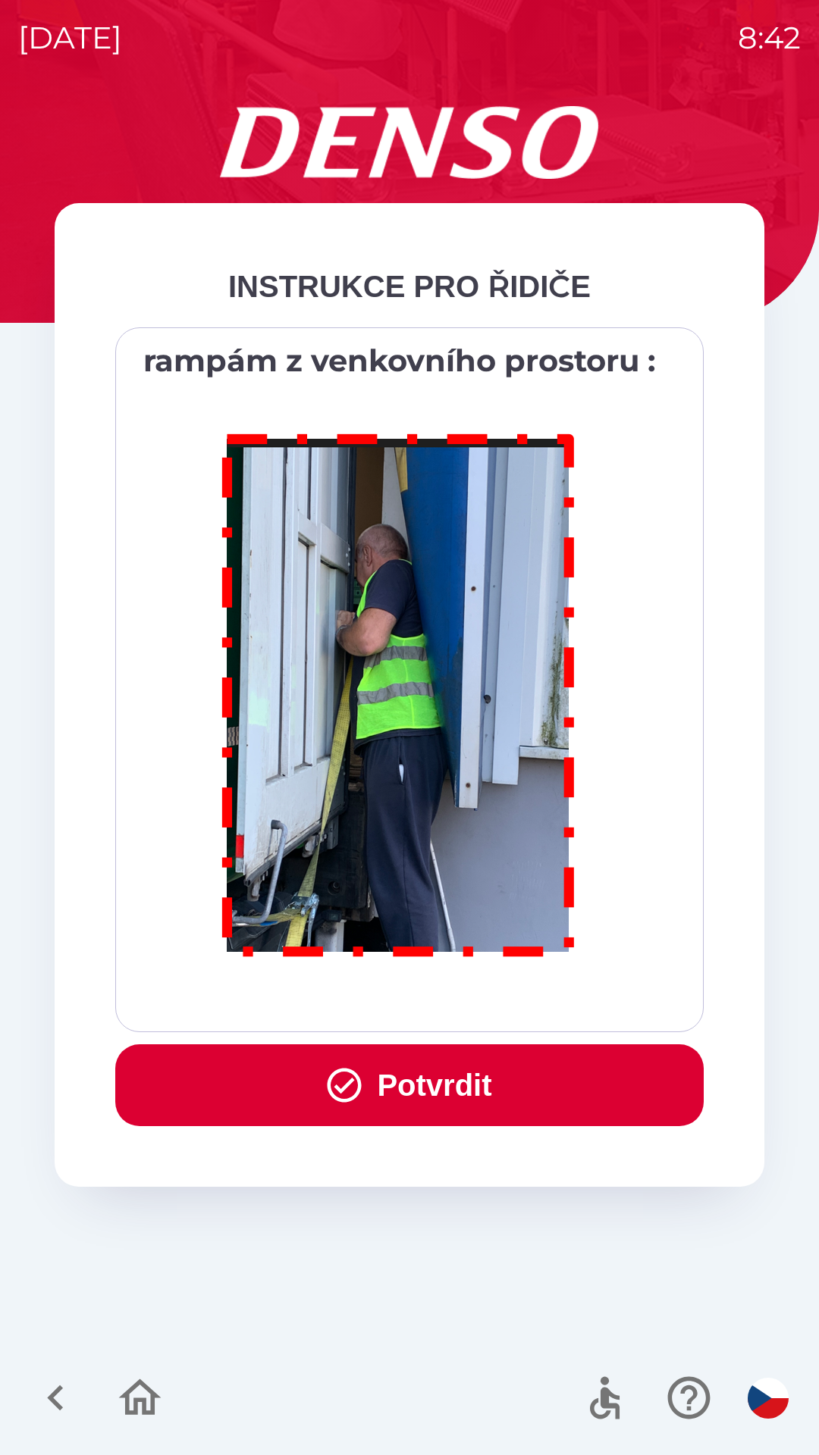
click at [446, 1074] on button "Potvrdit" at bounding box center [409, 1086] width 588 height 82
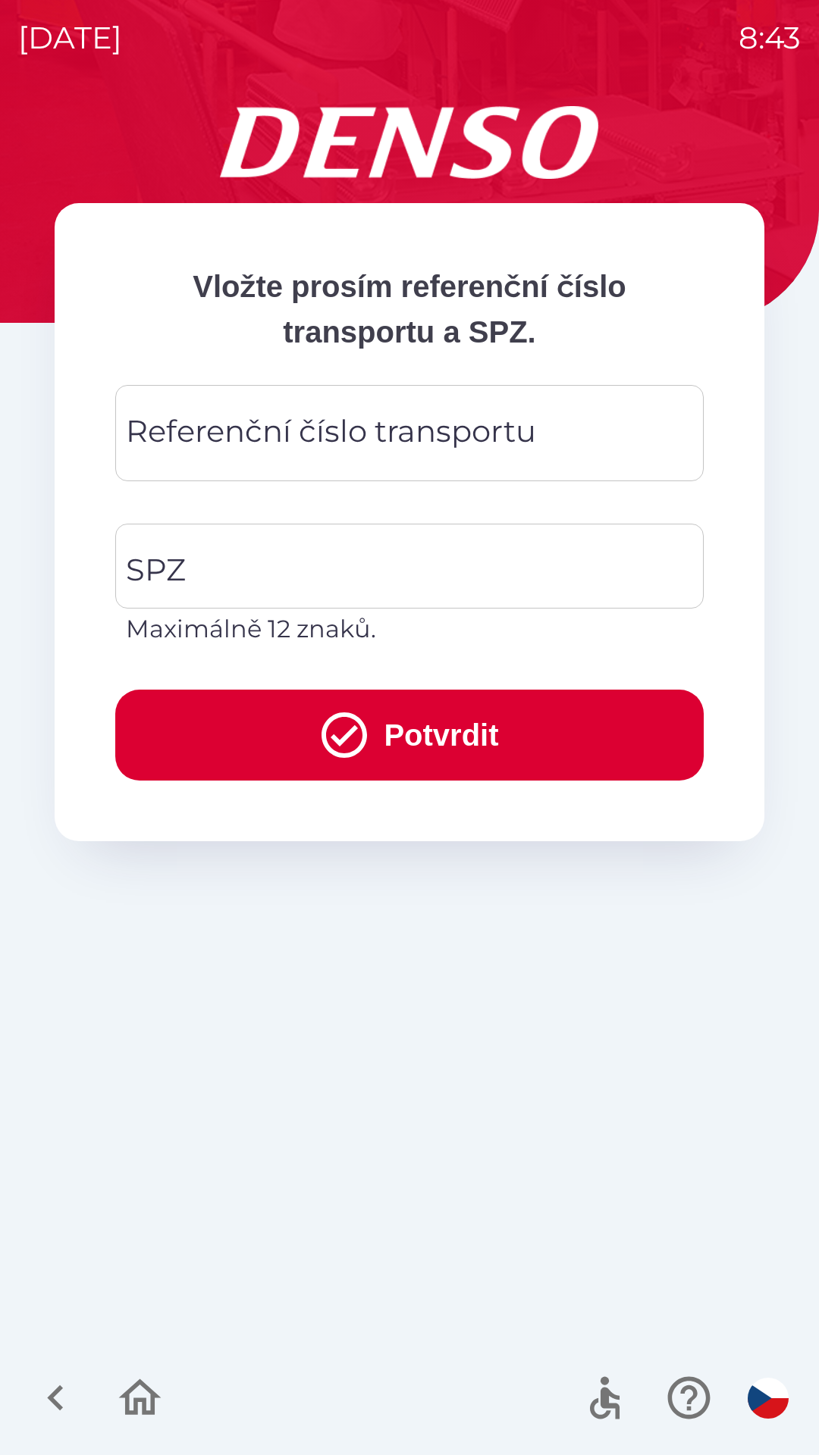
click at [434, 426] on div "Referenční číslo transportu Referenční číslo transportu" at bounding box center [409, 433] width 588 height 96
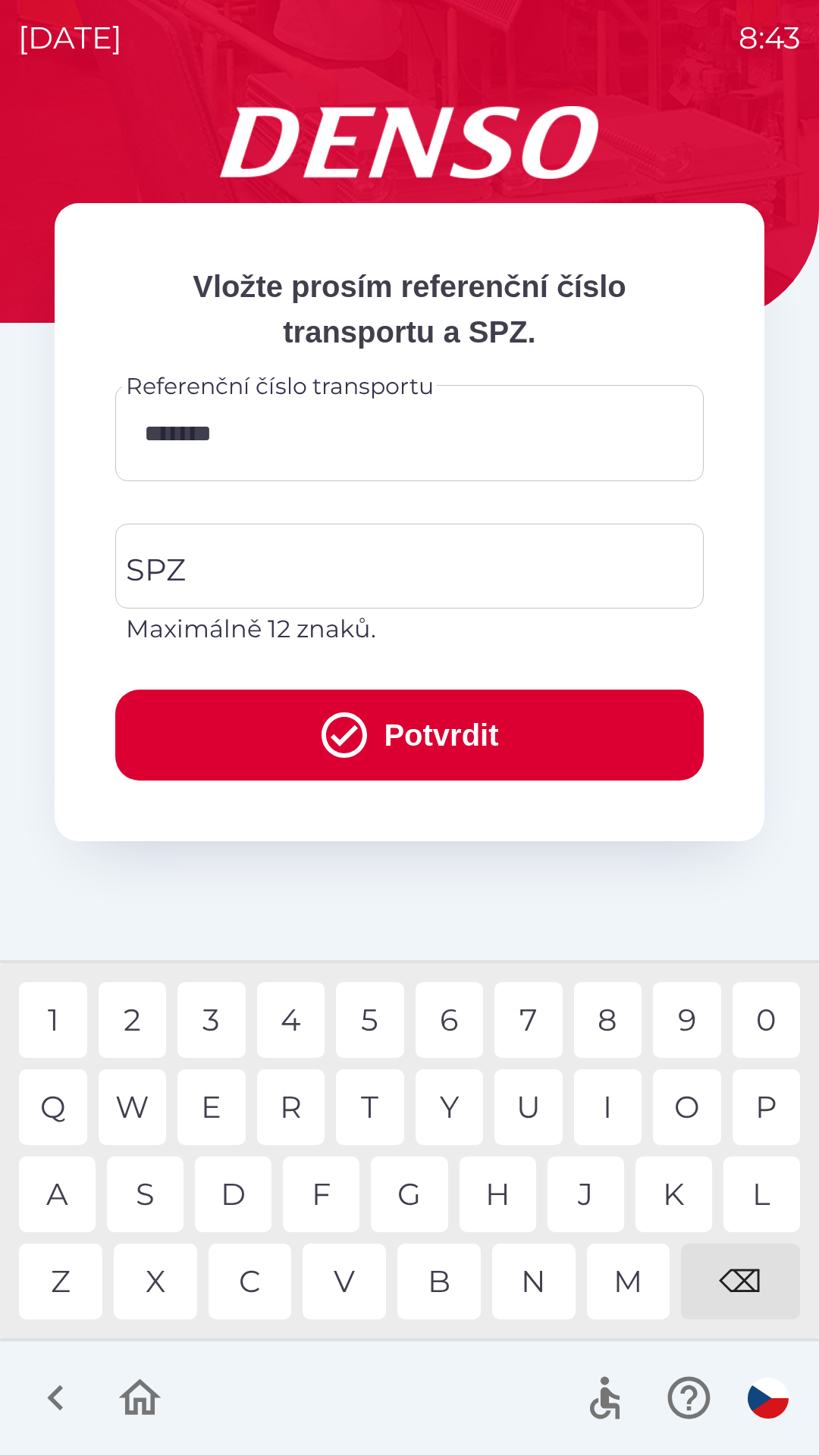
type input "********"
click at [312, 560] on input "SPZ" at bounding box center [398, 566] width 552 height 71
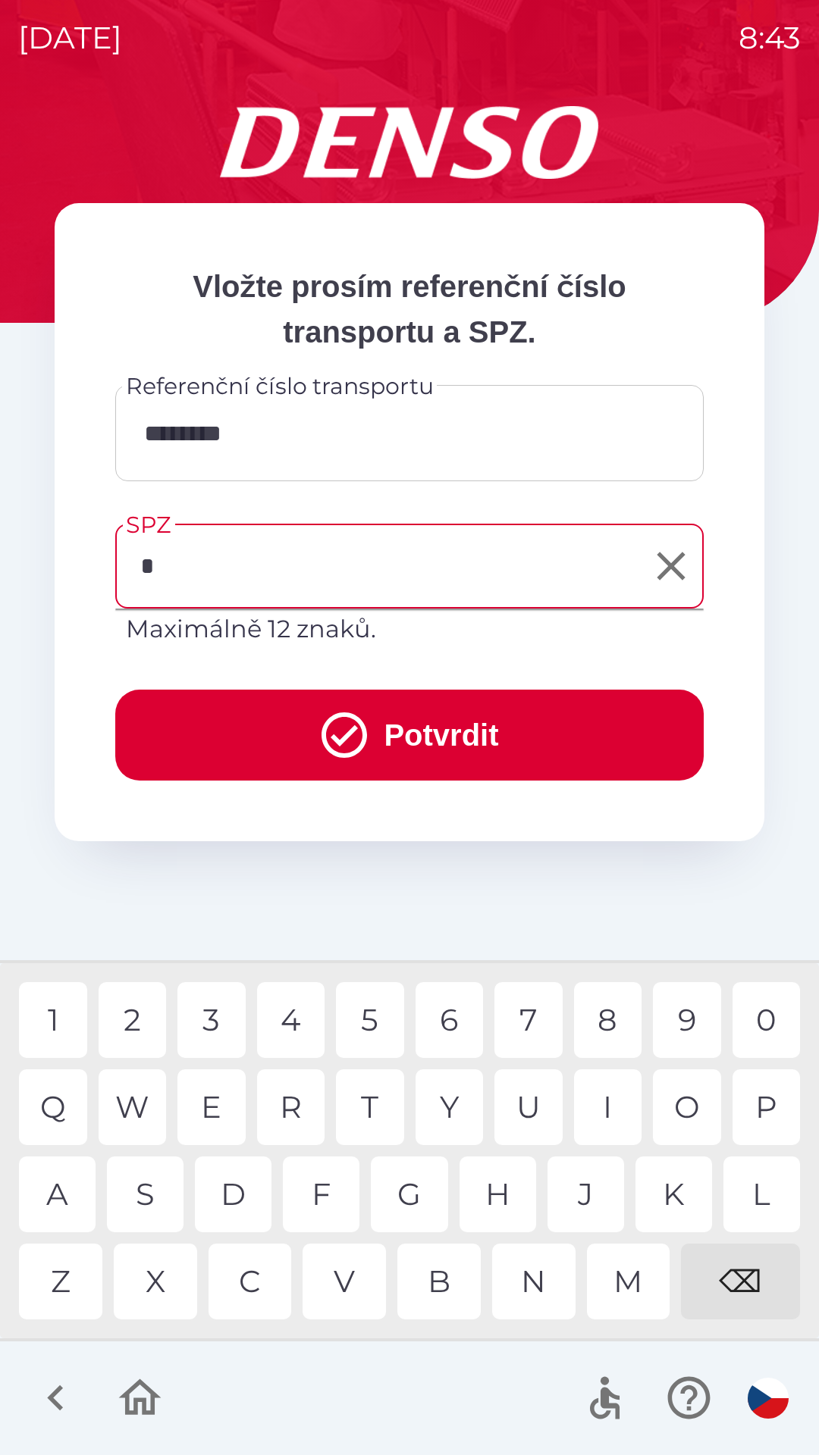
click at [453, 1004] on div "6" at bounding box center [449, 1020] width 68 height 76
type input "*******"
click at [468, 992] on div "6" at bounding box center [449, 1020] width 68 height 76
click at [443, 732] on button "Potvrdit" at bounding box center [409, 735] width 588 height 91
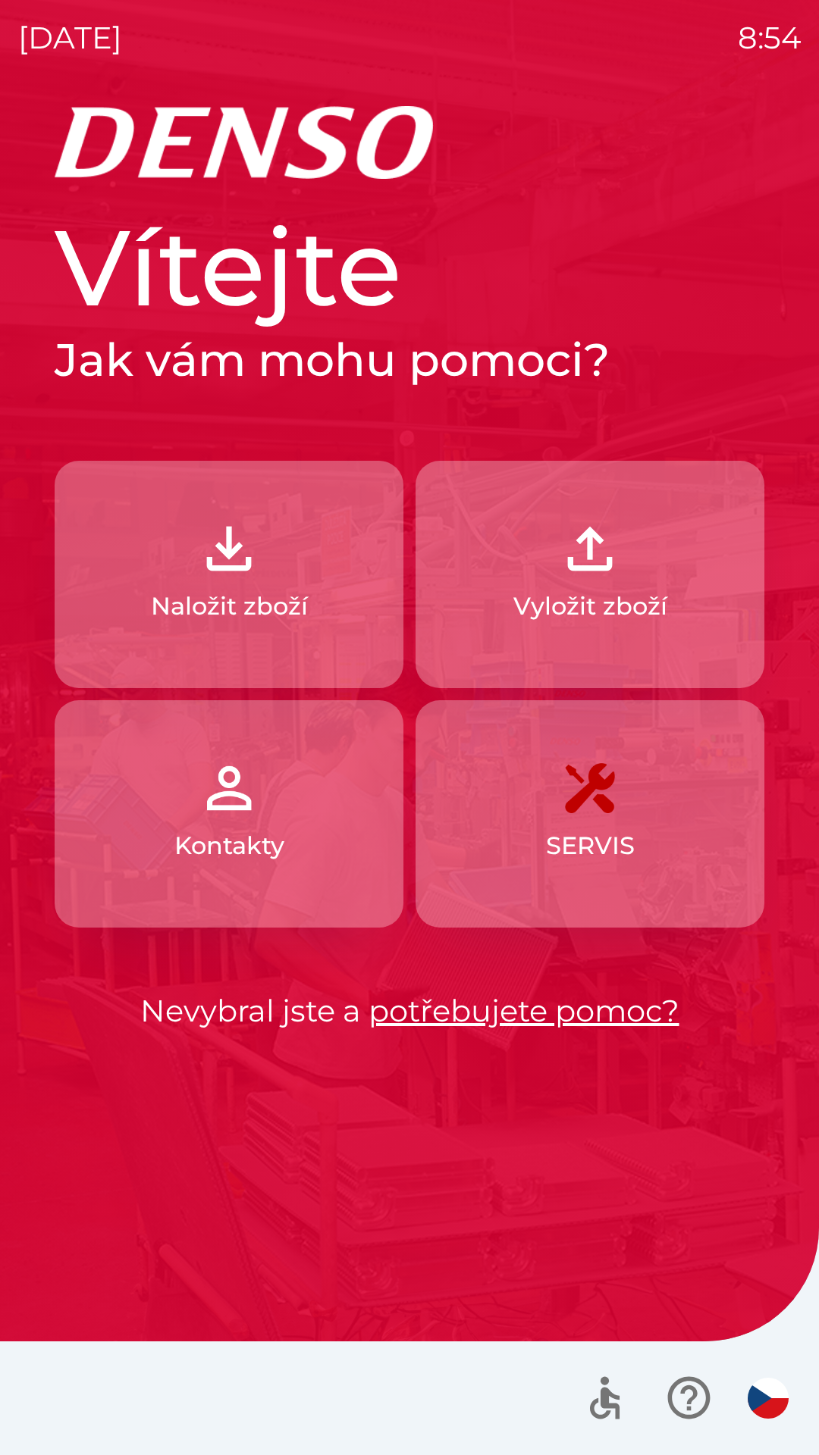
click at [586, 590] on p "Vyložit zboží" at bounding box center [590, 606] width 154 height 36
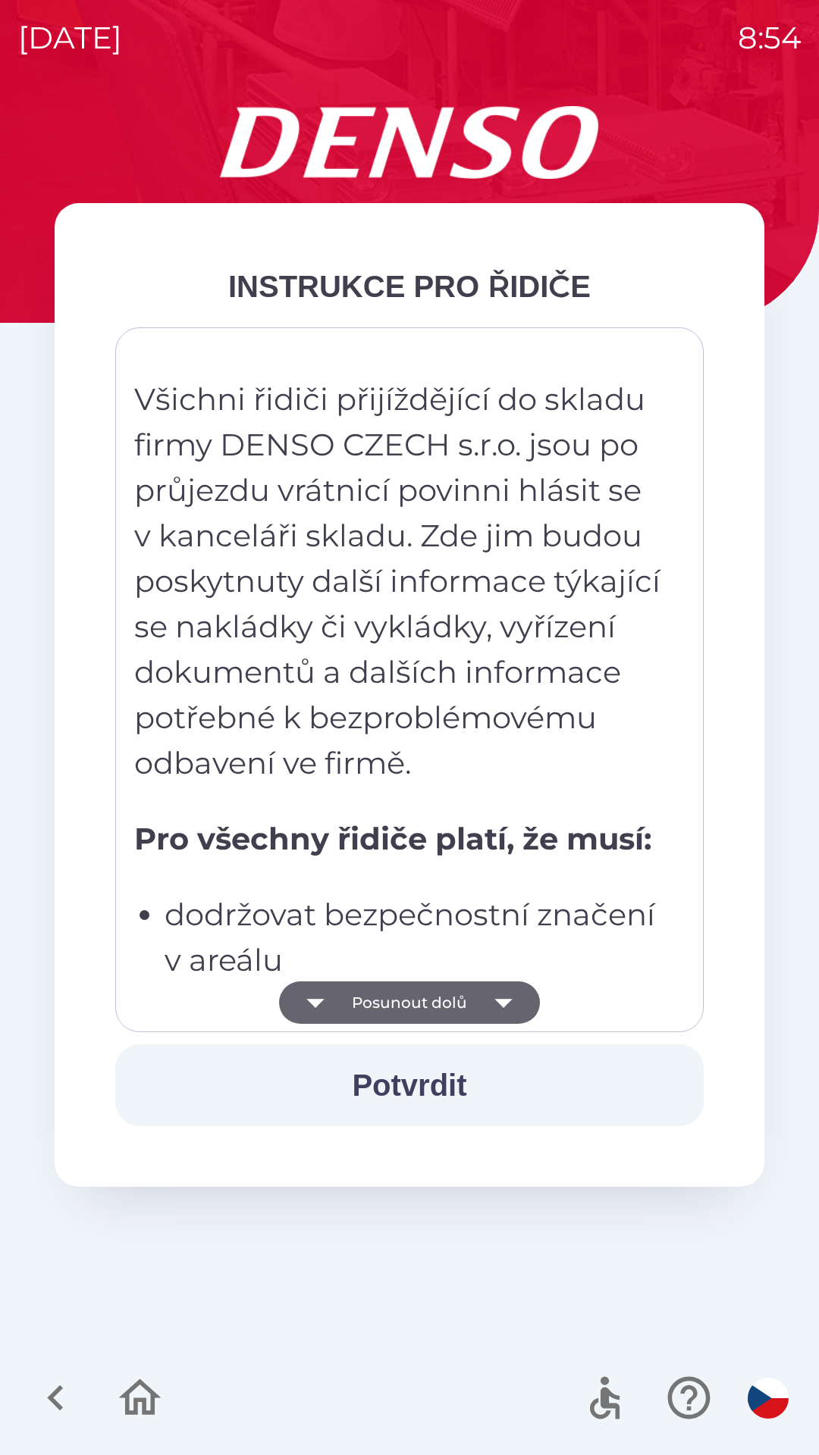
click at [342, 864] on div "Všichni řidiči přijíždějící do skladu firmy DENSO CZECH s.r.o. jsou po průjezdu…" at bounding box center [409, 679] width 550 height 667
click at [393, 985] on button "Posunout dolů" at bounding box center [409, 1003] width 261 height 42
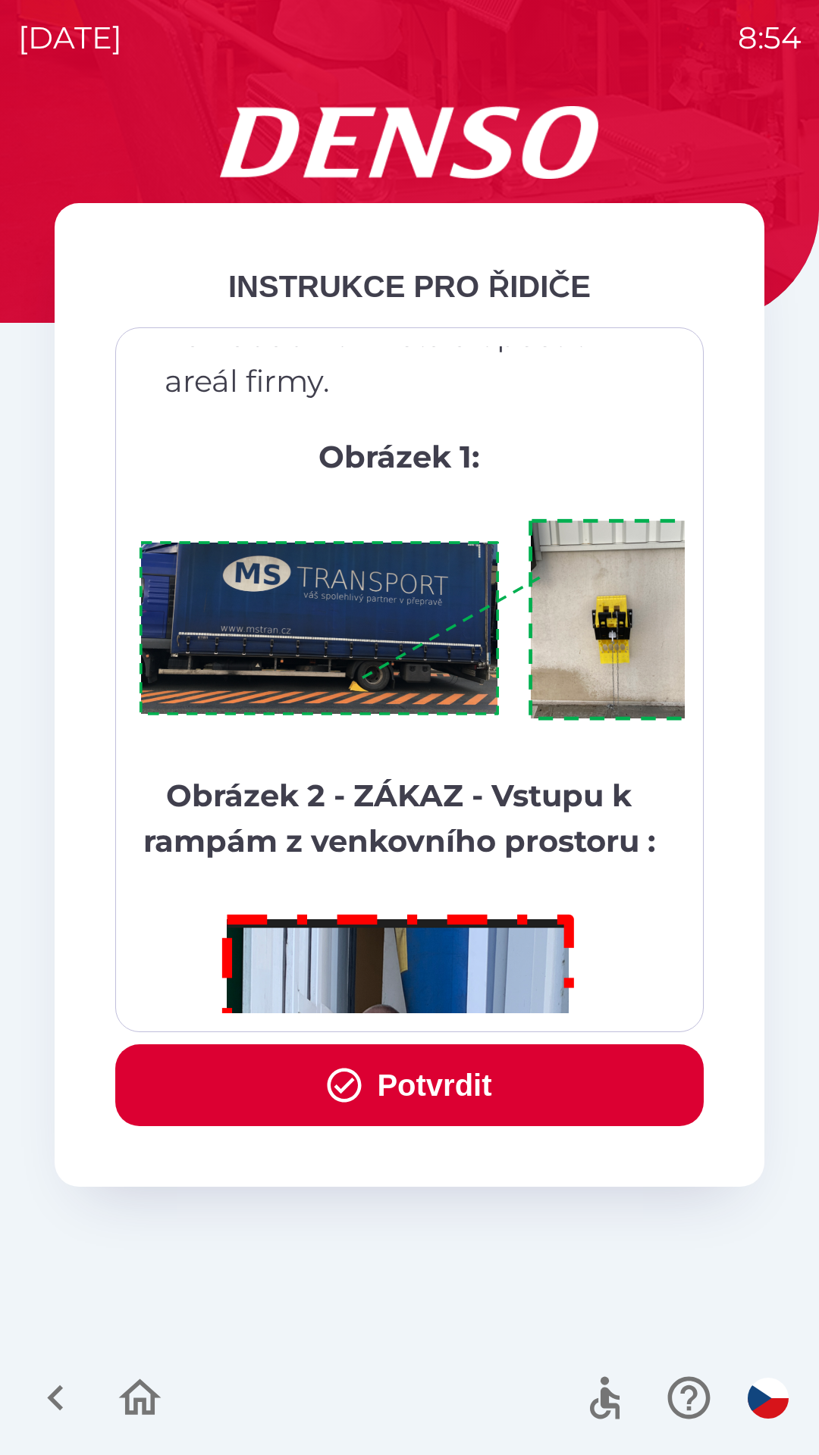
scroll to position [8519, 0]
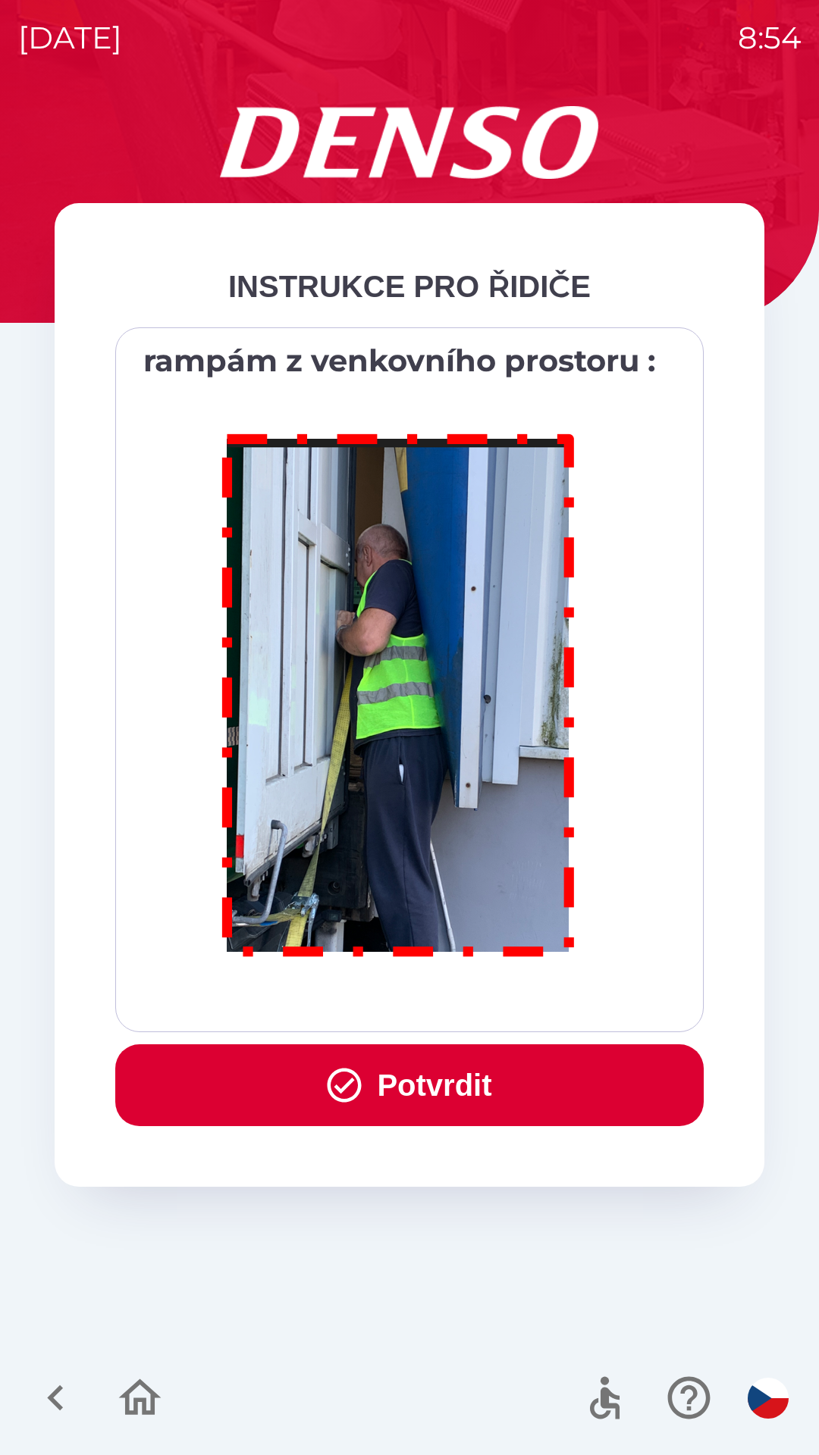
click at [416, 1086] on button "Potvrdit" at bounding box center [409, 1086] width 588 height 82
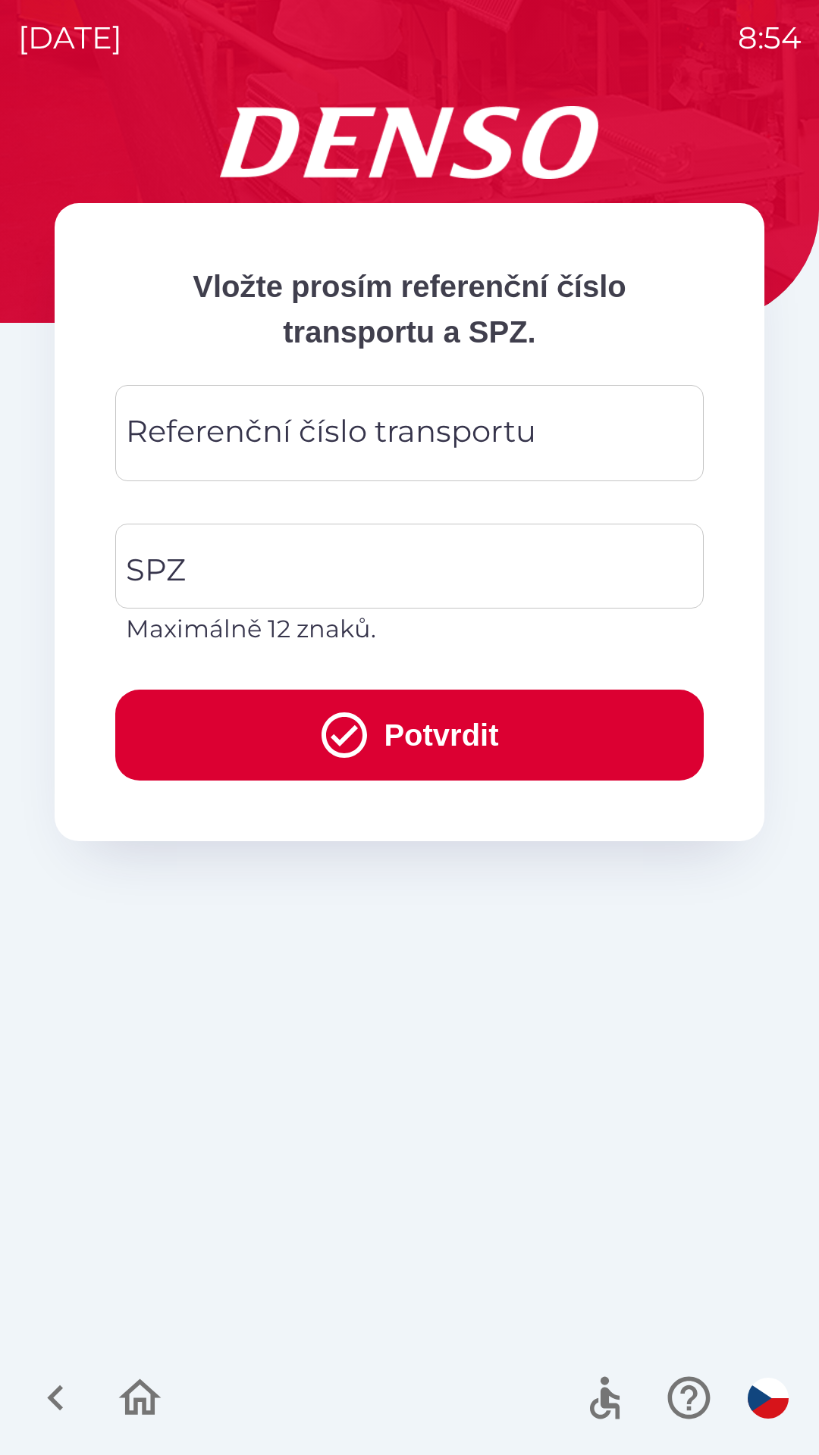
click at [158, 421] on div "Referenční číslo transportu Referenční číslo transportu" at bounding box center [409, 433] width 588 height 96
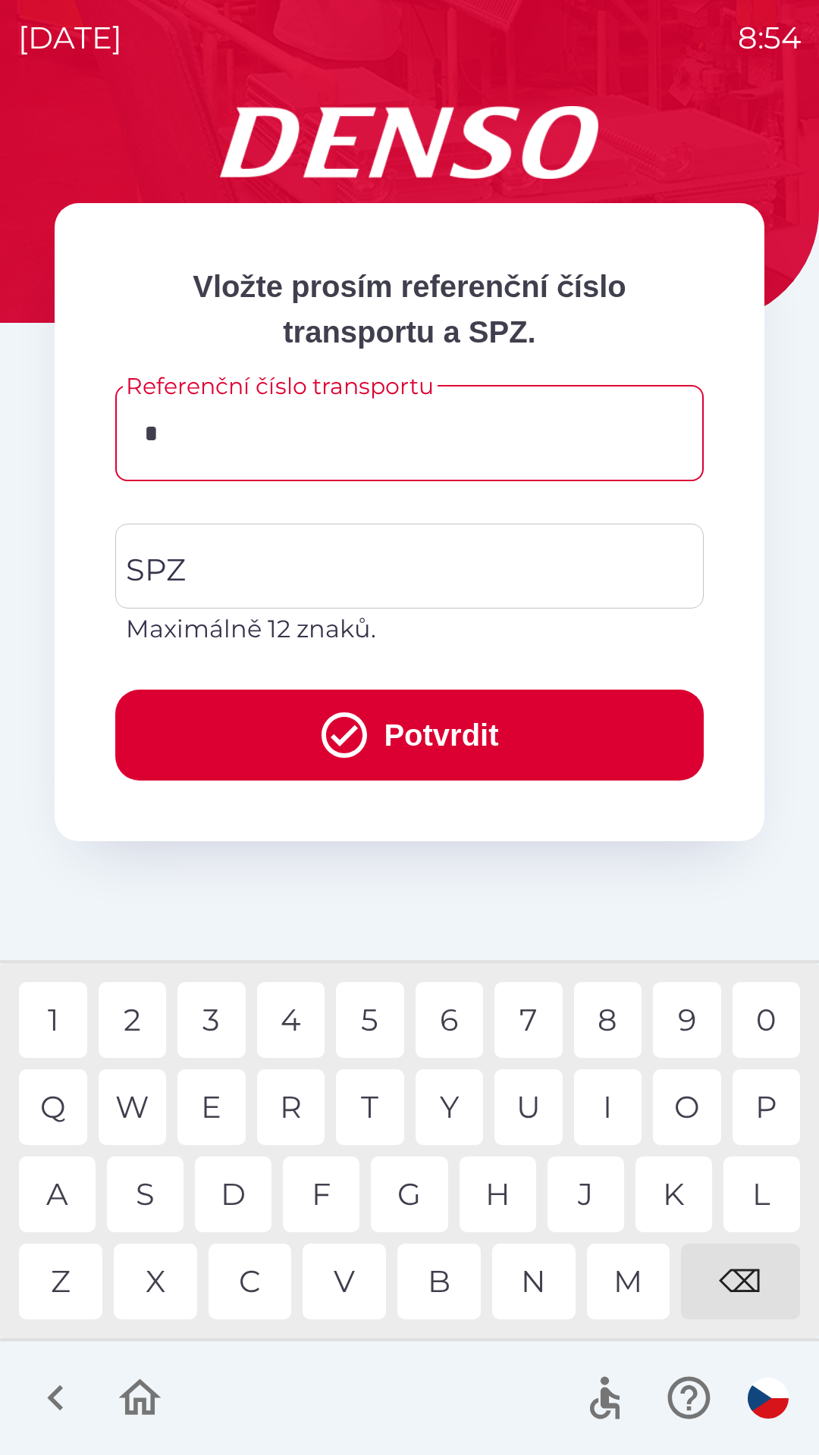
click at [45, 1023] on div "1" at bounding box center [53, 1020] width 68 height 76
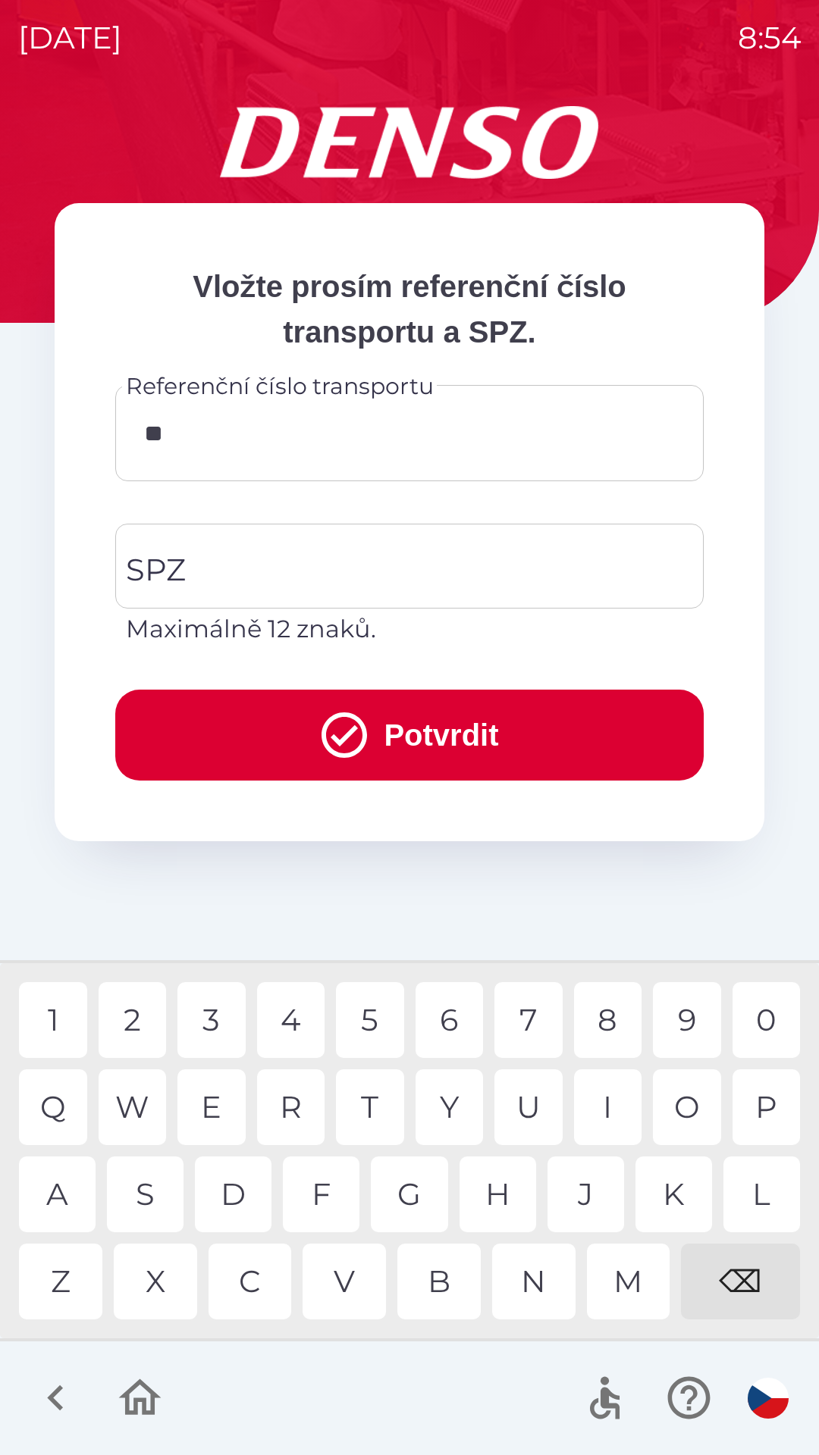
click at [652, 1009] on div "1 2 3 4 5 6 7 8 9 0" at bounding box center [409, 1020] width 781 height 76
click at [465, 1022] on div "6" at bounding box center [449, 1020] width 68 height 76
click at [742, 1267] on div "⌫" at bounding box center [740, 1282] width 119 height 76
click at [121, 1016] on div "2" at bounding box center [133, 1020] width 68 height 76
click at [42, 996] on div "1" at bounding box center [53, 1020] width 68 height 76
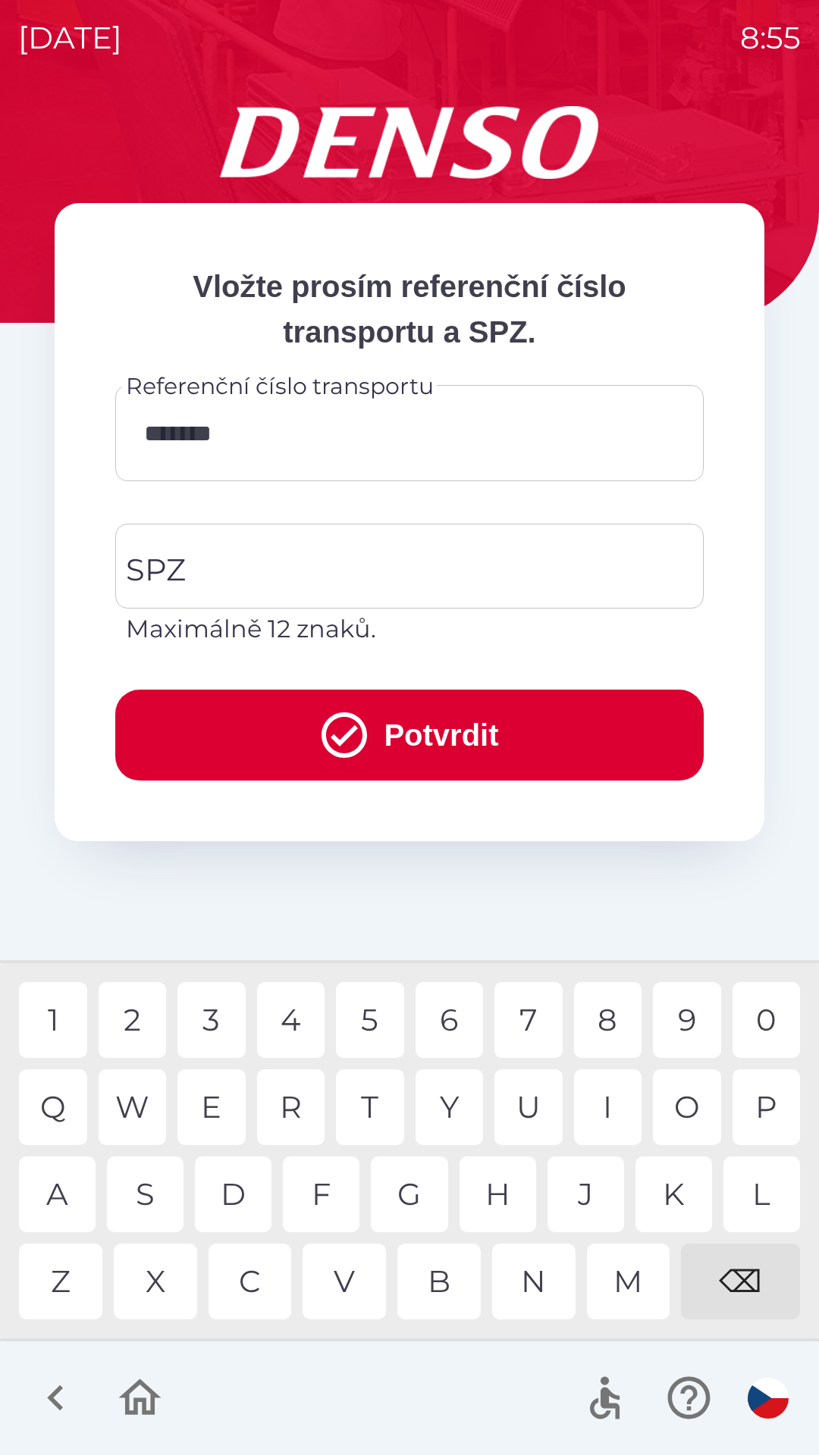
click at [450, 1022] on div "6" at bounding box center [449, 1020] width 68 height 76
type input "********"
click at [122, 1023] on div "2" at bounding box center [133, 1020] width 68 height 76
click at [142, 567] on div "SPZ SPZ Maximálně 12 znaků." at bounding box center [409, 586] width 588 height 124
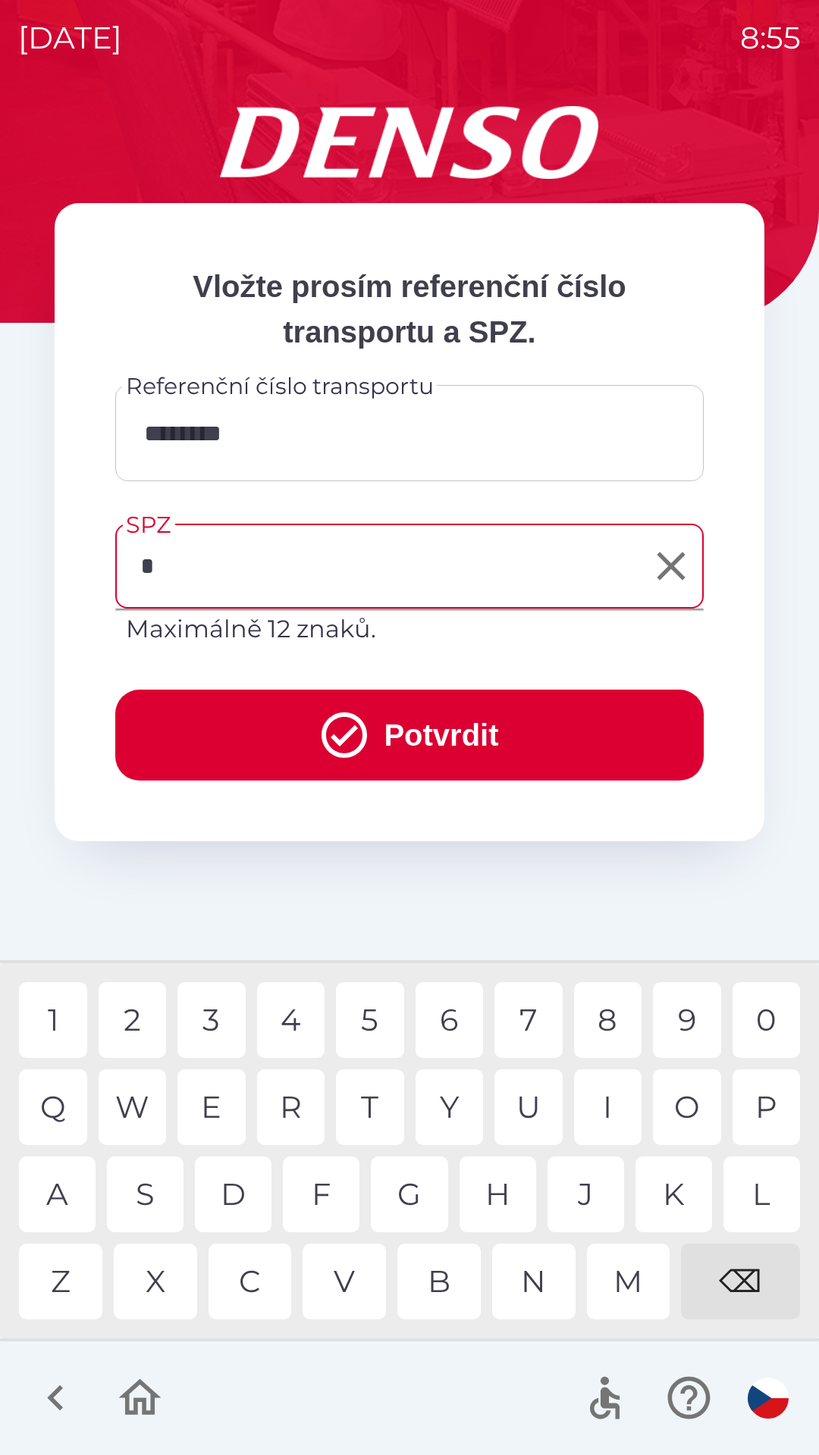
click at [769, 1108] on div "P" at bounding box center [766, 1108] width 68 height 76
click at [255, 1279] on div "C" at bounding box center [249, 1282] width 83 height 76
click at [69, 1277] on div "Z" at bounding box center [60, 1282] width 83 height 76
click at [212, 1010] on div "3" at bounding box center [211, 1020] width 68 height 76
type input "******"
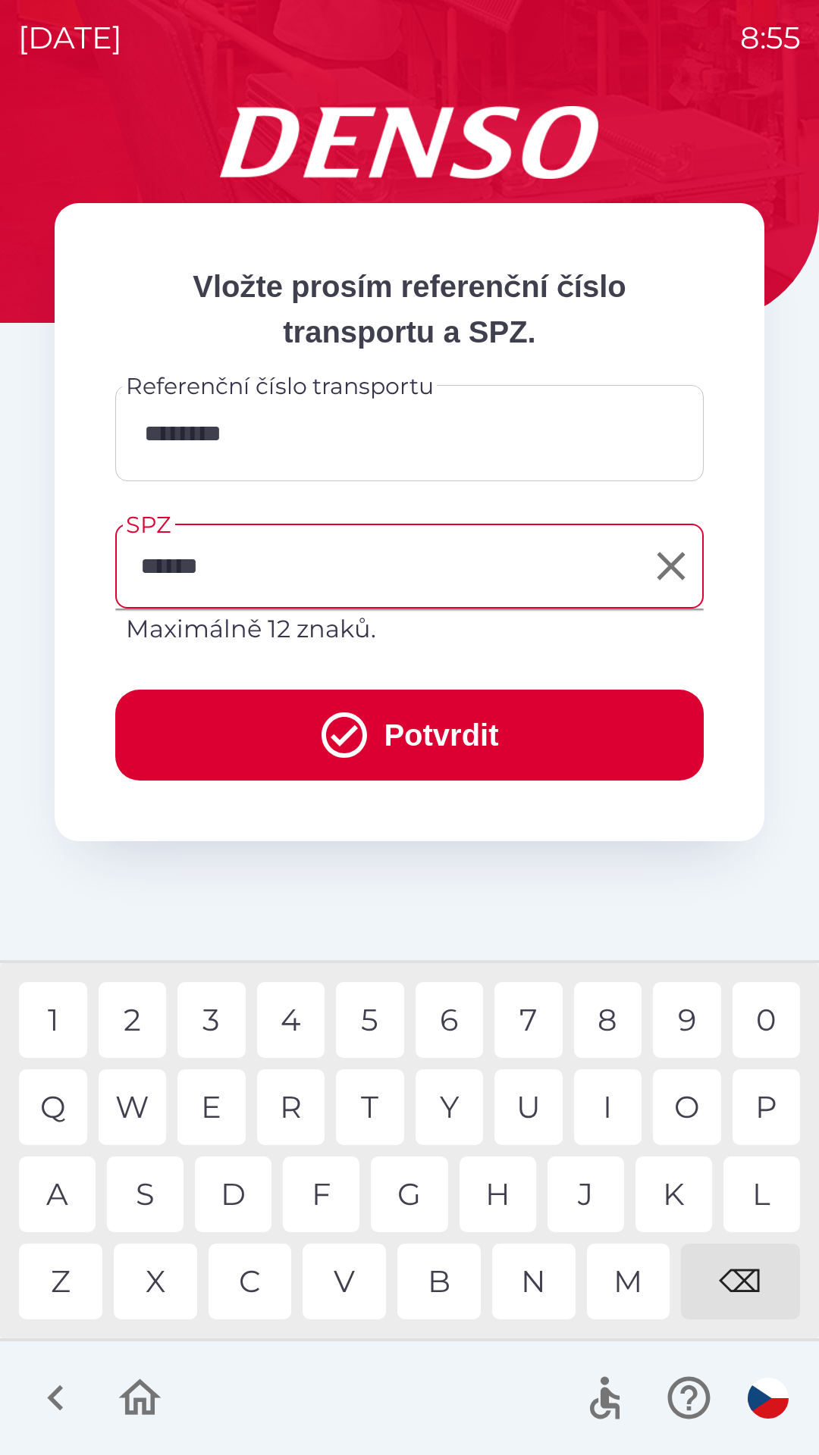
click at [435, 713] on button "Potvrdit" at bounding box center [409, 735] width 588 height 91
